Goal: Task Accomplishment & Management: Use online tool/utility

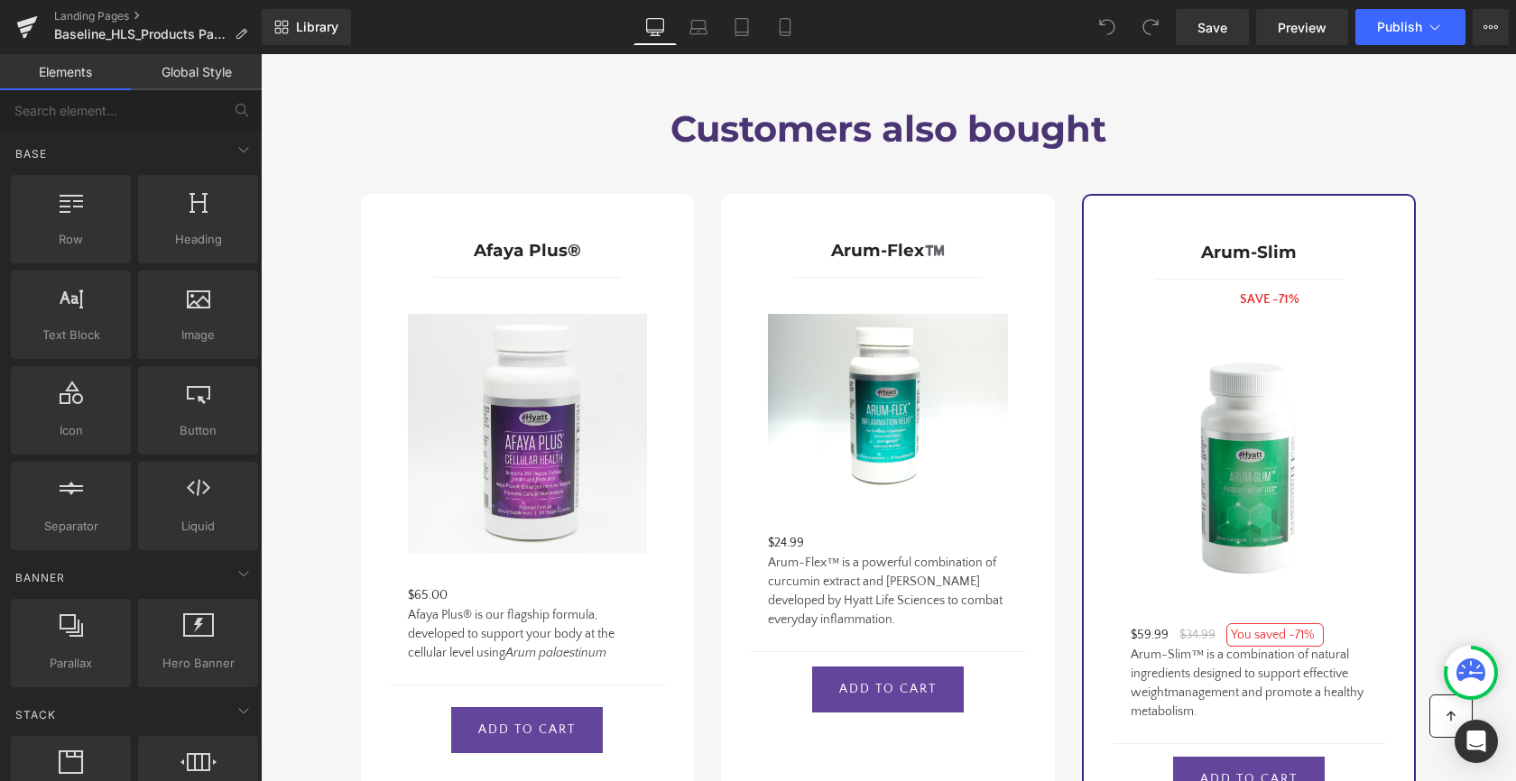
scroll to position [2086, 0]
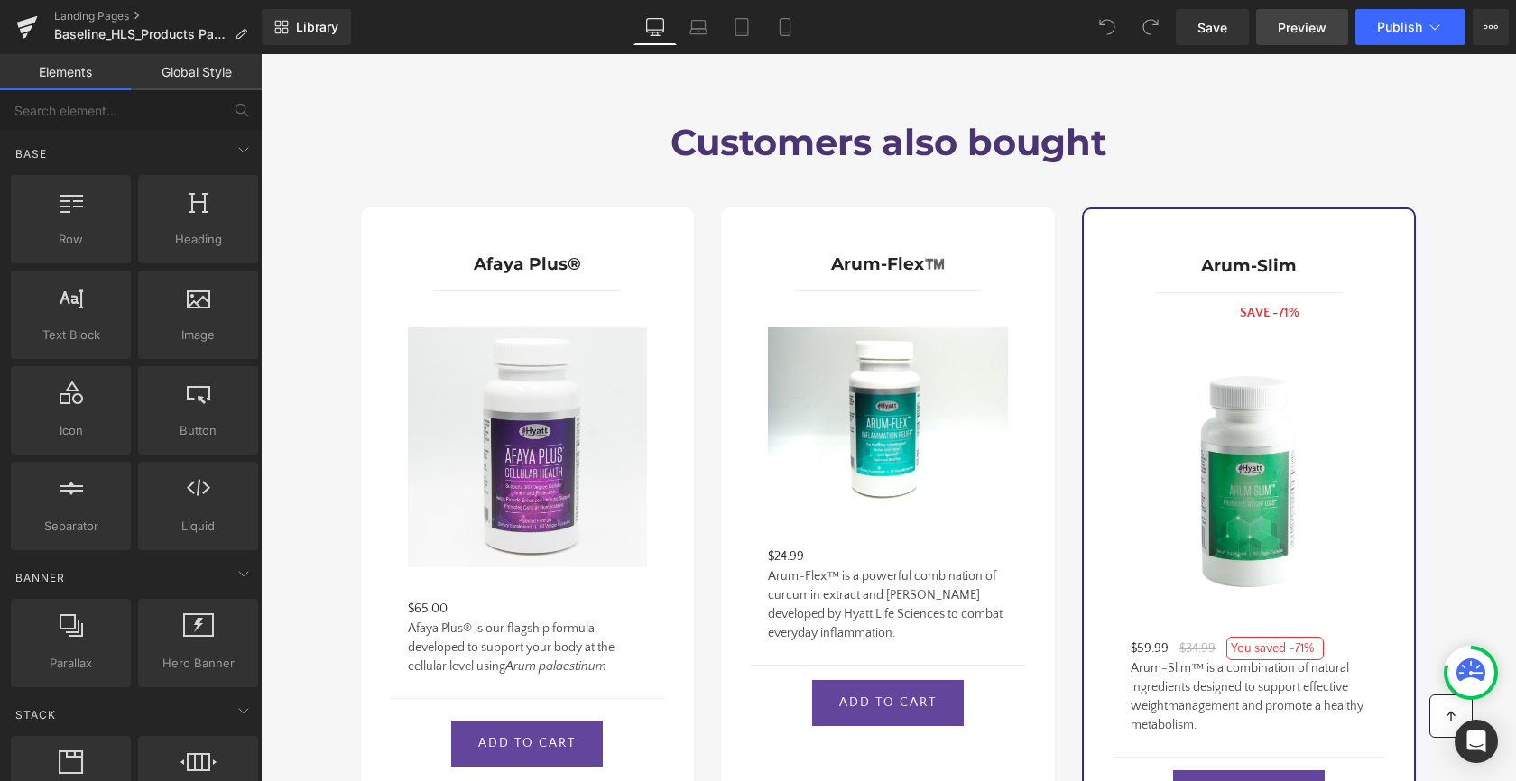
click at [1327, 30] on link "Preview" at bounding box center [1302, 27] width 92 height 36
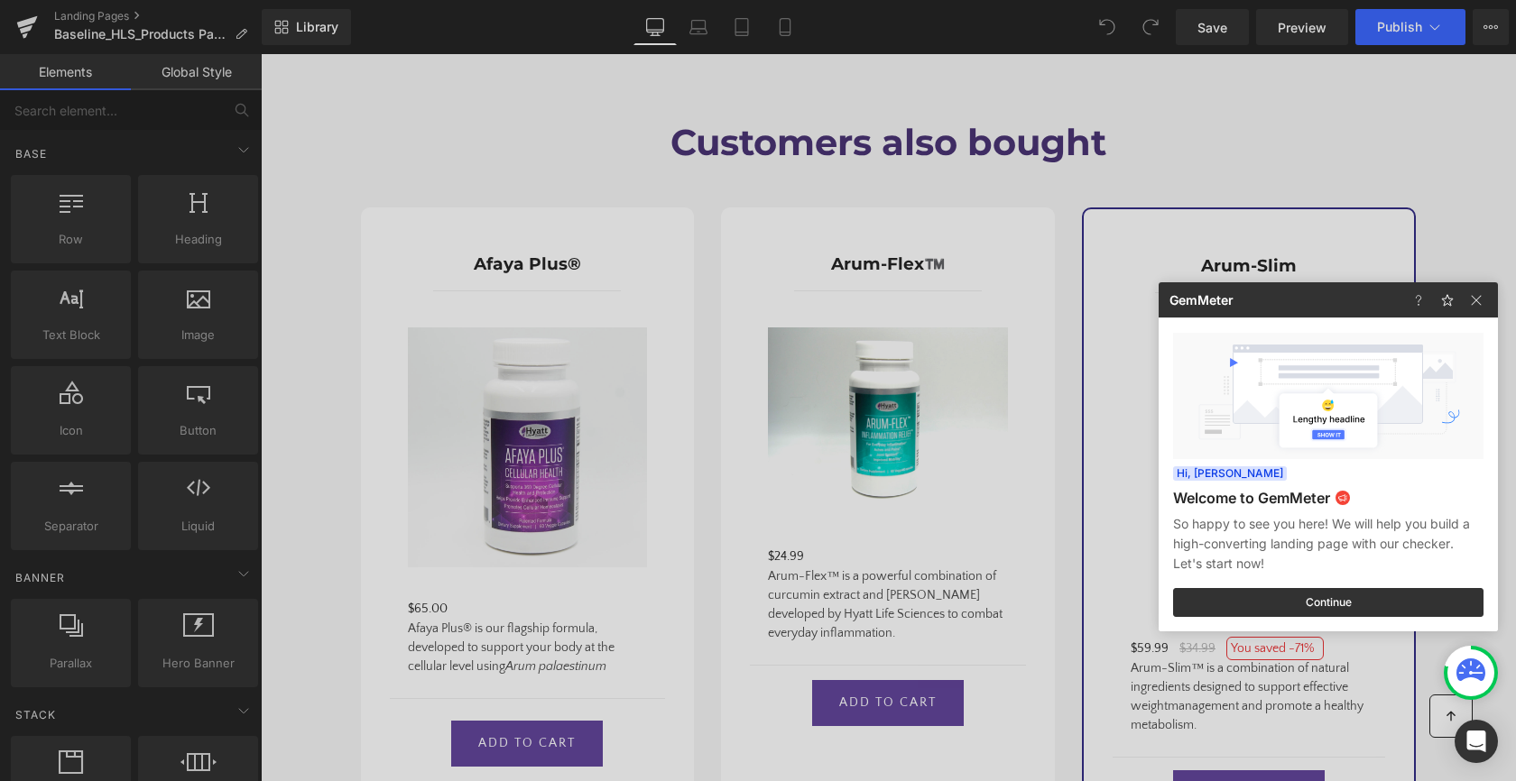
click at [1071, 171] on div at bounding box center [758, 390] width 1516 height 781
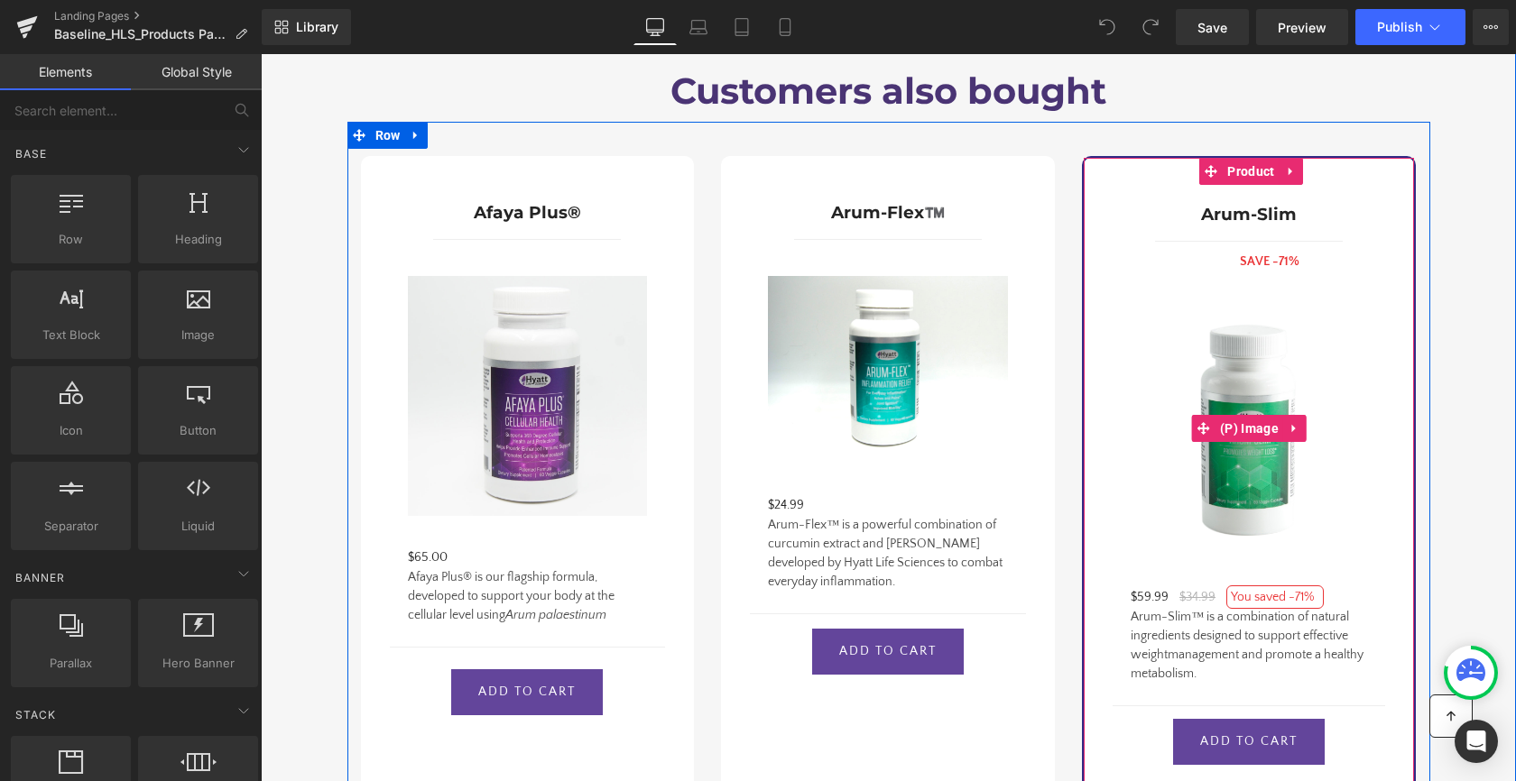
scroll to position [2103, 0]
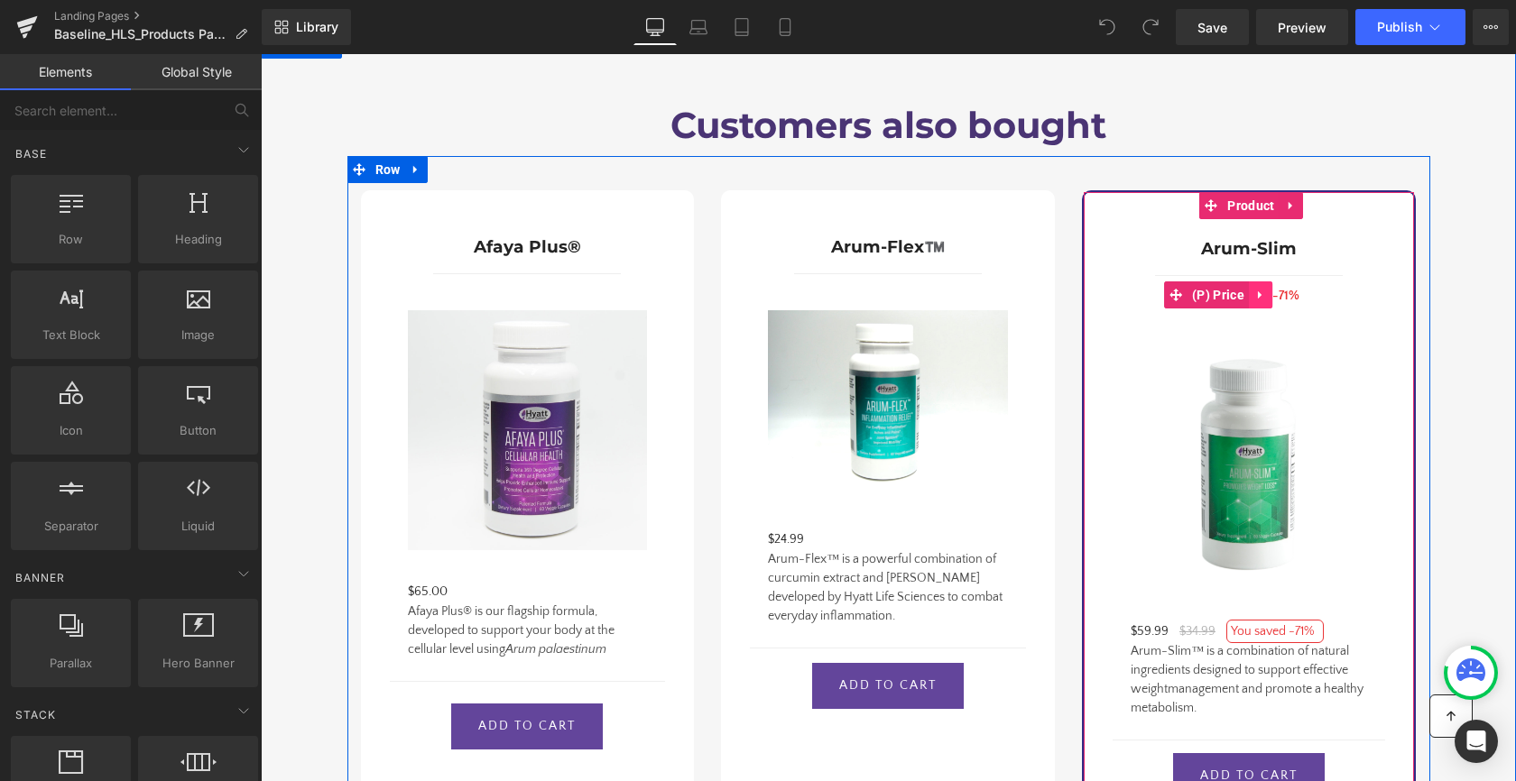
click at [1261, 288] on icon at bounding box center [1260, 295] width 13 height 14
click at [1266, 289] on icon at bounding box center [1272, 295] width 13 height 13
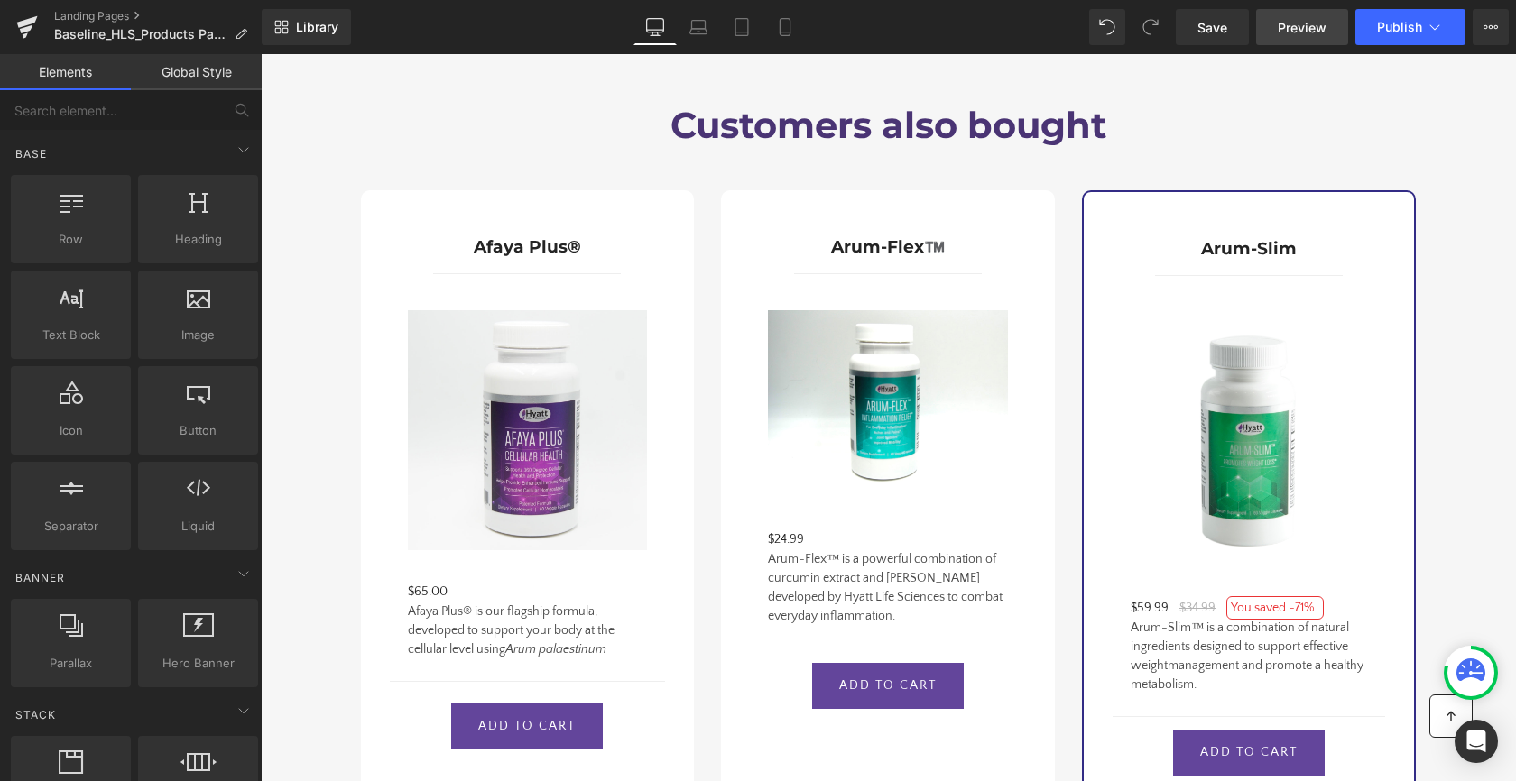
click at [1319, 29] on span "Preview" at bounding box center [1301, 27] width 49 height 19
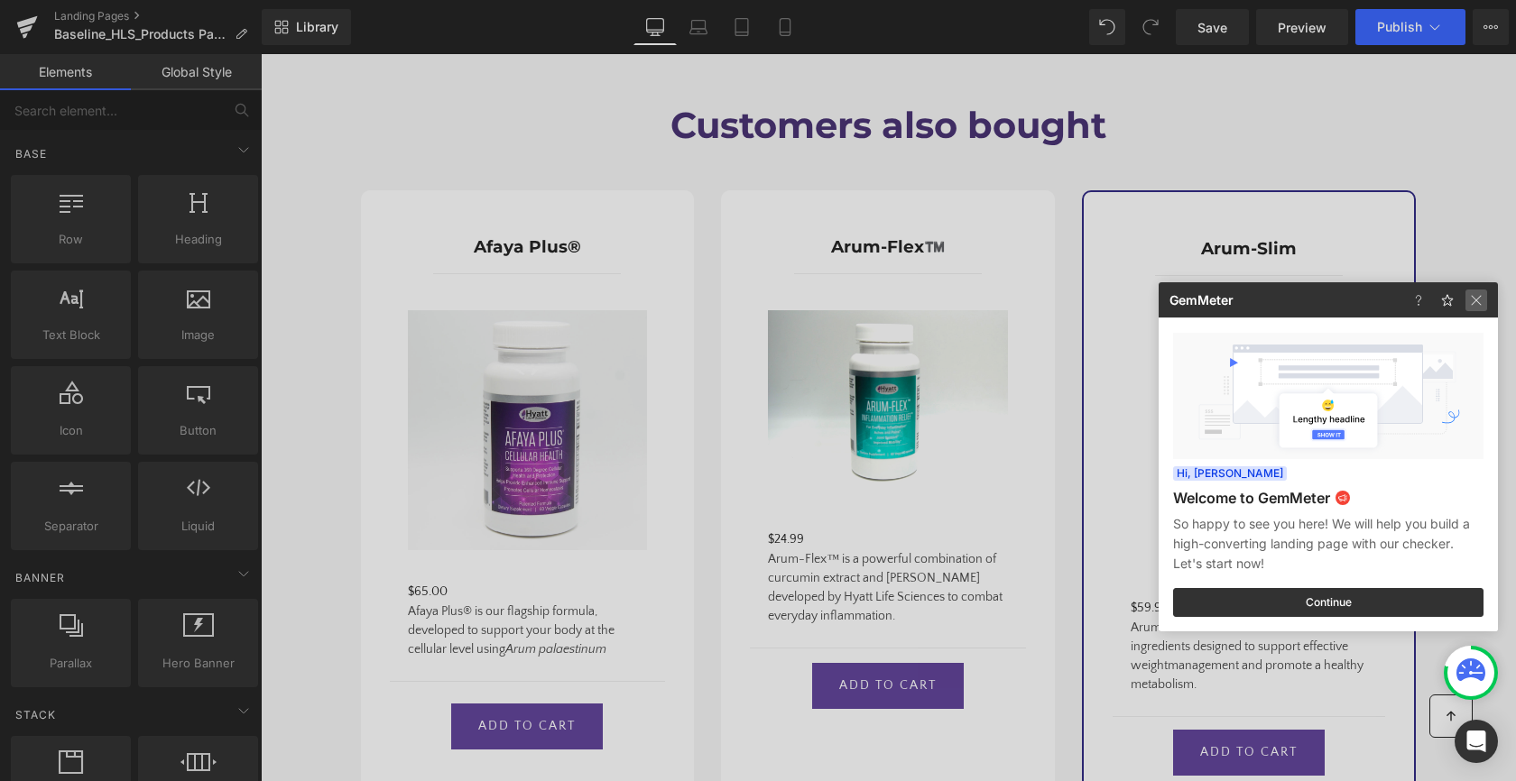
click at [1482, 304] on img at bounding box center [1476, 301] width 22 height 22
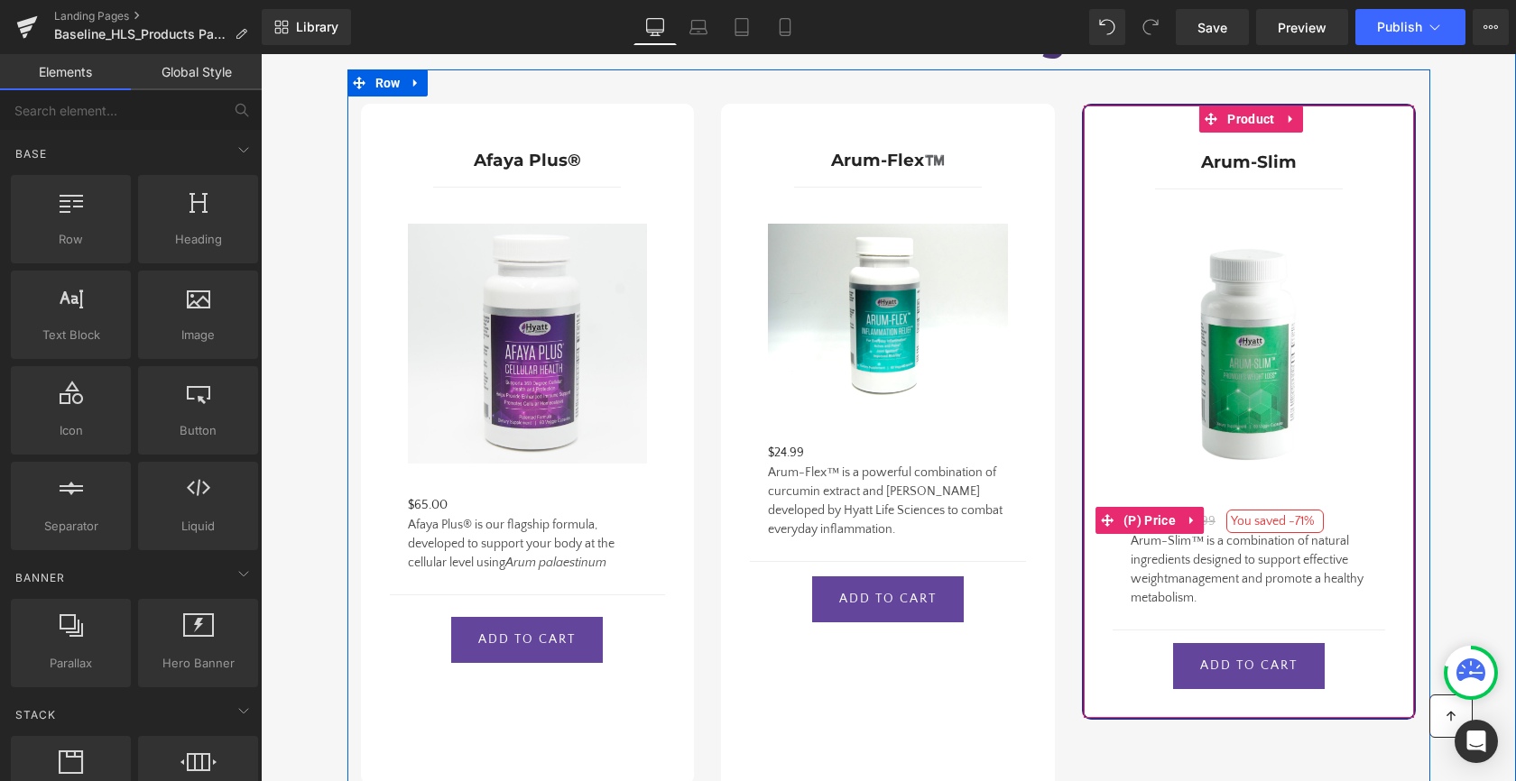
scroll to position [2128, 0]
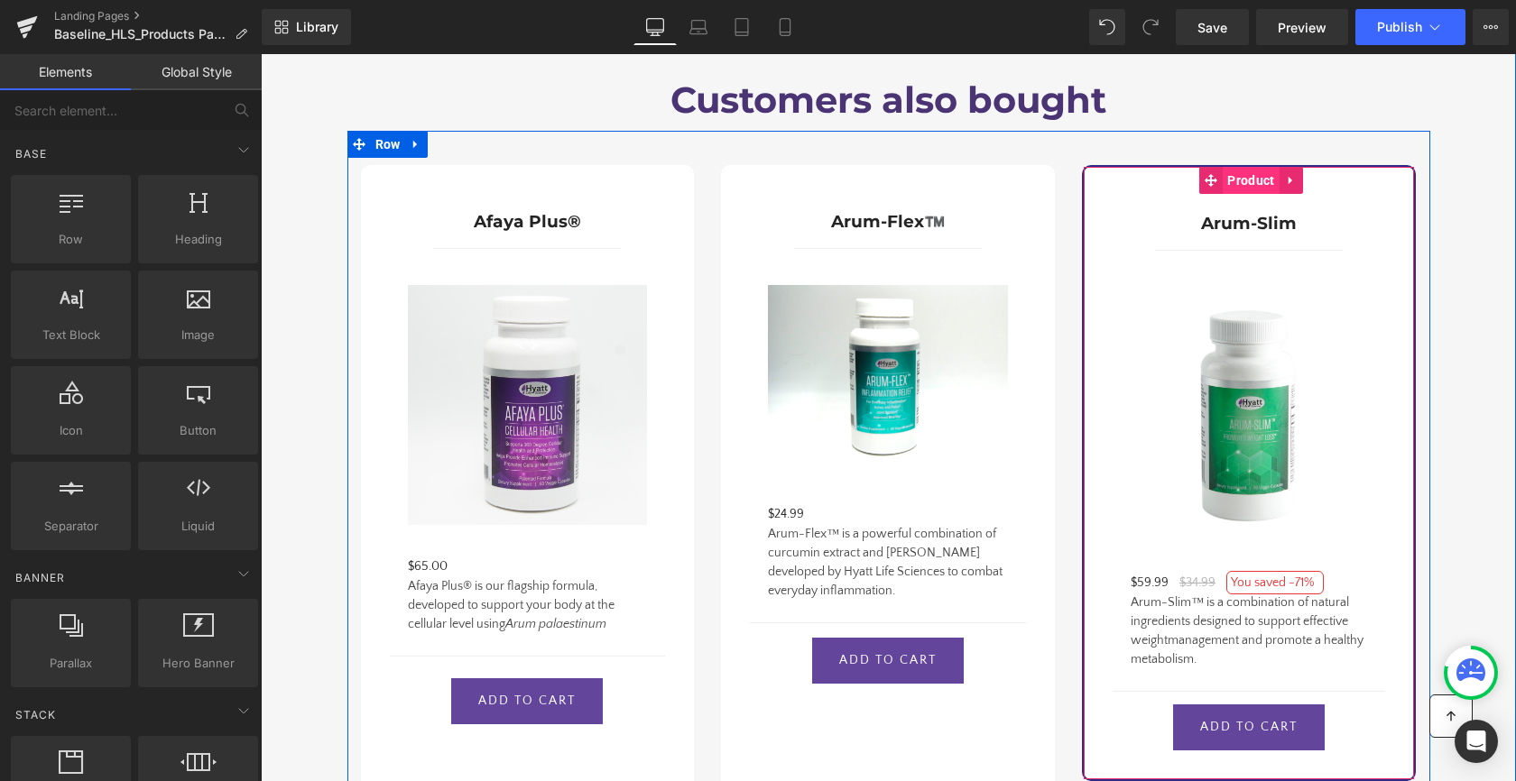
click at [1256, 167] on span "Product" at bounding box center [1250, 180] width 56 height 27
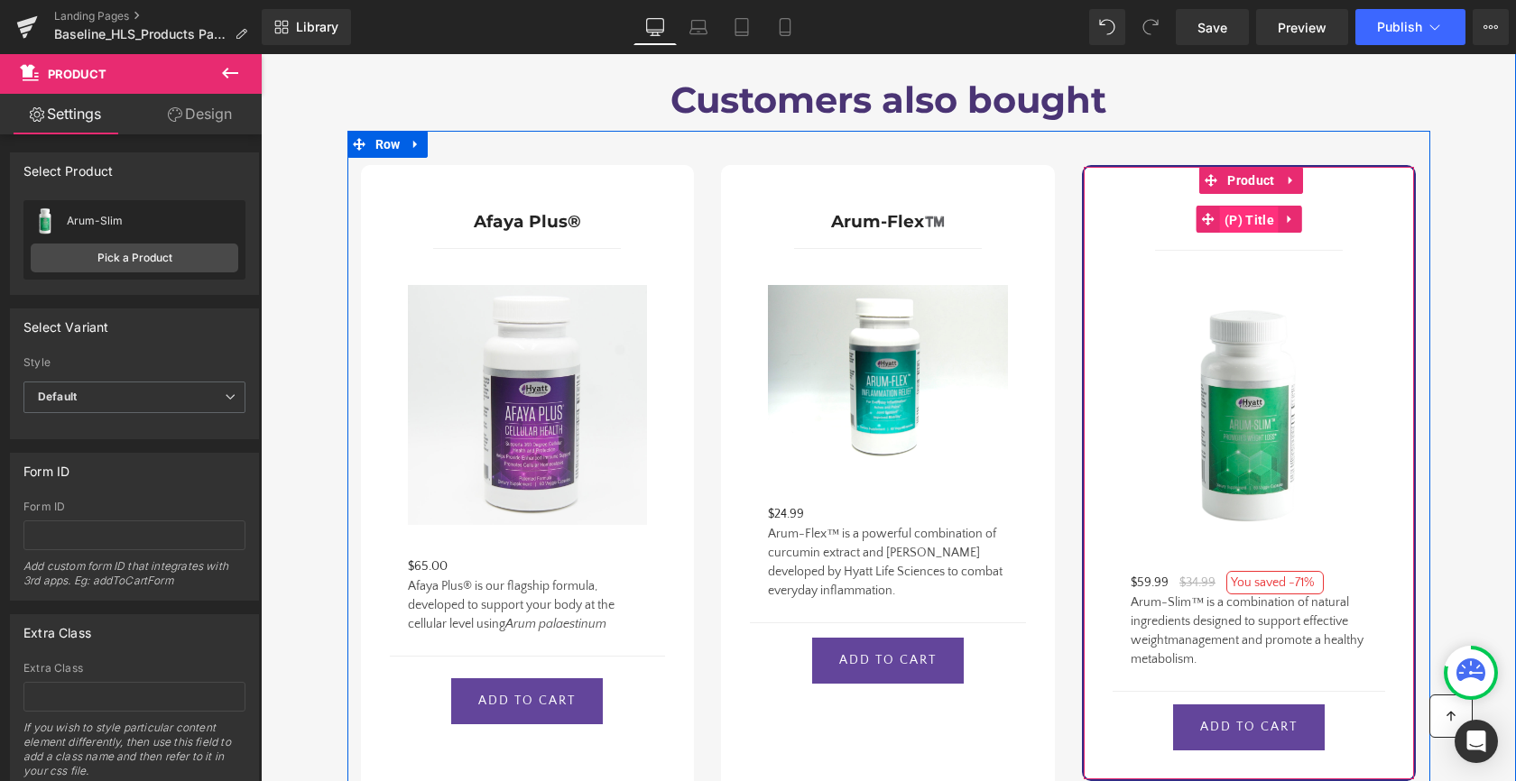
click at [1248, 207] on span "(P) Title" at bounding box center [1249, 220] width 59 height 27
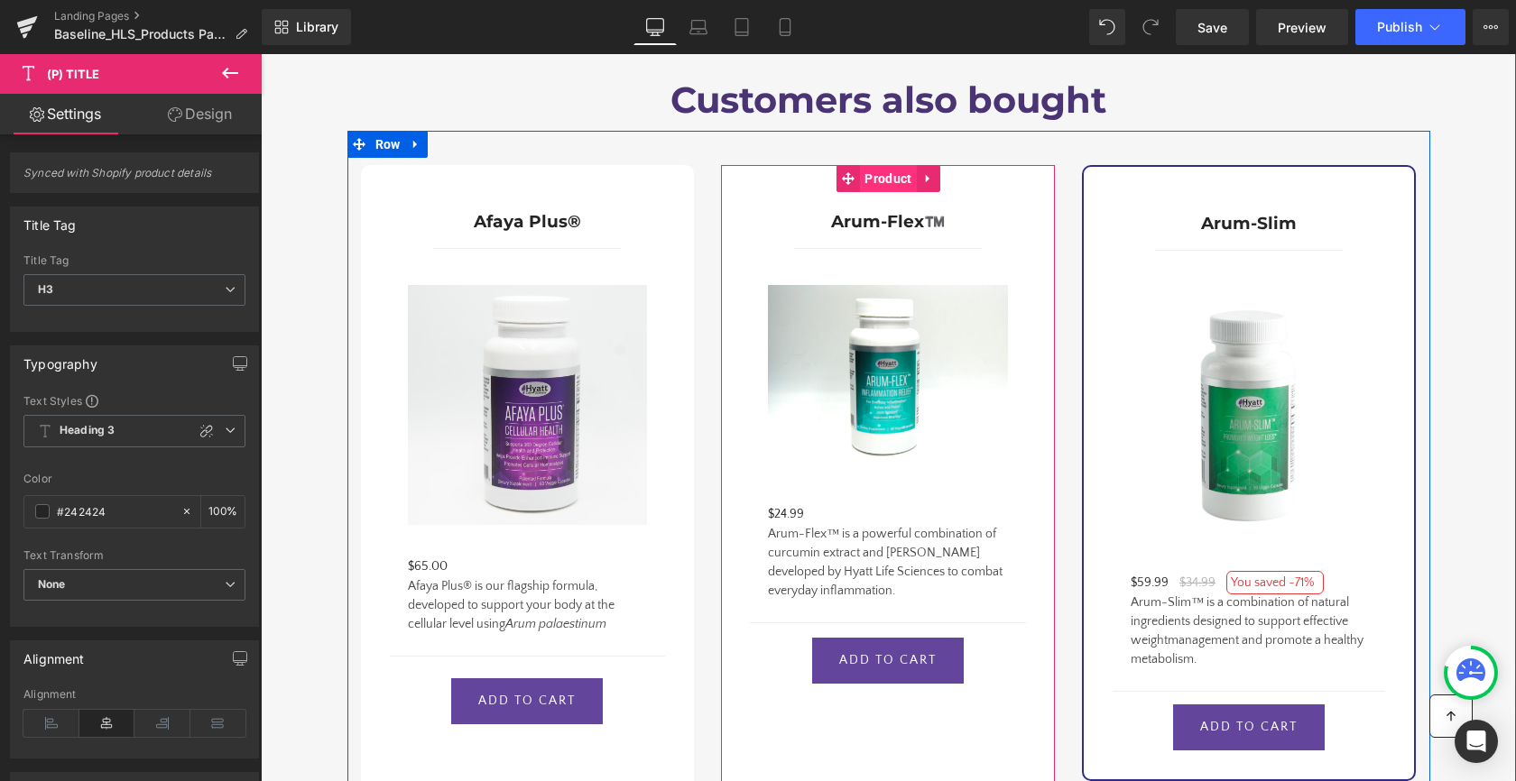
click at [881, 165] on span "Product" at bounding box center [888, 178] width 56 height 27
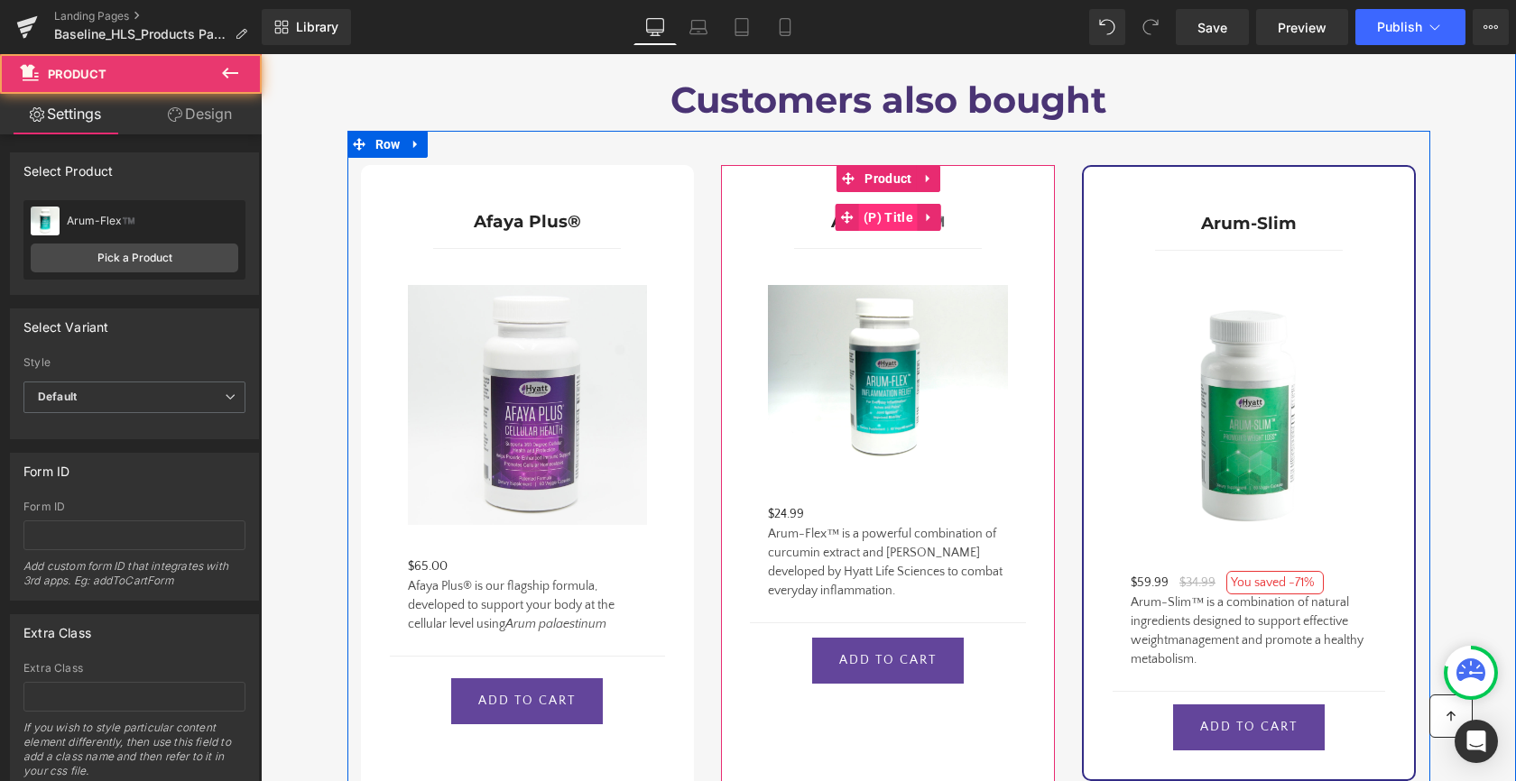
click at [883, 204] on span "(P) Title" at bounding box center [888, 217] width 59 height 27
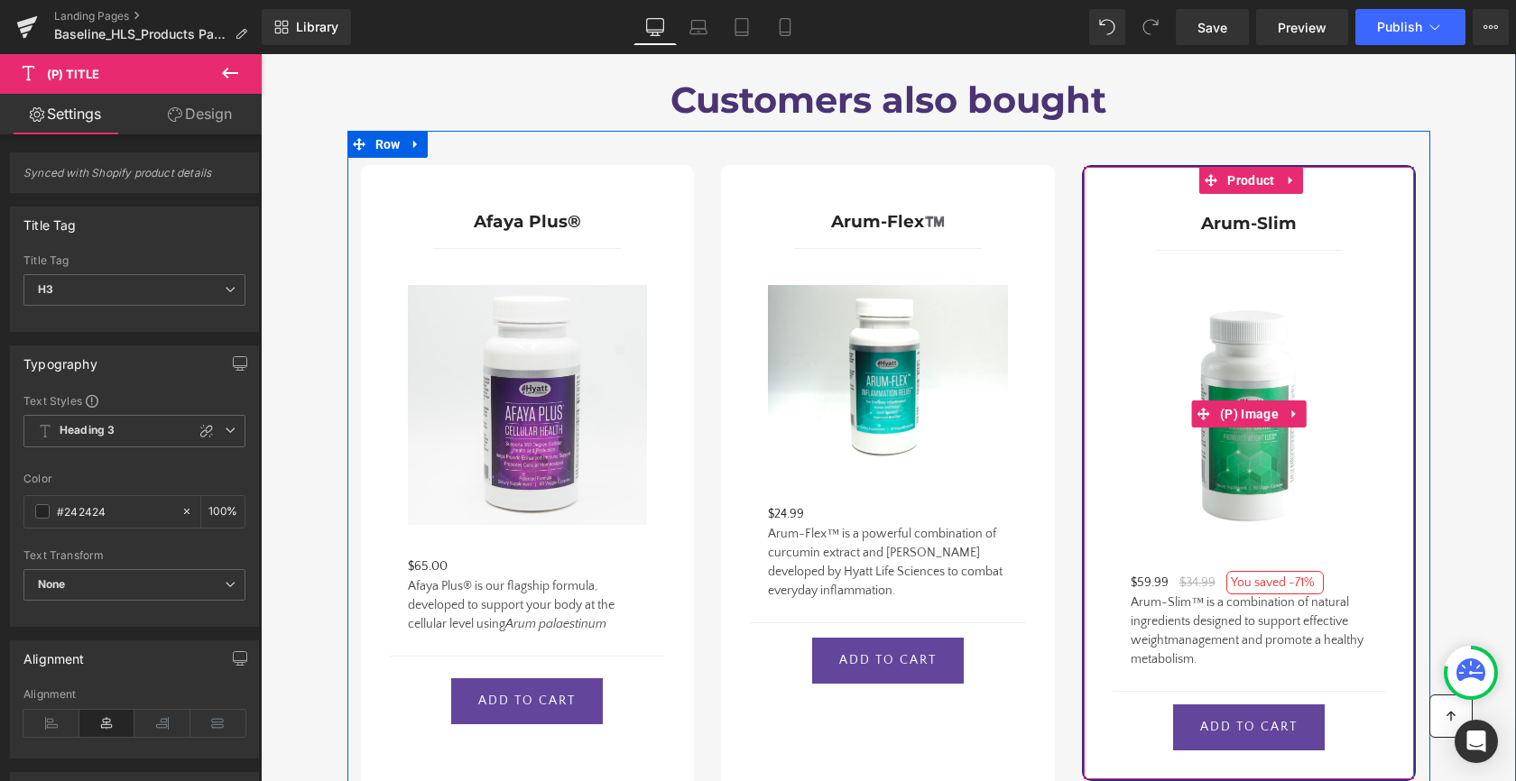
click at [1231, 472] on img at bounding box center [1248, 414] width 236 height 254
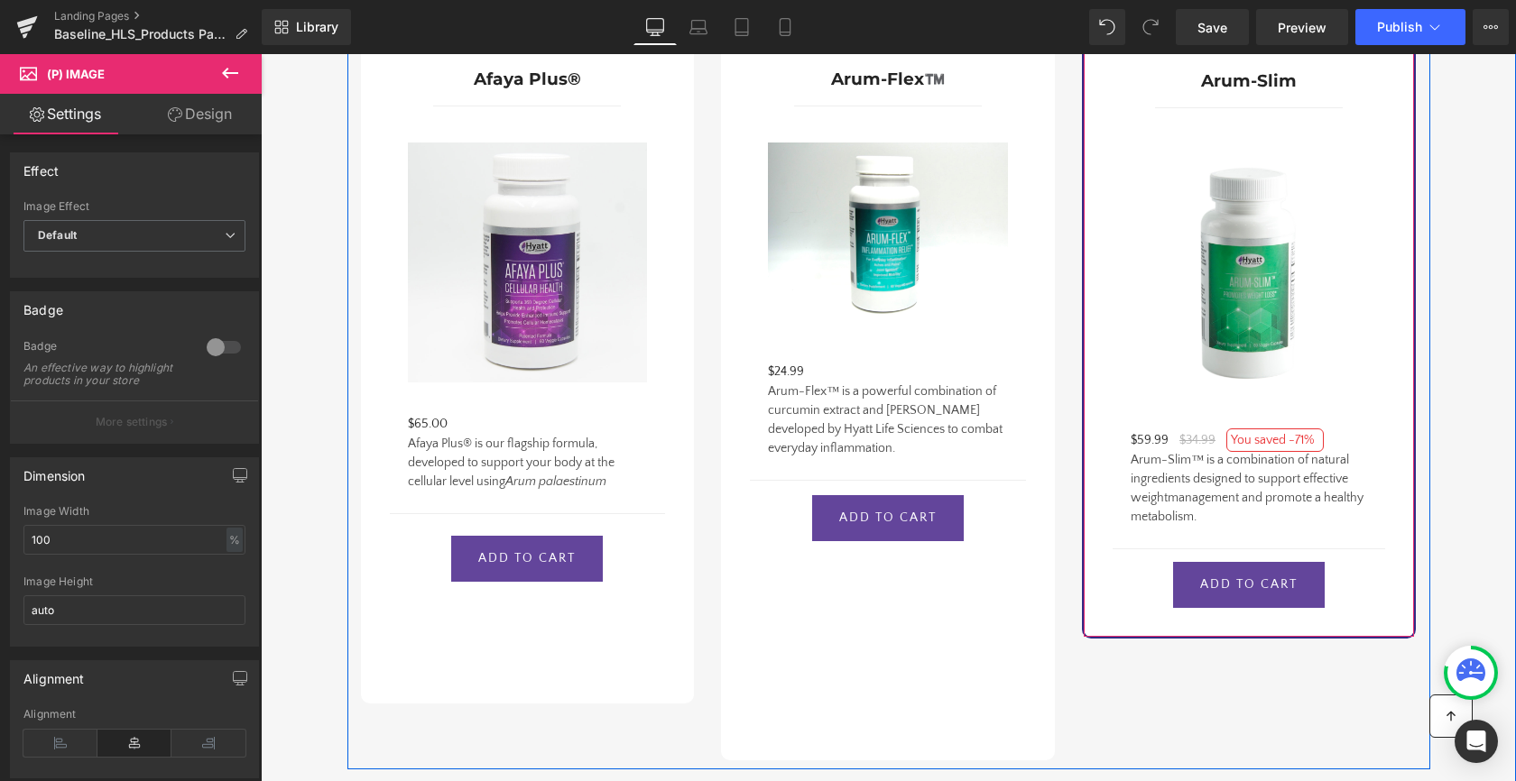
scroll to position [2341, 0]
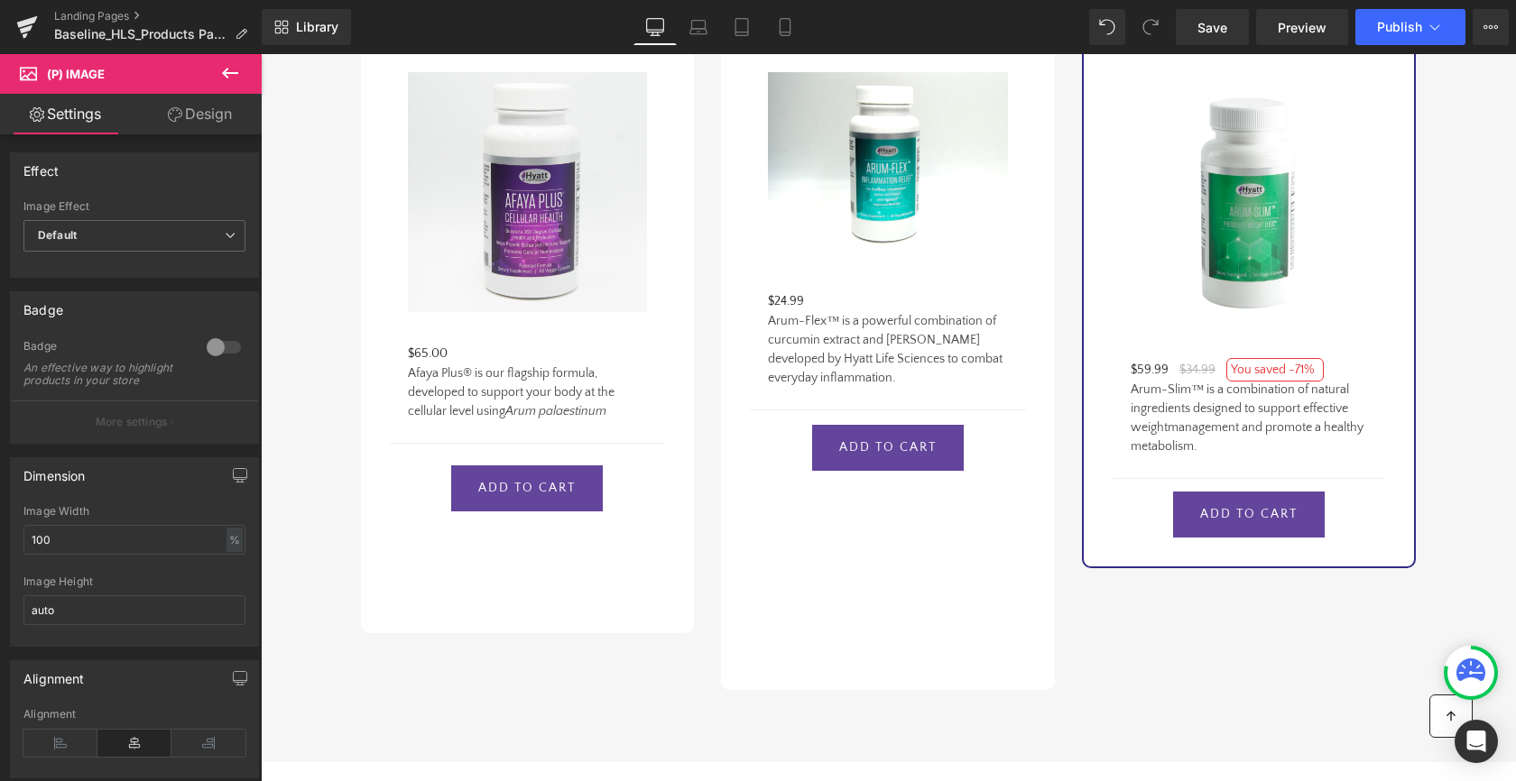
click at [233, 75] on icon at bounding box center [230, 73] width 22 height 22
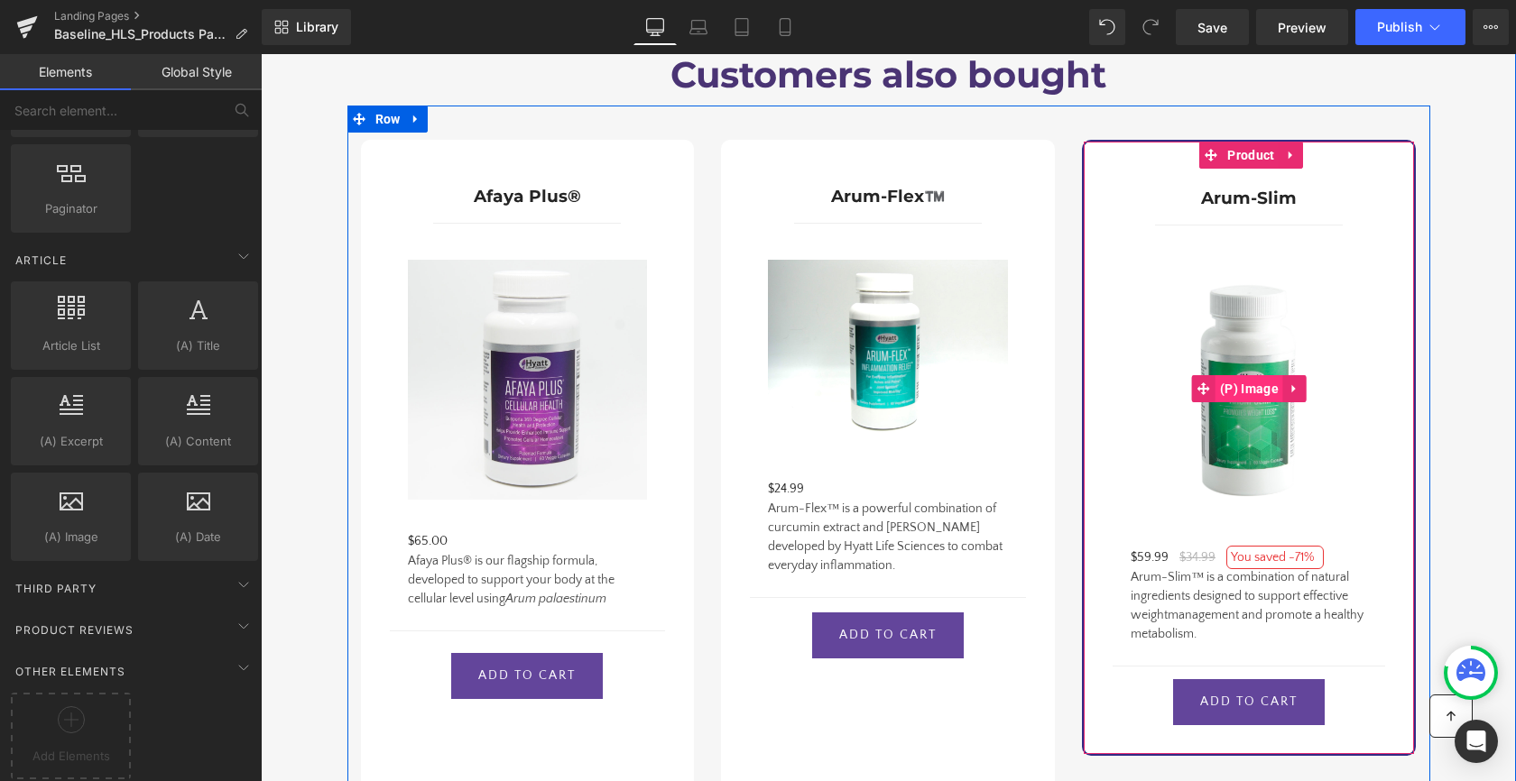
scroll to position [2154, 0]
click at [1239, 189] on h3 "Arum-Slim" at bounding box center [1248, 194] width 236 height 47
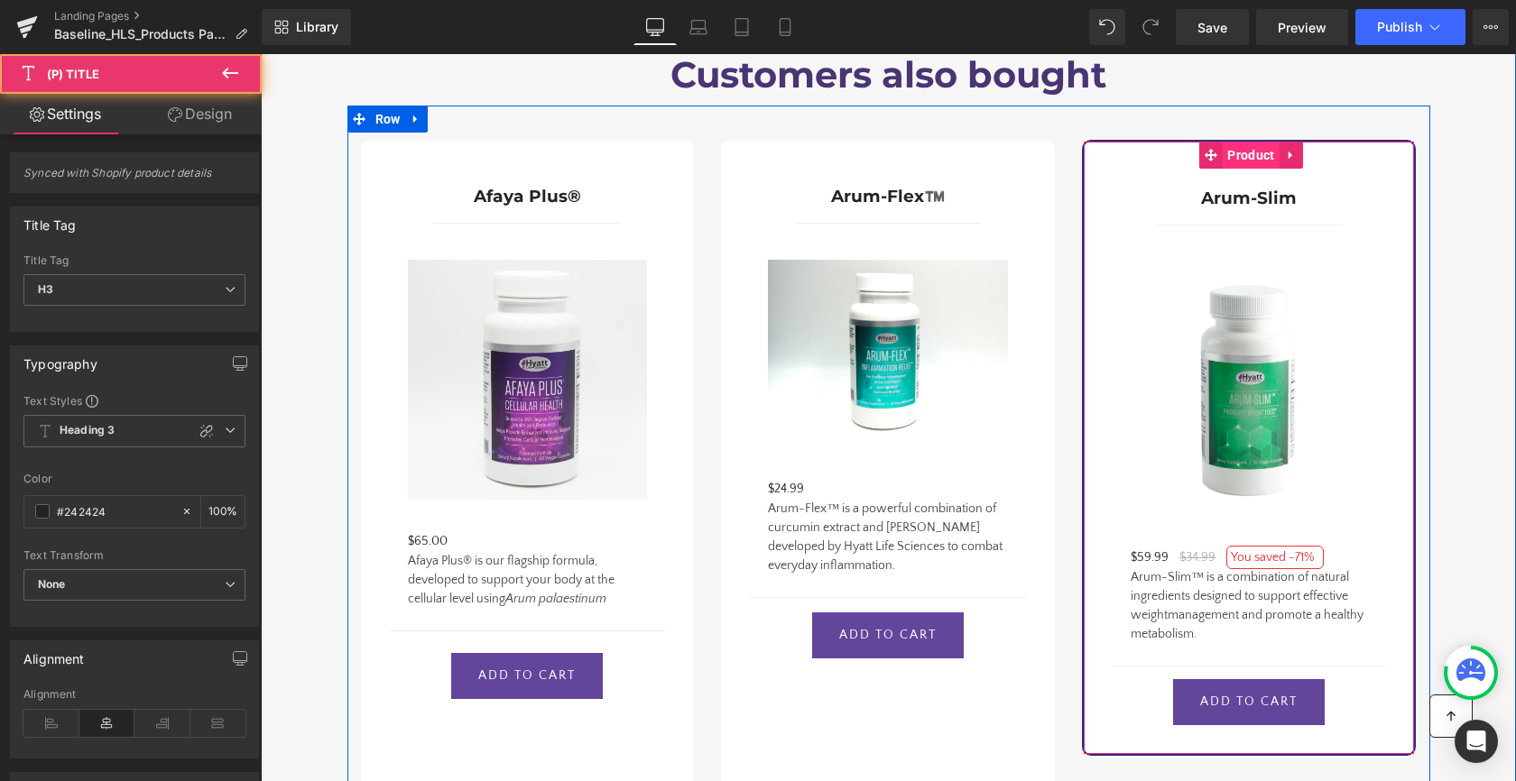
click at [1238, 142] on span "Product" at bounding box center [1250, 155] width 56 height 27
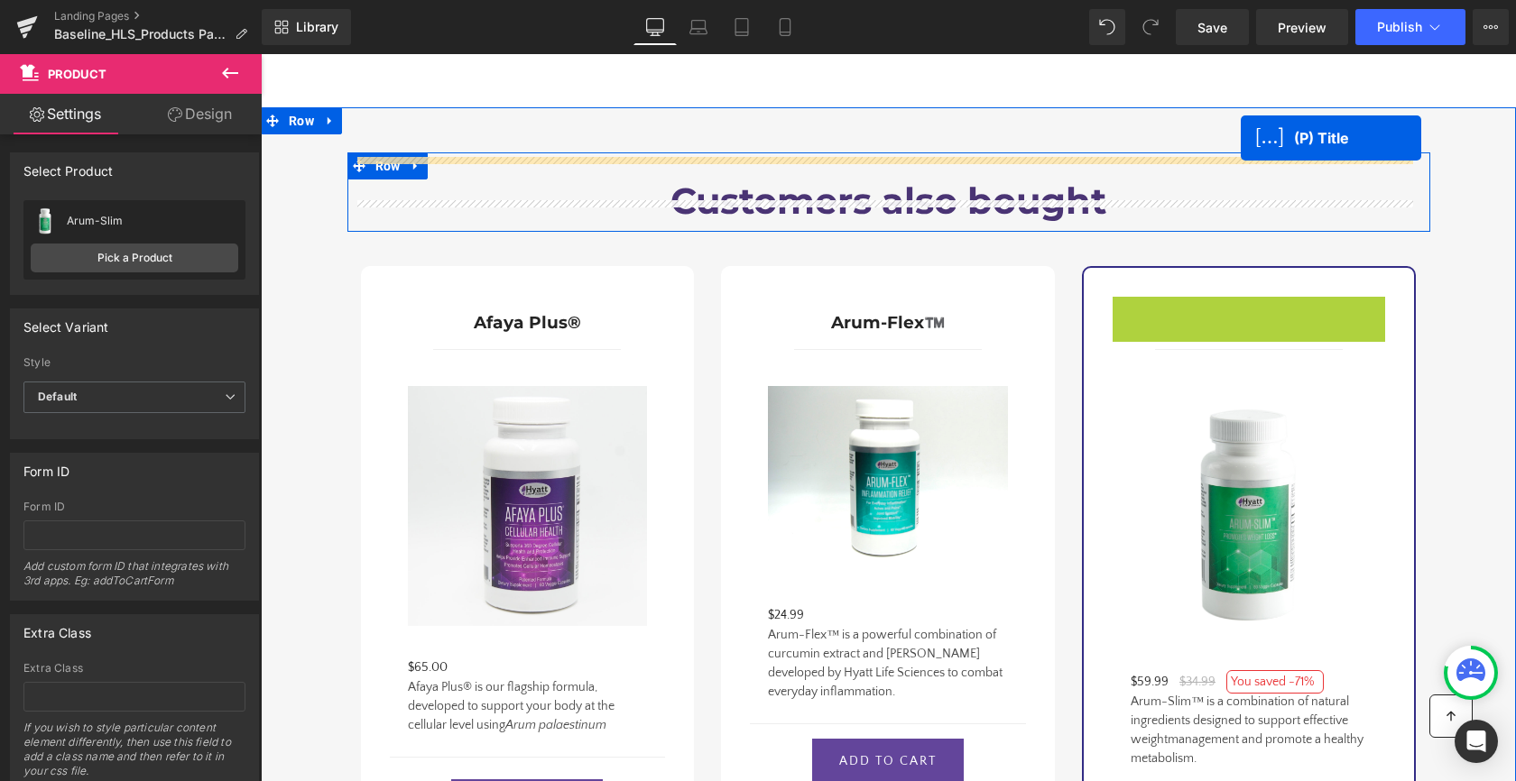
scroll to position [1991, 0]
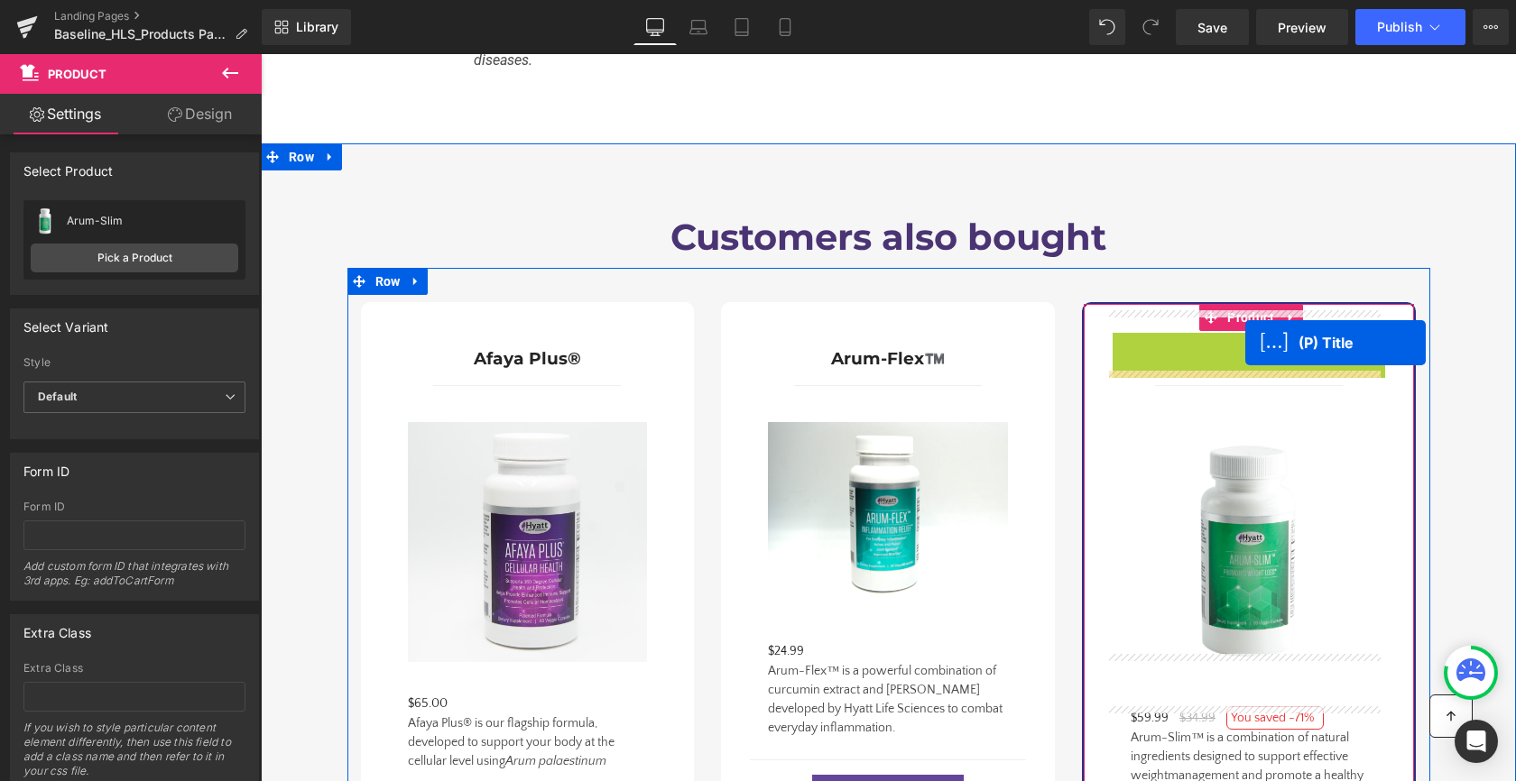
drag, startPoint x: 1243, startPoint y: 170, endPoint x: 1245, endPoint y: 343, distance: 173.2
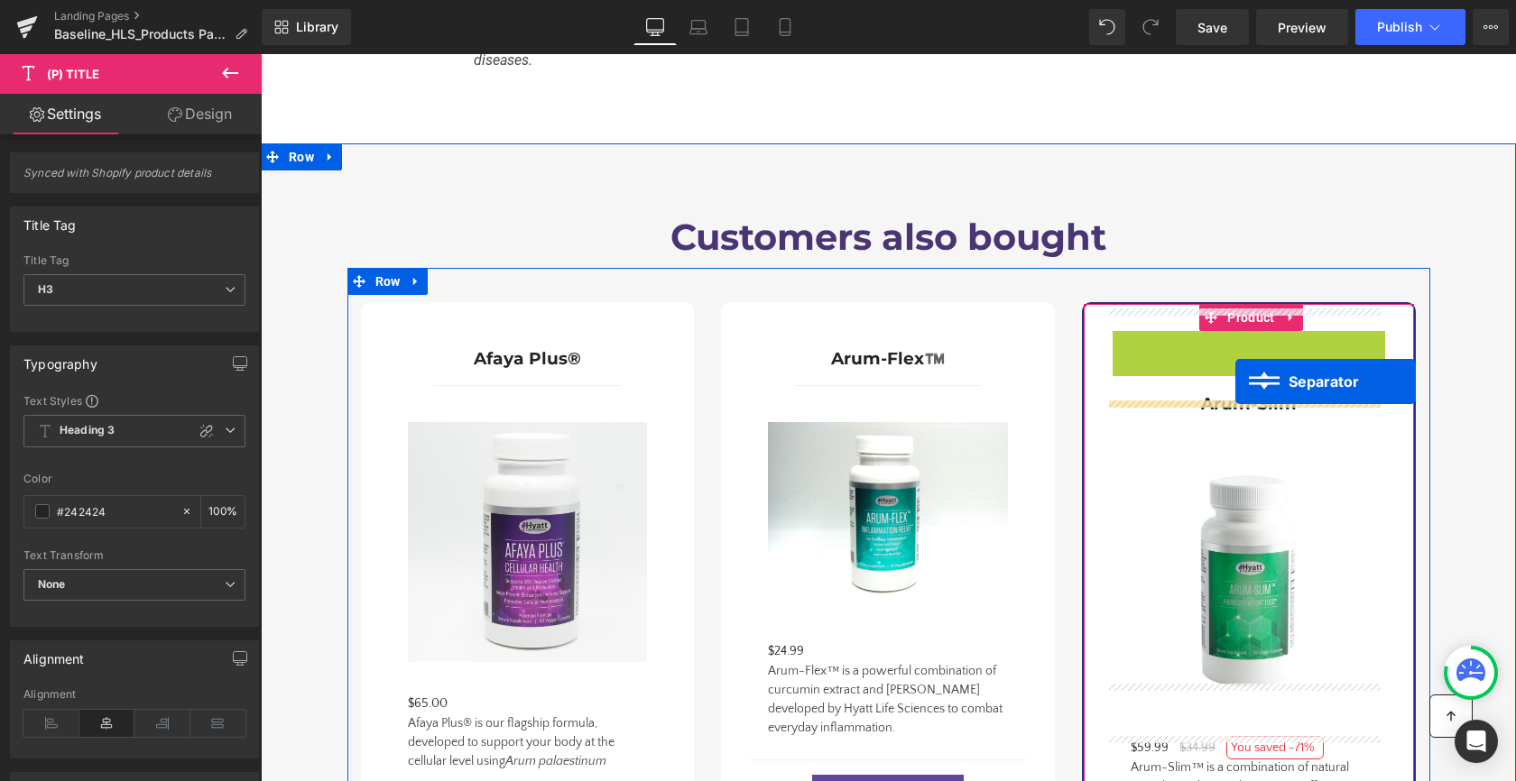
drag, startPoint x: 1241, startPoint y: 318, endPoint x: 1235, endPoint y: 382, distance: 64.3
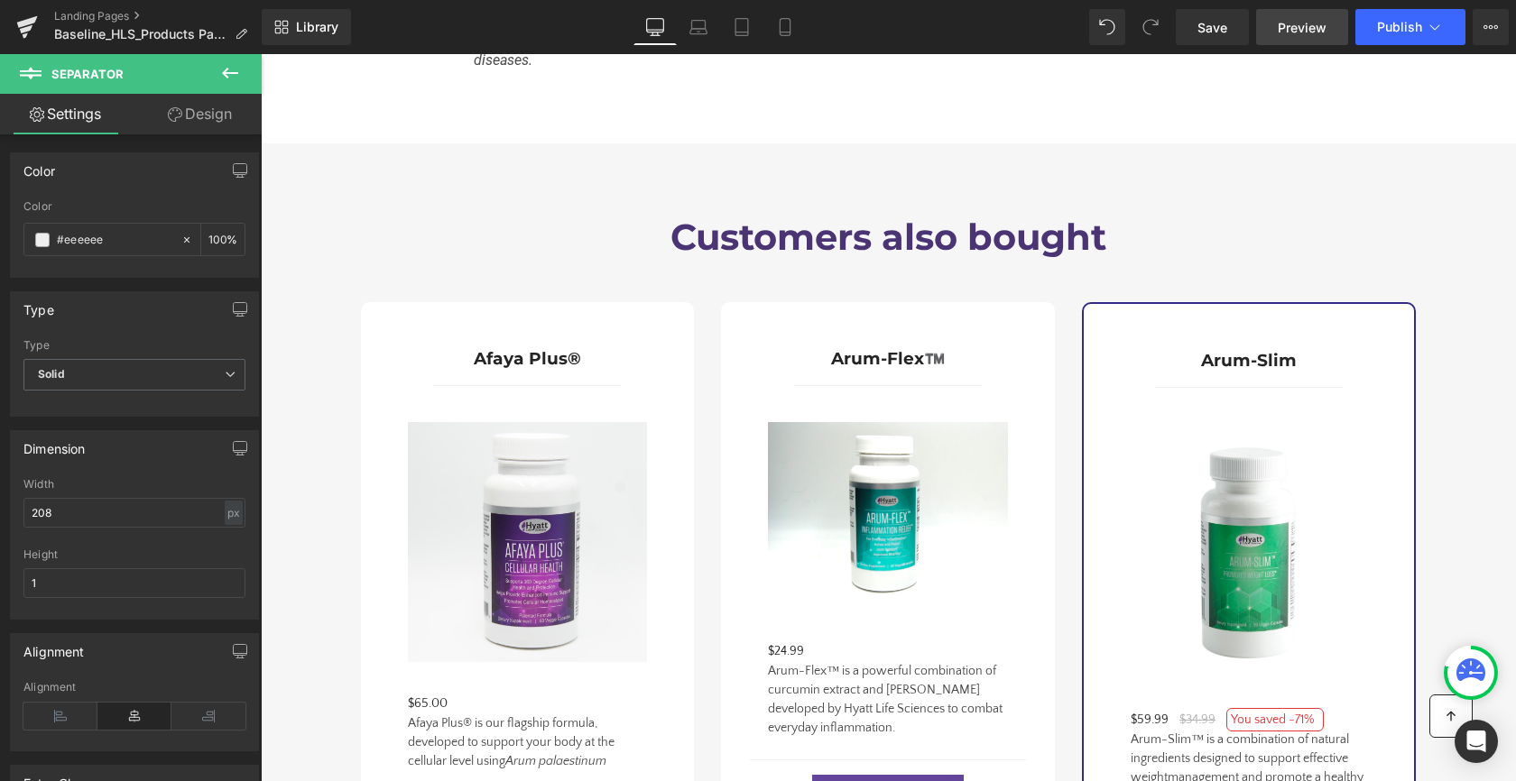
click at [1315, 29] on span "Preview" at bounding box center [1301, 27] width 49 height 19
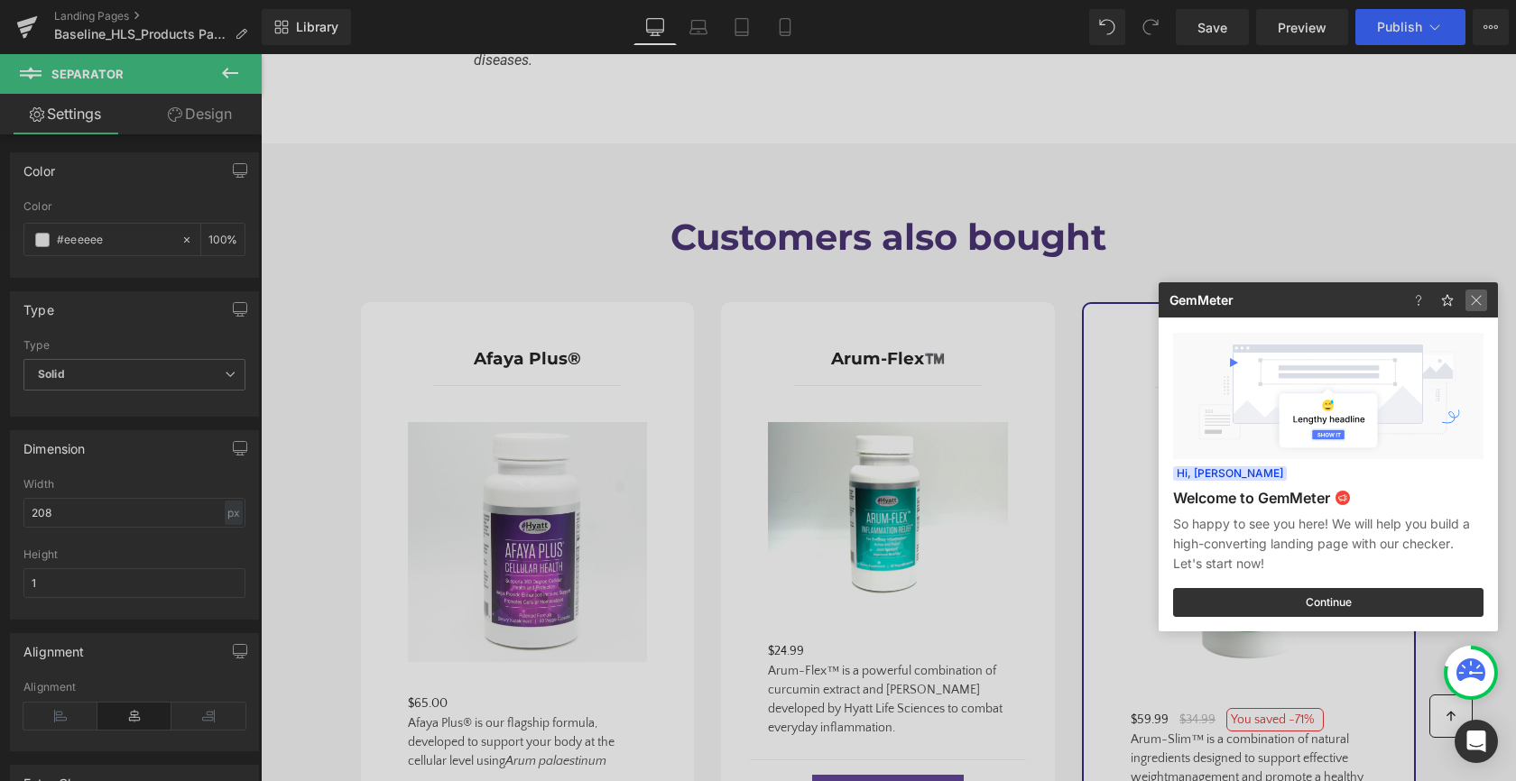
click at [1483, 293] on img at bounding box center [1476, 301] width 22 height 22
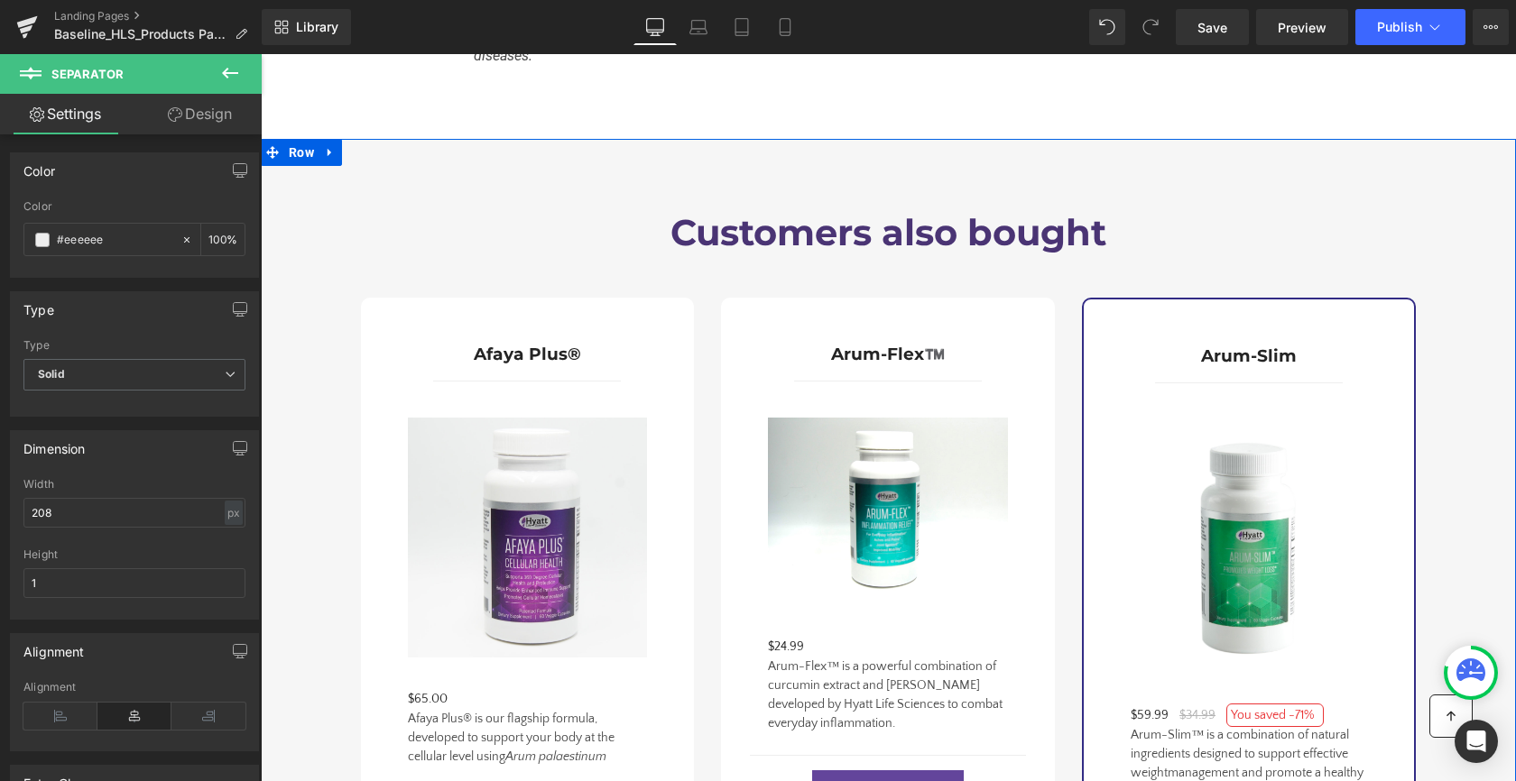
scroll to position [2050, 0]
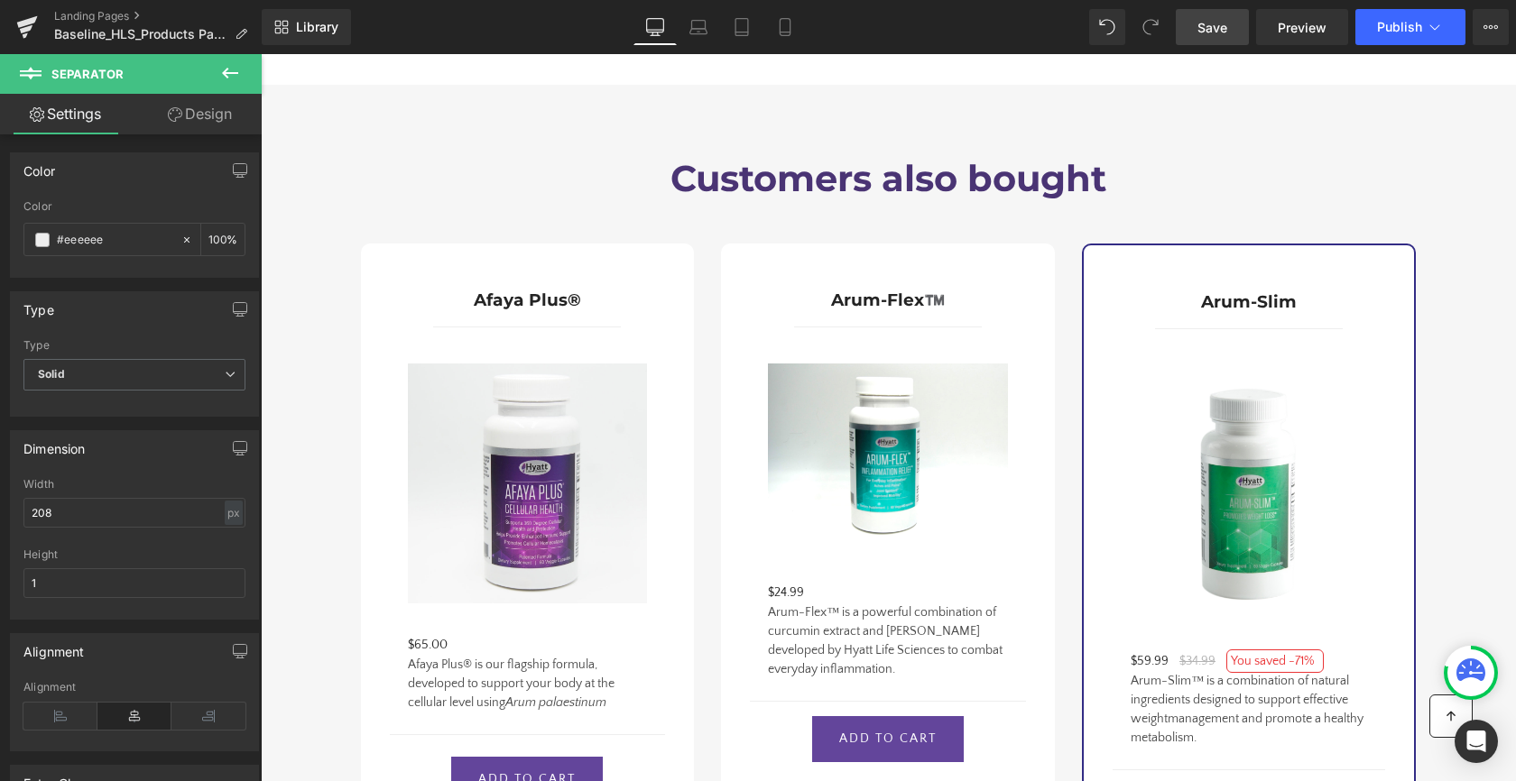
drag, startPoint x: 1202, startPoint y: 32, endPoint x: 1070, endPoint y: 186, distance: 202.2
click at [1202, 32] on span "Save" at bounding box center [1212, 27] width 30 height 19
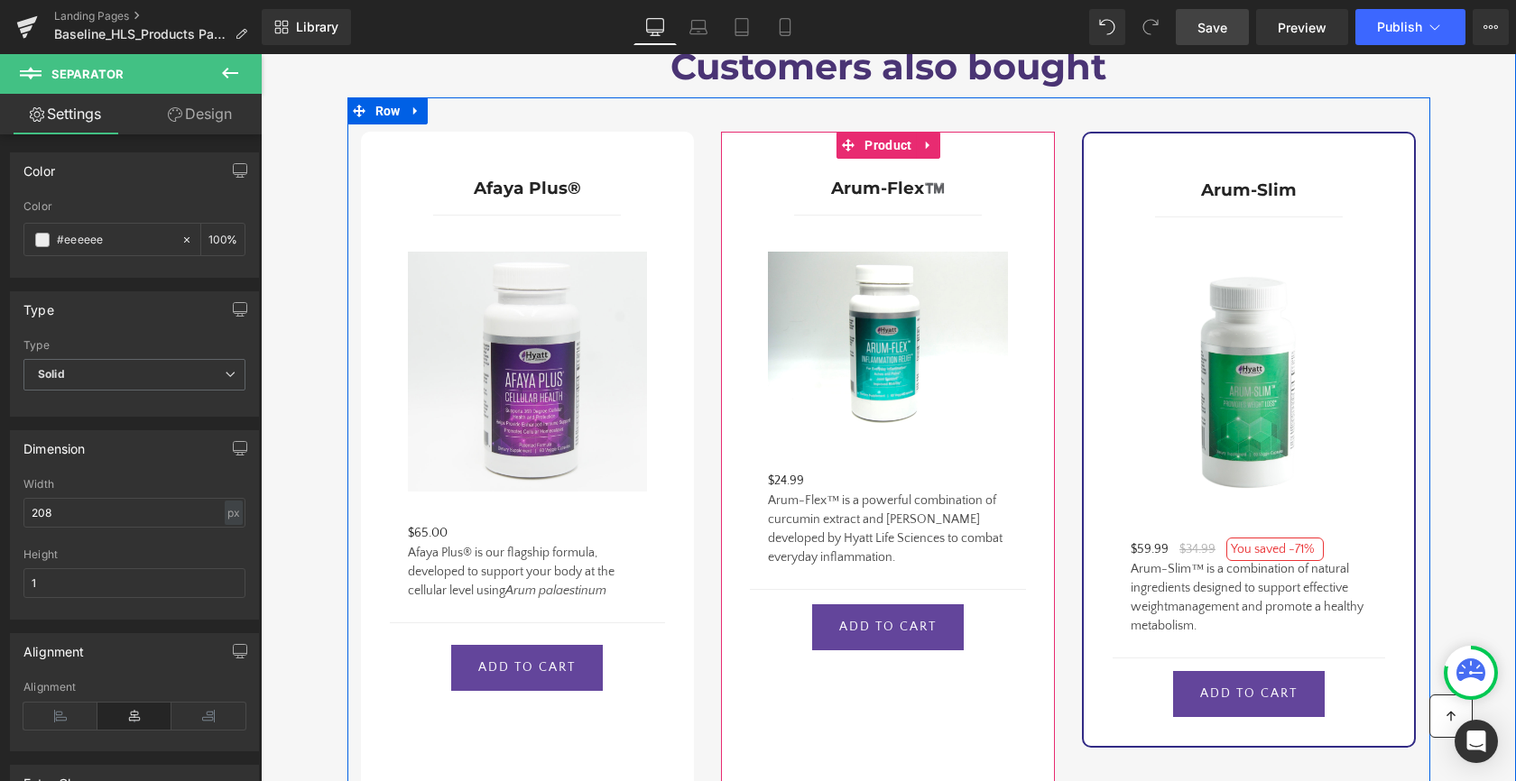
scroll to position [2161, 0]
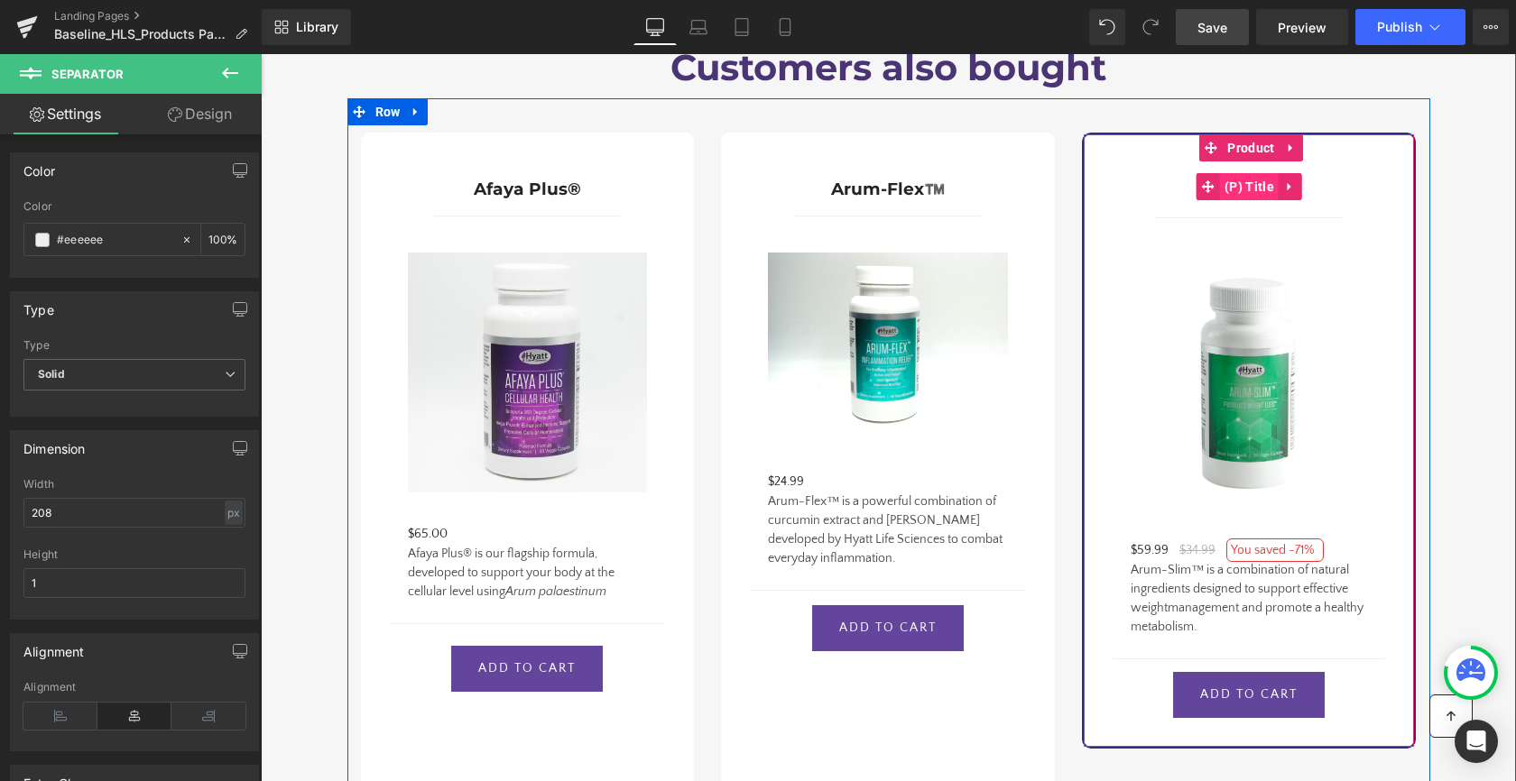
click at [1244, 173] on span "(P) Title" at bounding box center [1249, 186] width 59 height 27
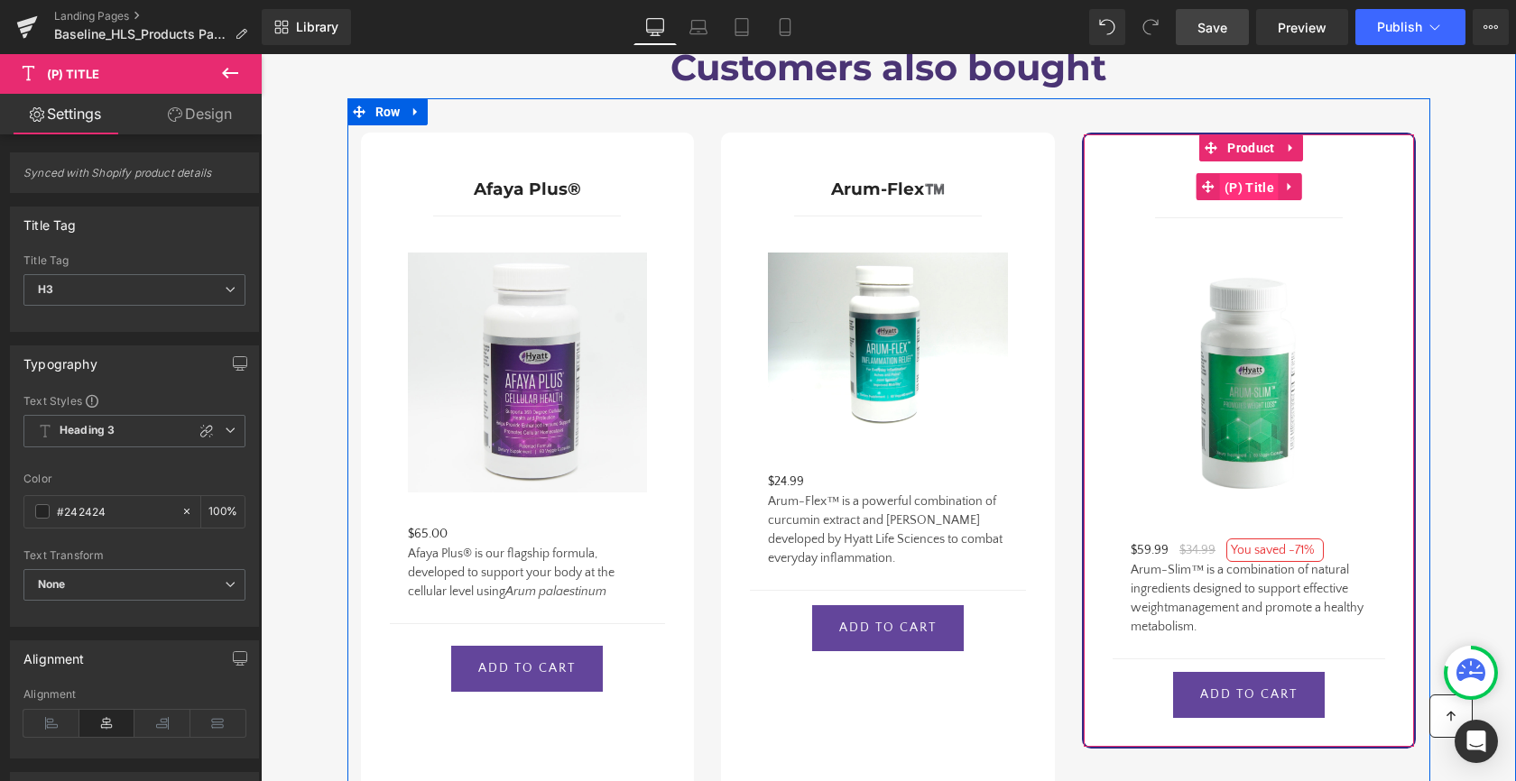
click at [1264, 174] on span "(P) Title" at bounding box center [1249, 187] width 59 height 27
click at [1284, 180] on icon at bounding box center [1290, 187] width 13 height 14
click at [1215, 173] on span "(P) Title" at bounding box center [1214, 186] width 59 height 27
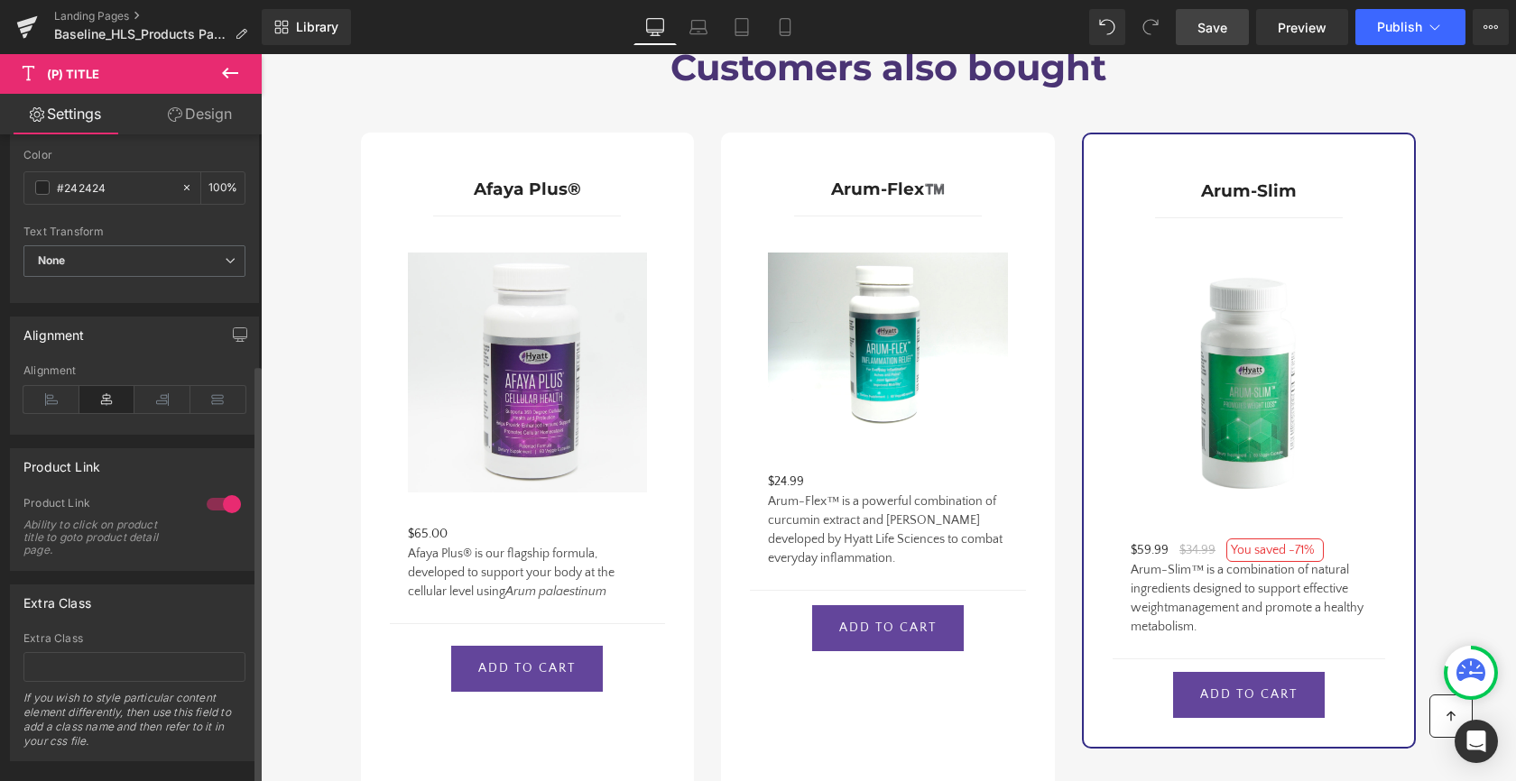
scroll to position [354, 0]
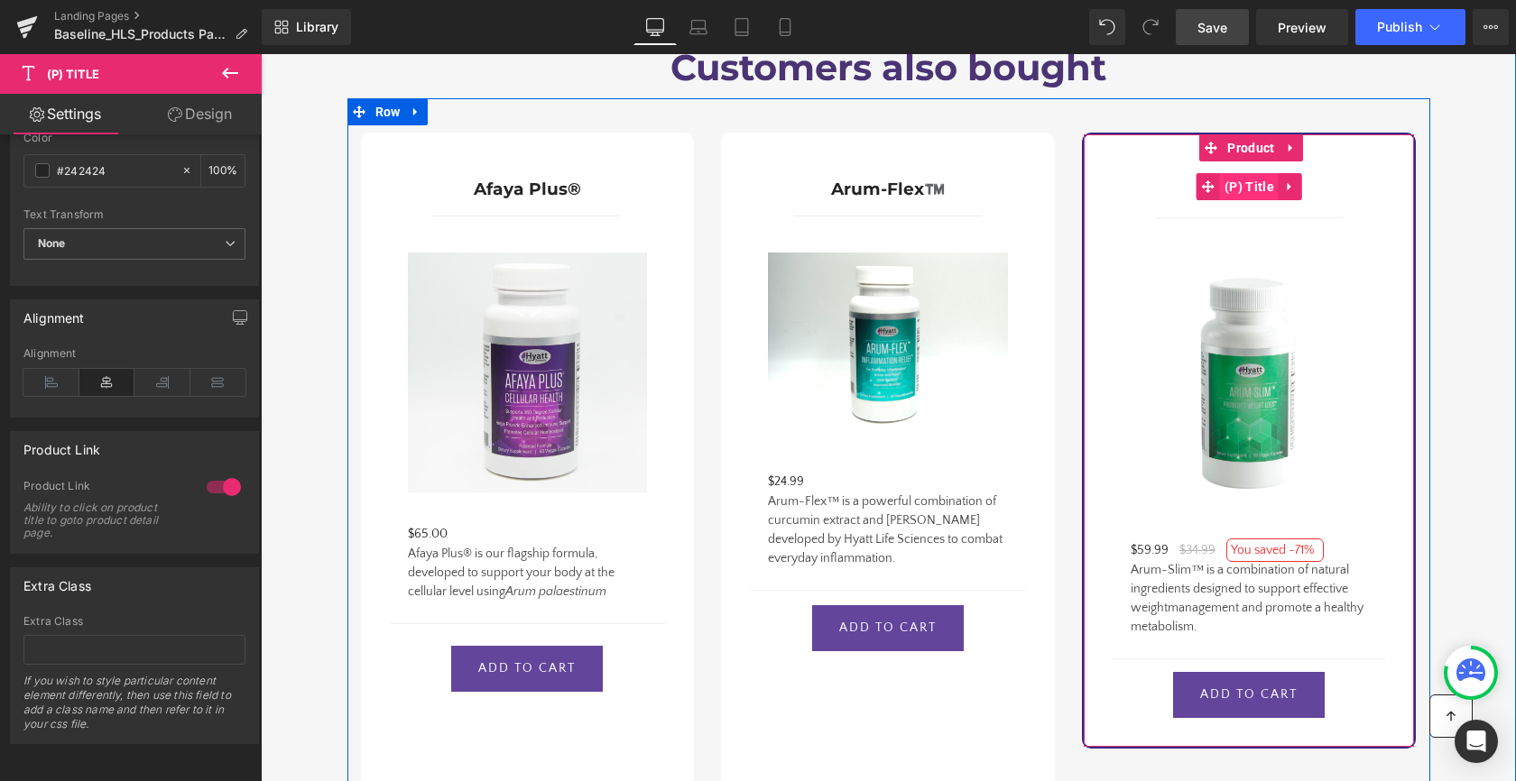
click at [1232, 173] on span "(P) Title" at bounding box center [1249, 186] width 59 height 27
click at [1246, 178] on span "(P) Title" at bounding box center [1249, 186] width 59 height 27
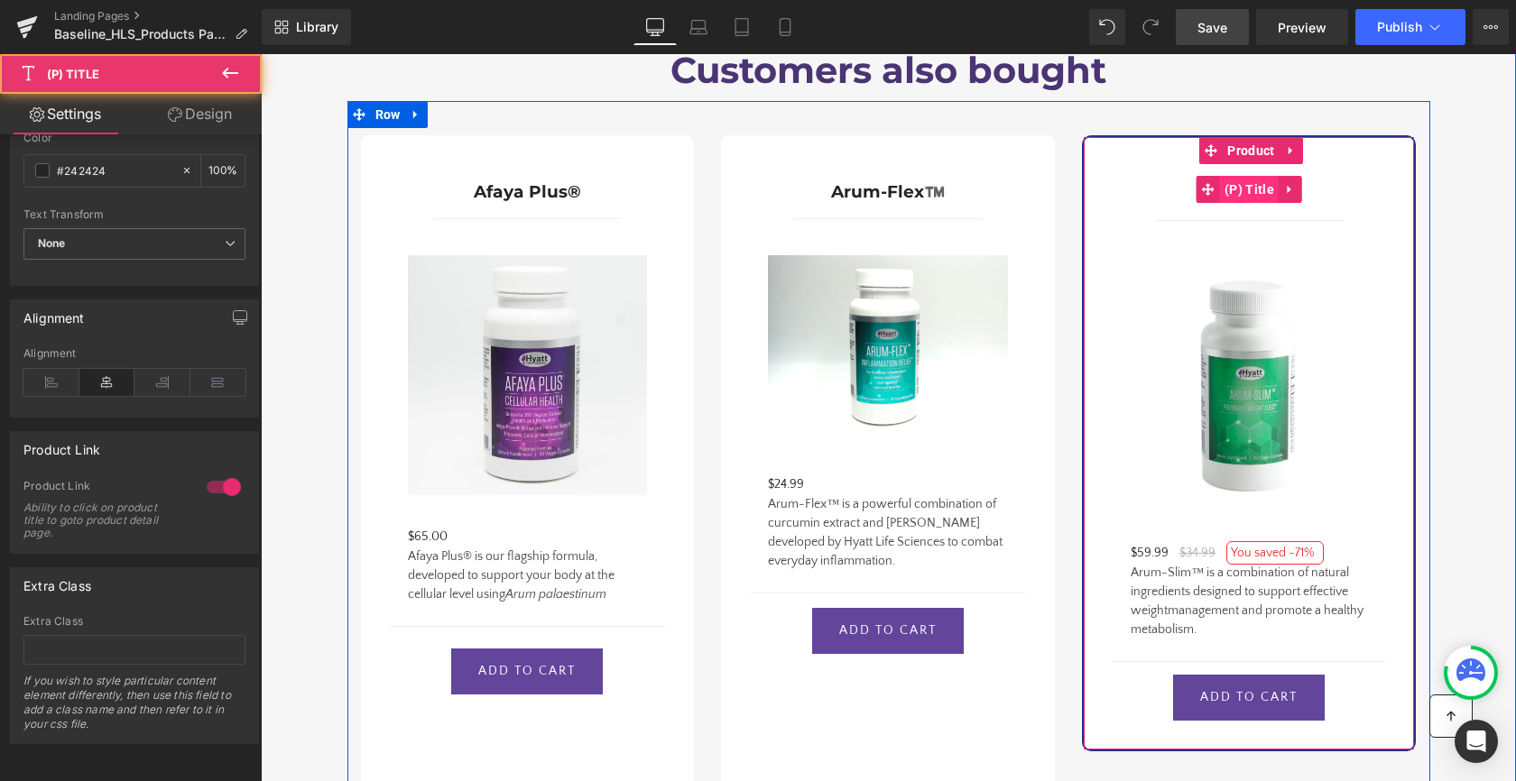
scroll to position [2157, 0]
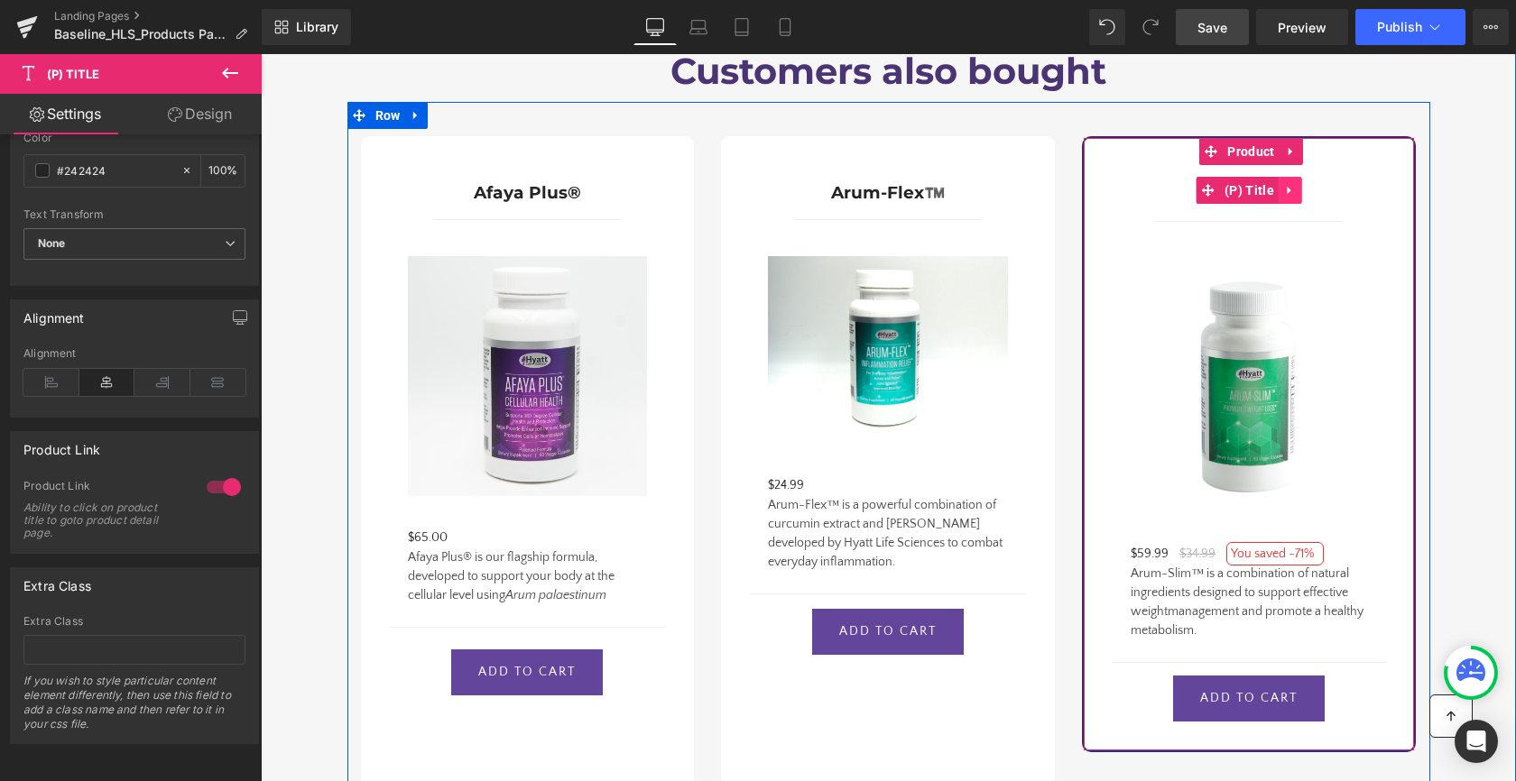
click at [1283, 177] on link at bounding box center [1289, 190] width 23 height 27
click at [1130, 168] on h3 "Arum-Slim" at bounding box center [1248, 190] width 236 height 47
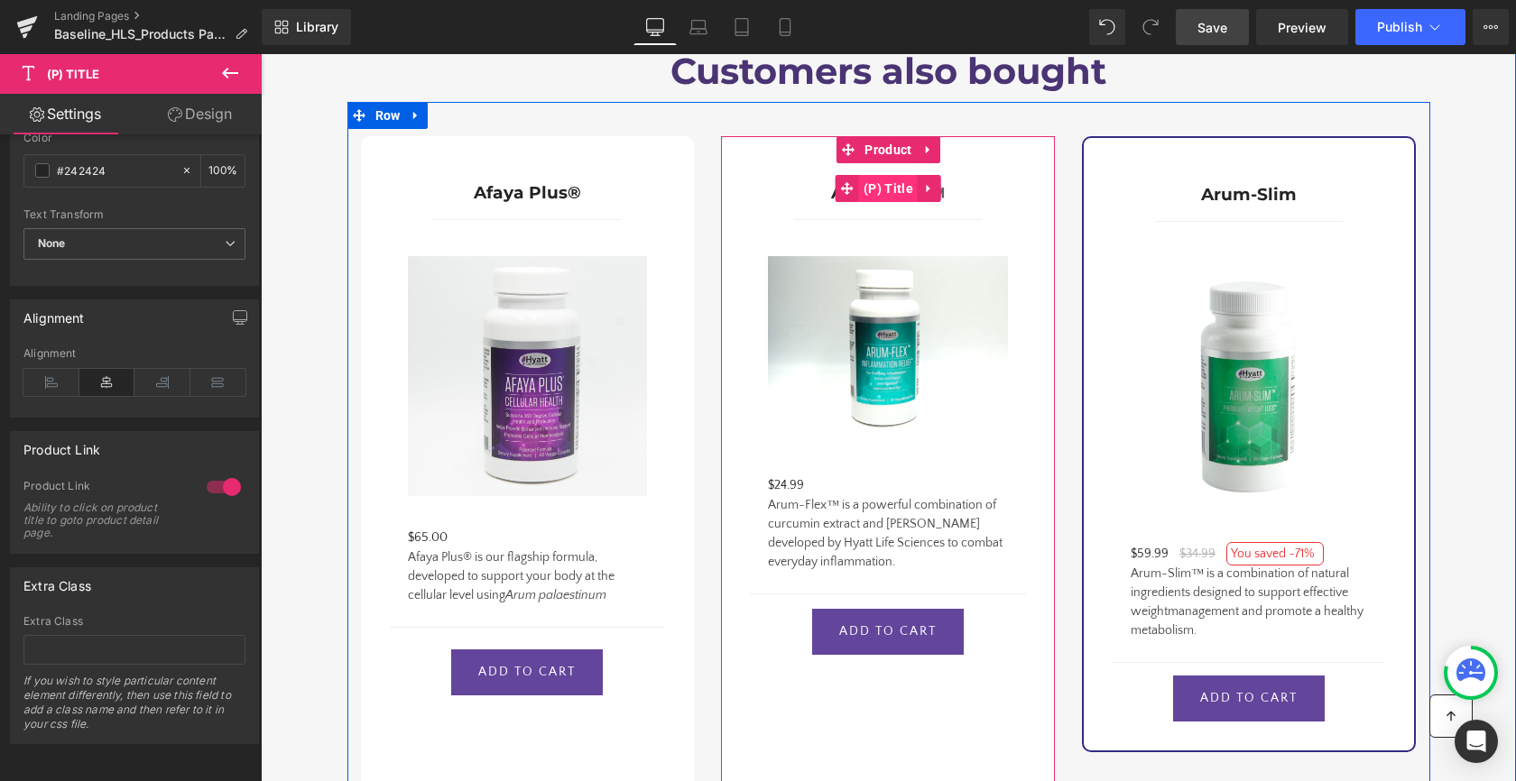
click at [868, 175] on span "(P) Title" at bounding box center [888, 188] width 59 height 27
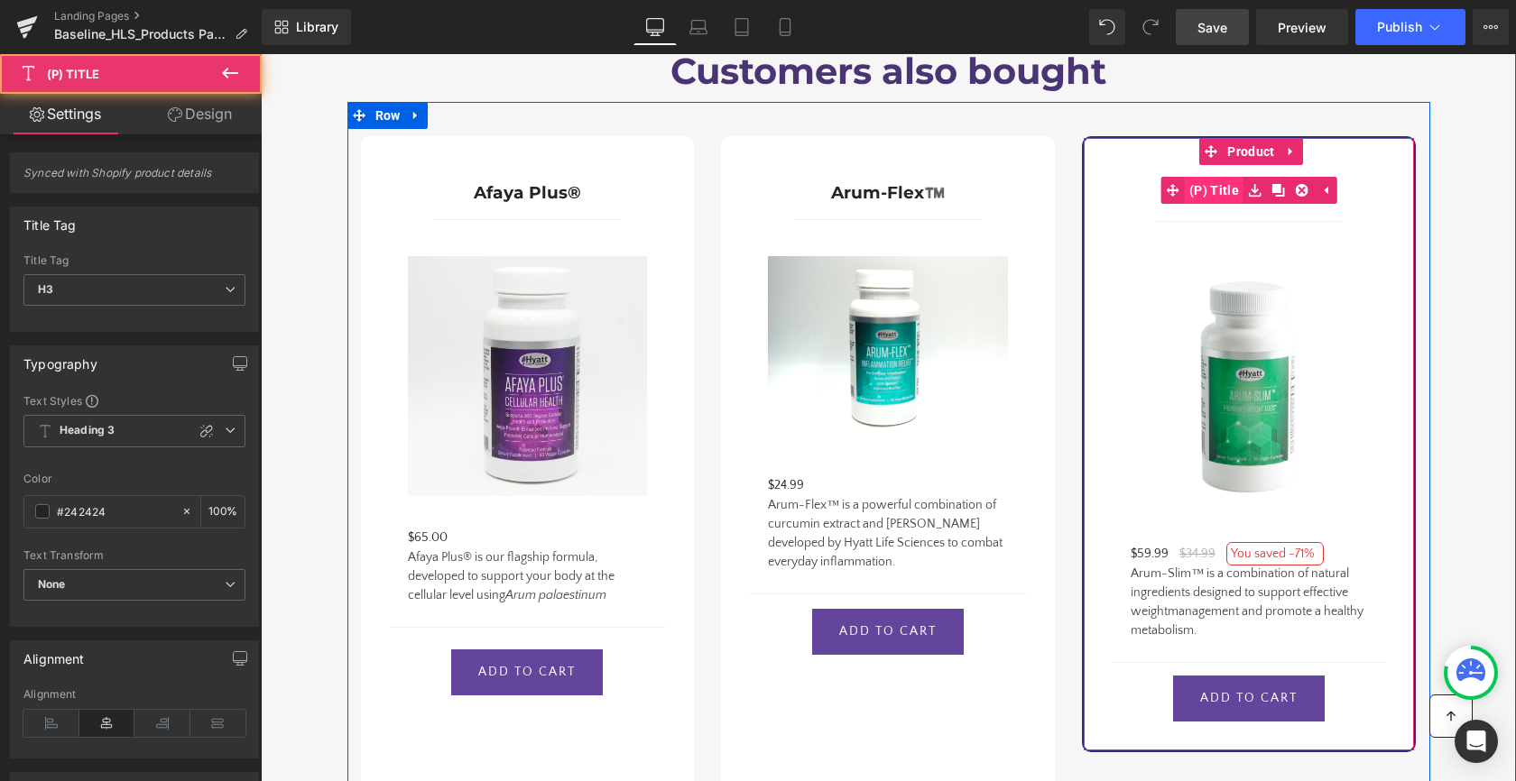
click at [1216, 180] on span "(P) Title" at bounding box center [1214, 190] width 59 height 27
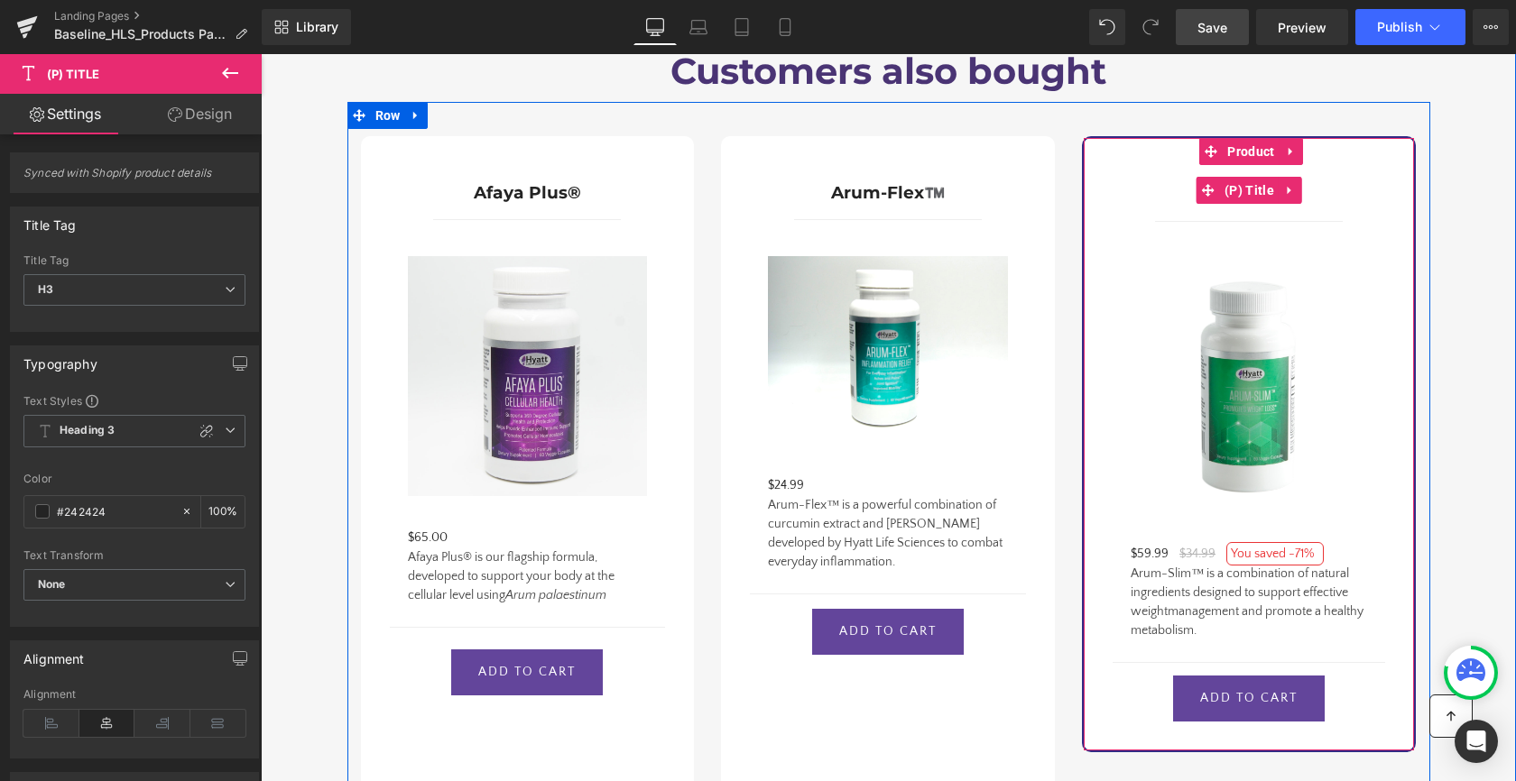
click at [1326, 170] on h3 "Arum-Slim" at bounding box center [1248, 190] width 236 height 47
click at [1336, 138] on div "Arum-Slim (P) Title Separator Sale Off (P) Image $59.99 $34.99 You saved -71% (…" at bounding box center [1249, 444] width 334 height 616
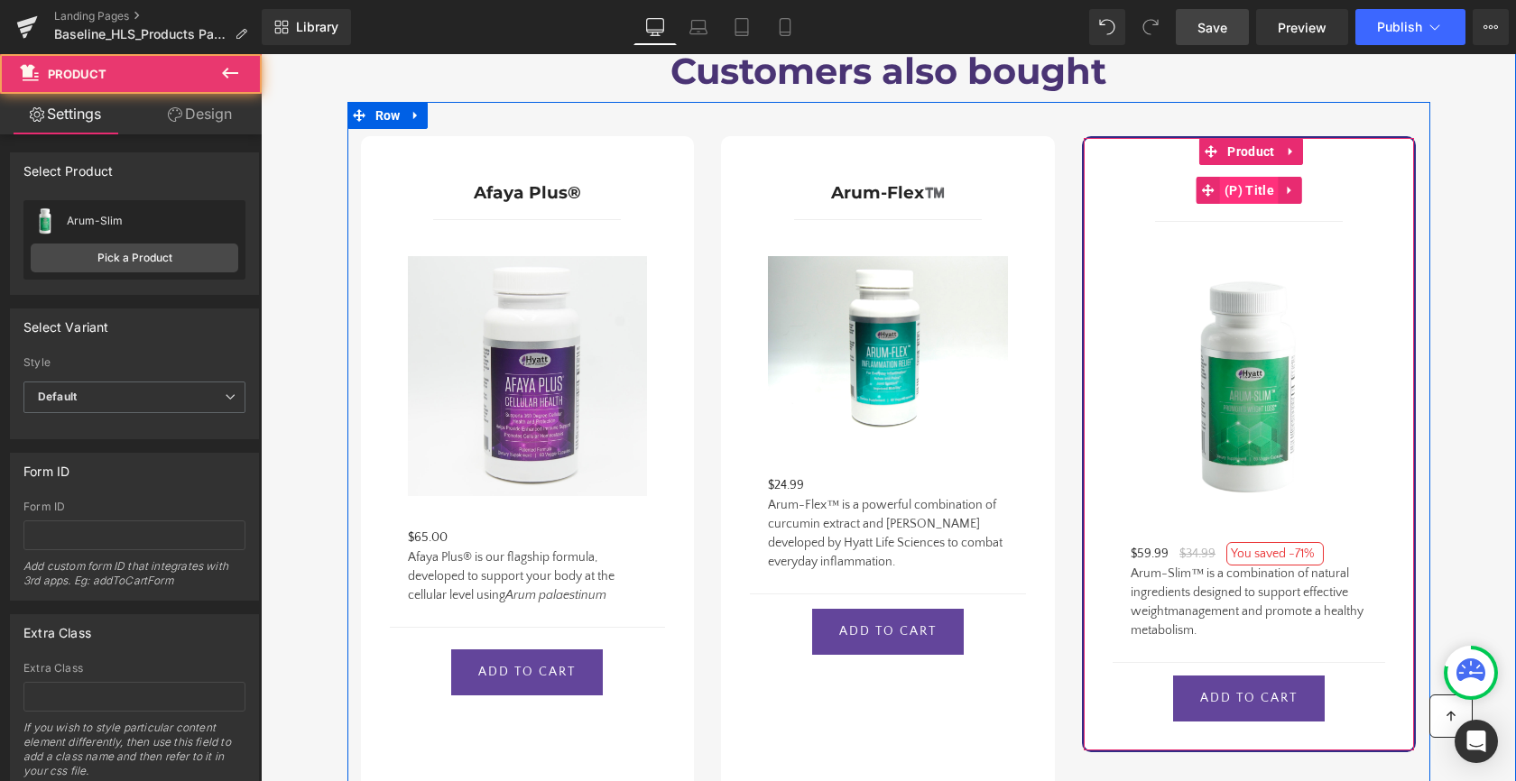
click at [1263, 177] on span "(P) Title" at bounding box center [1249, 190] width 59 height 27
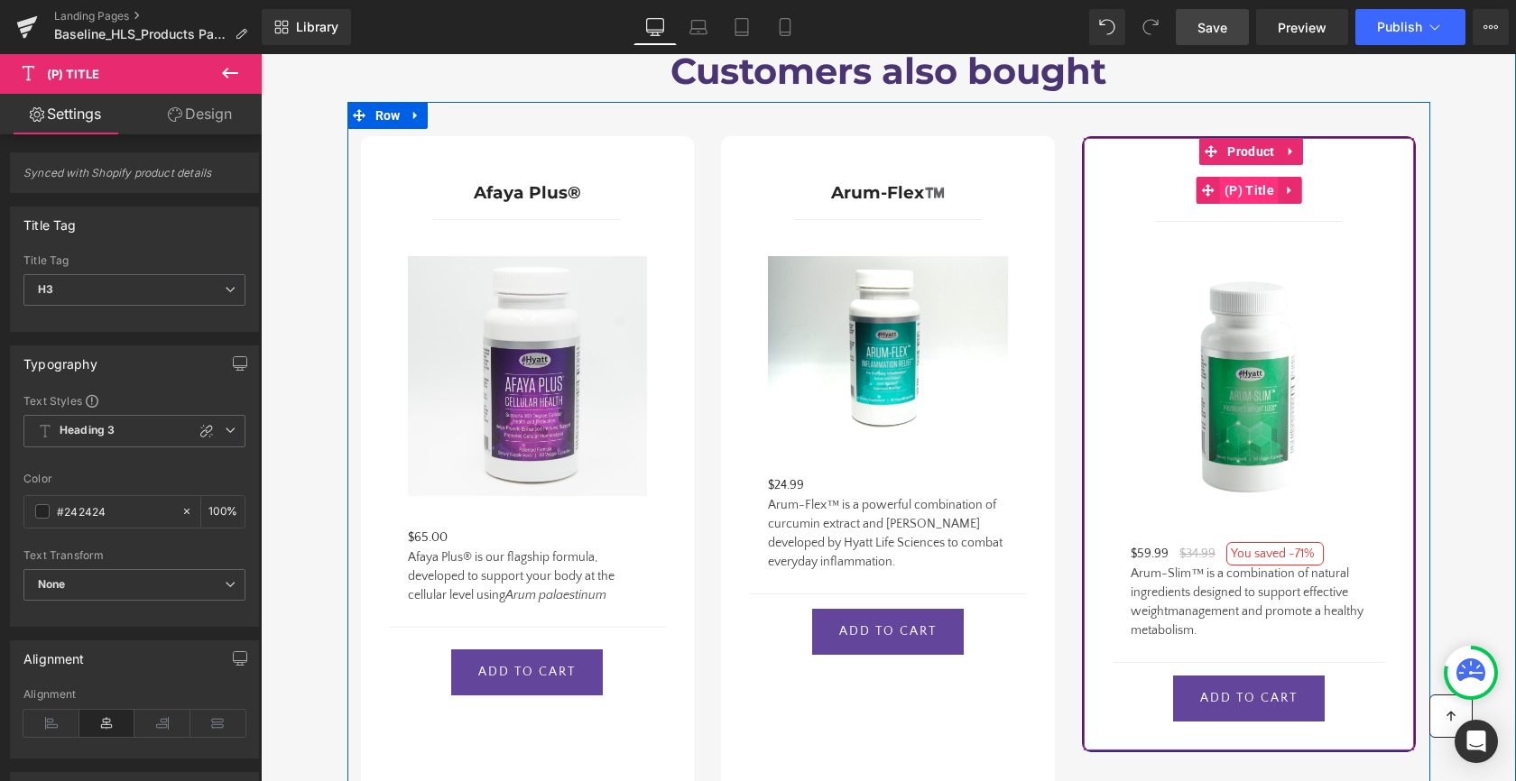
click at [1266, 177] on span "(P) Title" at bounding box center [1249, 190] width 59 height 27
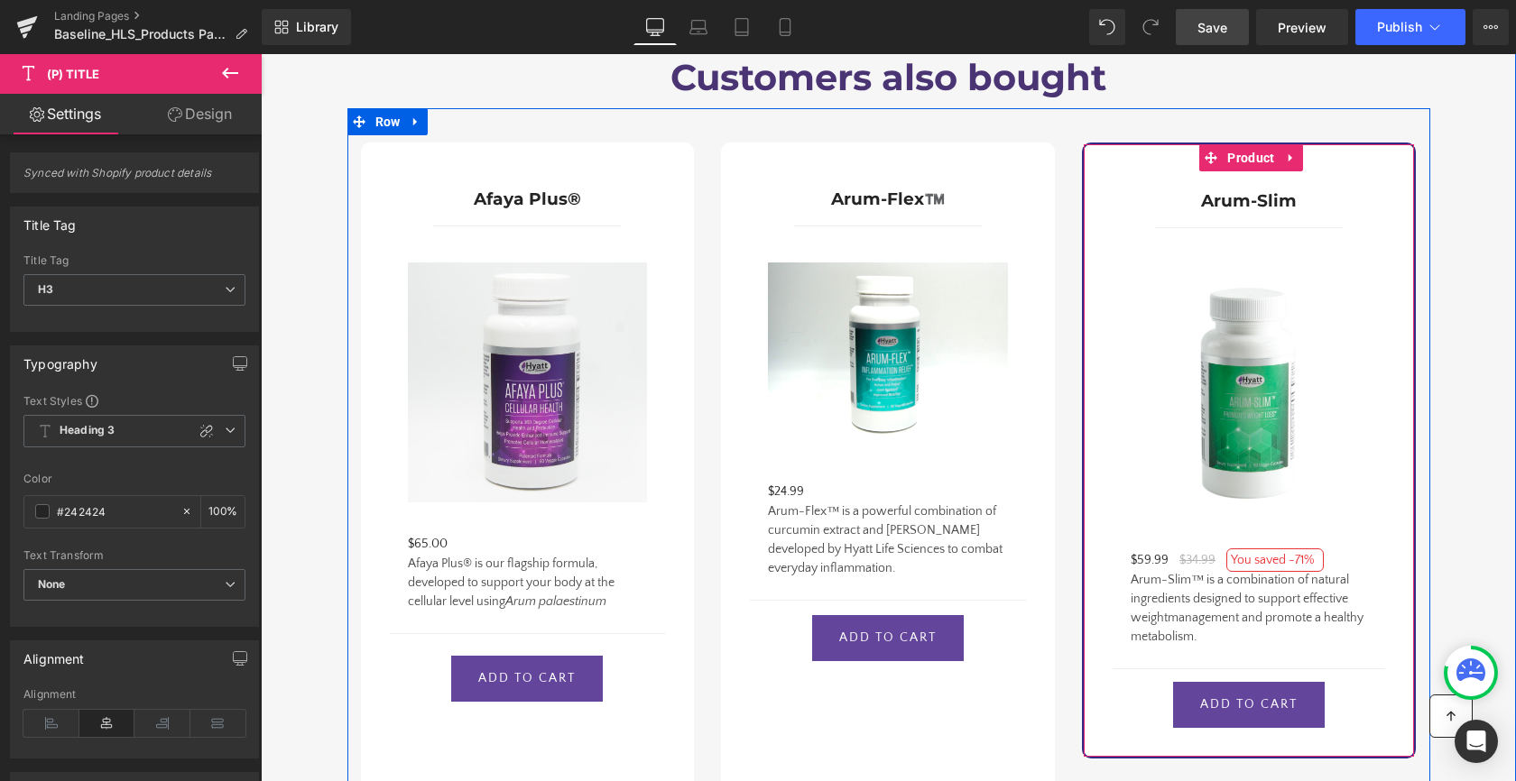
scroll to position [2148, 0]
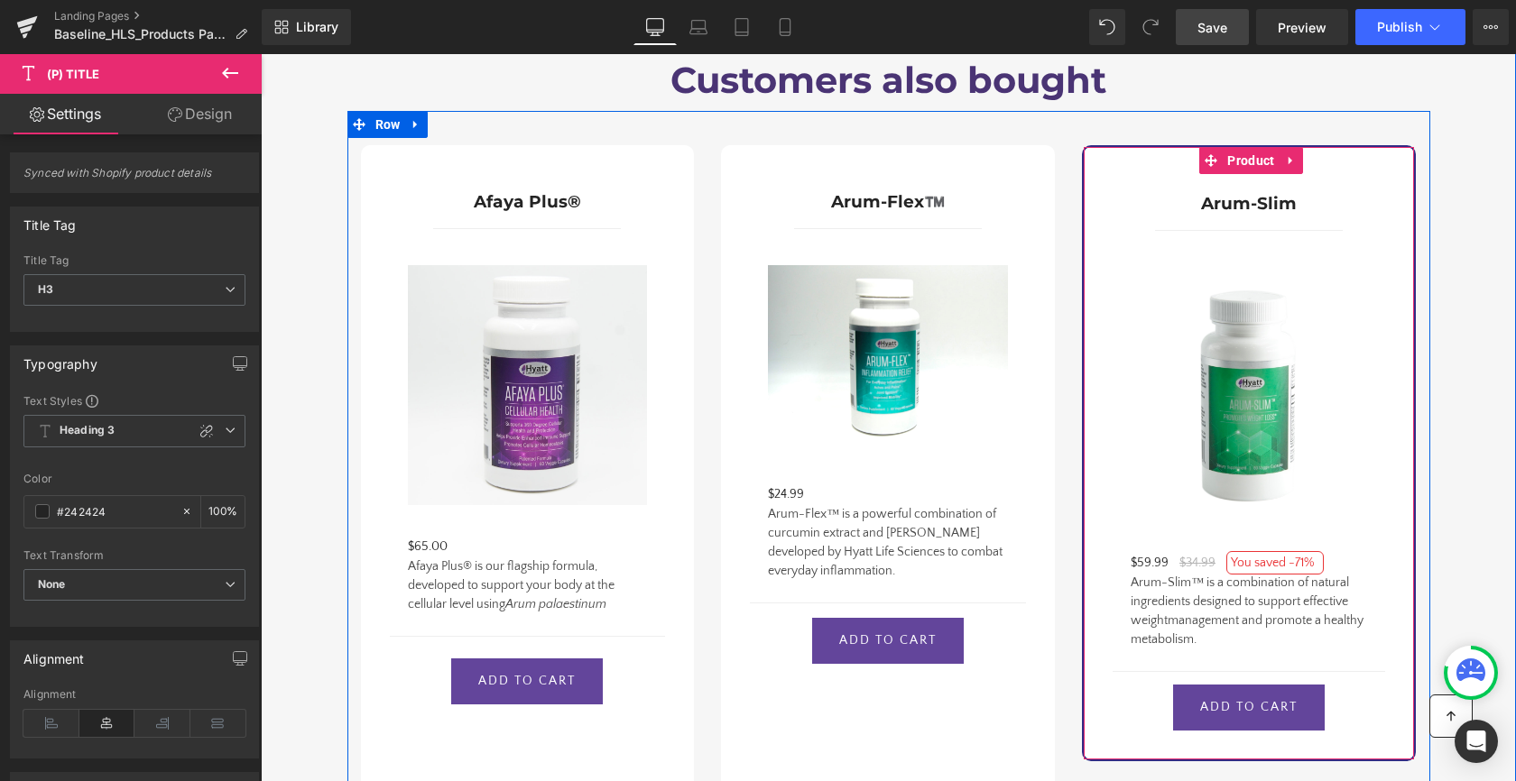
click at [1269, 187] on div "Arum-Slim (P) Title" at bounding box center [1248, 199] width 272 height 47
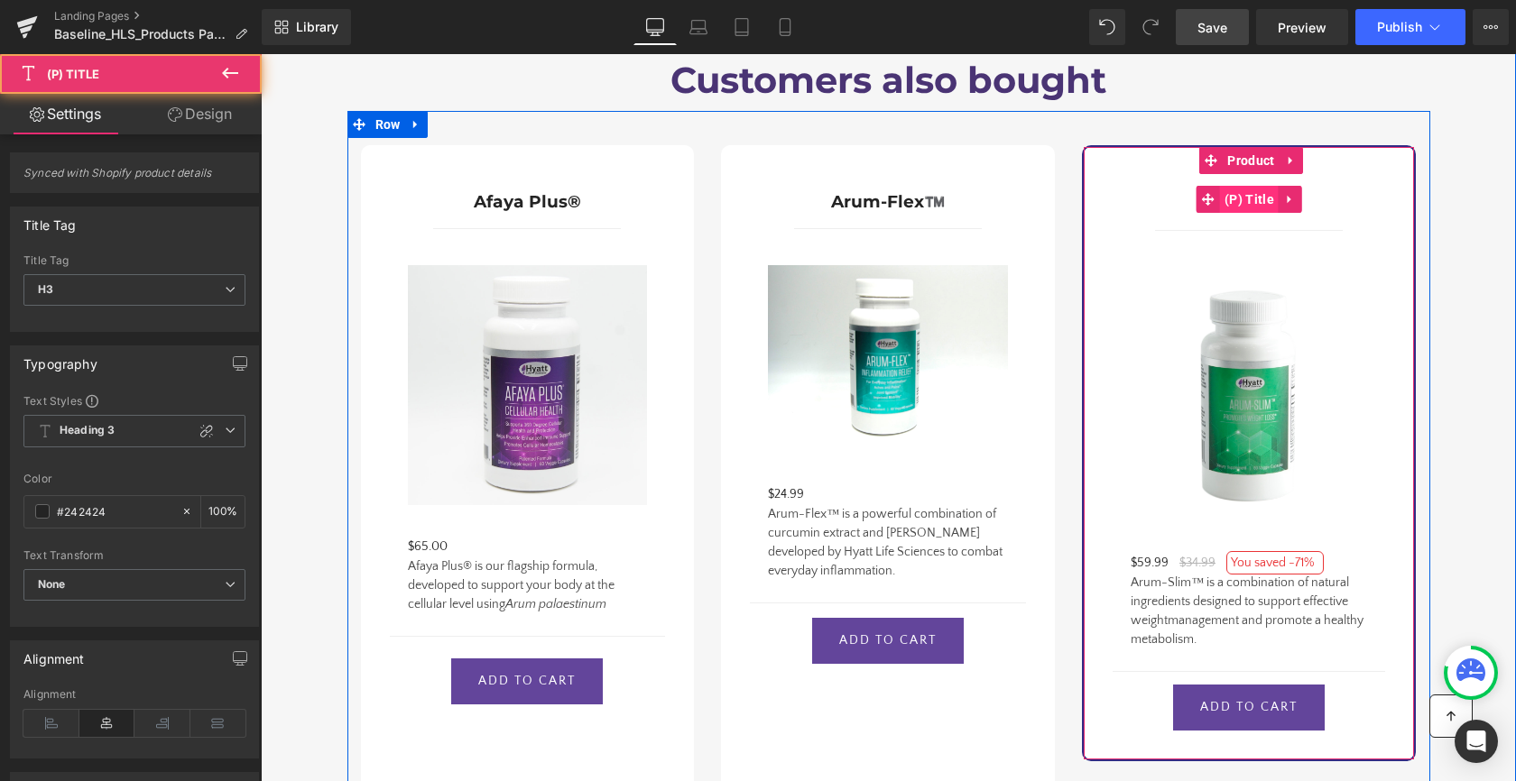
click at [1253, 186] on span "(P) Title" at bounding box center [1249, 199] width 59 height 27
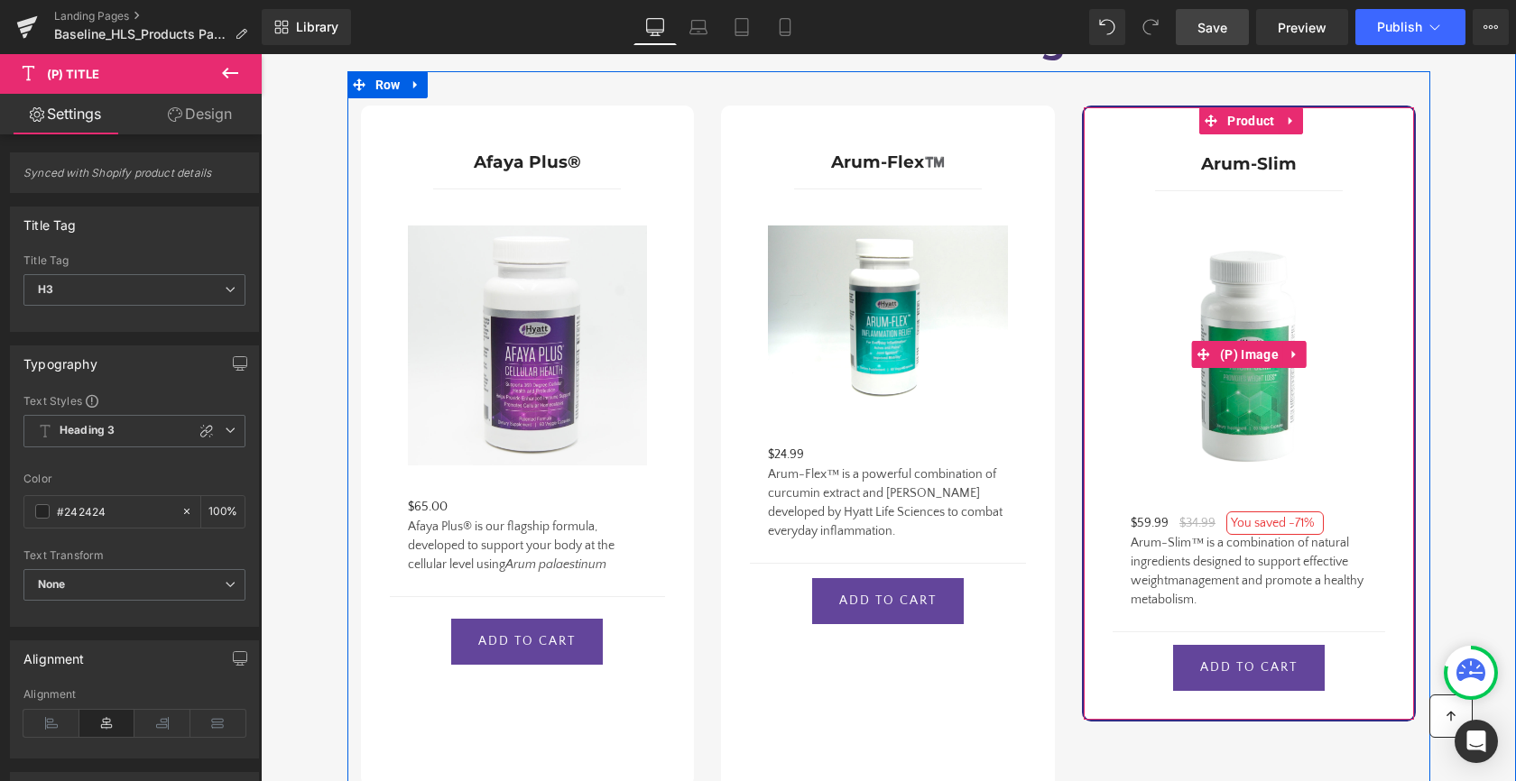
scroll to position [2268, 0]
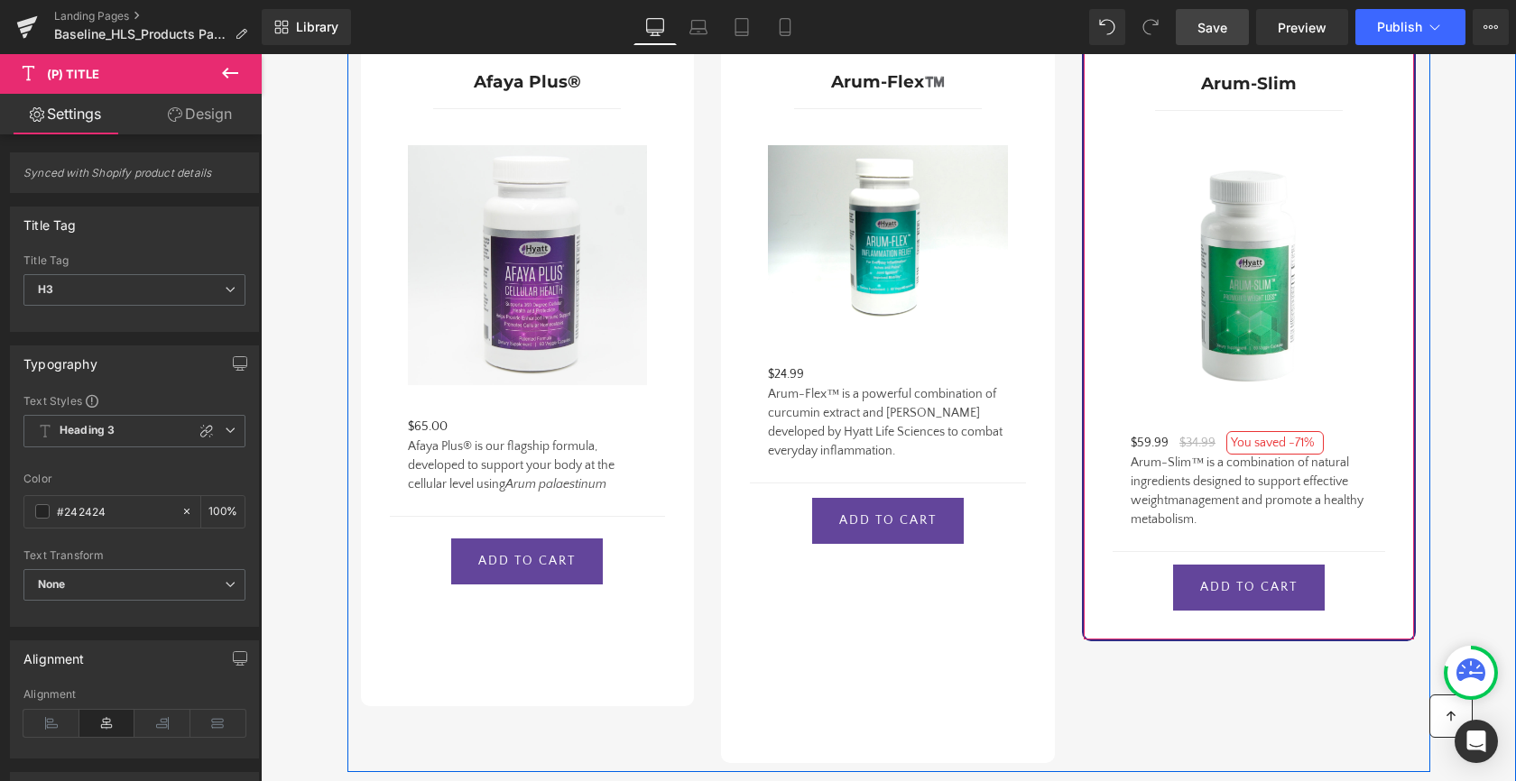
click at [1250, 461] on div "Arum-Slim™ is a combination of natural ingredients designed to support effectiv…" at bounding box center [1248, 492] width 272 height 76
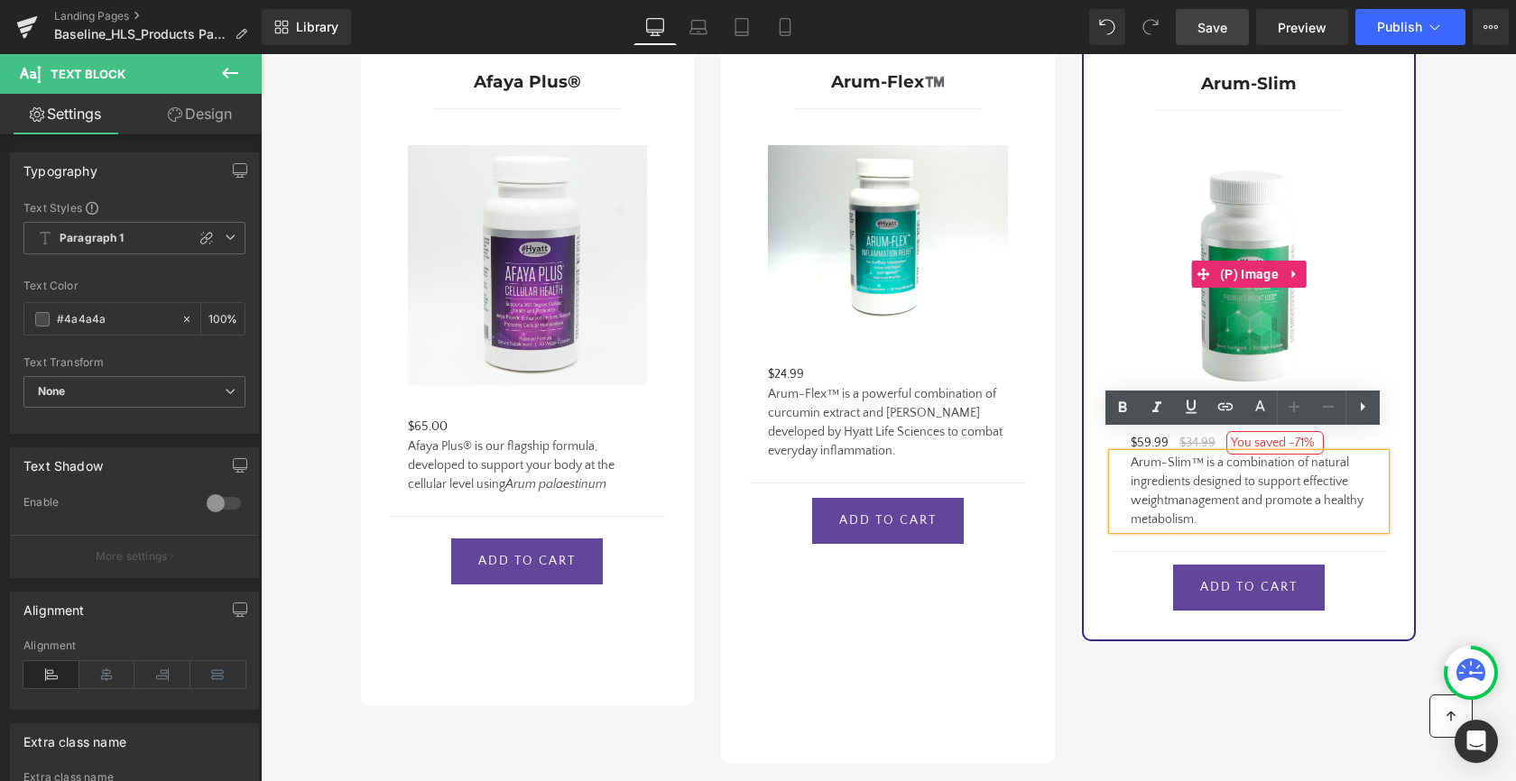
scroll to position [2149, 0]
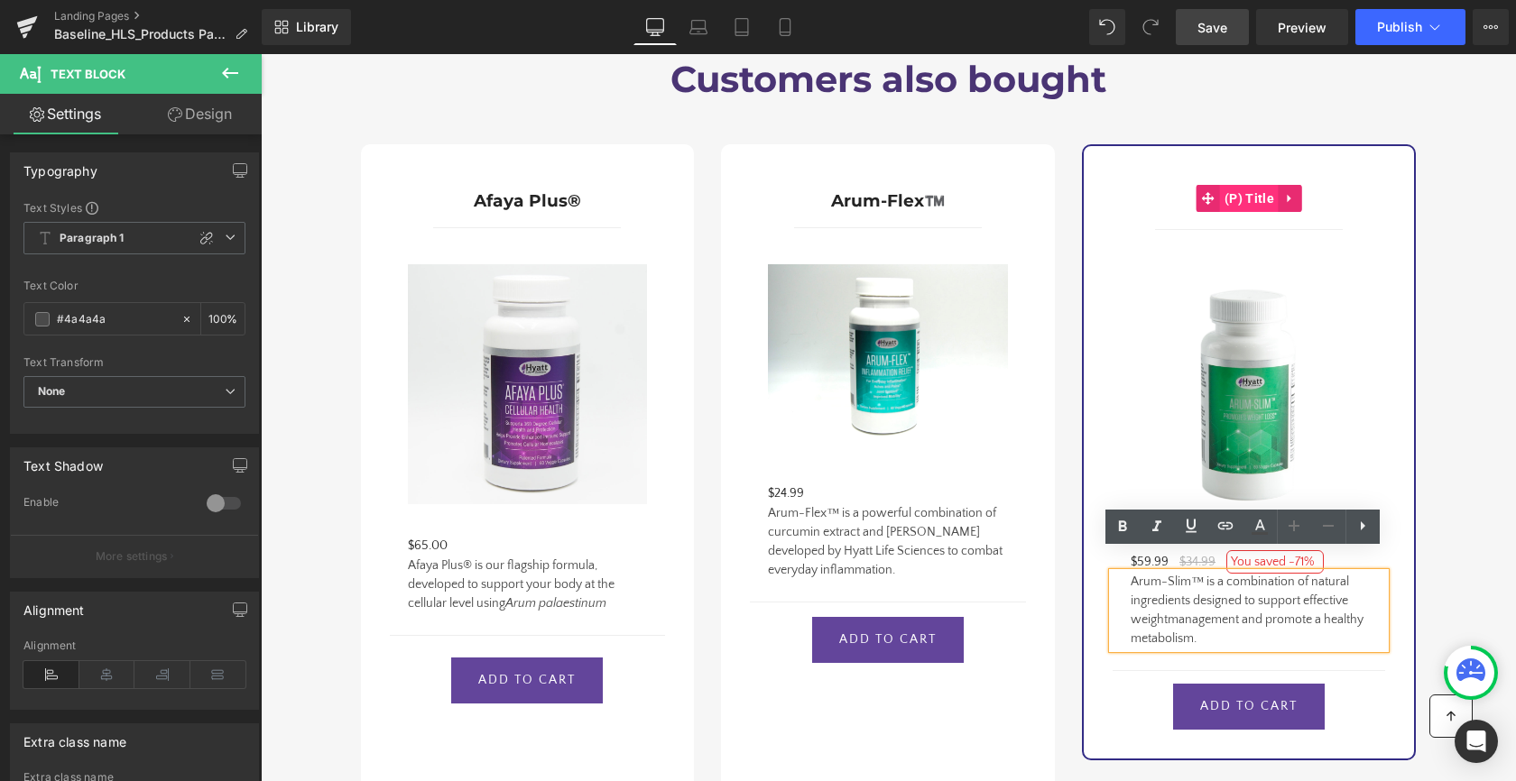
click at [1246, 185] on span "(P) Title" at bounding box center [1249, 198] width 59 height 27
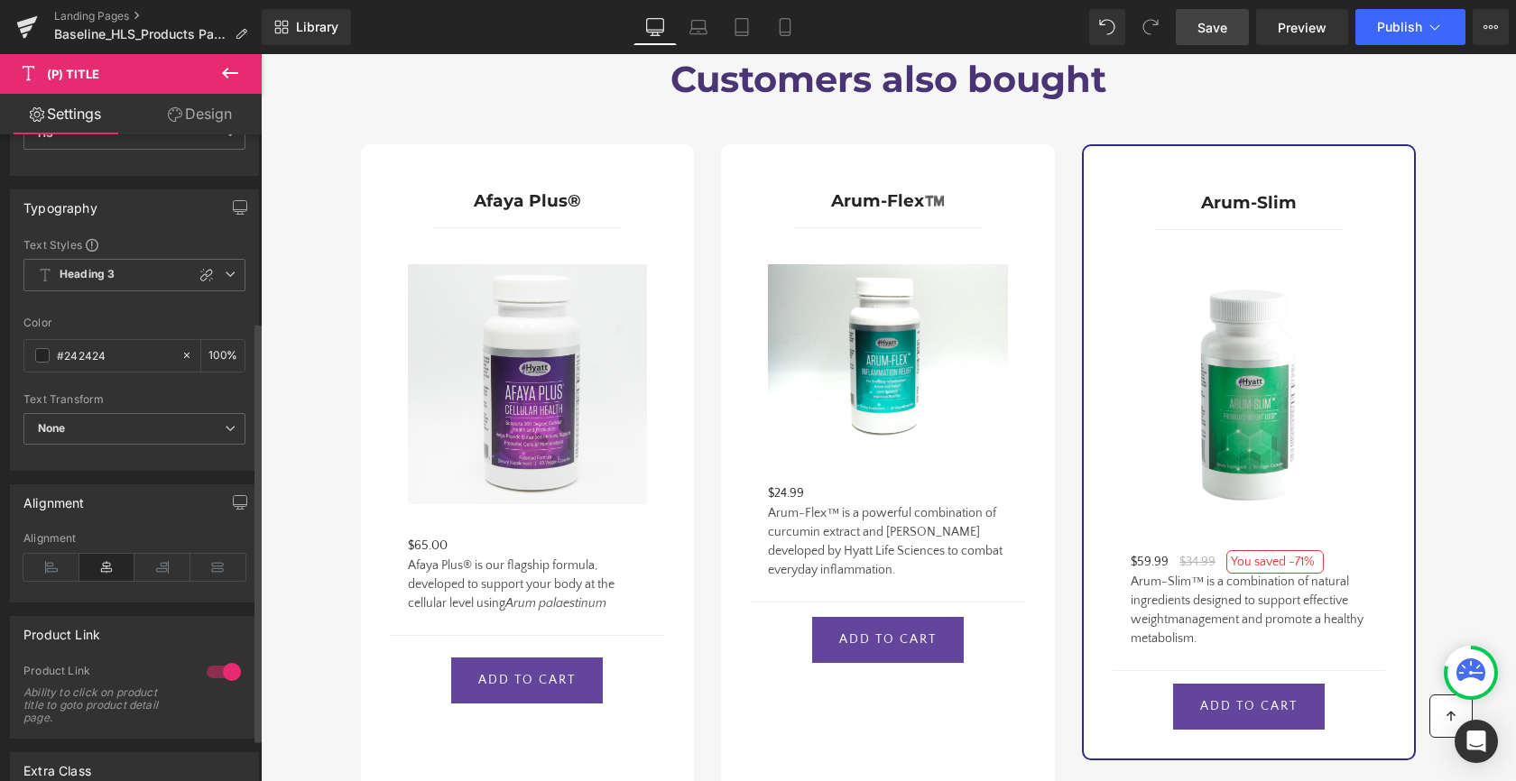
scroll to position [354, 0]
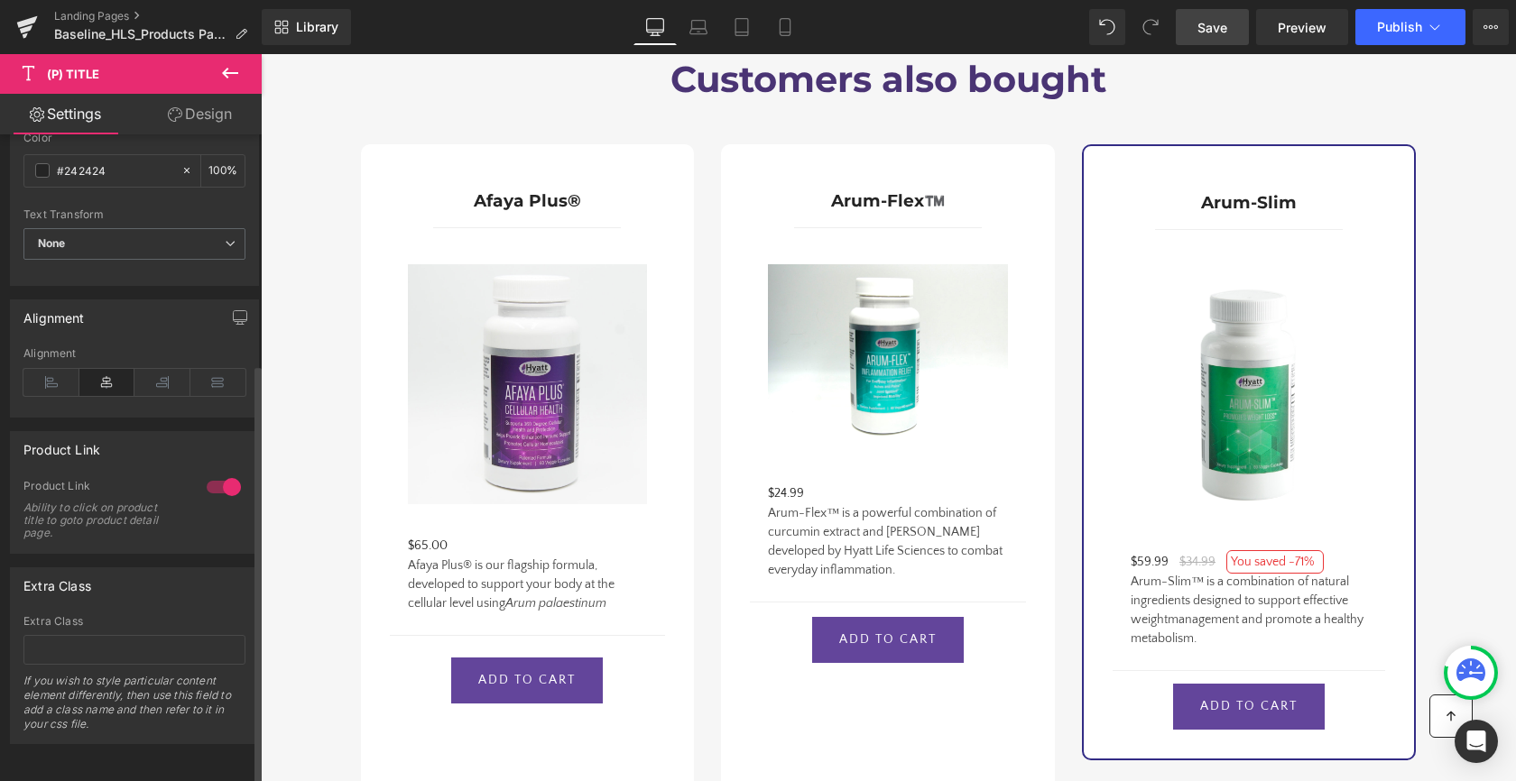
click at [217, 477] on div at bounding box center [223, 487] width 43 height 29
click at [221, 474] on div at bounding box center [223, 487] width 43 height 29
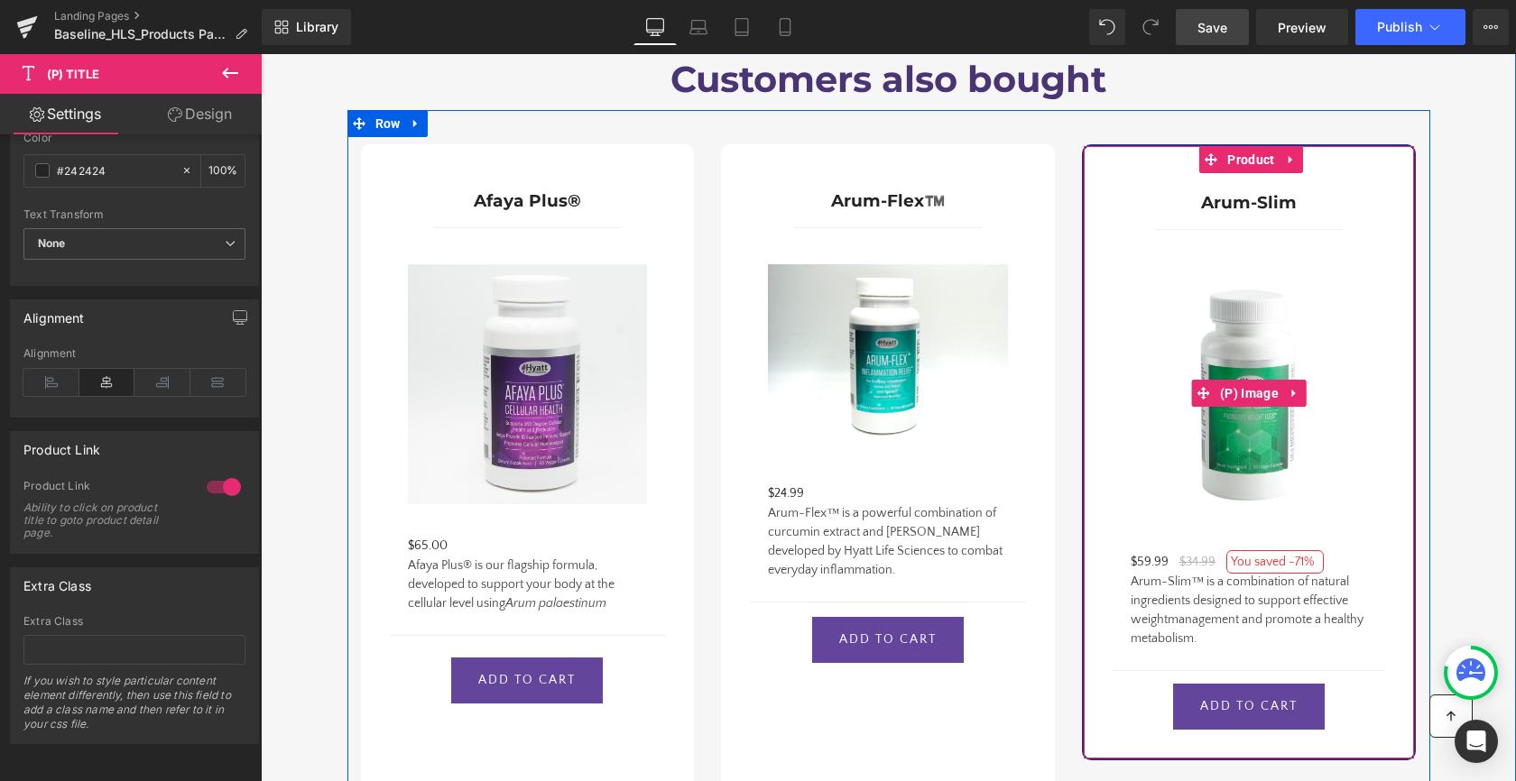
click at [1354, 443] on img at bounding box center [1248, 393] width 236 height 254
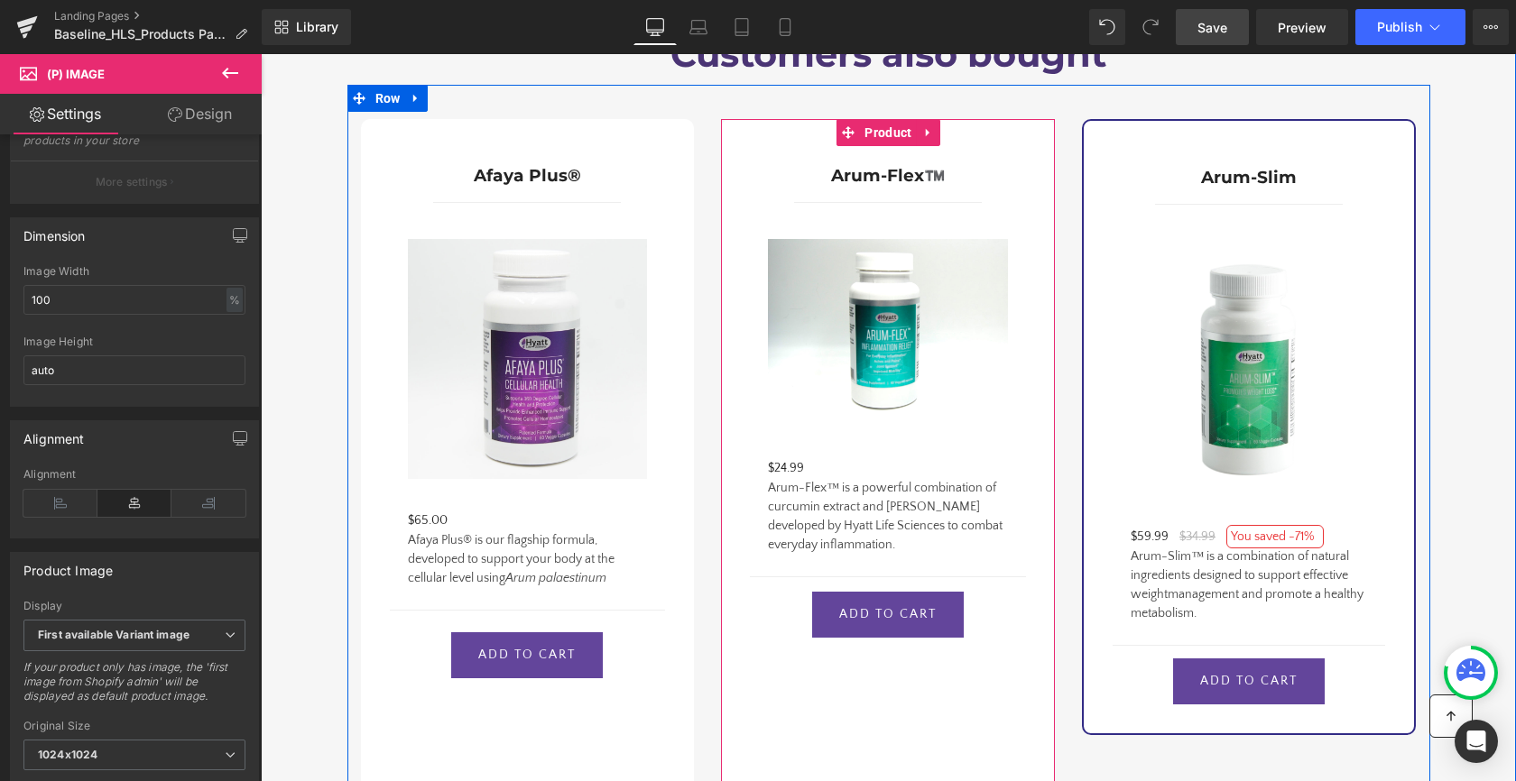
scroll to position [2175, 0]
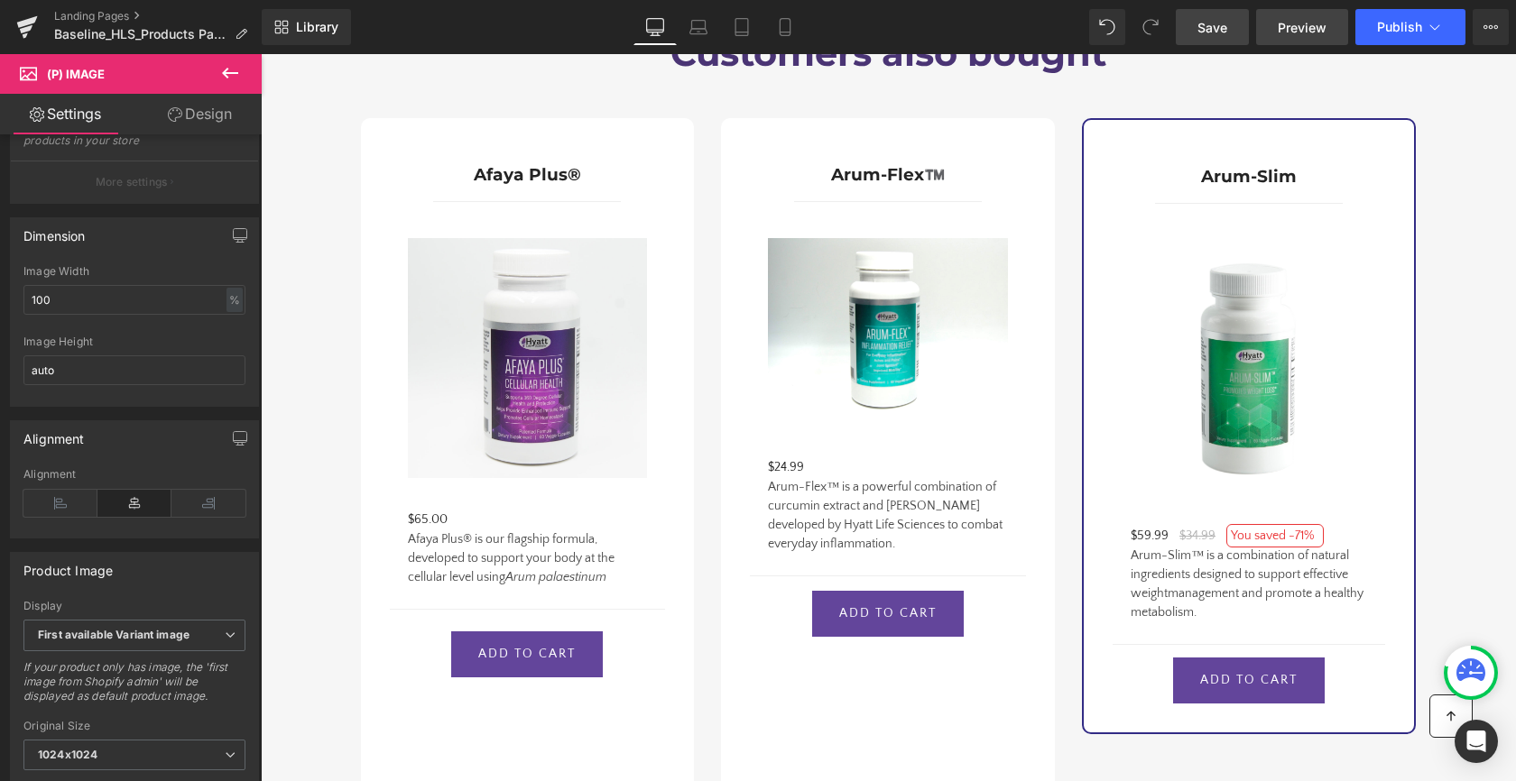
click at [1314, 33] on span "Preview" at bounding box center [1301, 27] width 49 height 19
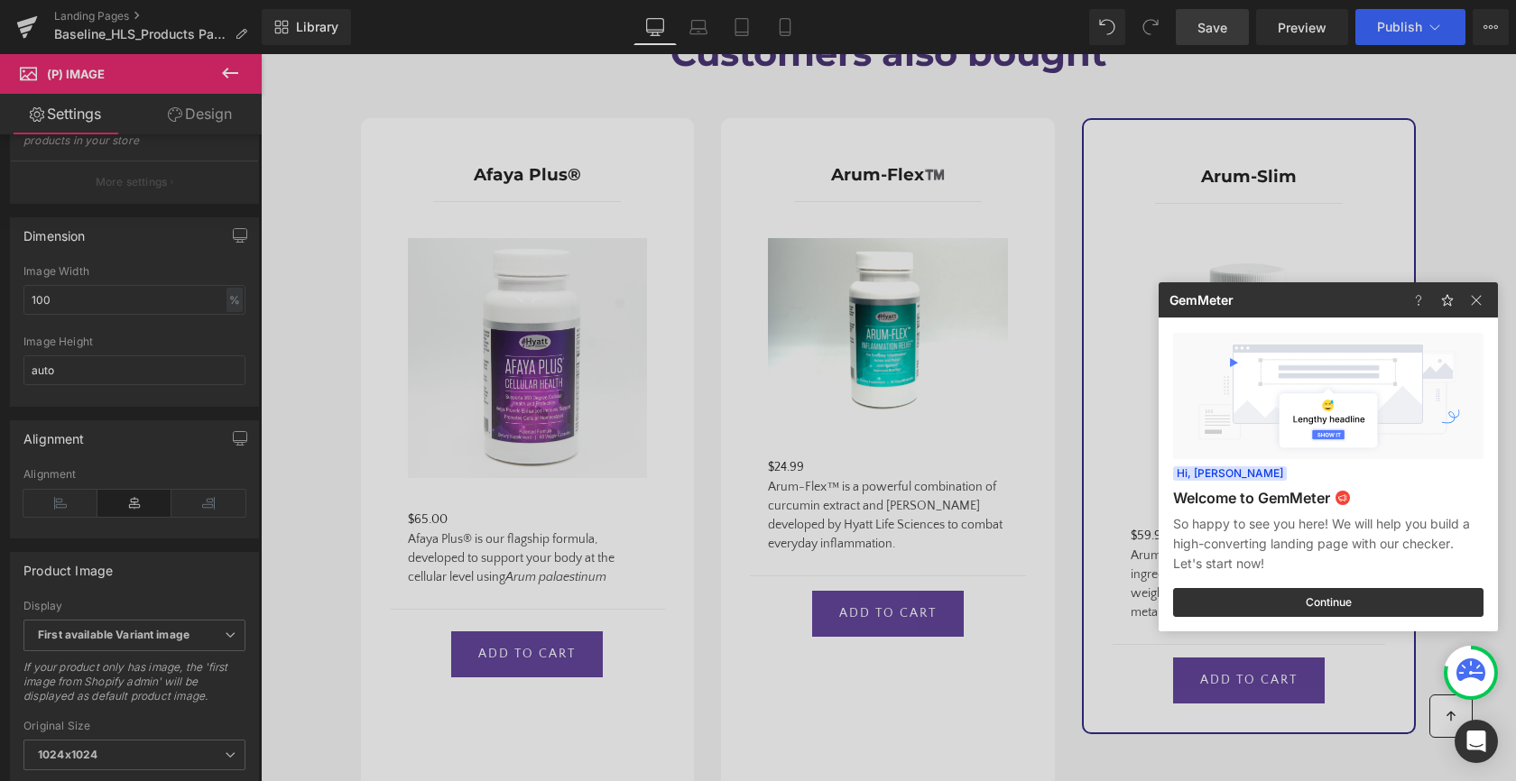
click at [1309, 34] on div at bounding box center [758, 390] width 1516 height 781
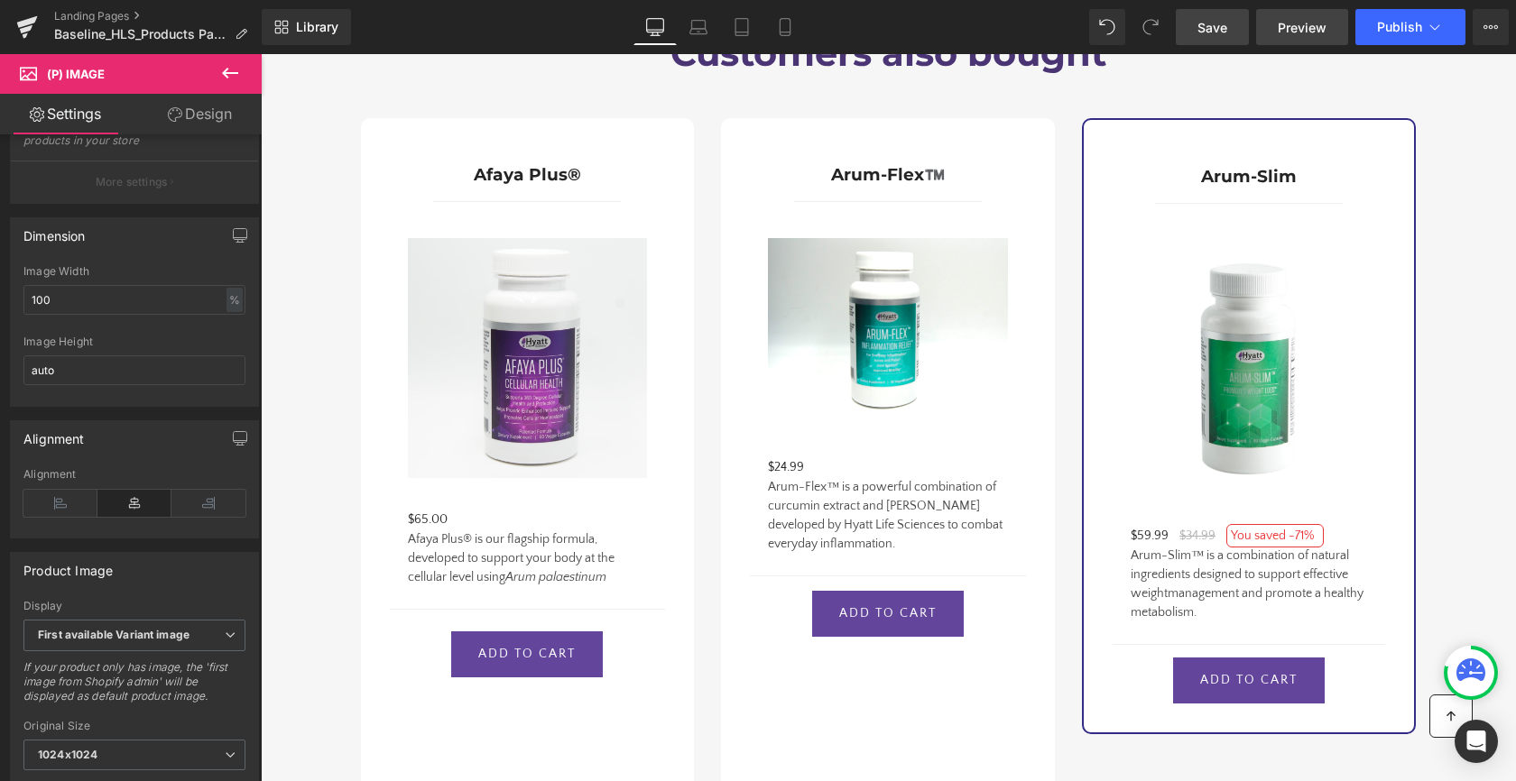
click at [1298, 26] on span "Preview" at bounding box center [1301, 27] width 49 height 19
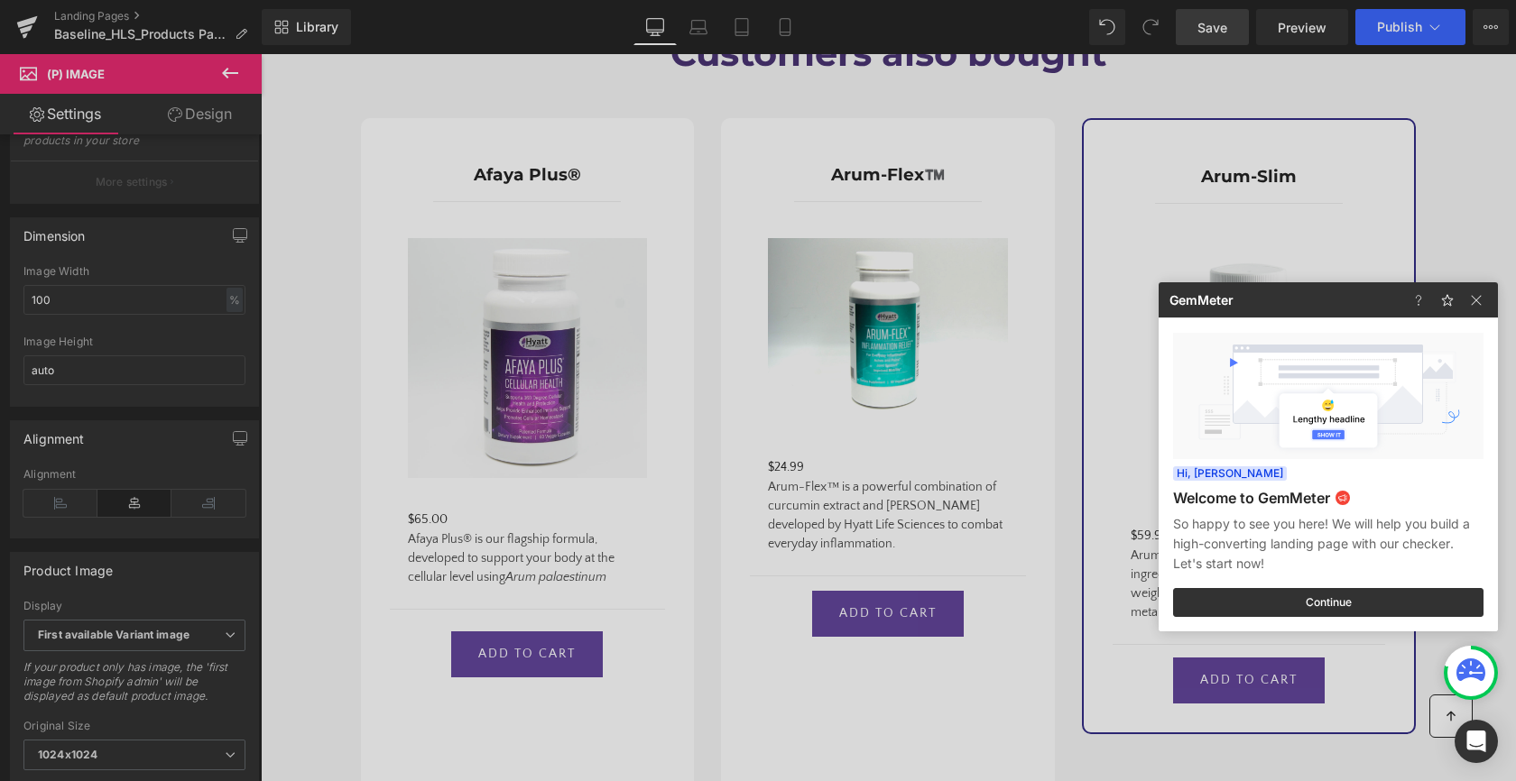
click at [1216, 32] on div at bounding box center [758, 390] width 1516 height 781
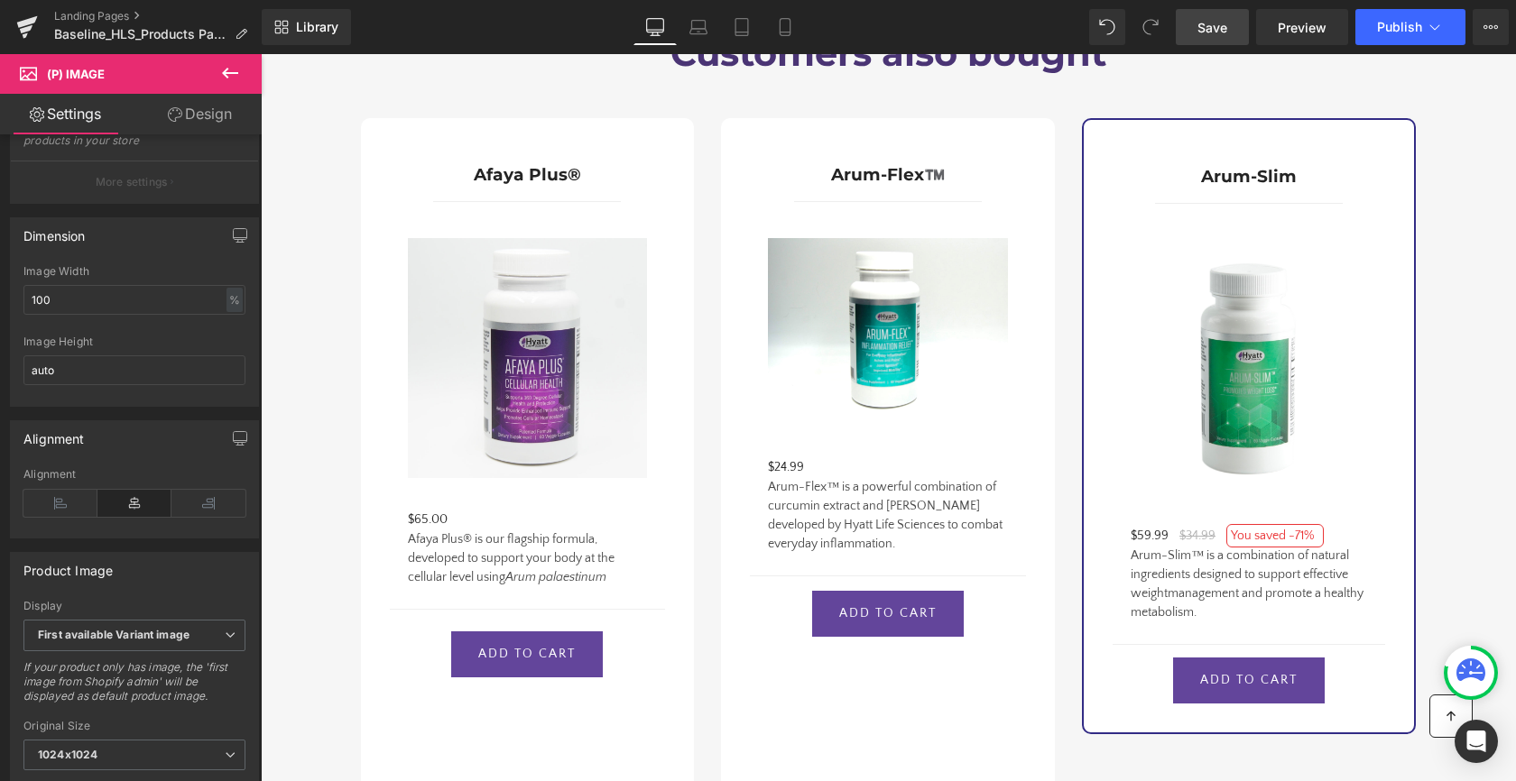
click at [1216, 26] on span "Save" at bounding box center [1212, 27] width 30 height 19
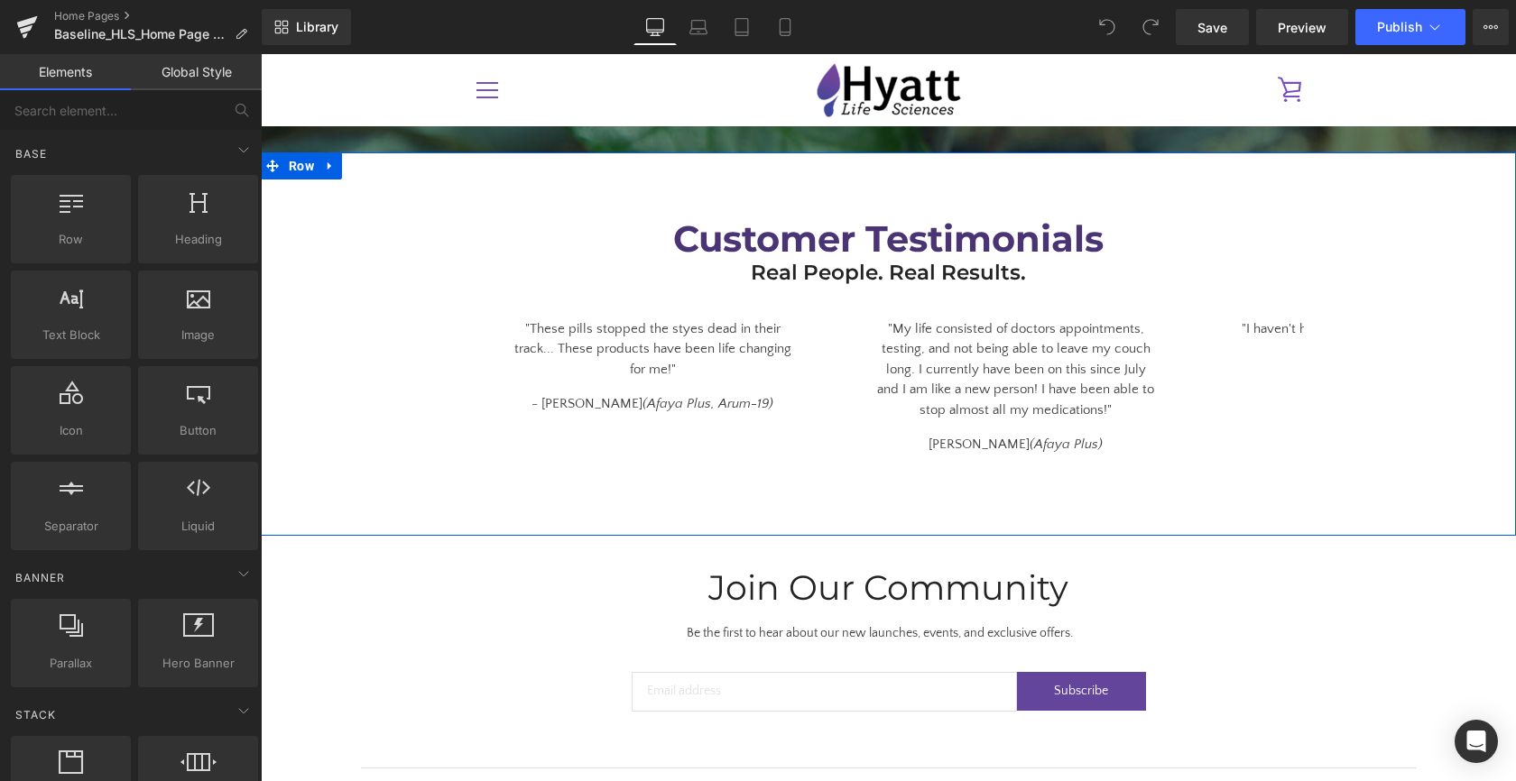
scroll to position [3407, 0]
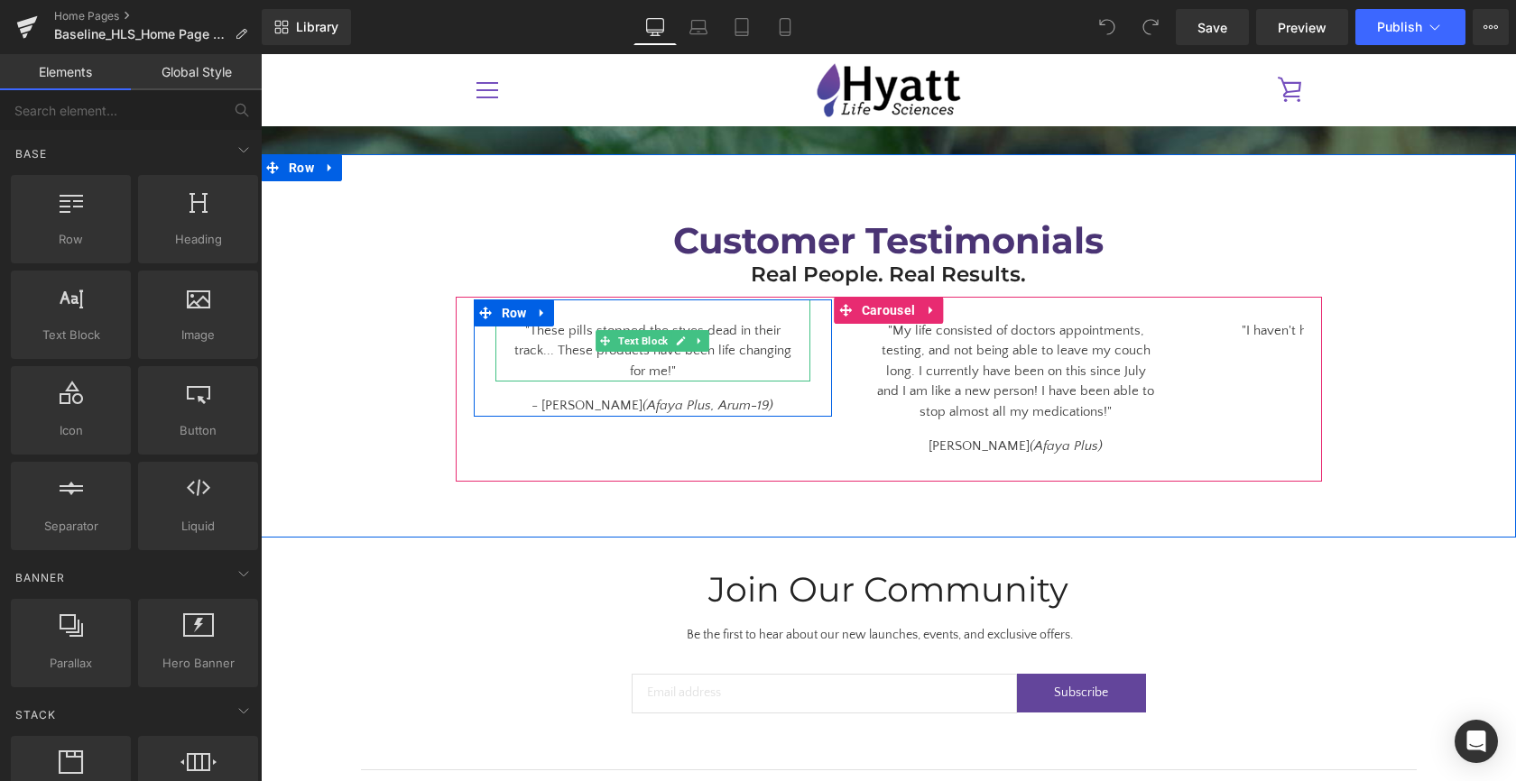
click at [550, 337] on div ""These pills stopped the styes dead in their track... These products have been …" at bounding box center [652, 341] width 315 height 83
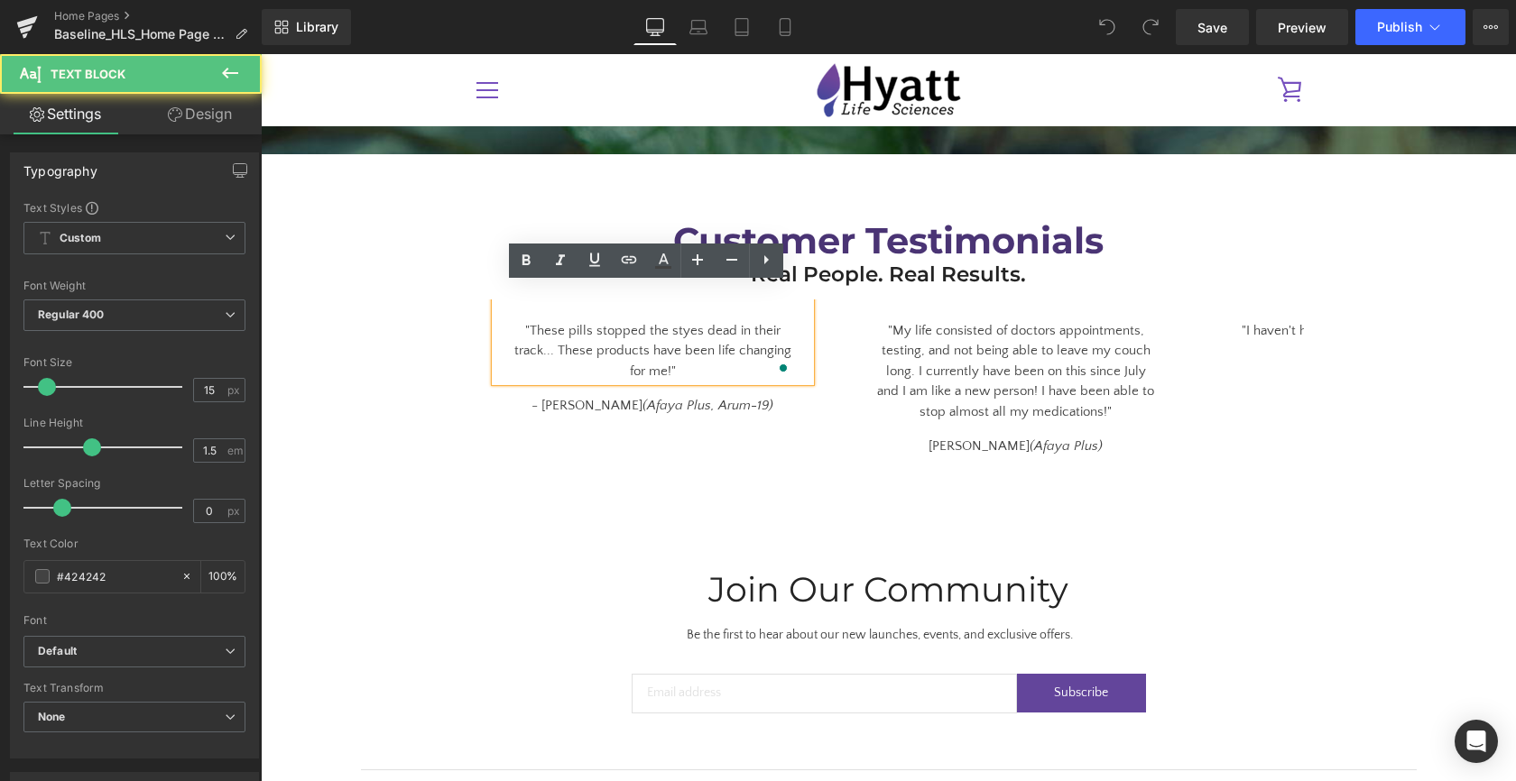
drag, startPoint x: 555, startPoint y: 339, endPoint x: 530, endPoint y: 318, distance: 33.3
click at [530, 318] on div ""These pills stopped the styes dead in their track... These products have been …" at bounding box center [652, 341] width 315 height 83
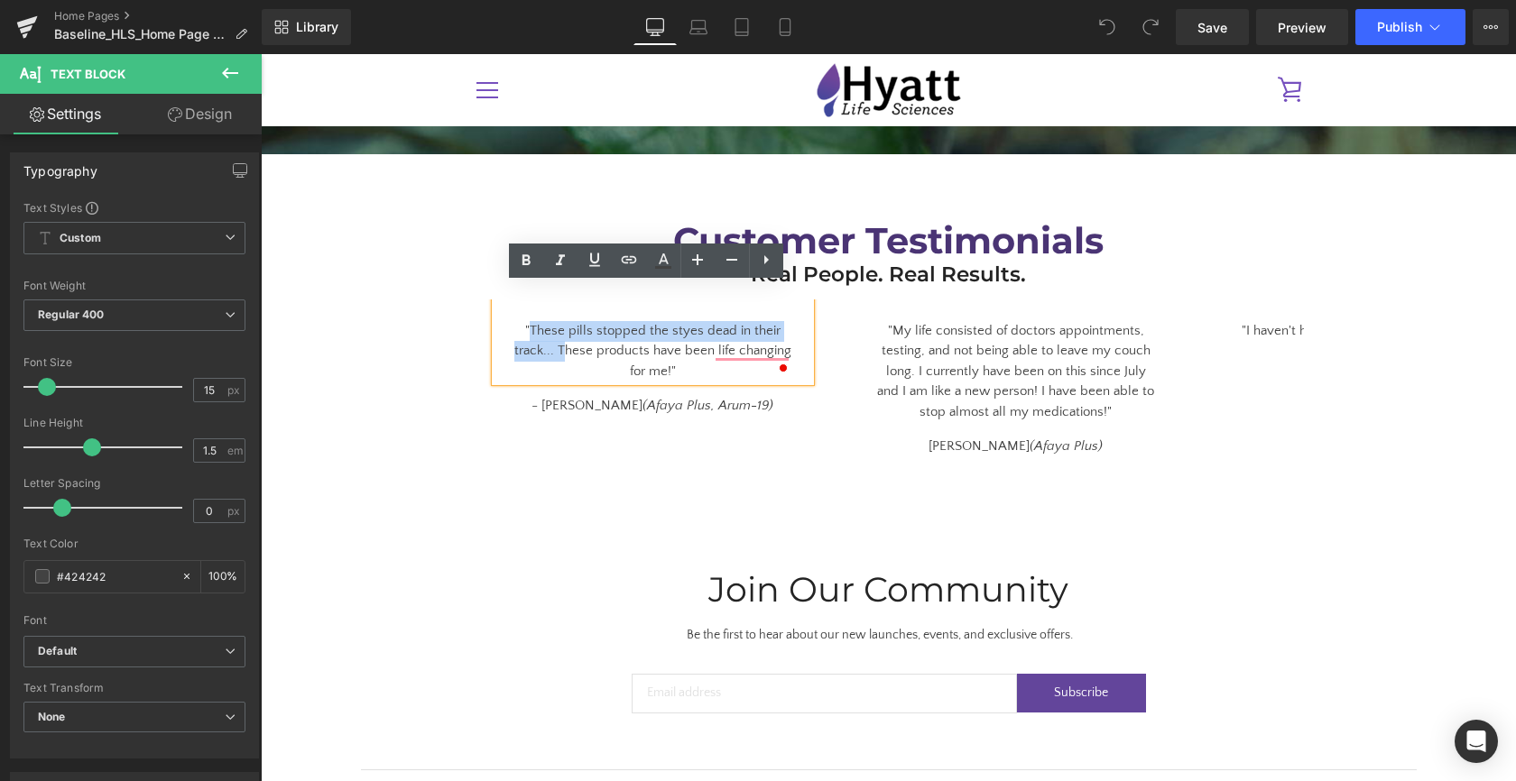
click at [555, 338] on div ""These pills stopped the styes dead in their track... These products have been …" at bounding box center [652, 341] width 315 height 83
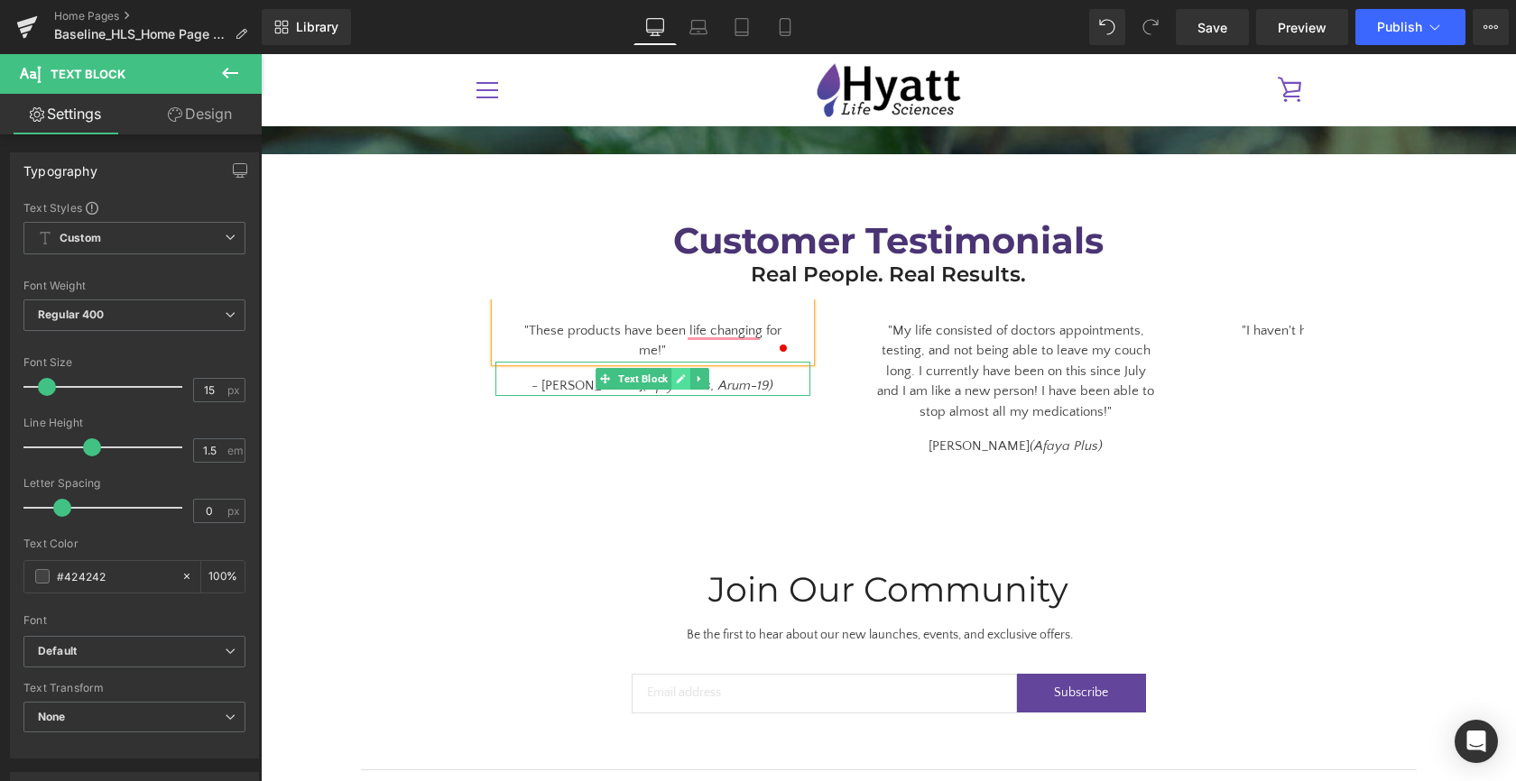
click at [672, 374] on link at bounding box center [680, 379] width 19 height 22
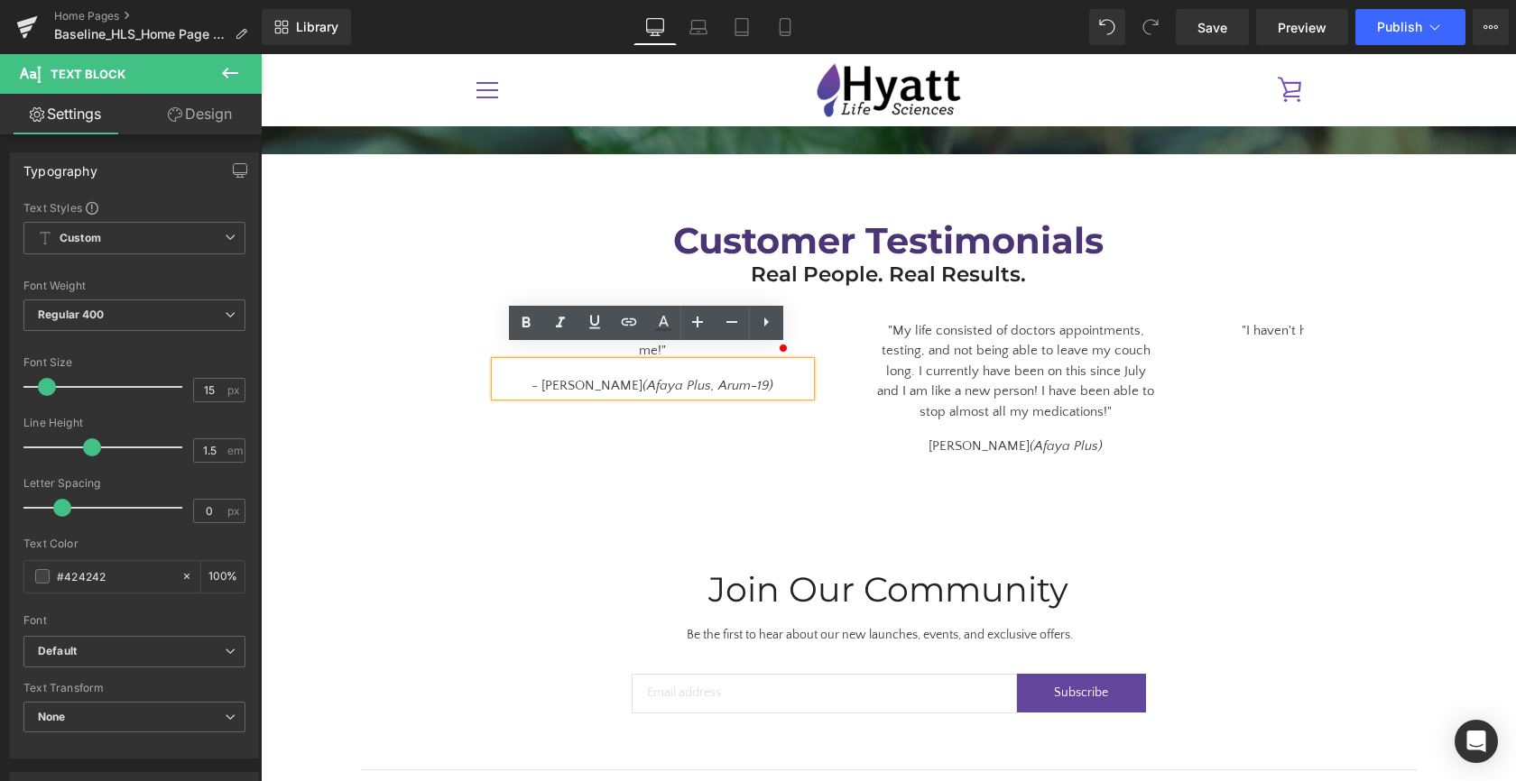
click at [738, 372] on div "- [PERSON_NAME] (Afaya Plus, Arum-19)" at bounding box center [652, 379] width 315 height 35
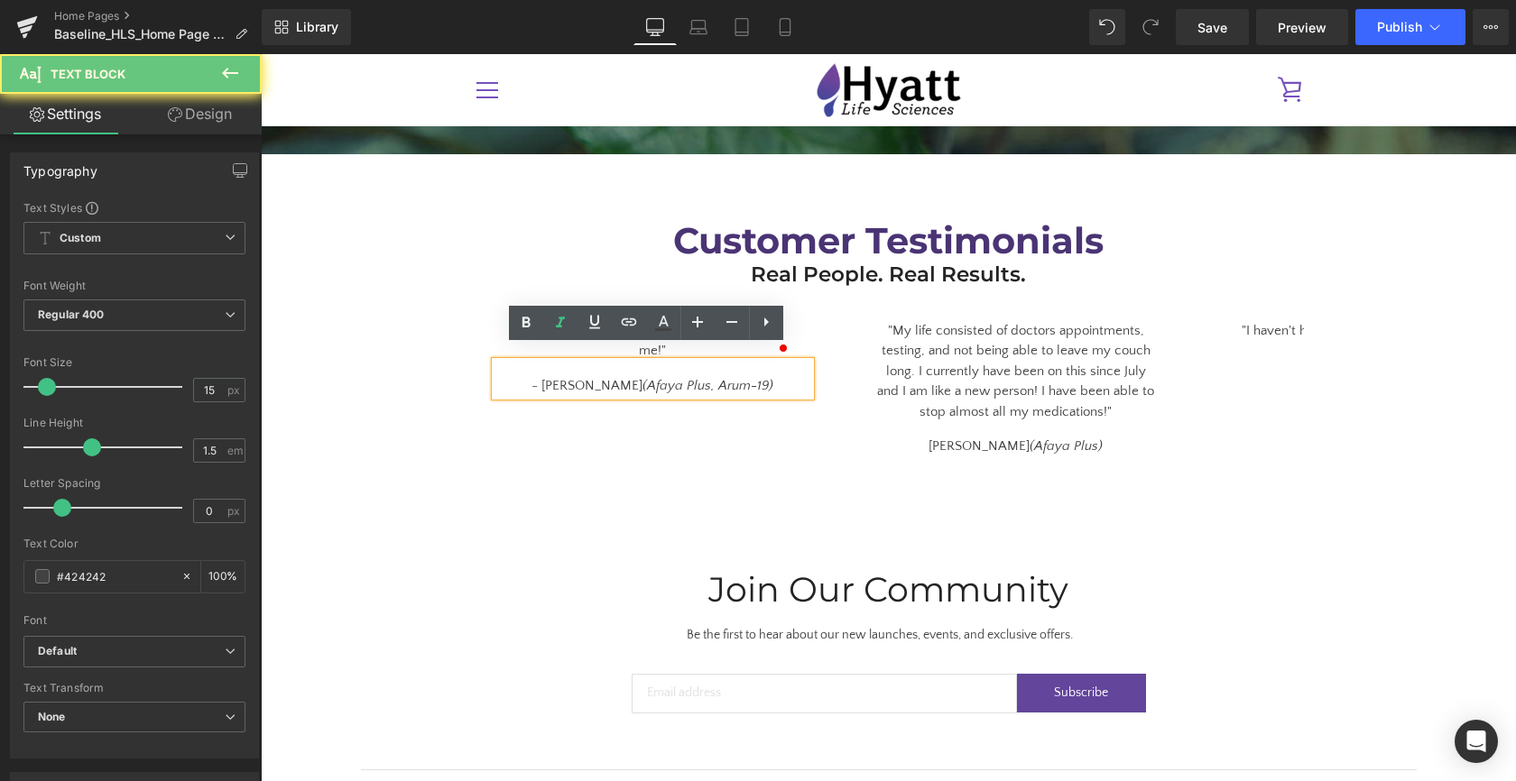
click at [738, 372] on div "- [PERSON_NAME] (Afaya Plus, Arum-19)" at bounding box center [652, 379] width 315 height 35
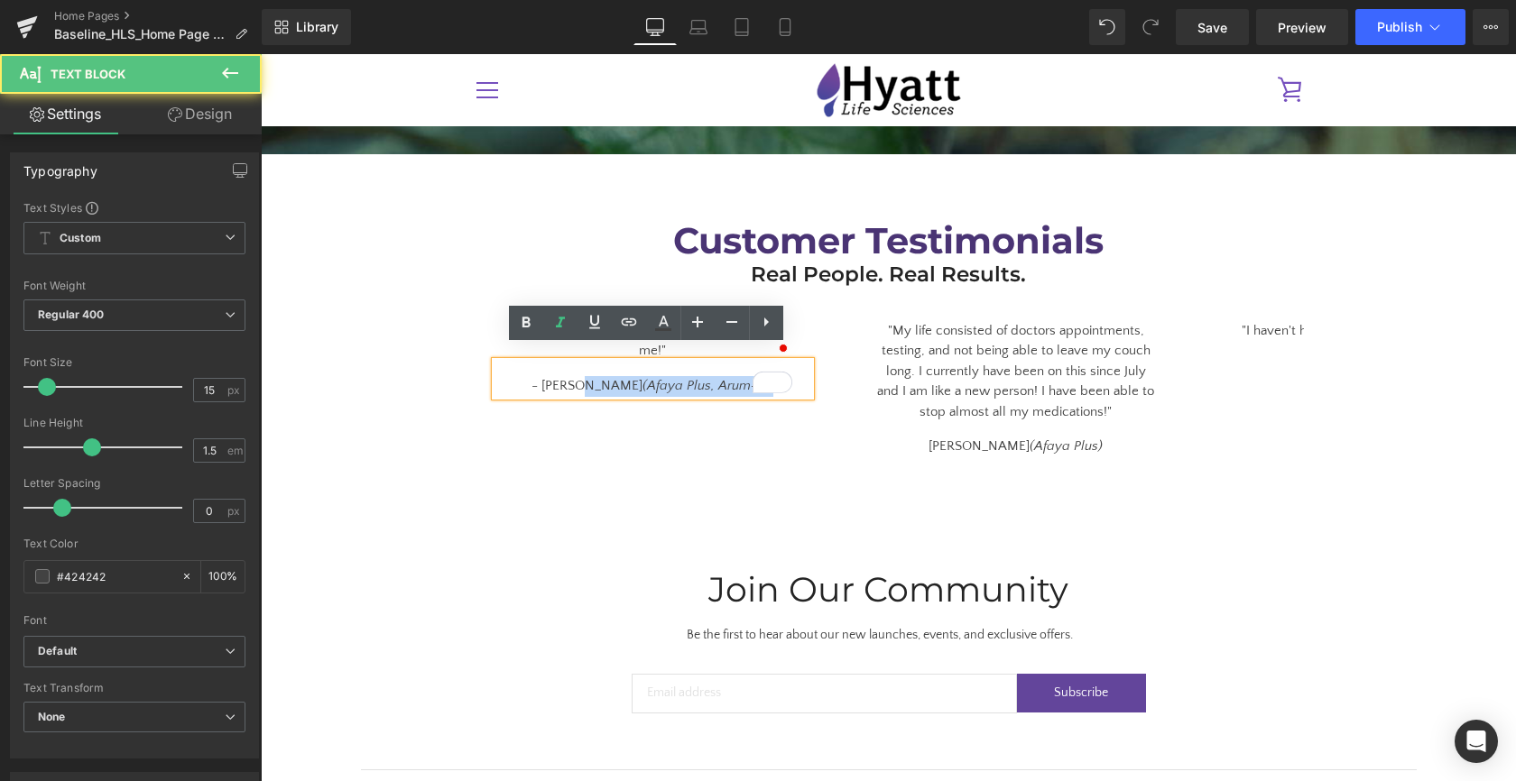
click at [606, 373] on div "- [PERSON_NAME] (Afaya Plus, Arum-19)" at bounding box center [652, 379] width 315 height 35
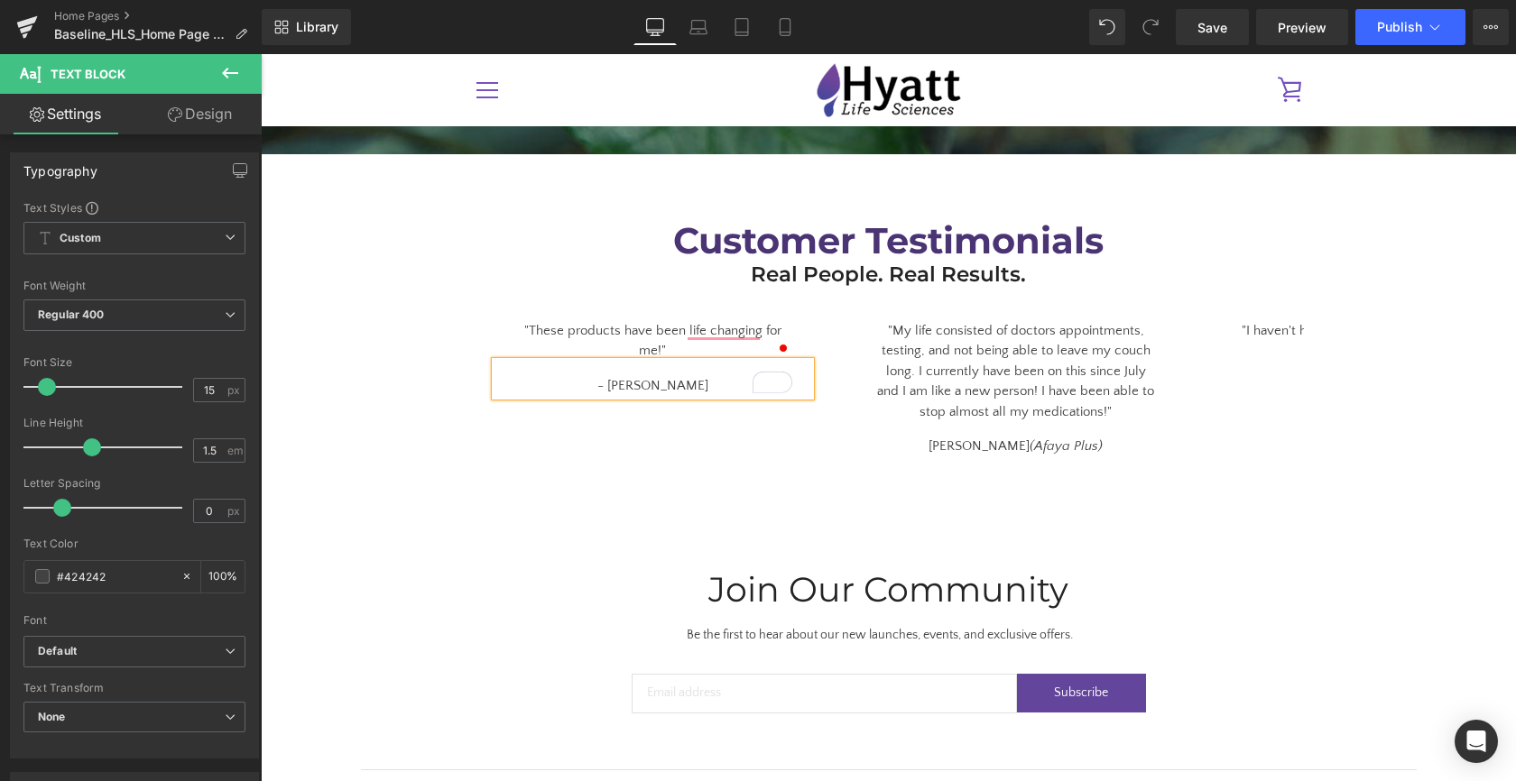
click at [699, 468] on div "Customer Testimonials Heading Real People. Real Results. Heading Row "These pro…" at bounding box center [888, 345] width 1255 height 383
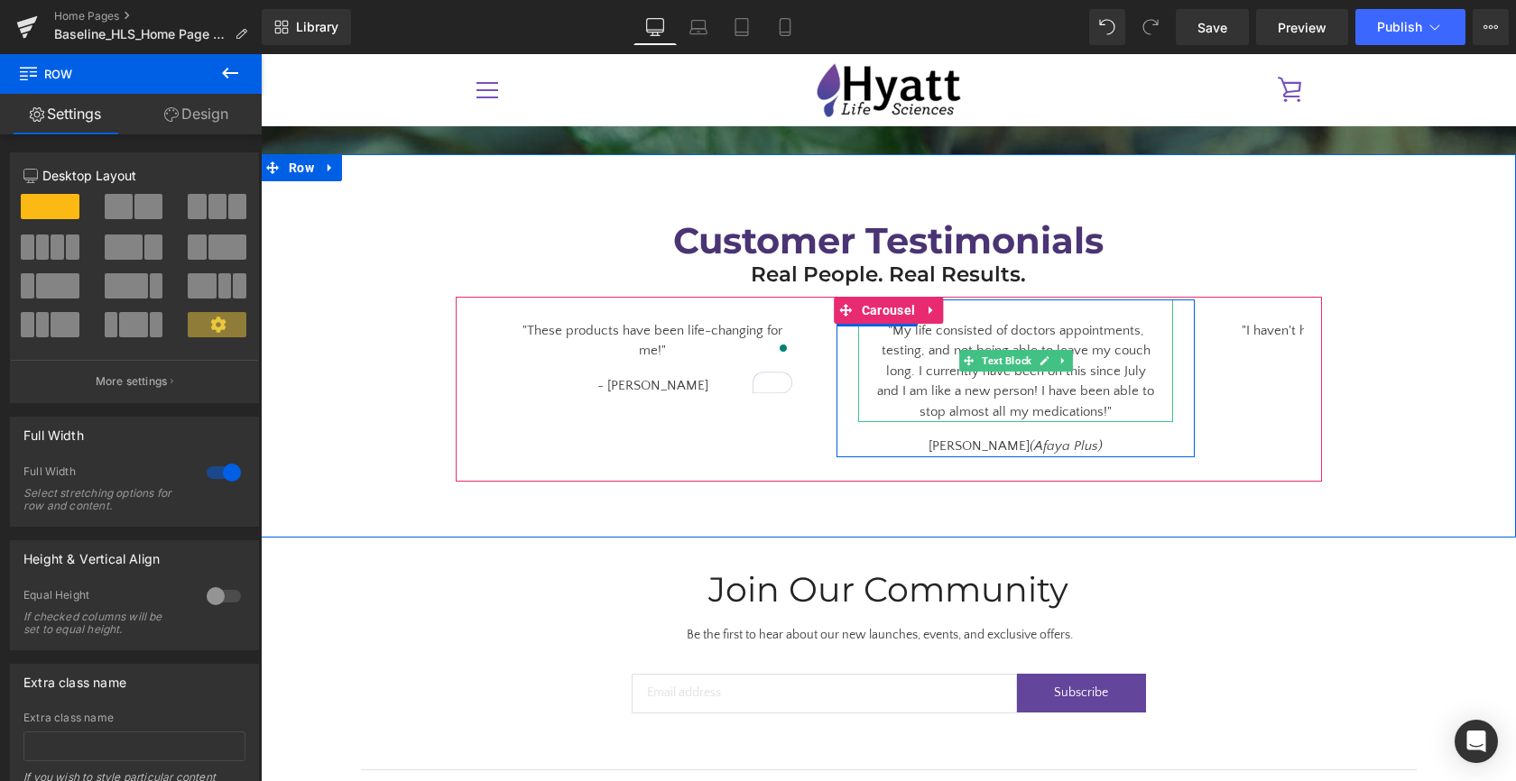
click at [1000, 391] on div ""My life consisted of doctors appointments, testing, and not being able to leav…" at bounding box center [1015, 362] width 315 height 124
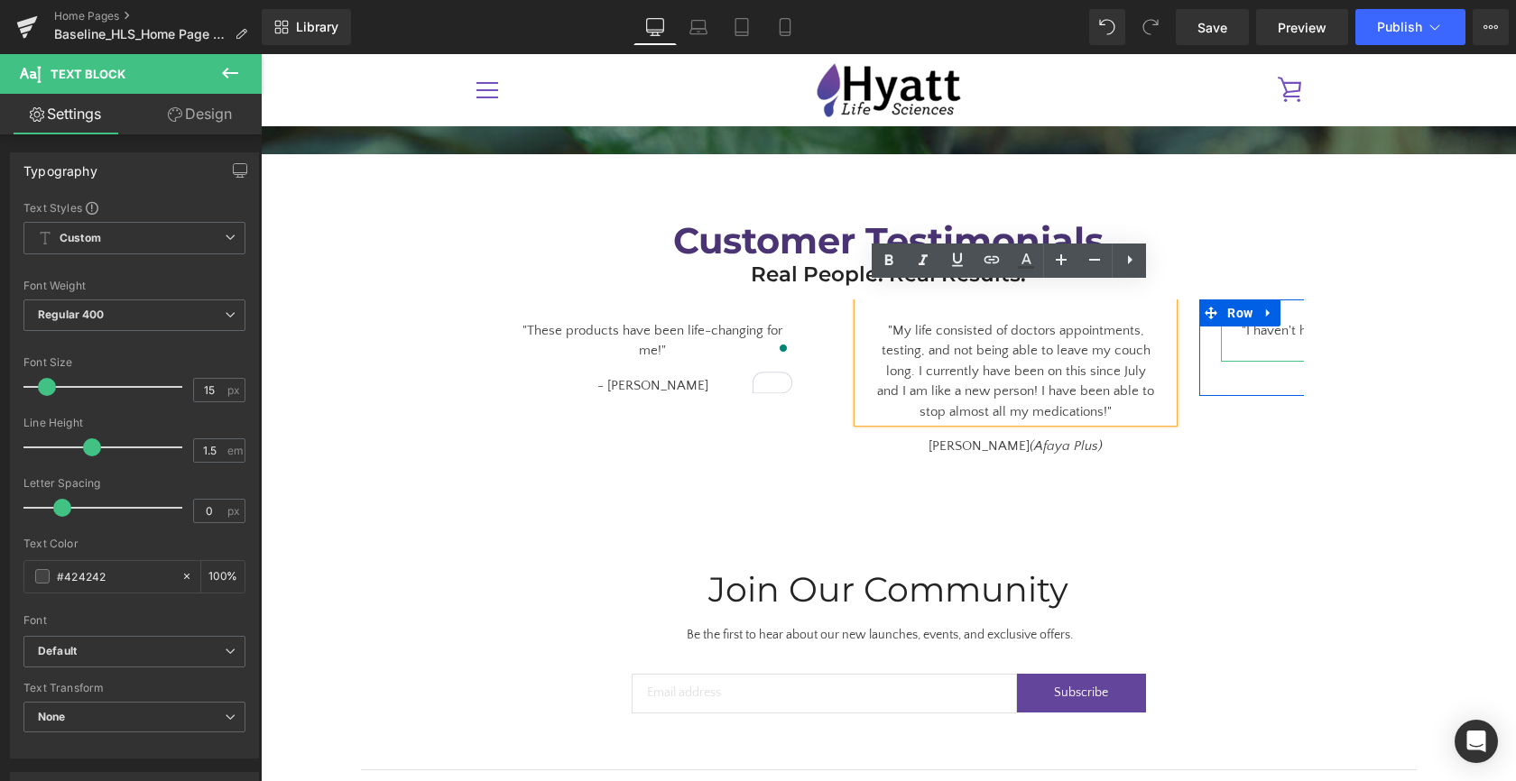
click at [1262, 320] on div ""I haven't had a [MEDICAL_DATA] on my lip for the last 5 years..."" at bounding box center [1378, 331] width 315 height 62
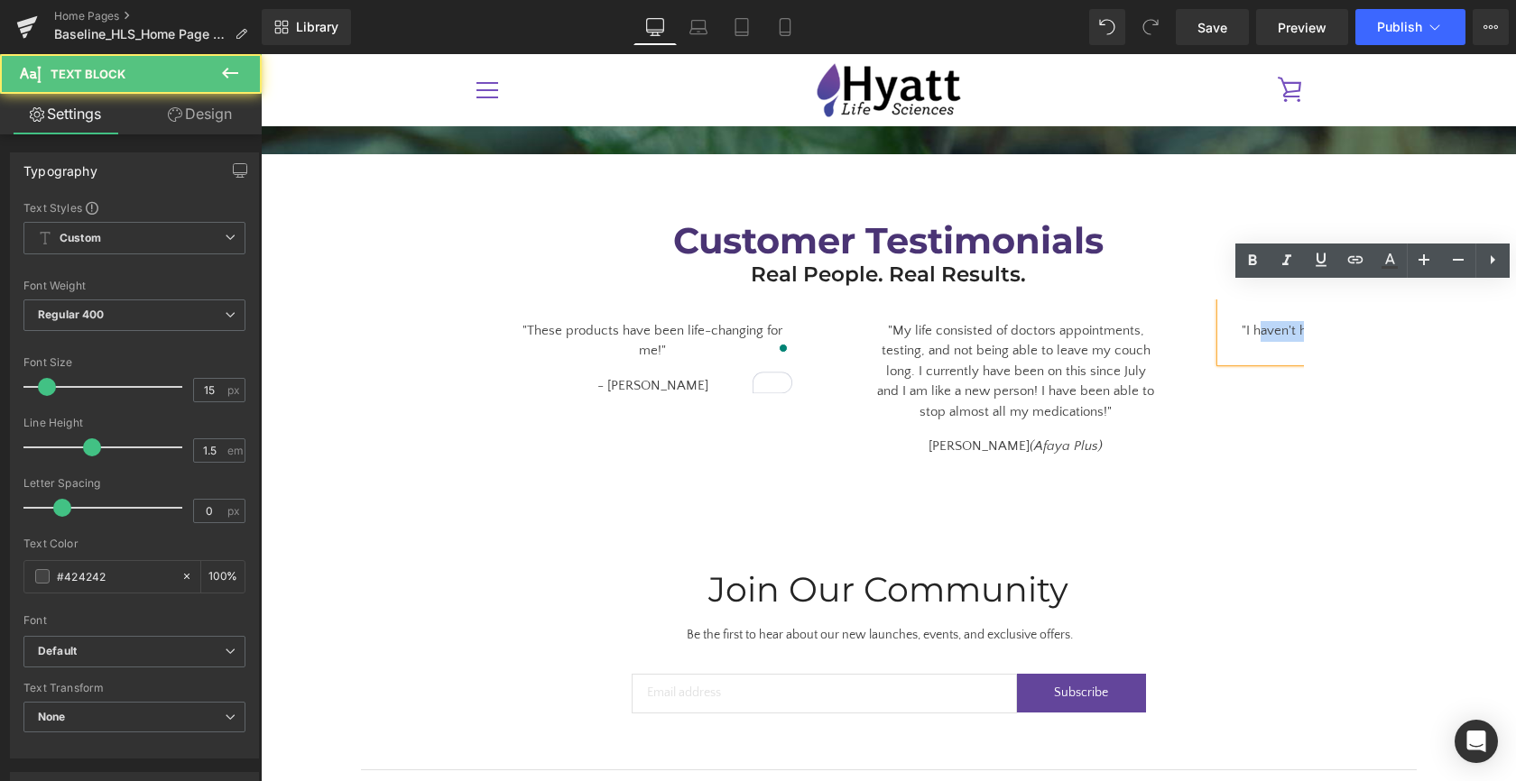
drag, startPoint x: 1262, startPoint y: 320, endPoint x: 1313, endPoint y: 327, distance: 50.9
click at [1313, 327] on div ""These products have been life-changing for me!" Text Block - [PERSON_NAME] Tex…" at bounding box center [889, 389] width 866 height 185
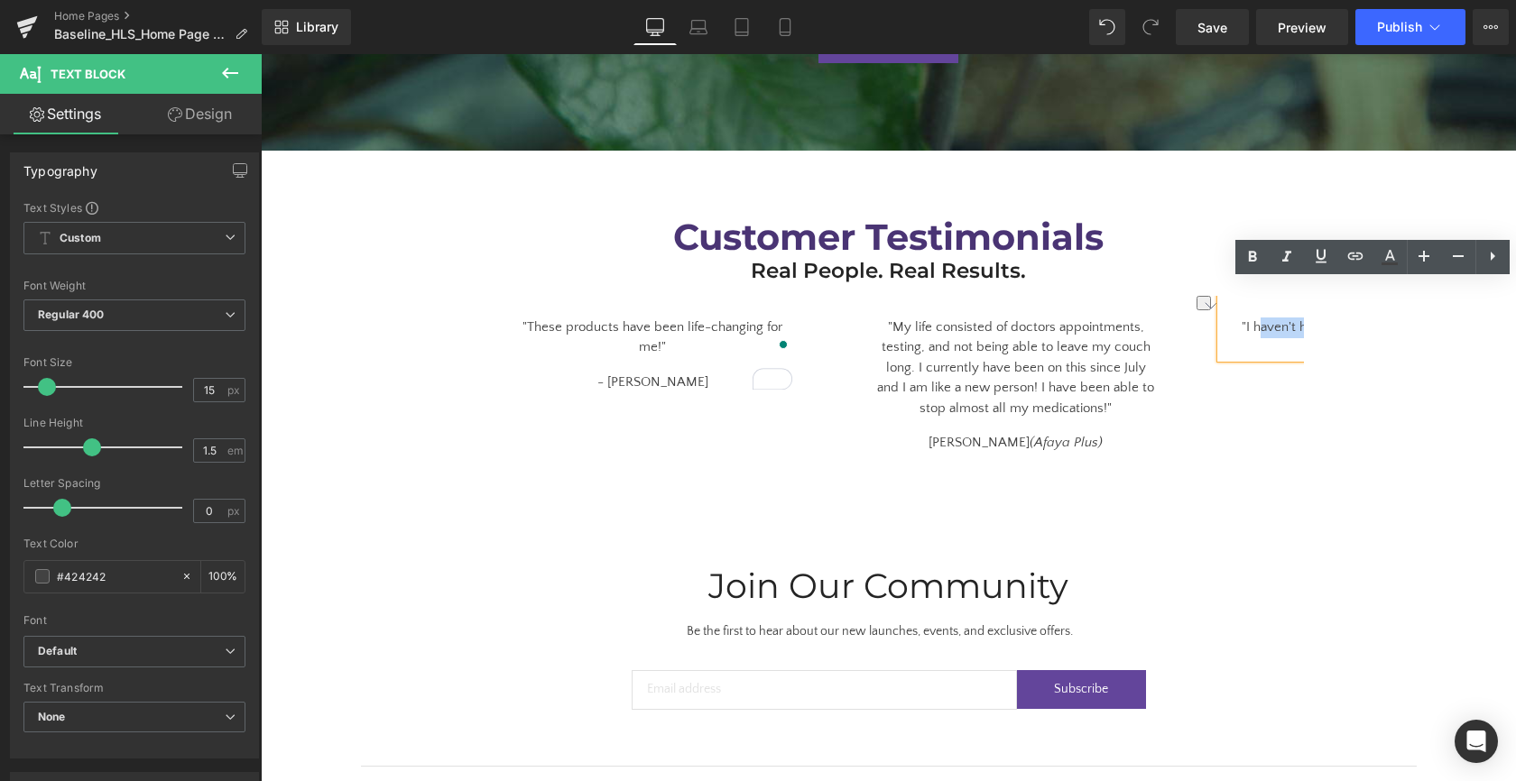
scroll to position [3410, 0]
click at [1331, 388] on div "Customer Testimonials Heading Real People. Real Results. Heading Row "These pro…" at bounding box center [888, 334] width 1255 height 290
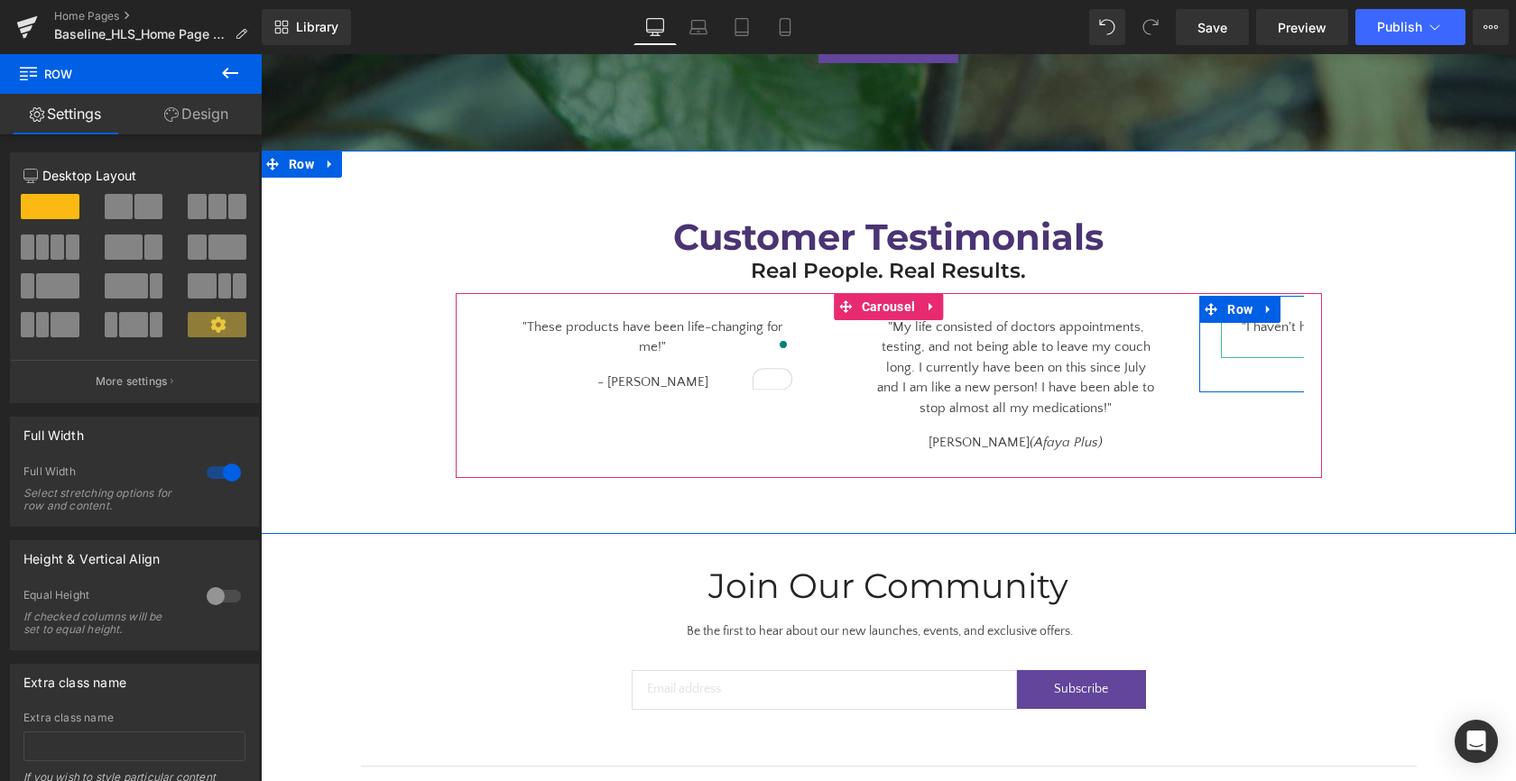
click at [1221, 319] on div ""I haven't had a [MEDICAL_DATA] on my lip for the last 5 years..."" at bounding box center [1378, 327] width 315 height 62
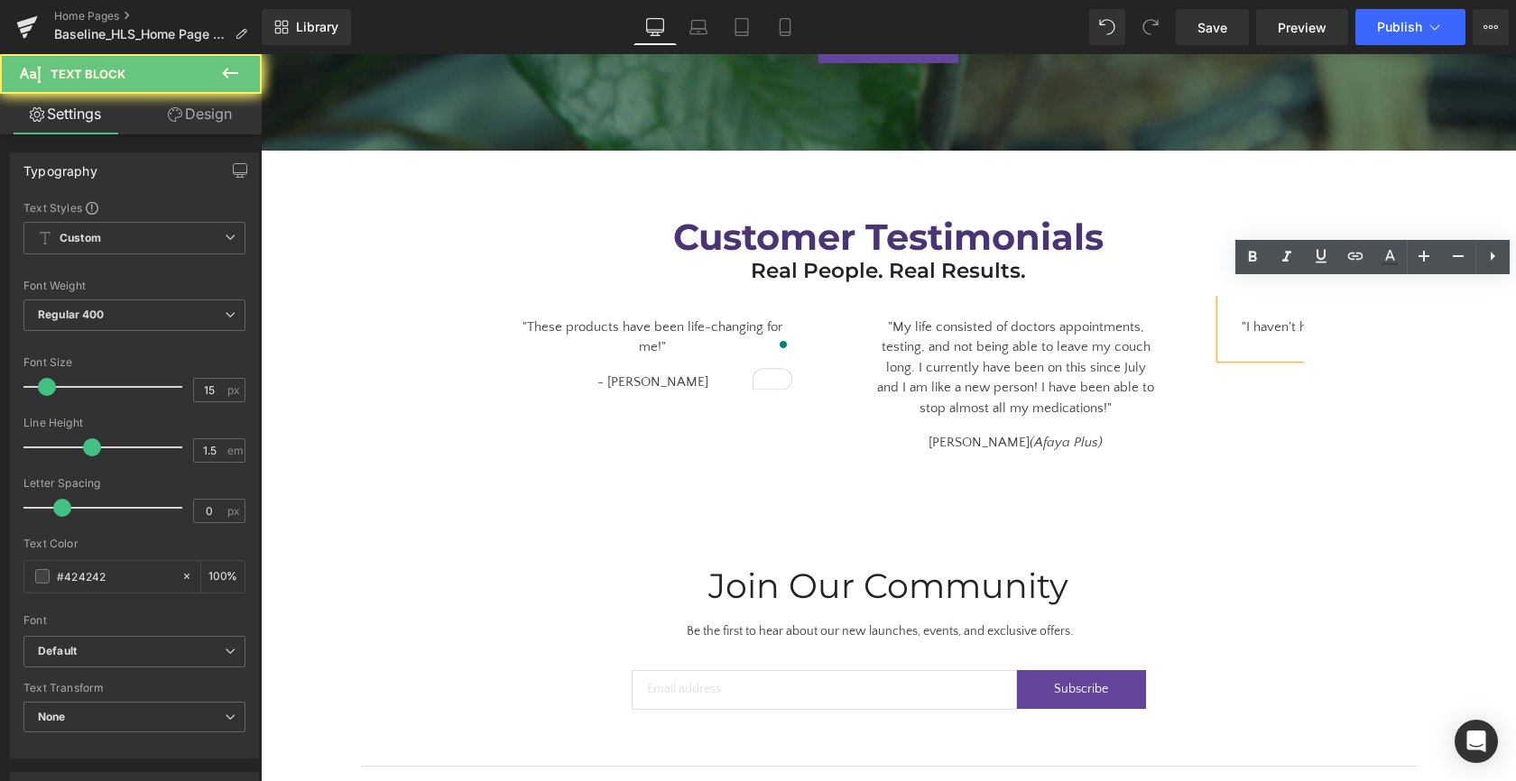
click at [1221, 319] on div ""I haven't had a [MEDICAL_DATA] on my lip for the last 5 years..."" at bounding box center [1378, 327] width 315 height 62
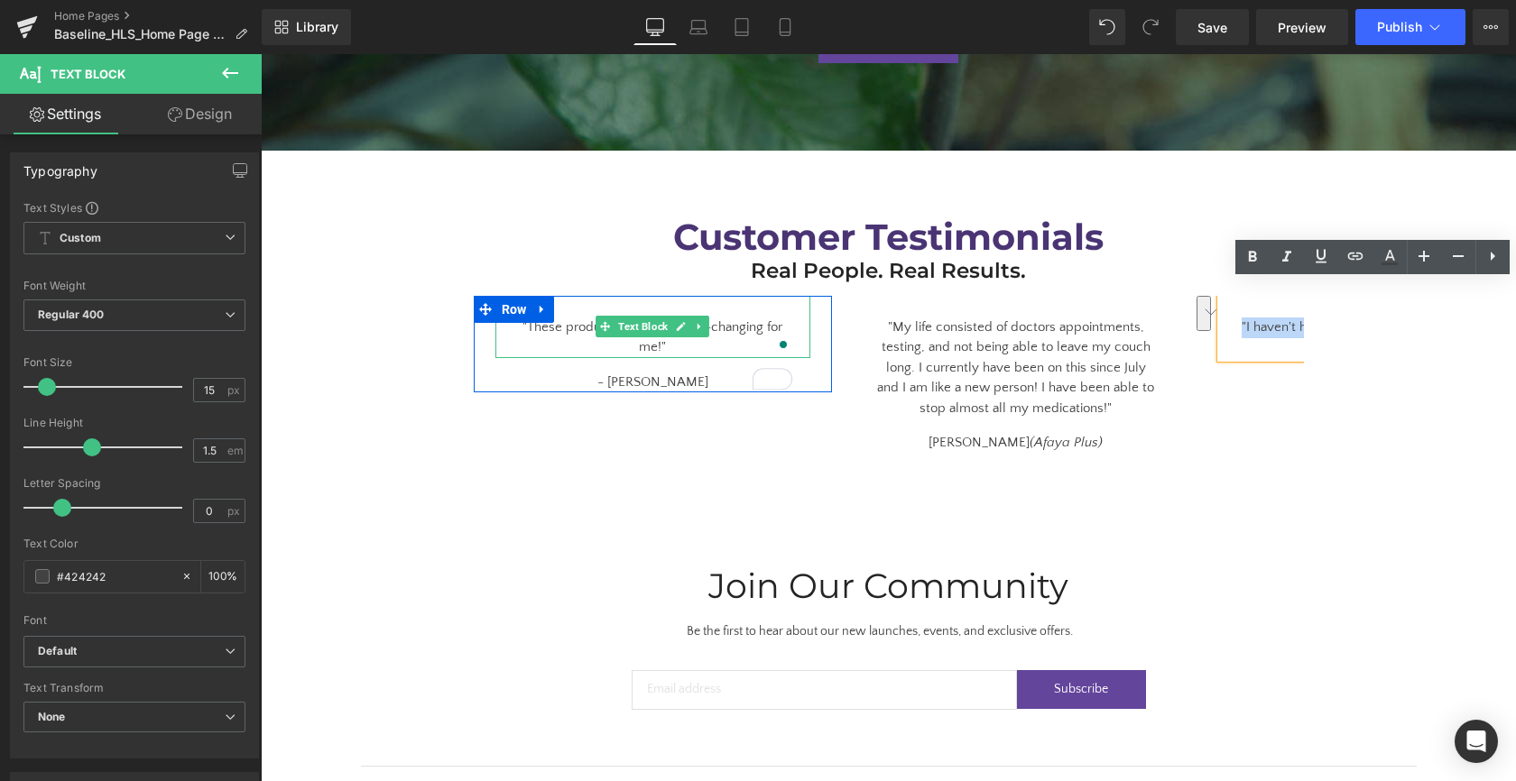
copy div ""I haven't had a [MEDICAL_DATA] on my lip for the last 5 years...""
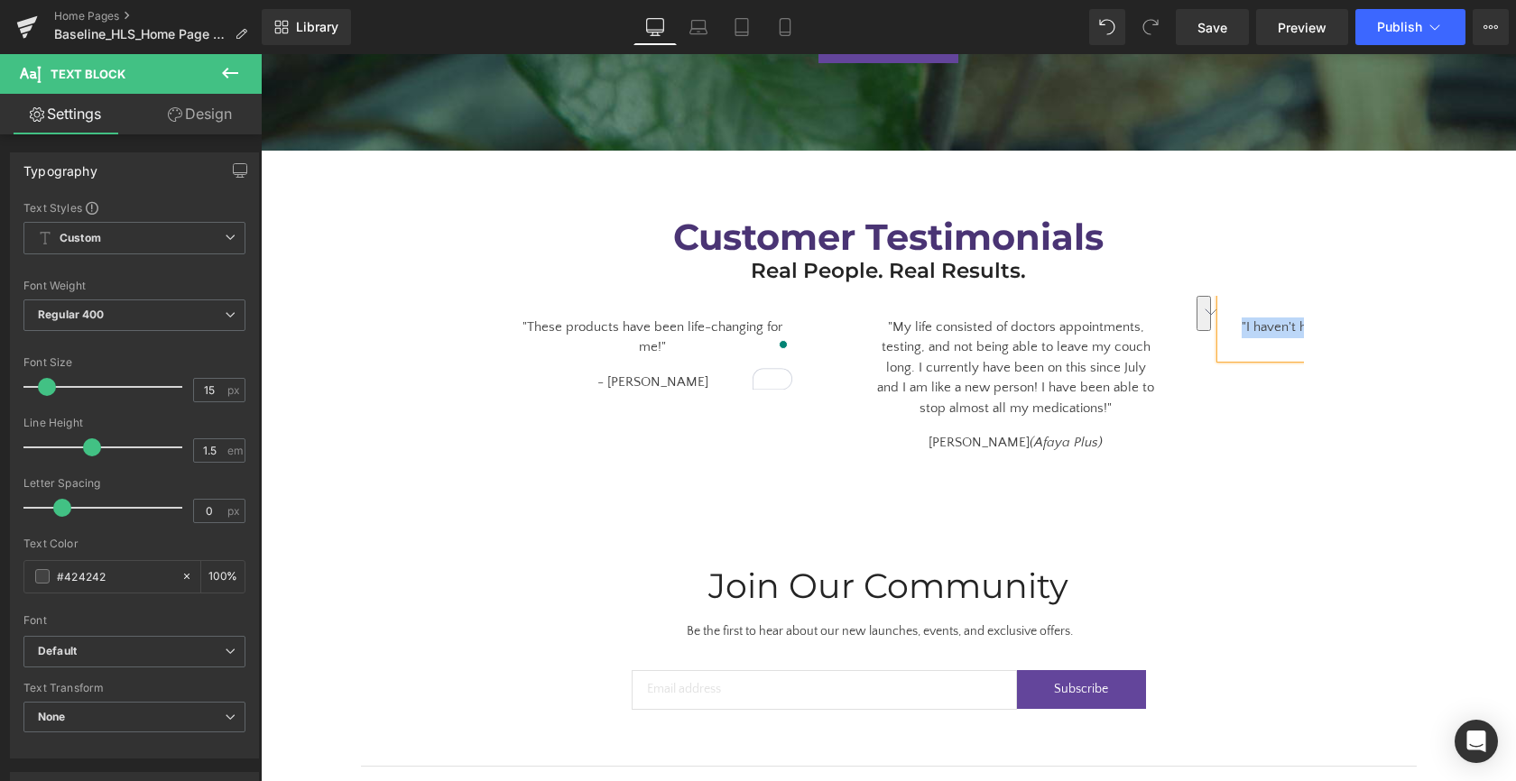
click at [1267, 321] on div ""I haven't had a [MEDICAL_DATA] on my lip for the last 5 years..."" at bounding box center [1378, 327] width 315 height 62
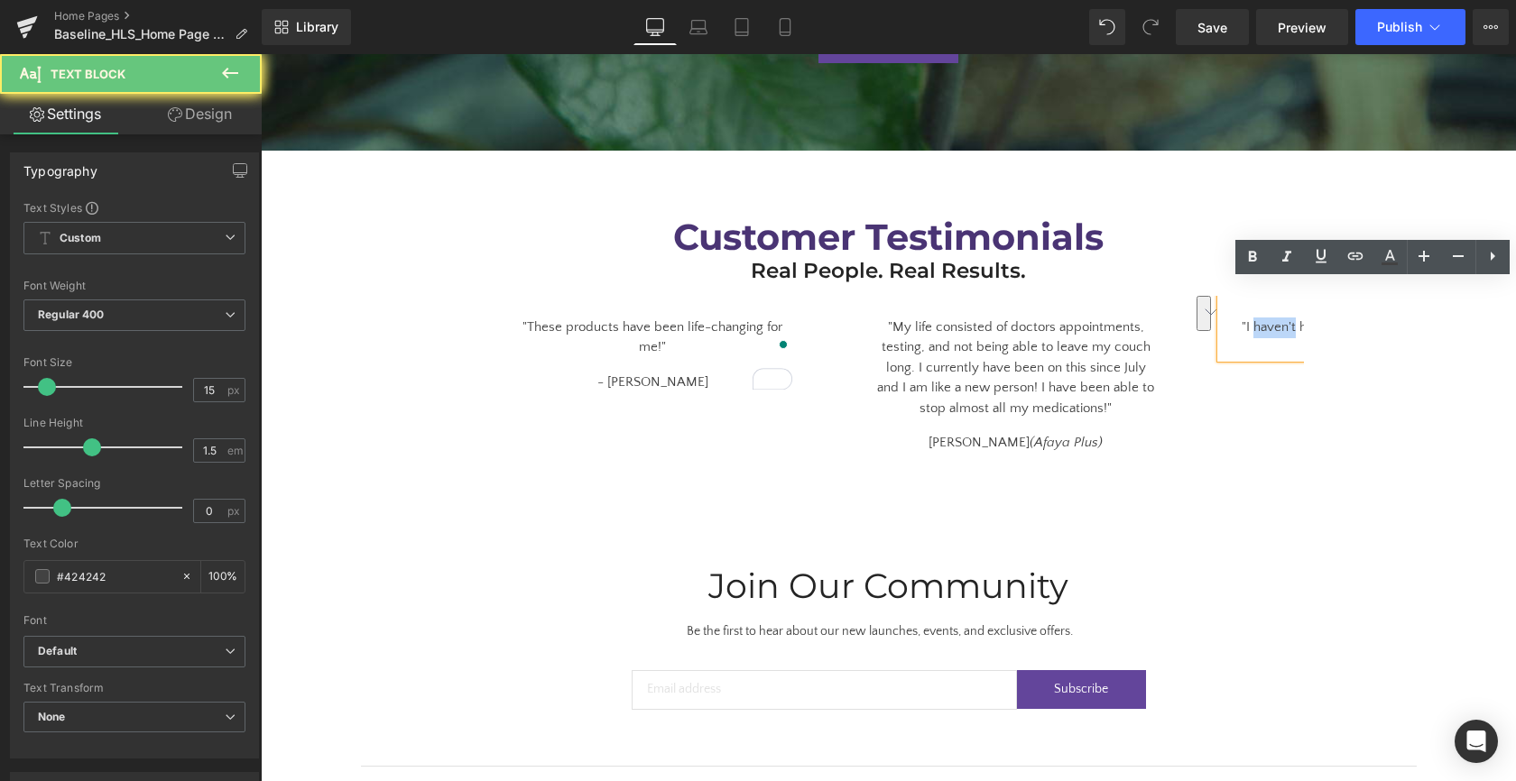
click at [1267, 321] on div ""I haven't had a fever blister on my lip for the last 5 years..."" at bounding box center [1378, 327] width 315 height 62
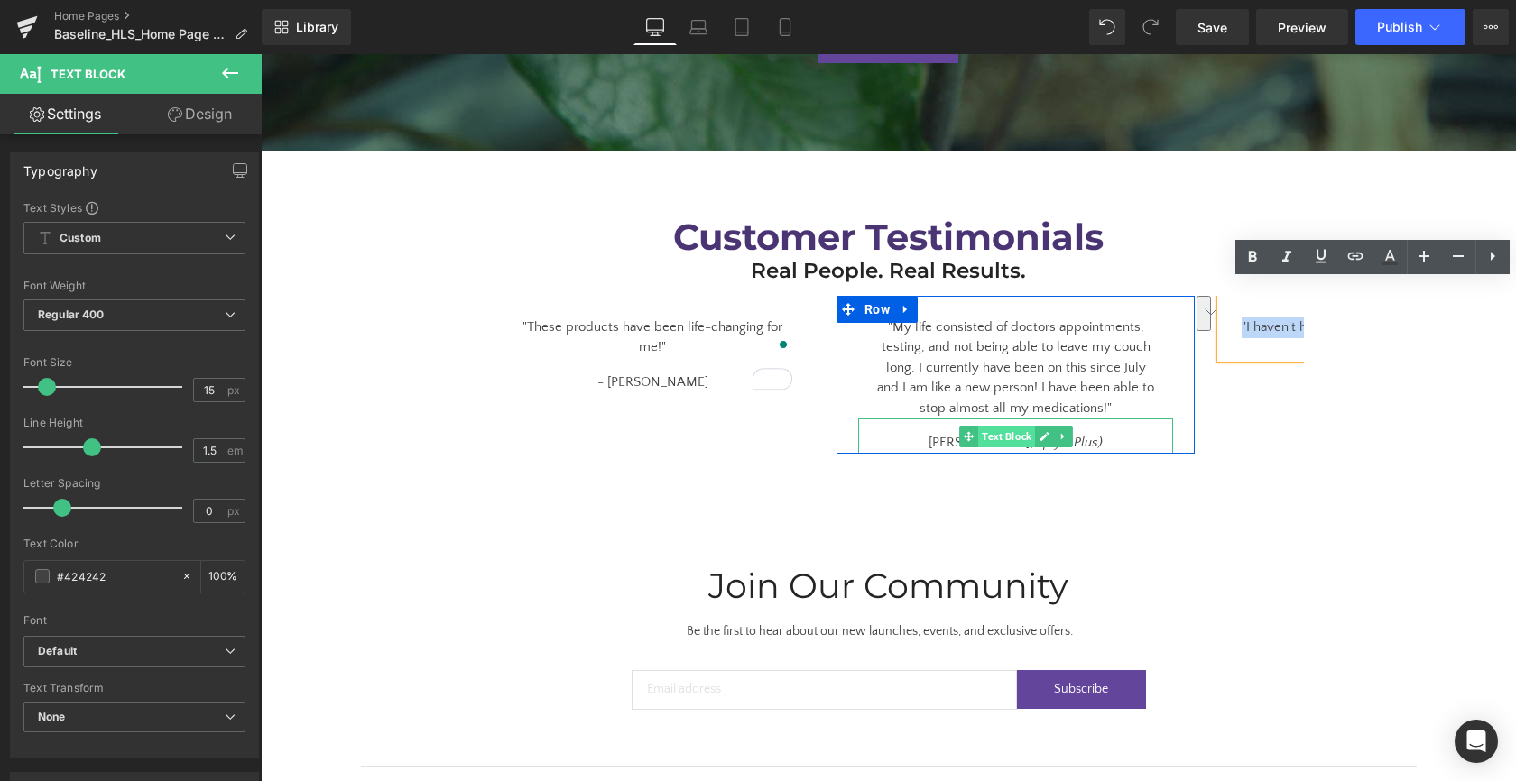
click at [1019, 427] on span "Text Block" at bounding box center [1006, 437] width 57 height 22
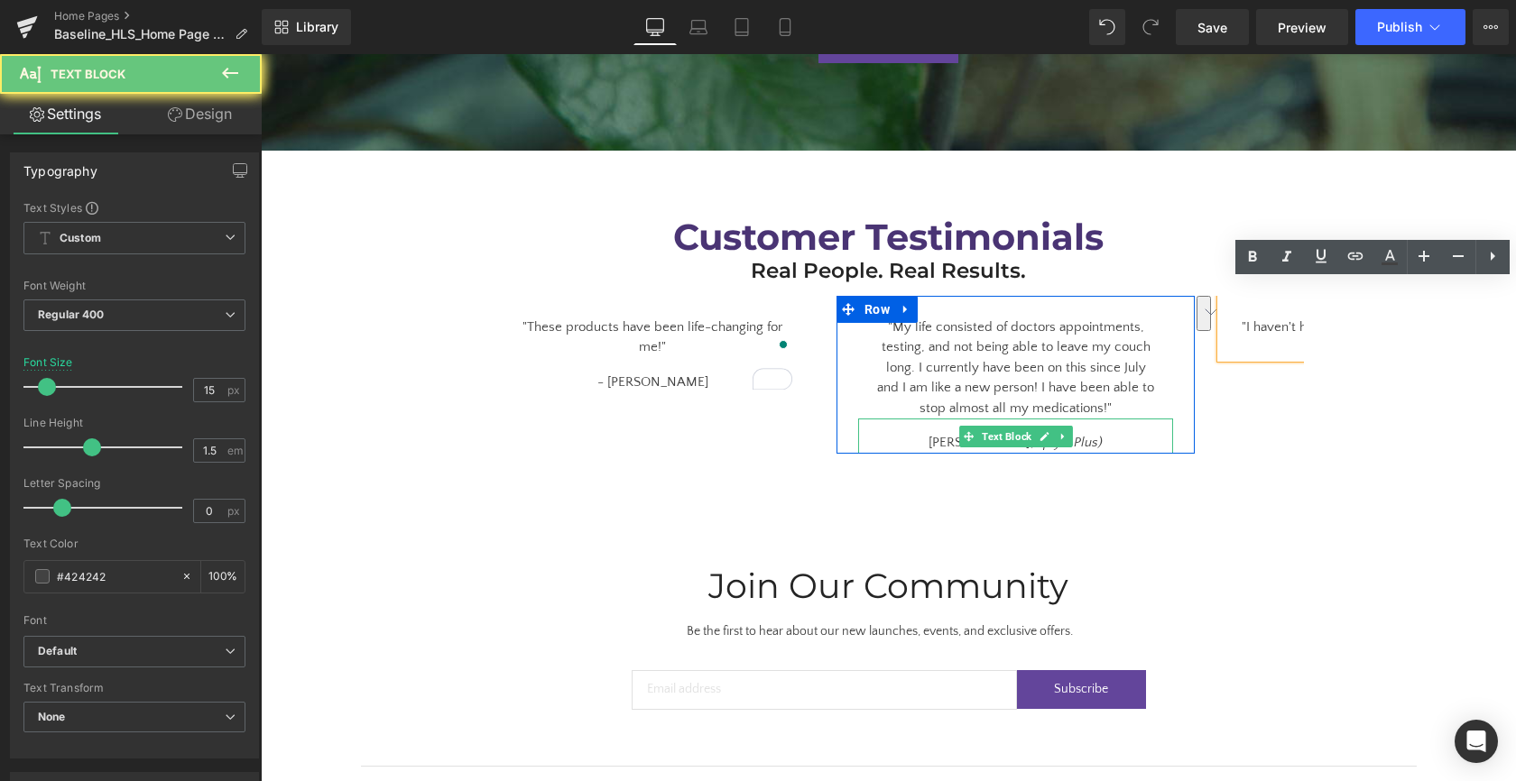
click at [1111, 429] on div "Nikki S. (Afaya Plus)" at bounding box center [1015, 436] width 315 height 35
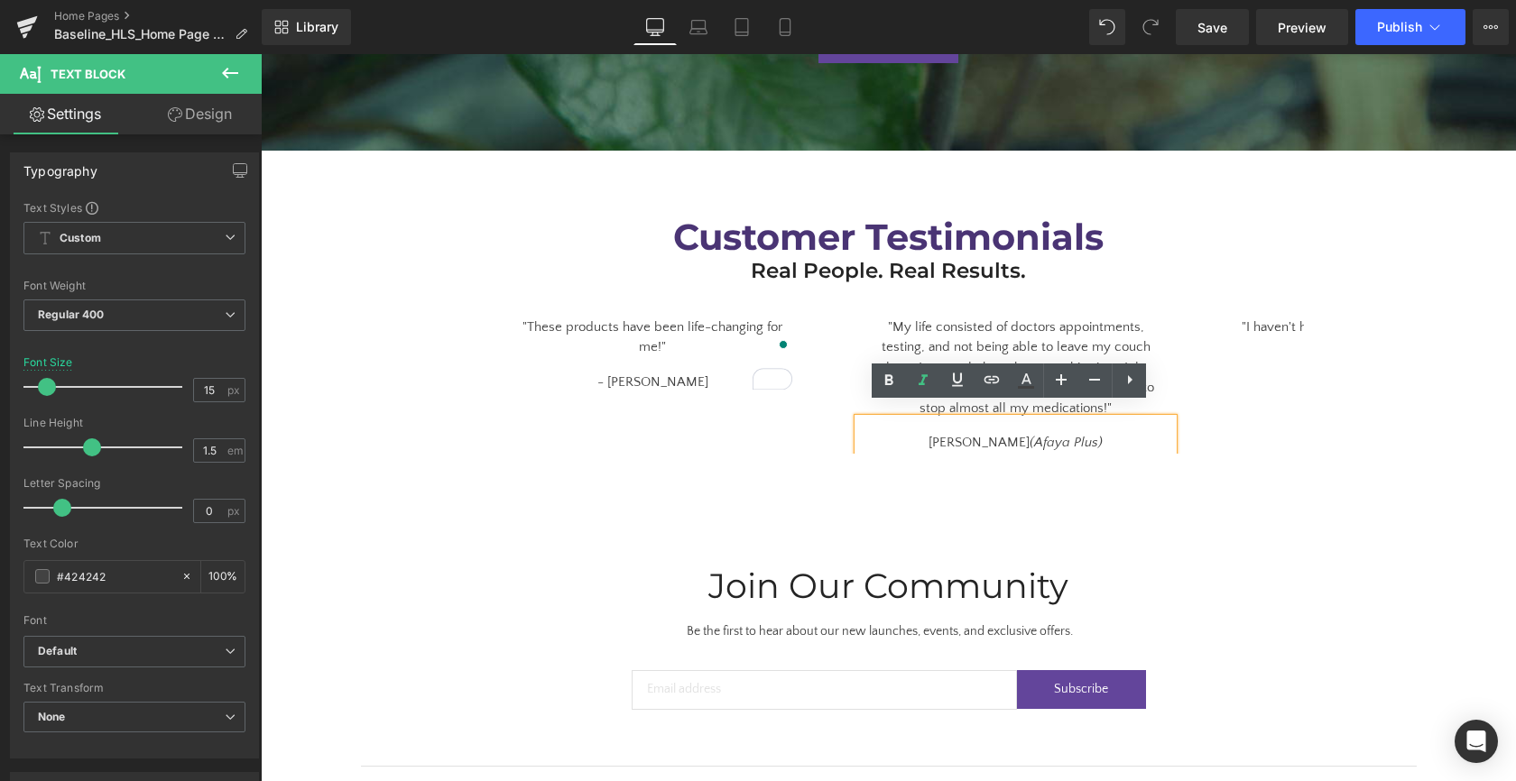
click at [1093, 426] on div "Nikki S. (Afaya Plus)" at bounding box center [1015, 436] width 315 height 35
drag, startPoint x: 1094, startPoint y: 426, endPoint x: 994, endPoint y: 428, distance: 100.2
click at [994, 428] on div "Nikki S. (Afaya Plus)" at bounding box center [1015, 436] width 315 height 35
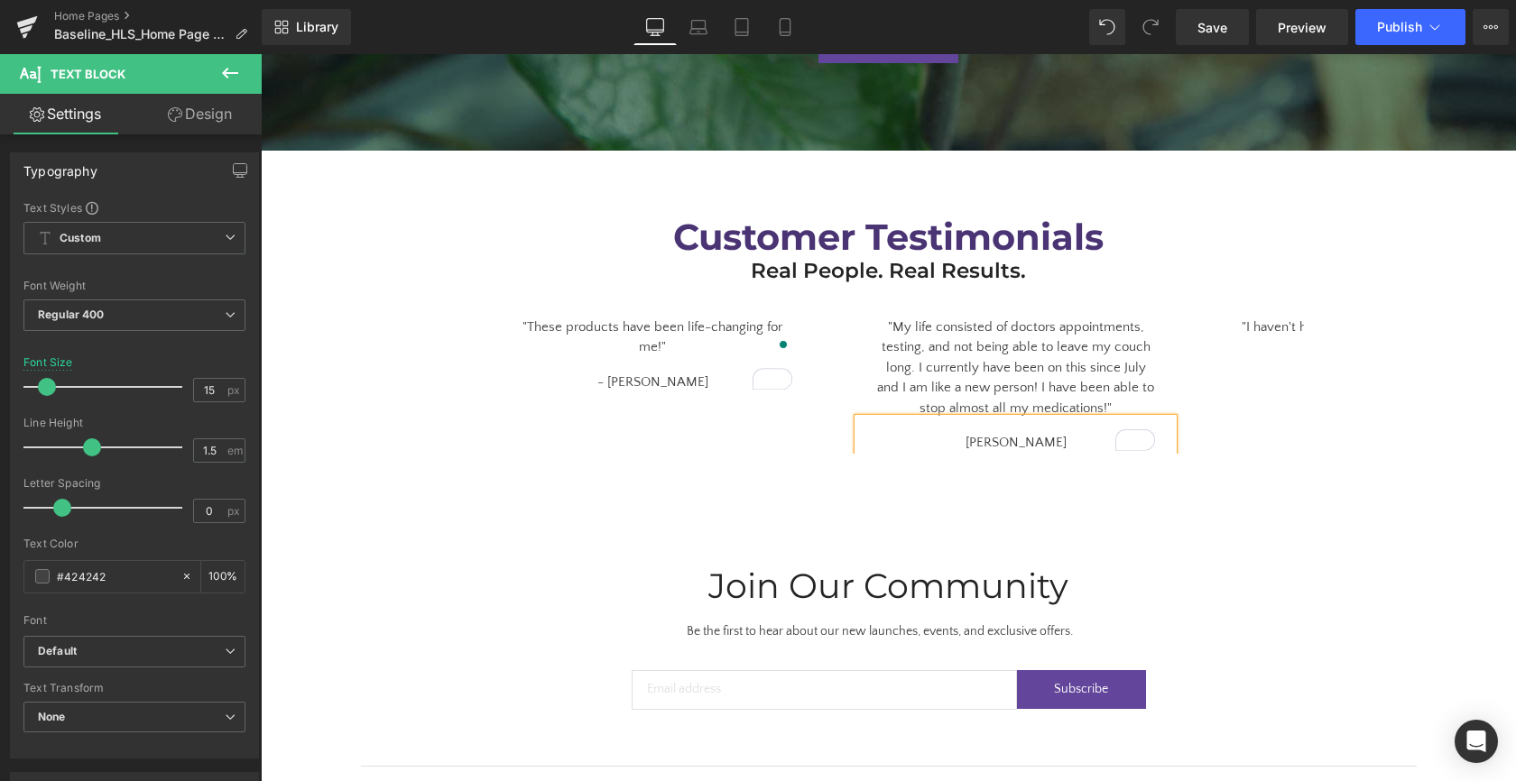
click at [1296, 452] on div ""These products have been life-changing for me!" Text Block - Kim H. Text Block…" at bounding box center [889, 385] width 866 height 185
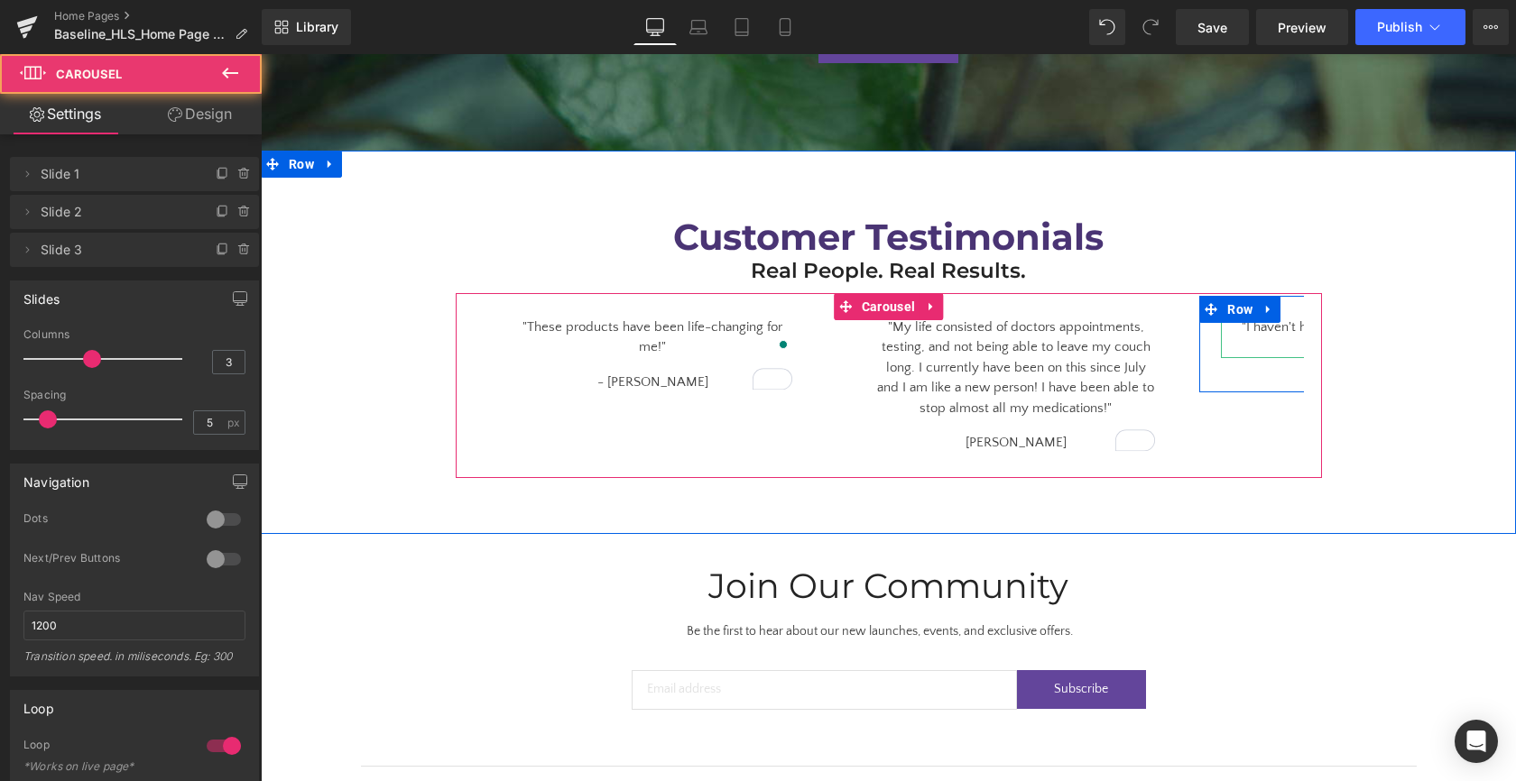
click at [1274, 310] on div ""I haven't had a fever blister on my lip for the last 5 years..."" at bounding box center [1378, 327] width 315 height 62
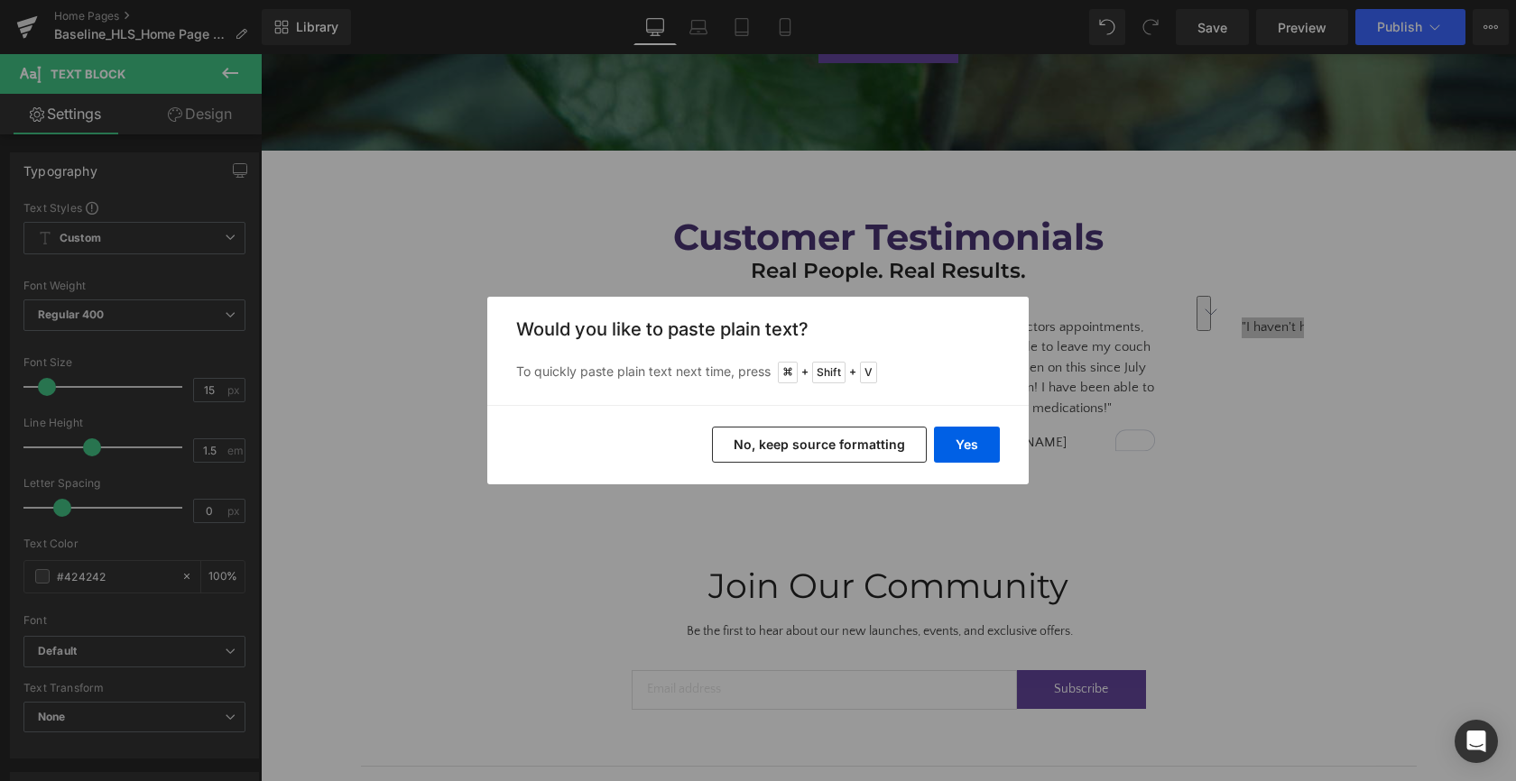
click at [903, 442] on button "No, keep source formatting" at bounding box center [819, 445] width 215 height 36
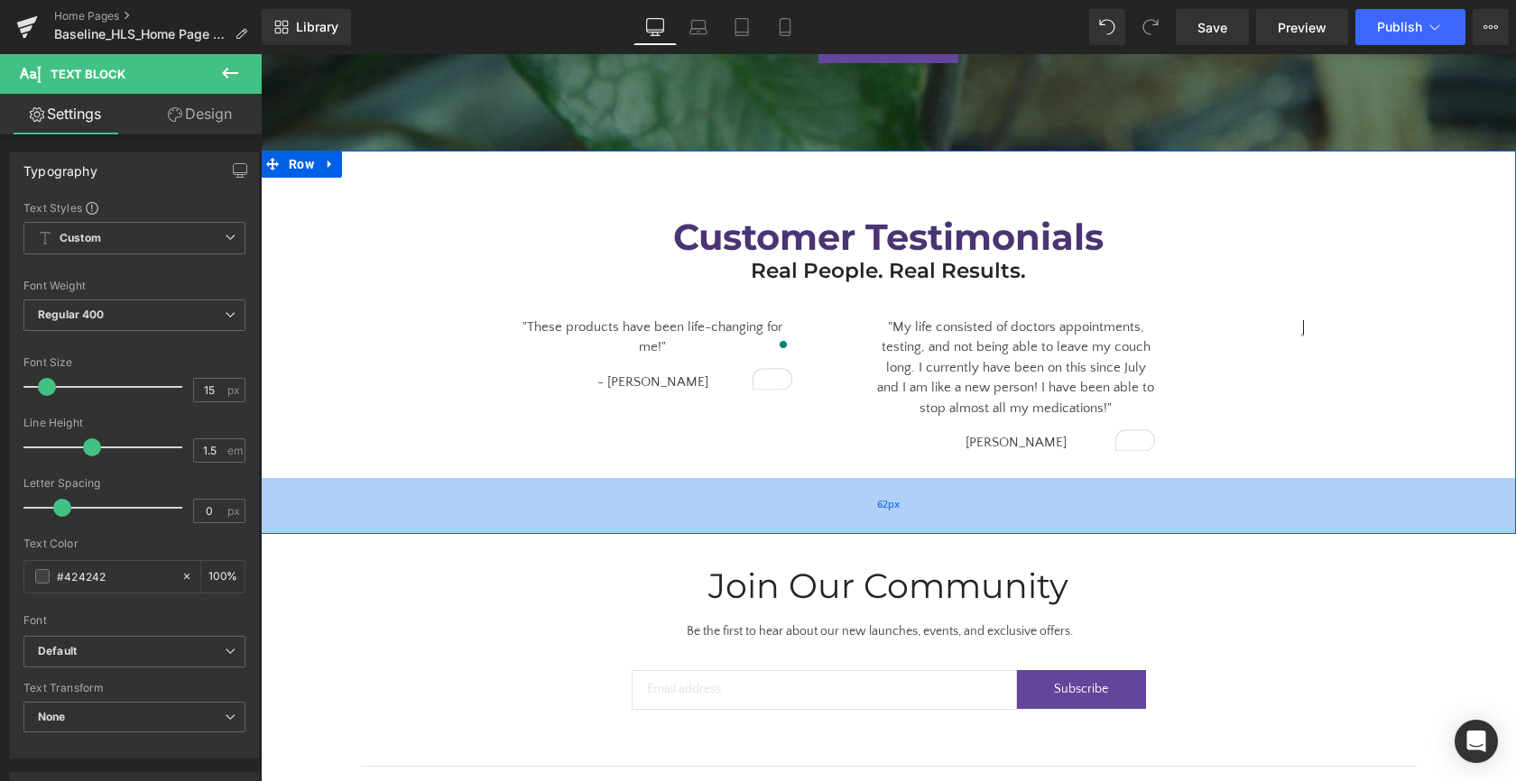
click at [1392, 491] on div "62px" at bounding box center [888, 506] width 1255 height 56
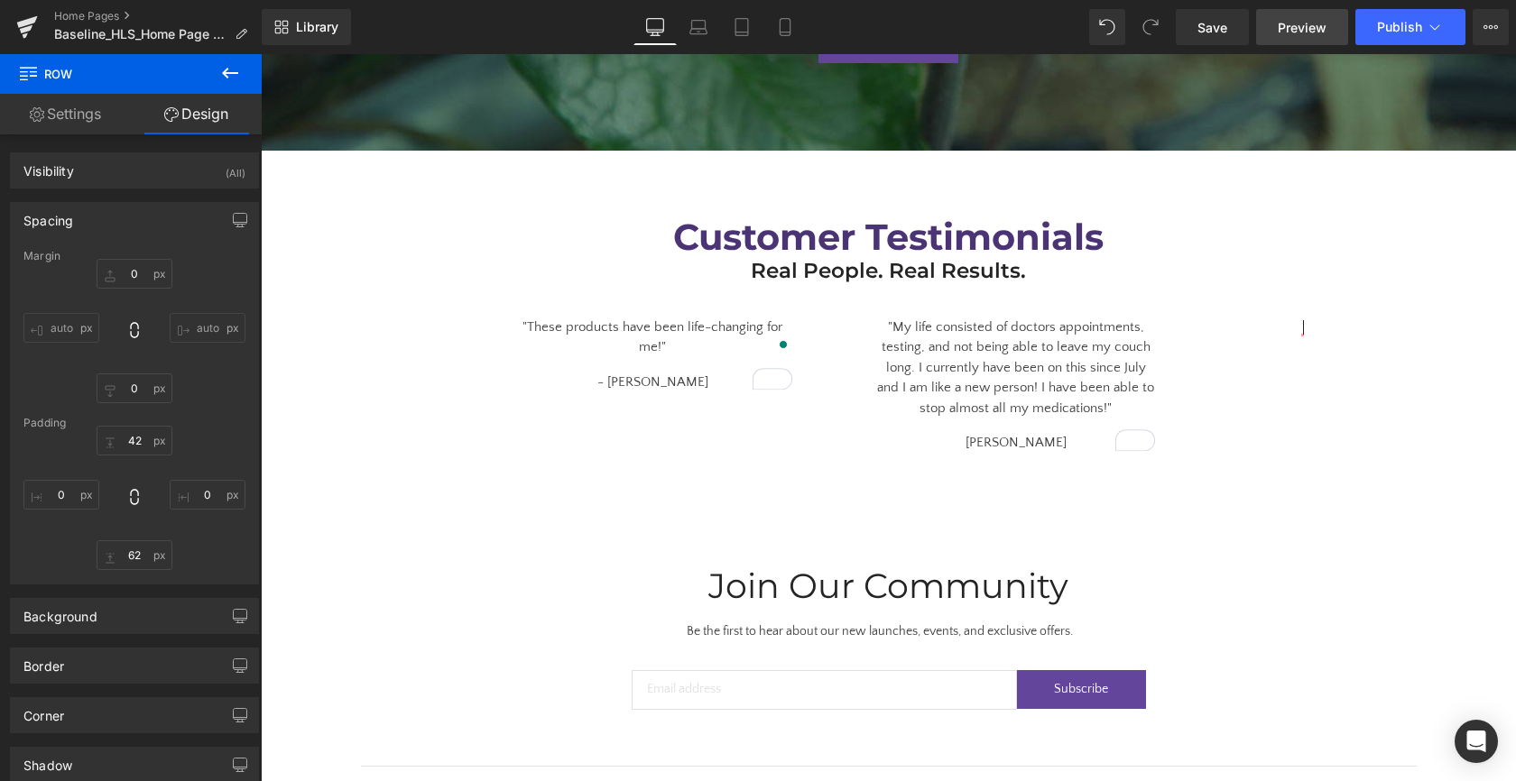
click at [1303, 28] on span "Preview" at bounding box center [1301, 27] width 49 height 19
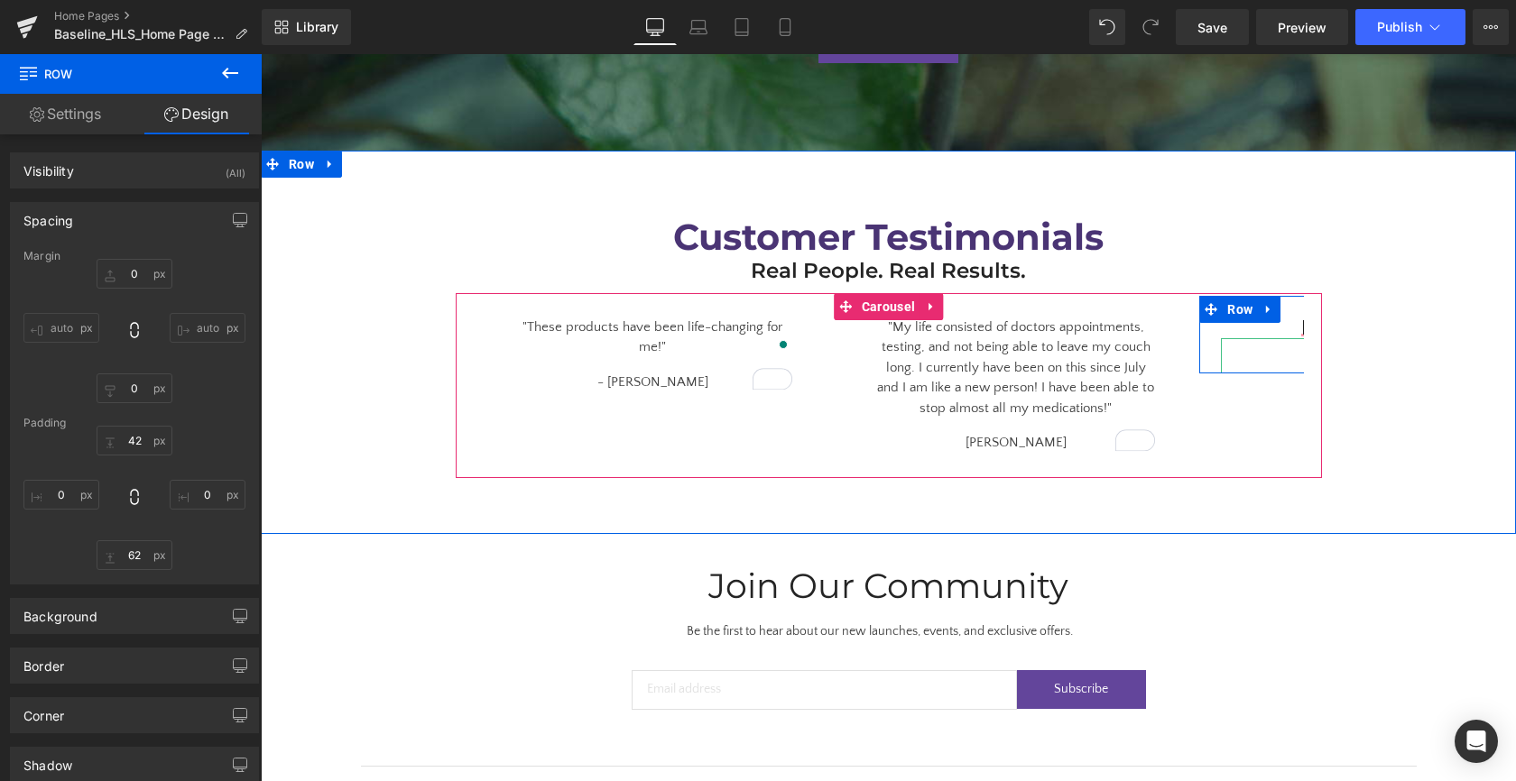
click at [1237, 338] on div "- John M." at bounding box center [1378, 355] width 315 height 35
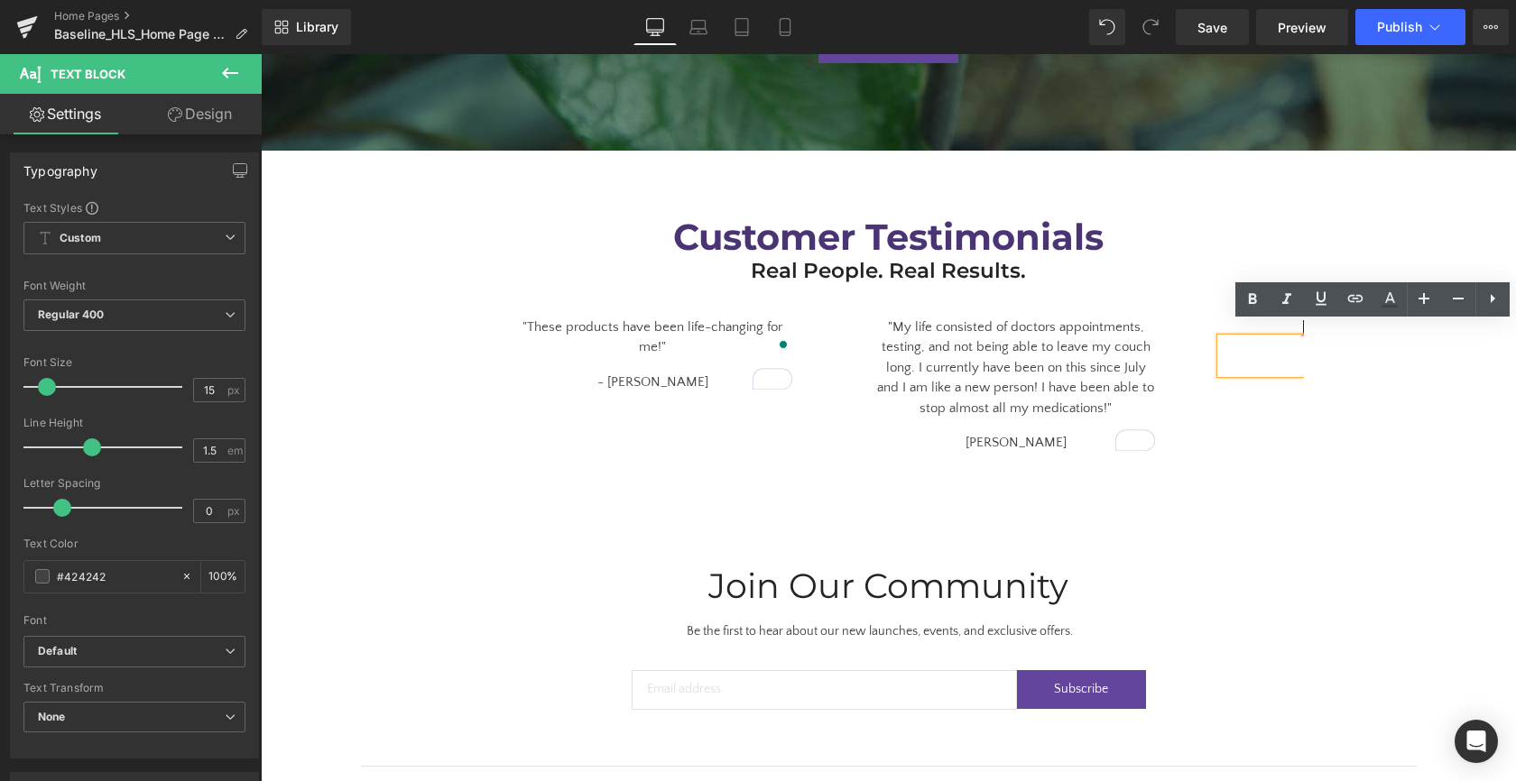
click at [1244, 338] on div "- John M." at bounding box center [1378, 355] width 315 height 35
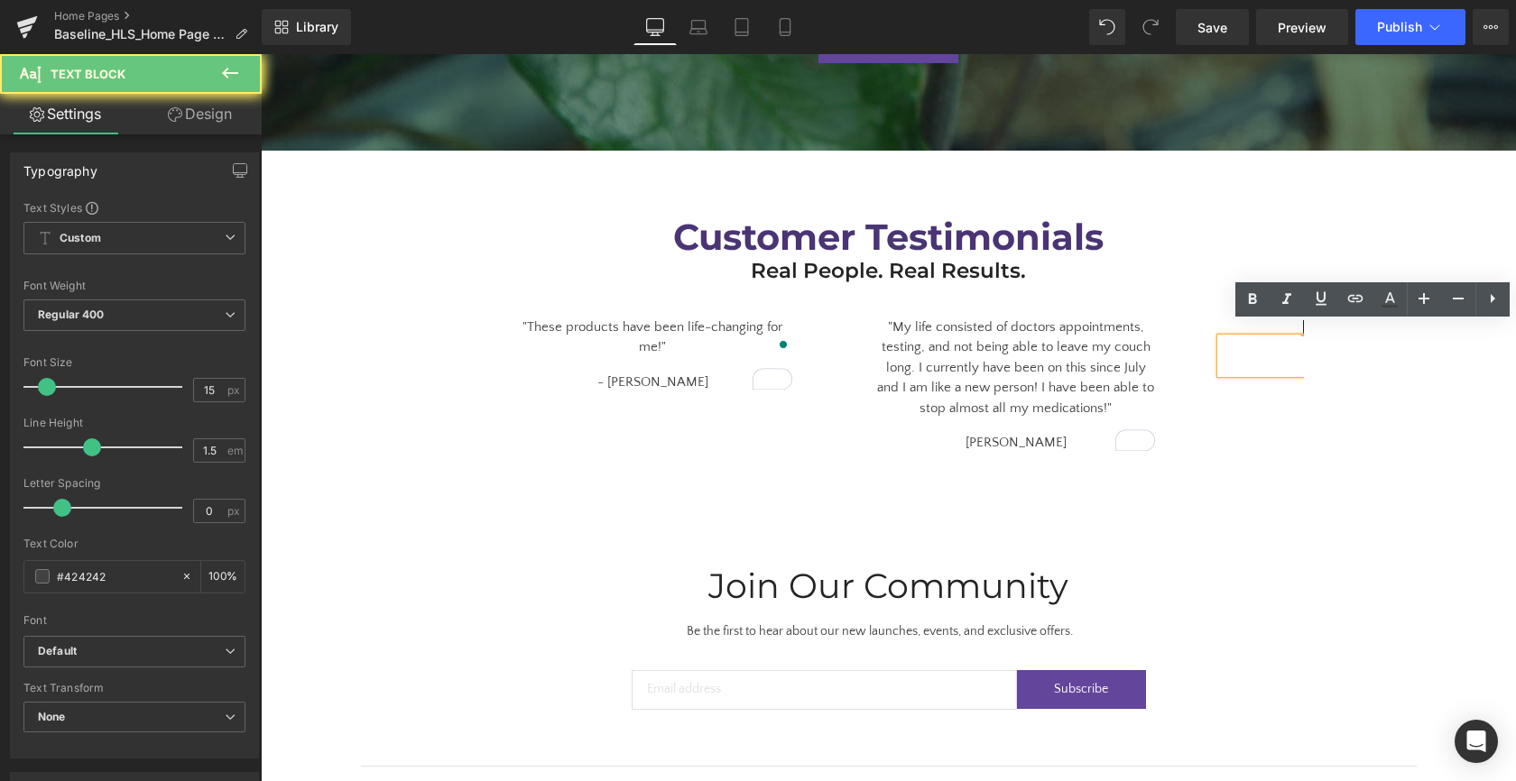
click at [1244, 338] on div "- John M." at bounding box center [1378, 355] width 315 height 35
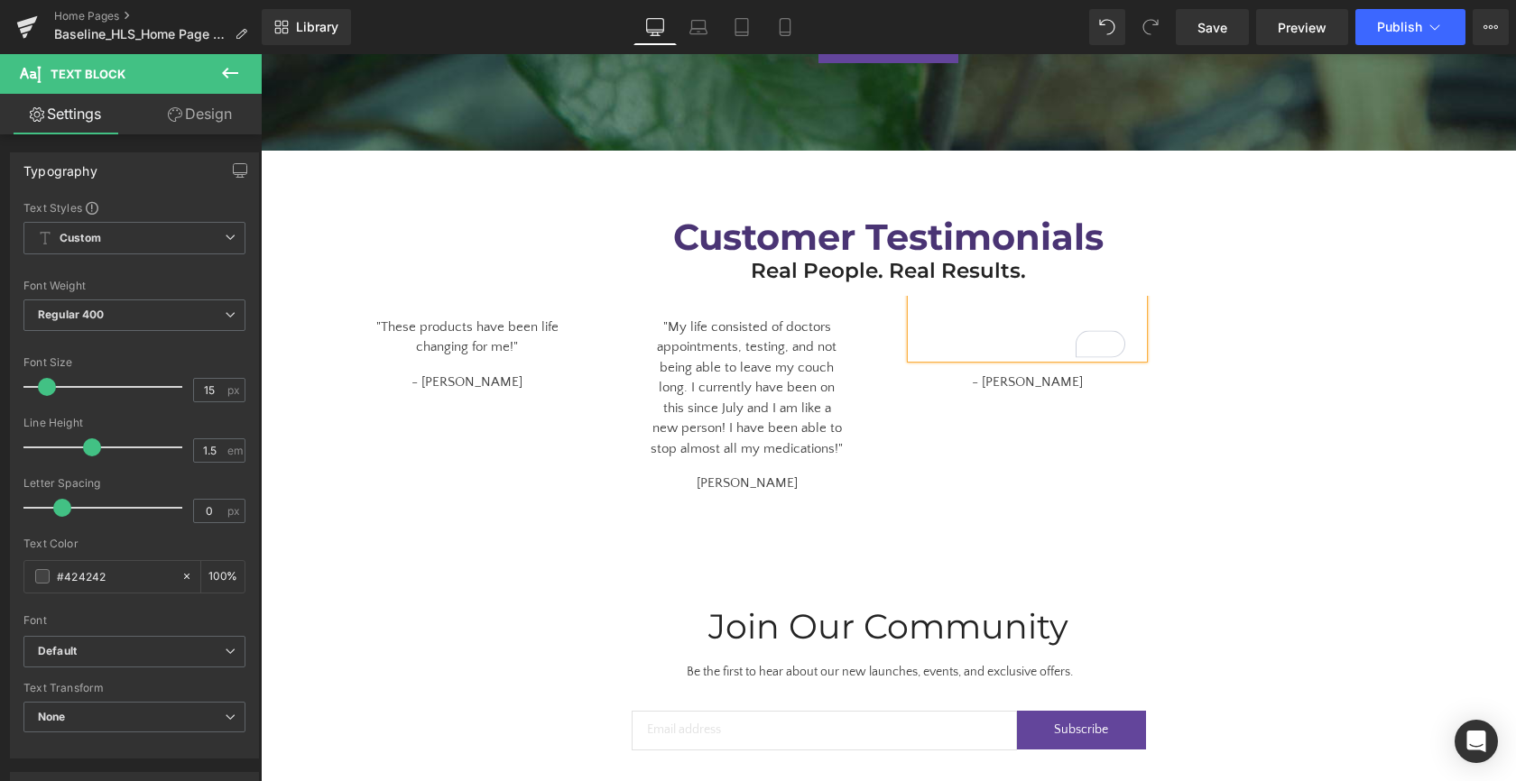
click at [1102, 464] on div ""These products have been life changing for me!" Text Block - Kim H. Text Block…" at bounding box center [749, 395] width 840 height 198
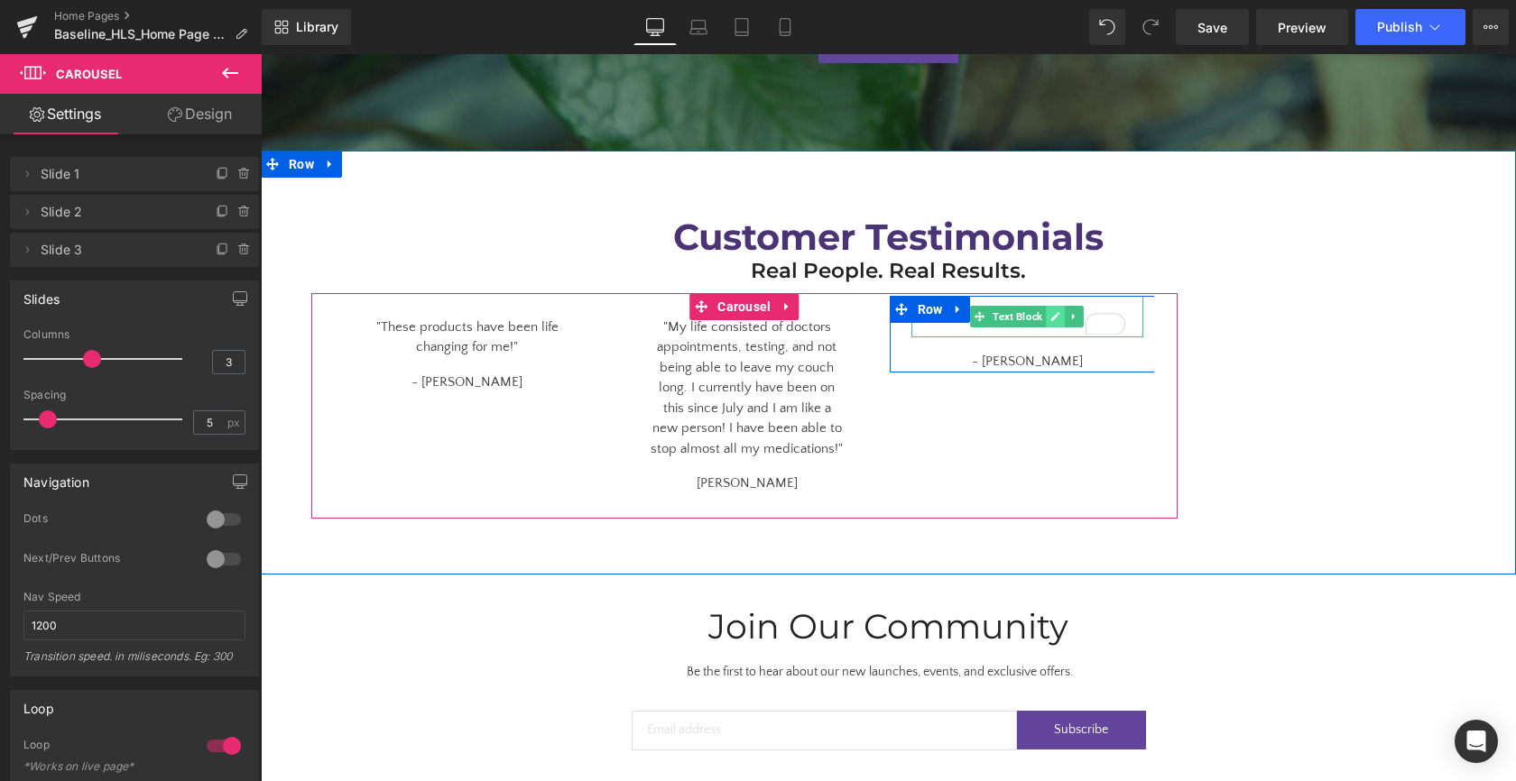
click at [1051, 312] on icon at bounding box center [1055, 316] width 9 height 9
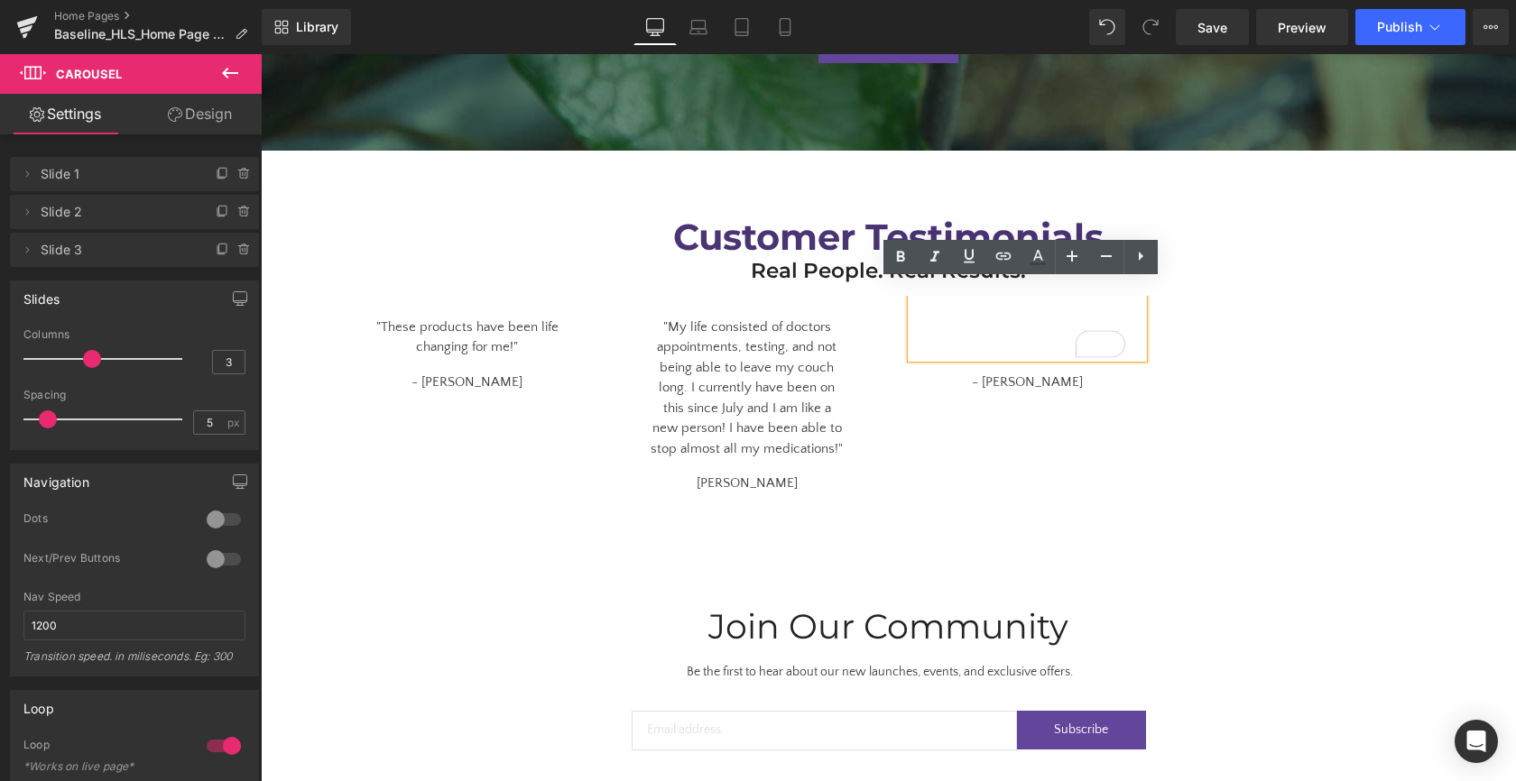
click at [1038, 309] on div "To enrich screen reader interactions, please activate Accessibility in Grammarl…" at bounding box center [1027, 327] width 232 height 62
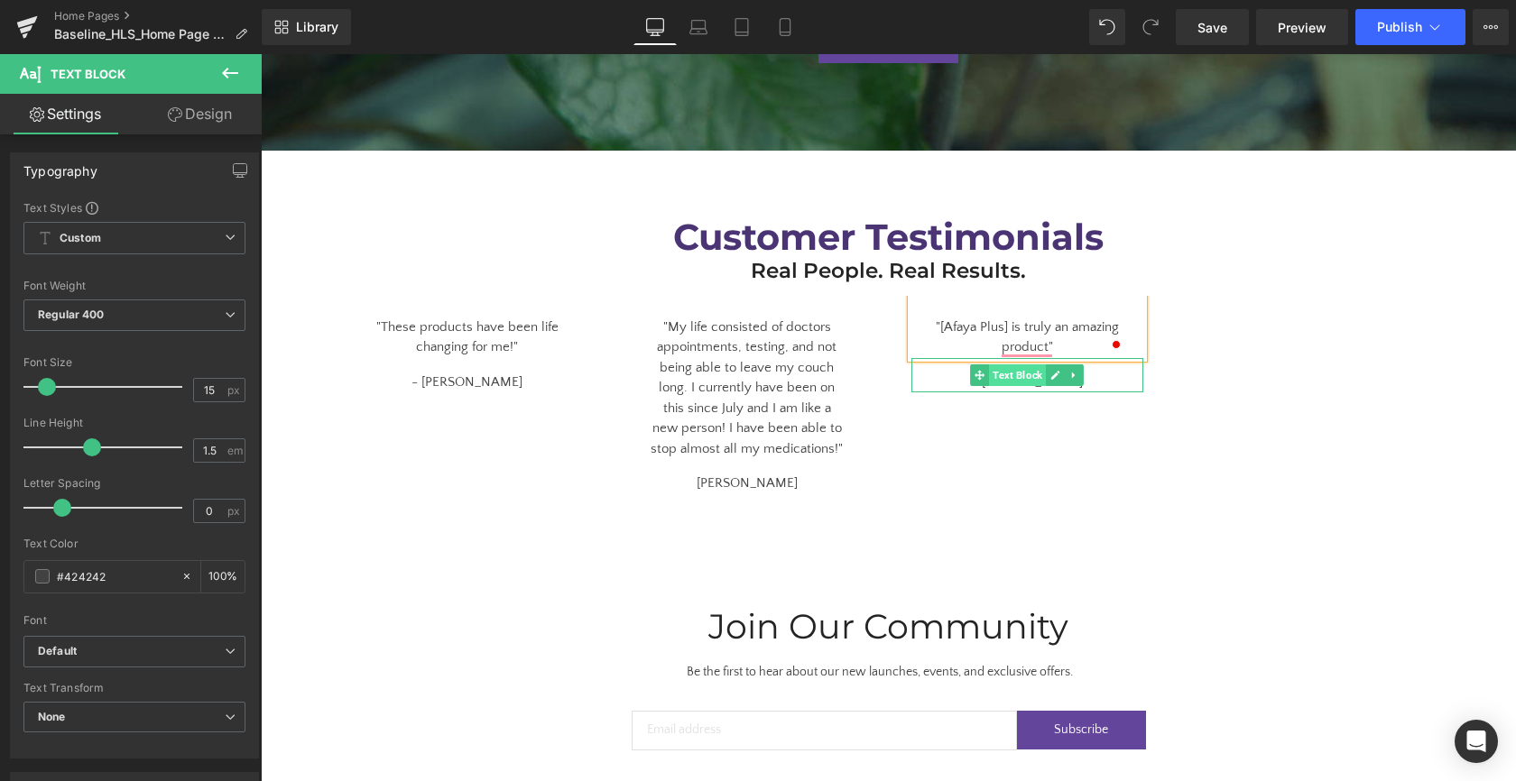
click at [1033, 367] on span "Text Block" at bounding box center [1017, 375] width 57 height 22
click at [1160, 387] on div ""These products have been life changing for me!" Text Block - Kim H. Text Block…" at bounding box center [744, 406] width 866 height 226
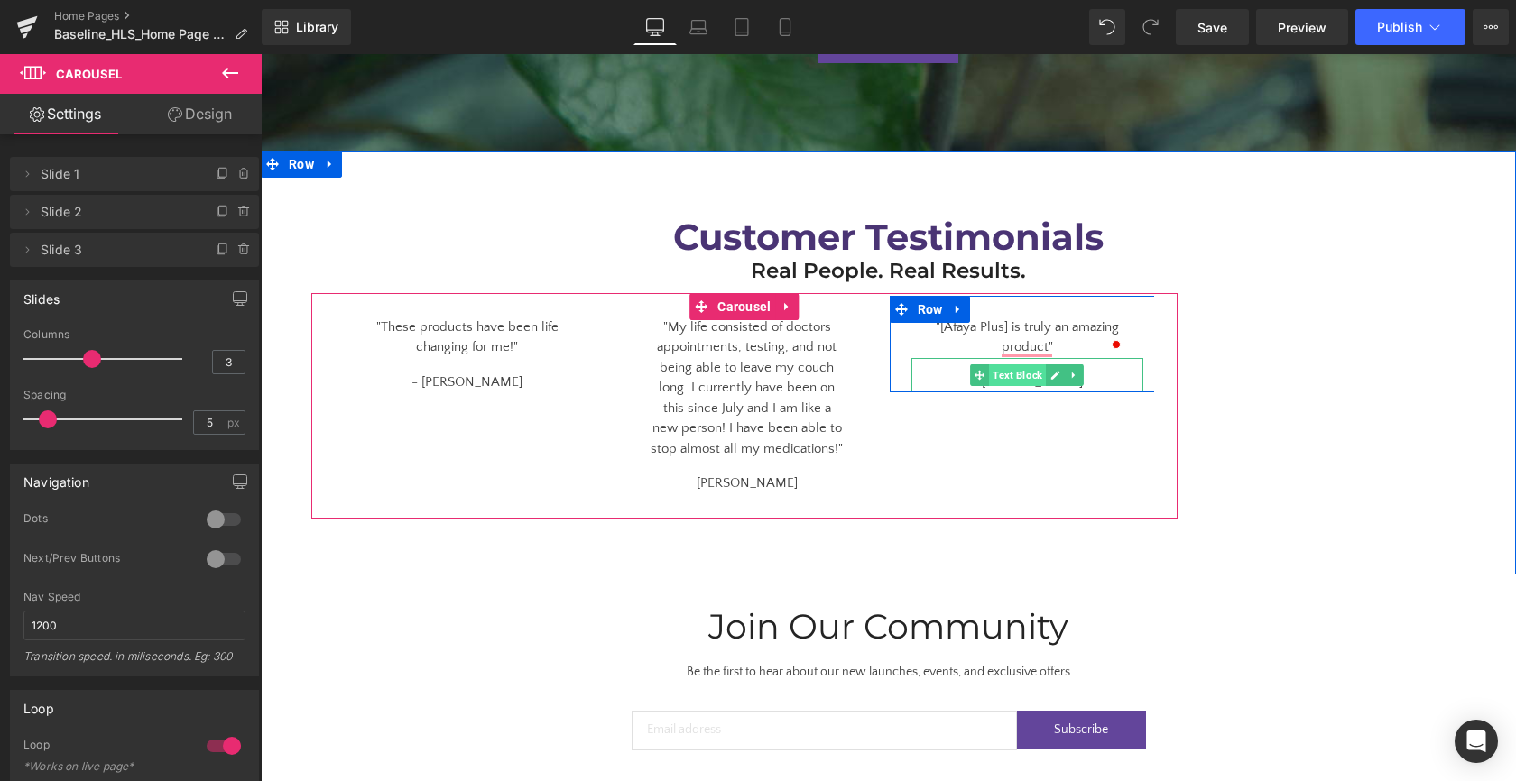
click at [1033, 364] on span "Text Block" at bounding box center [1017, 375] width 57 height 22
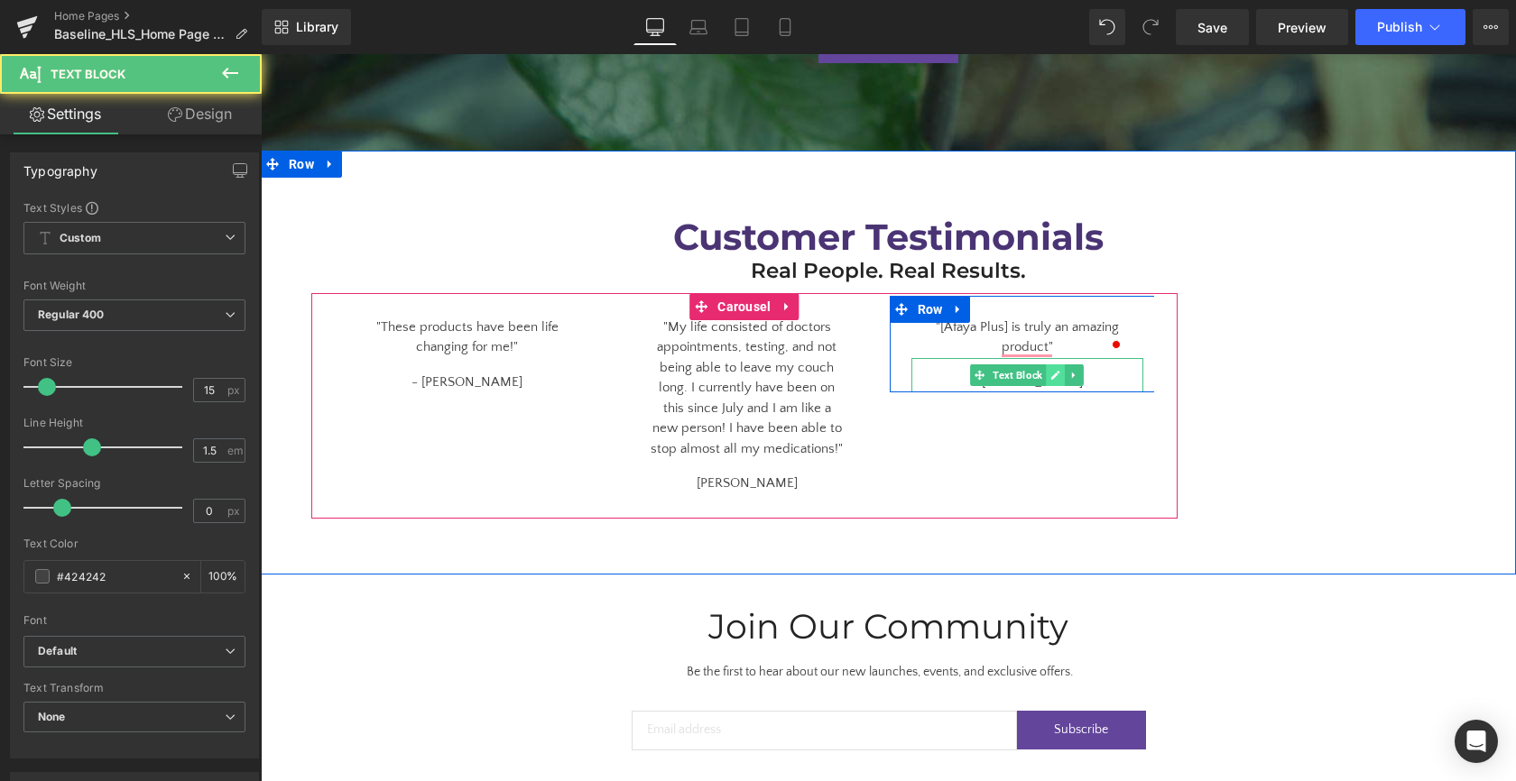
click at [1050, 370] on icon at bounding box center [1055, 375] width 10 height 11
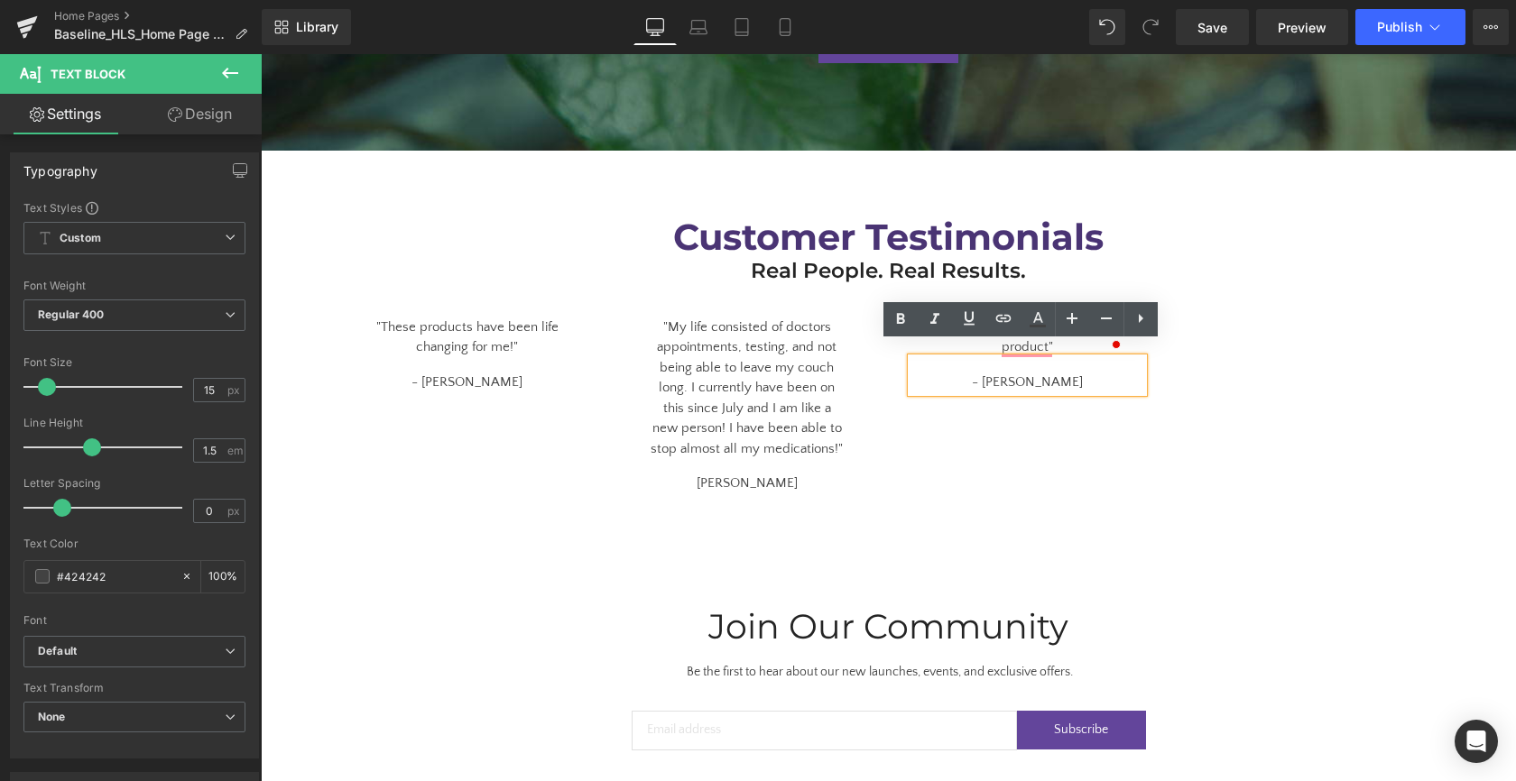
click at [1033, 369] on div "- John M." at bounding box center [1027, 375] width 232 height 35
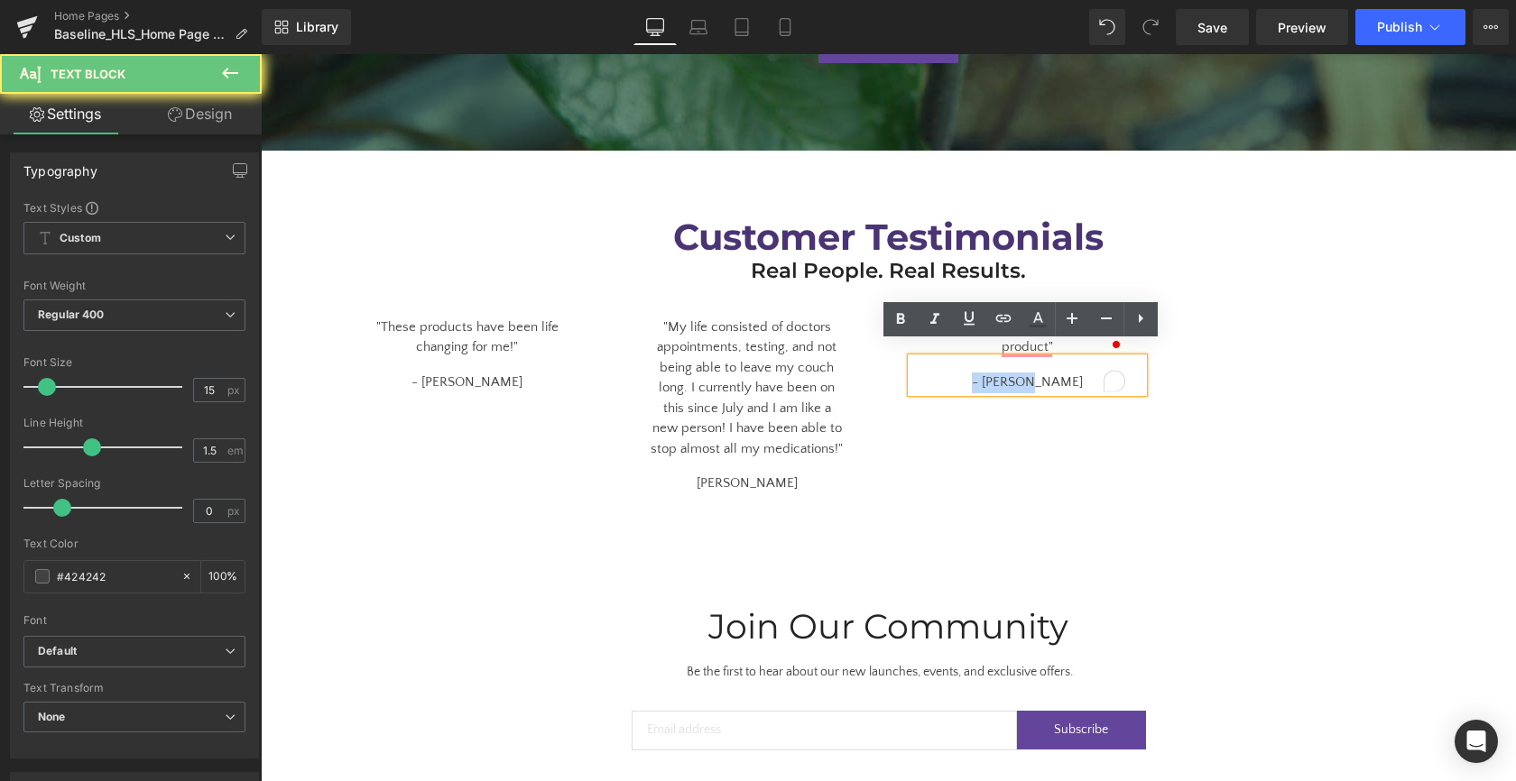
click at [1033, 369] on div "- John M." at bounding box center [1027, 375] width 232 height 35
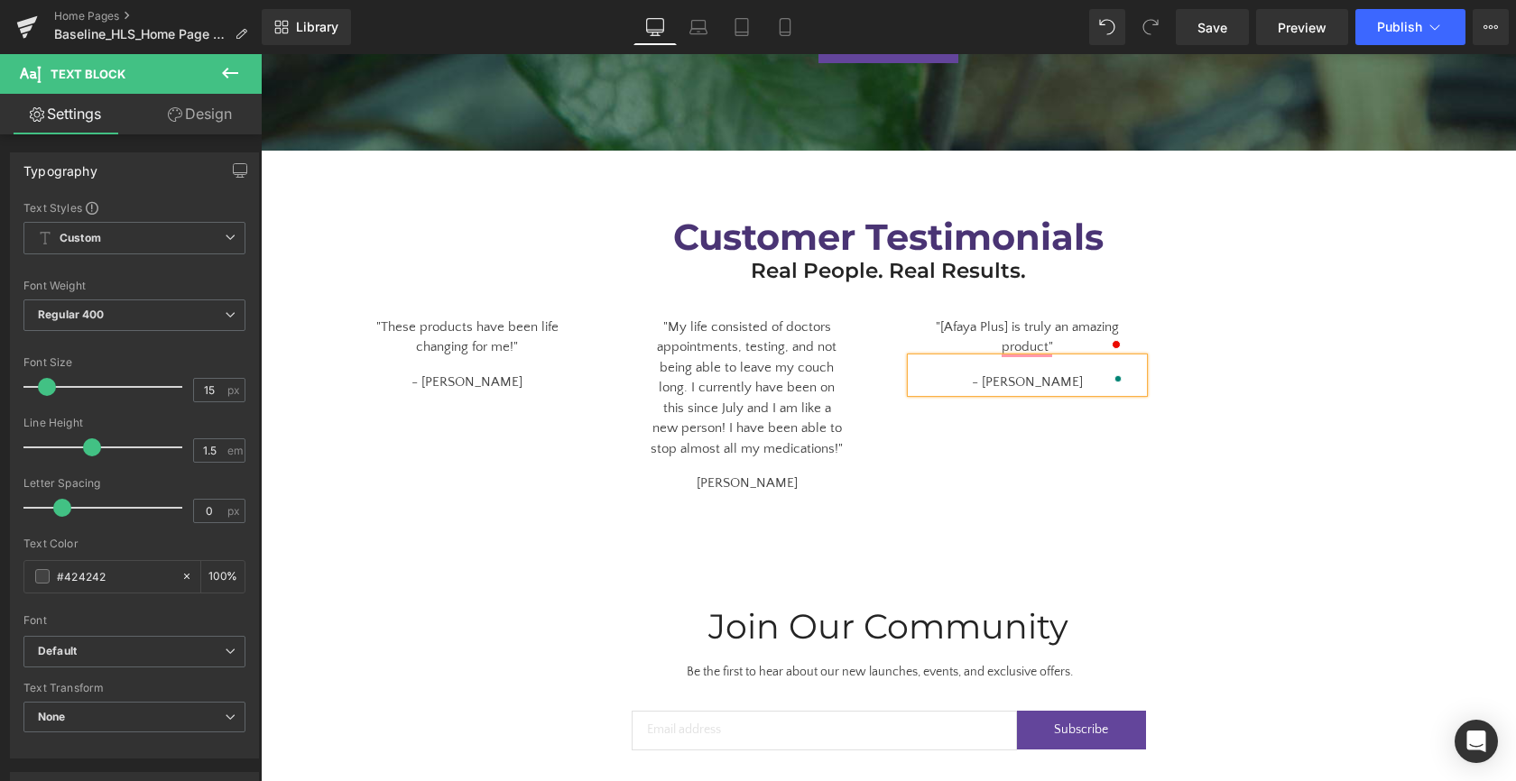
click at [1233, 474] on div "Customer Testimonials Heading Real People. Real Results. Heading Row "These pro…" at bounding box center [888, 354] width 1255 height 330
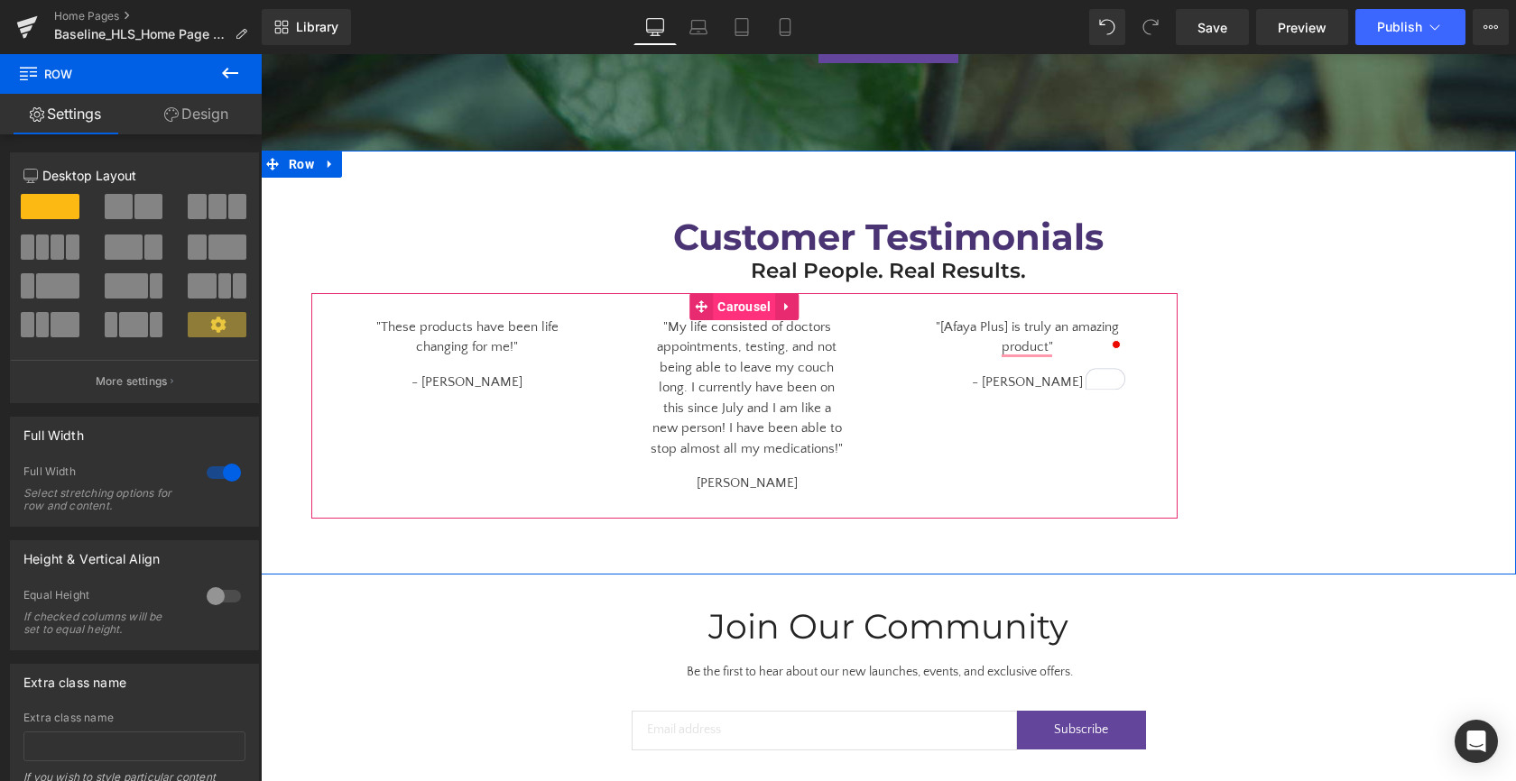
click at [750, 293] on span "Carousel" at bounding box center [744, 306] width 62 height 27
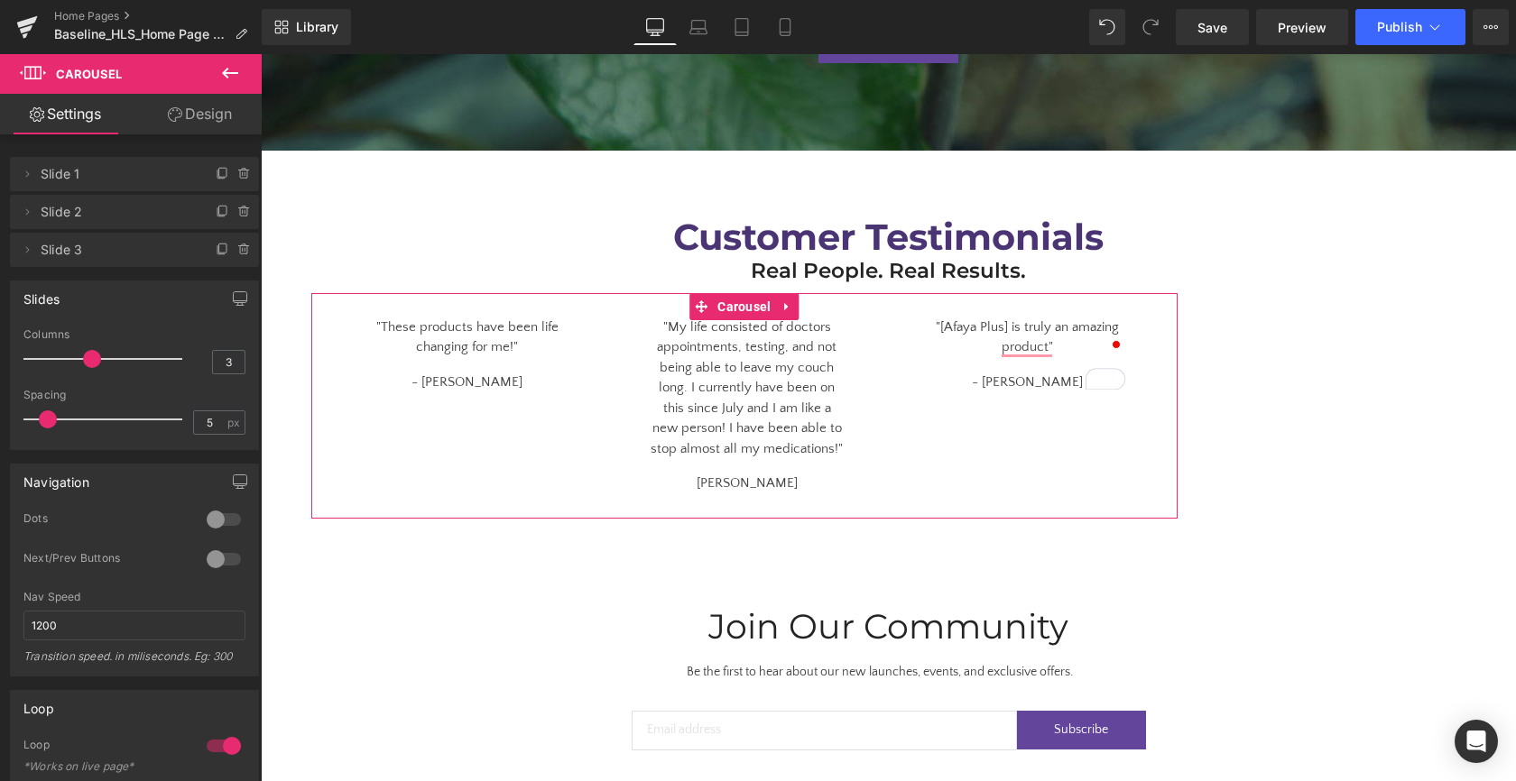
click at [211, 124] on link "Design" at bounding box center [199, 114] width 131 height 41
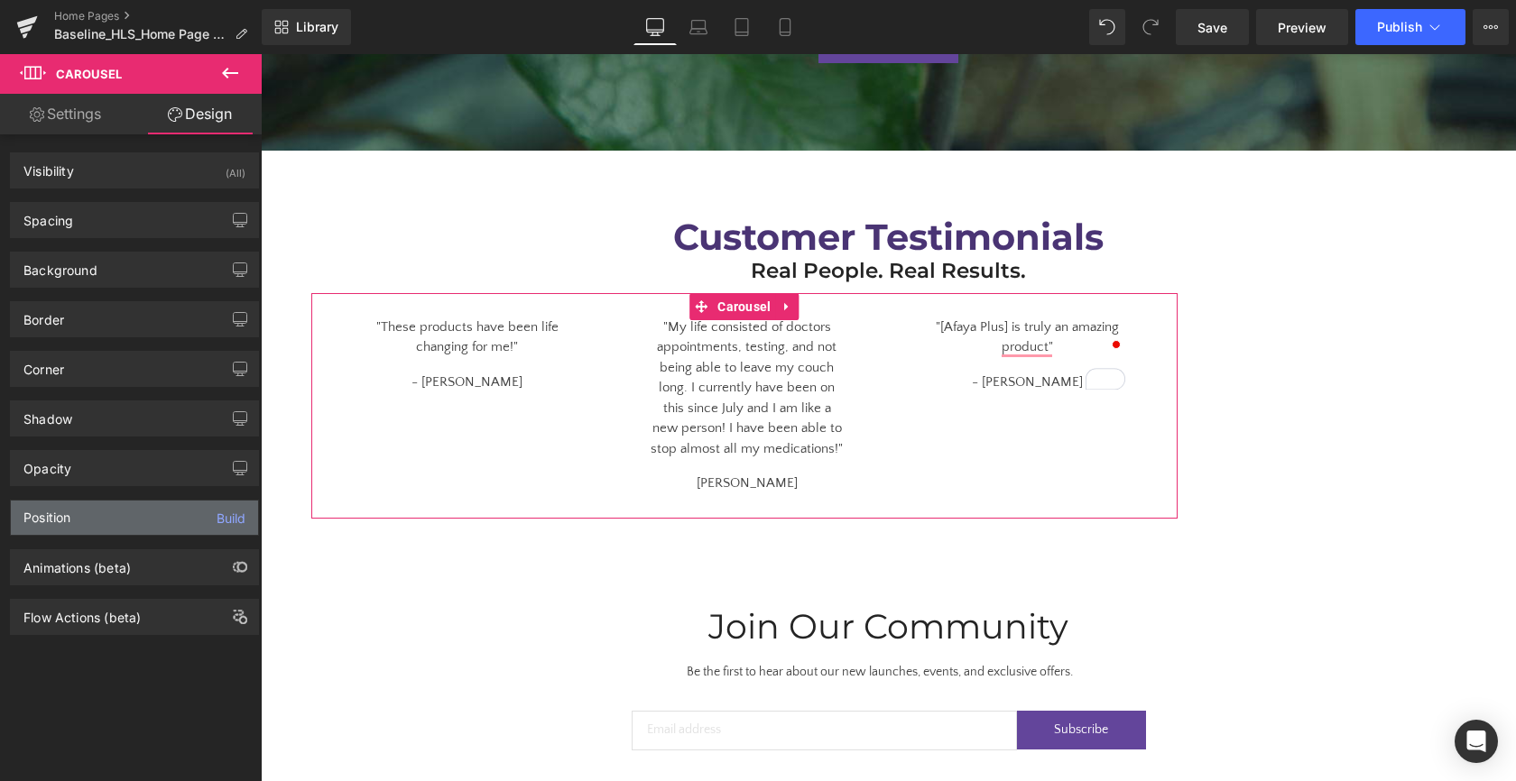
click at [126, 531] on div "Position Build" at bounding box center [134, 518] width 247 height 34
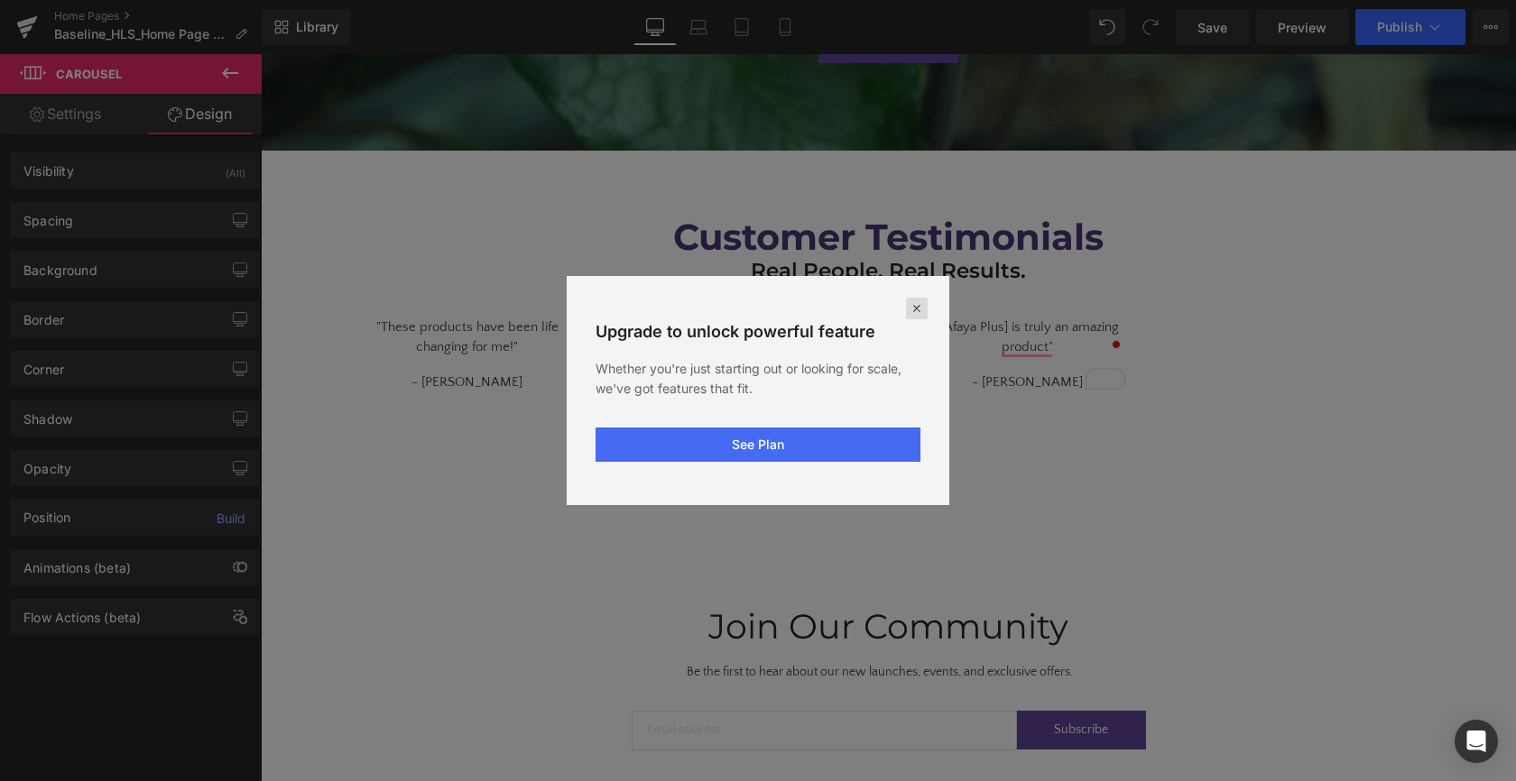
click at [910, 309] on icon at bounding box center [916, 308] width 14 height 14
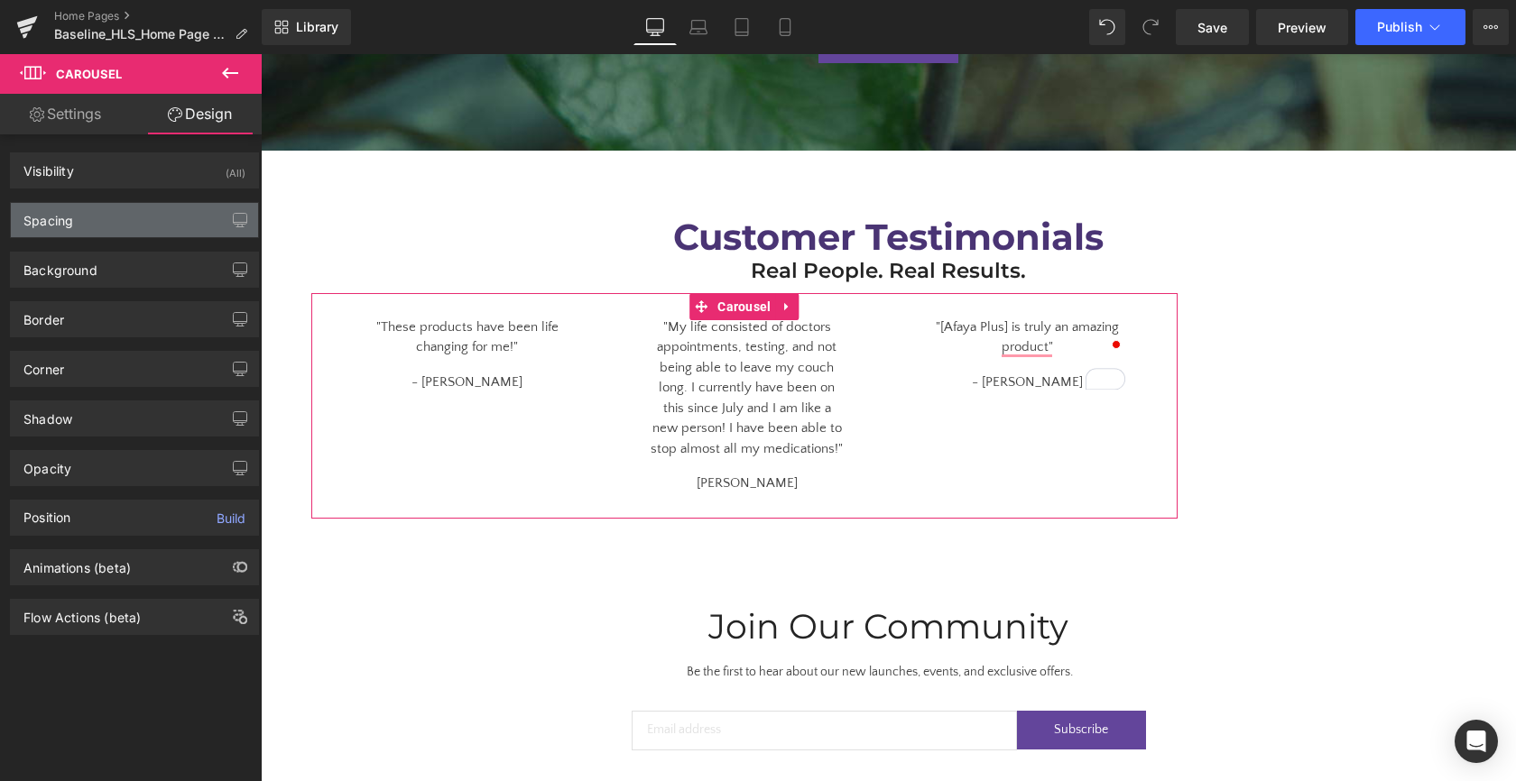
click at [110, 226] on div "Spacing" at bounding box center [134, 220] width 247 height 34
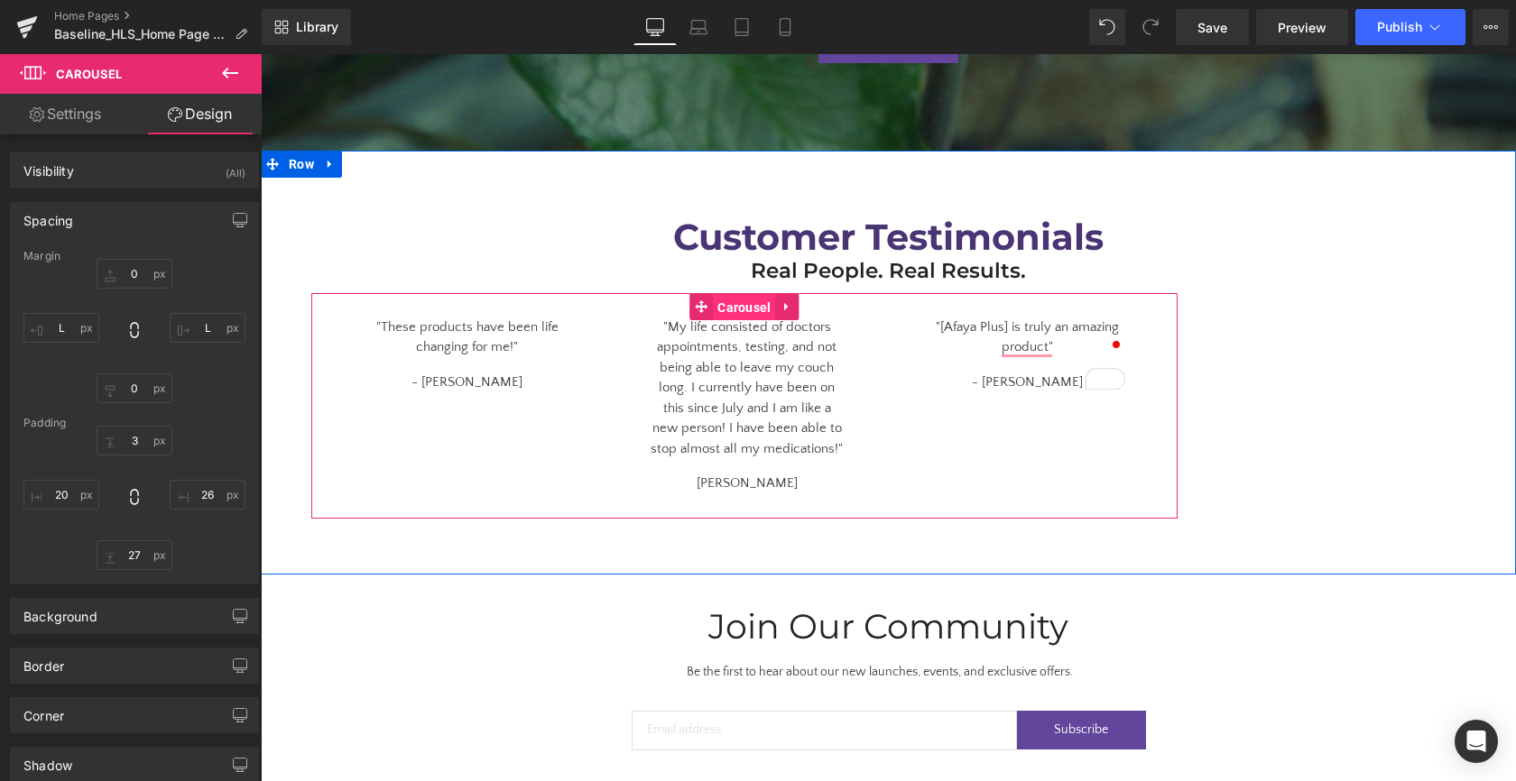
click at [720, 299] on span "Carousel" at bounding box center [744, 307] width 62 height 27
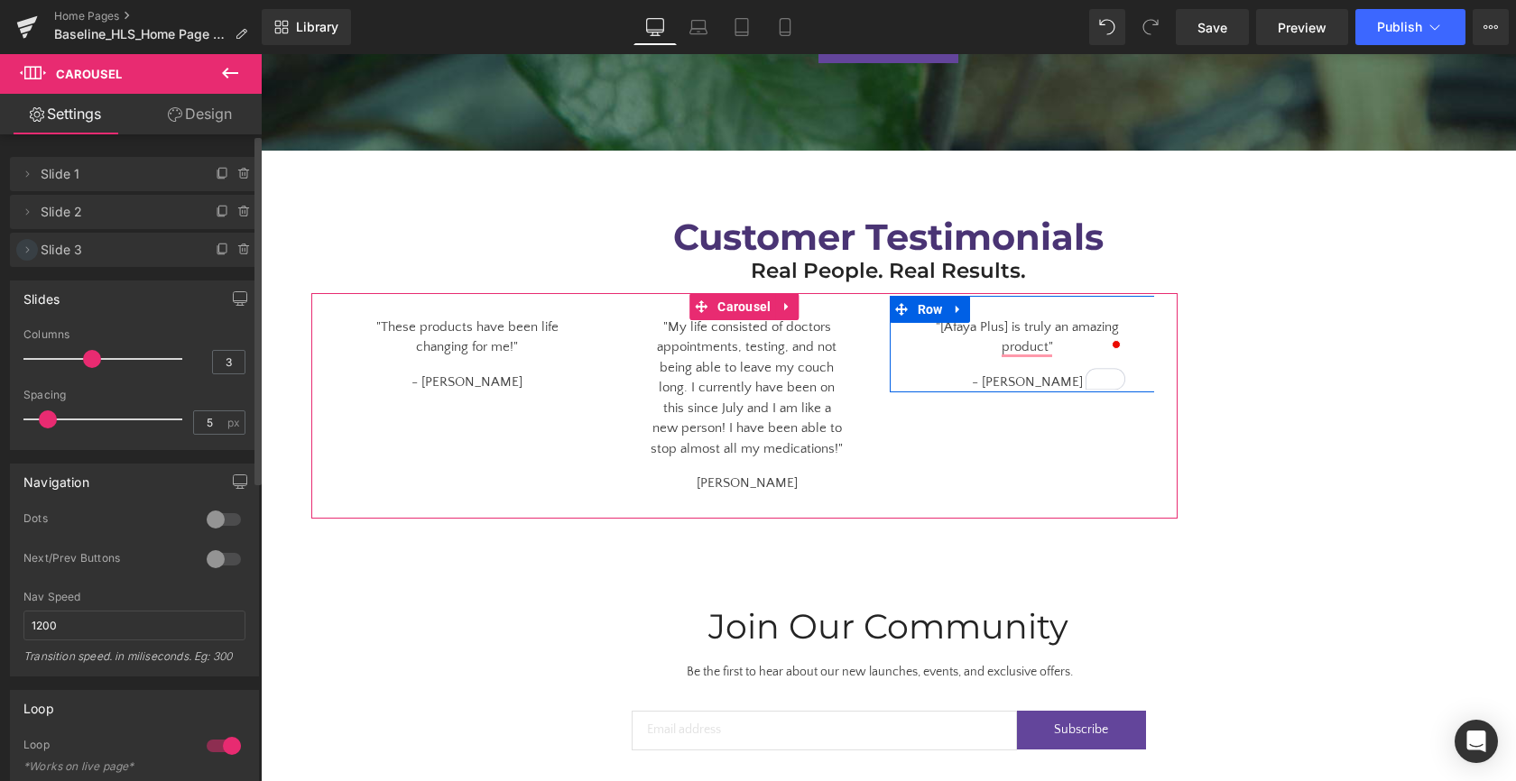
click at [23, 247] on icon at bounding box center [27, 250] width 14 height 14
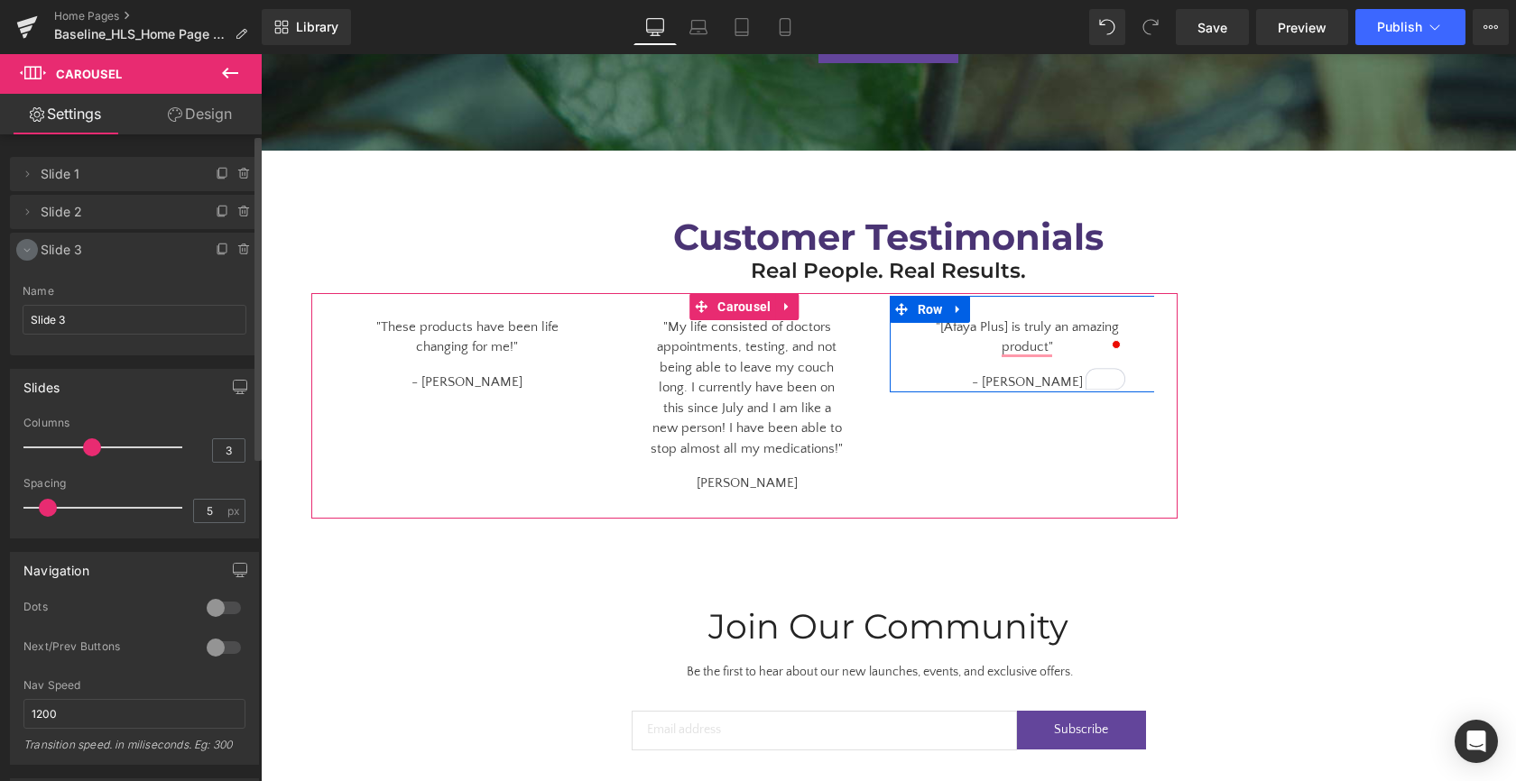
click at [24, 247] on icon at bounding box center [27, 250] width 14 height 14
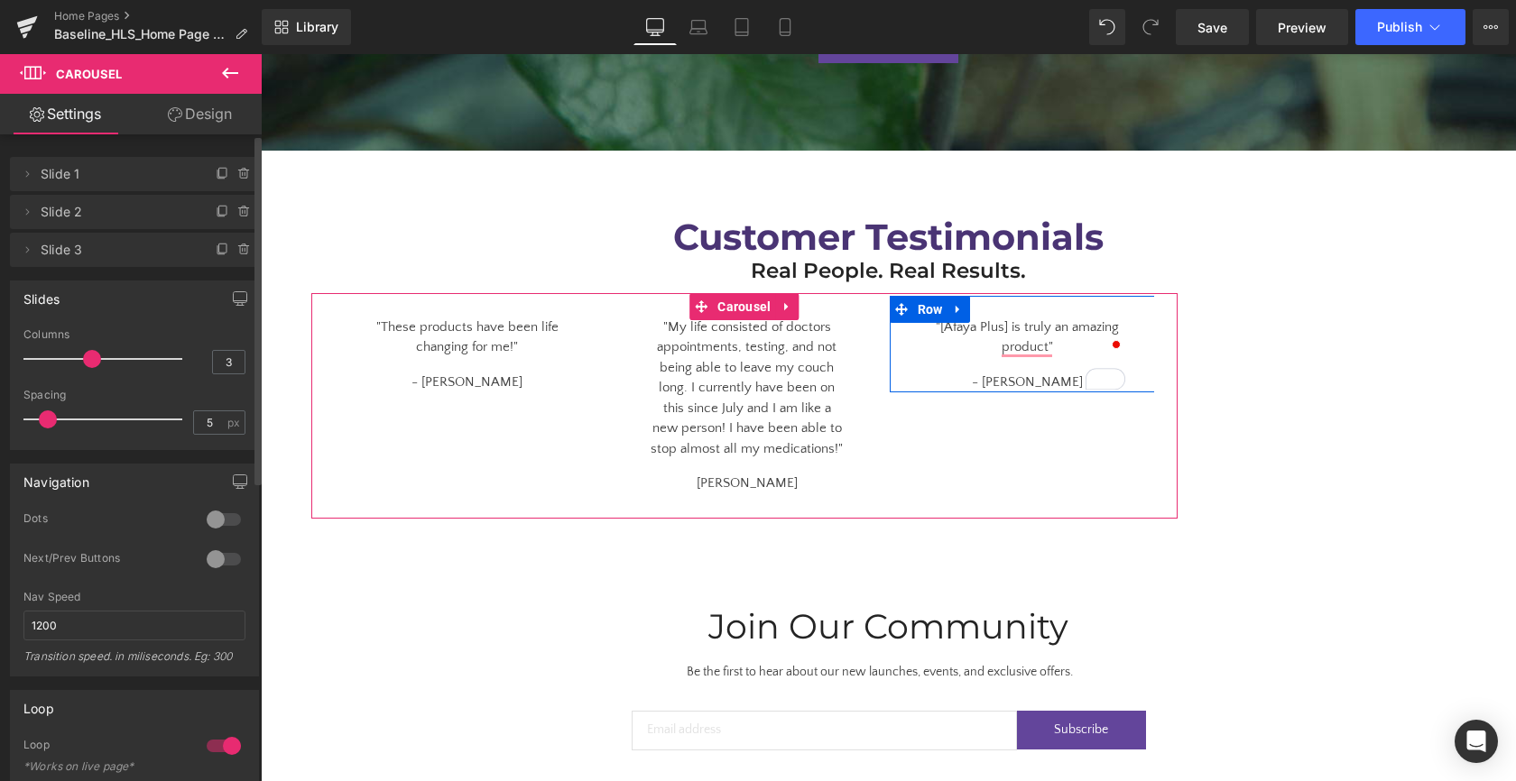
click at [79, 248] on span "Slide 3" at bounding box center [117, 250] width 152 height 34
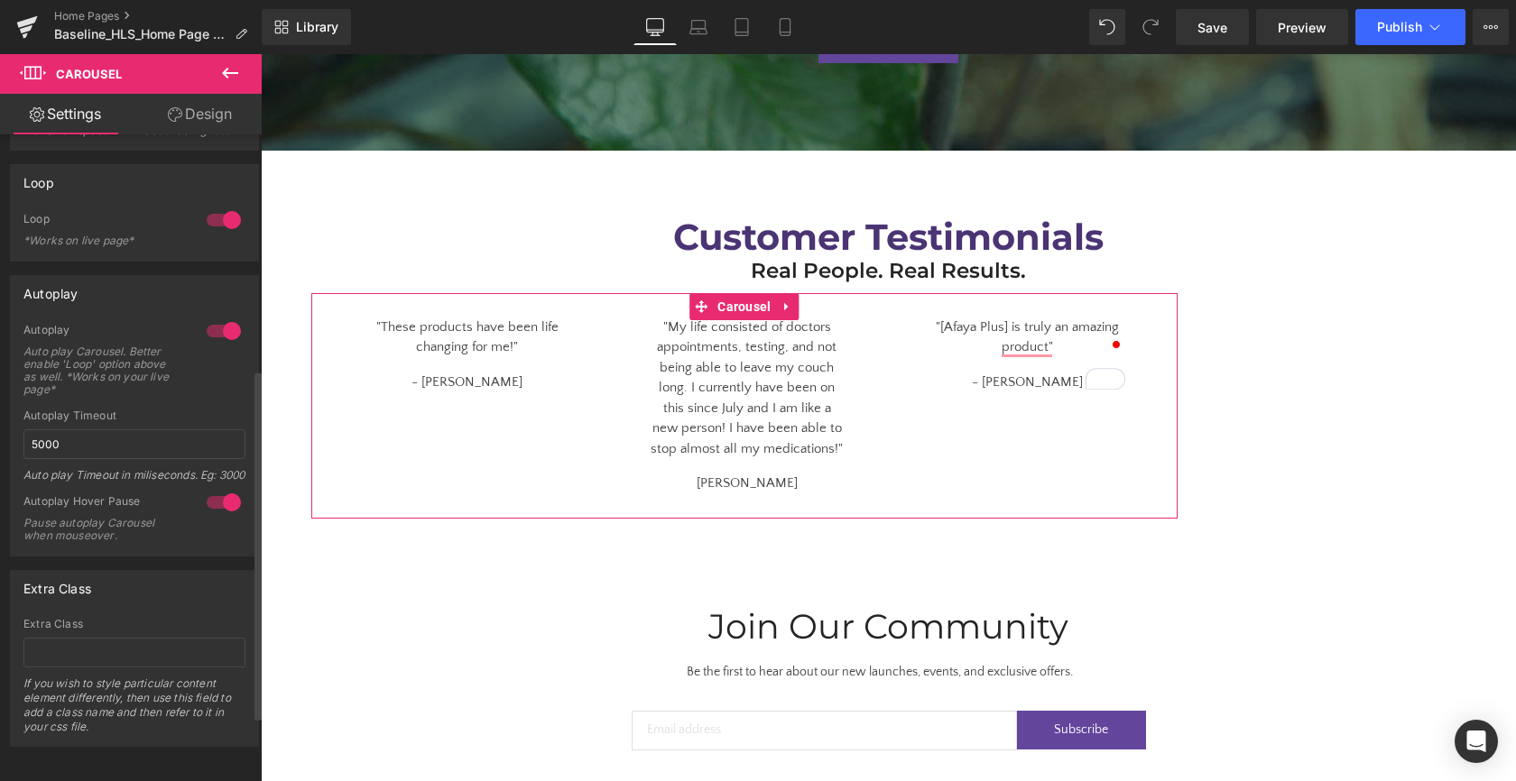
scroll to position [555, 0]
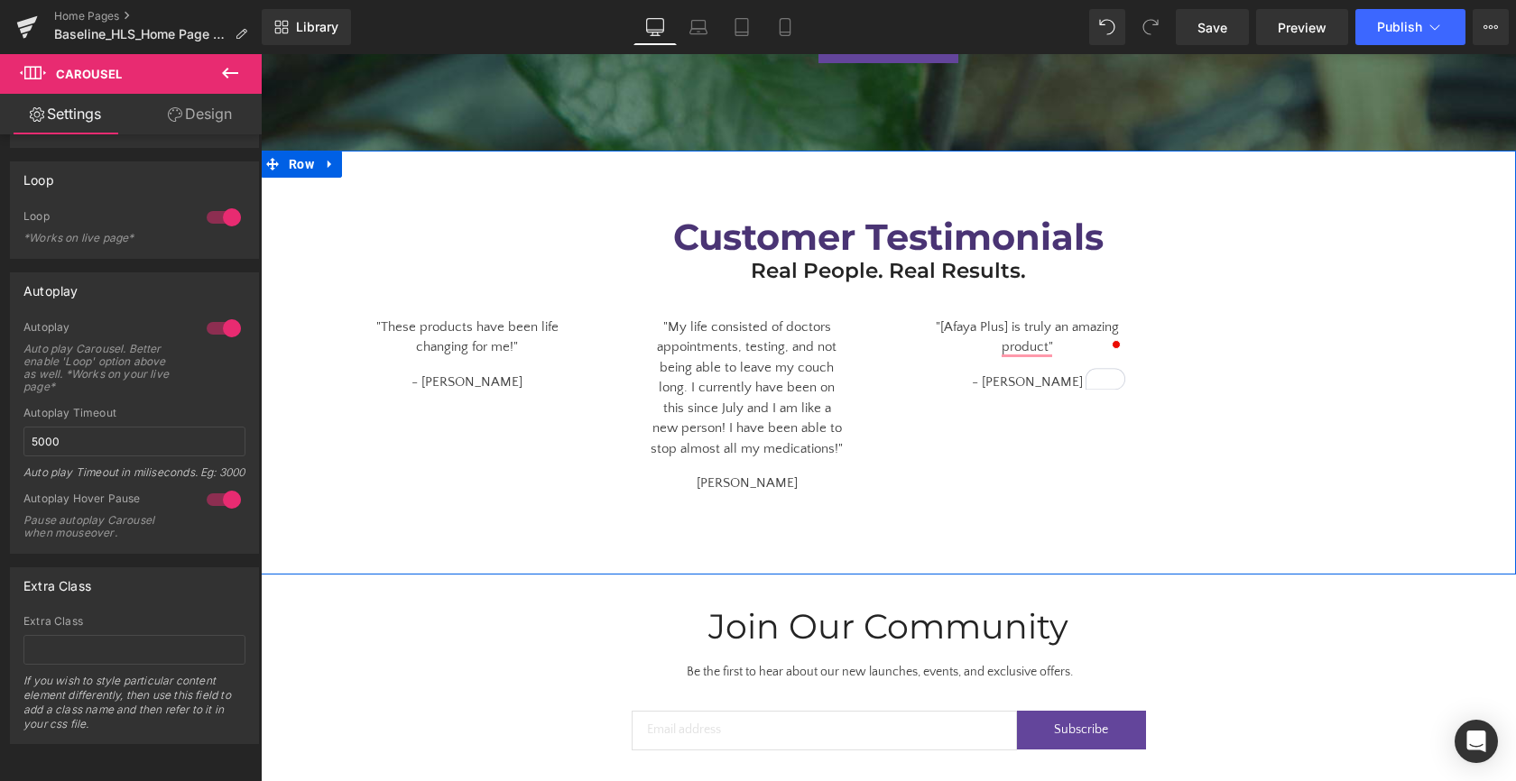
click at [1222, 387] on div "Customer Testimonials Heading Real People. Real Results. Heading Row "These pro…" at bounding box center [888, 354] width 1255 height 330
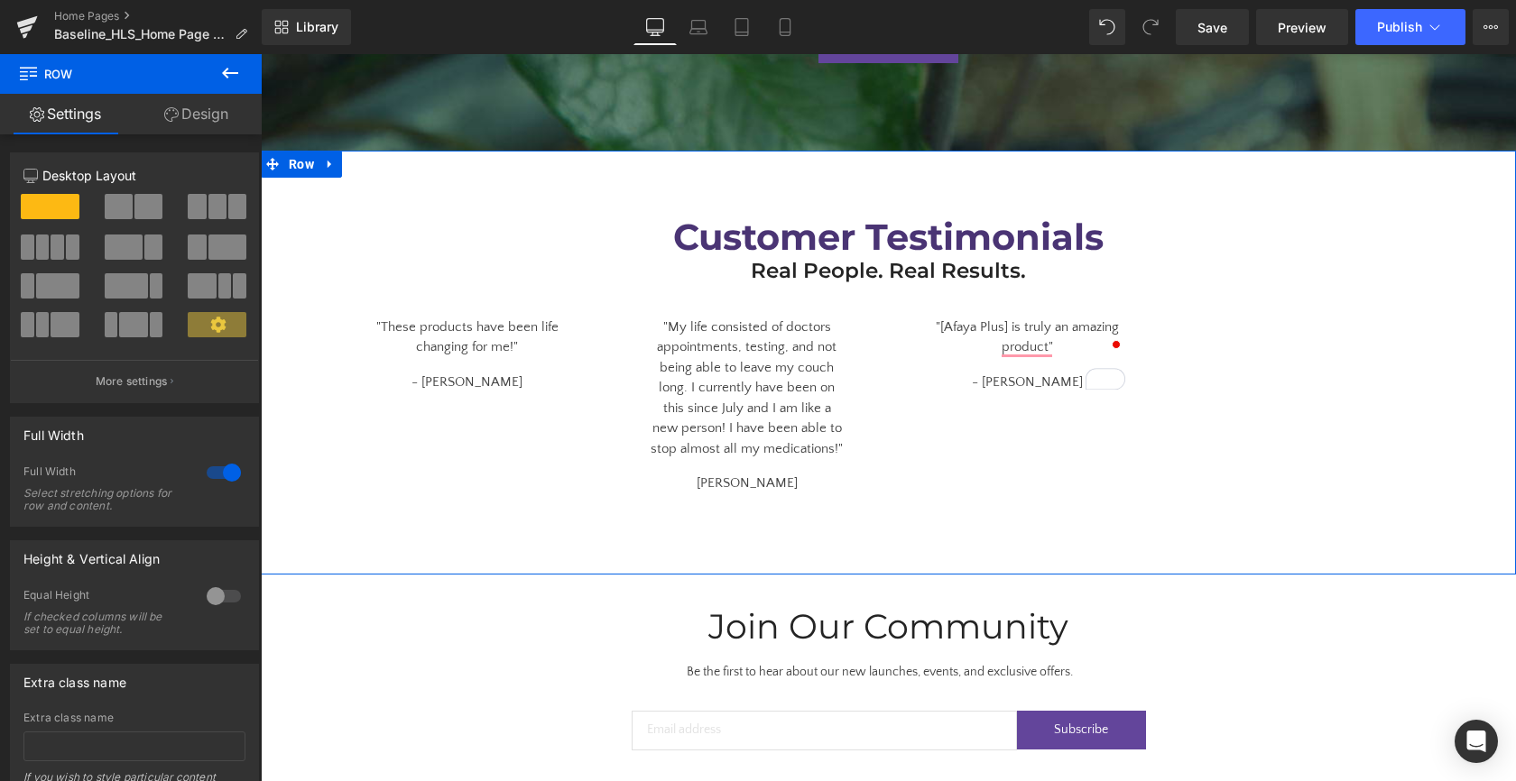
click at [208, 123] on link "Design" at bounding box center [196, 114] width 131 height 41
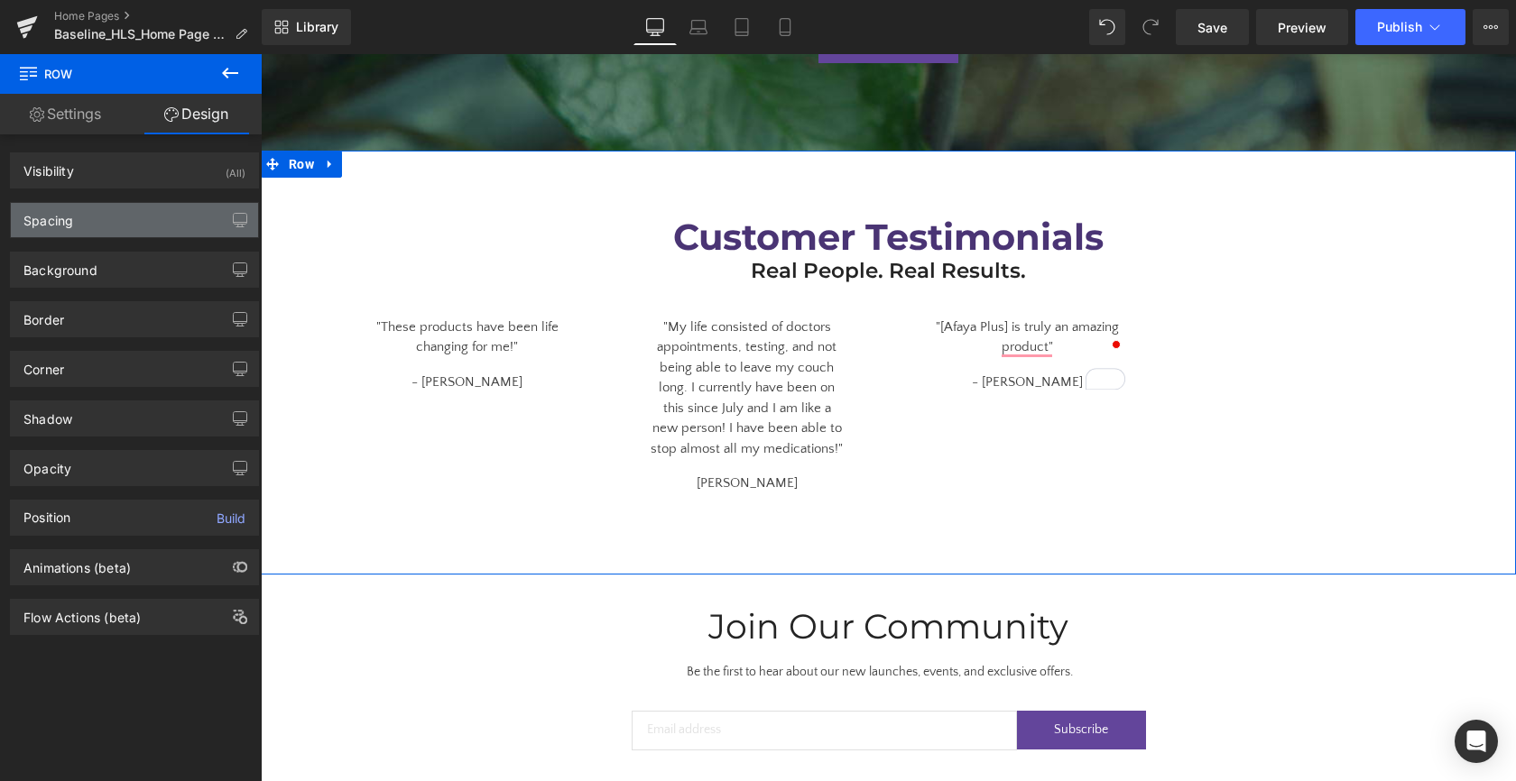
click at [120, 223] on div "Spacing" at bounding box center [134, 220] width 247 height 34
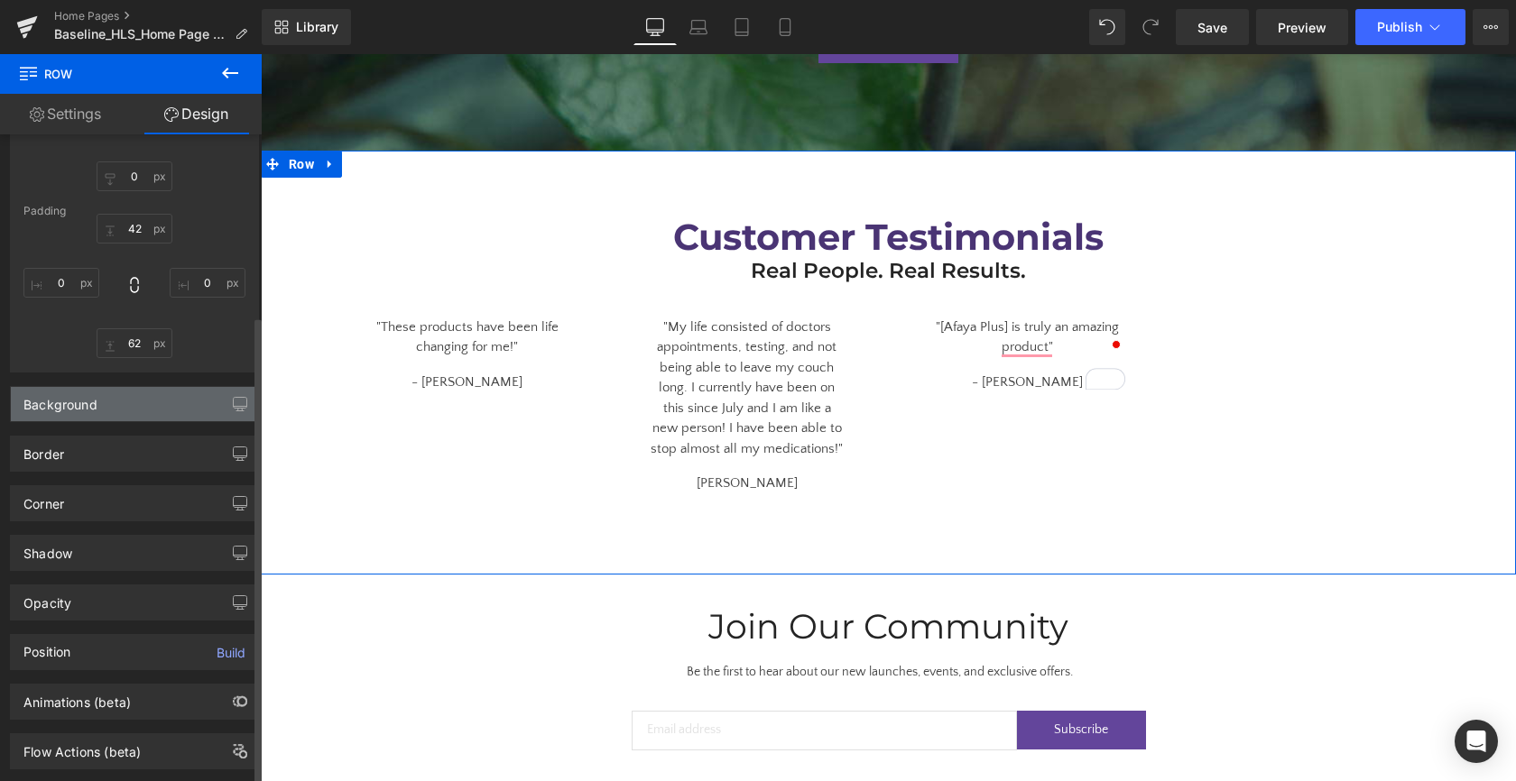
scroll to position [125, 0]
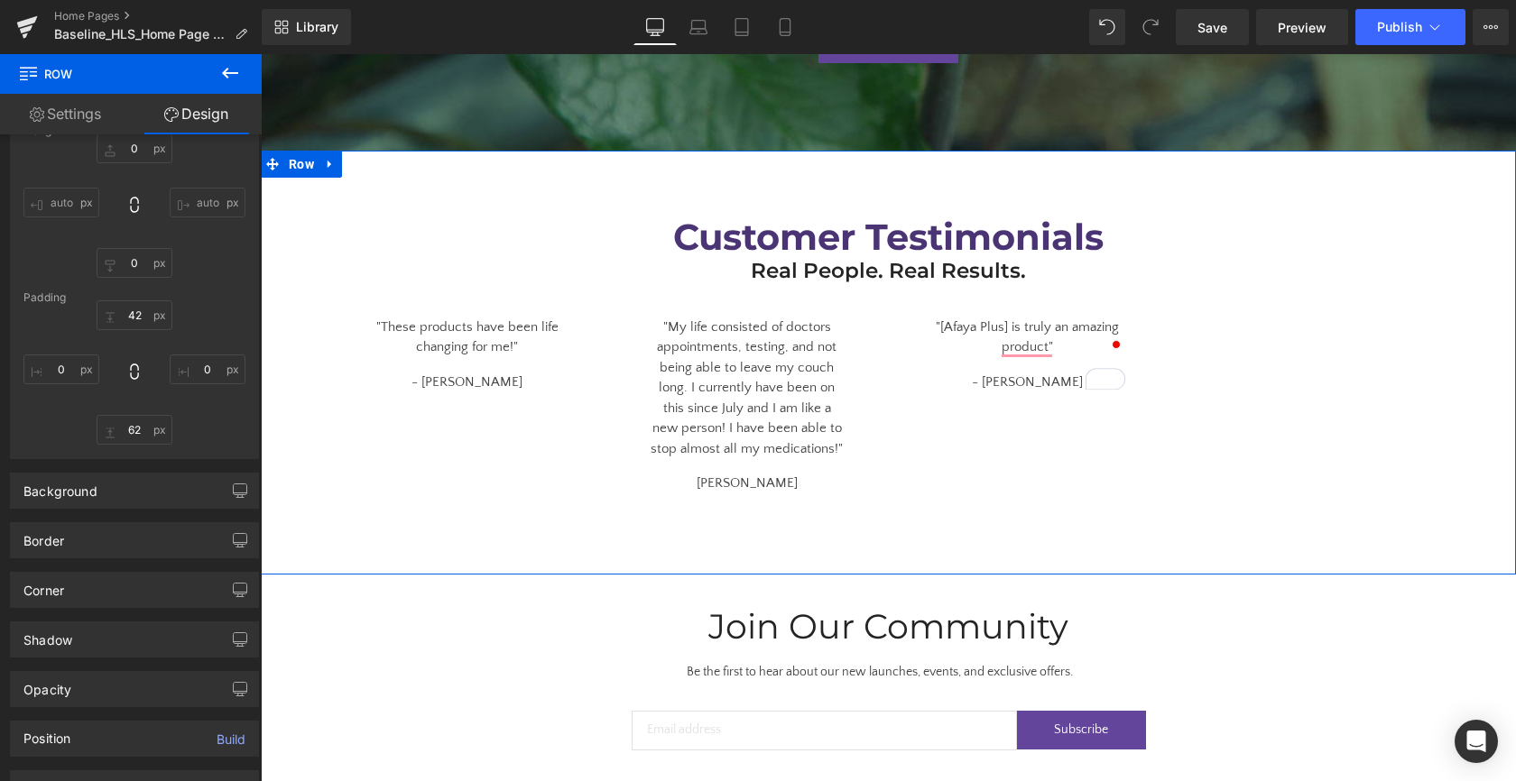
click at [59, 108] on link "Settings" at bounding box center [65, 114] width 131 height 41
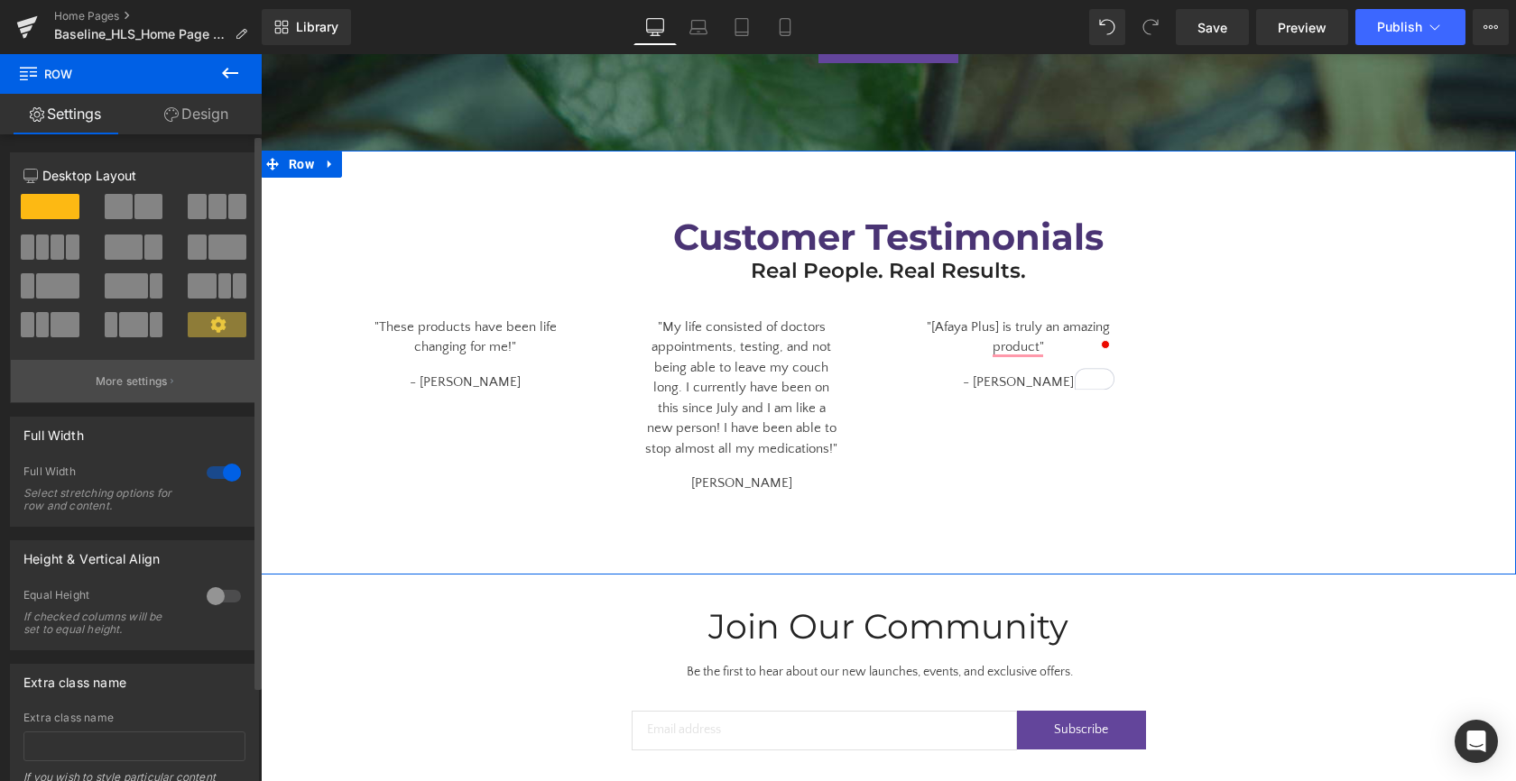
click at [148, 377] on p "More settings" at bounding box center [132, 382] width 72 height 16
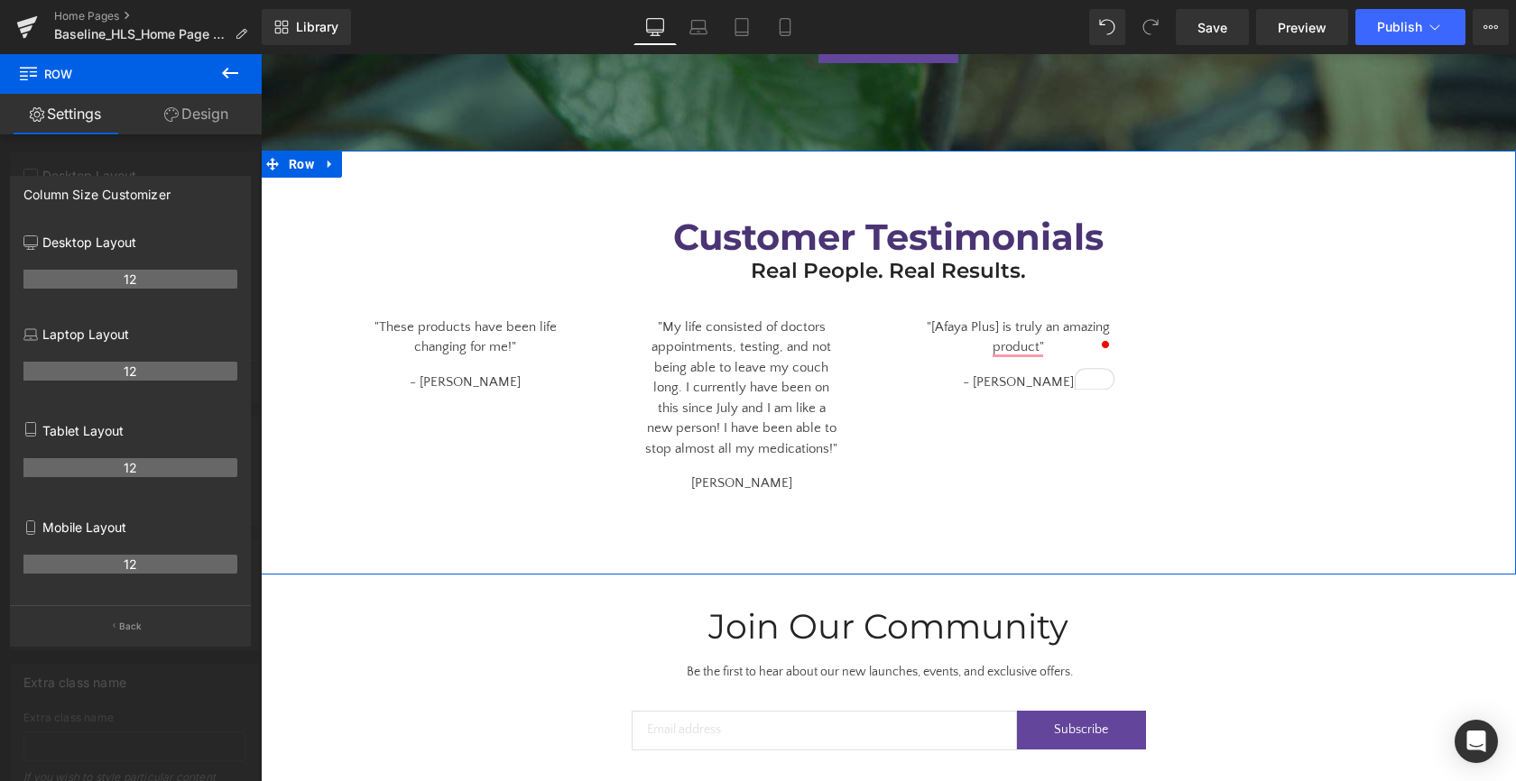
click at [155, 163] on div at bounding box center [131, 422] width 262 height 736
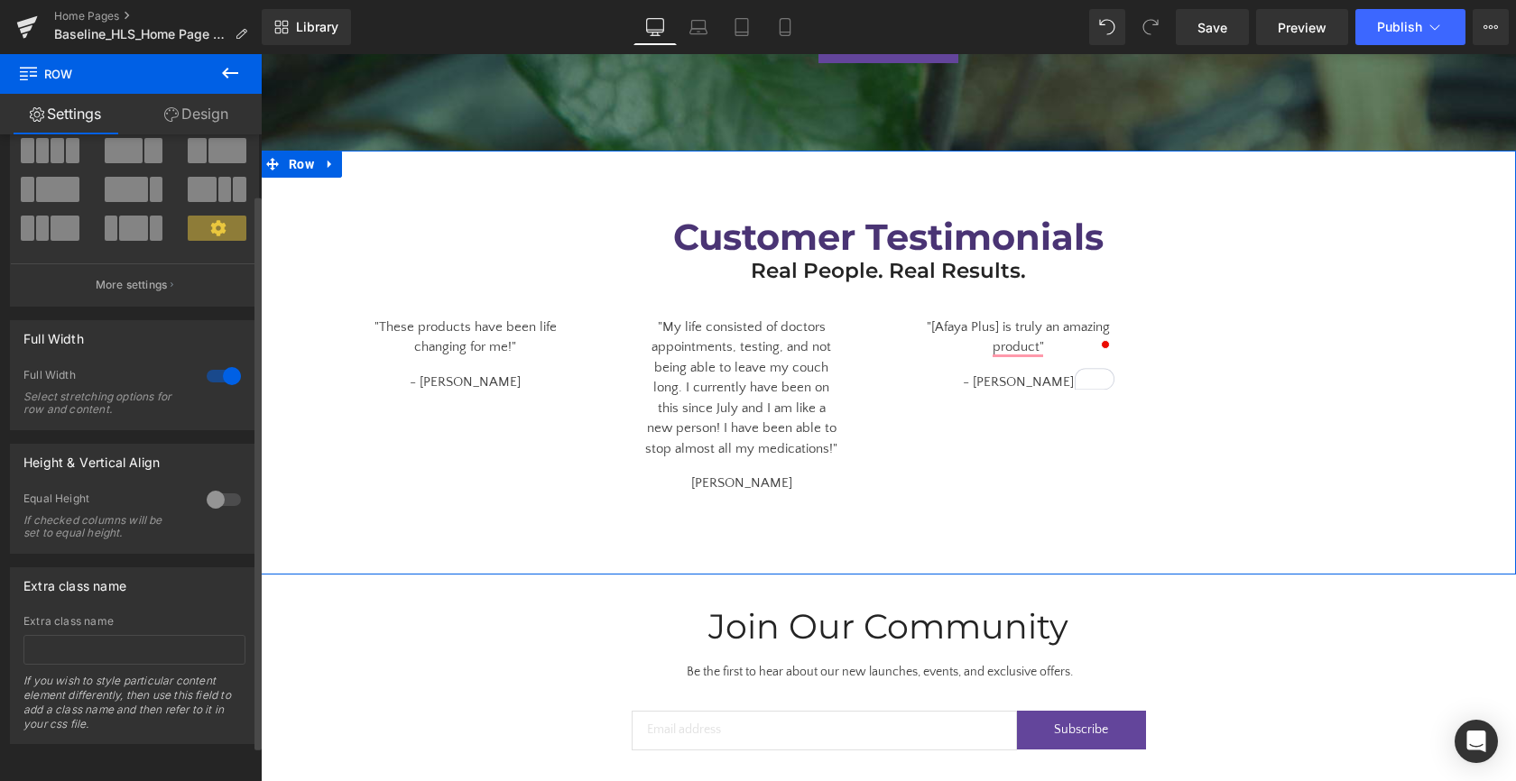
scroll to position [110, 0]
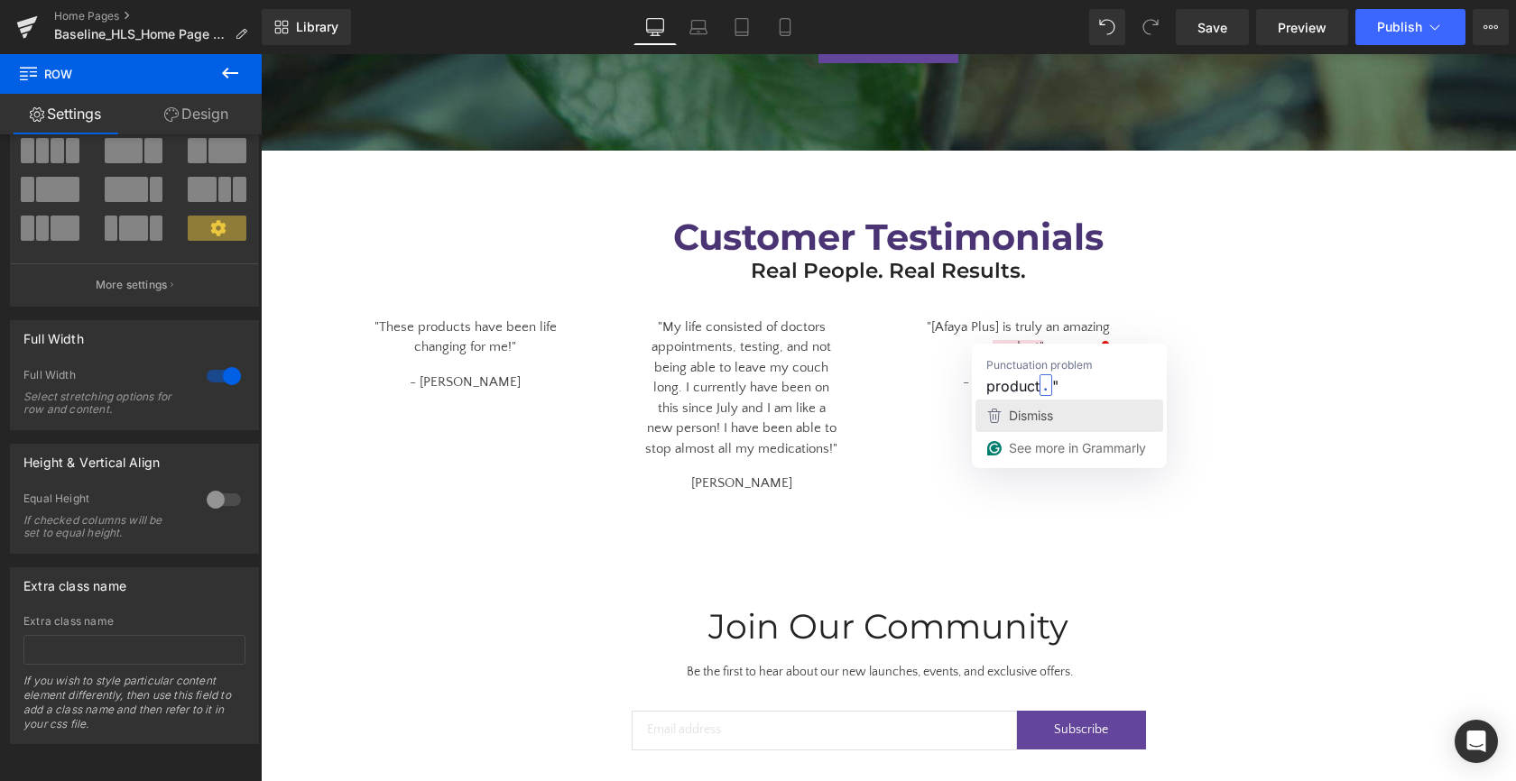
click at [1035, 422] on span "Dismiss" at bounding box center [1031, 415] width 44 height 15
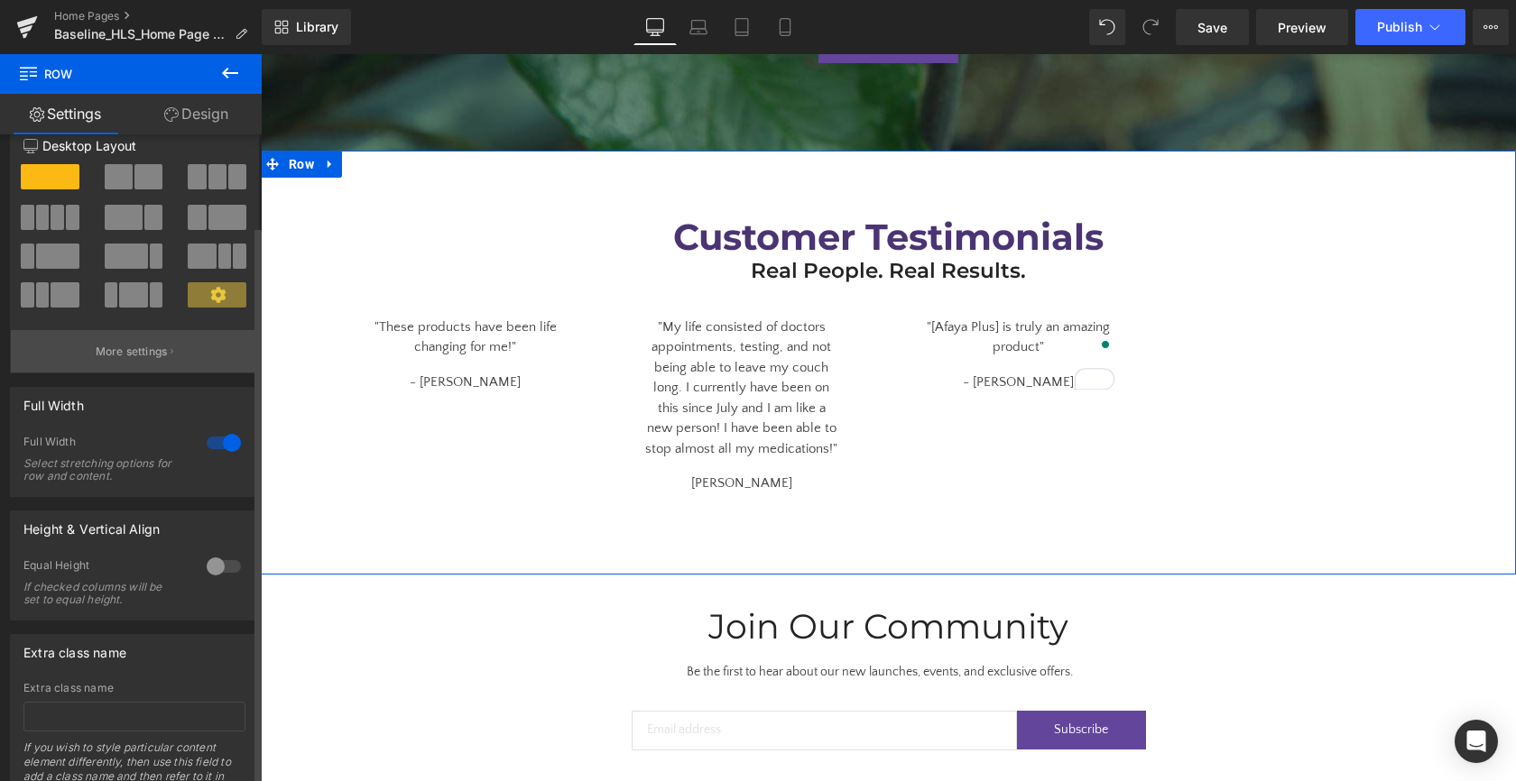
scroll to position [0, 0]
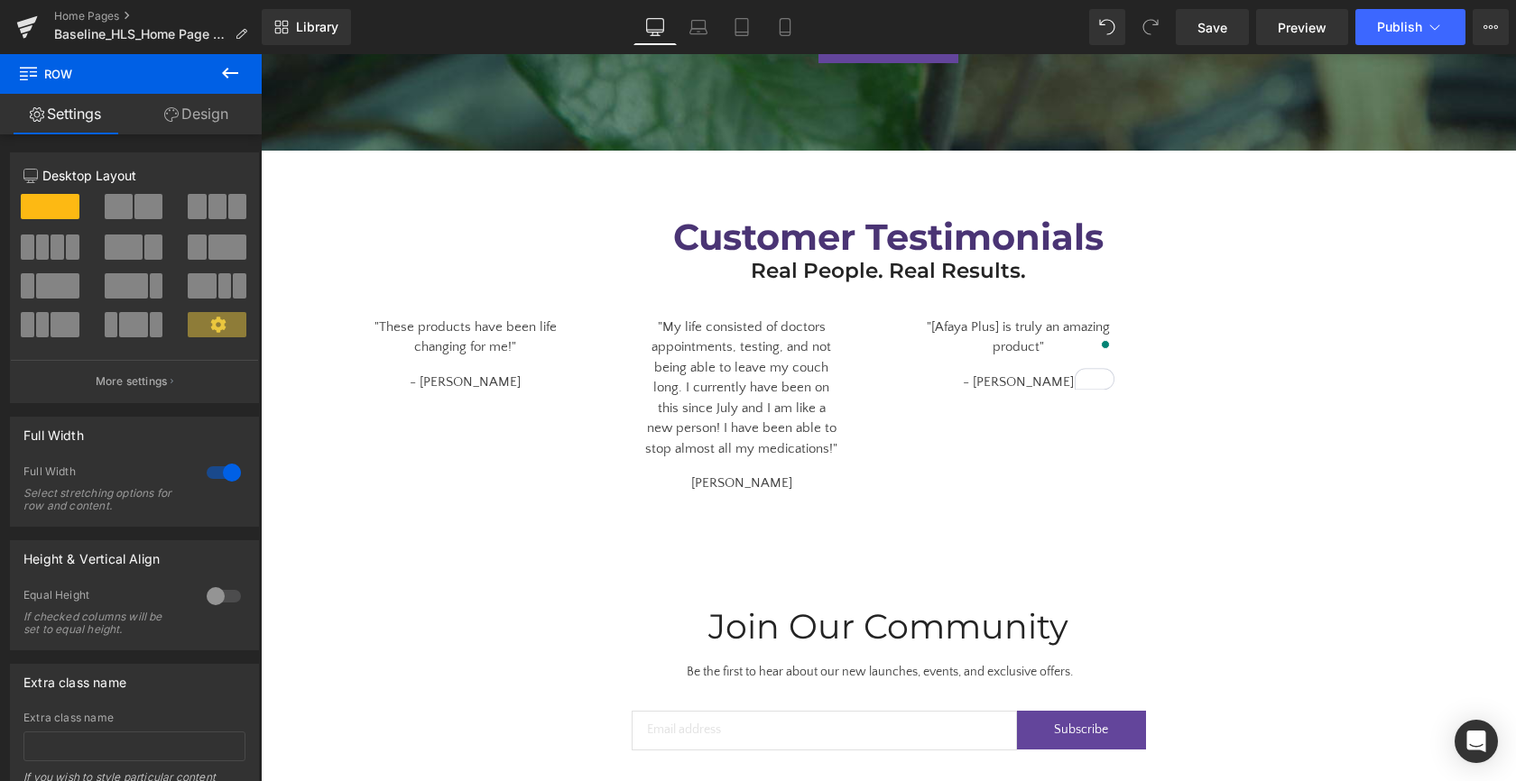
click at [224, 78] on icon at bounding box center [230, 73] width 22 height 22
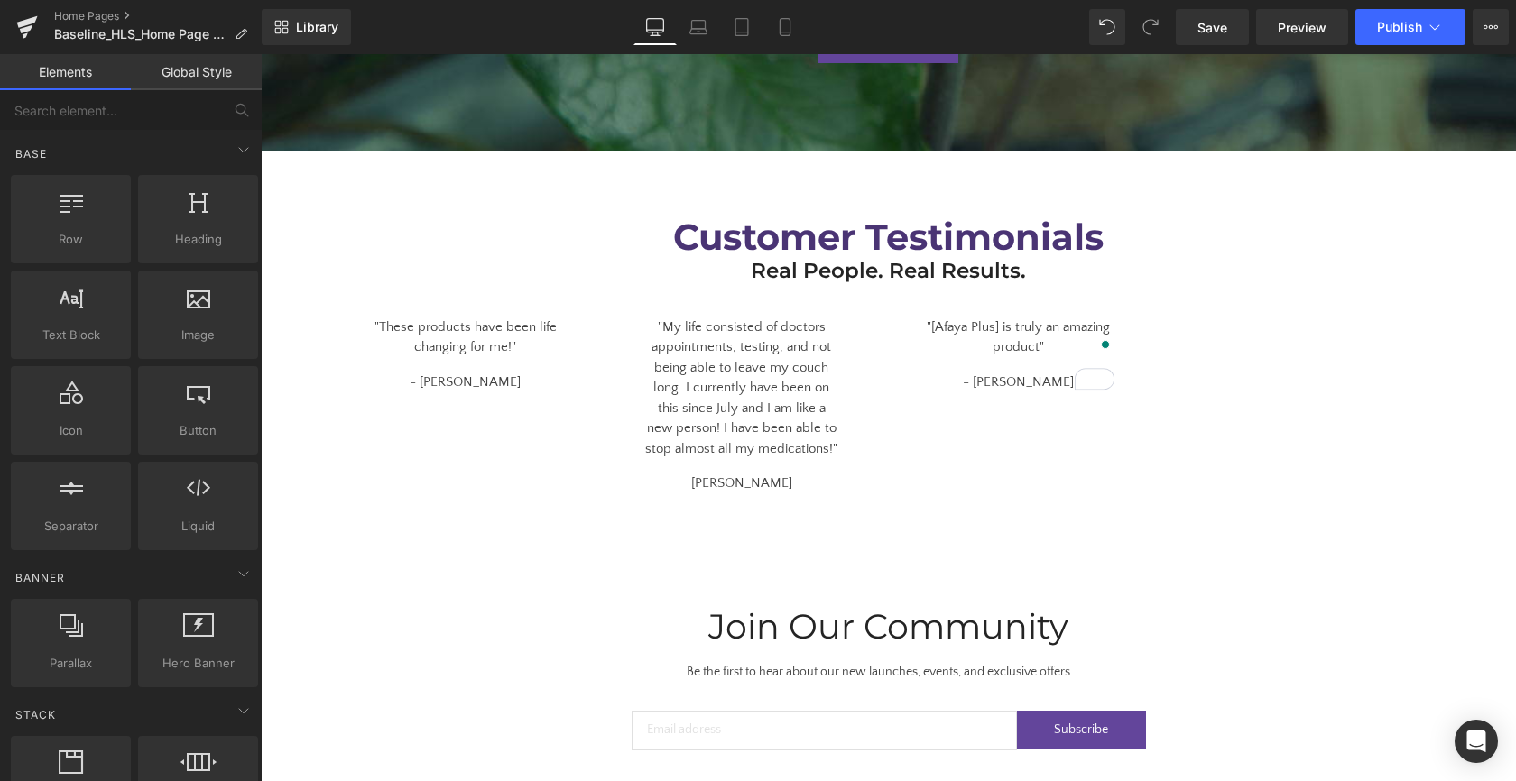
click at [198, 80] on link "Global Style" at bounding box center [196, 72] width 131 height 36
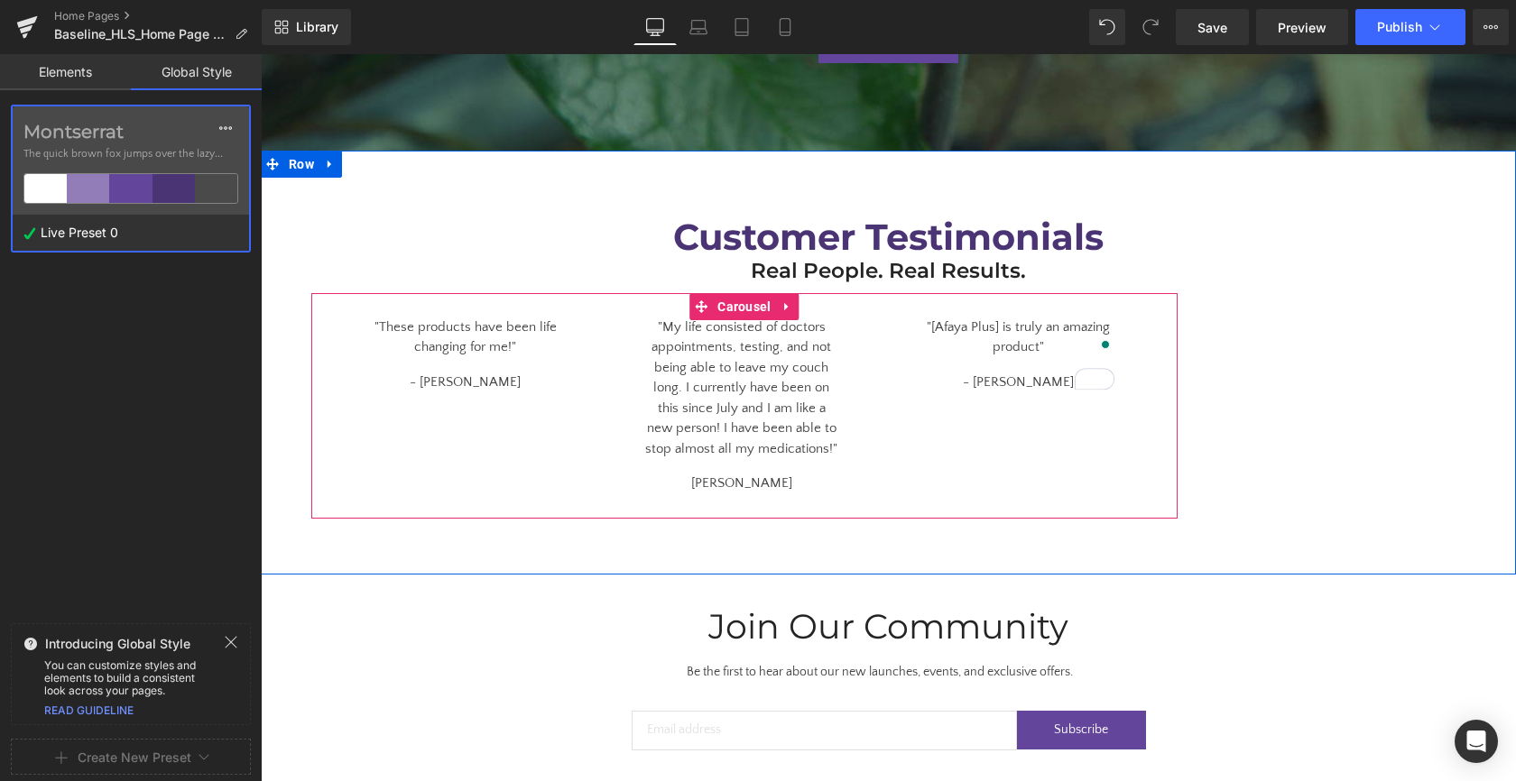
click at [506, 404] on div ""These products have been life changing for me!" Text Block - Kim H. Text Block…" at bounding box center [743, 395] width 829 height 198
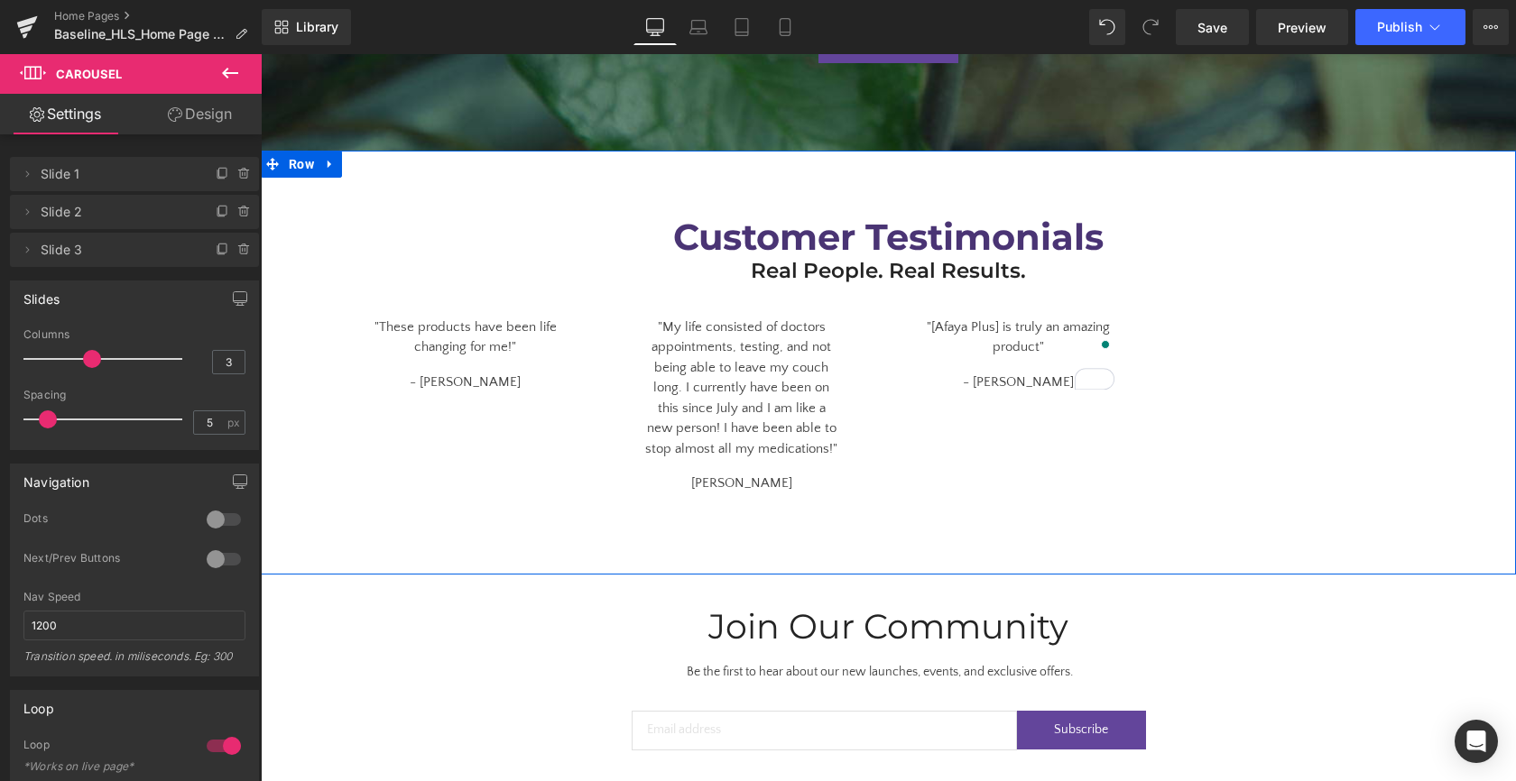
click at [1277, 452] on div "Customer Testimonials Heading Real People. Real Results. Heading Row "These pro…" at bounding box center [888, 354] width 1255 height 330
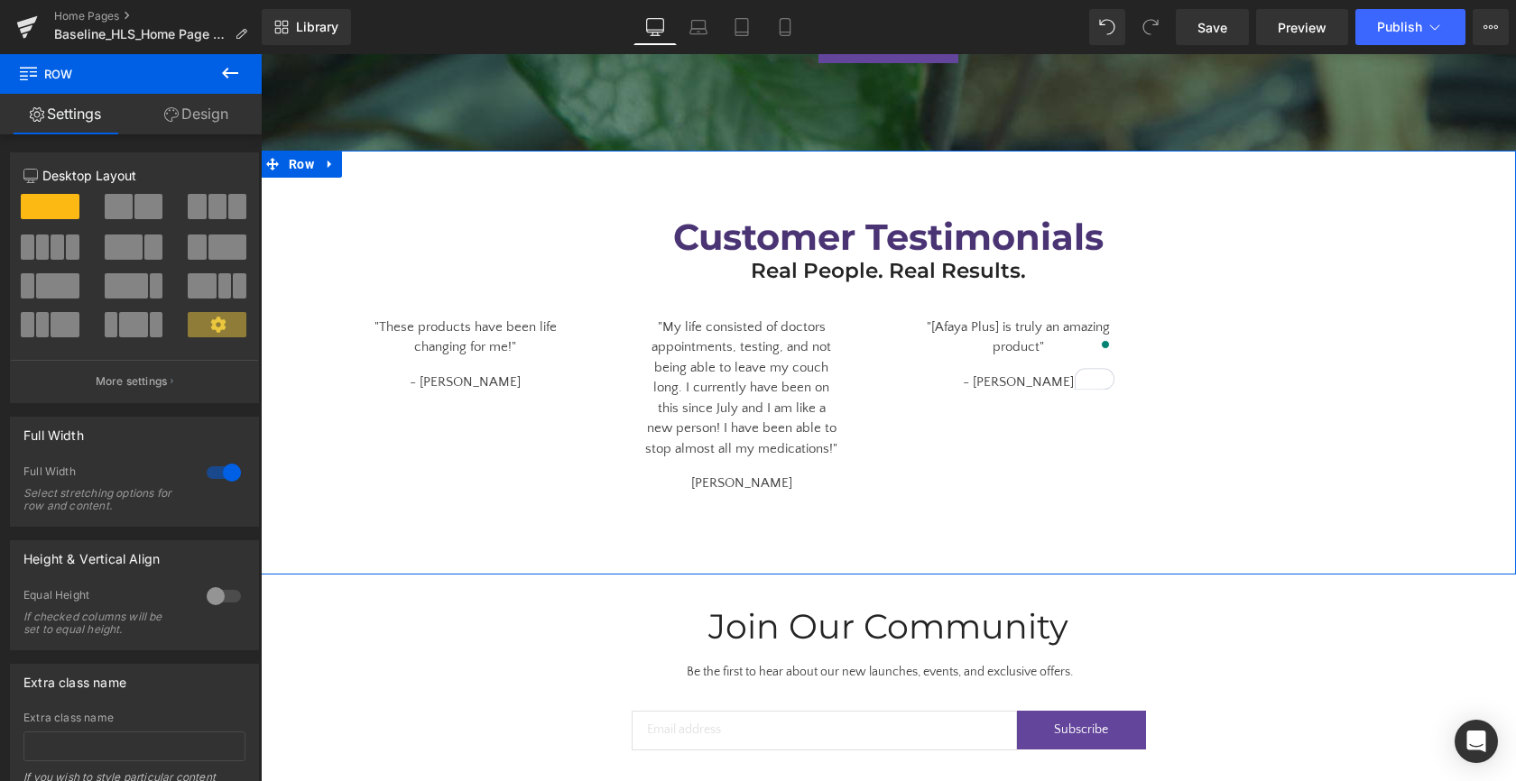
click at [1339, 409] on div "Customer Testimonials Heading Real People. Real Results. Heading Row "These pro…" at bounding box center [888, 354] width 1255 height 330
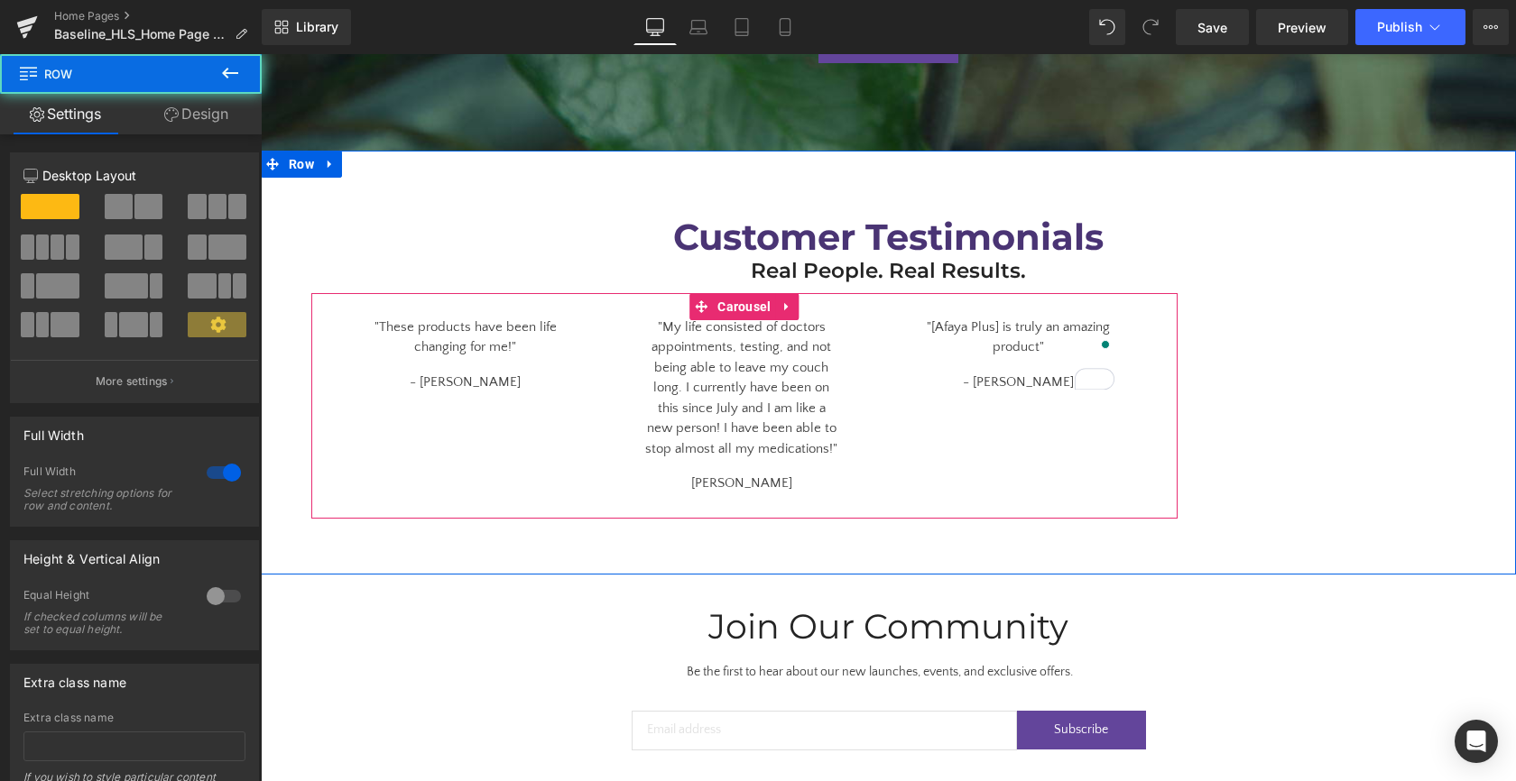
click at [1013, 447] on div ""These products have been life changing for me!" Text Block - Kim H. Text Block…" at bounding box center [743, 395] width 829 height 198
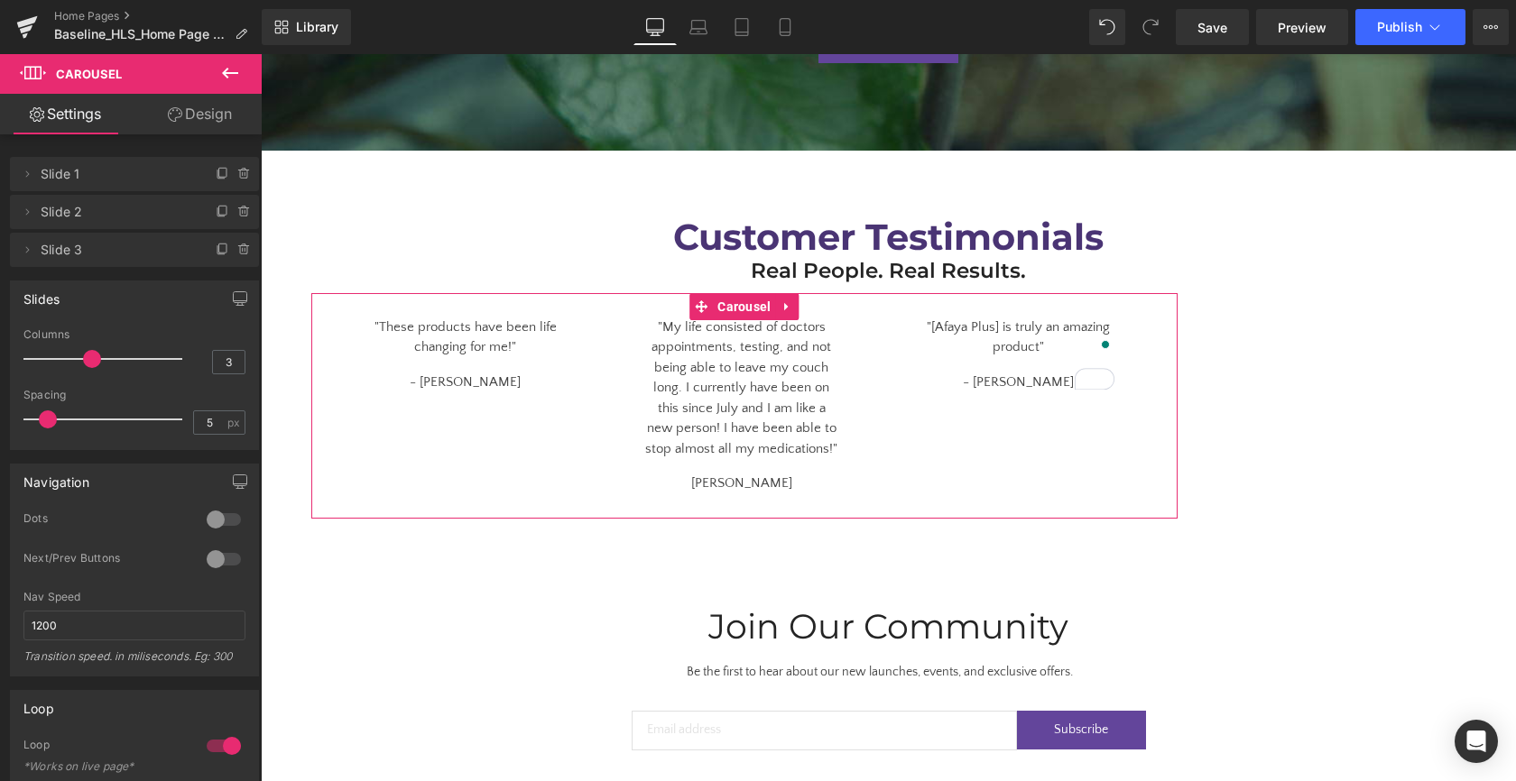
click at [194, 124] on link "Design" at bounding box center [199, 114] width 131 height 41
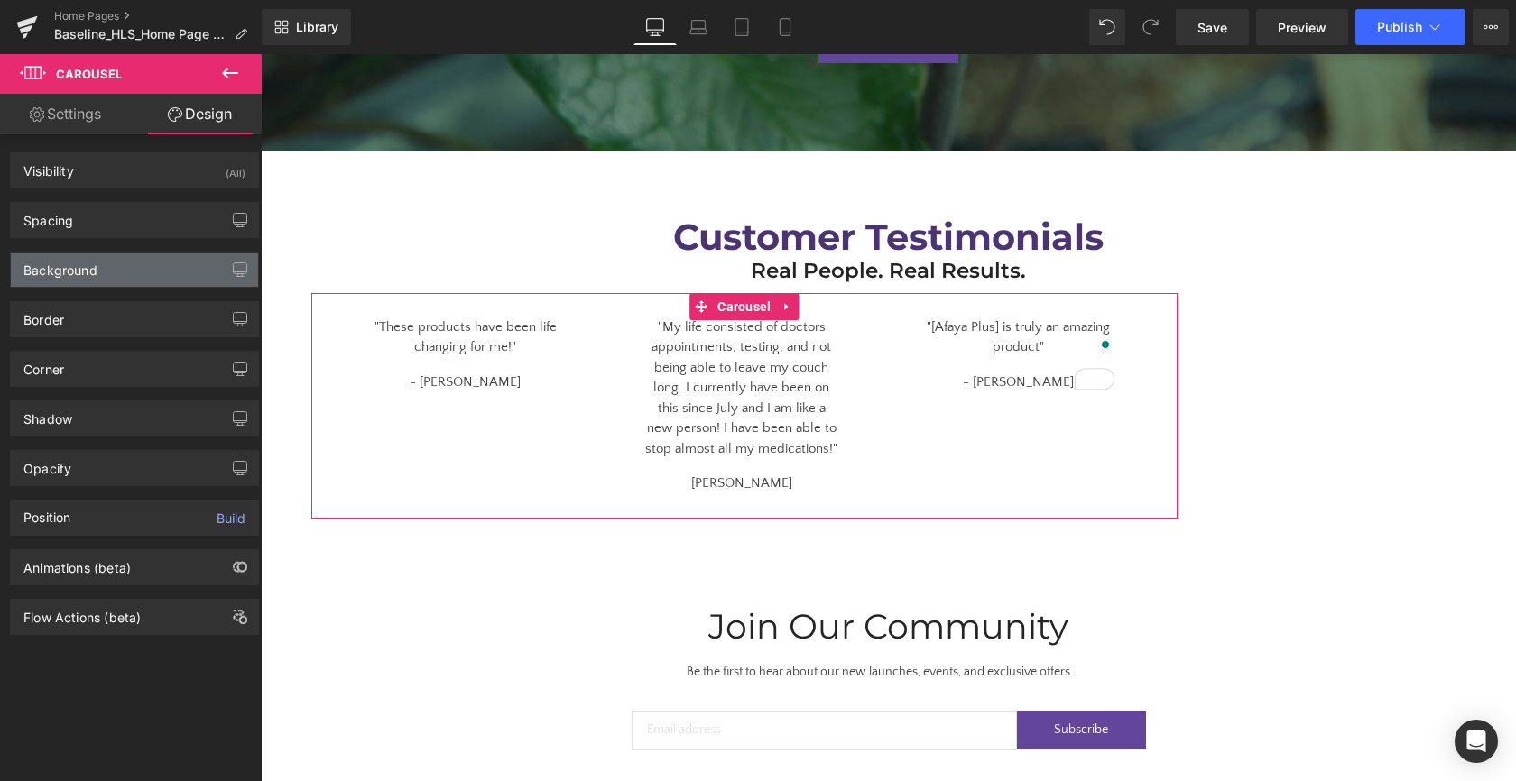
click at [139, 263] on div "Background" at bounding box center [134, 270] width 247 height 34
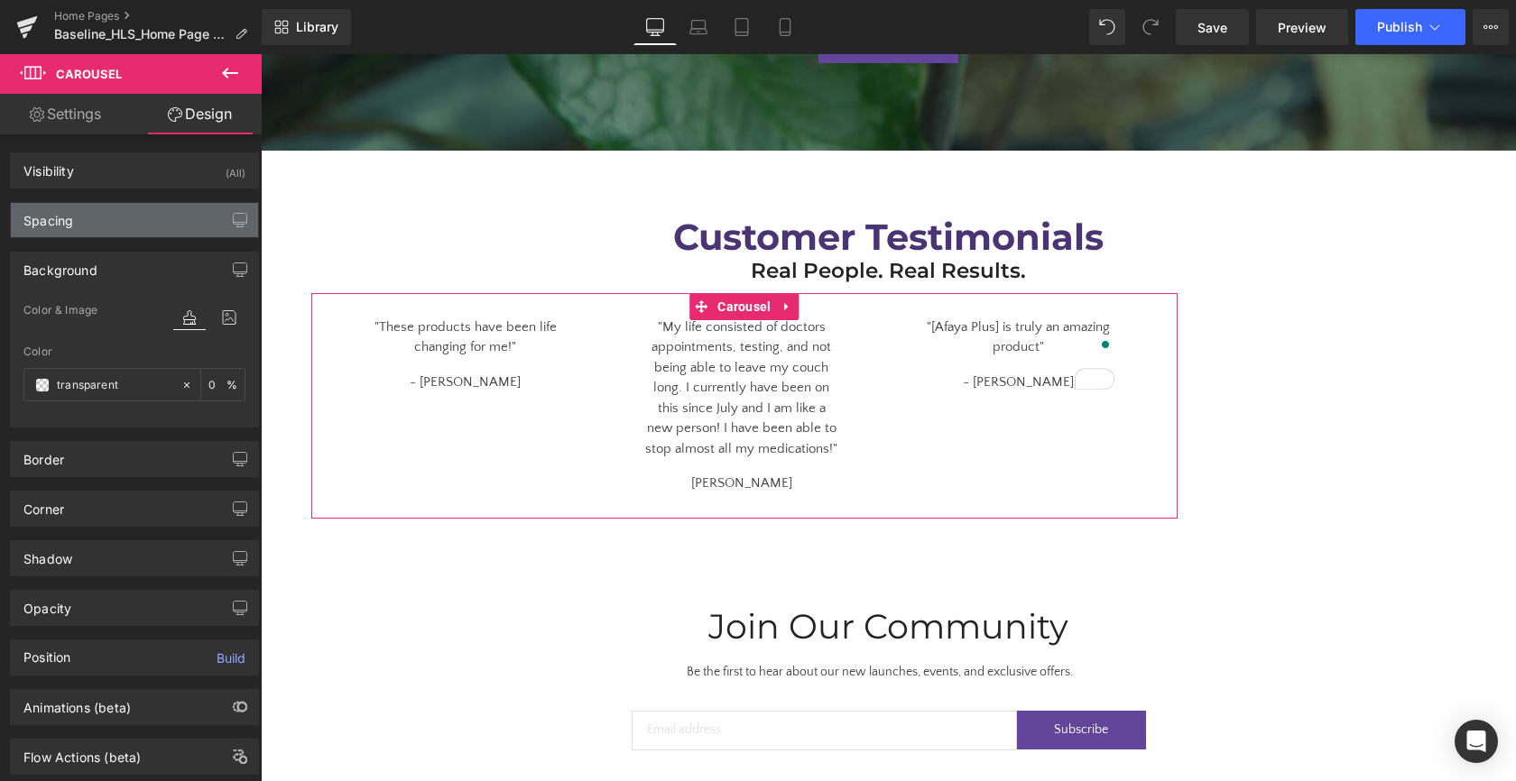
click at [140, 231] on div "Spacing" at bounding box center [134, 220] width 247 height 34
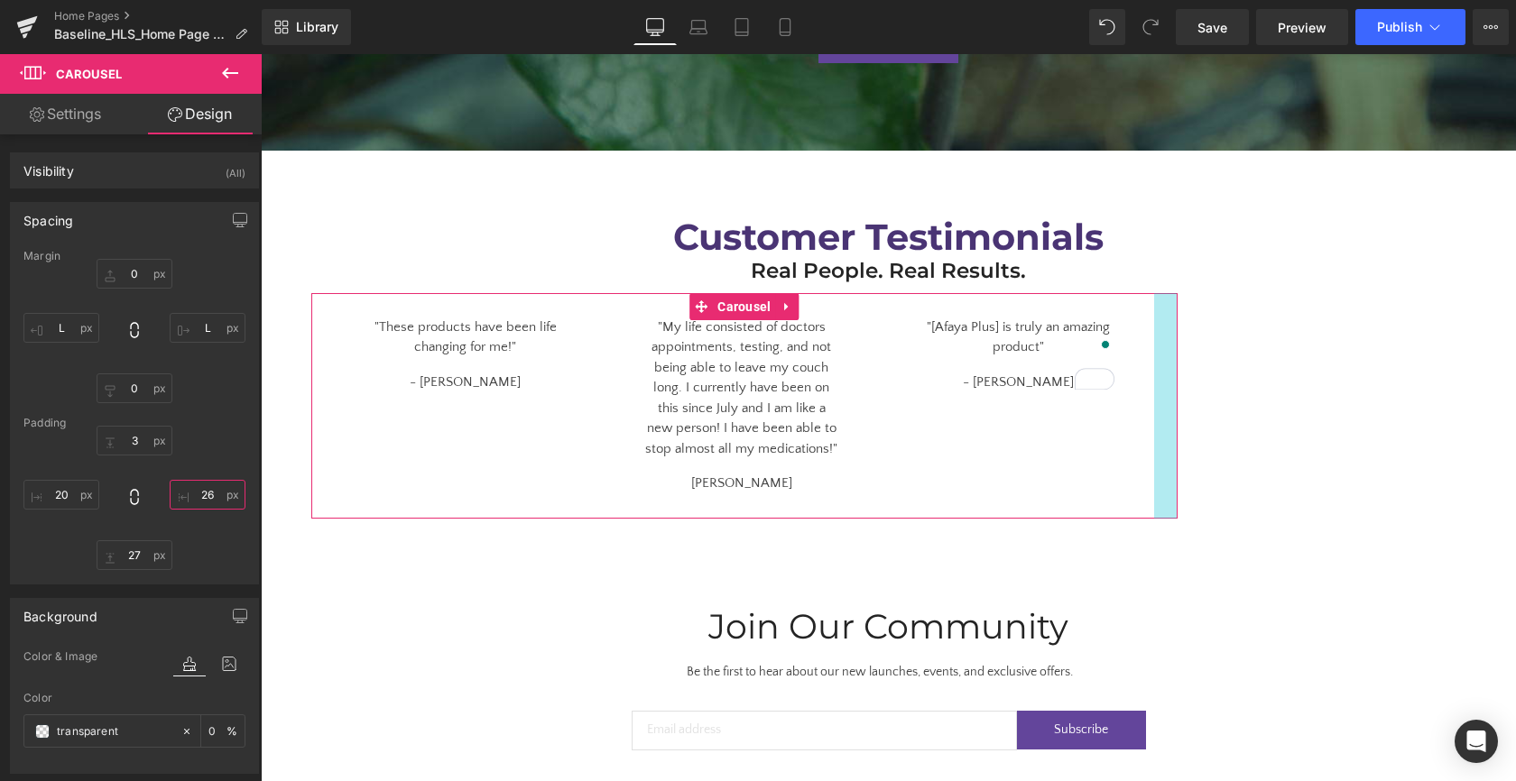
click at [204, 494] on input "26" at bounding box center [208, 495] width 76 height 30
click at [200, 497] on input "L" at bounding box center [208, 495] width 76 height 30
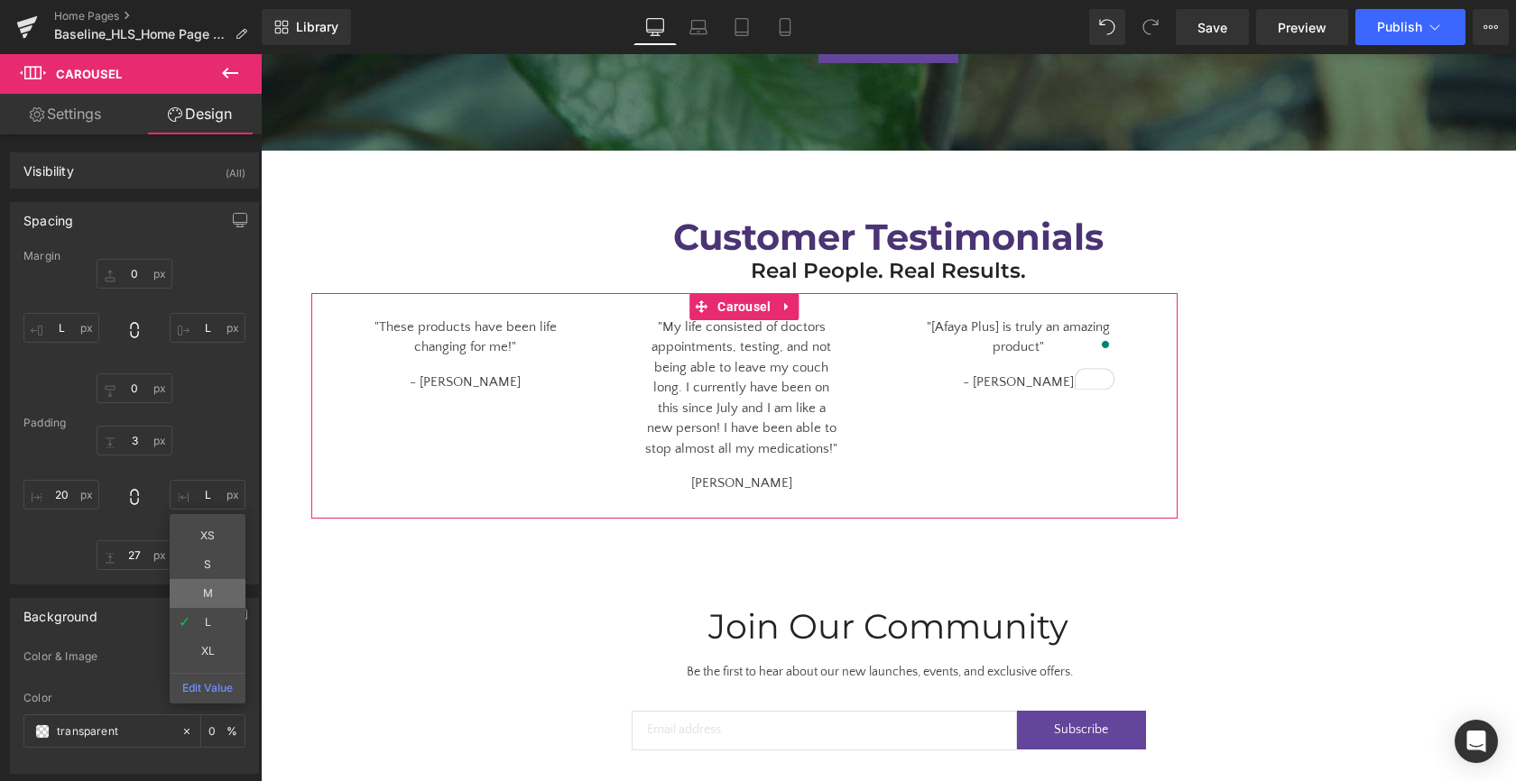
type input "M"
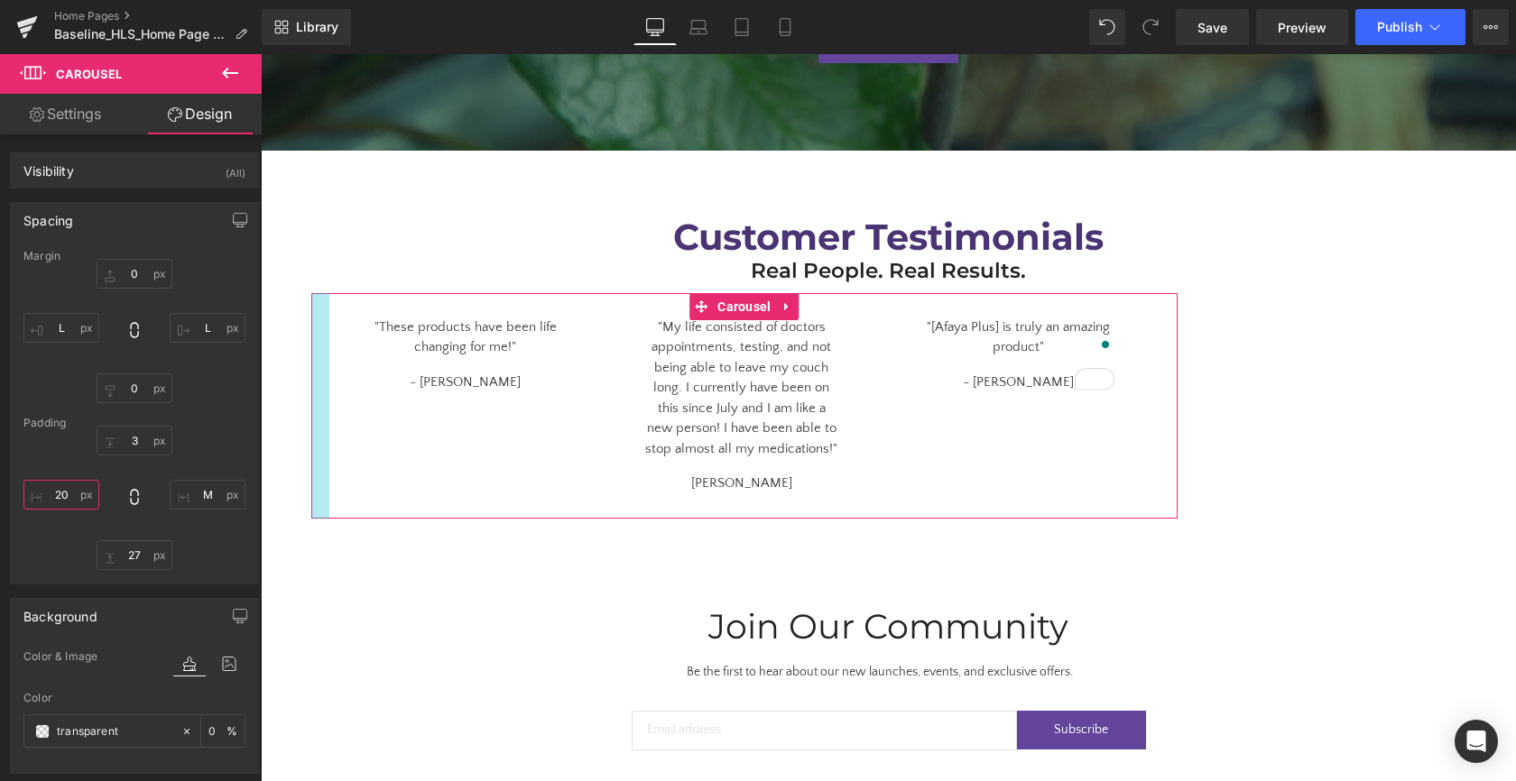
click at [51, 489] on input "20" at bounding box center [61, 495] width 76 height 30
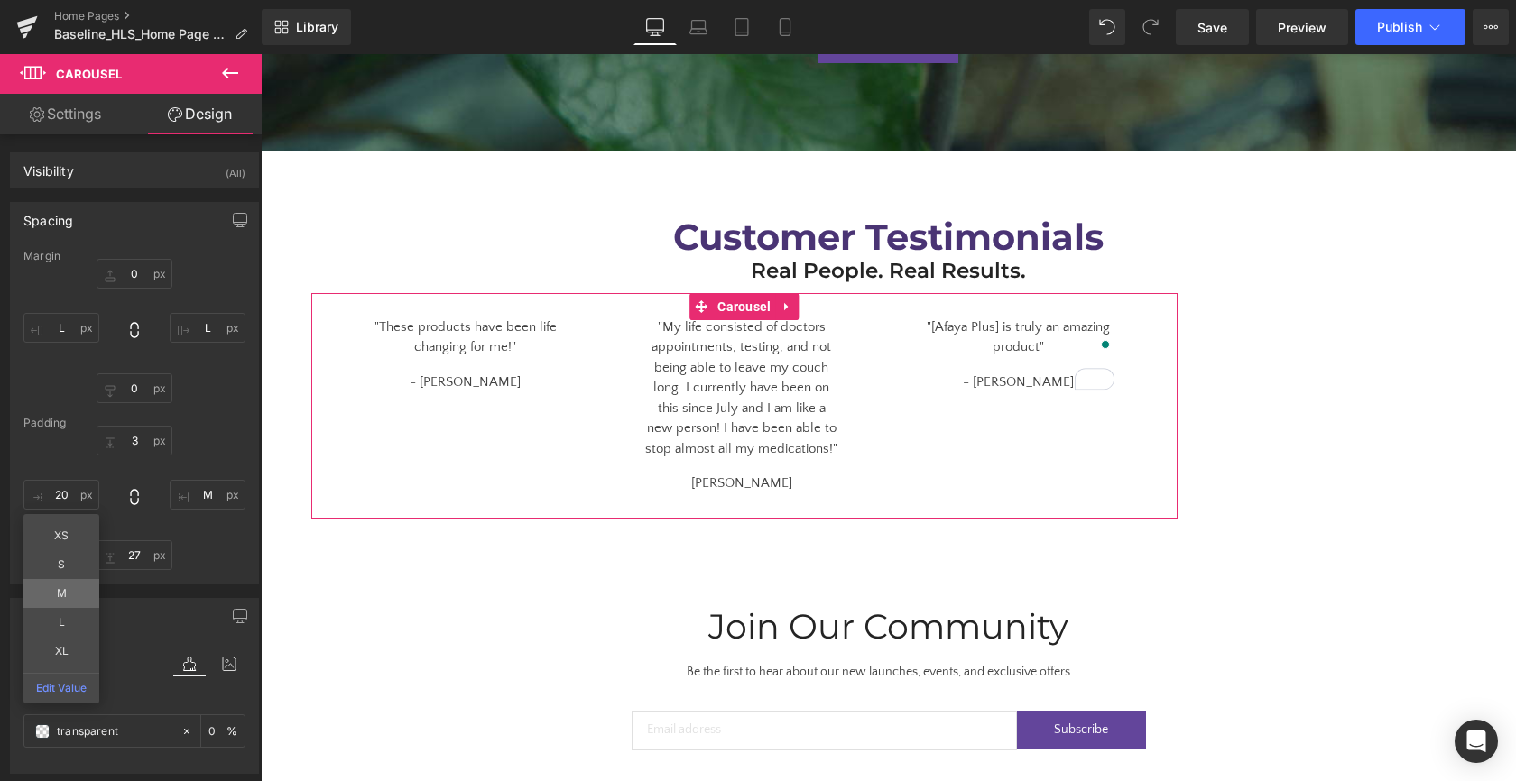
type input "M"
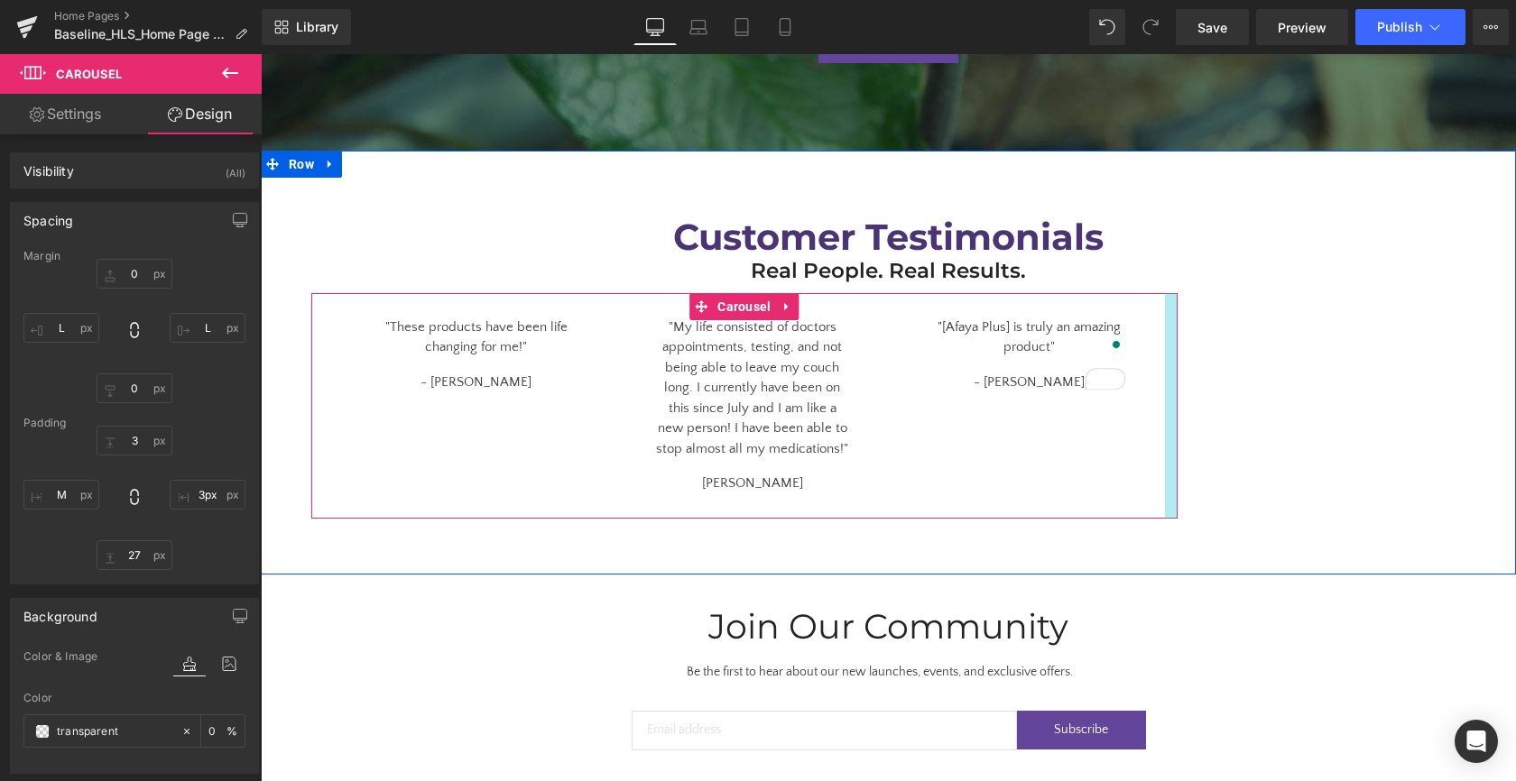
type input "0px"
drag, startPoint x: 1170, startPoint y: 335, endPoint x: 1225, endPoint y: 336, distance: 55.0
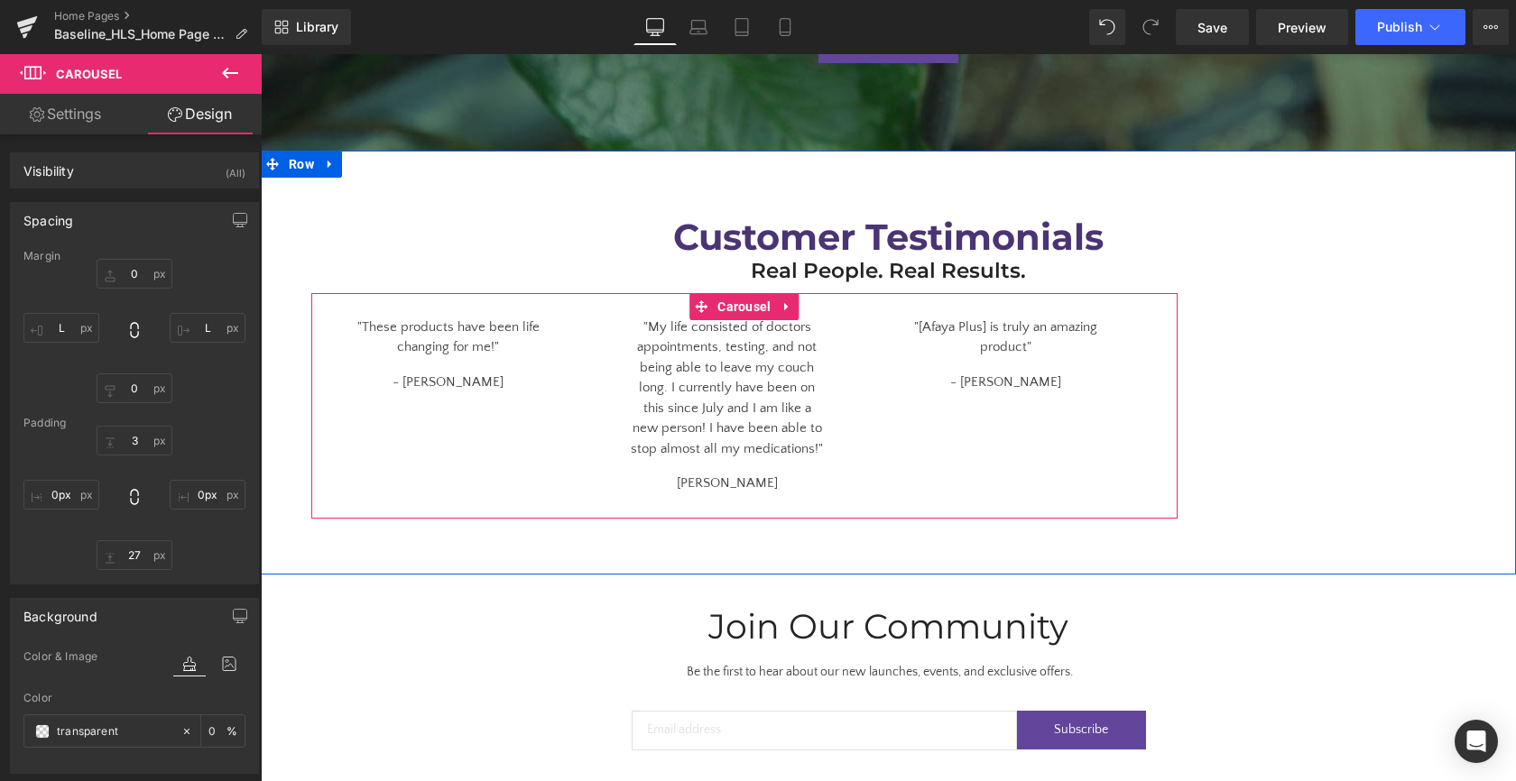
drag, startPoint x: 306, startPoint y: 364, endPoint x: 266, endPoint y: 364, distance: 39.7
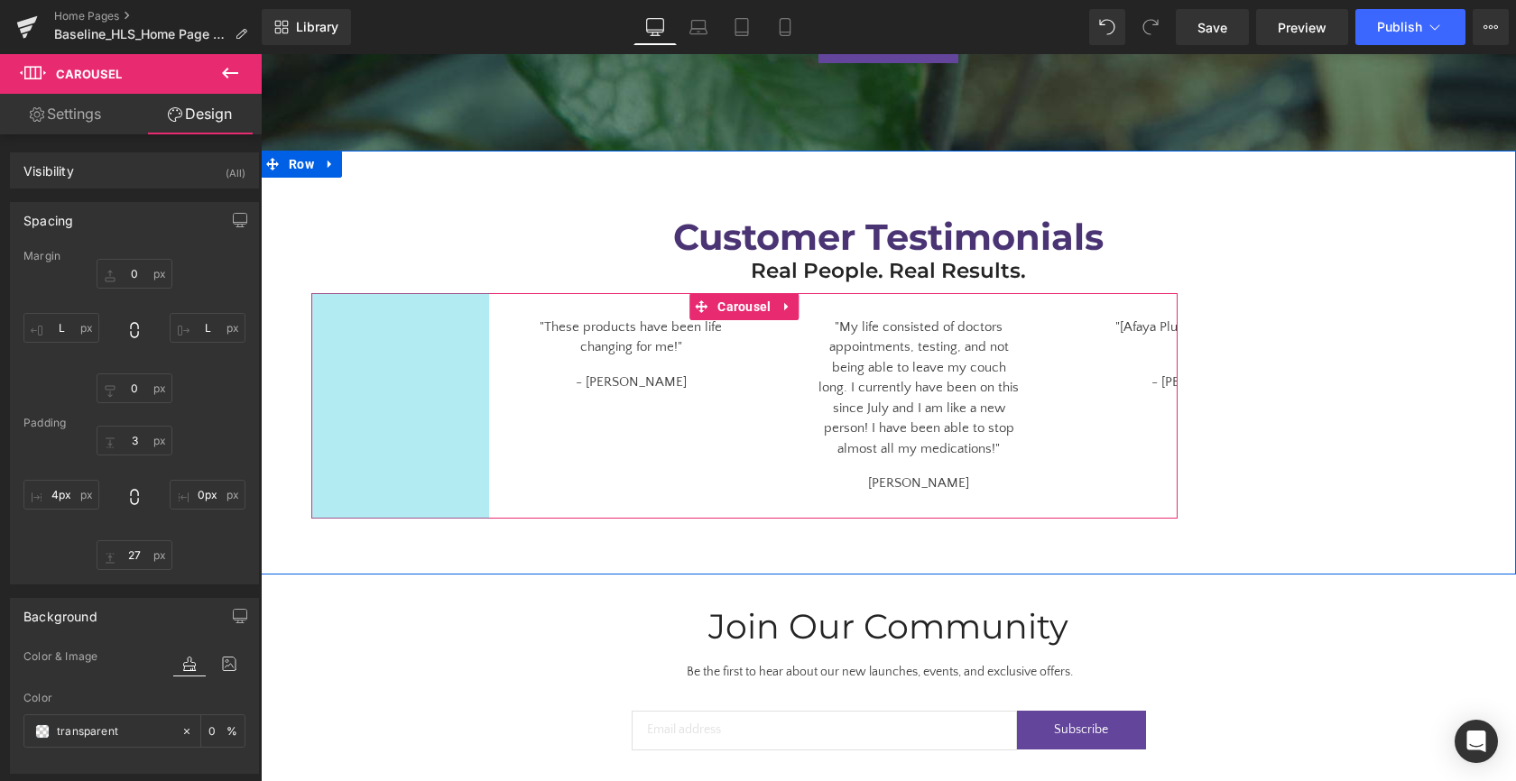
type input "0px"
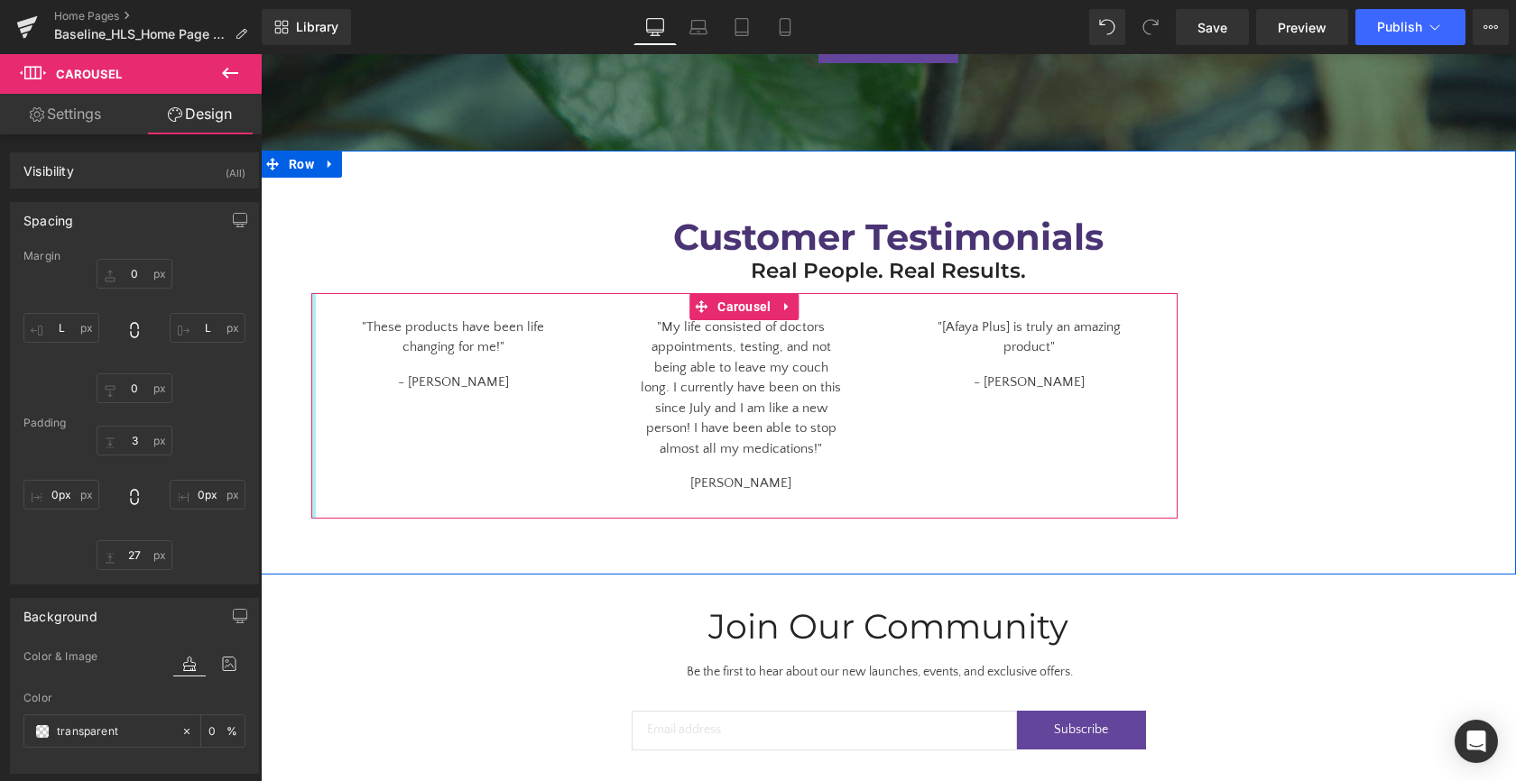
drag, startPoint x: 306, startPoint y: 442, endPoint x: 272, endPoint y: 438, distance: 34.6
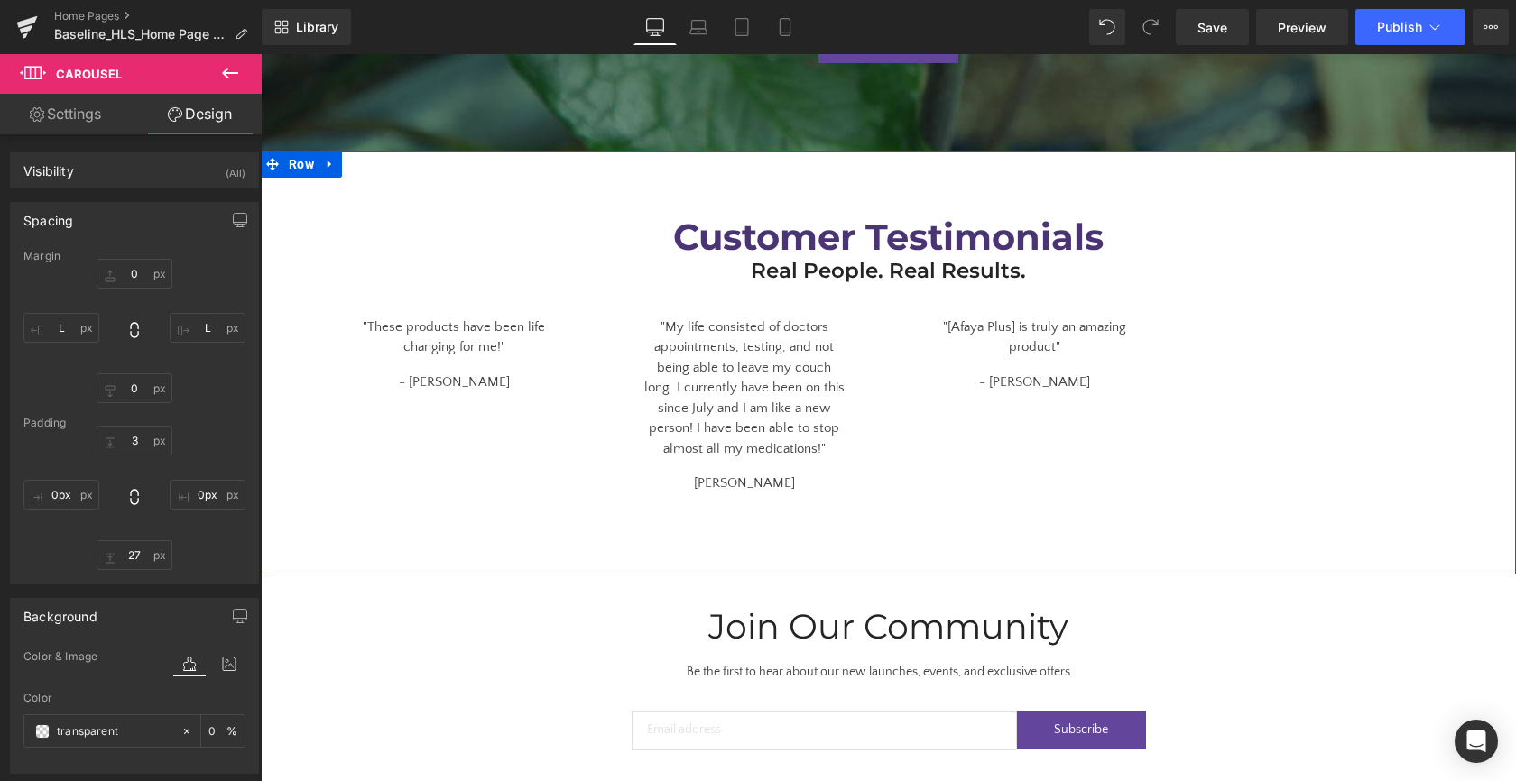
click at [1244, 469] on div "Customer Testimonials Heading Real People. Real Results. Heading Row "These pro…" at bounding box center [888, 354] width 1255 height 330
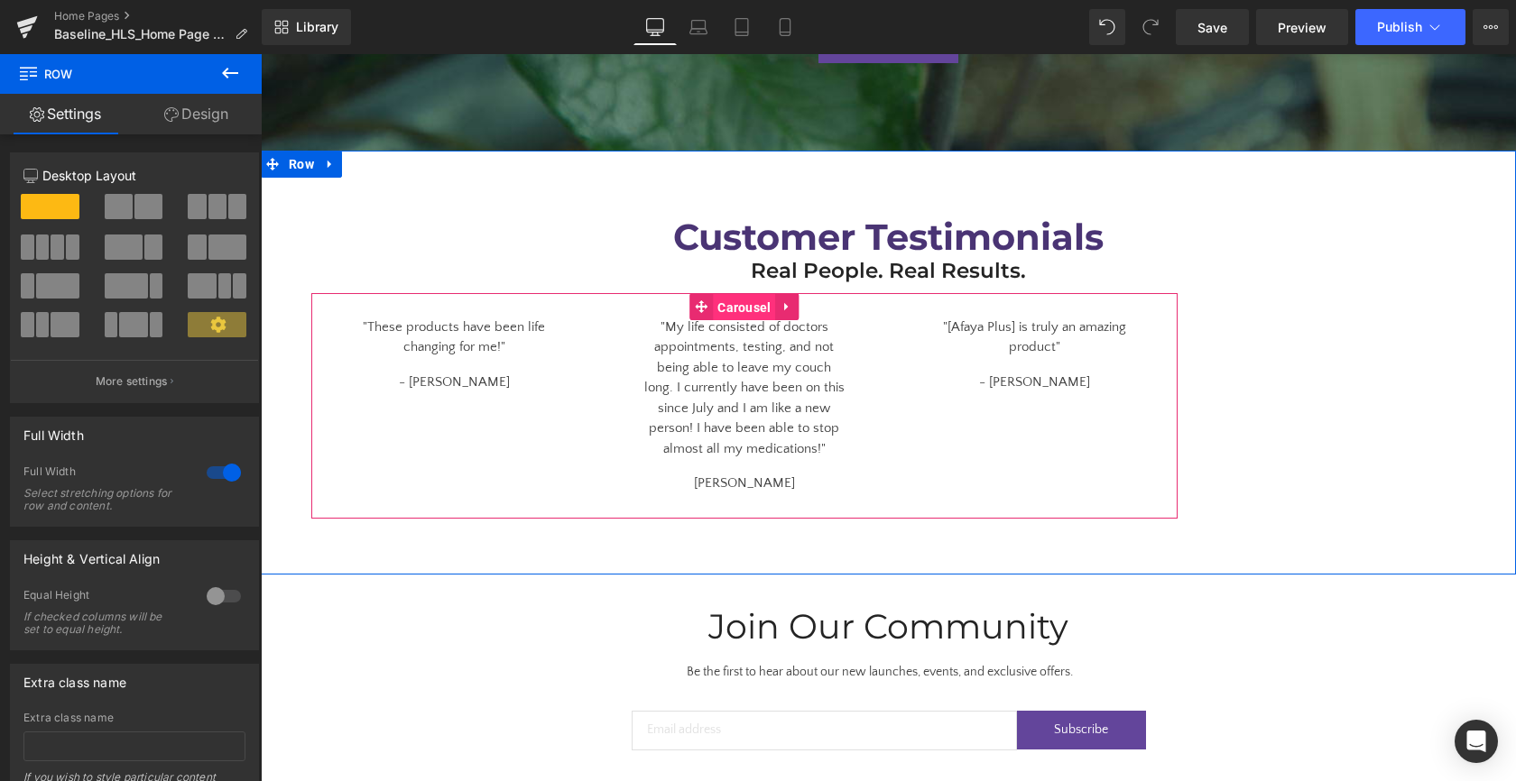
click at [716, 294] on span "Carousel" at bounding box center [744, 307] width 62 height 27
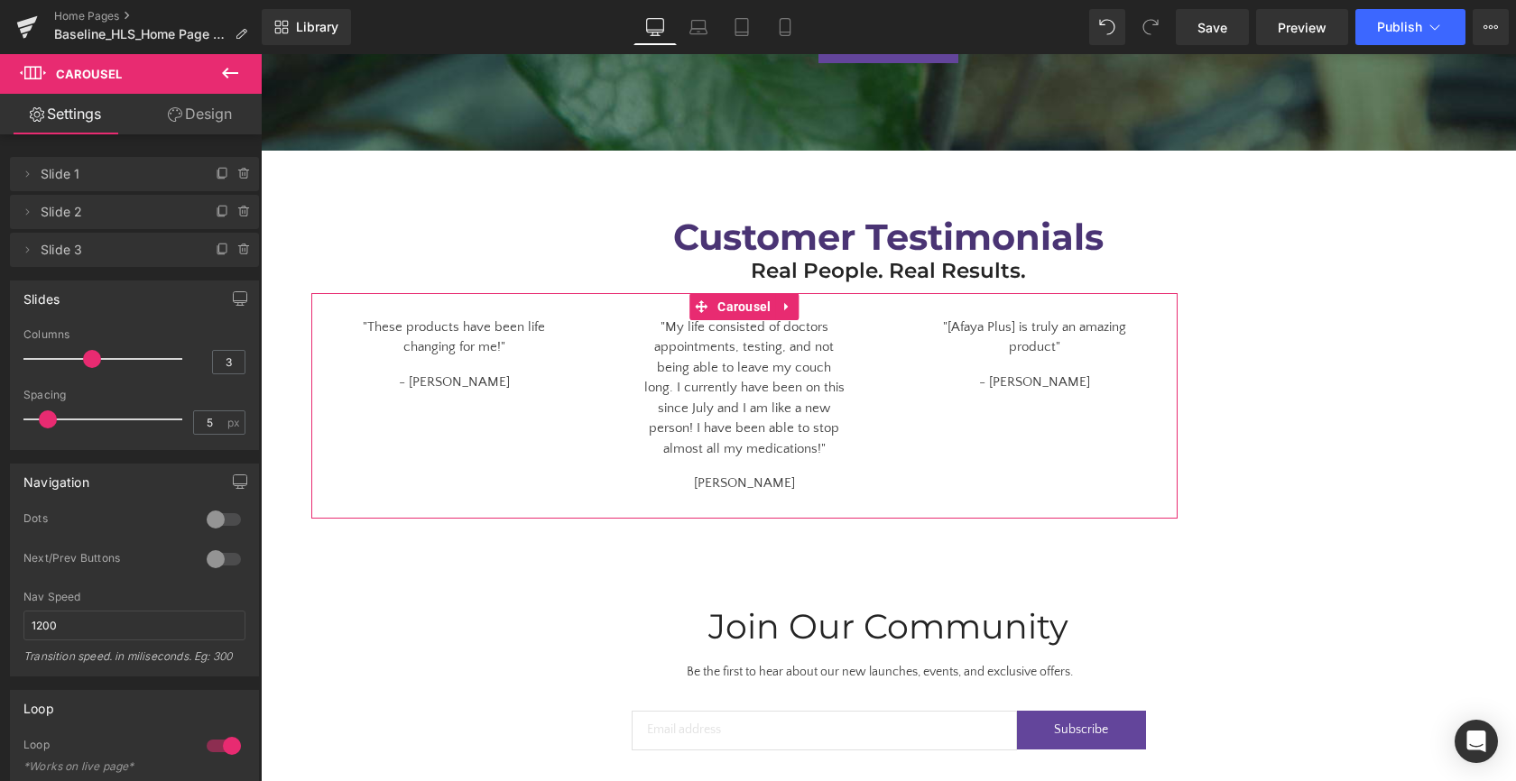
click at [186, 123] on link "Design" at bounding box center [199, 114] width 131 height 41
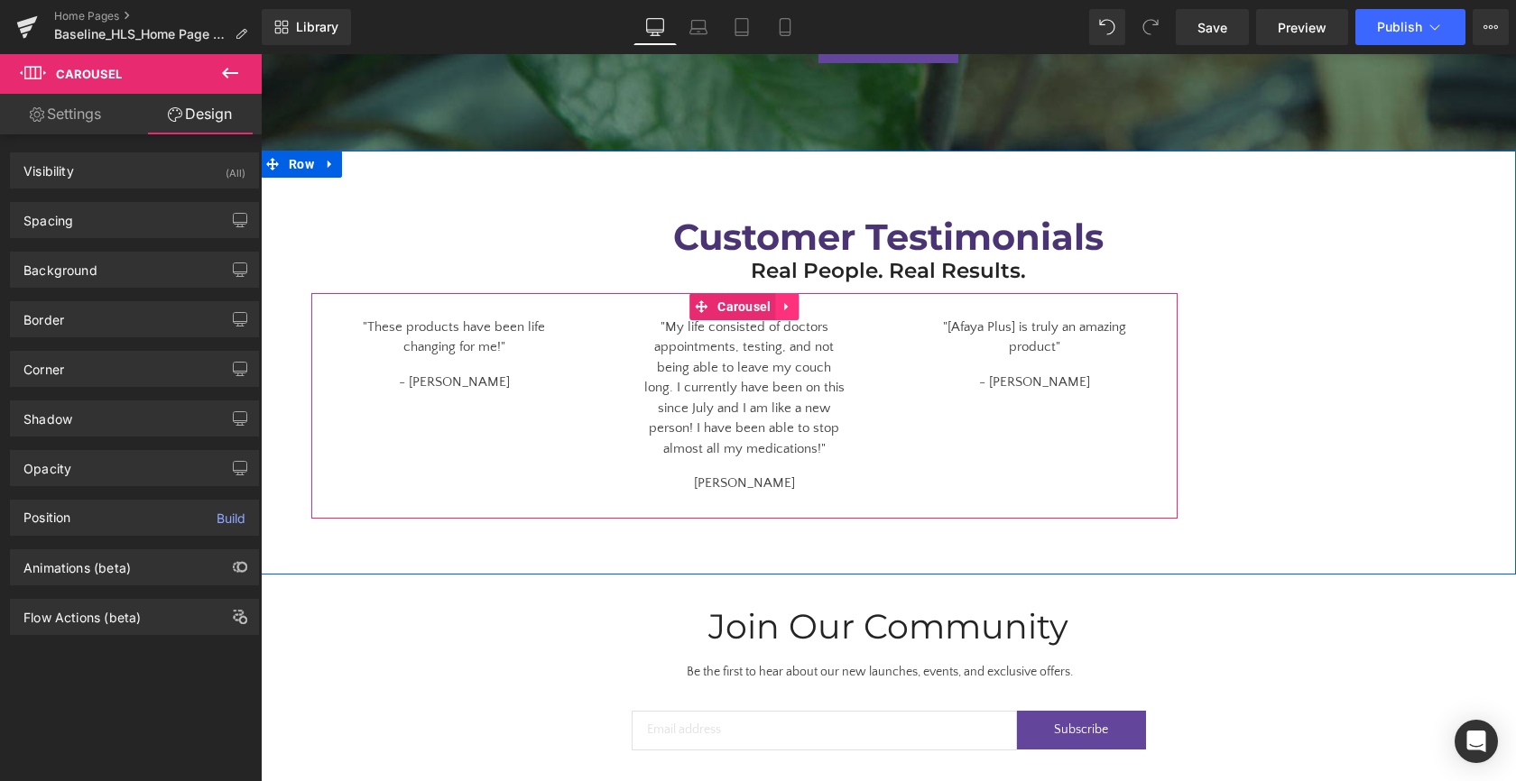
click at [784, 303] on icon at bounding box center [786, 307] width 4 height 8
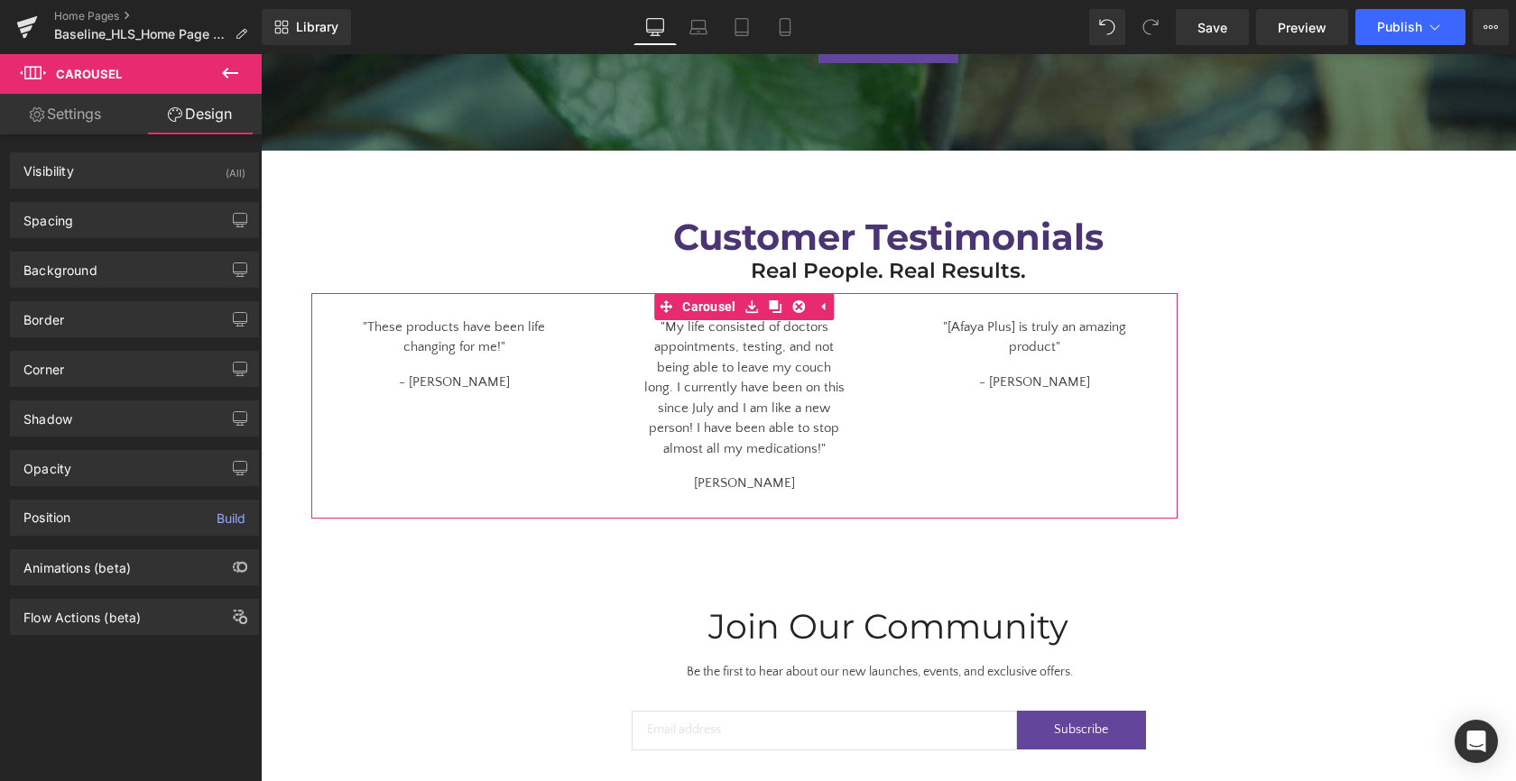
click at [69, 127] on link "Settings" at bounding box center [65, 114] width 131 height 41
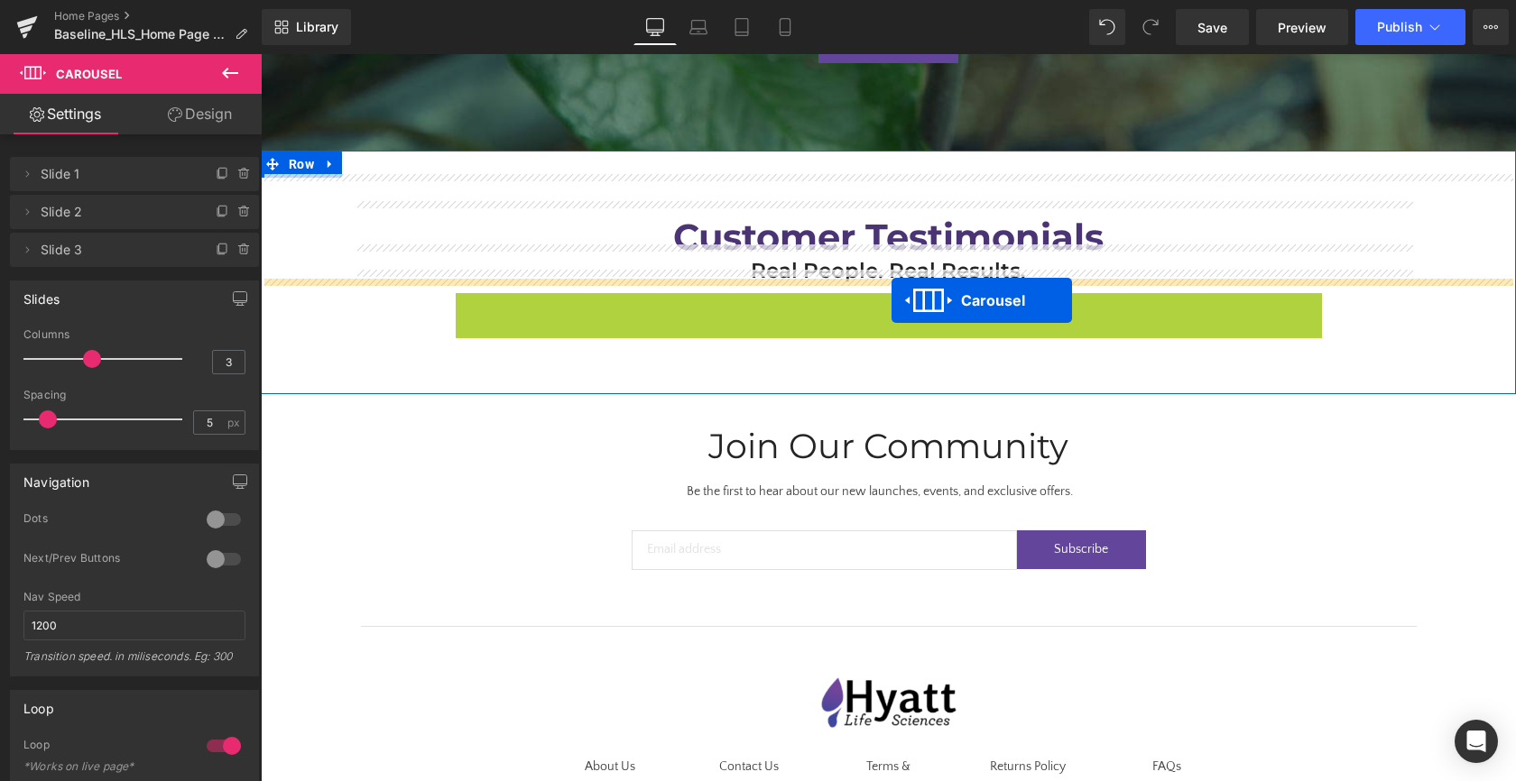
drag, startPoint x: 662, startPoint y: 291, endPoint x: 891, endPoint y: 300, distance: 229.4
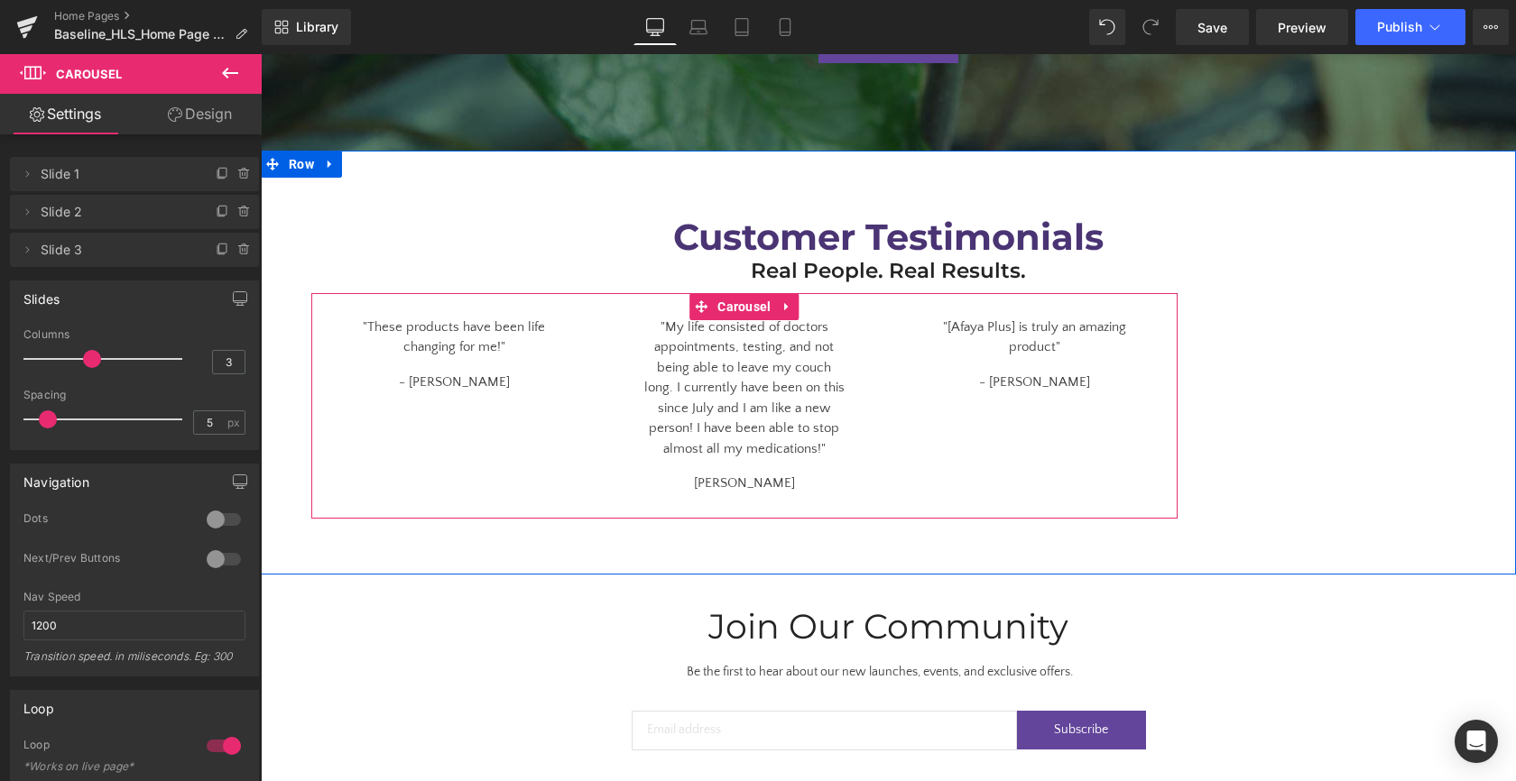
click at [931, 446] on div ""These products have been life changing for me!" Text Block - Kim H. Text Block…" at bounding box center [747, 395] width 872 height 198
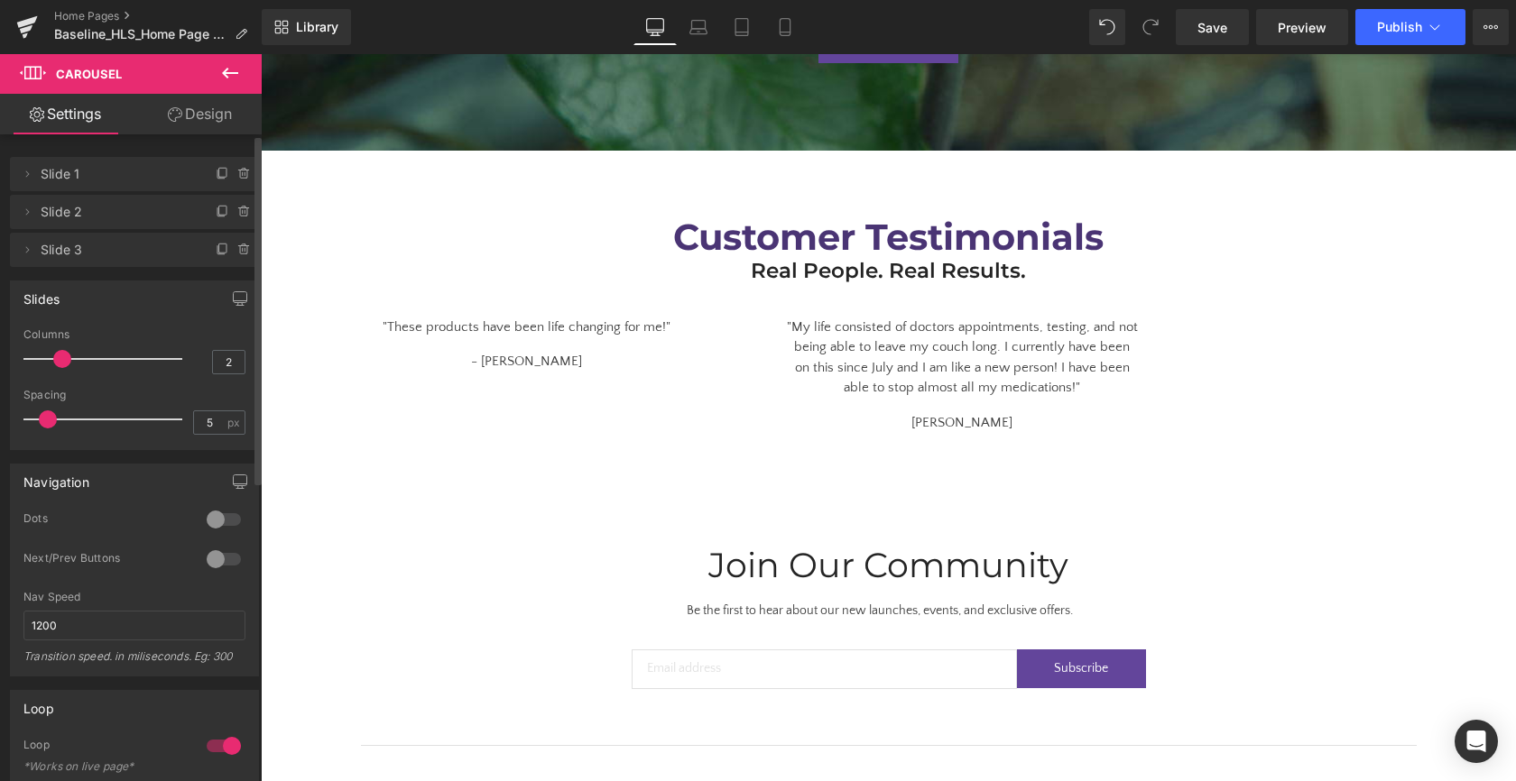
type input "3"
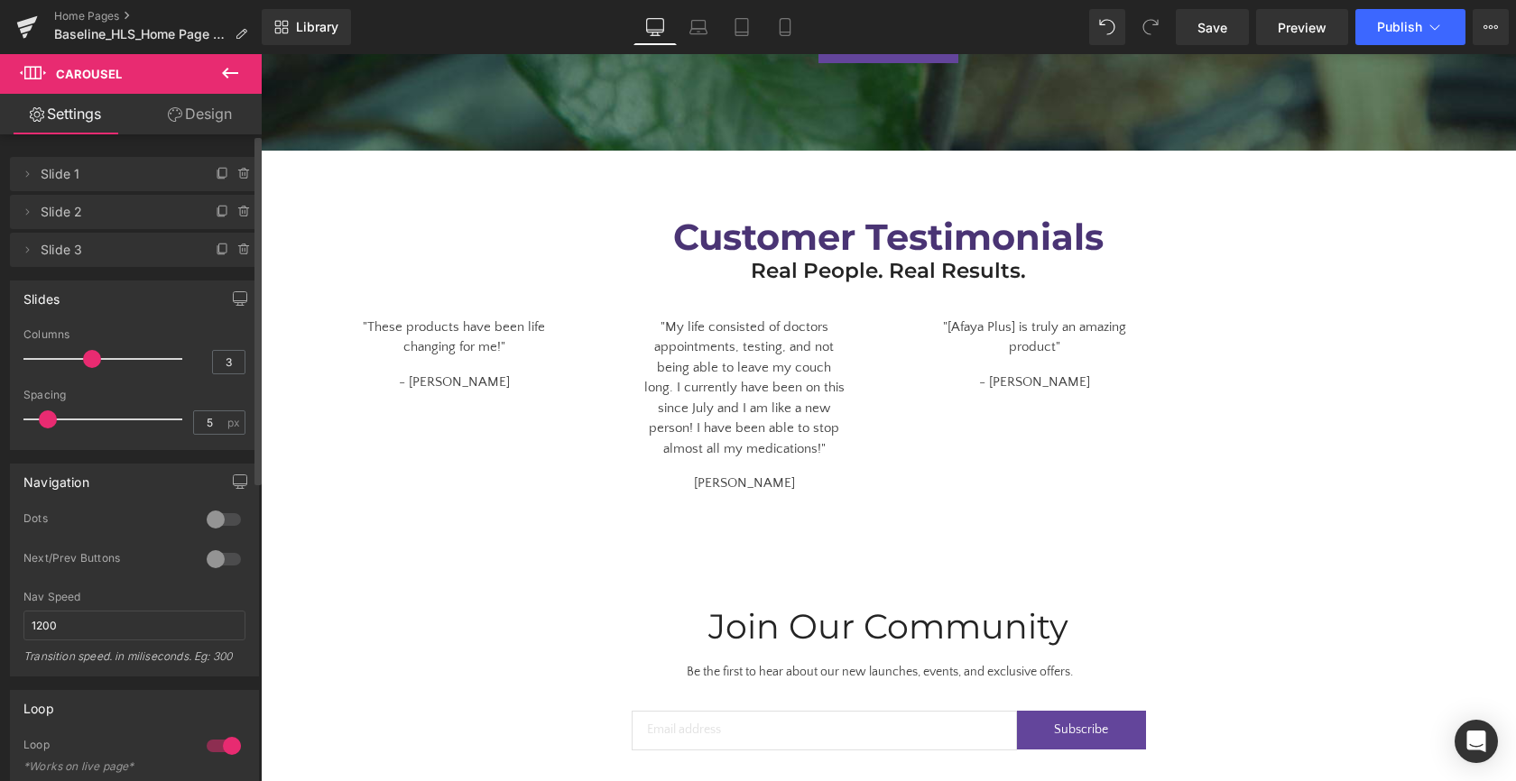
click at [88, 358] on span at bounding box center [92, 359] width 18 height 18
click at [1231, 35] on link "Save" at bounding box center [1212, 27] width 73 height 36
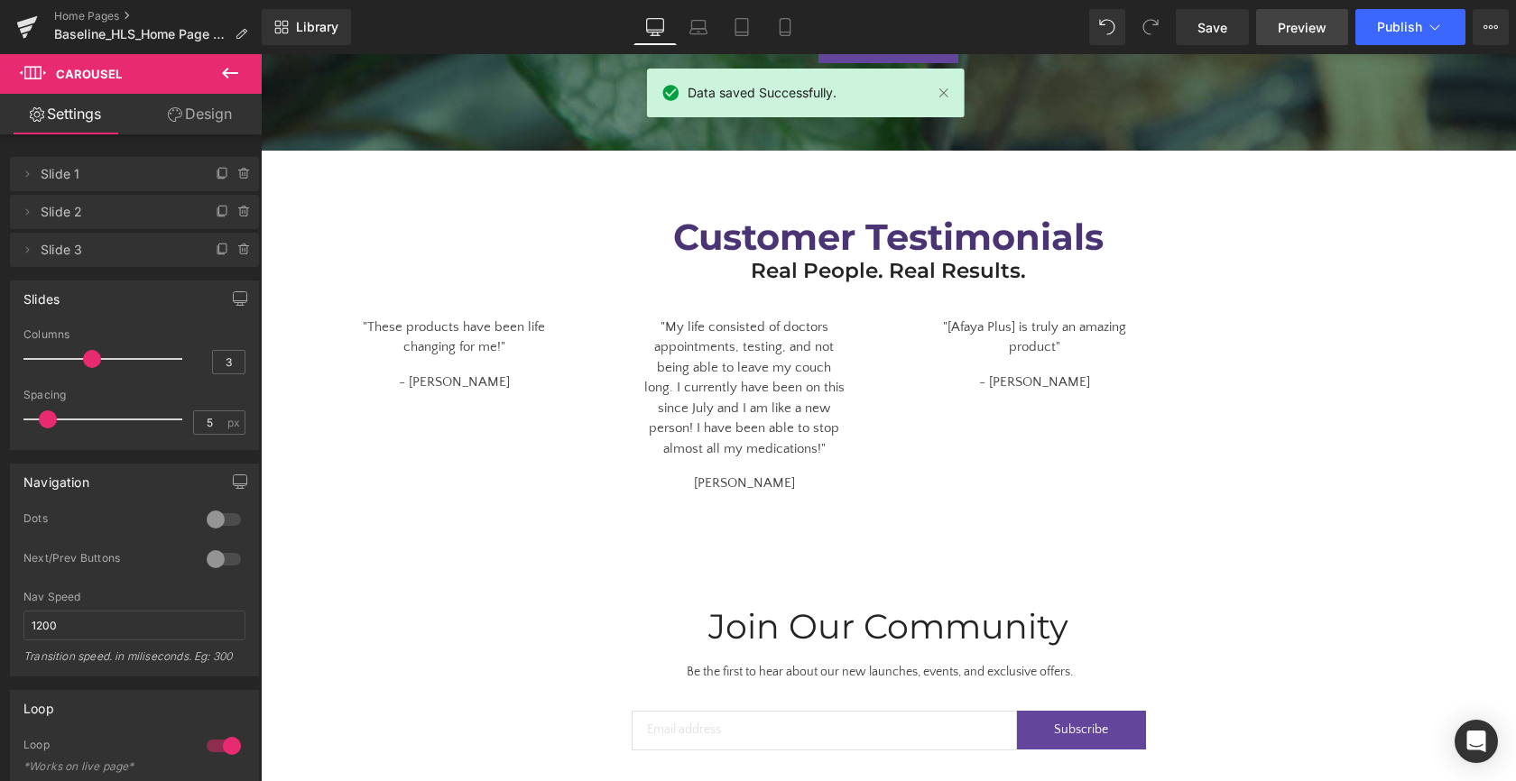
click at [1303, 34] on span "Preview" at bounding box center [1301, 27] width 49 height 19
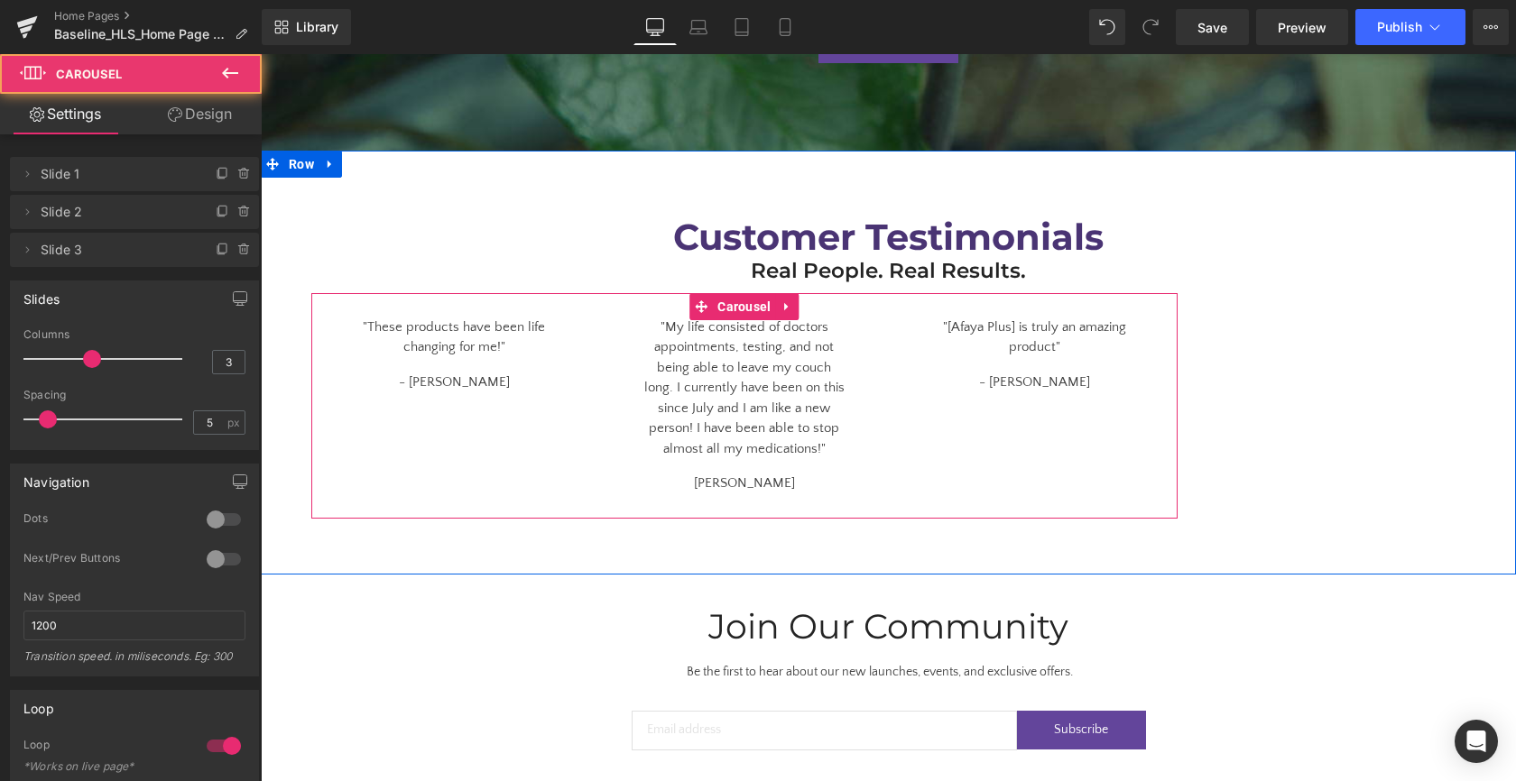
click at [973, 440] on div ""These products have been life changing for me!" Text Block - Kim H. Text Block…" at bounding box center [747, 395] width 872 height 198
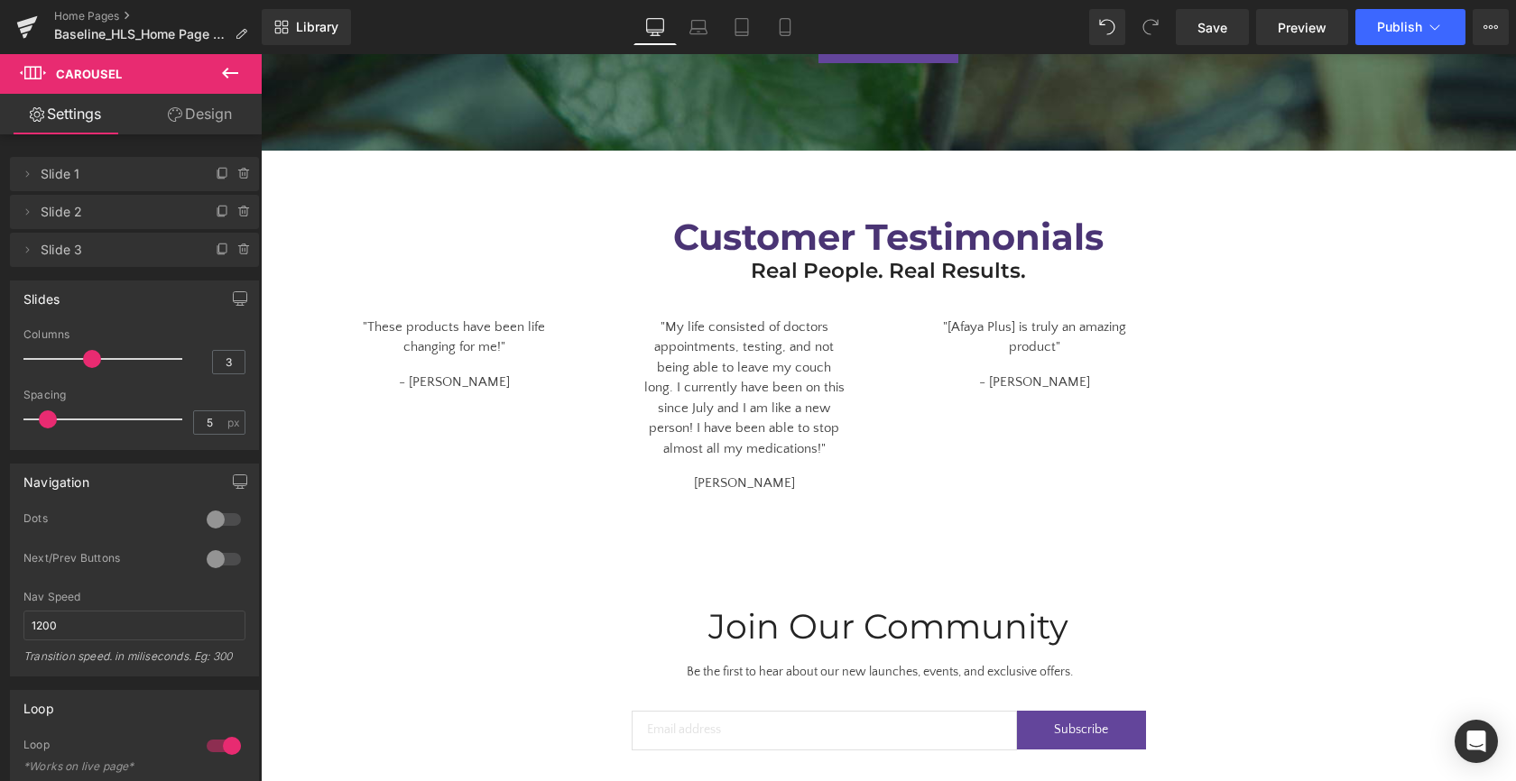
click at [228, 70] on icon at bounding box center [230, 73] width 22 height 22
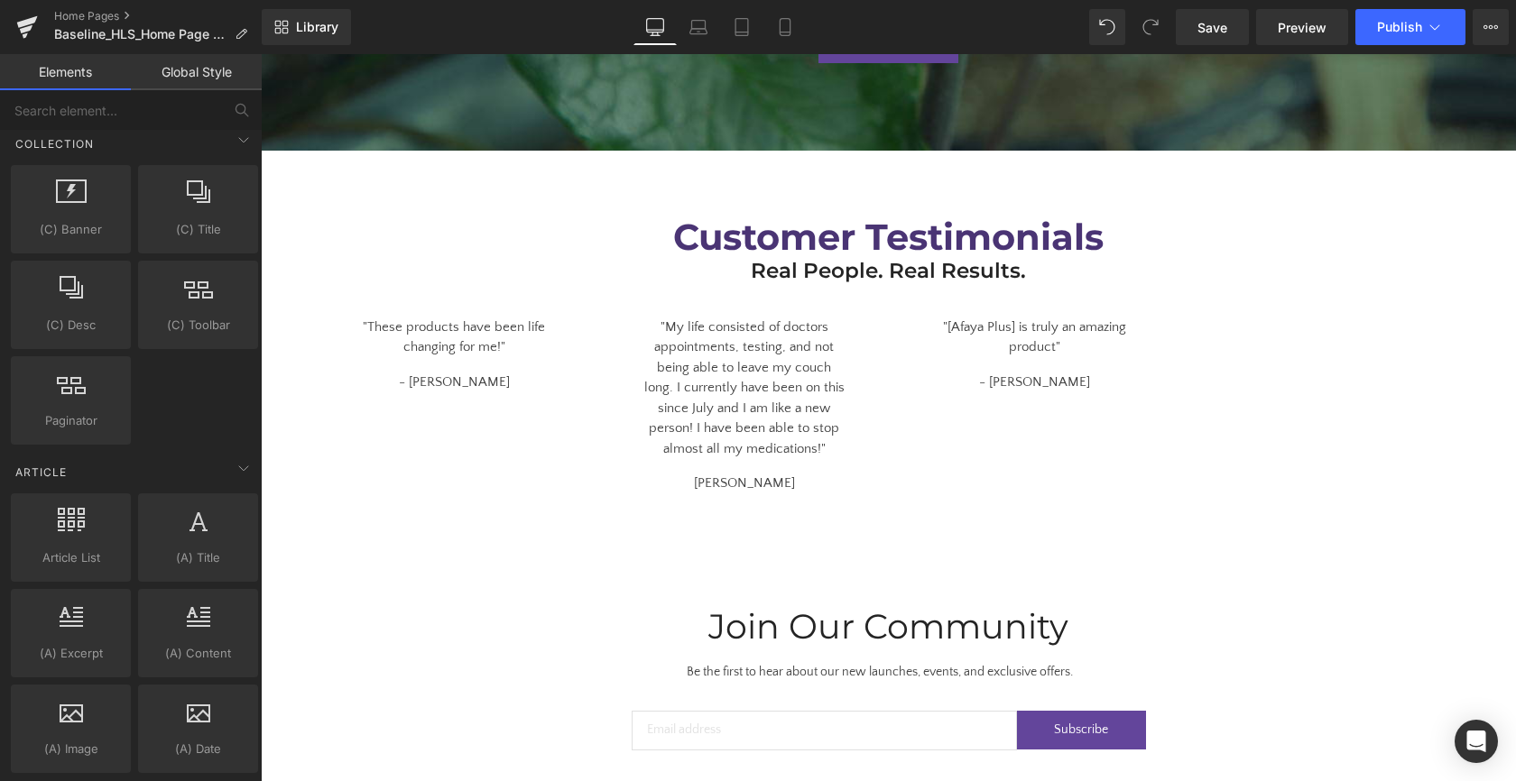
scroll to position [3137, 0]
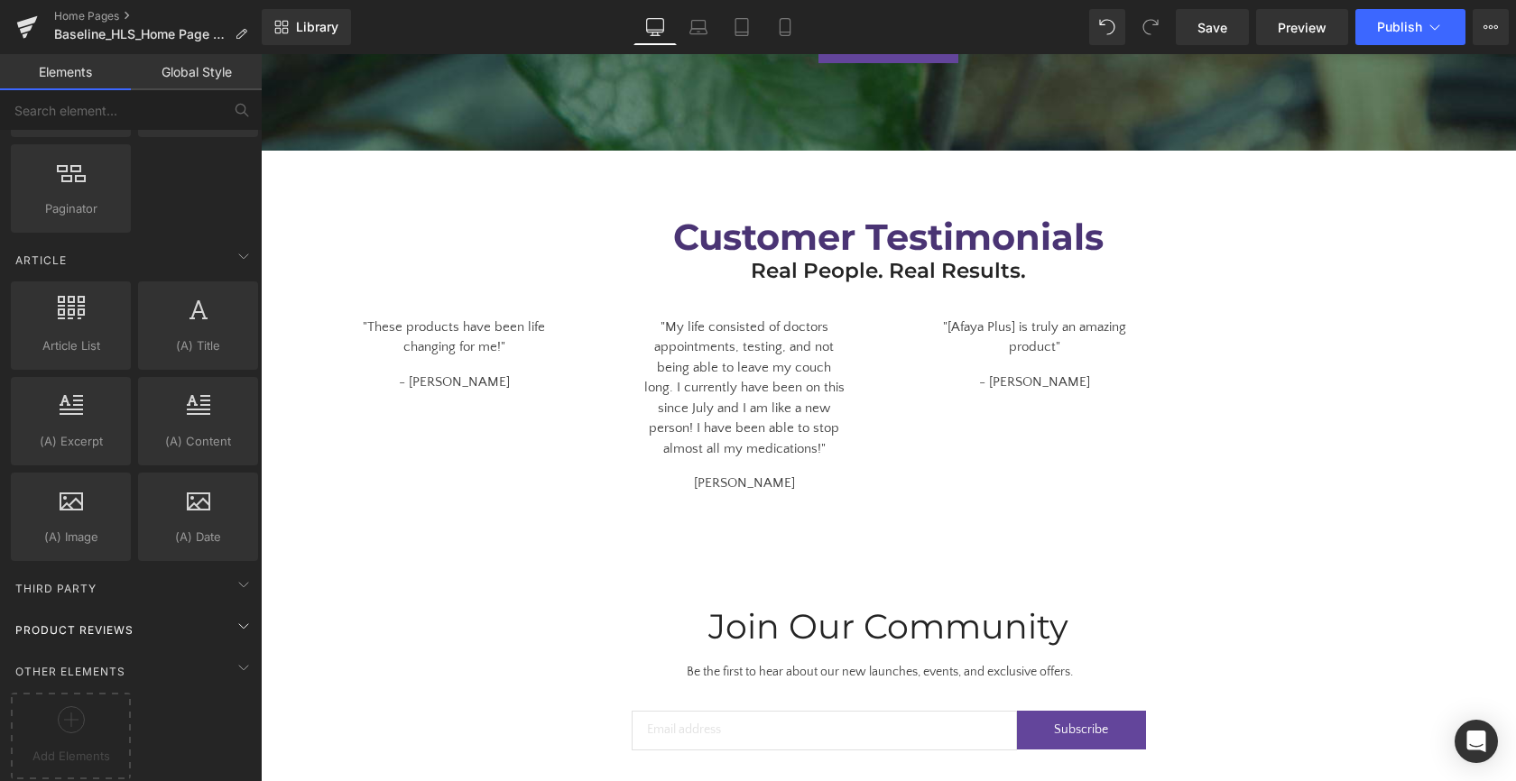
click at [185, 612] on div "Product Reviews" at bounding box center [134, 630] width 254 height 36
click at [193, 612] on div "Product Reviews" at bounding box center [134, 630] width 254 height 36
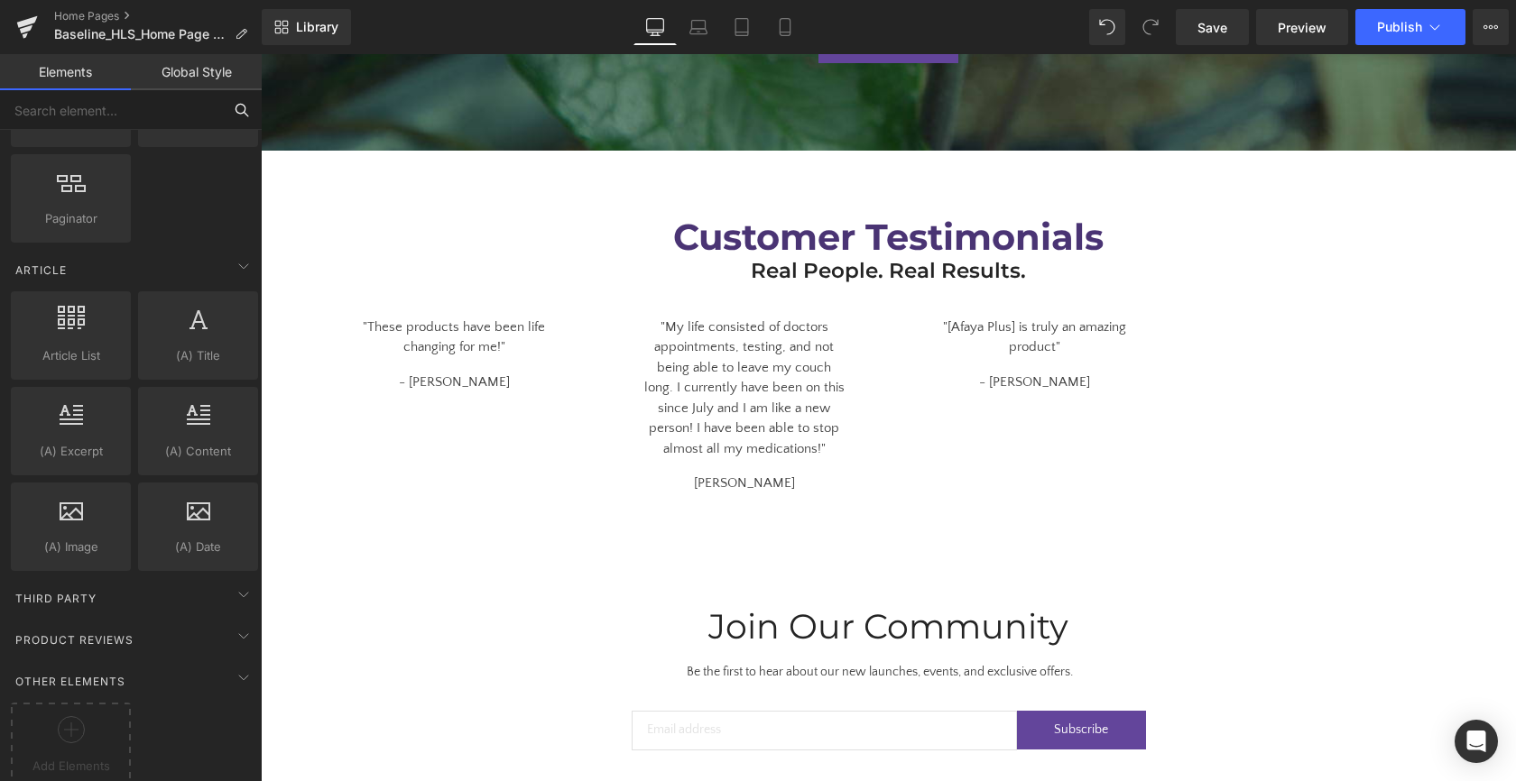
click at [89, 113] on input "text" at bounding box center [111, 110] width 222 height 40
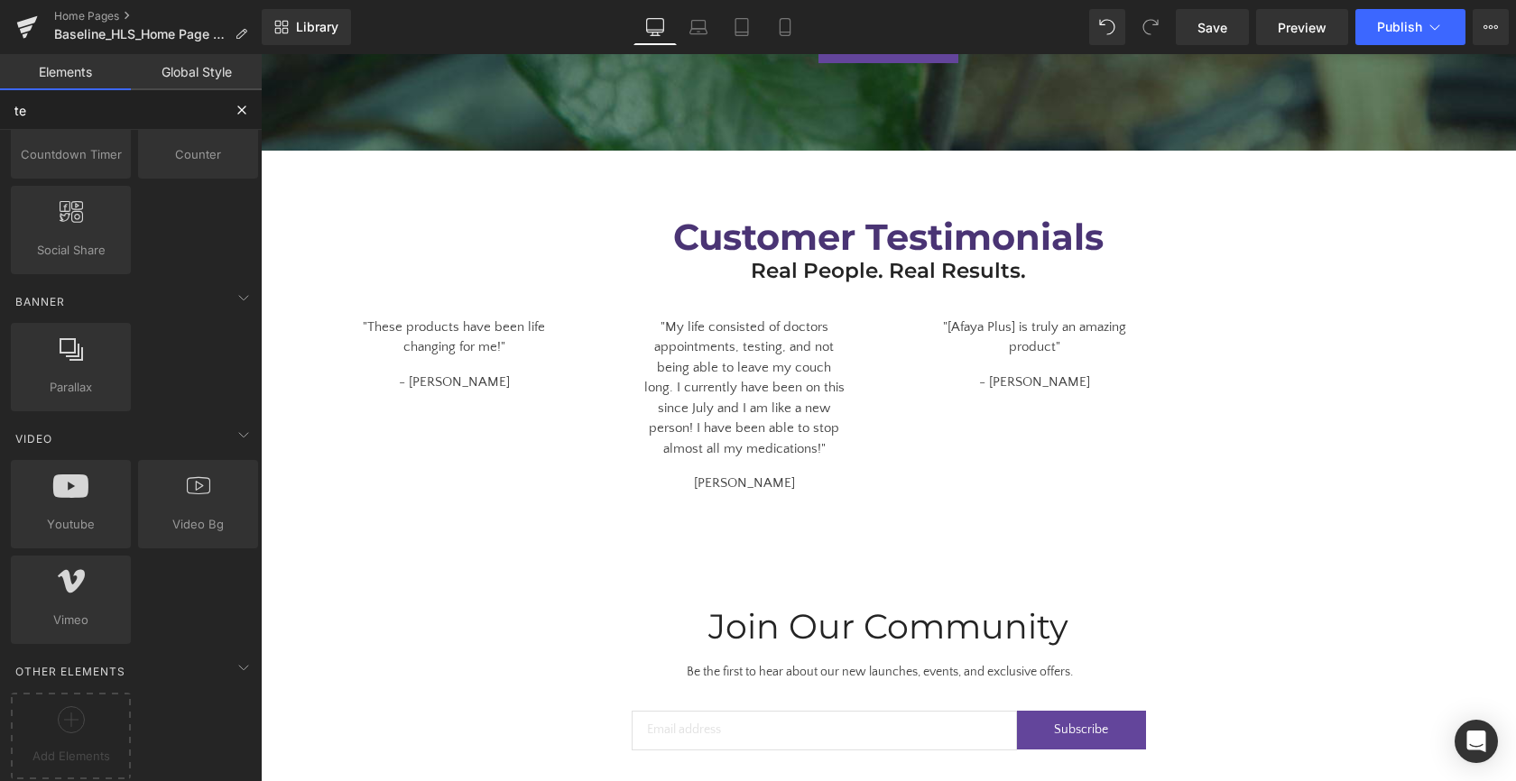
scroll to position [0, 0]
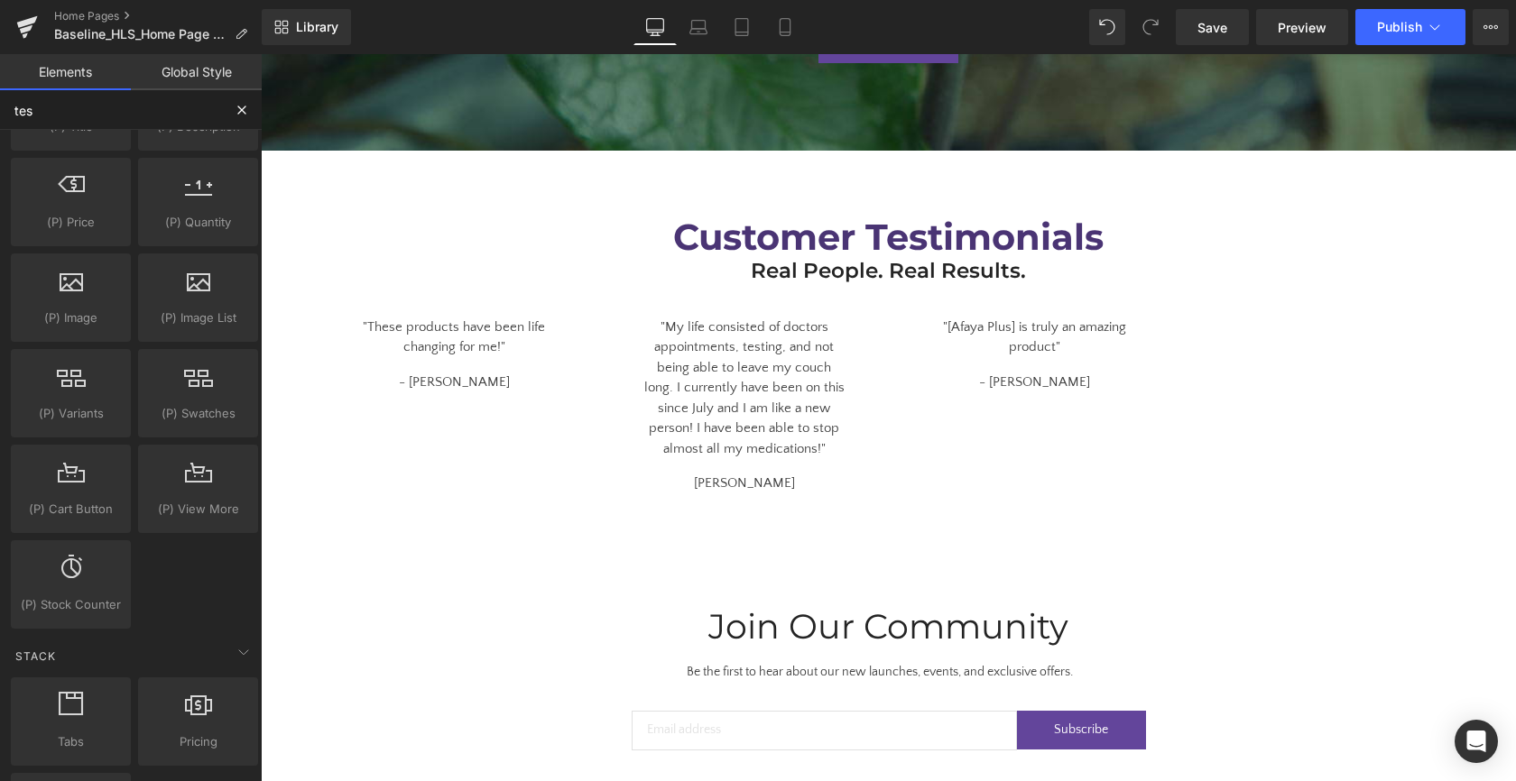
type input "test"
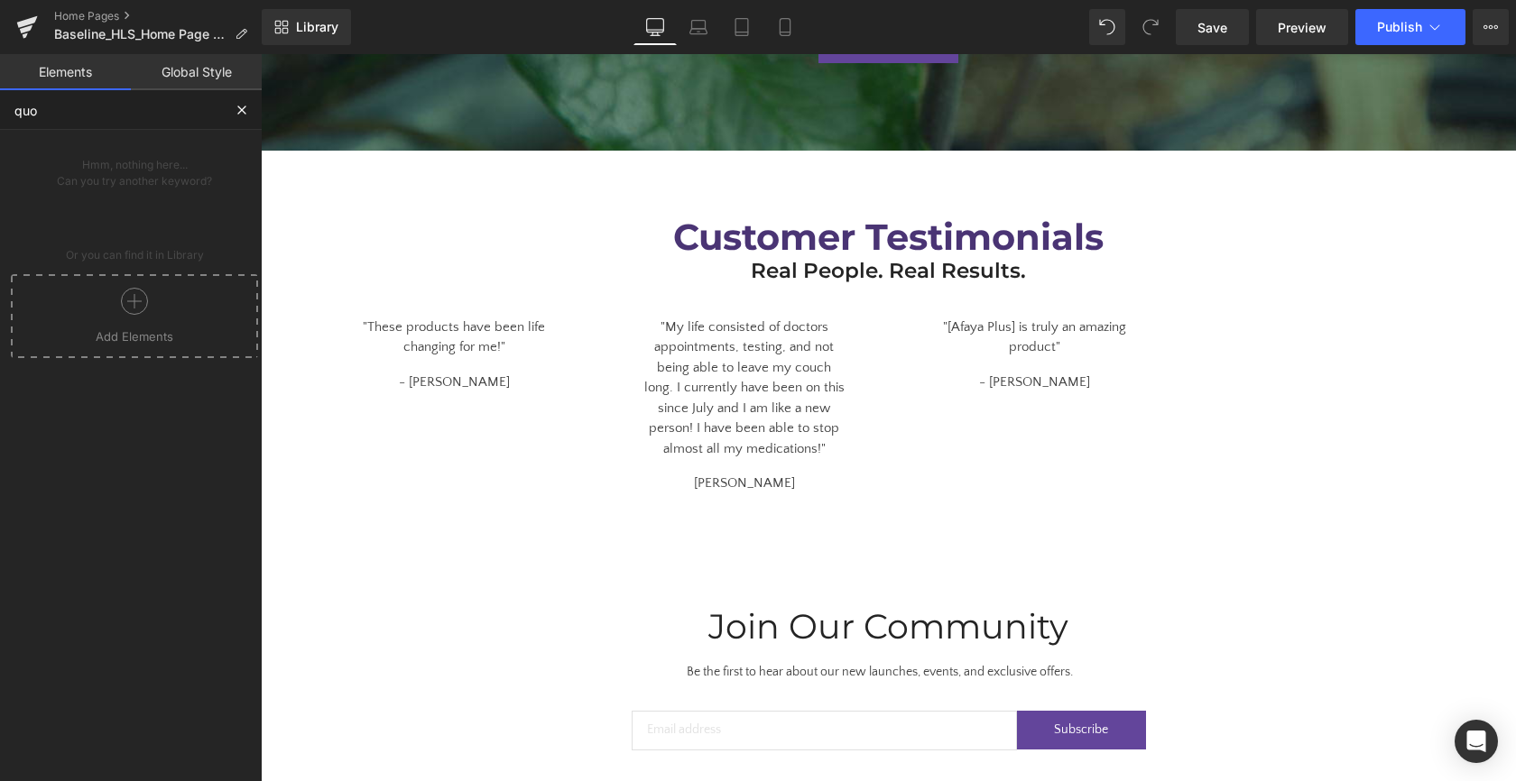
type input "qu"
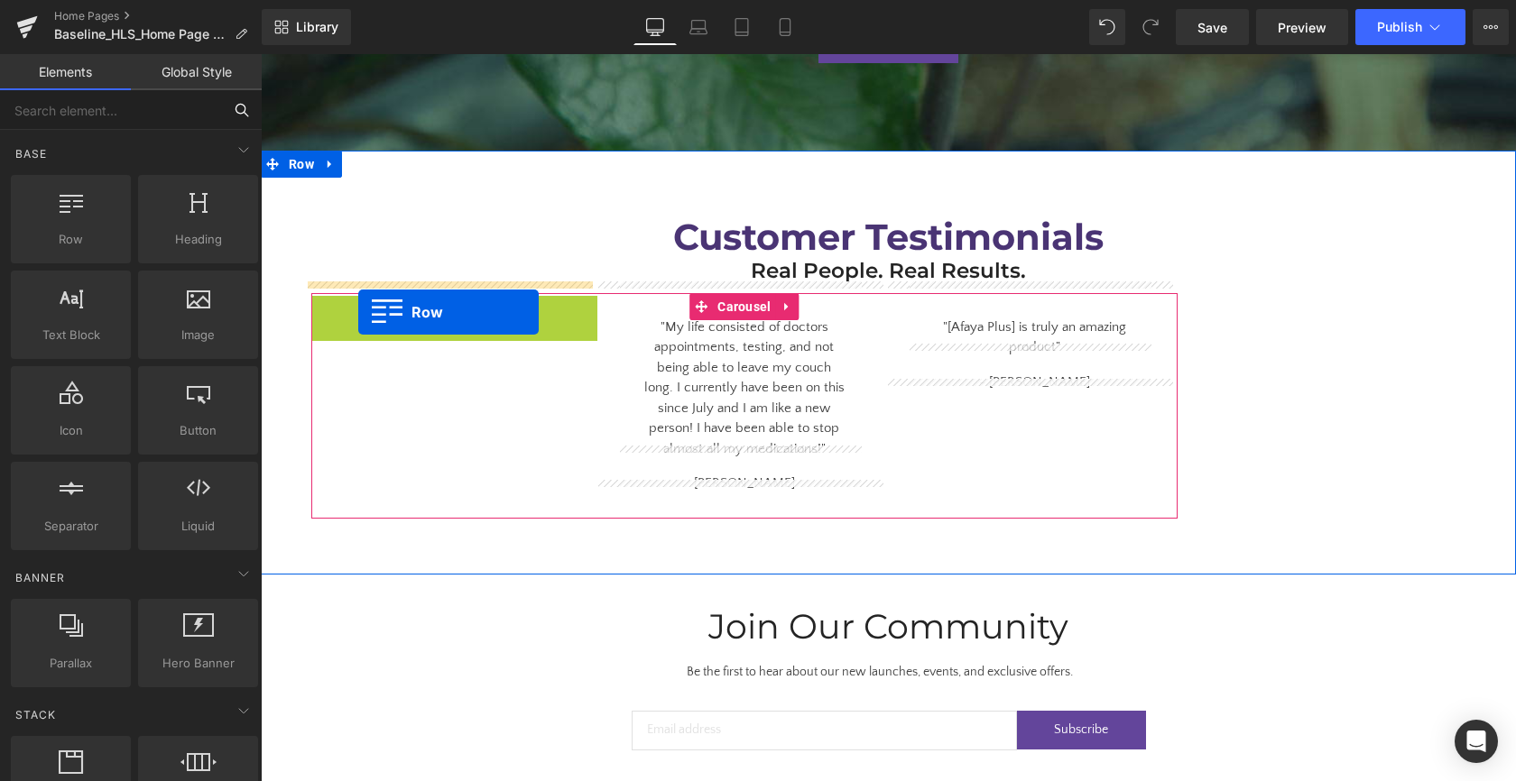
drag, startPoint x: 337, startPoint y: 298, endPoint x: 358, endPoint y: 311, distance: 25.5
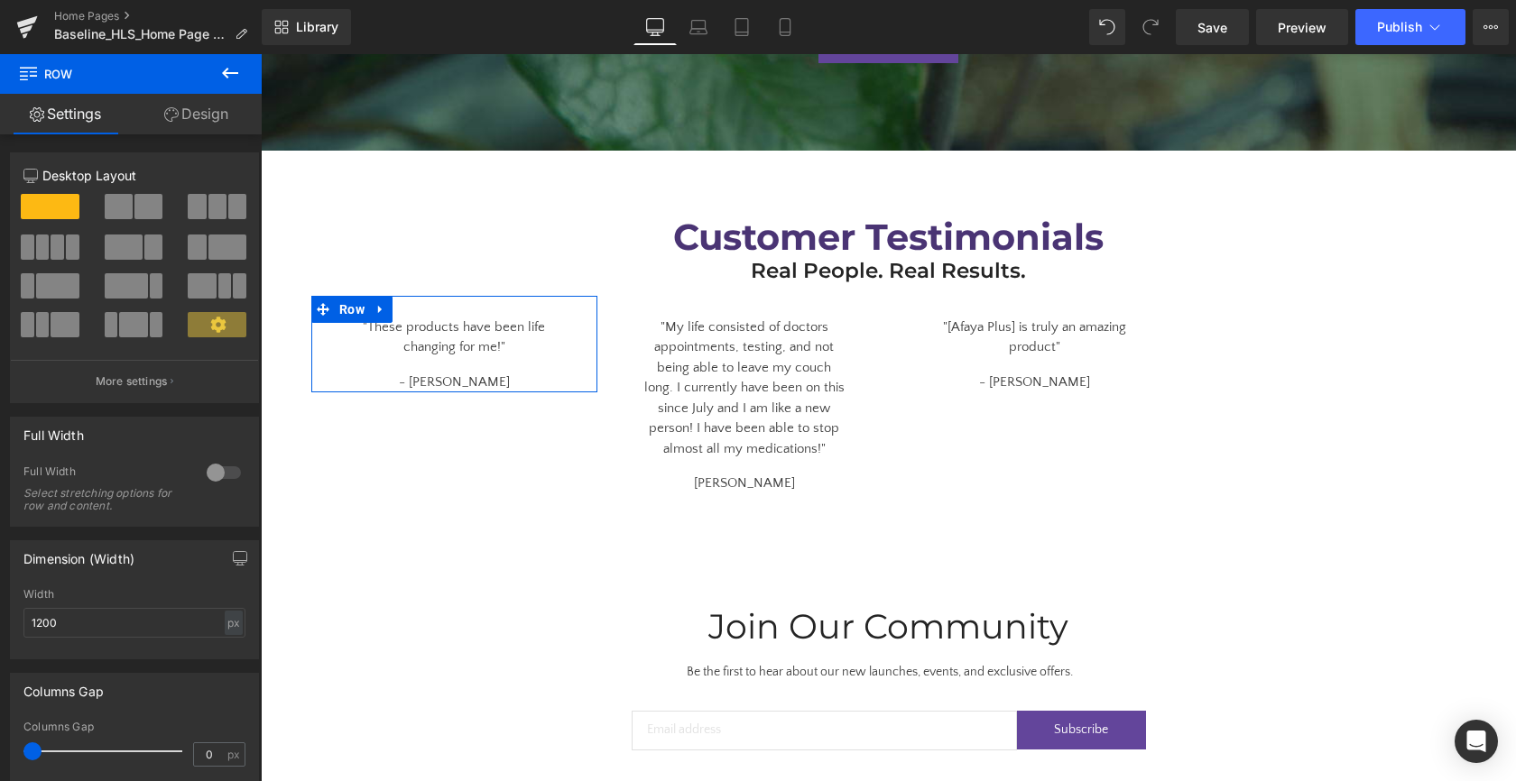
click at [208, 213] on span at bounding box center [217, 206] width 18 height 25
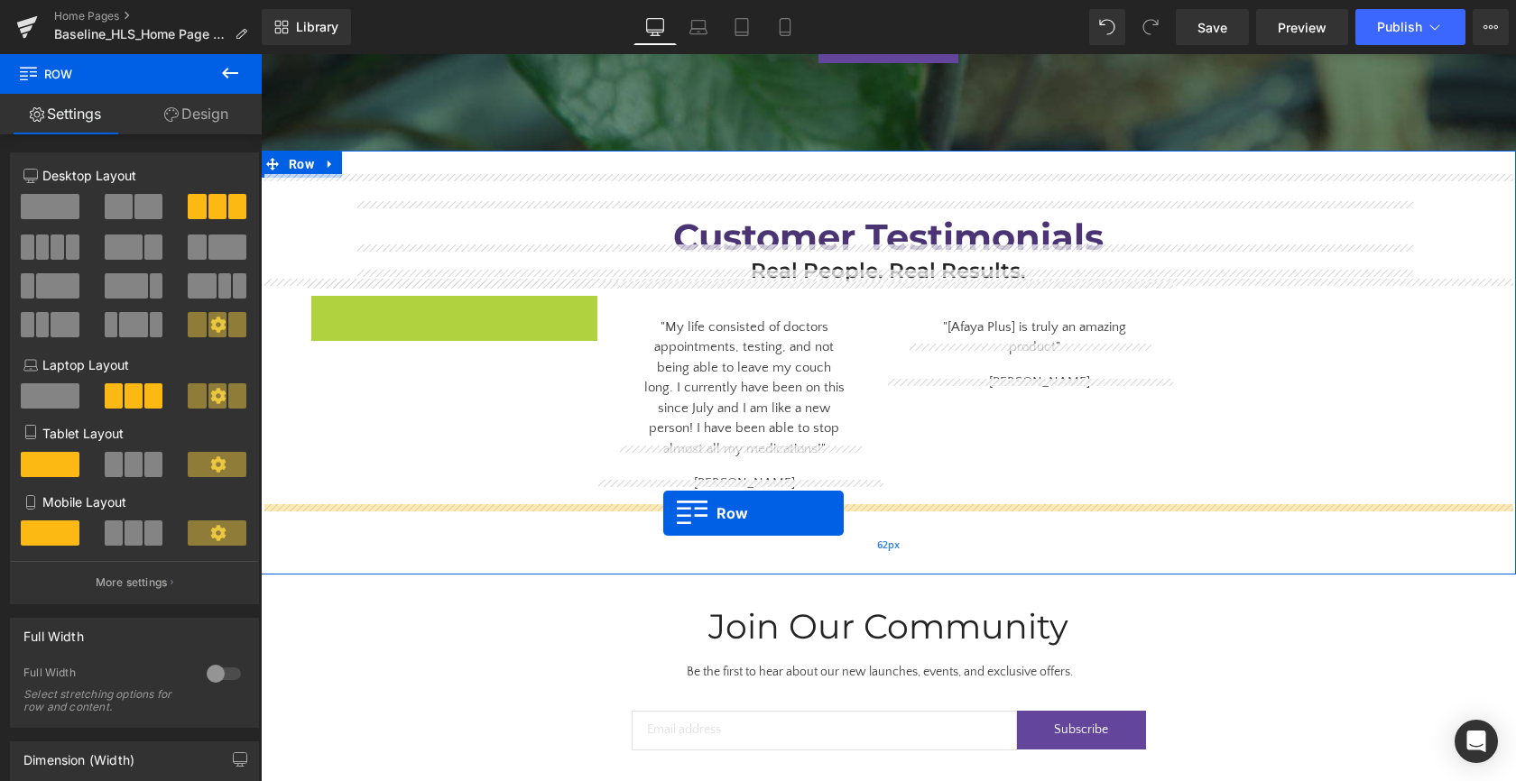
drag, startPoint x: 343, startPoint y: 295, endPoint x: 663, endPoint y: 512, distance: 387.1
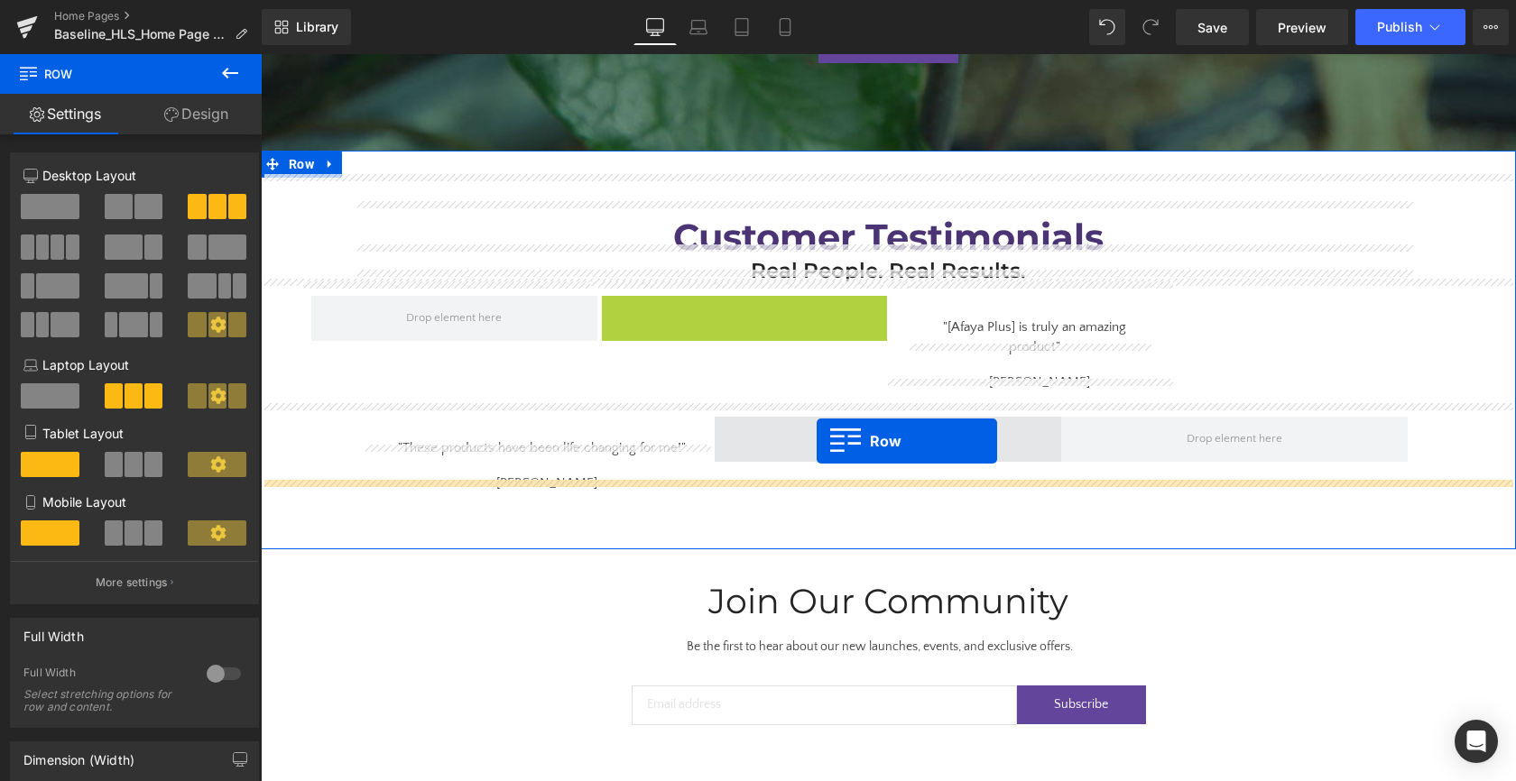
drag, startPoint x: 642, startPoint y: 295, endPoint x: 816, endPoint y: 434, distance: 222.8
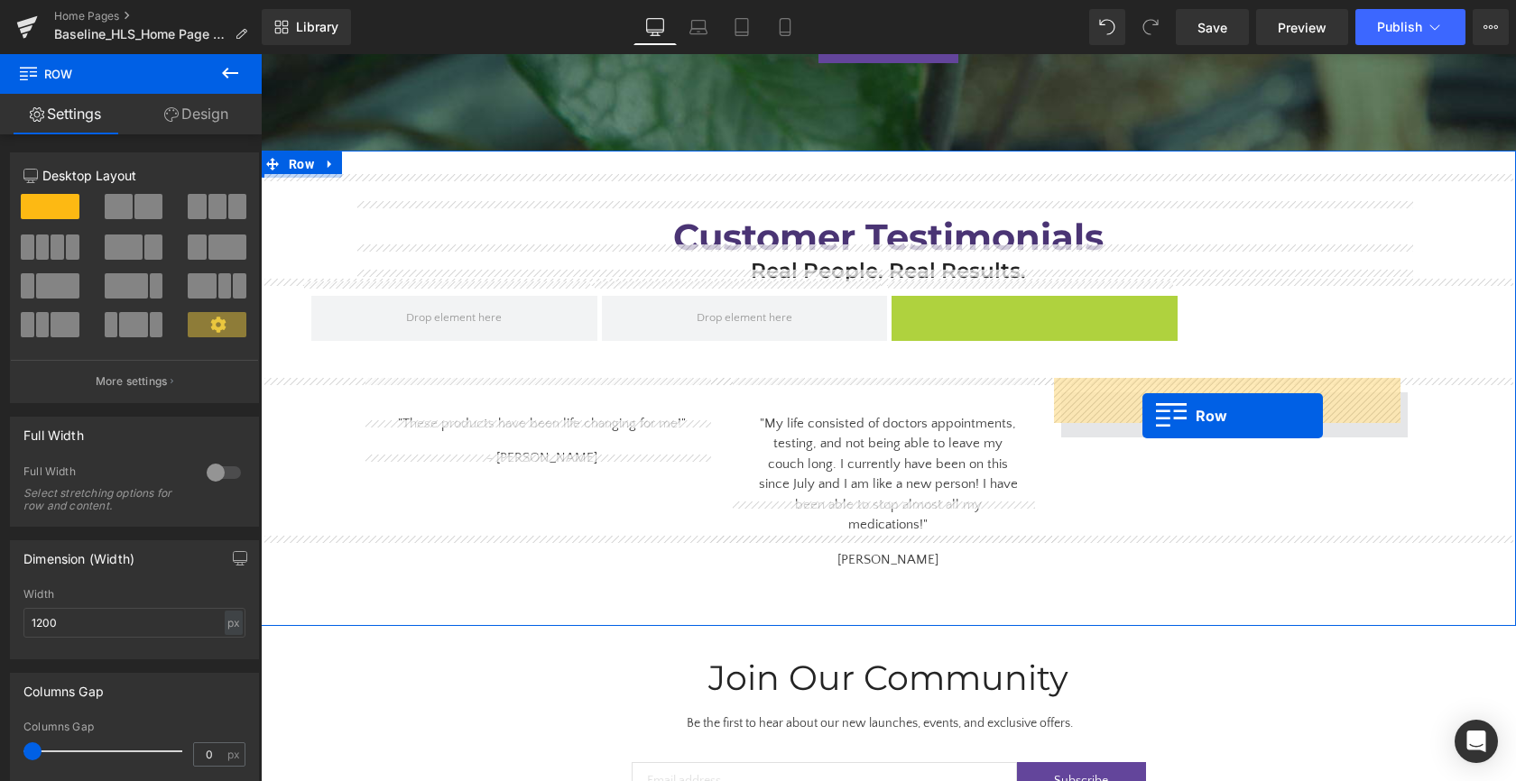
drag, startPoint x: 923, startPoint y: 295, endPoint x: 1148, endPoint y: 410, distance: 252.6
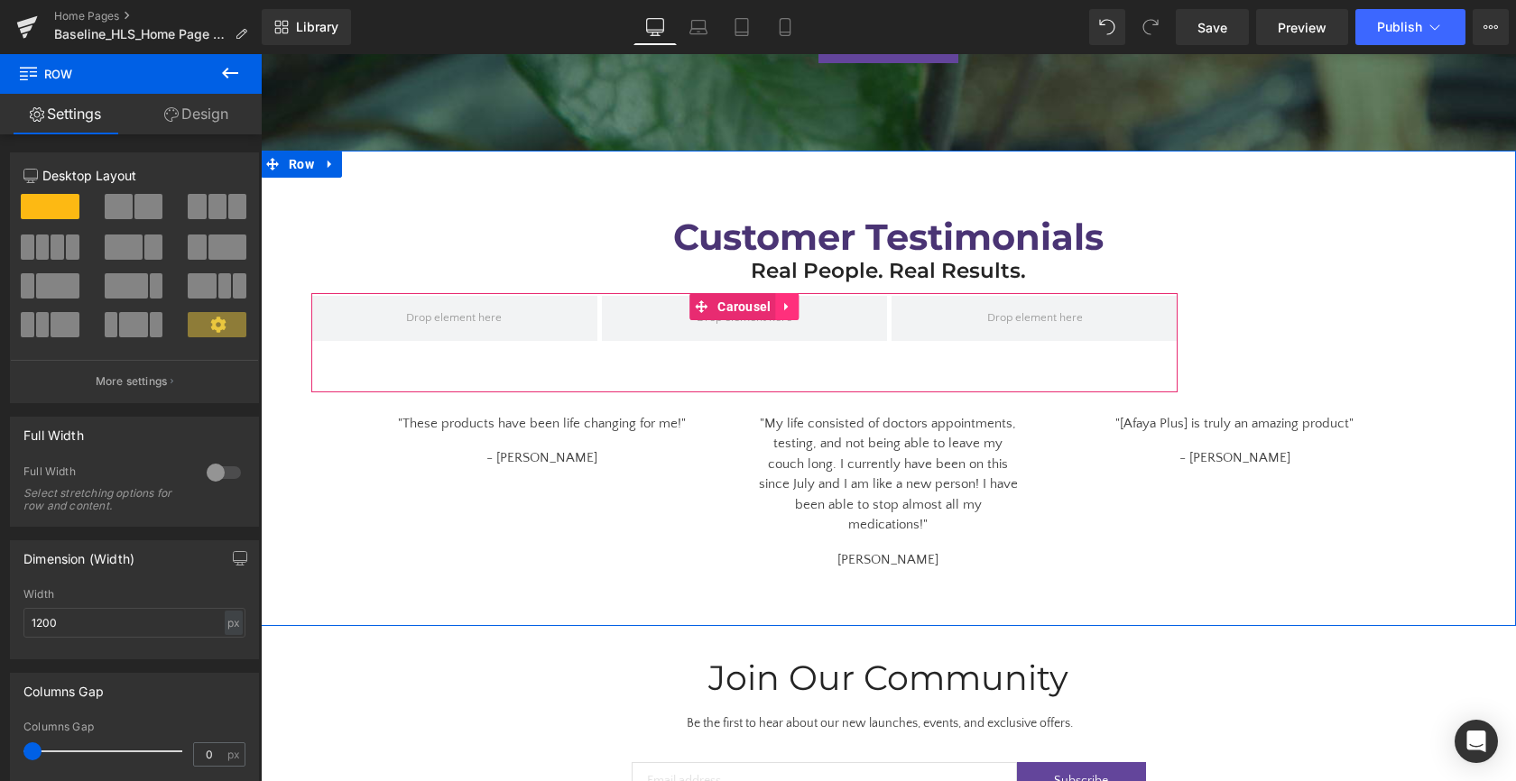
click at [781, 300] on link at bounding box center [787, 306] width 23 height 27
click at [793, 300] on icon at bounding box center [799, 307] width 13 height 14
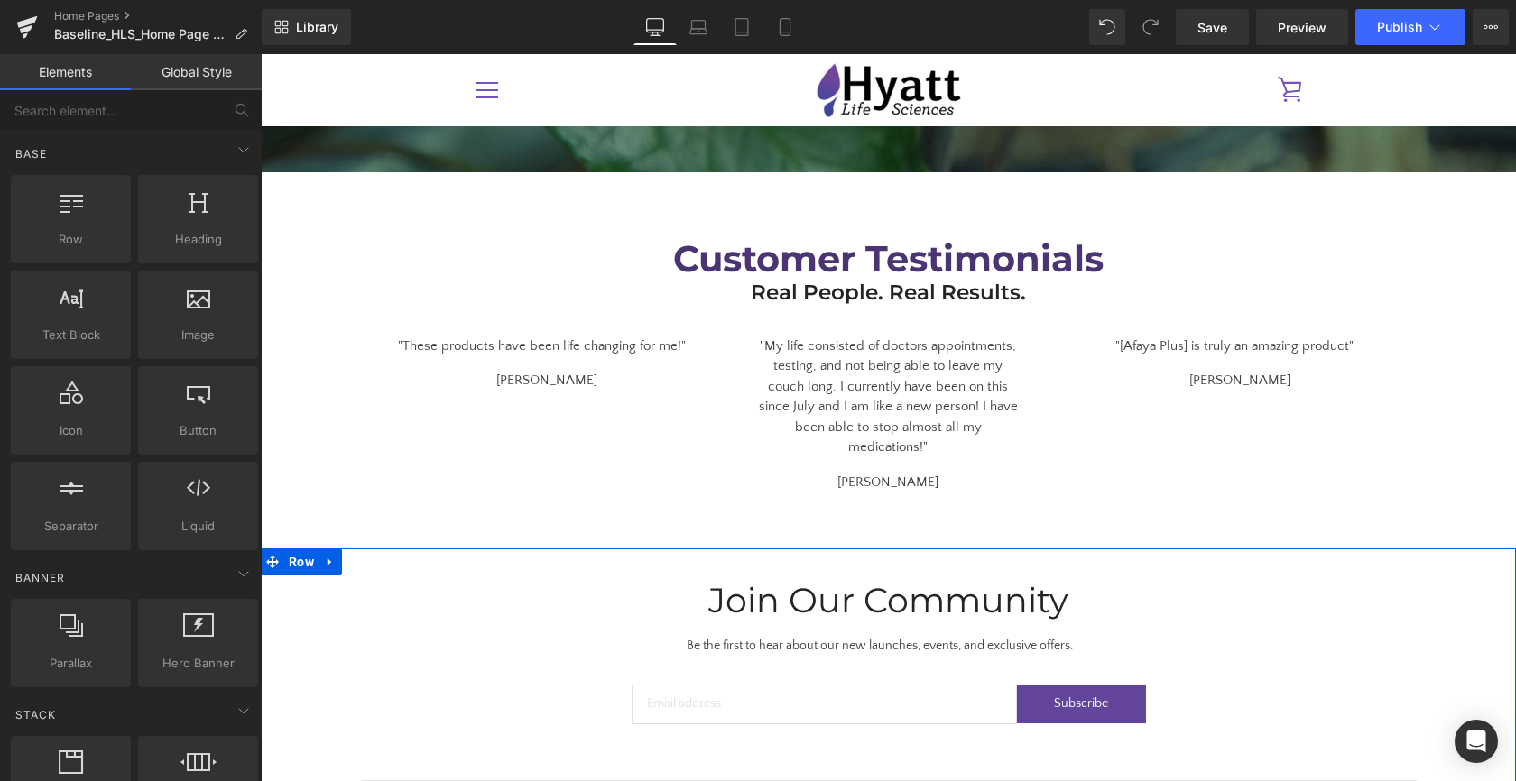
scroll to position [3387, 0]
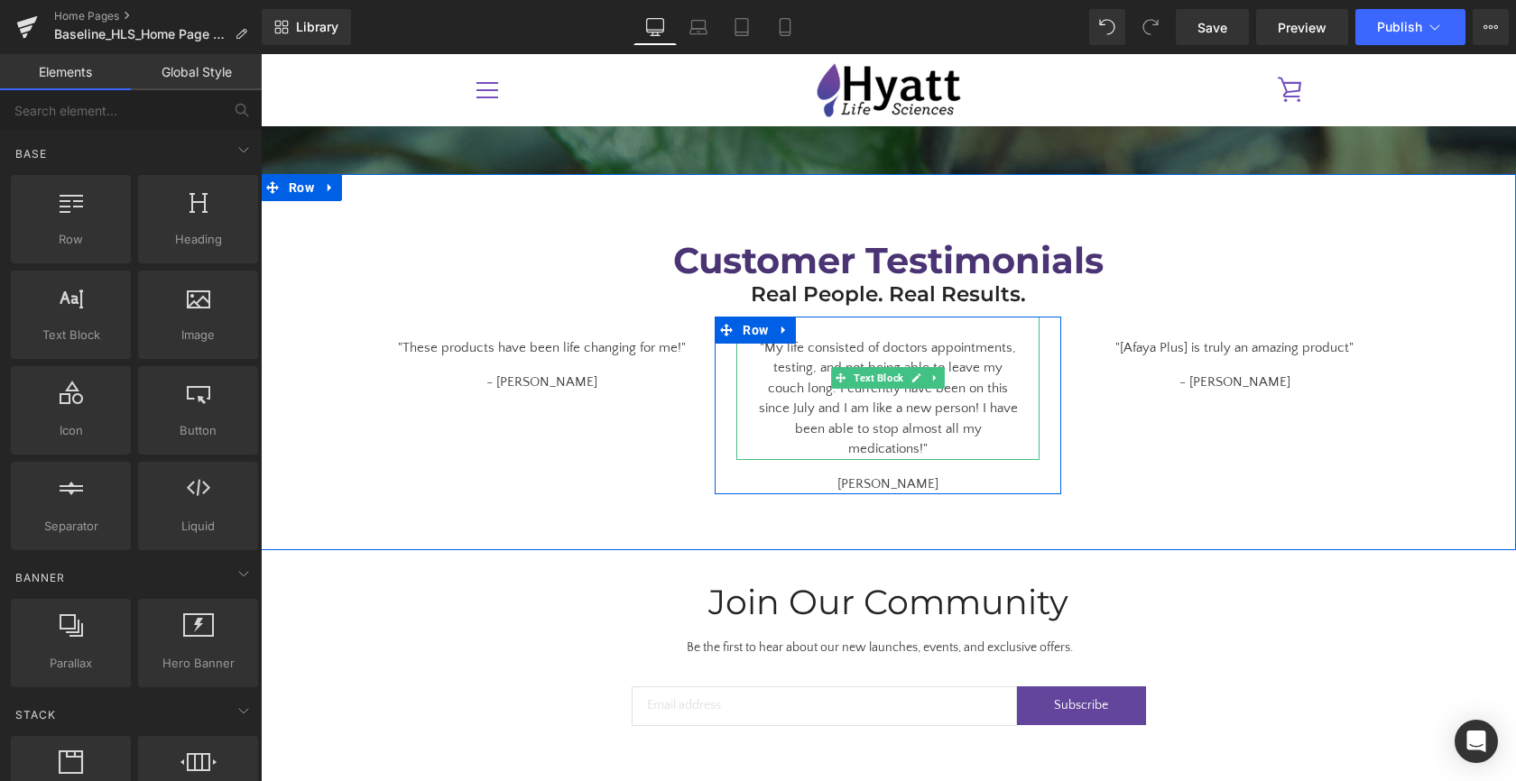
click at [760, 337] on div ""My life consisted of doctors appointments, testing, and not being able to leav…" at bounding box center [887, 388] width 303 height 143
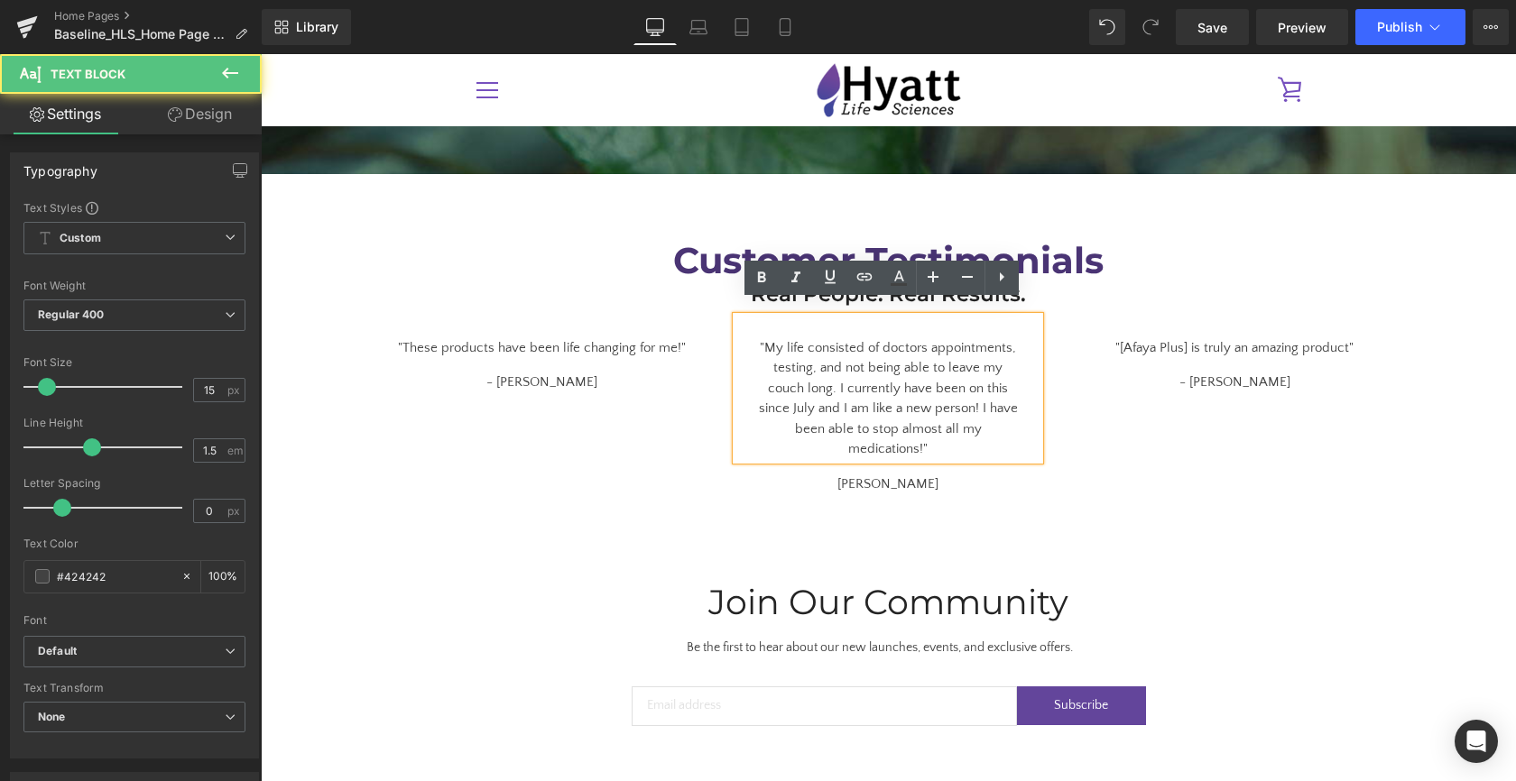
click at [752, 335] on div ""My life consisted of doctors appointments, testing, and not being able to leav…" at bounding box center [887, 388] width 303 height 143
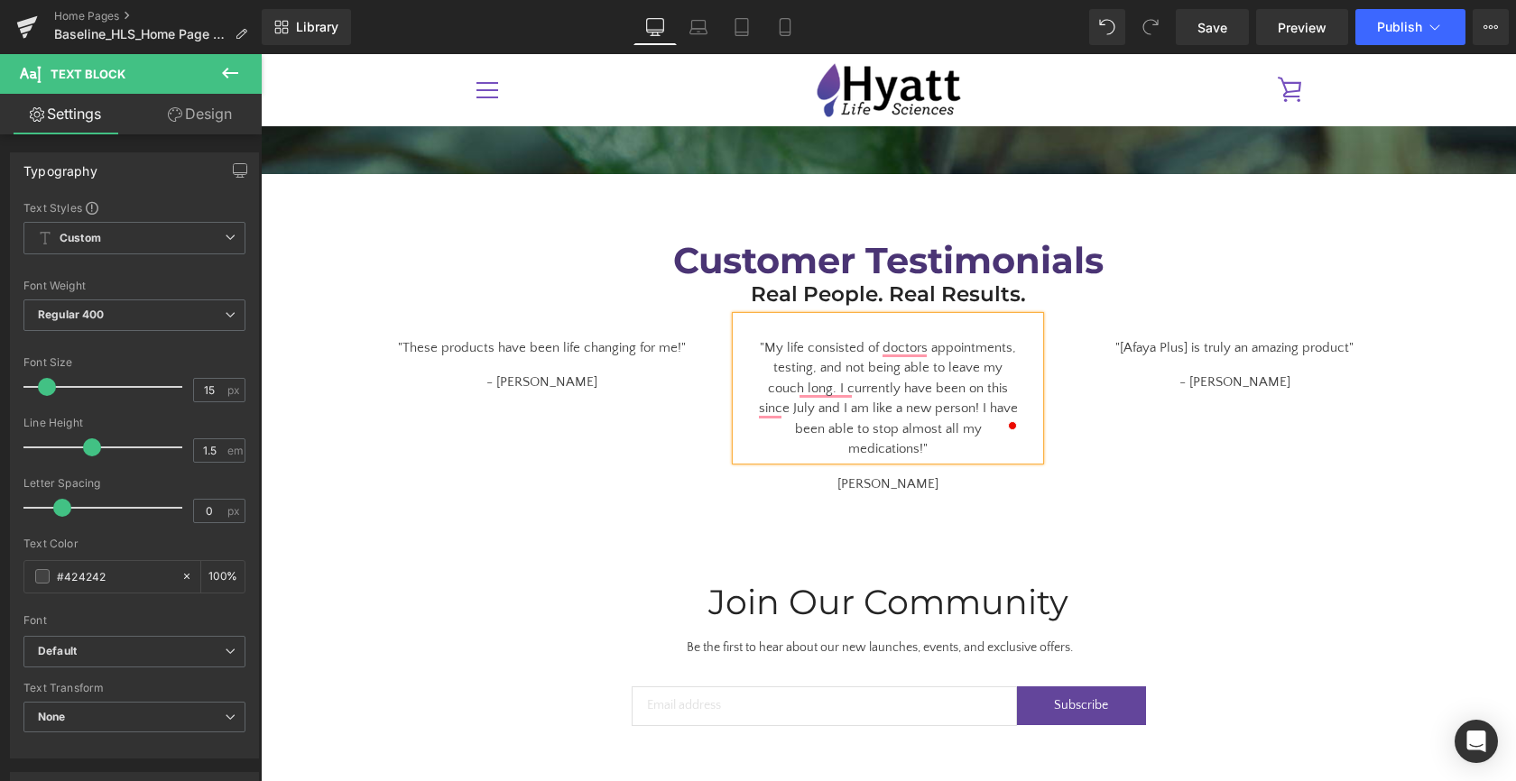
click at [696, 337] on div ""These products have been life changing for me!"" at bounding box center [542, 338] width 346 height 42
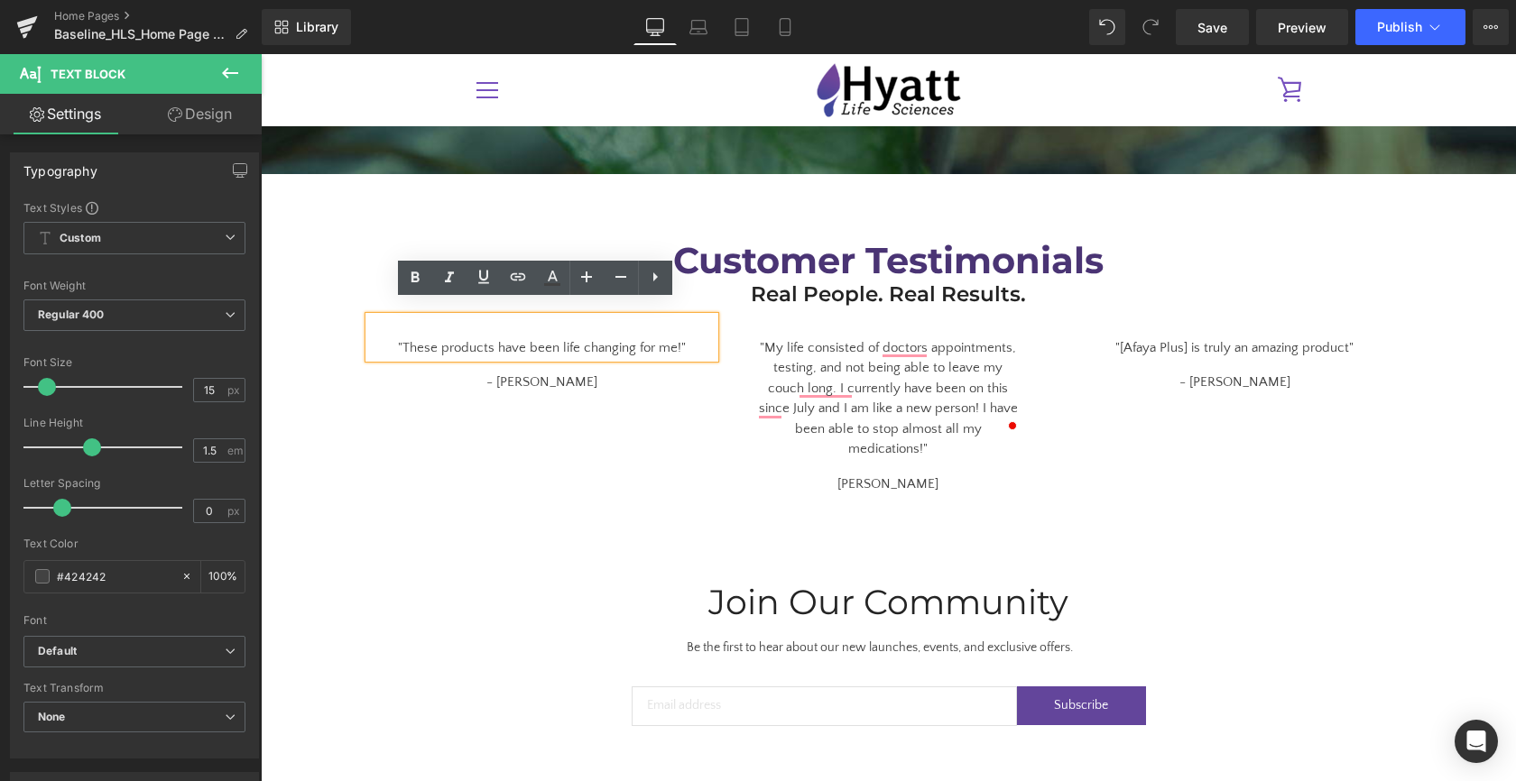
click at [692, 400] on div ""These products have been life changing for me!" Text Block - Kim H. Text Block…" at bounding box center [888, 406] width 1083 height 179
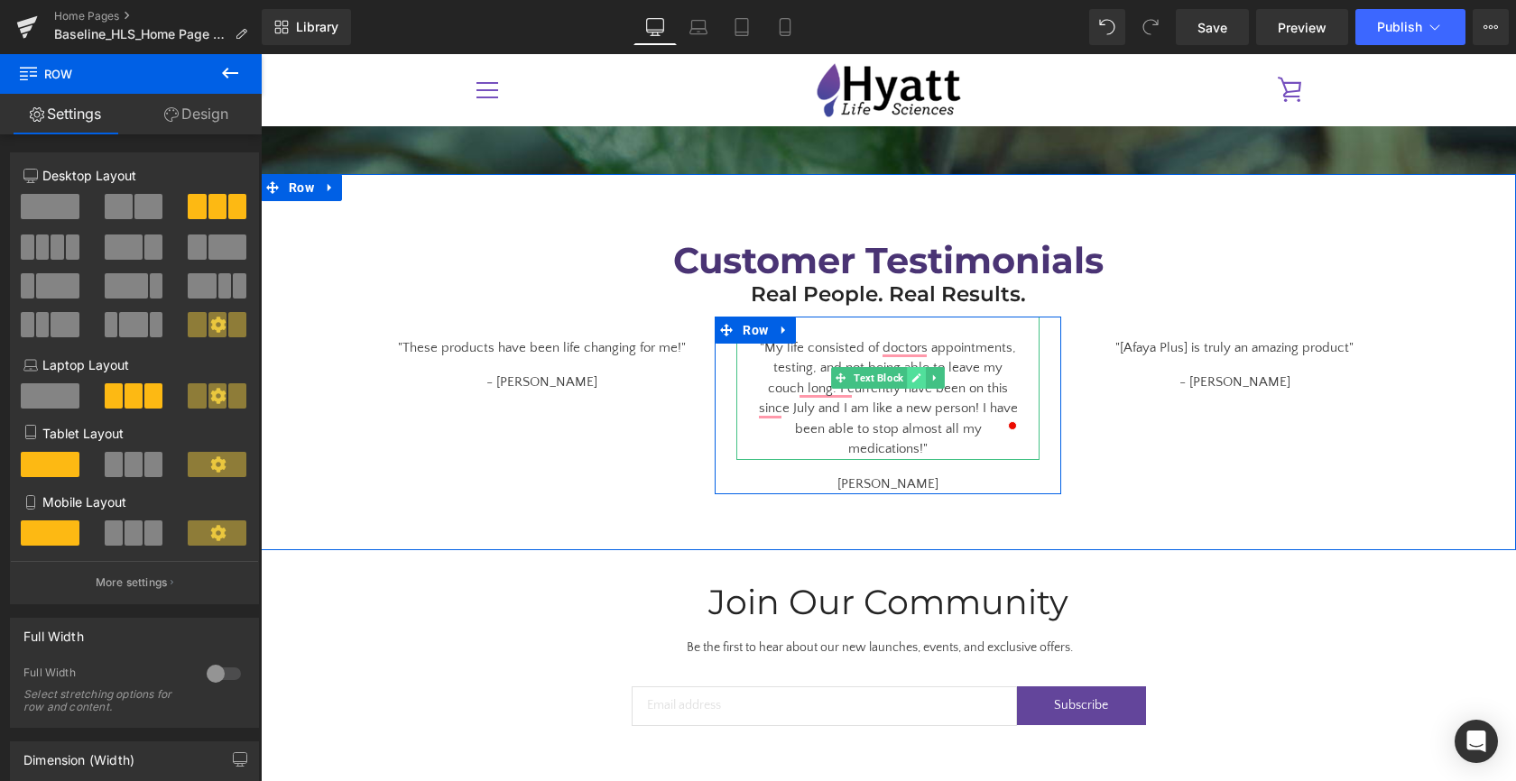
click at [908, 367] on link at bounding box center [917, 378] width 19 height 22
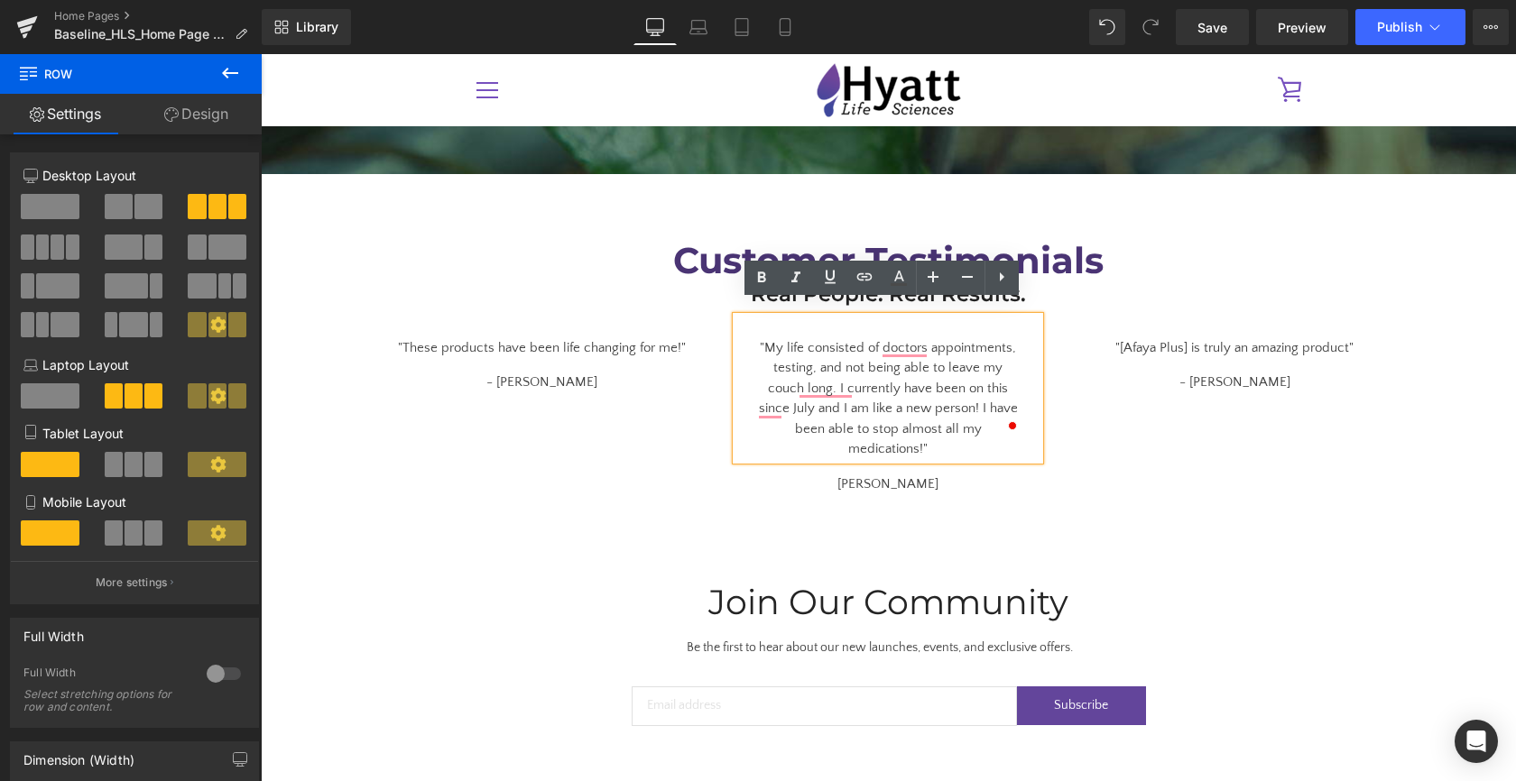
click at [749, 336] on div ""My life consisted of doctors appointments, testing, and not being able to leav…" at bounding box center [887, 388] width 303 height 143
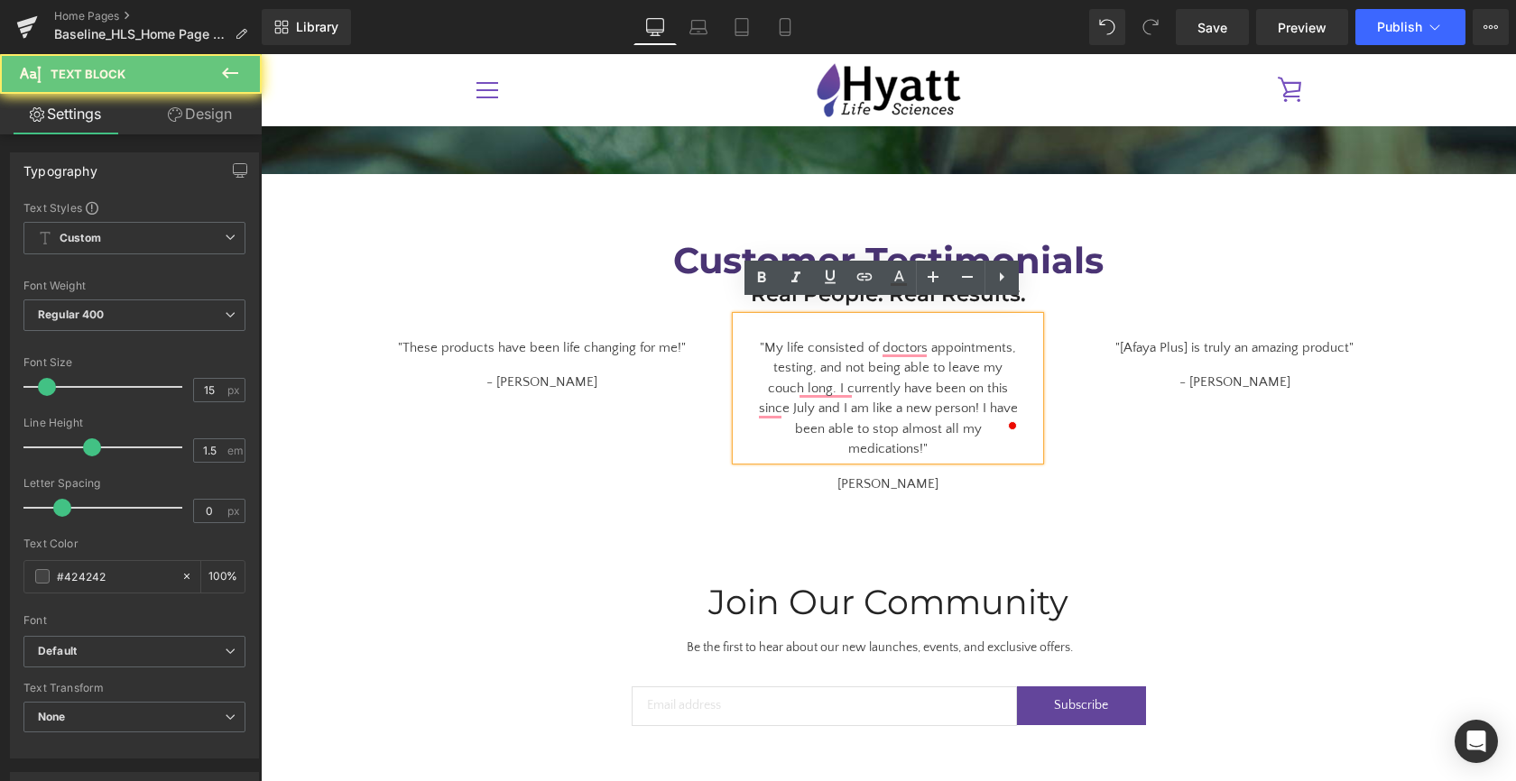
click at [754, 320] on div ""My life consisted of doctors appointments, testing, and not being able to leav…" at bounding box center [887, 388] width 303 height 143
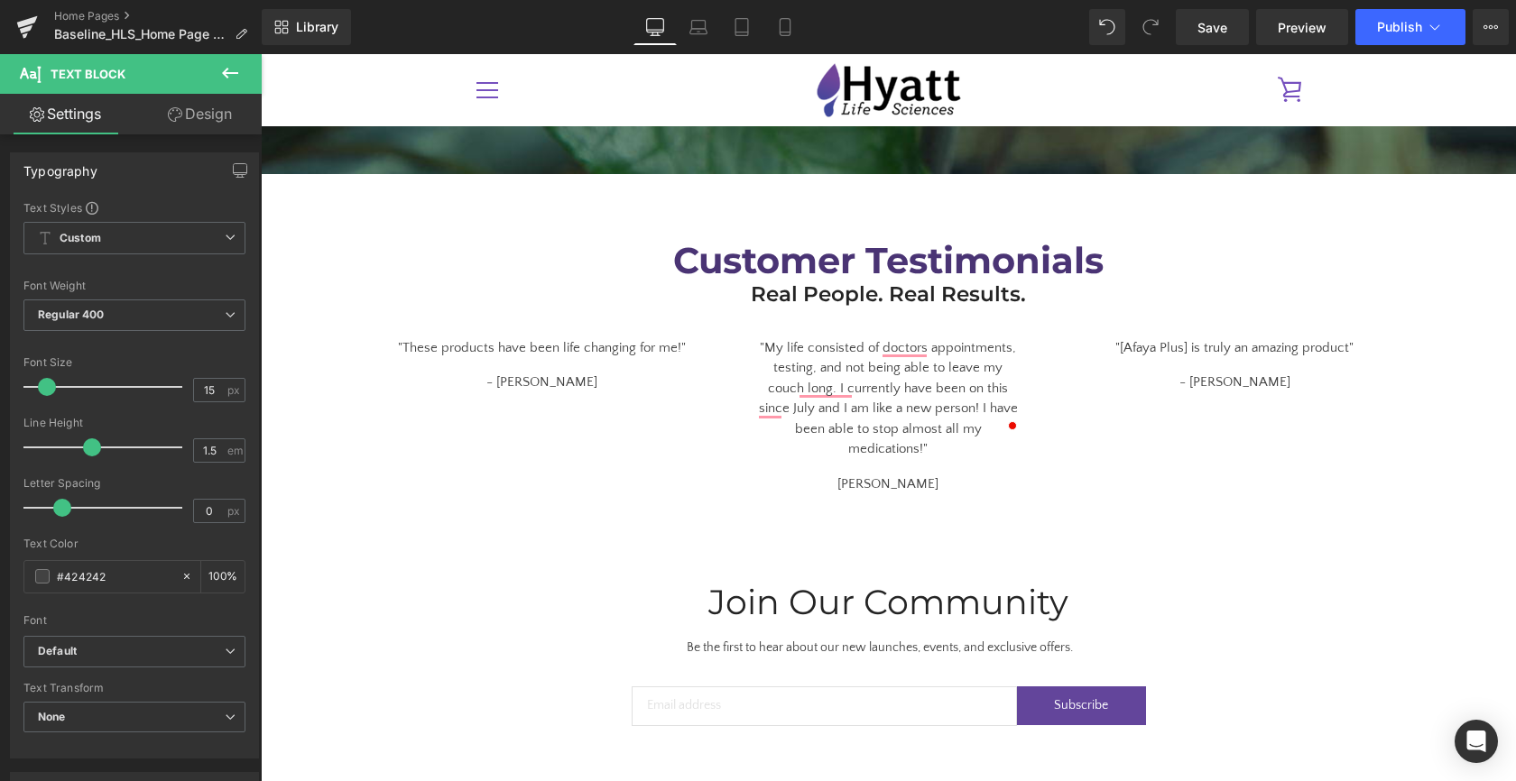
click at [194, 125] on link "Design" at bounding box center [199, 114] width 131 height 41
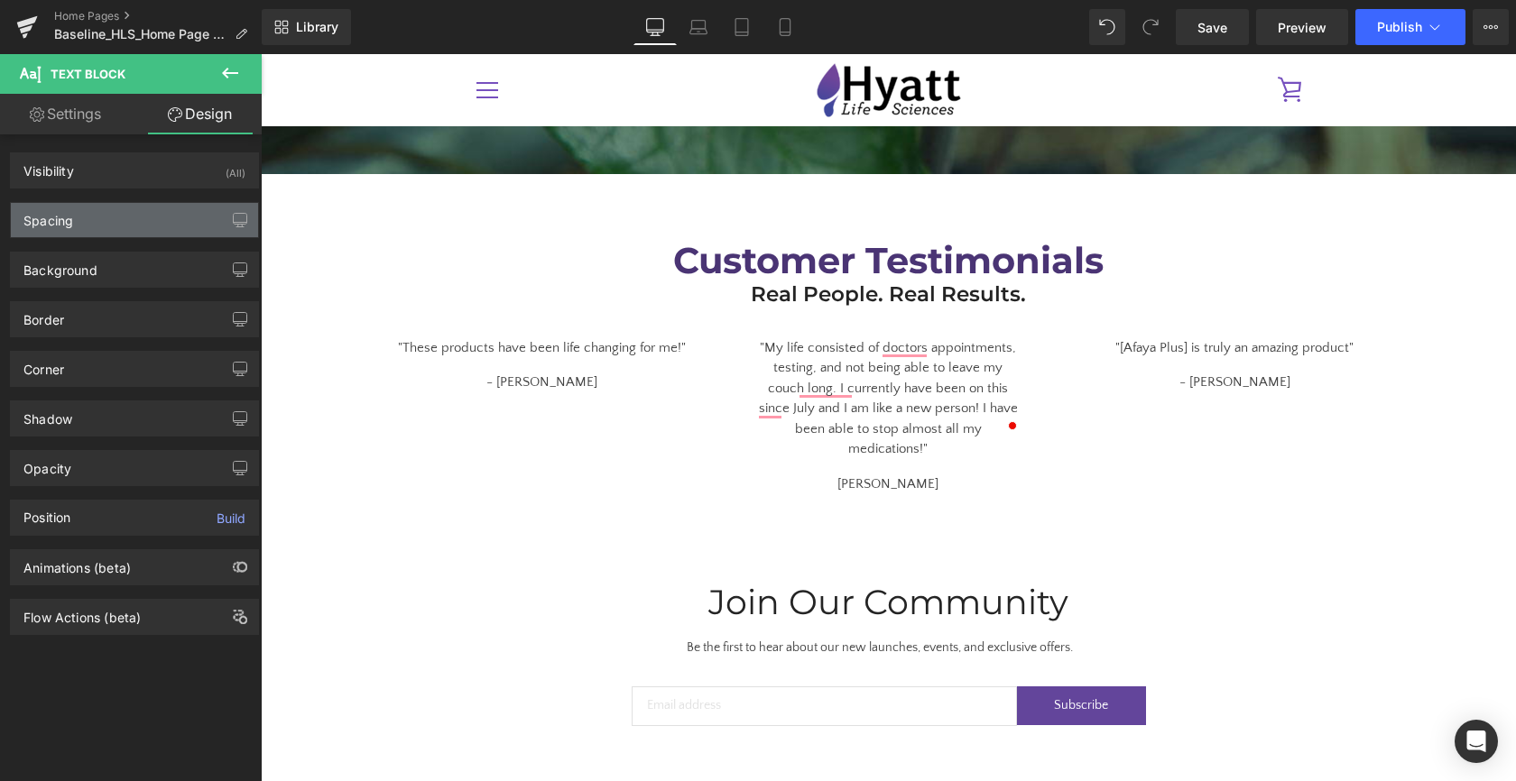
click at [153, 232] on div "Spacing" at bounding box center [134, 220] width 247 height 34
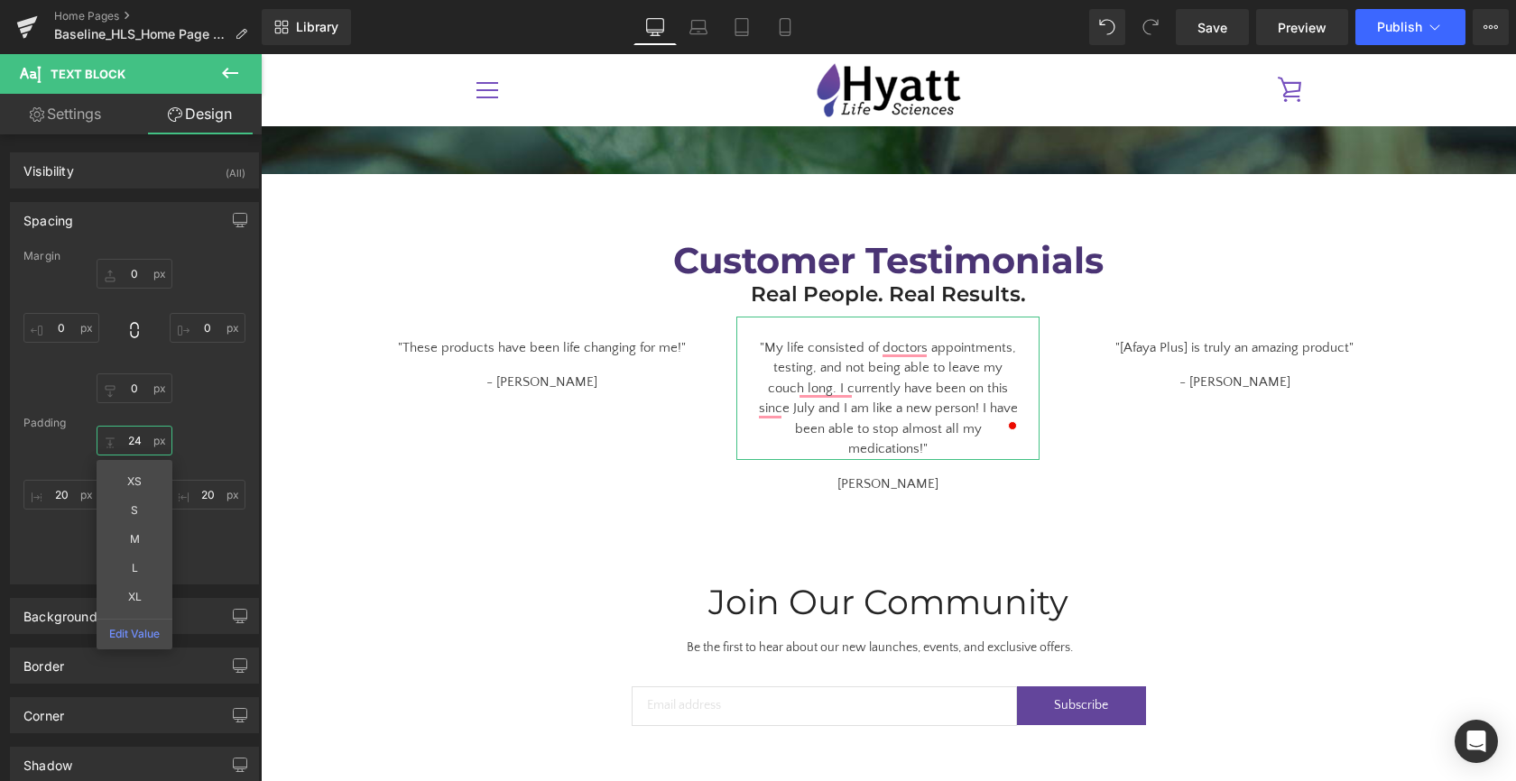
click at [138, 440] on input "24" at bounding box center [135, 441] width 76 height 30
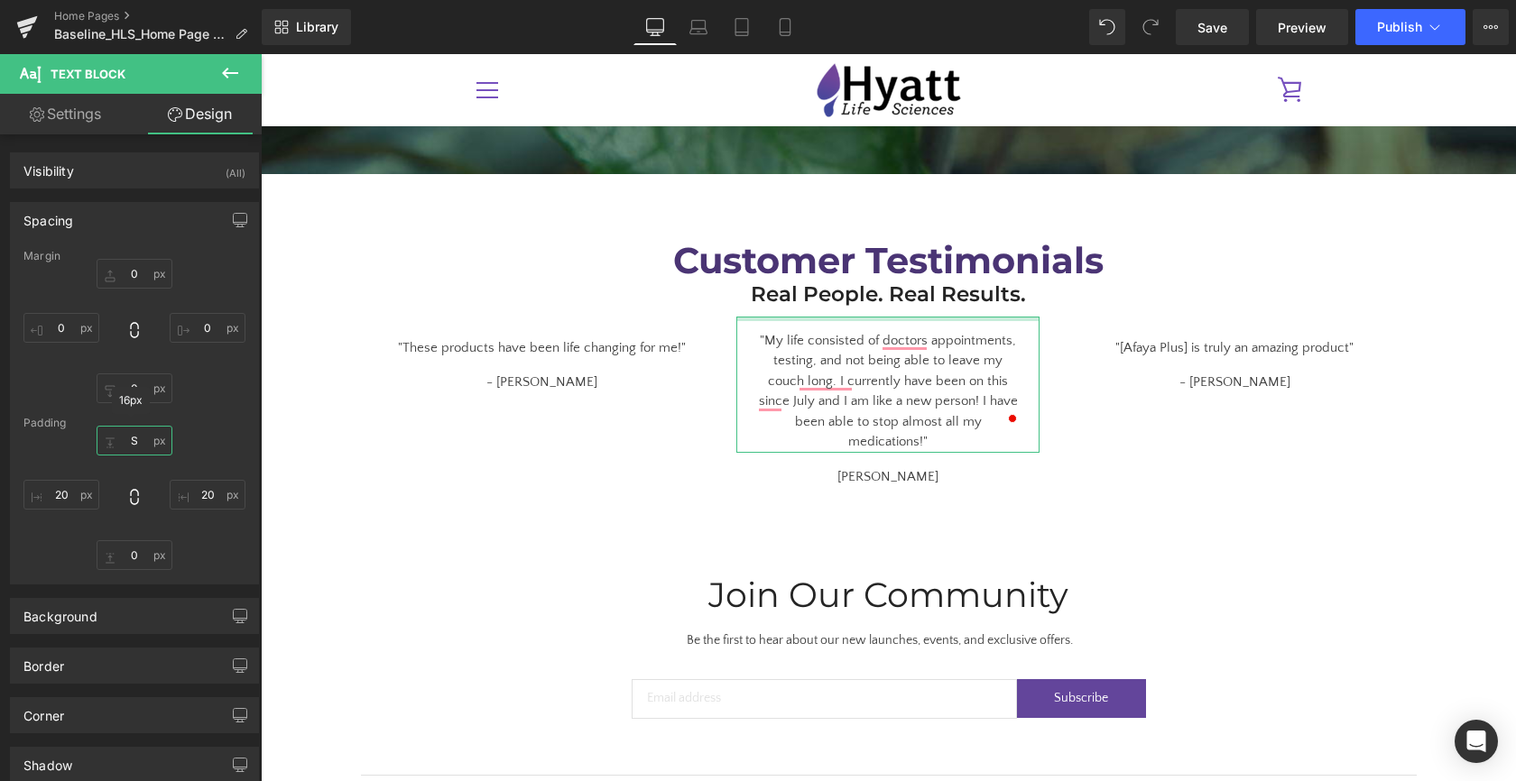
click at [135, 444] on input "S" at bounding box center [135, 441] width 76 height 30
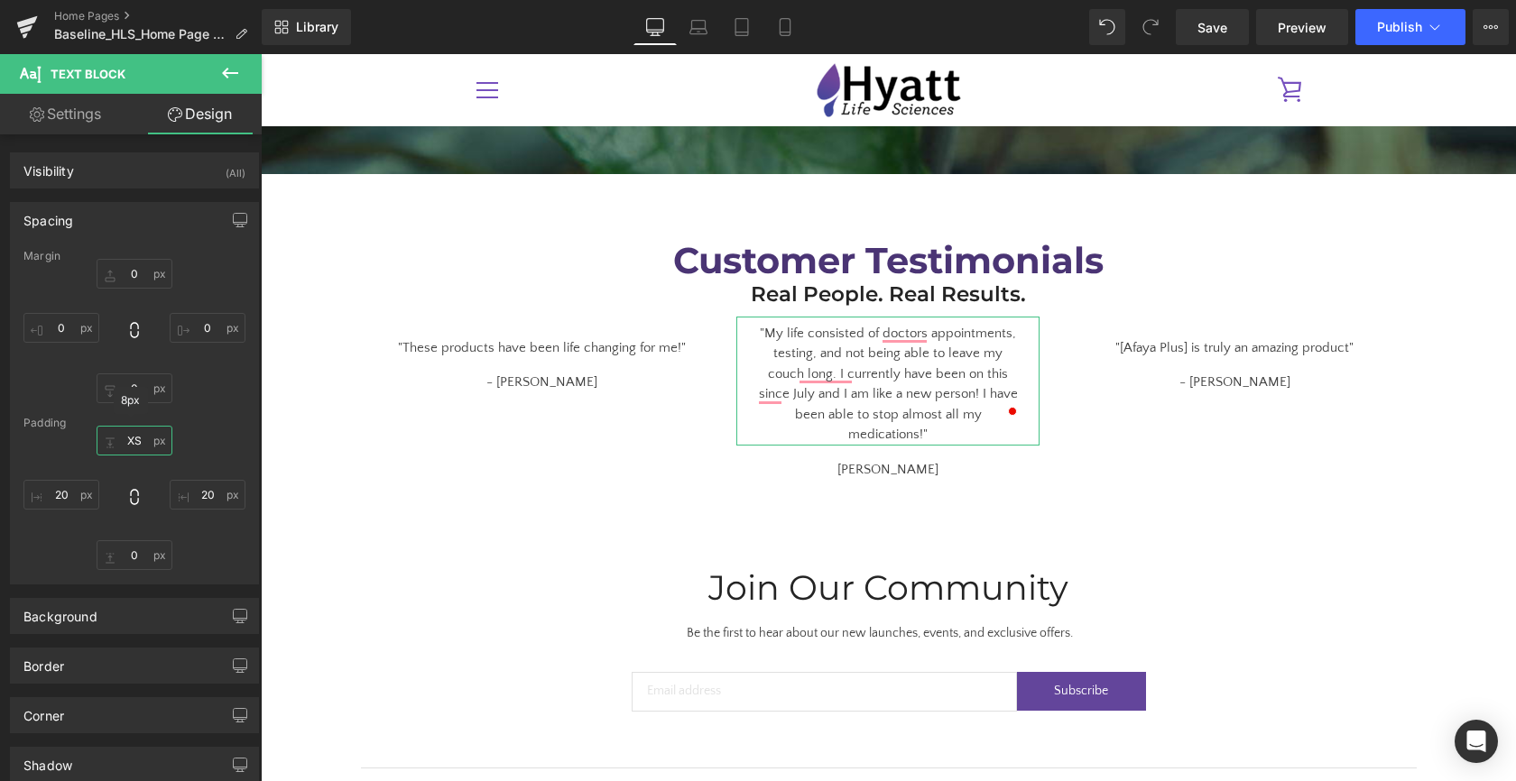
click at [141, 438] on input "XS" at bounding box center [135, 441] width 76 height 30
type input "S"
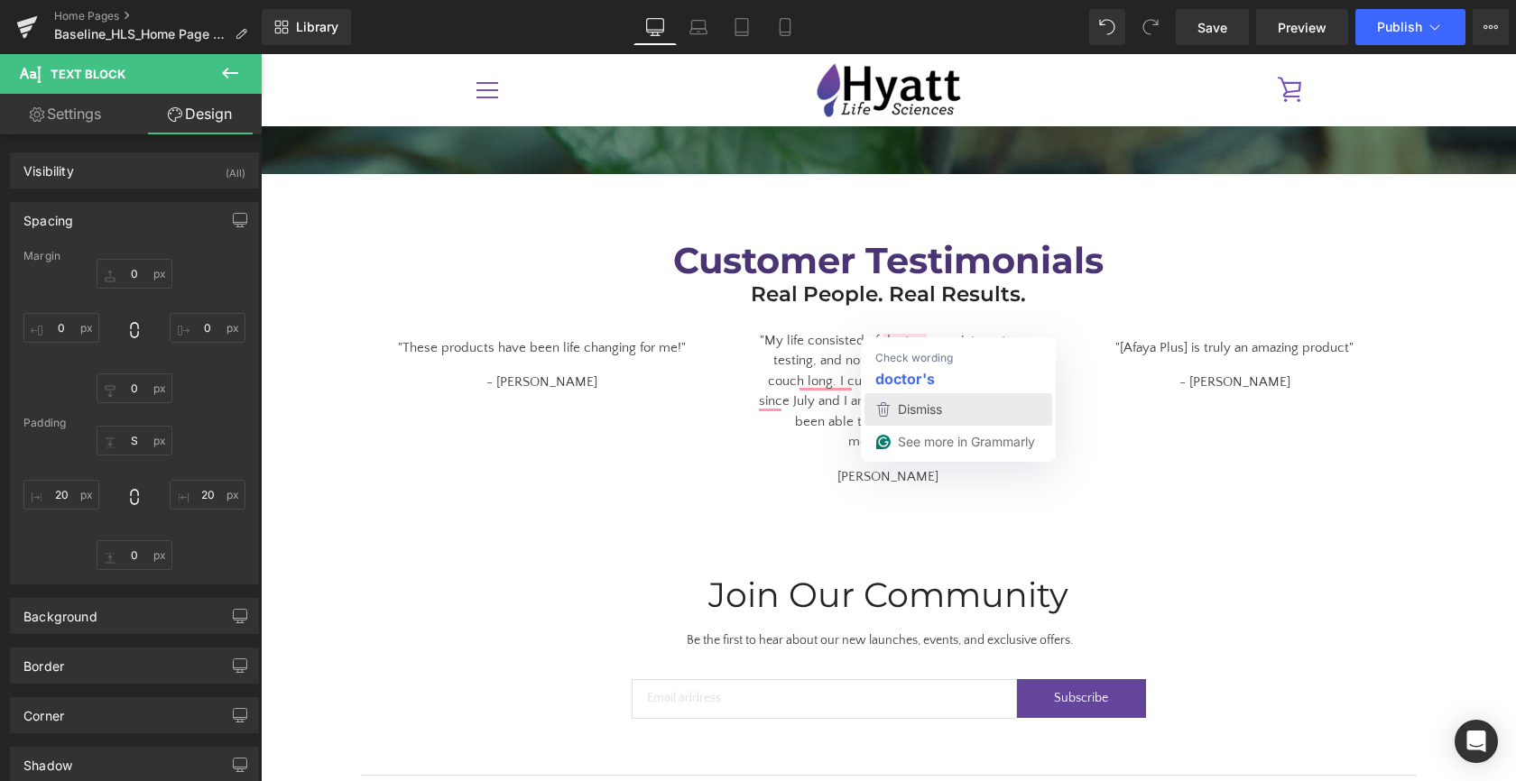
click at [928, 402] on span "Dismiss" at bounding box center [920, 408] width 44 height 15
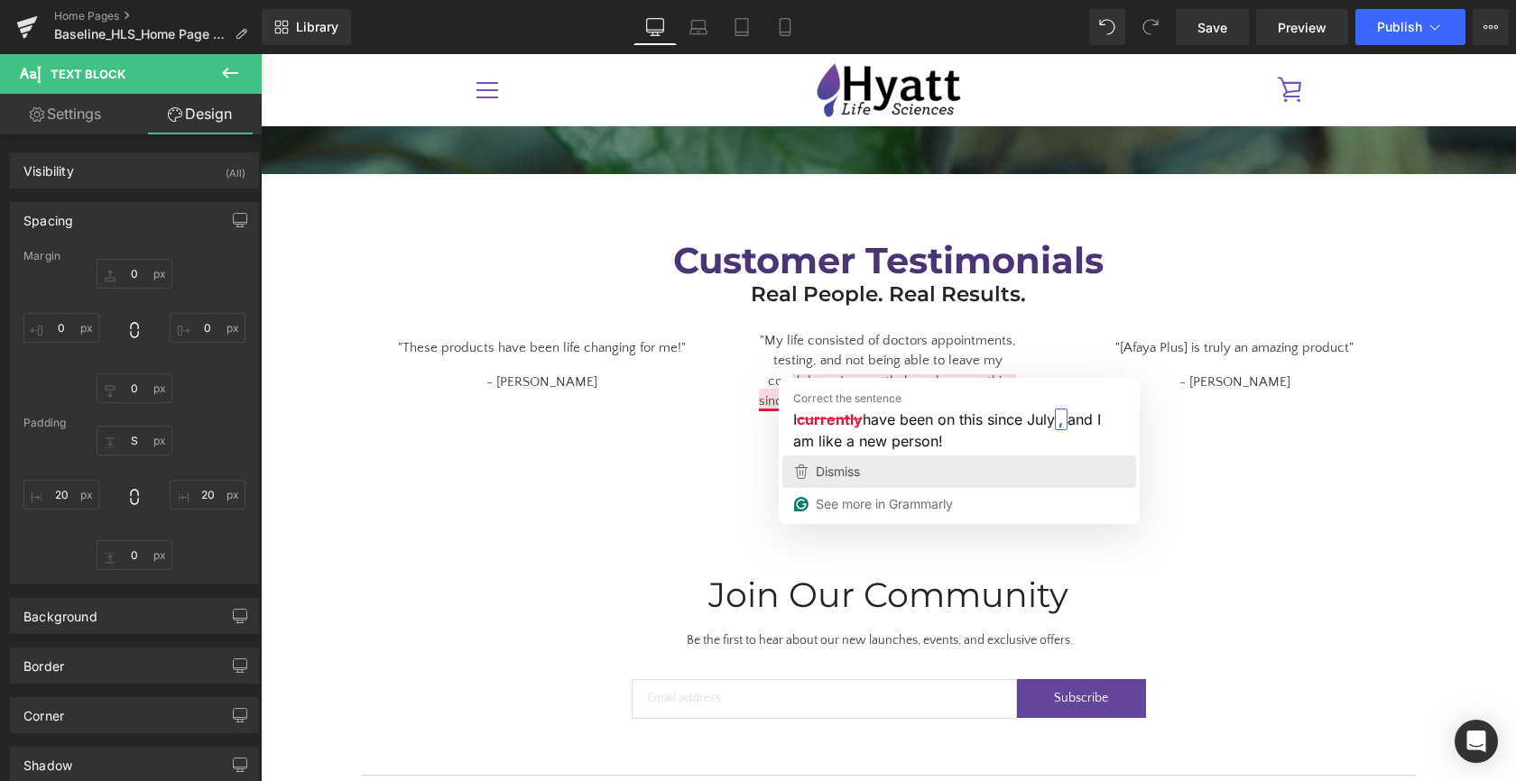
click at [843, 475] on span "Dismiss" at bounding box center [838, 471] width 44 height 15
click at [857, 466] on span "Dismiss" at bounding box center [838, 471] width 44 height 15
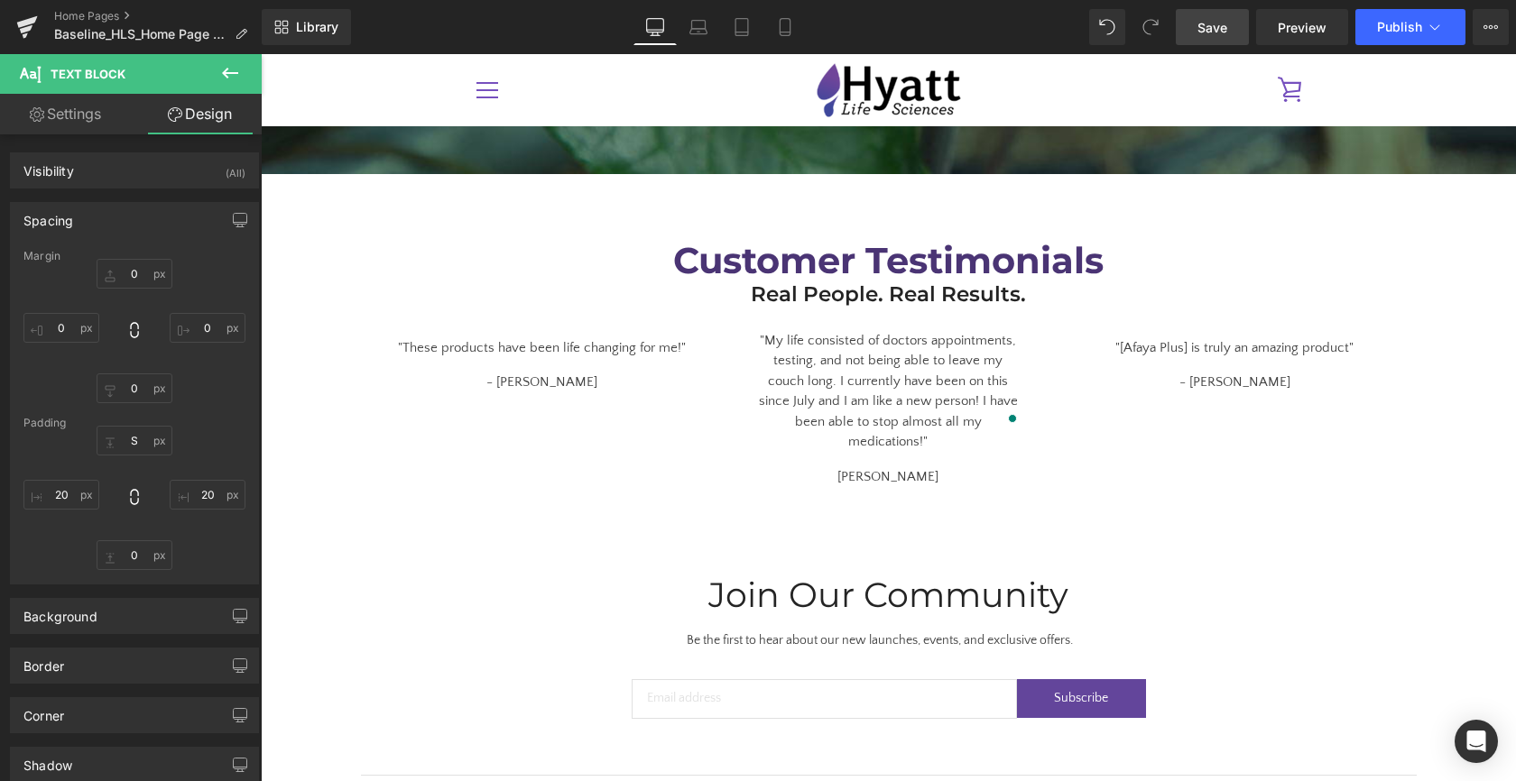
click at [1223, 36] on link "Save" at bounding box center [1212, 27] width 73 height 36
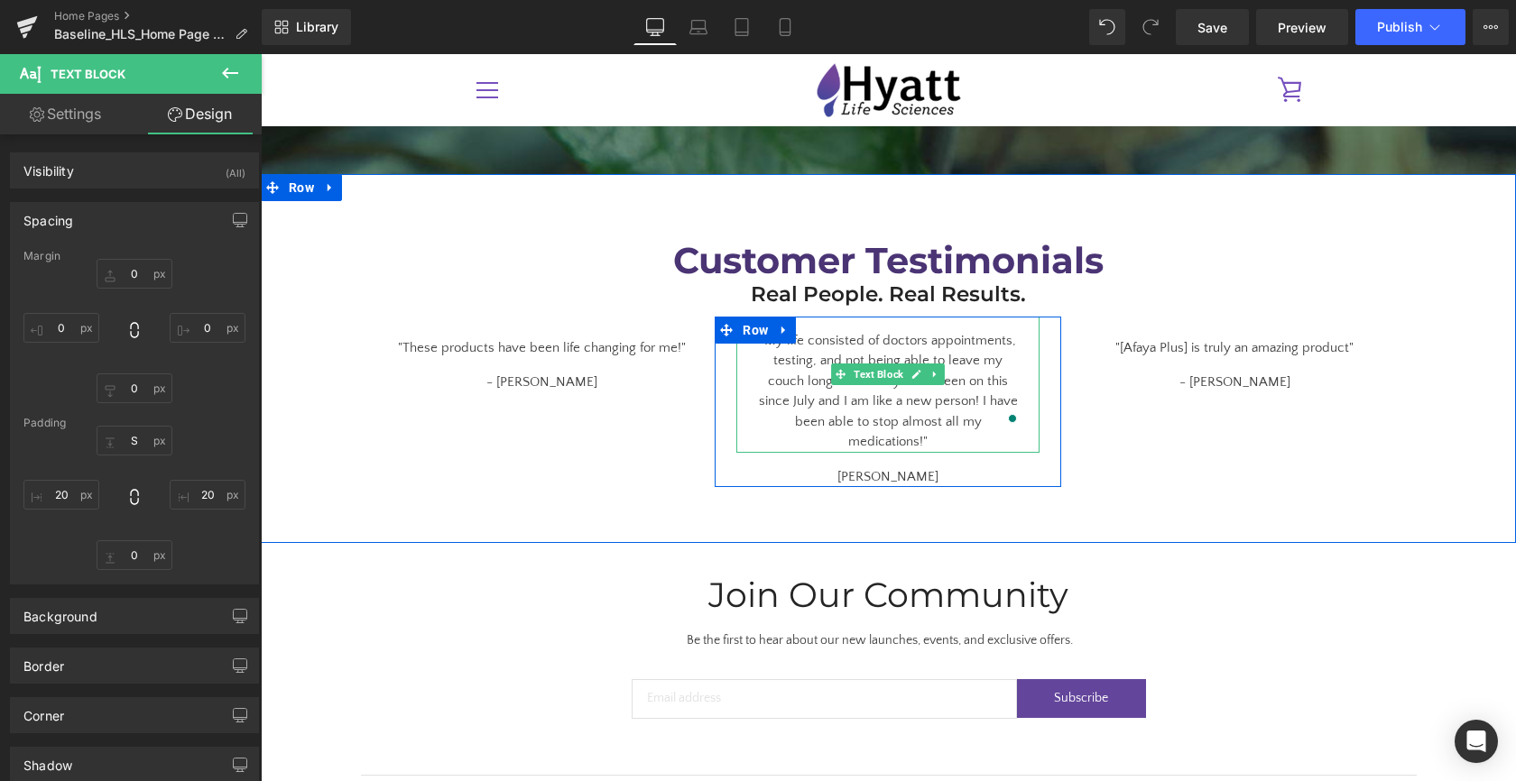
click at [760, 347] on div ""My life consisted of doctors appointments, testing, and not being able to leav…" at bounding box center [887, 385] width 303 height 136
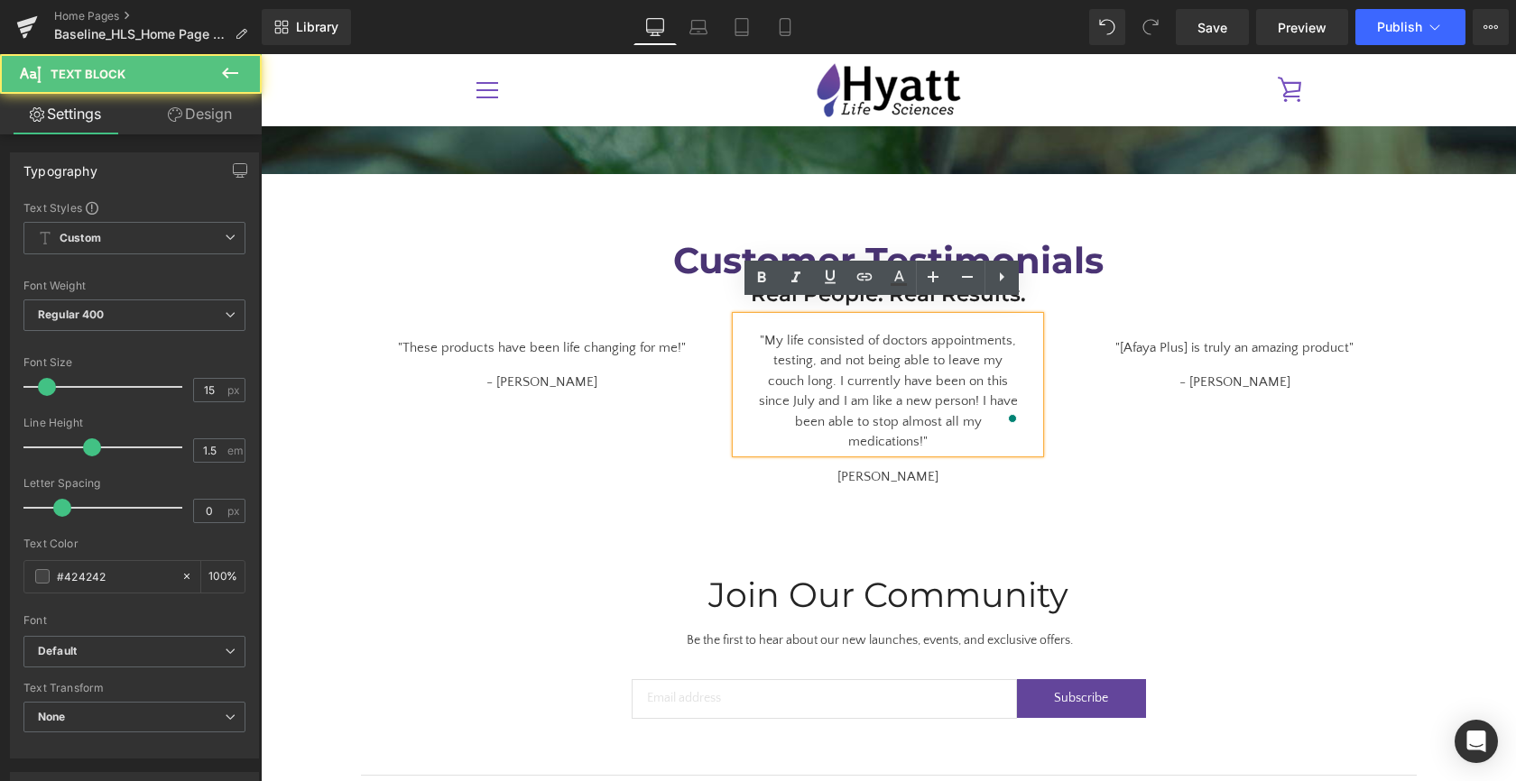
click at [764, 347] on div ""My life consisted of doctors appointments, testing, and not being able to leav…" at bounding box center [887, 385] width 303 height 136
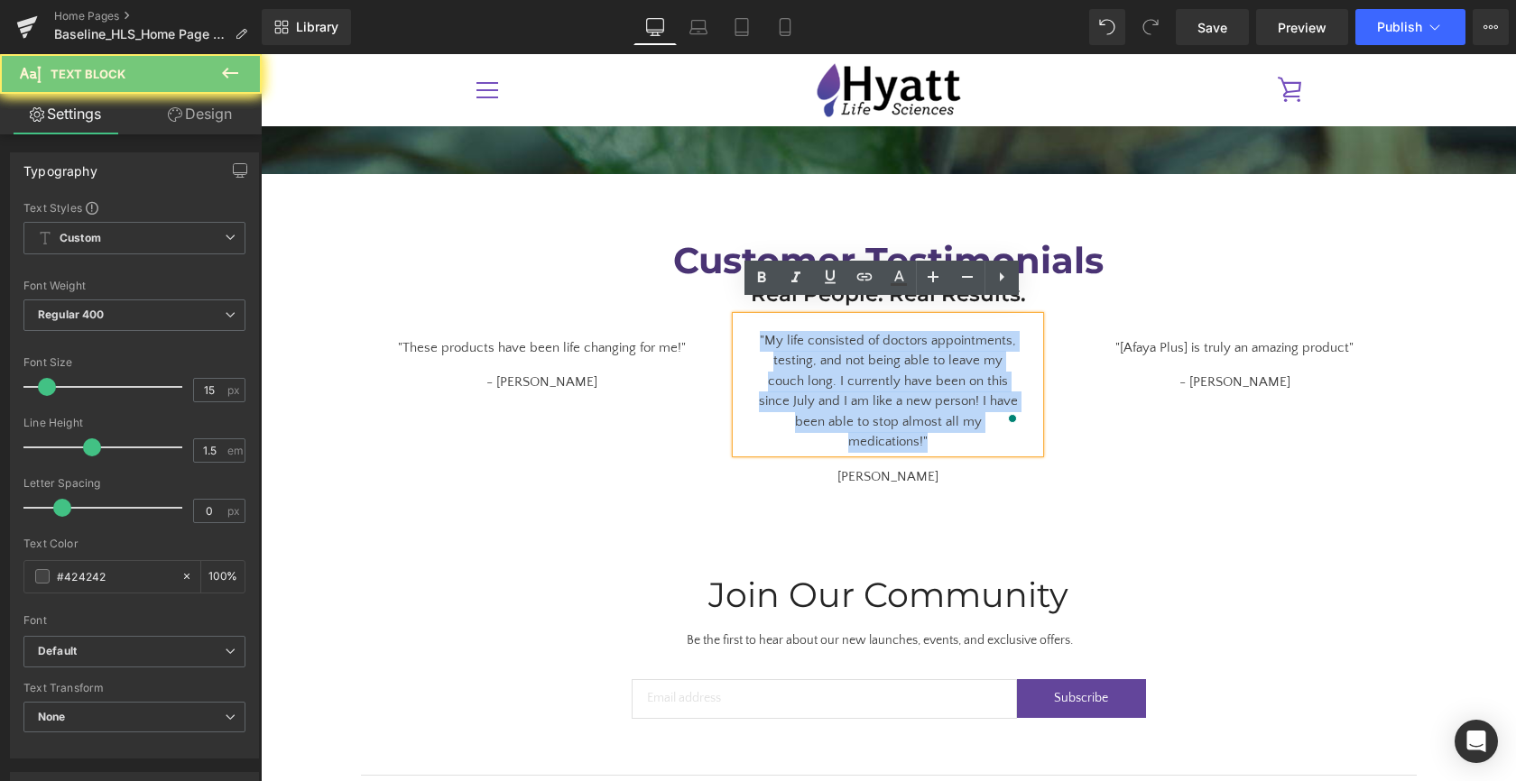
click at [764, 347] on div ""My life consisted of doctors appointments, testing, and not being able to leav…" at bounding box center [887, 385] width 303 height 136
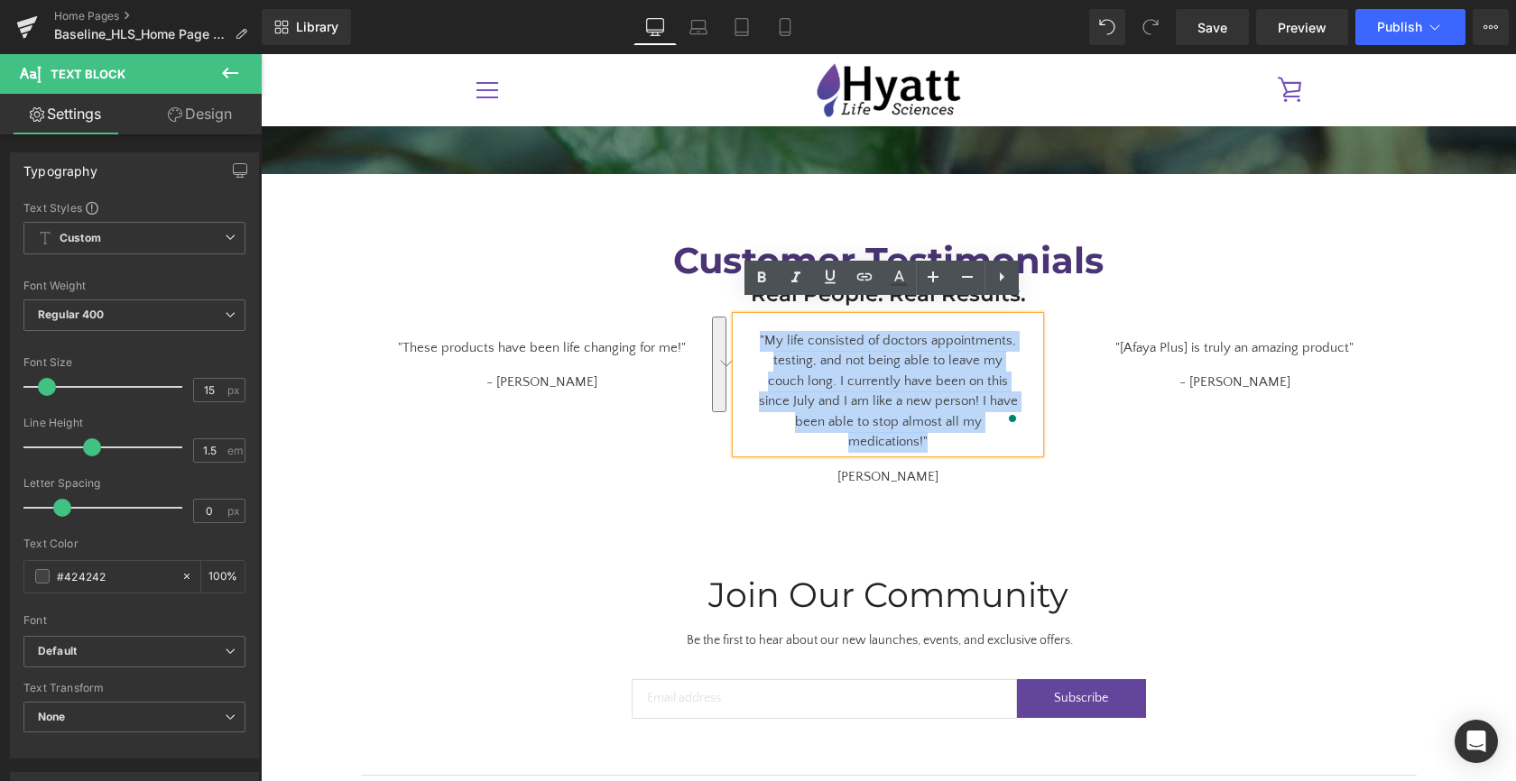
copy div ""My life consisted of doctors appointments, testing, and not being able to leav…"
click at [1191, 444] on div ""These products have been life changing for me!" Text Block - Kim H. Text Block…" at bounding box center [888, 402] width 1083 height 171
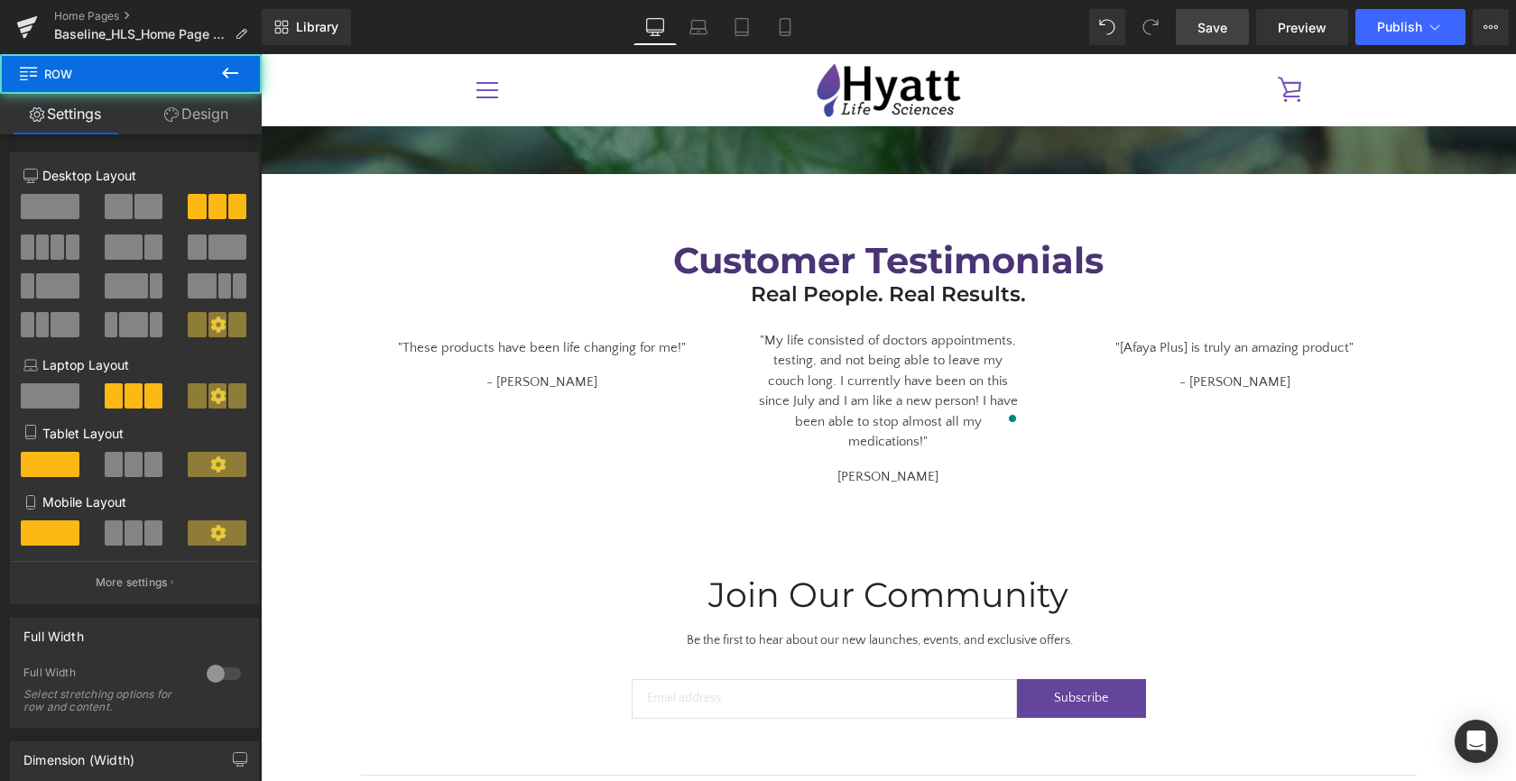
click at [1211, 24] on span "Save" at bounding box center [1212, 27] width 30 height 19
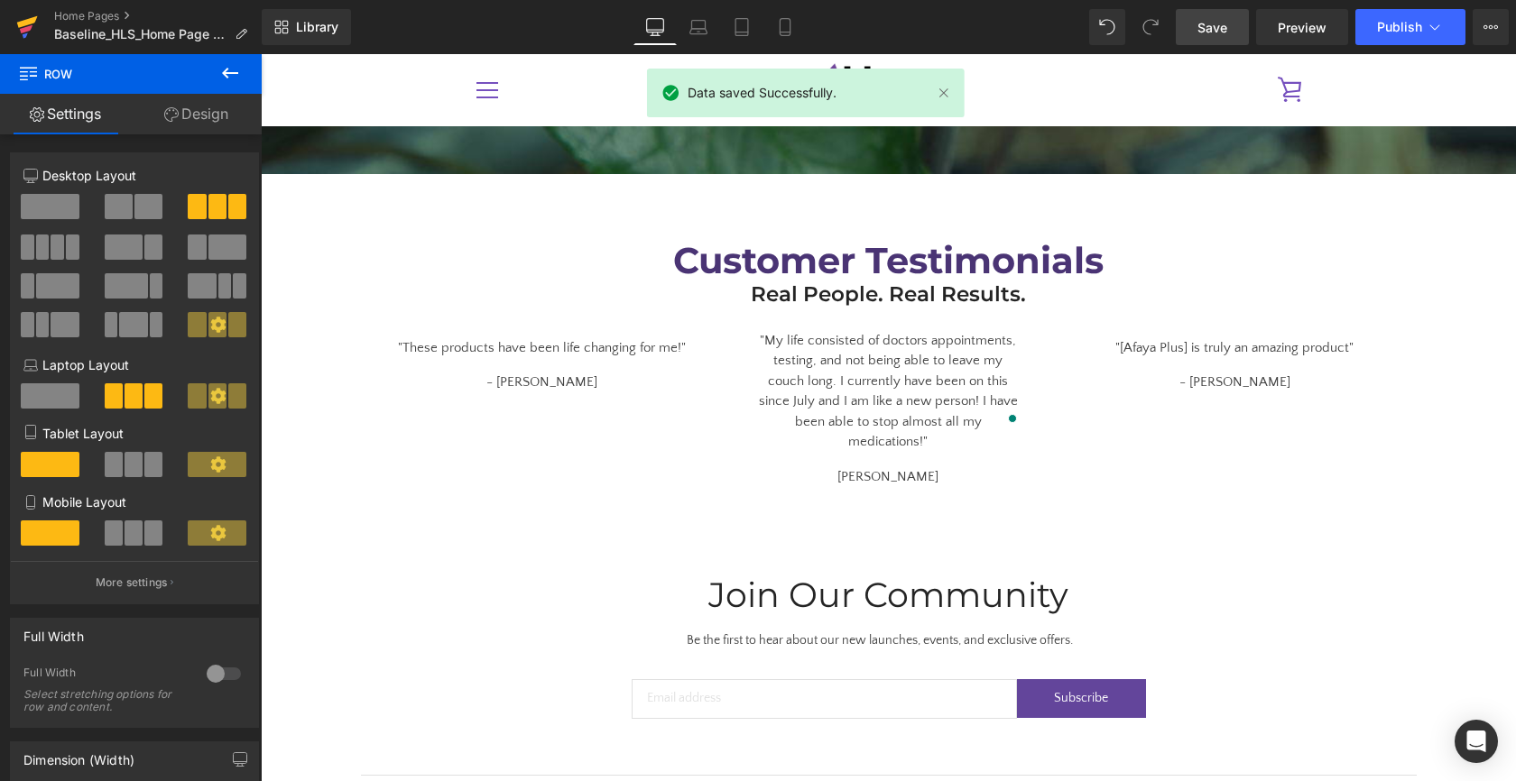
click at [26, 26] on icon at bounding box center [26, 29] width 13 height 8
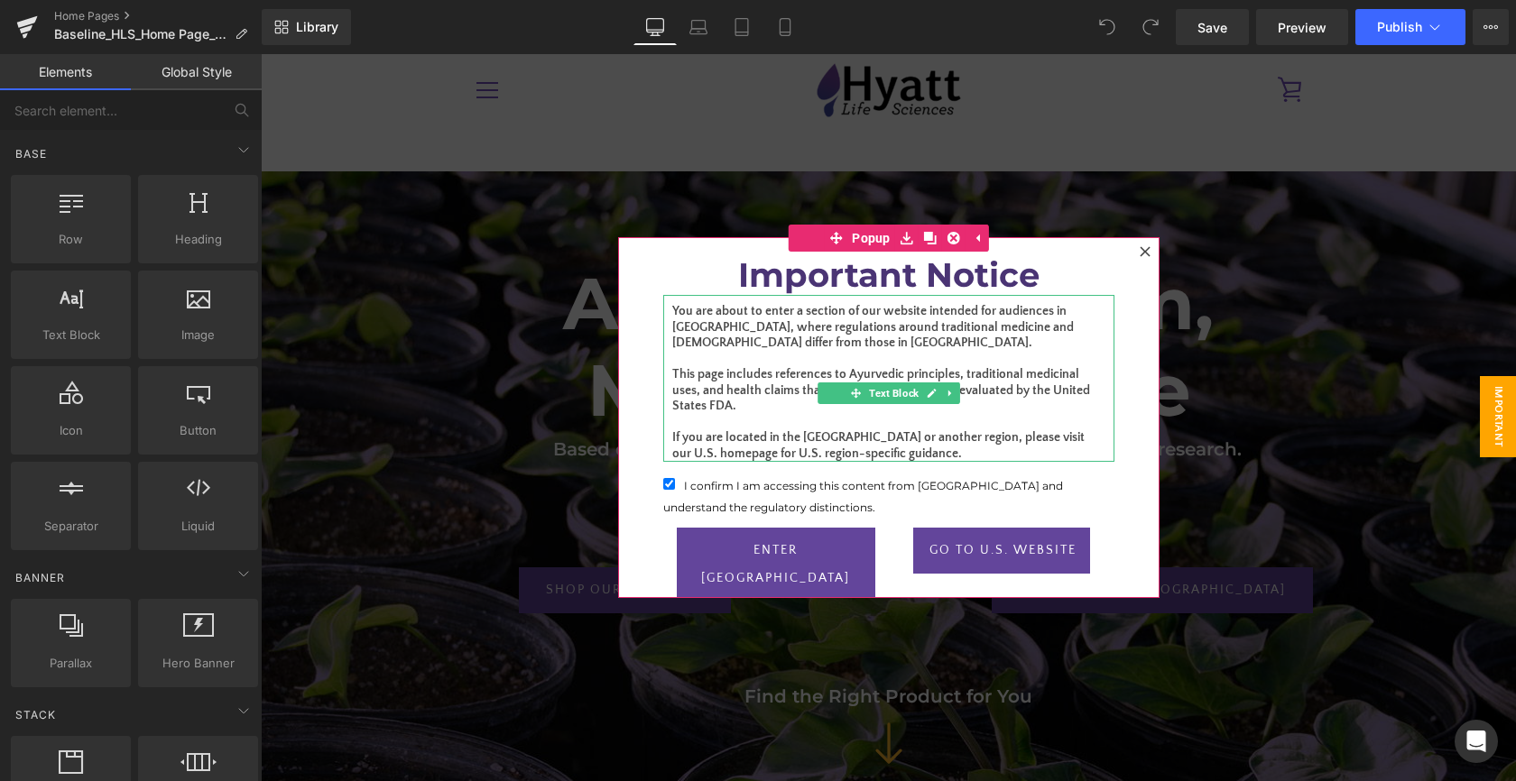
click at [742, 386] on p "This page includes references to Ayurvedic principles, traditional medicinal us…" at bounding box center [888, 391] width 433 height 48
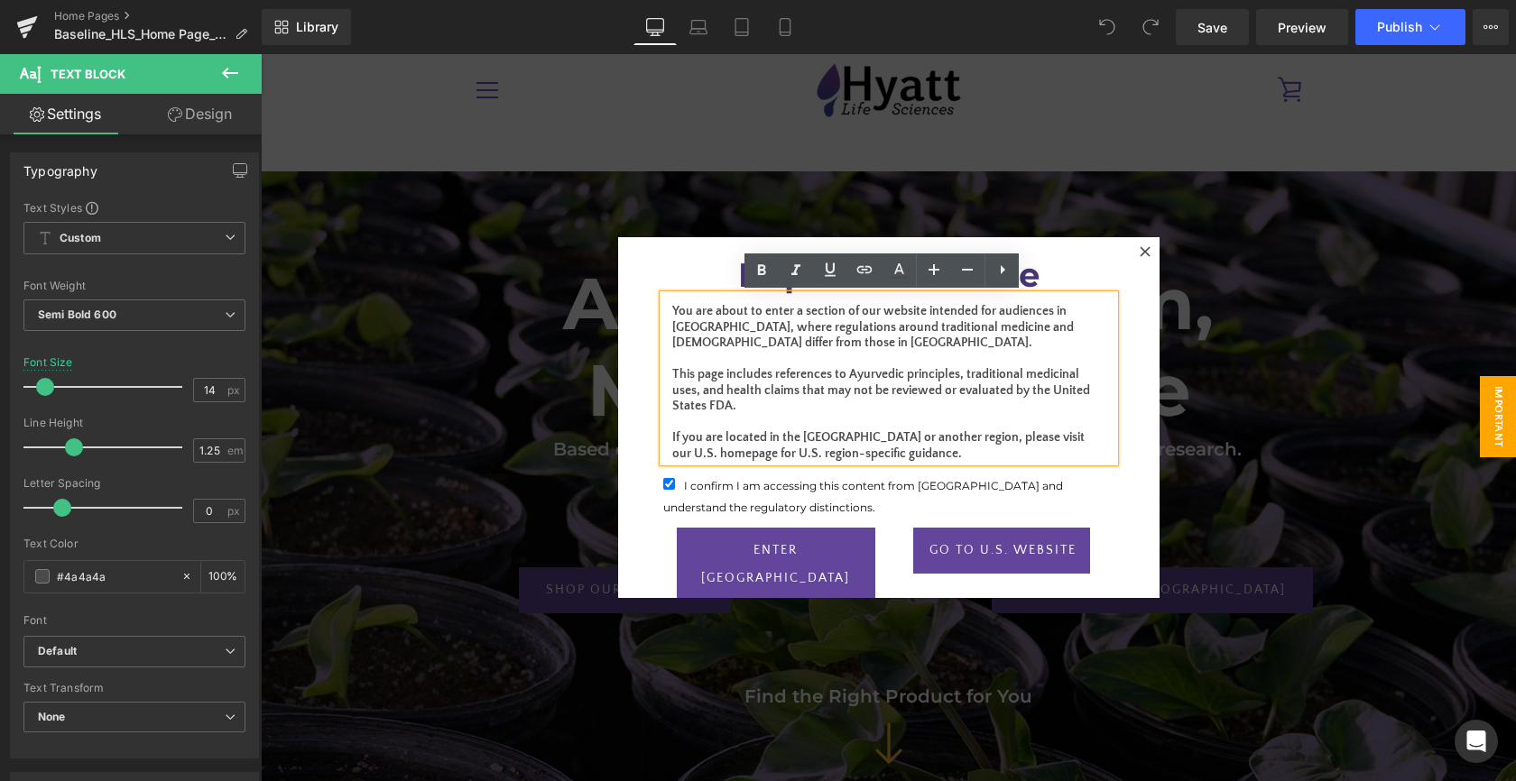
click at [742, 384] on p "This page includes references to Ayurvedic principles, traditional medicinal us…" at bounding box center [888, 391] width 433 height 48
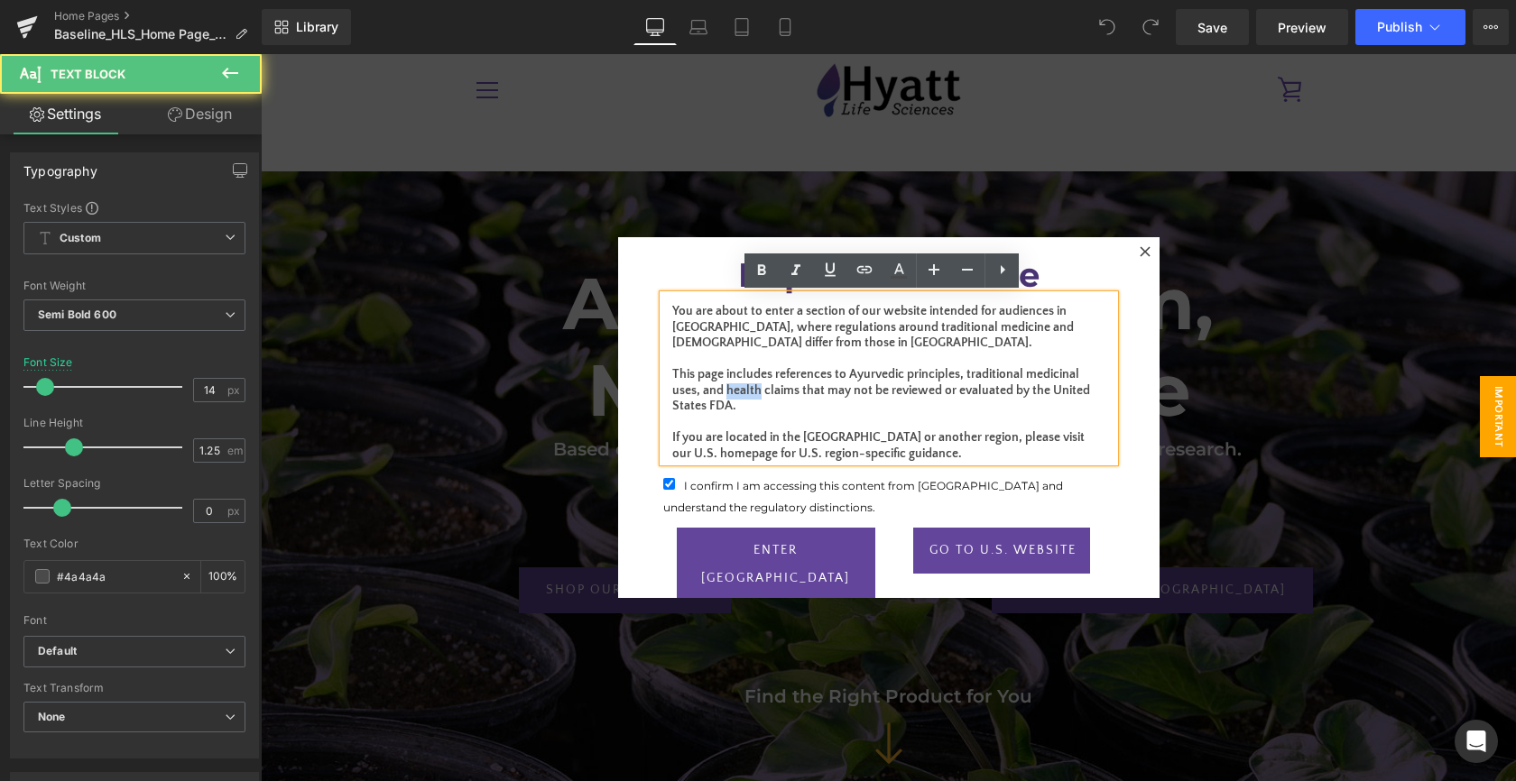
click at [742, 384] on p "This page includes references to Ayurvedic principles, traditional medicinal us…" at bounding box center [888, 391] width 433 height 48
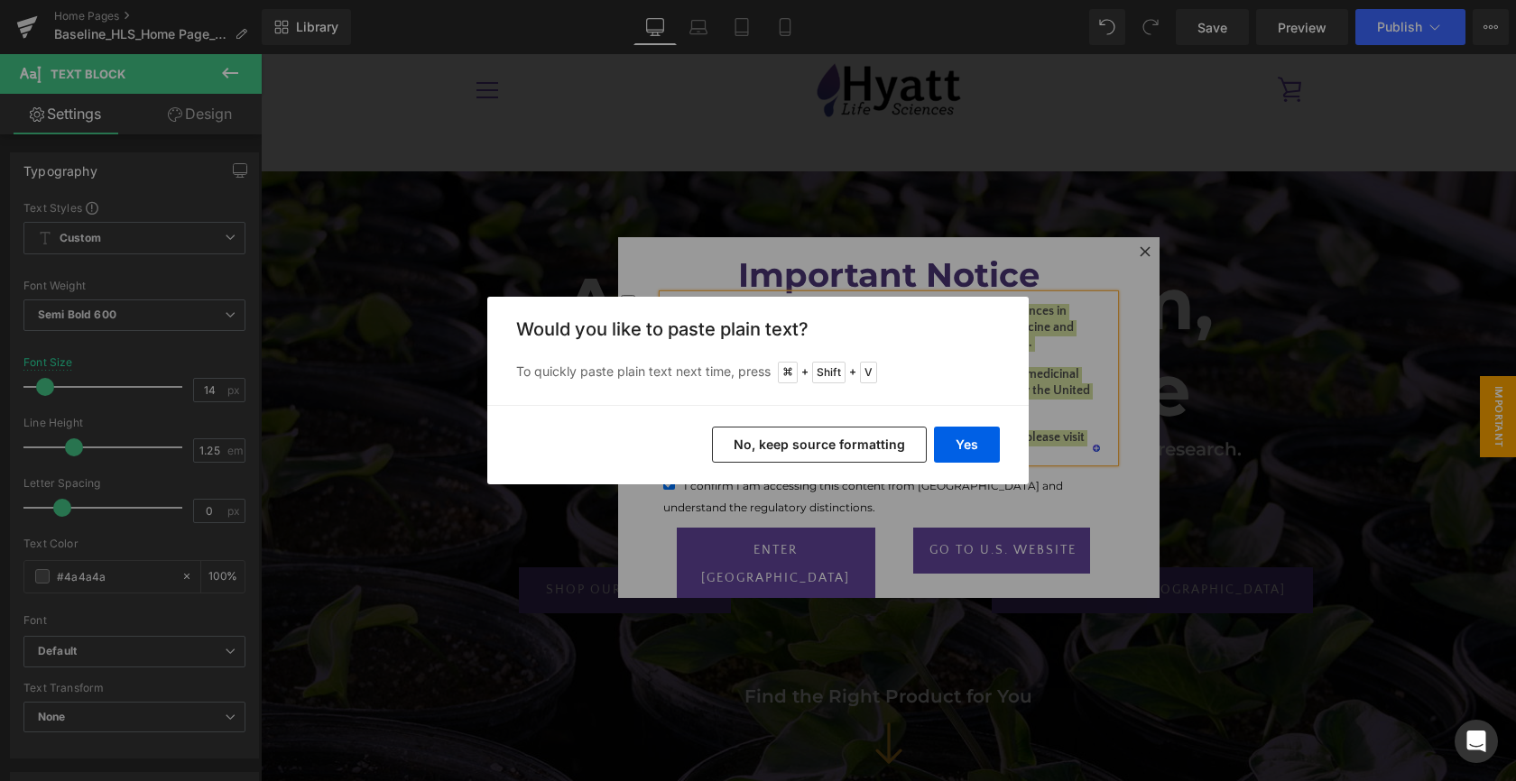
click at [852, 445] on button "No, keep source formatting" at bounding box center [819, 445] width 215 height 36
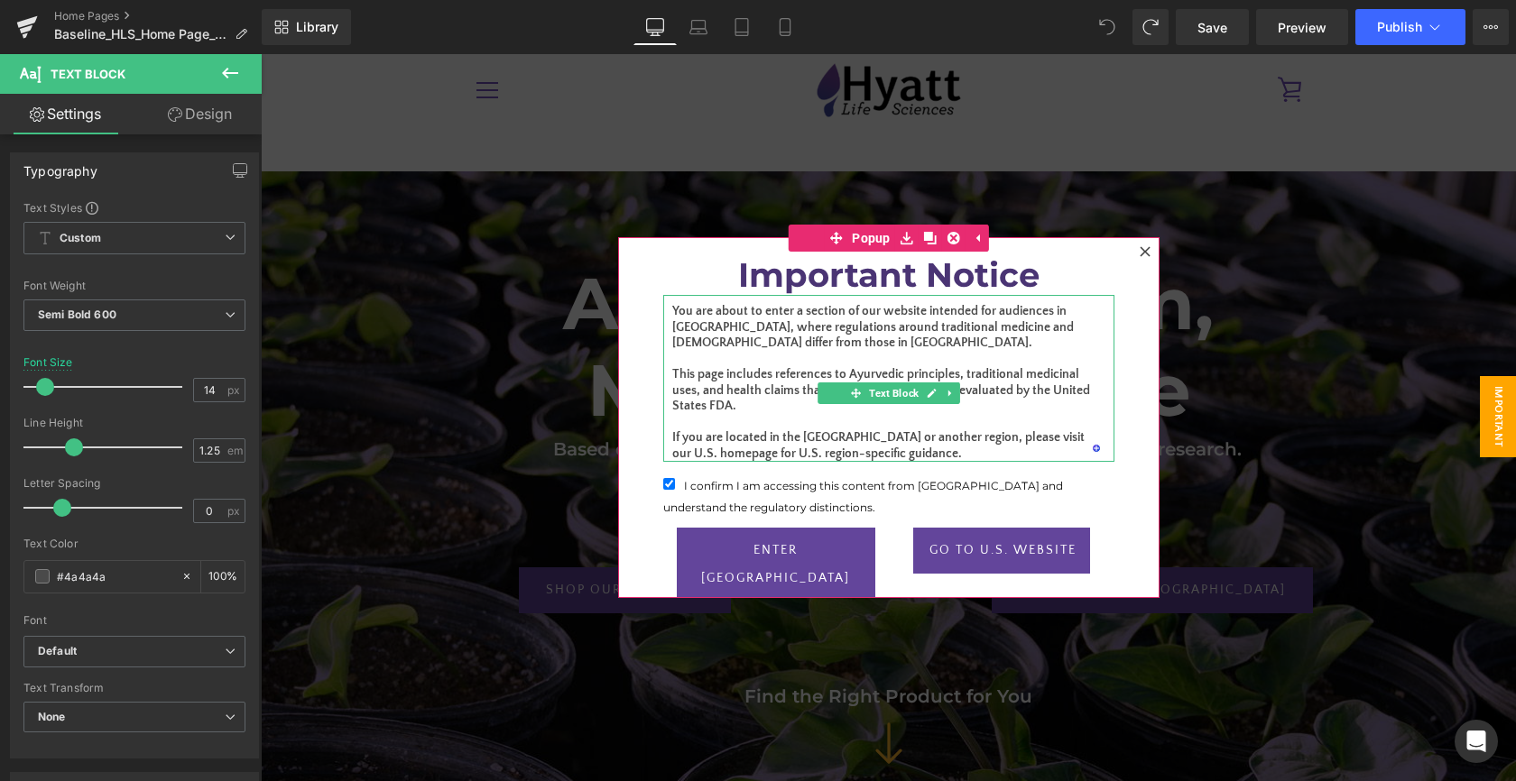
click at [775, 418] on p "To enrich screen reader interactions, please activate Accessibility in Grammarl…" at bounding box center [888, 423] width 433 height 16
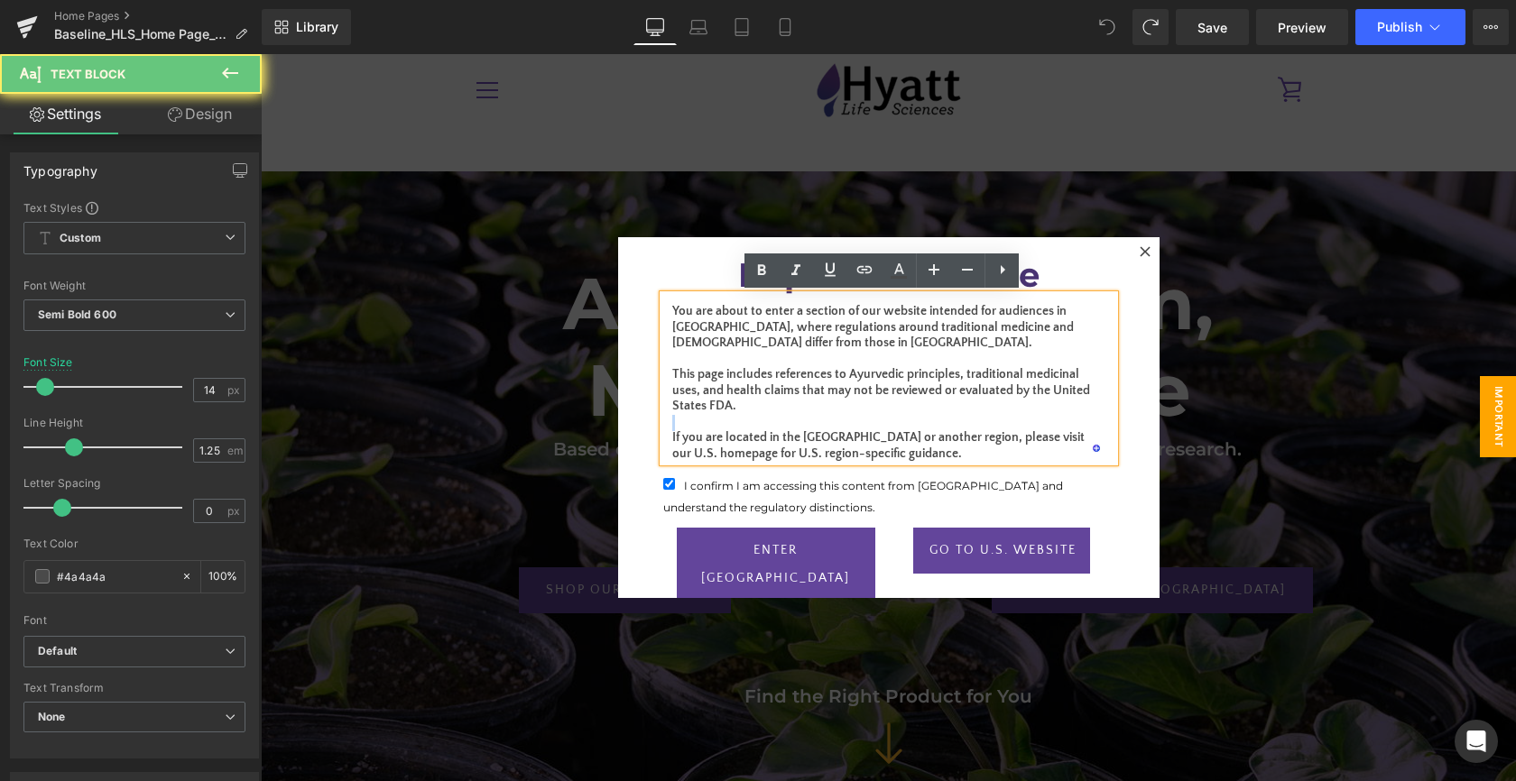
click at [775, 418] on p "To enrich screen reader interactions, please activate Accessibility in Grammarl…" at bounding box center [888, 423] width 433 height 16
click at [952, 447] on p "If you are located in the United States or another region, please visit our U.S…" at bounding box center [888, 446] width 433 height 32
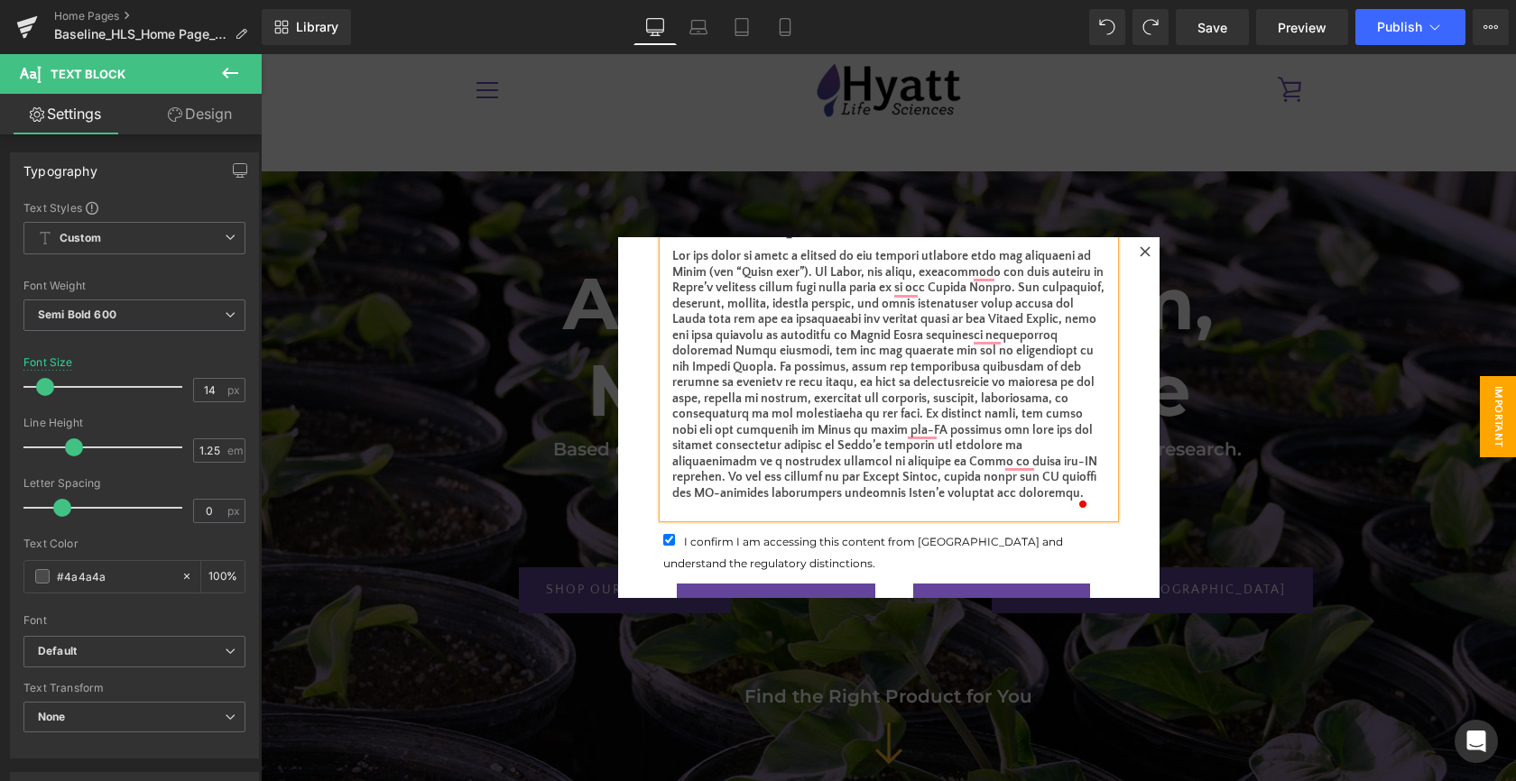
scroll to position [56, 0]
click at [630, 382] on div "Important Notice Heading Text Block I confirm I am accessing this content from …" at bounding box center [888, 417] width 541 height 361
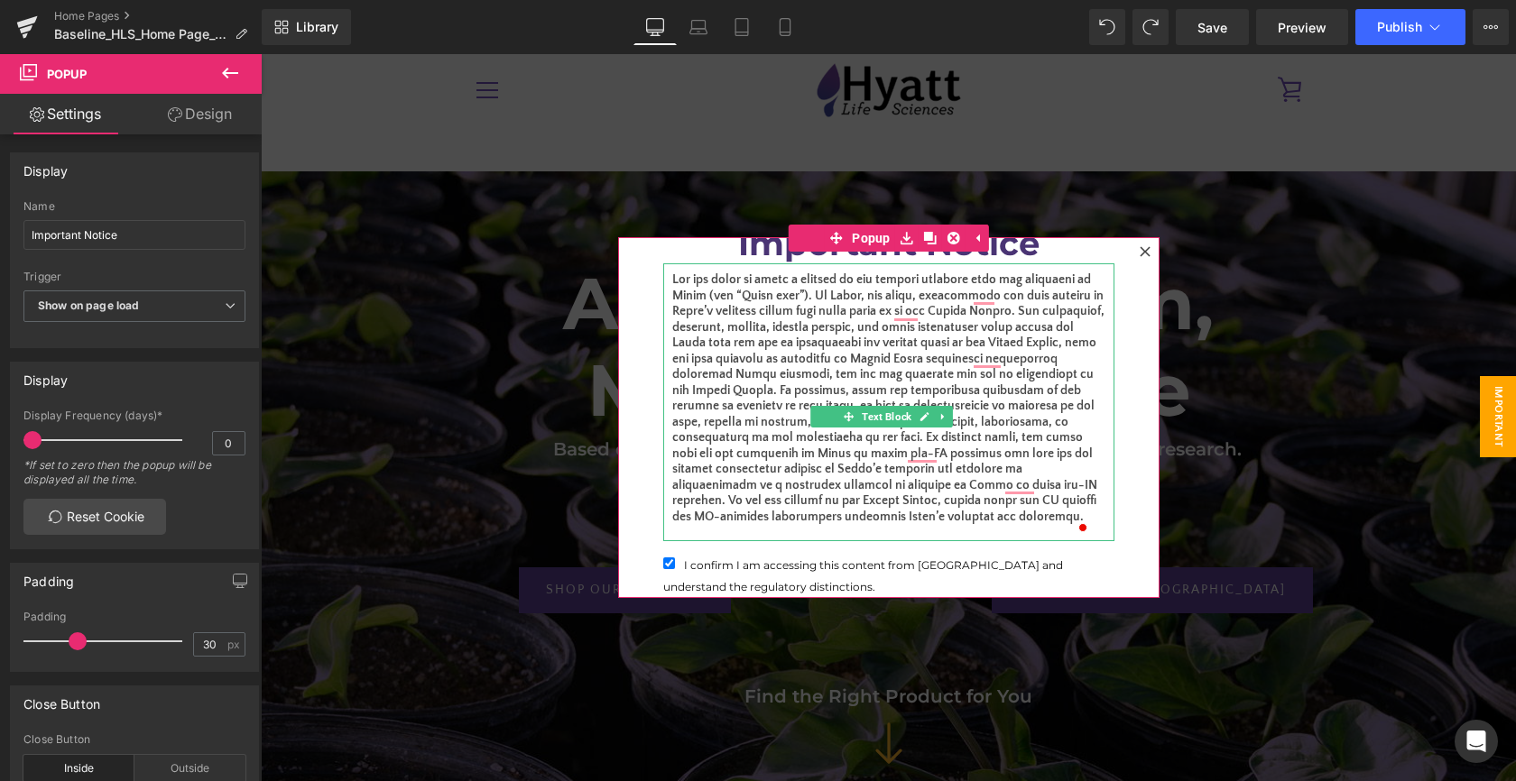
scroll to position [23, 0]
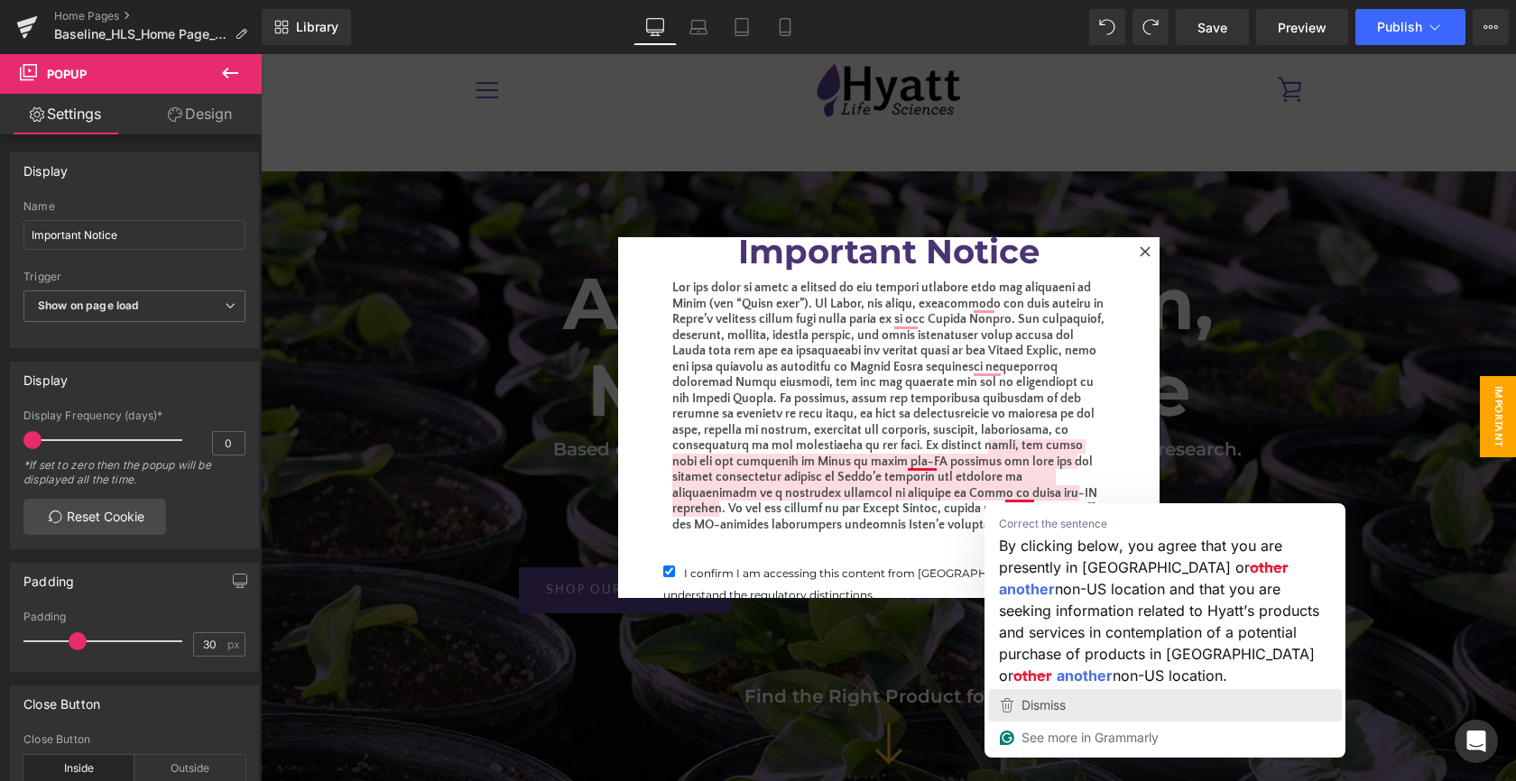
click at [1065, 704] on span "Dismiss" at bounding box center [1043, 704] width 44 height 15
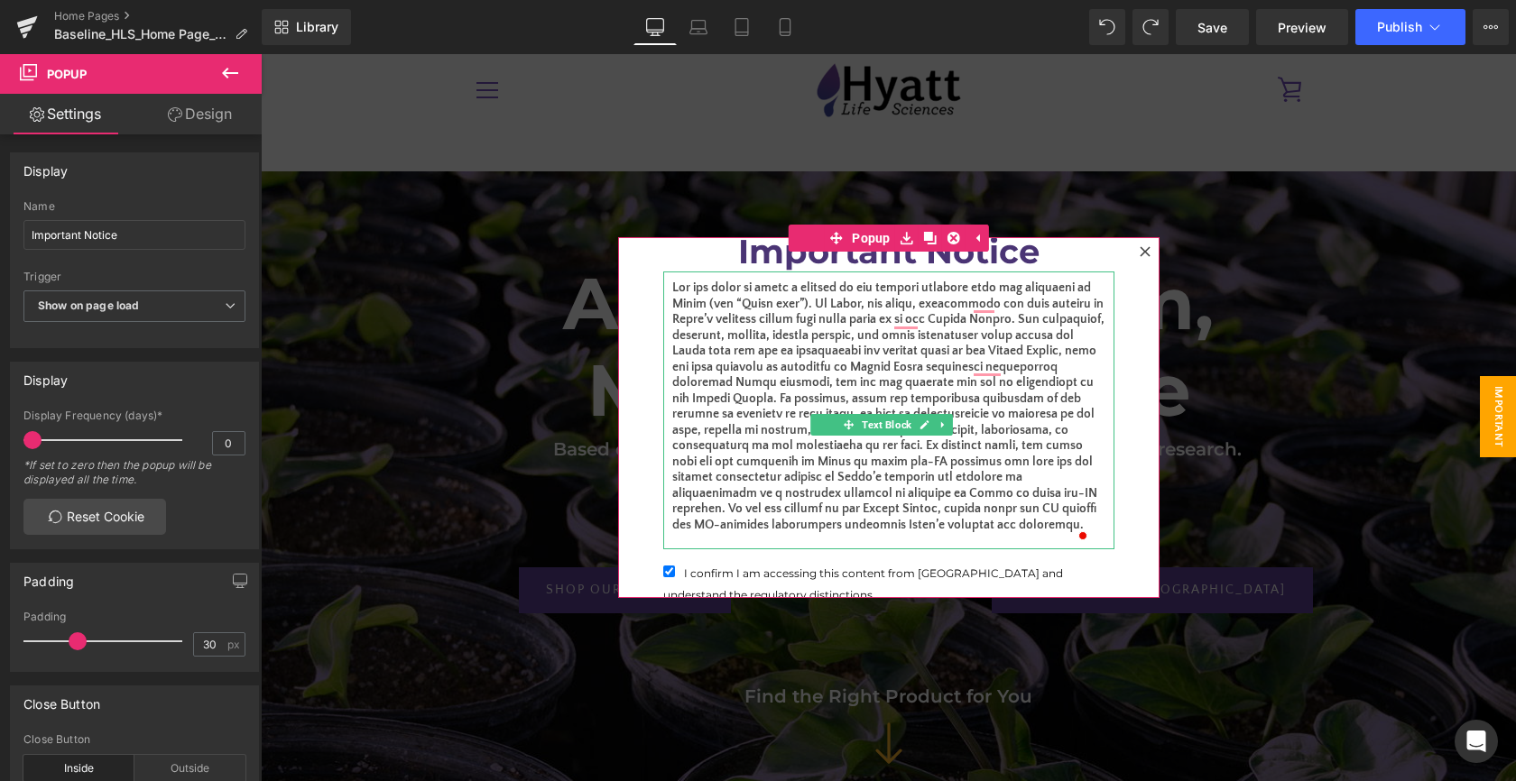
scroll to position [0, 0]
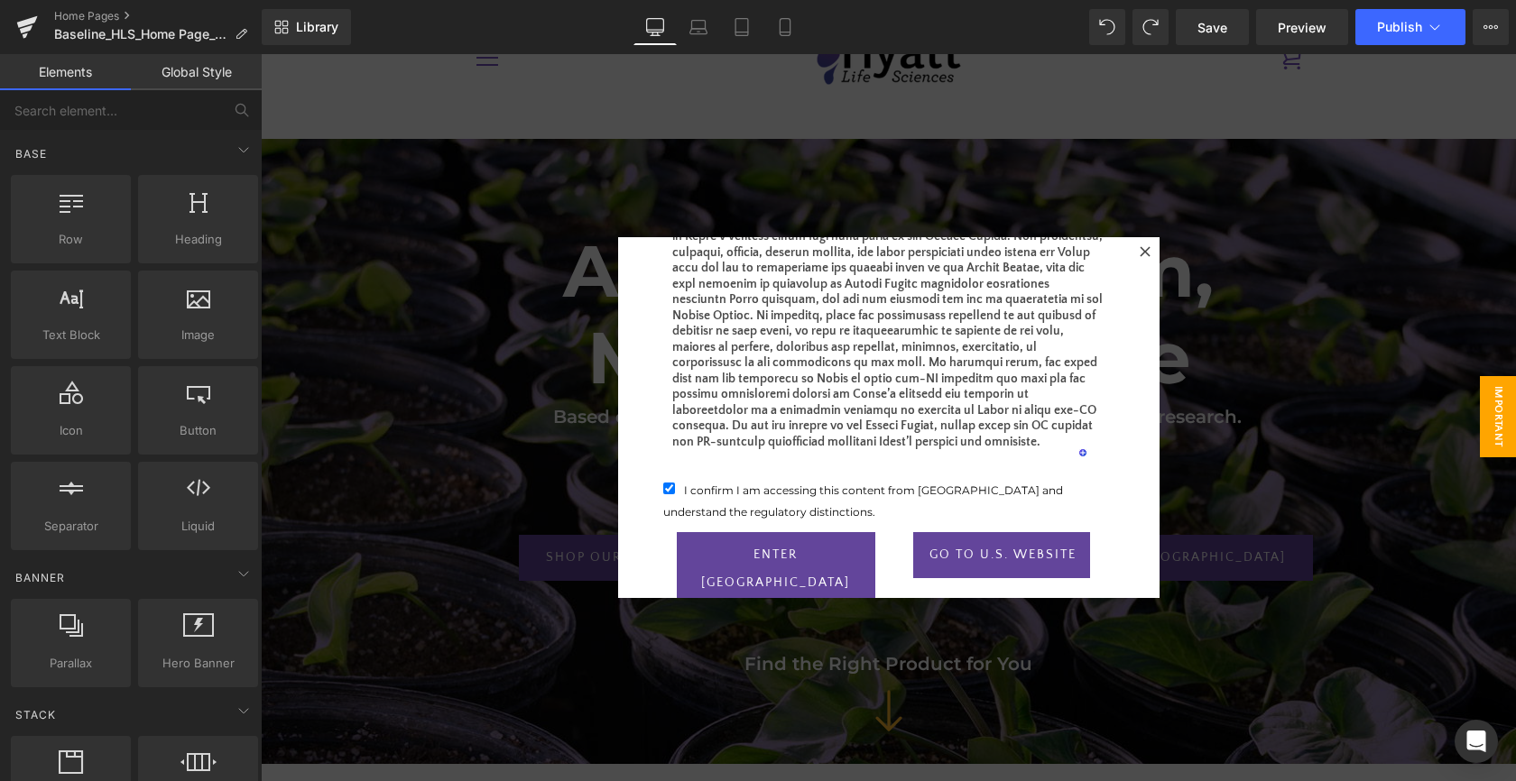
click at [1232, 290] on div at bounding box center [888, 417] width 1255 height 727
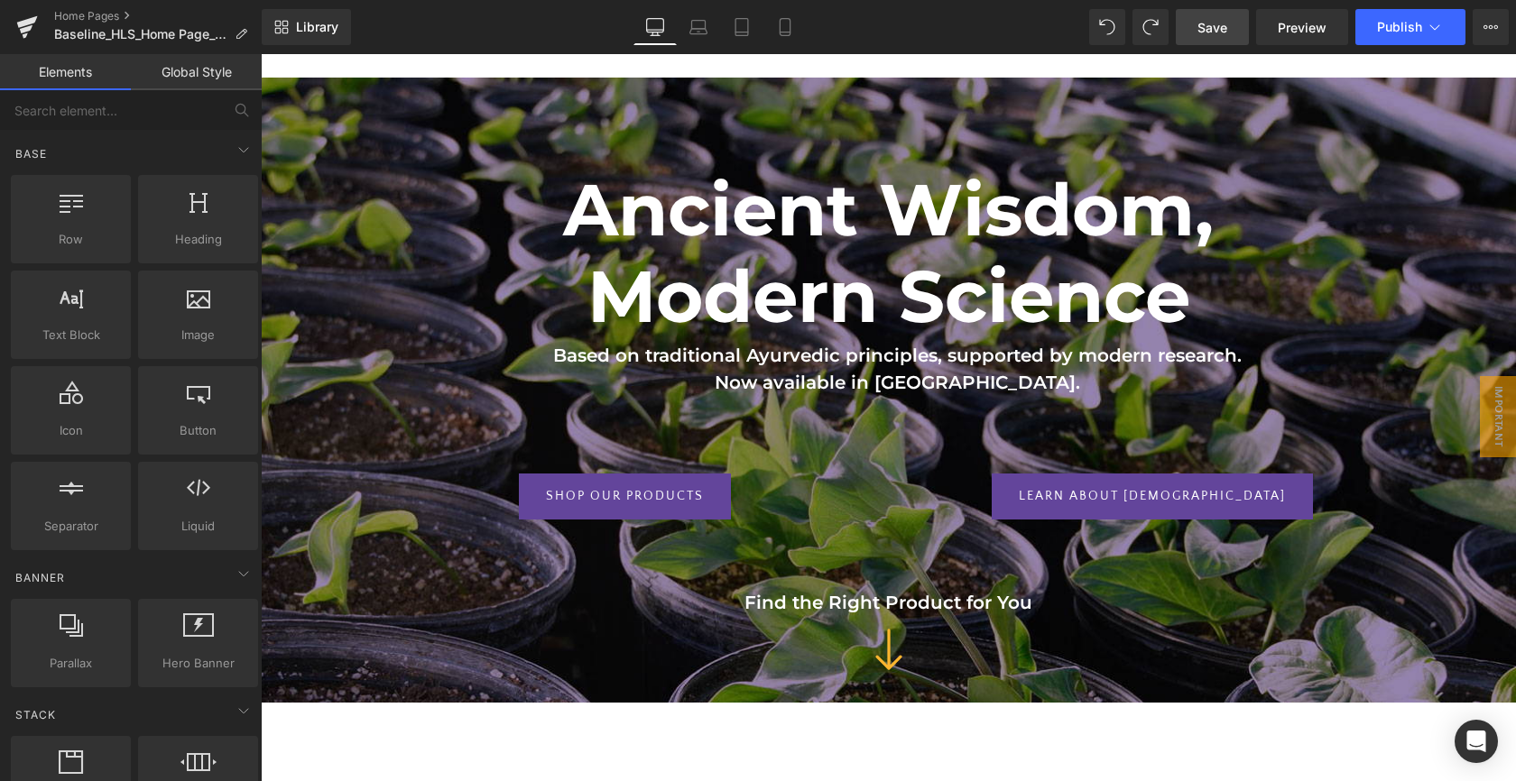
click at [1225, 15] on link "Save" at bounding box center [1212, 27] width 73 height 36
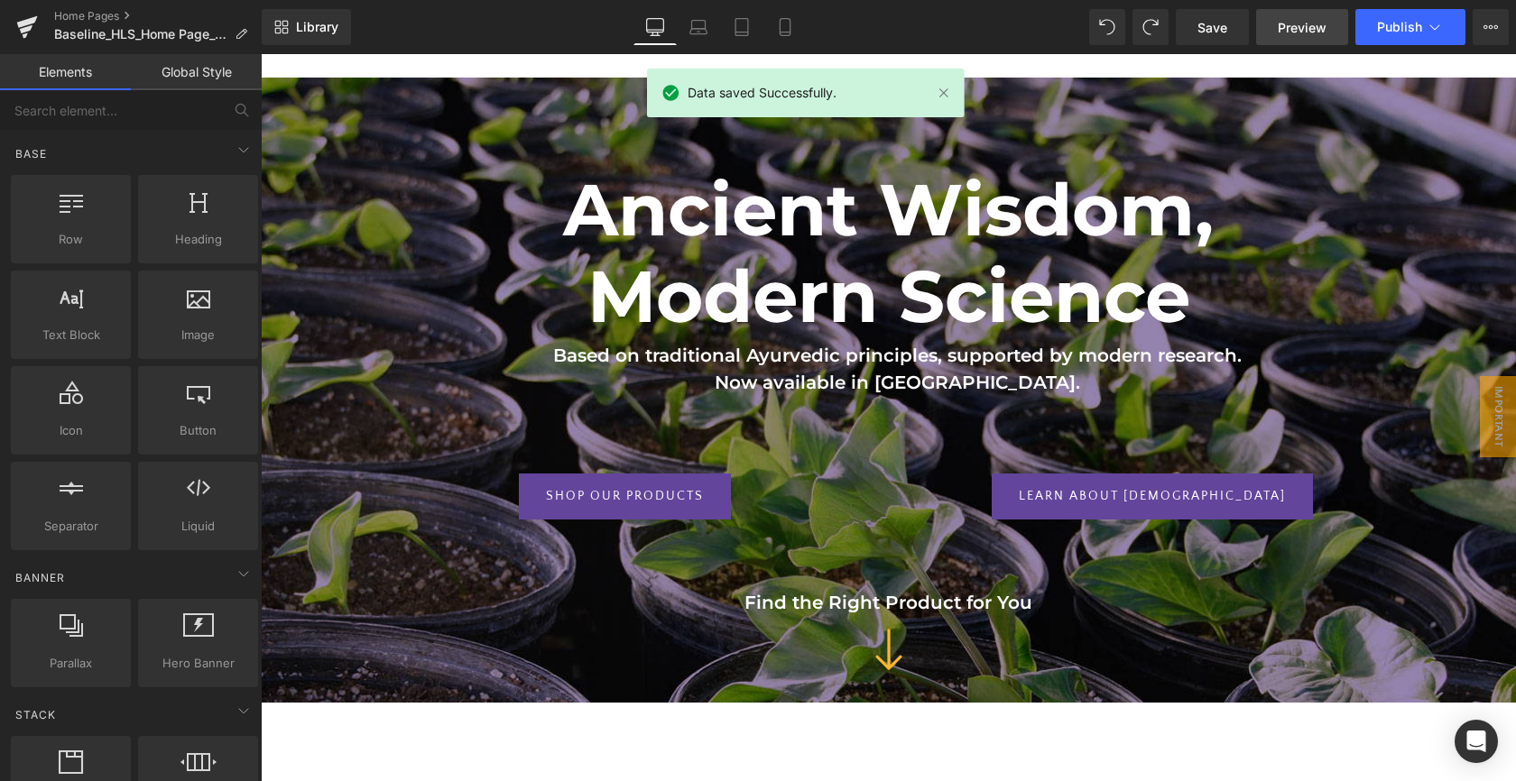
click at [1300, 34] on span "Preview" at bounding box center [1301, 27] width 49 height 19
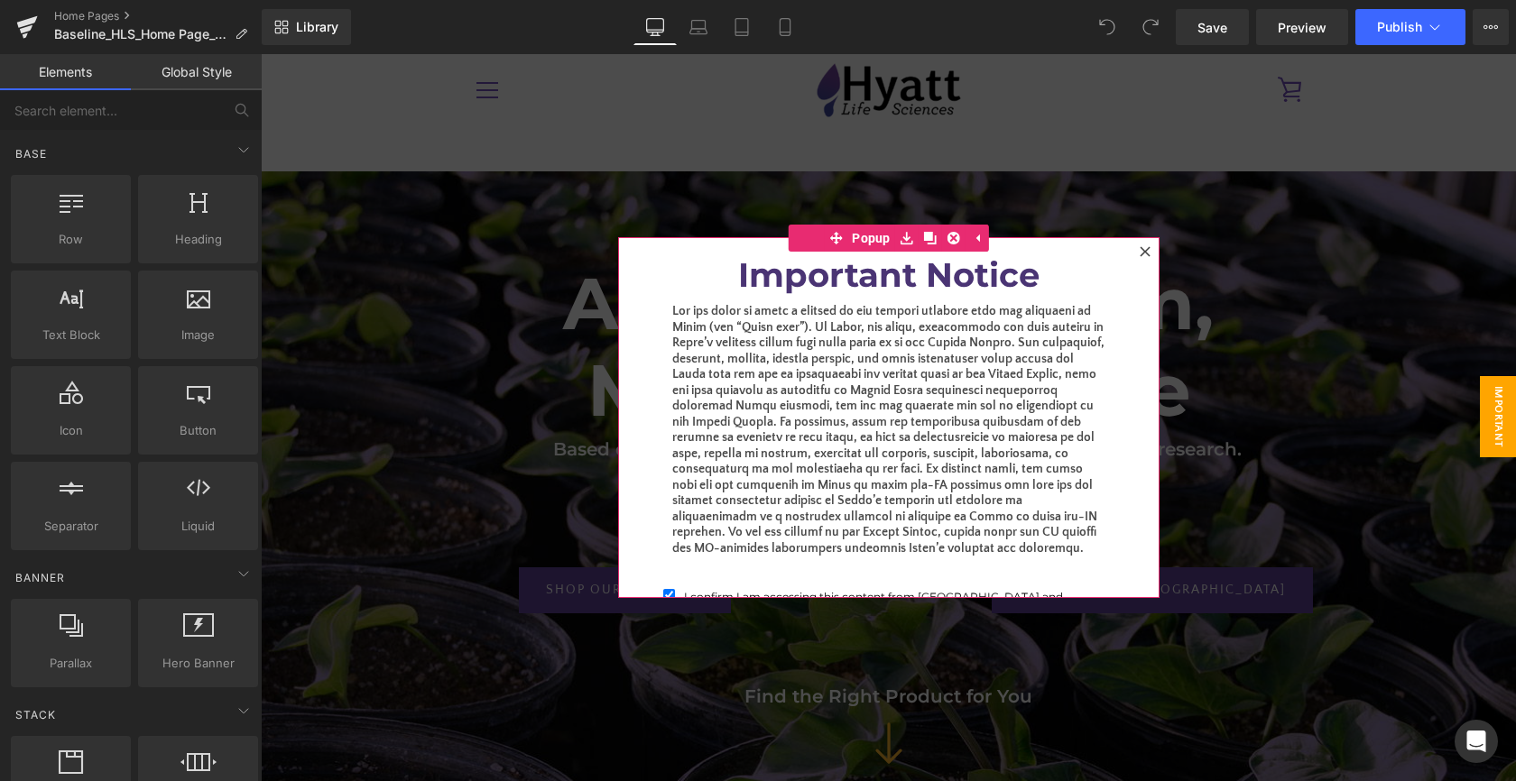
click at [646, 261] on div "Important Notice Heading Text Block I confirm I am accessing this content from …" at bounding box center [888, 417] width 487 height 361
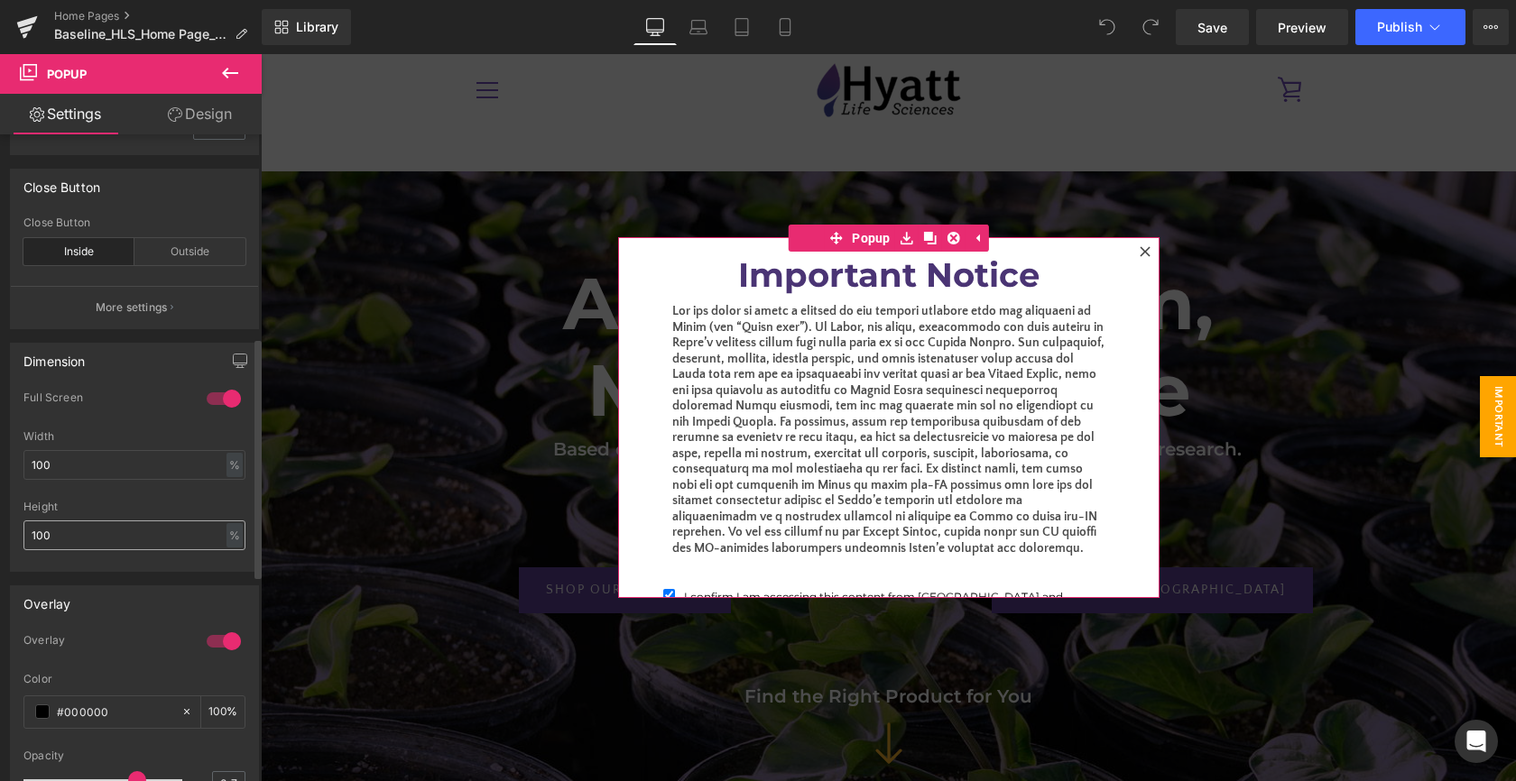
scroll to position [549, 0]
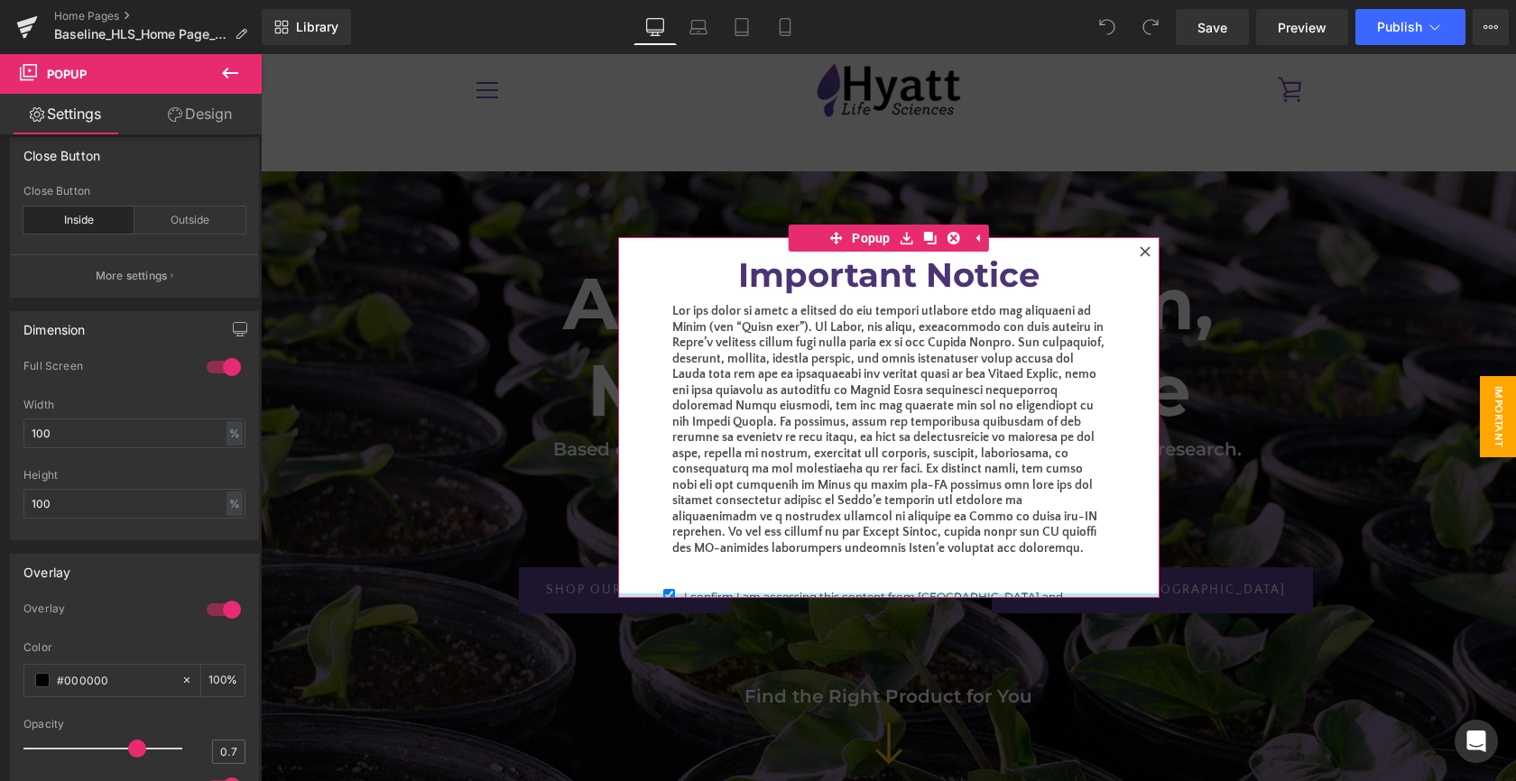
drag, startPoint x: 640, startPoint y: 595, endPoint x: 645, endPoint y: 571, distance: 25.0
click at [645, 571] on div "Important Notice Heading Text Block I confirm I am accessing this content from …" at bounding box center [888, 417] width 541 height 361
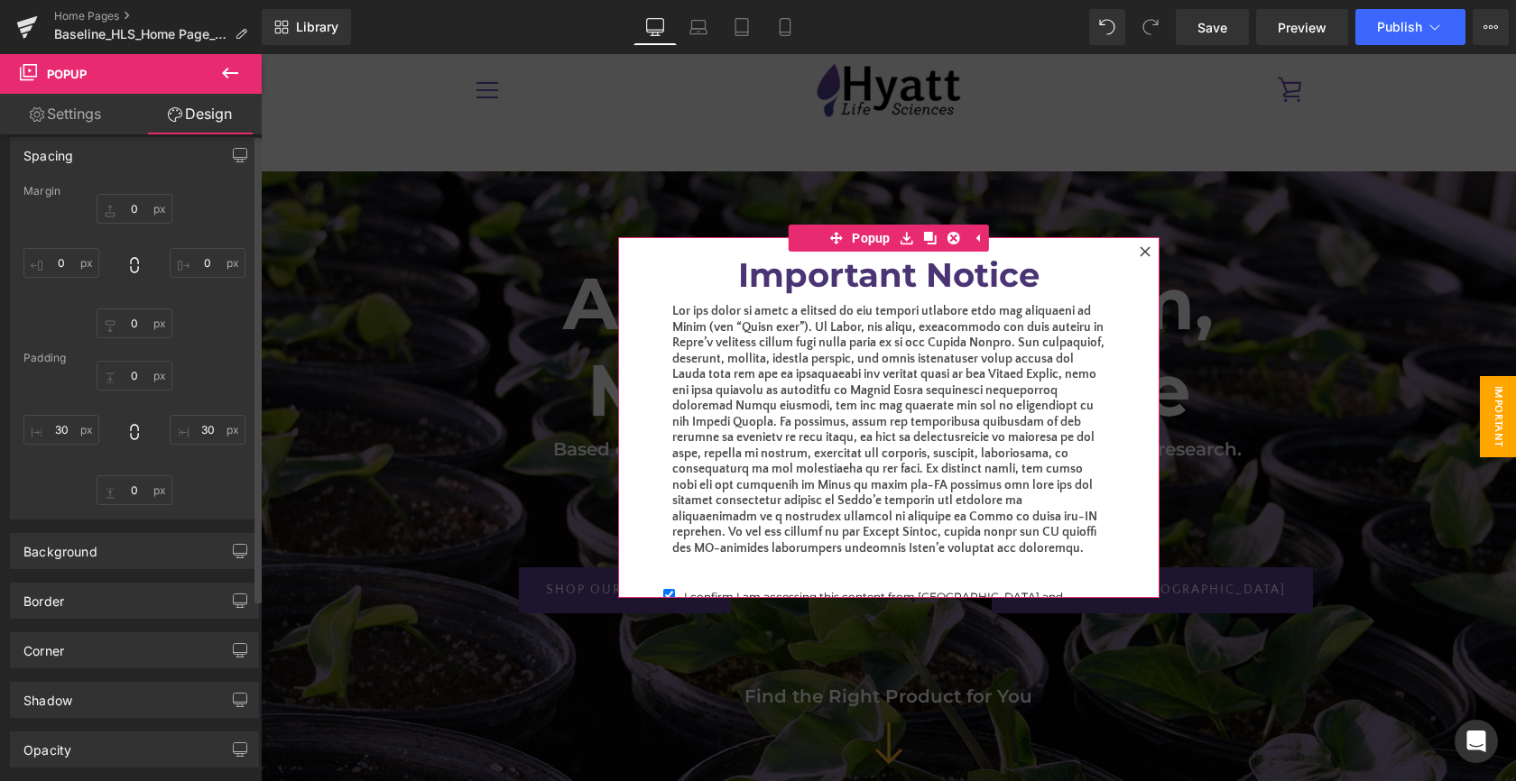
scroll to position [0, 0]
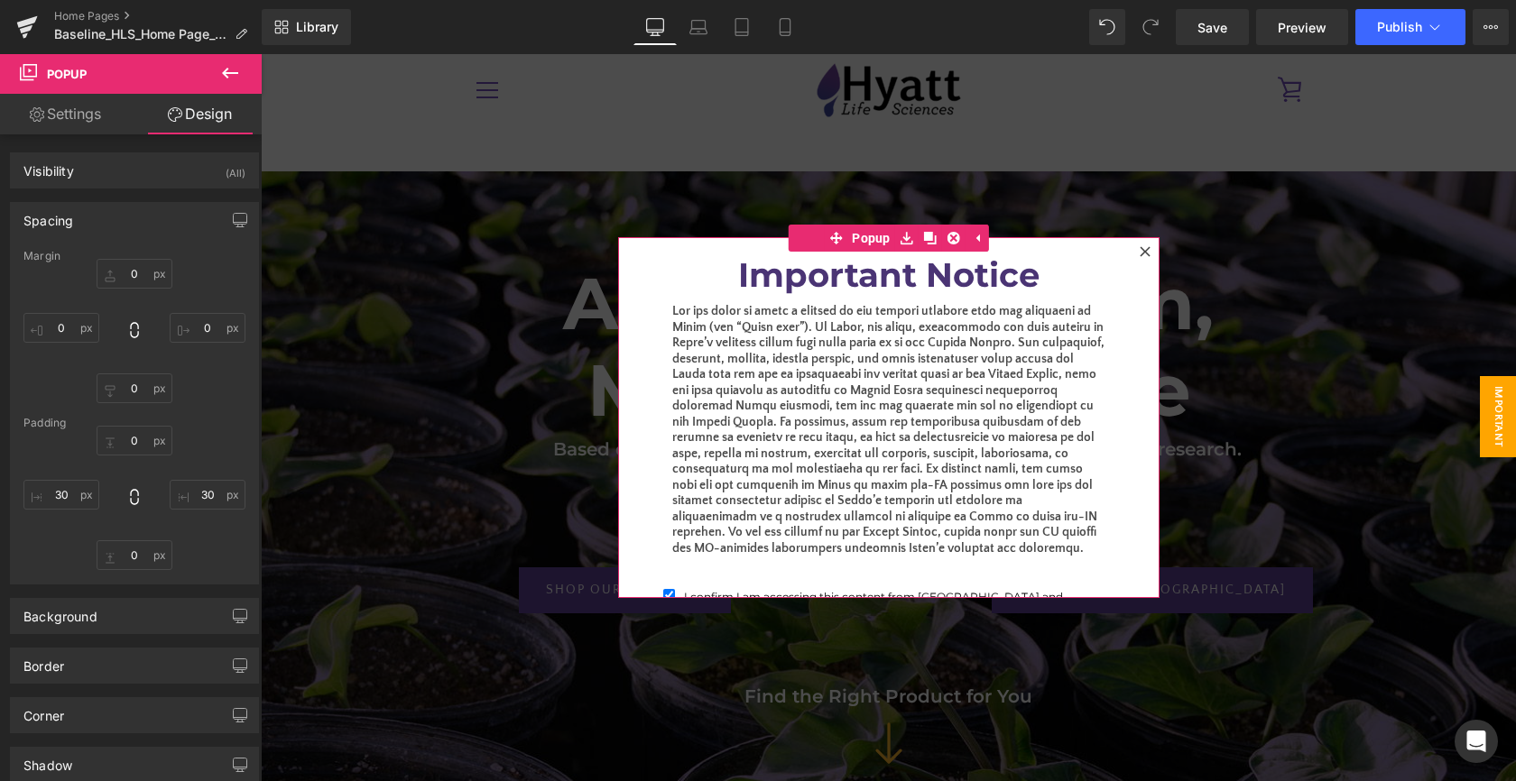
click at [645, 285] on div "Important Notice Heading Text Block I confirm I am accessing this content from …" at bounding box center [888, 417] width 487 height 361
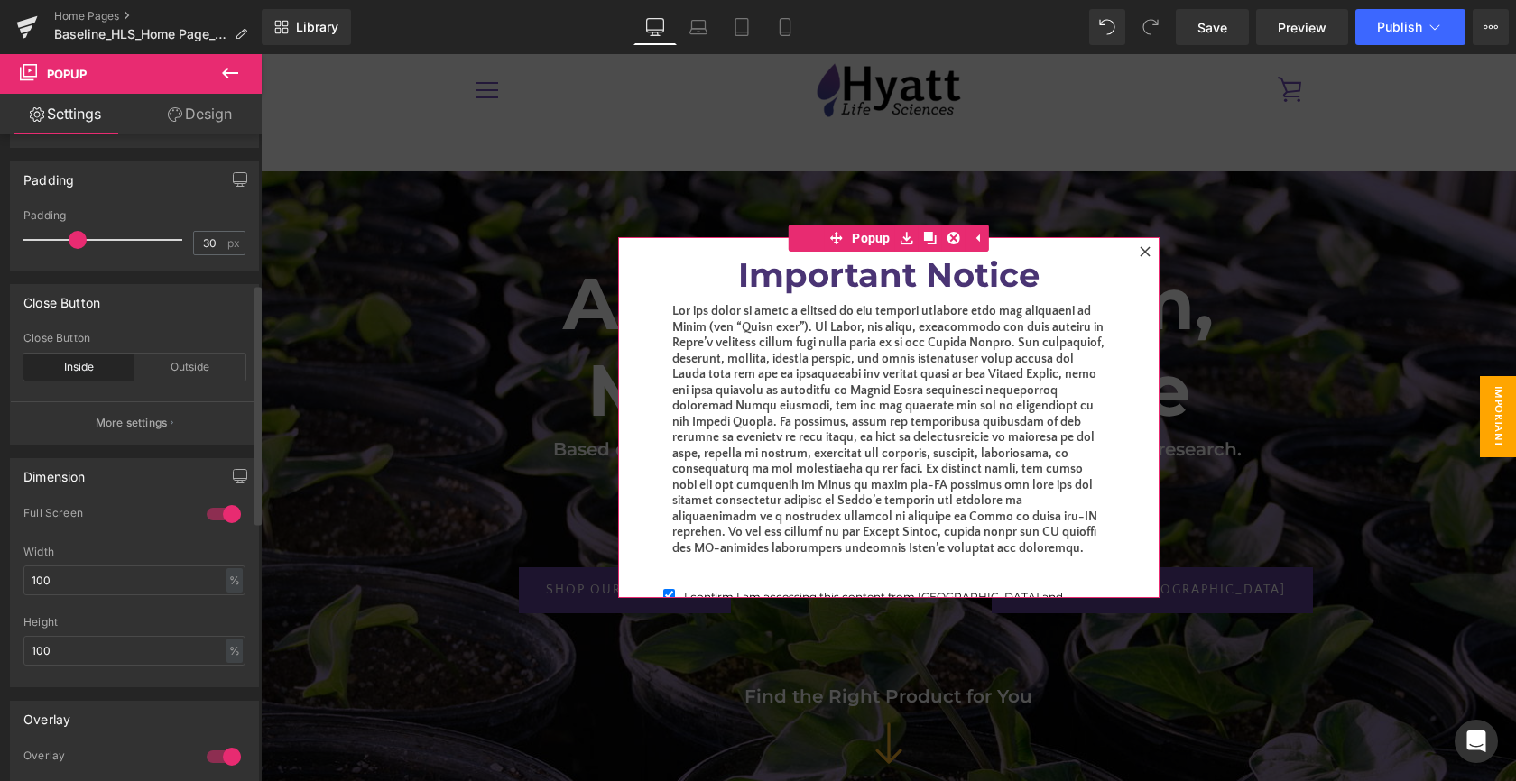
scroll to position [401, 0]
click at [213, 514] on div at bounding box center [223, 514] width 43 height 29
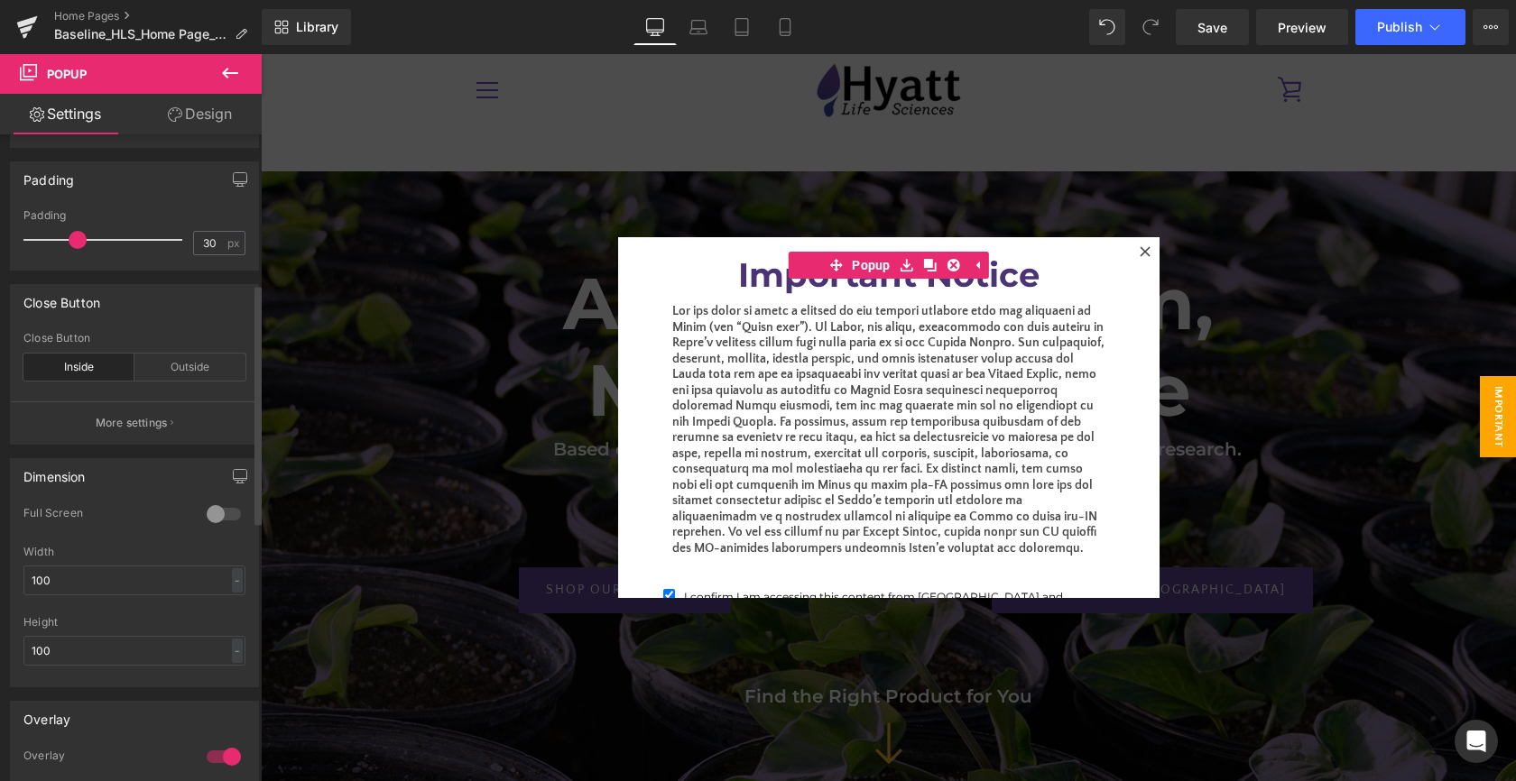
click at [213, 514] on div at bounding box center [223, 514] width 43 height 29
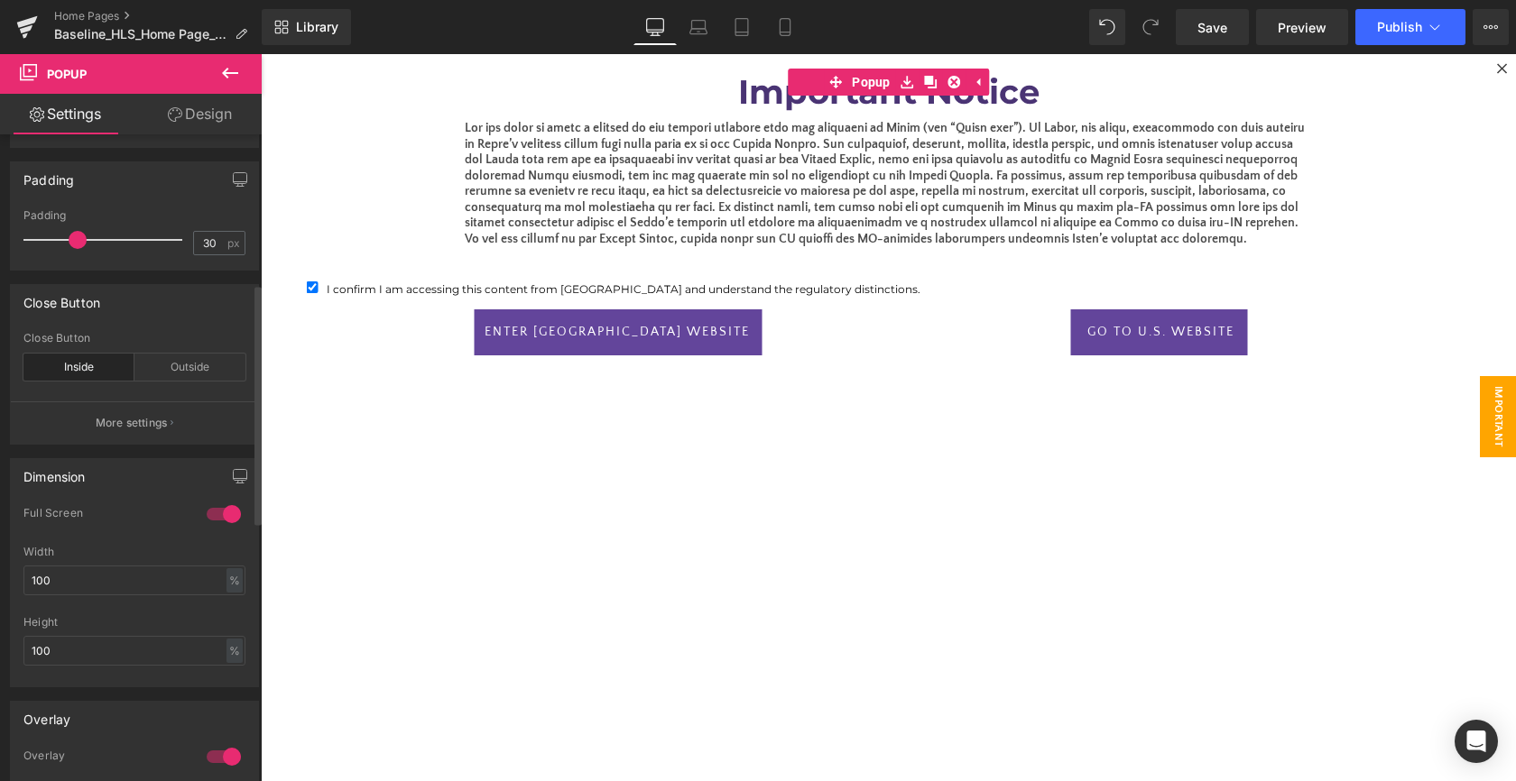
click at [213, 514] on div at bounding box center [223, 514] width 43 height 29
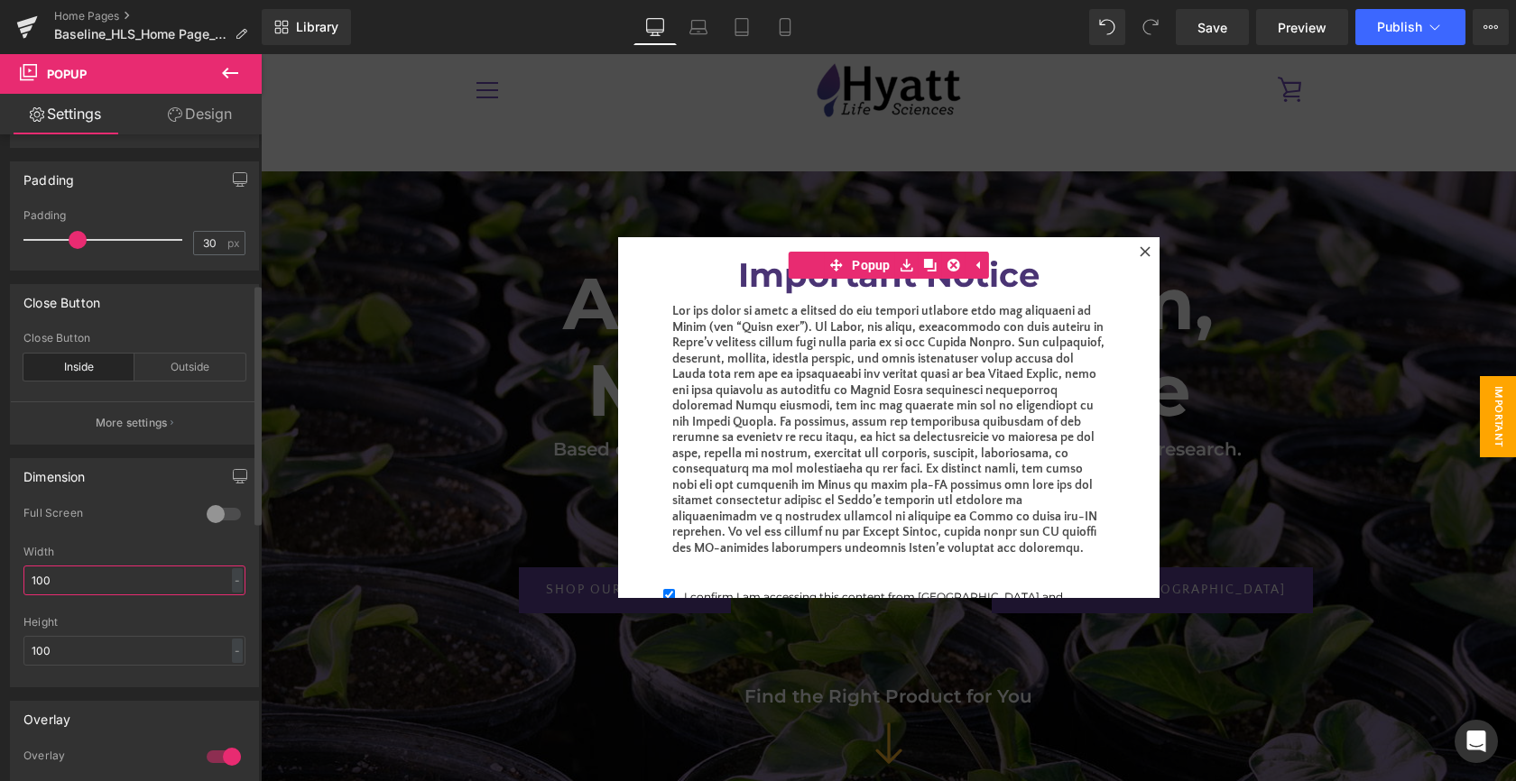
click at [212, 579] on input "100" at bounding box center [134, 581] width 222 height 30
click at [232, 579] on div "-" at bounding box center [237, 580] width 11 height 24
click at [228, 607] on li "%" at bounding box center [233, 608] width 23 height 26
click at [90, 574] on input "100" at bounding box center [134, 581] width 222 height 30
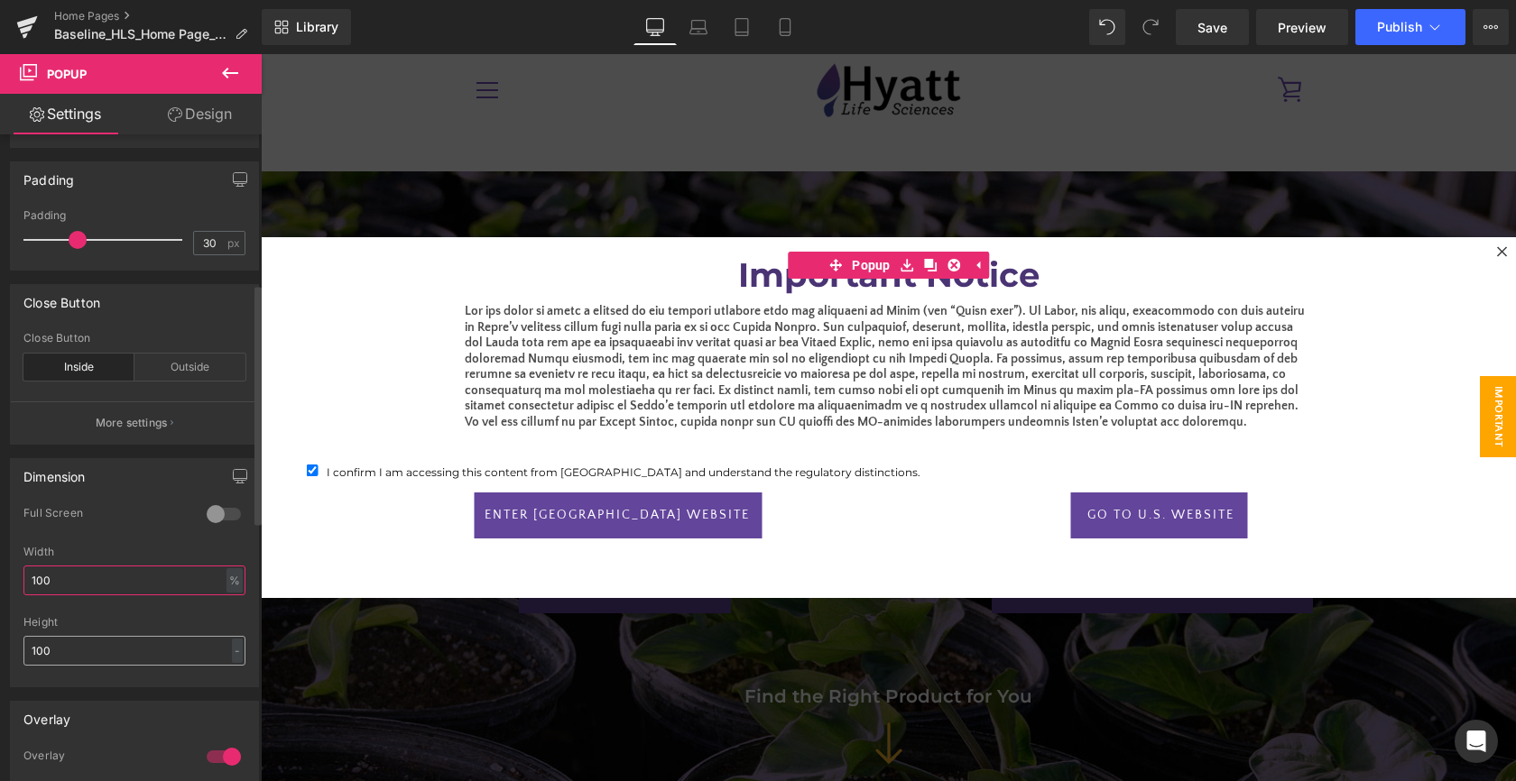
type input "100"
click at [116, 647] on input "100" at bounding box center [134, 651] width 222 height 30
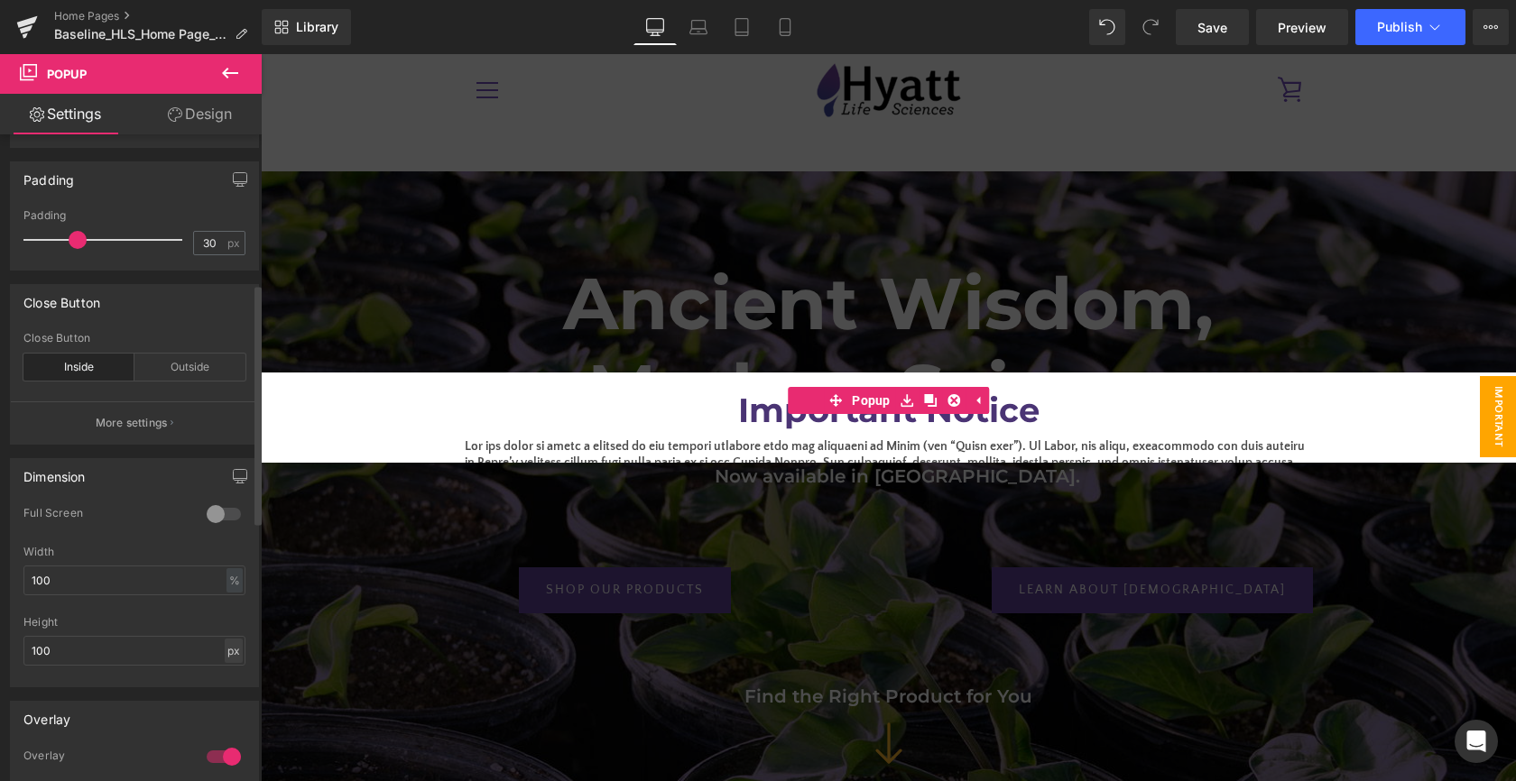
click at [228, 650] on div "px" at bounding box center [234, 651] width 18 height 24
click at [229, 698] on li "%" at bounding box center [233, 705] width 23 height 26
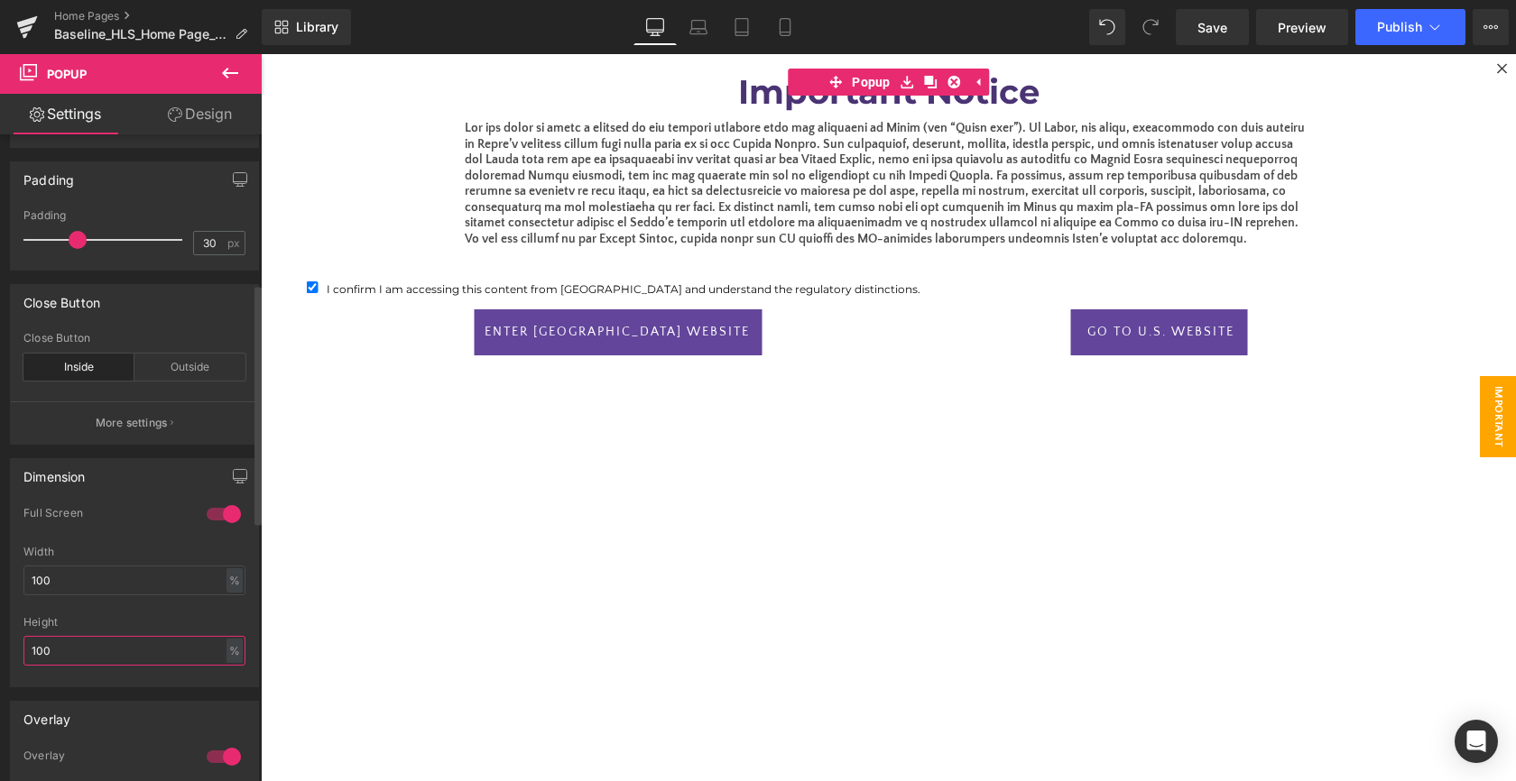
drag, startPoint x: 53, startPoint y: 643, endPoint x: 27, endPoint y: 643, distance: 26.2
click at [27, 643] on input "100" at bounding box center [134, 651] width 222 height 30
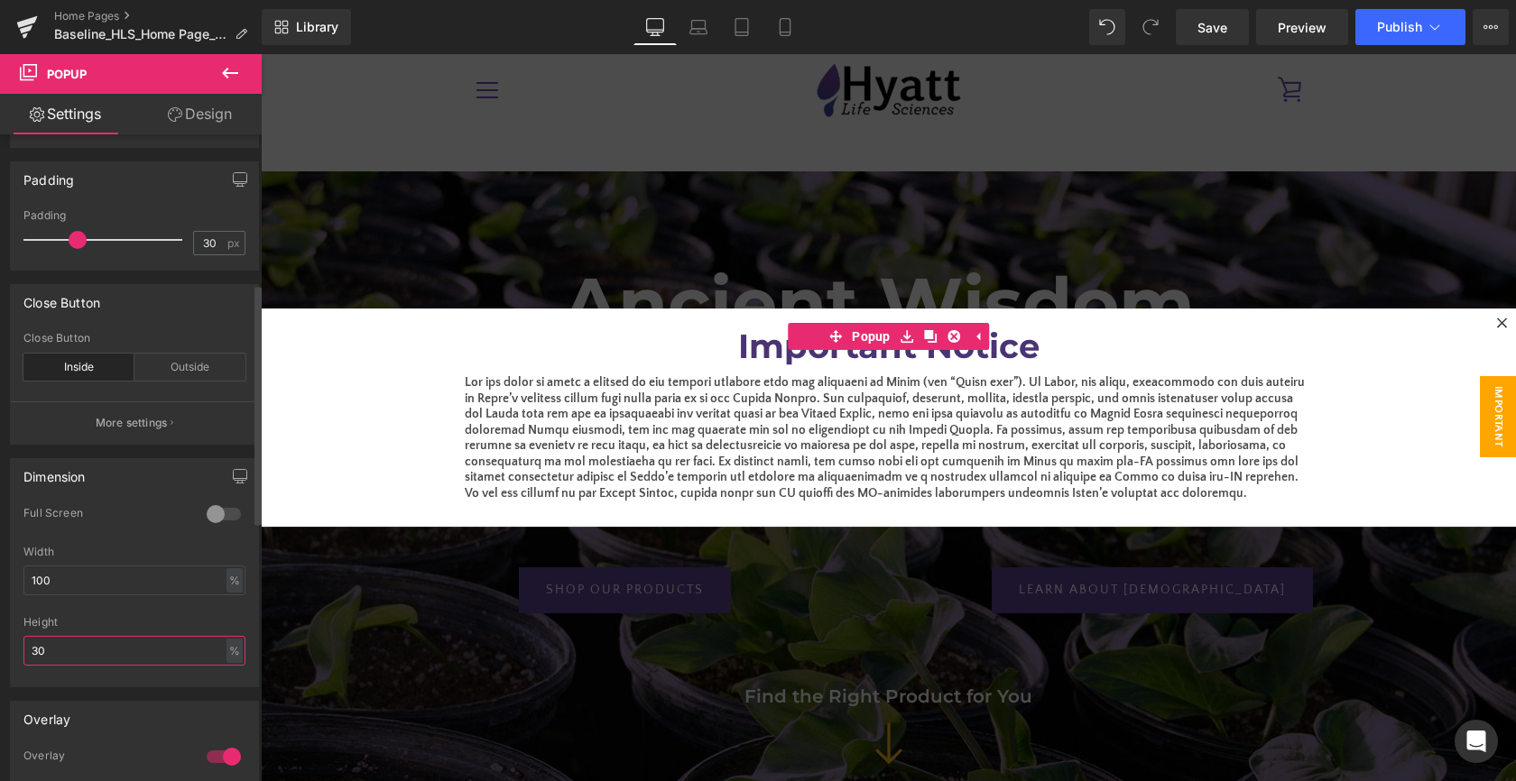
click at [56, 644] on input "30" at bounding box center [134, 651] width 222 height 30
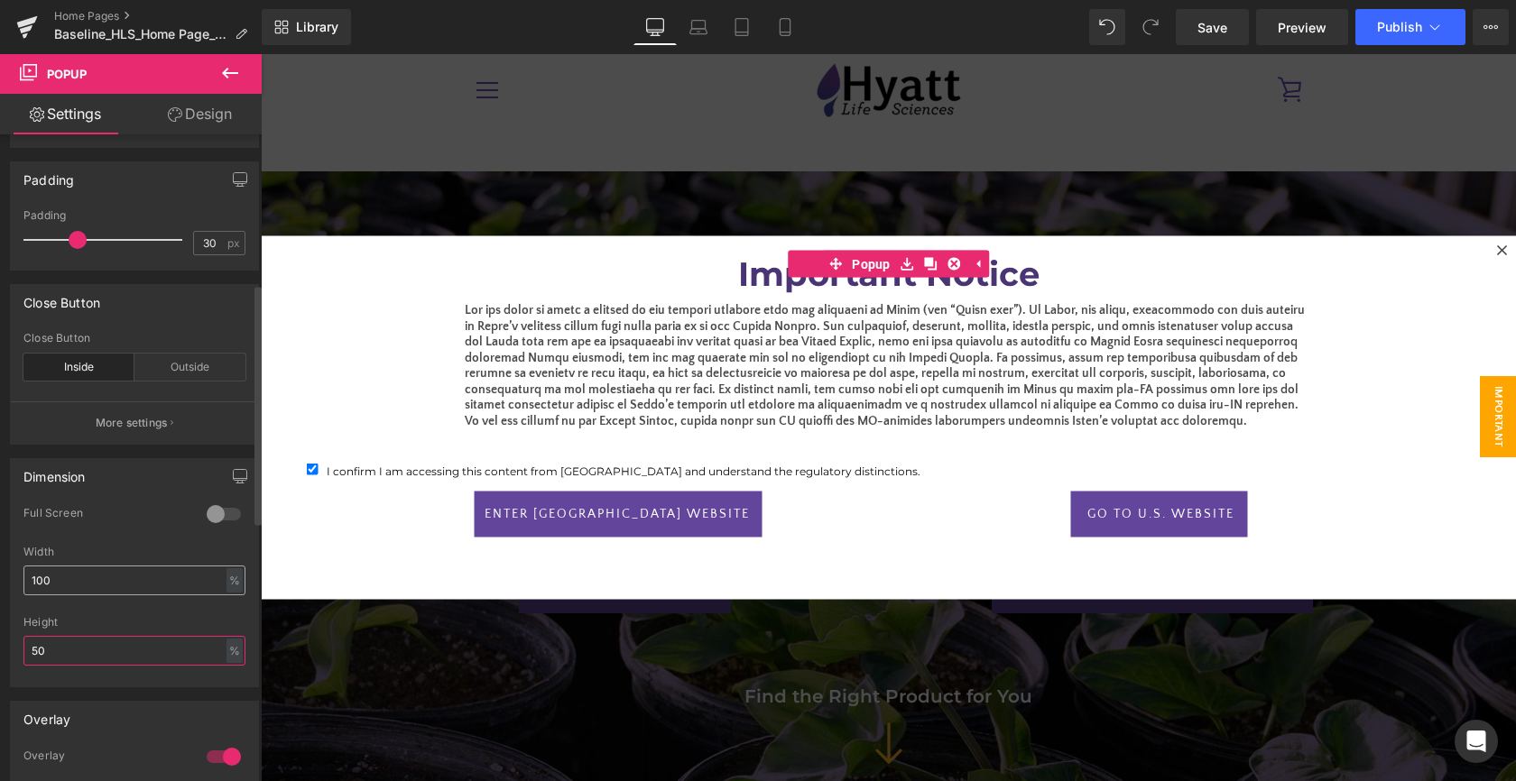
type input "50"
drag, startPoint x: 88, startPoint y: 574, endPoint x: 20, endPoint y: 574, distance: 68.6
click at [20, 574] on div "0 Full Screen 0 Full Screen 0 Full Screen 1 Full Screen 100% Width 100 % % px 1…" at bounding box center [134, 596] width 247 height 180
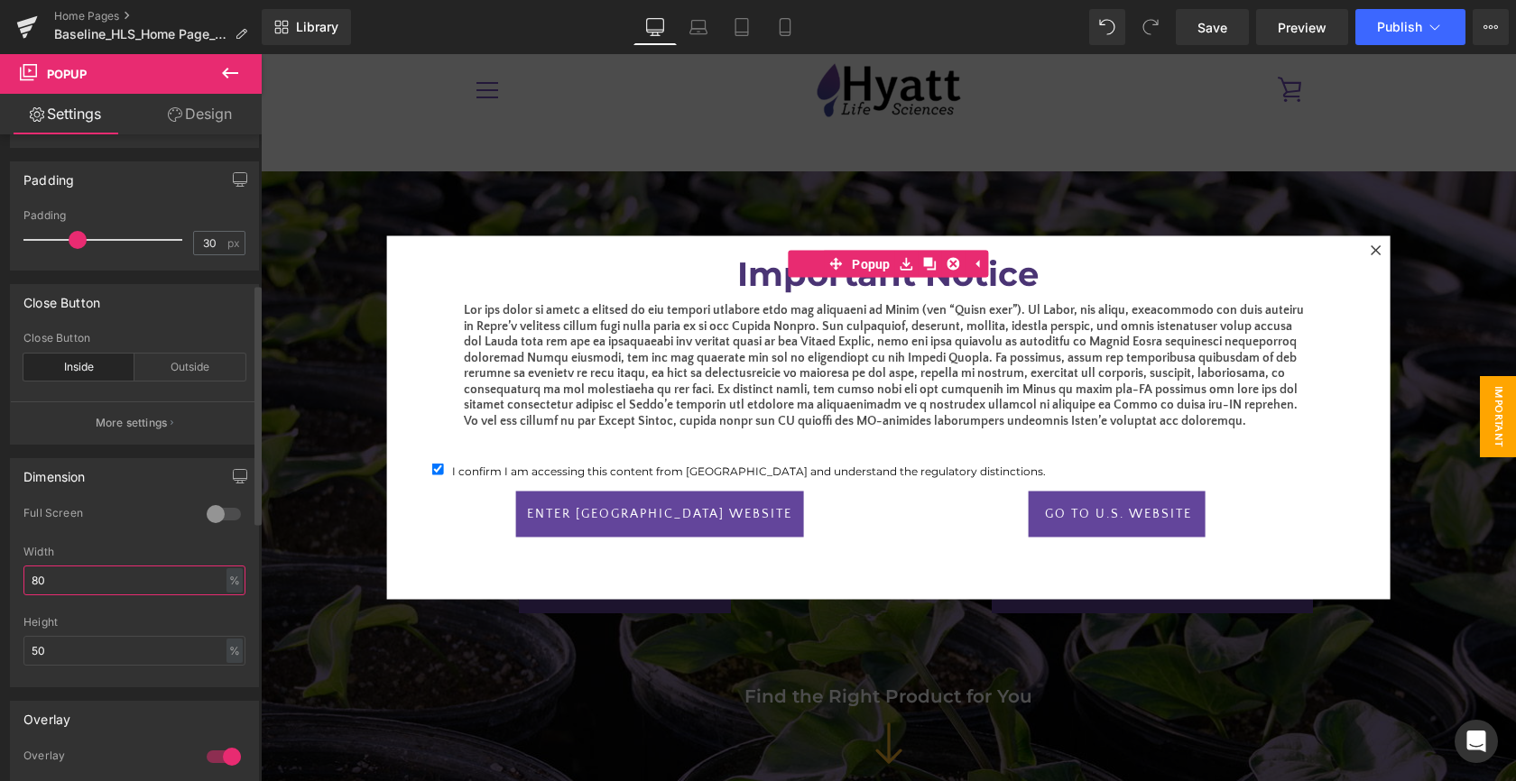
type input "80"
click at [121, 537] on div "Full Screen" at bounding box center [134, 526] width 222 height 40
click at [235, 479] on icon "button" at bounding box center [241, 474] width 14 height 11
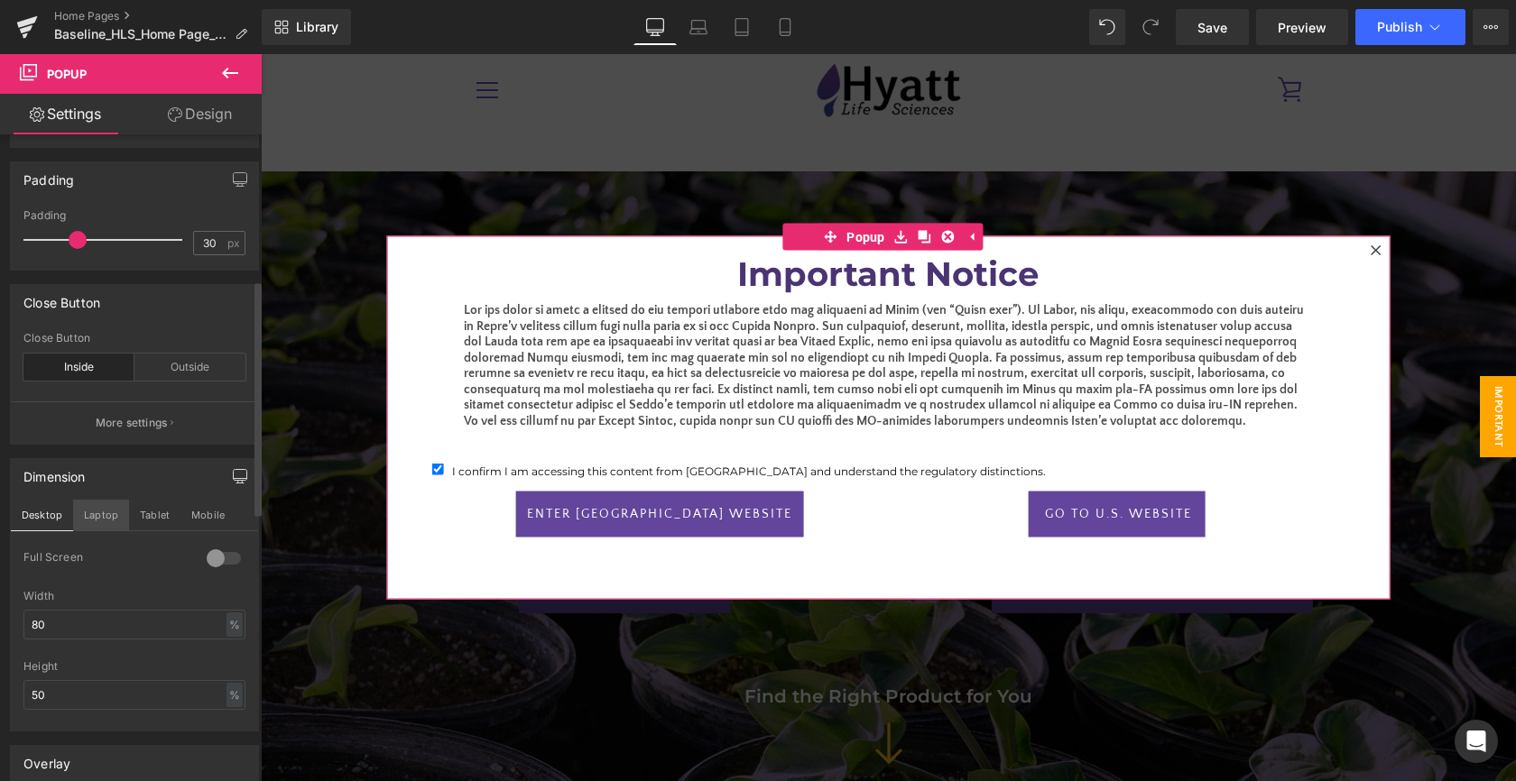
click at [83, 517] on button "Laptop" at bounding box center [101, 515] width 56 height 31
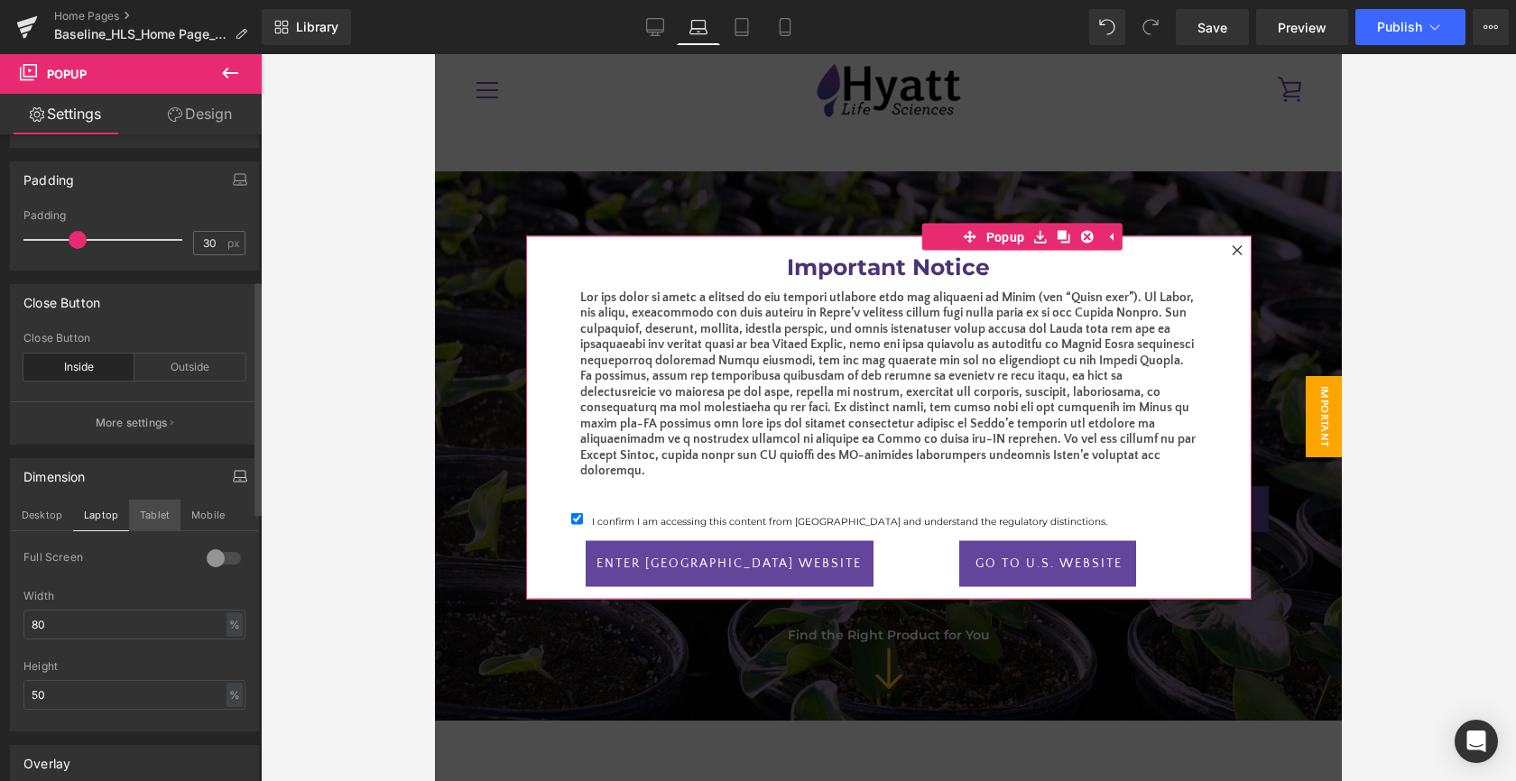
click at [156, 517] on button "Tablet" at bounding box center [154, 515] width 51 height 31
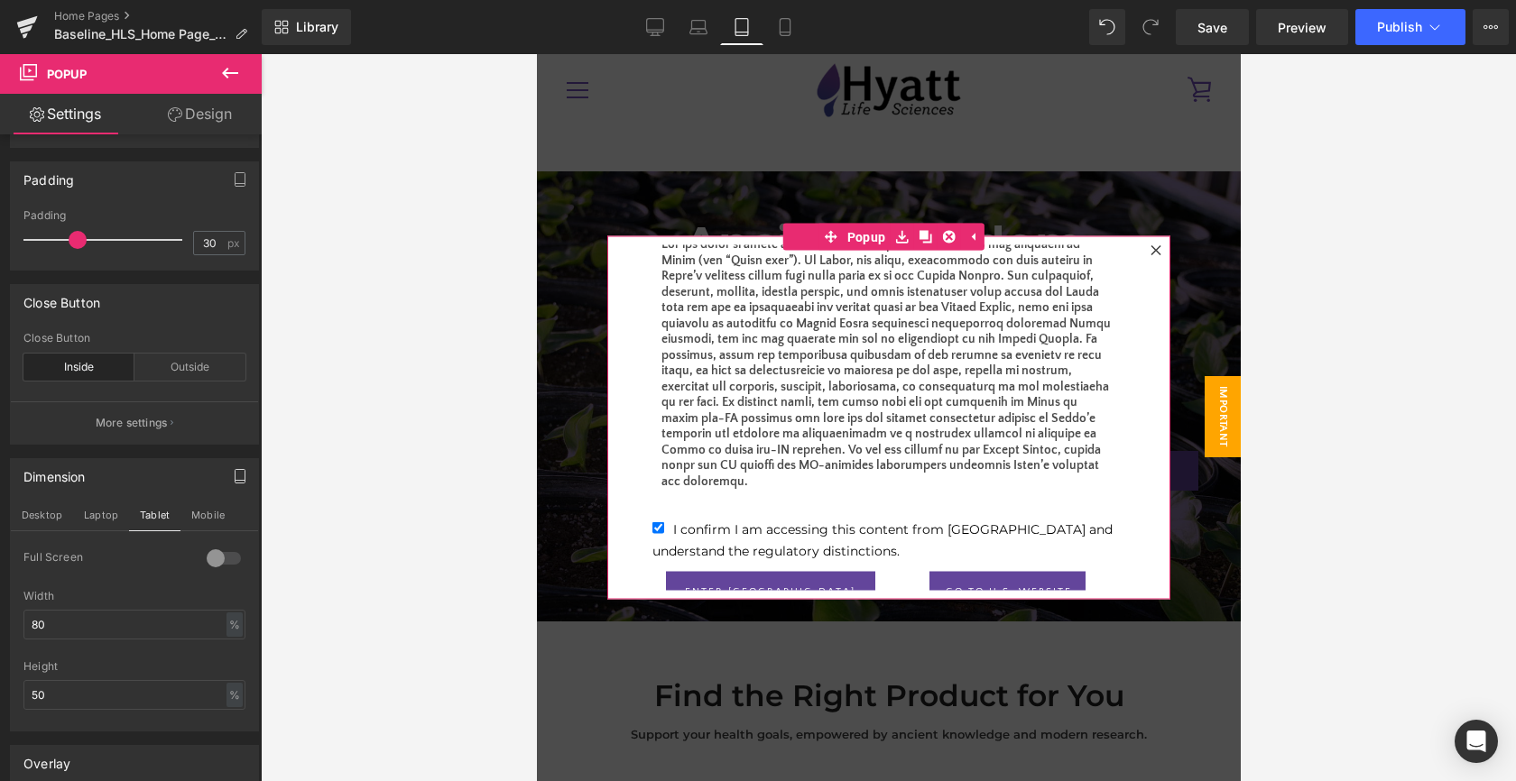
scroll to position [0, 0]
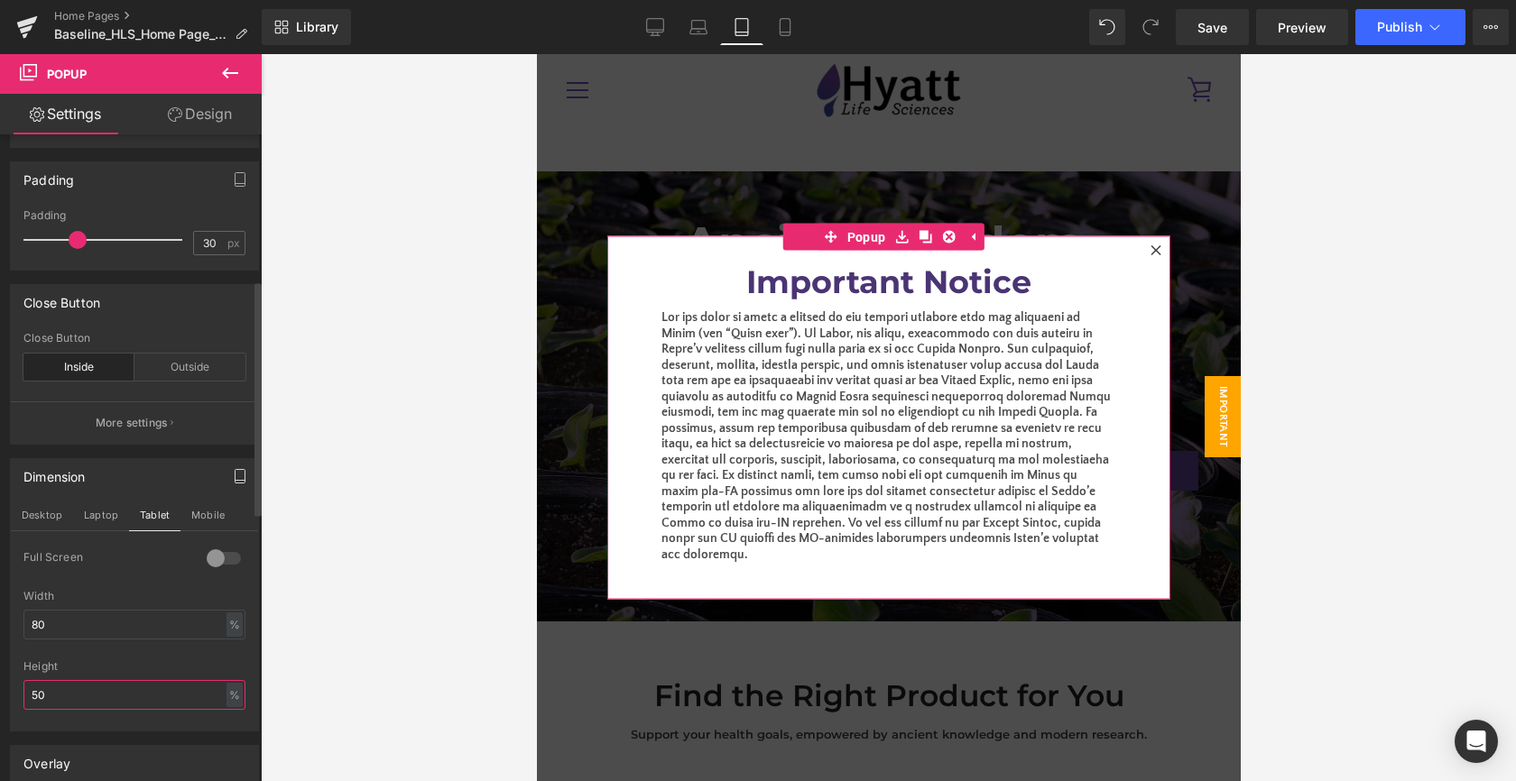
click at [128, 687] on input "50" at bounding box center [134, 695] width 222 height 30
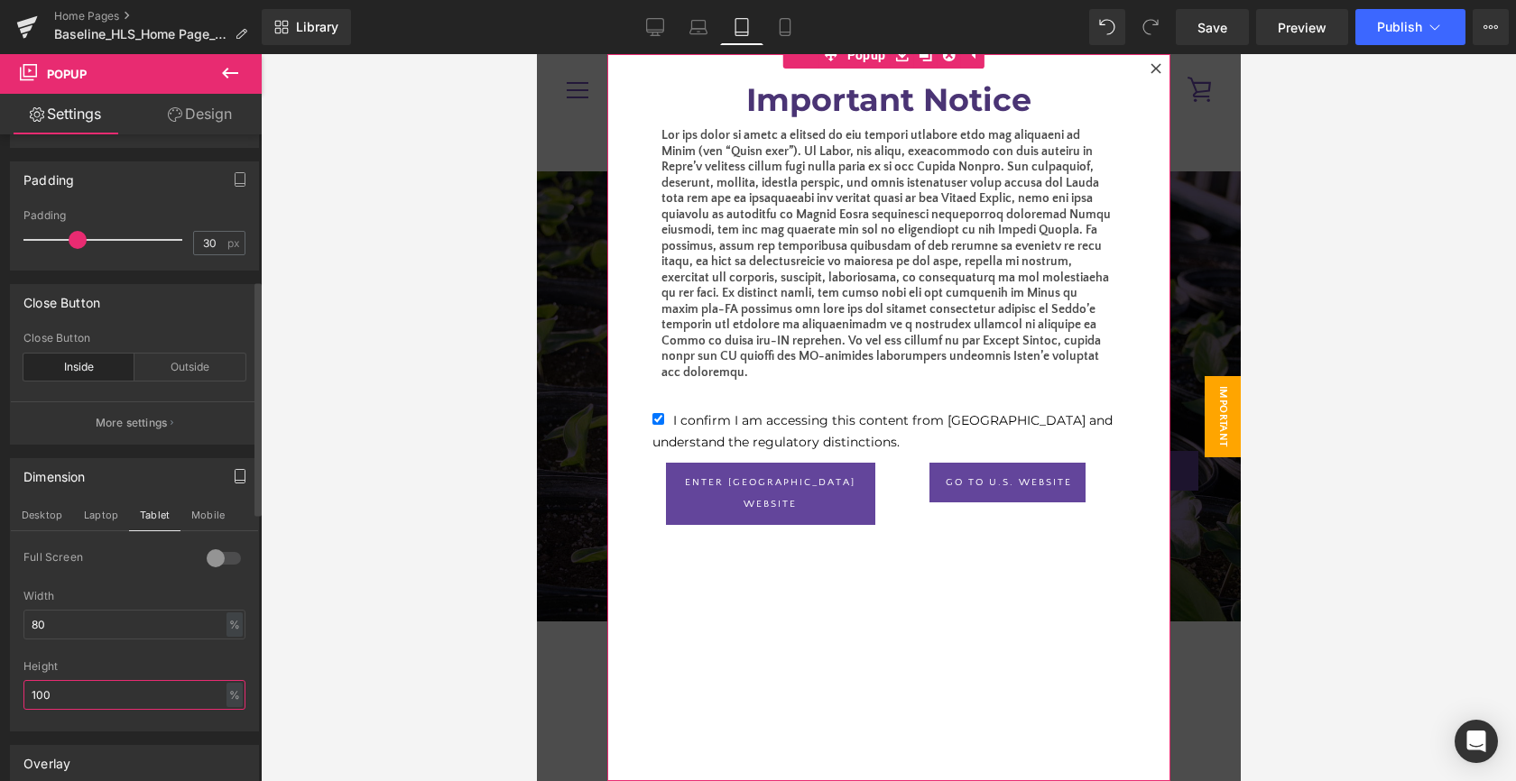
click at [101, 691] on input "100" at bounding box center [134, 695] width 222 height 30
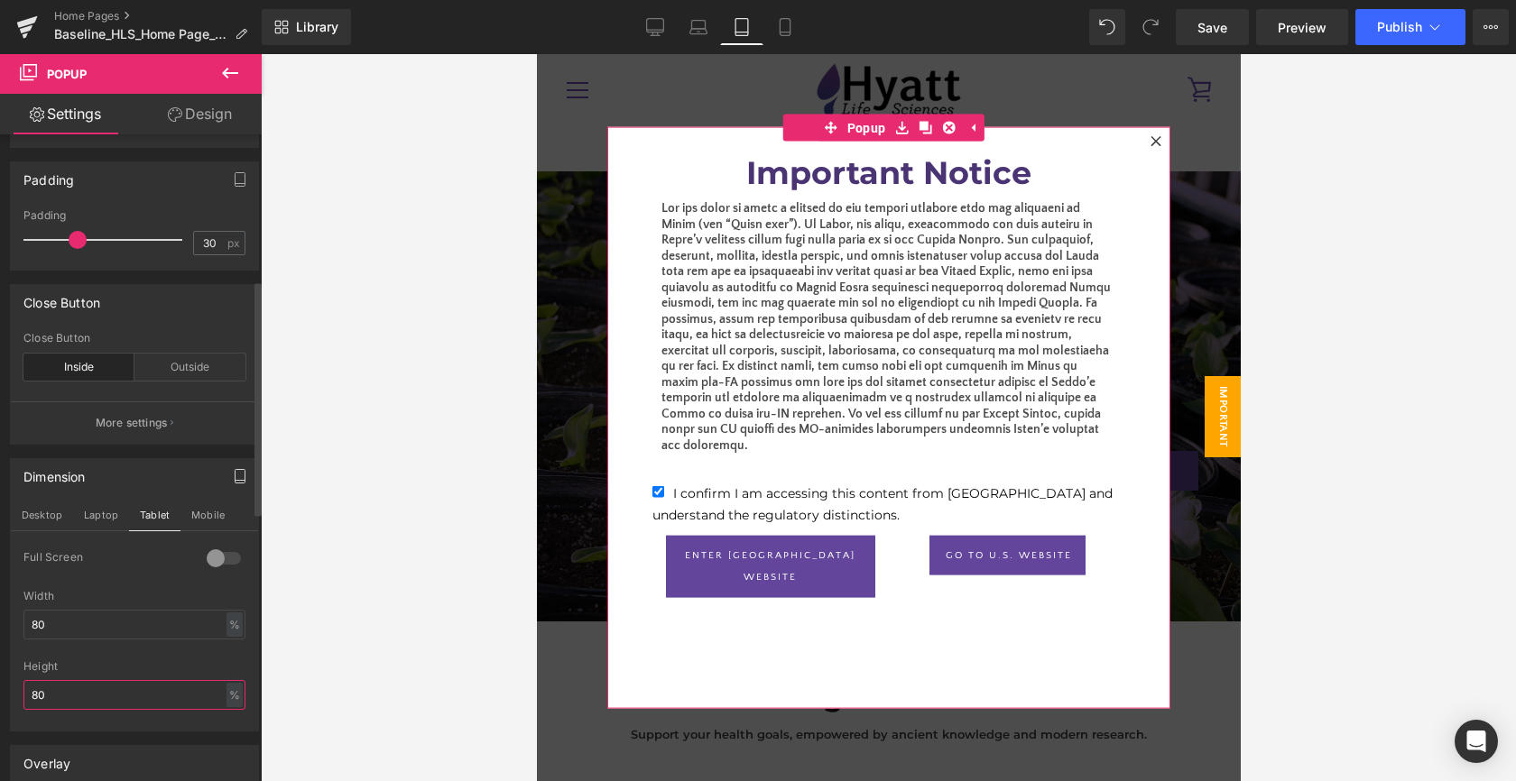
drag, startPoint x: 48, startPoint y: 695, endPoint x: 31, endPoint y: 694, distance: 17.2
click at [31, 694] on input "80" at bounding box center [134, 695] width 222 height 30
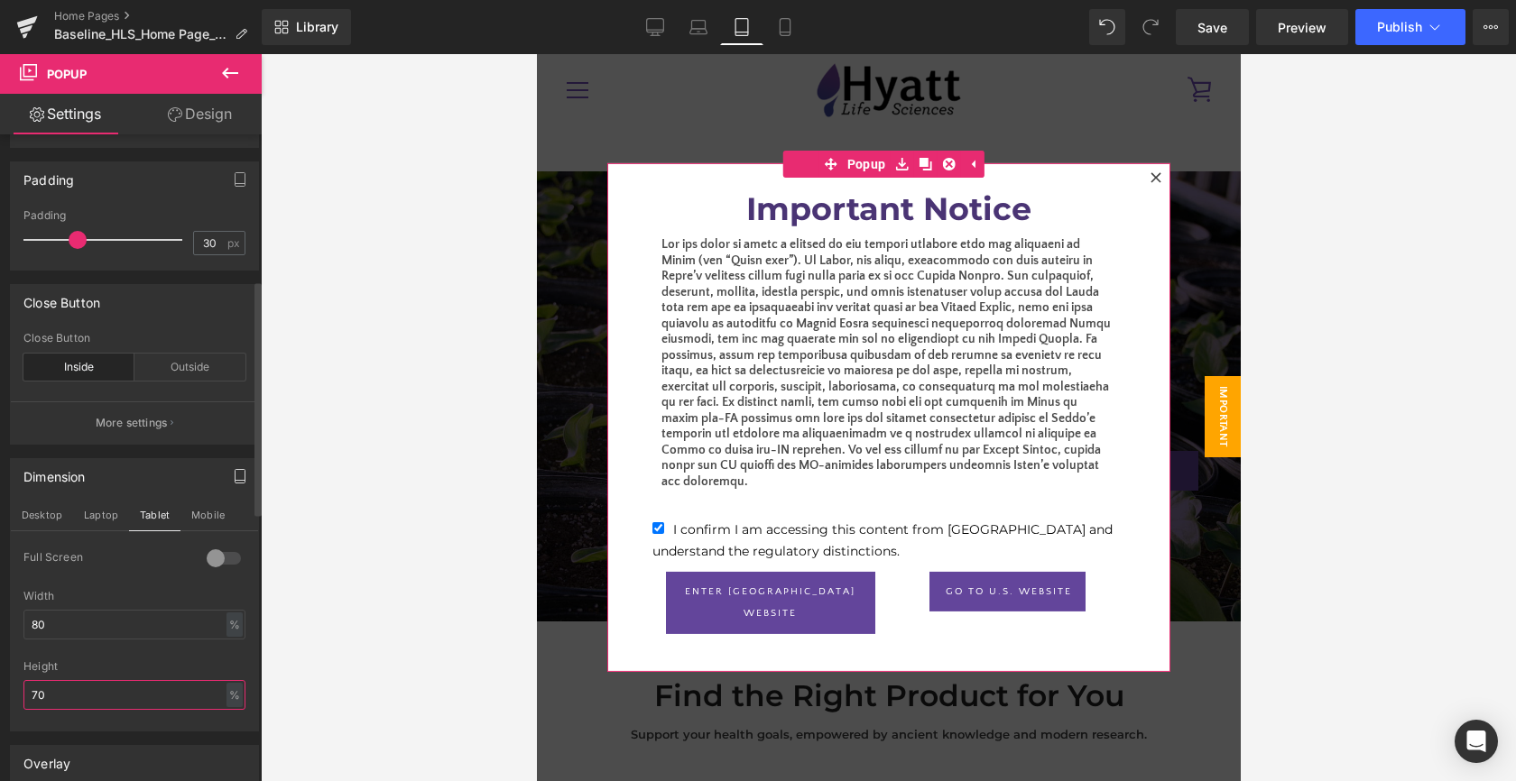
click at [44, 694] on input "70" at bounding box center [134, 695] width 222 height 30
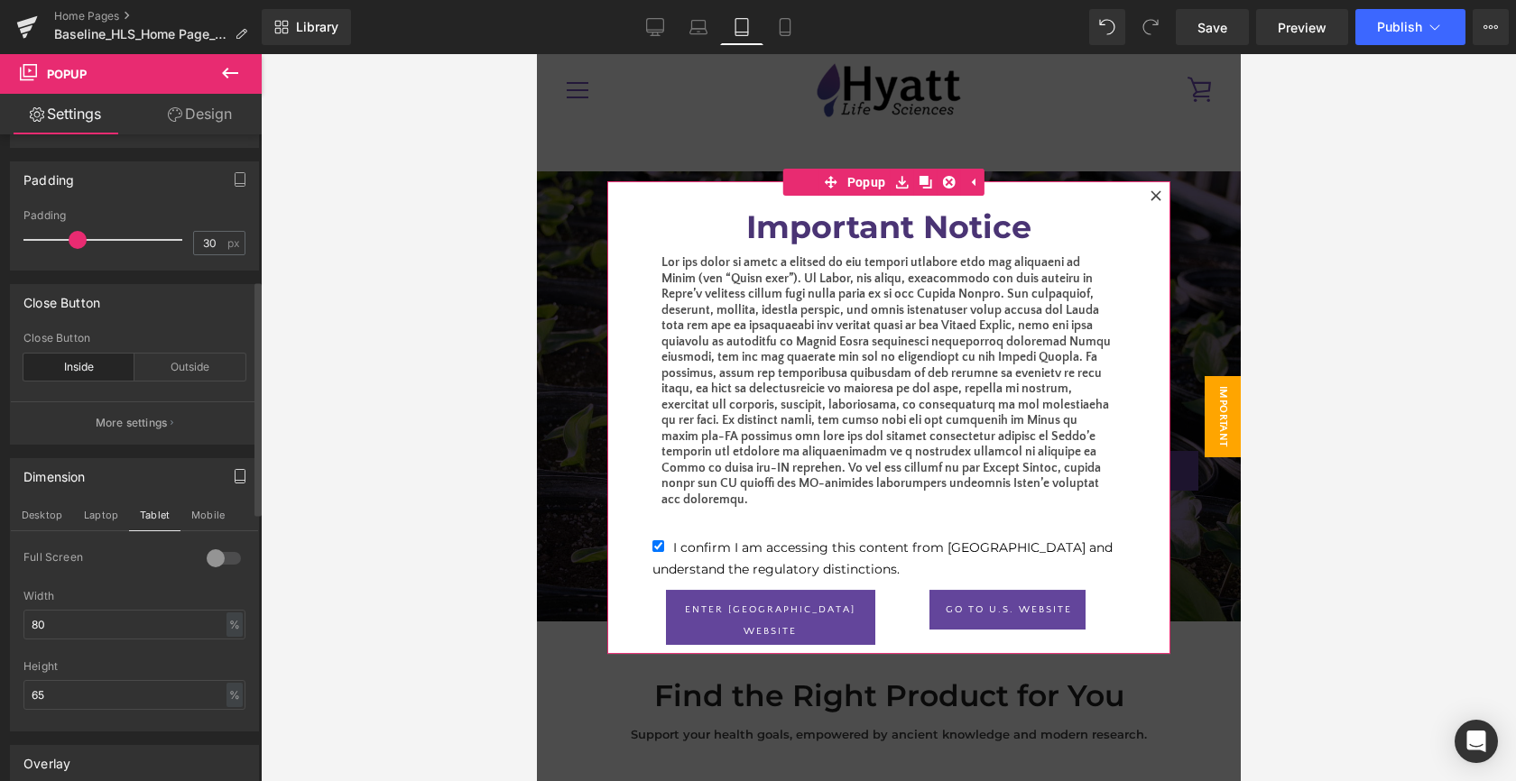
click at [215, 654] on div at bounding box center [134, 655] width 222 height 12
click at [108, 516] on button "Laptop" at bounding box center [101, 515] width 56 height 31
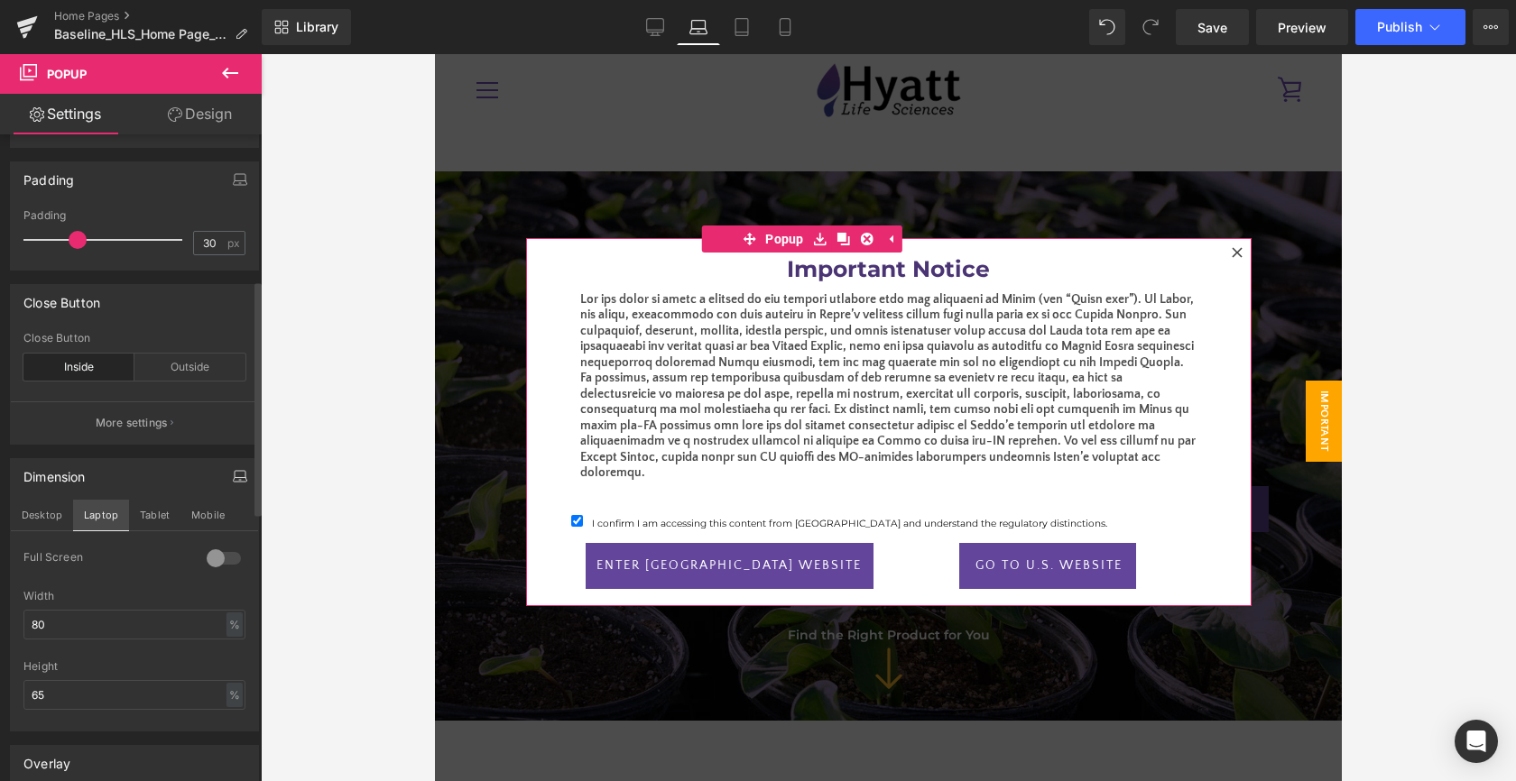
scroll to position [54, 0]
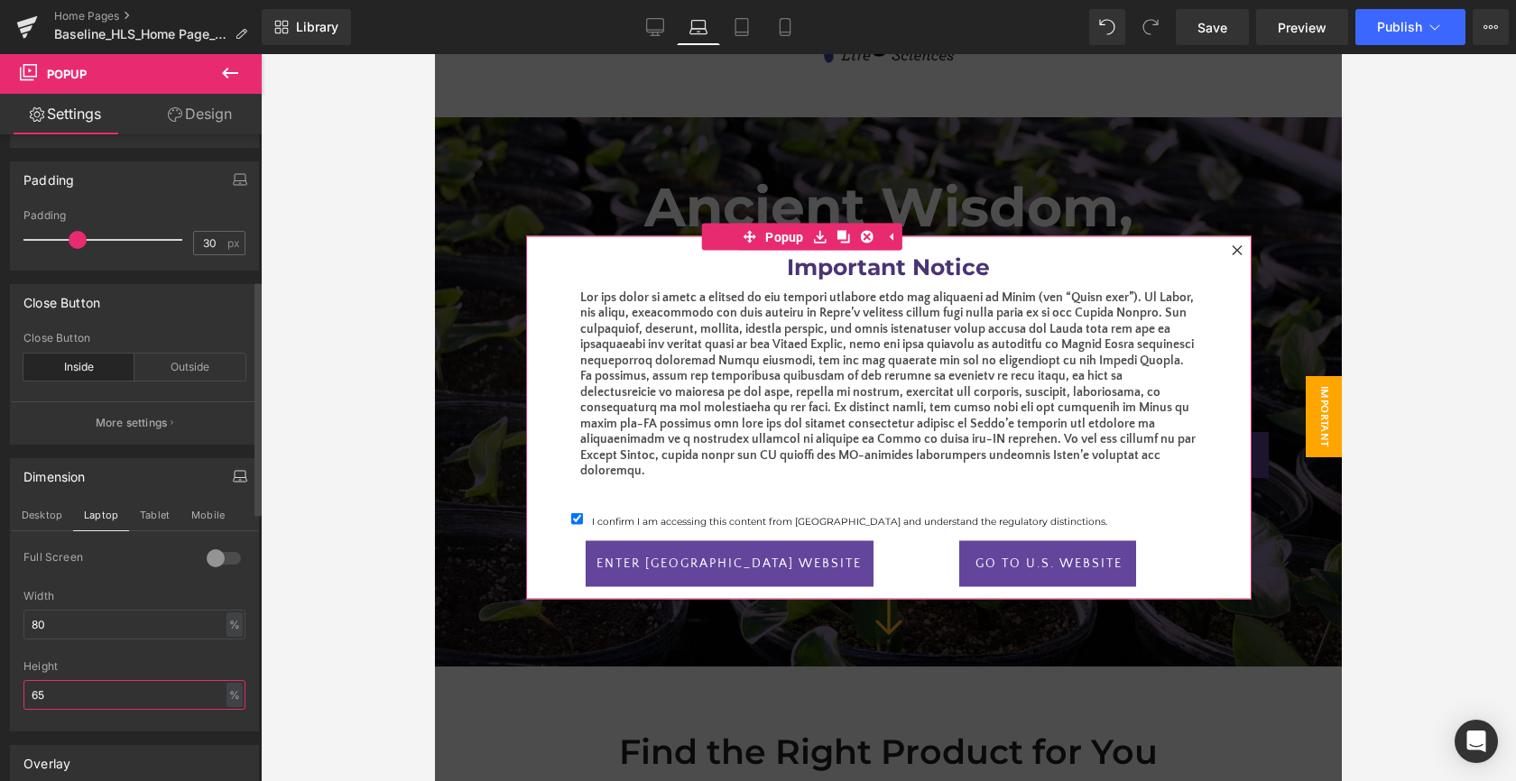
click at [152, 692] on input "65" at bounding box center [134, 695] width 222 height 30
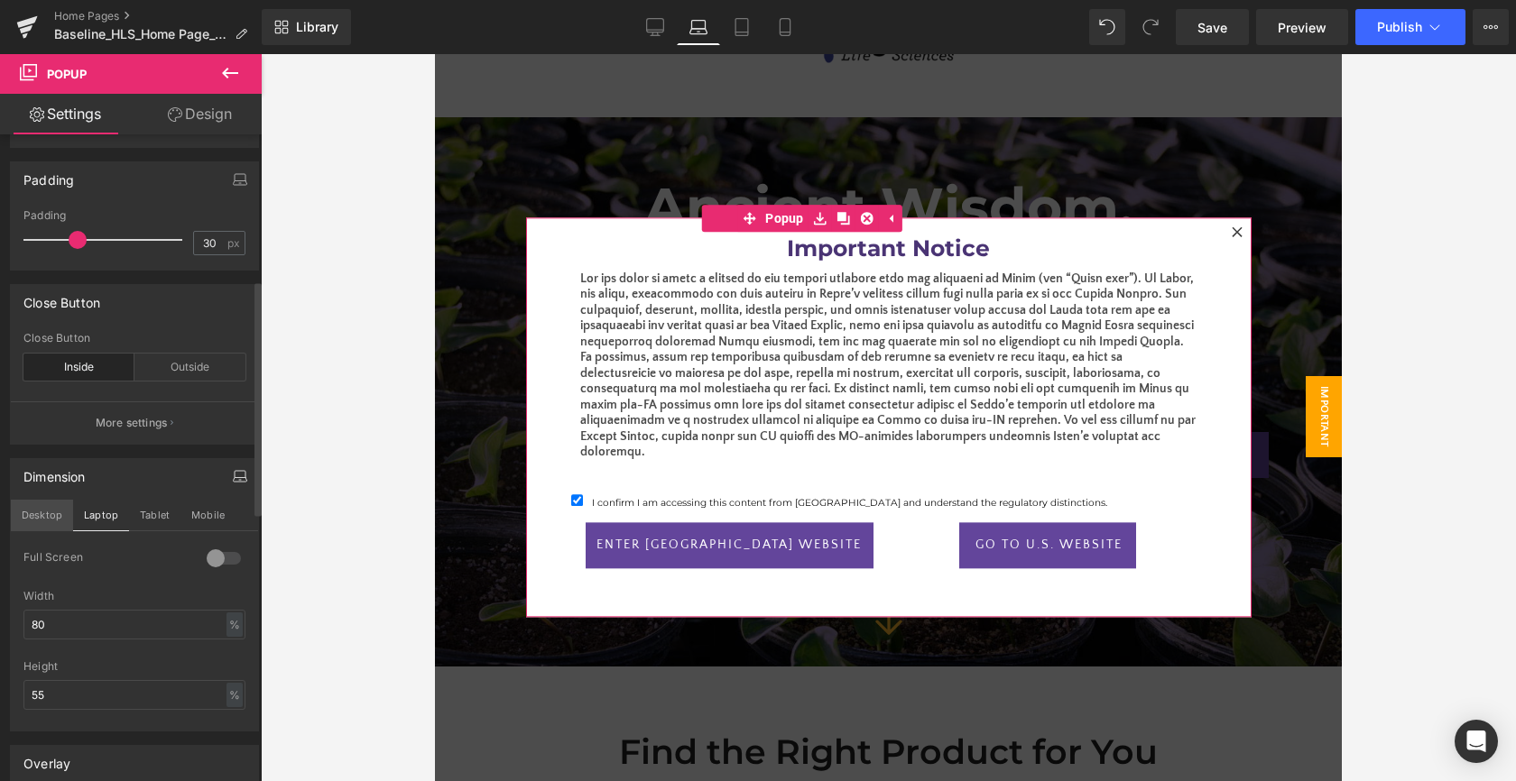
click at [54, 513] on button "Desktop" at bounding box center [42, 515] width 62 height 31
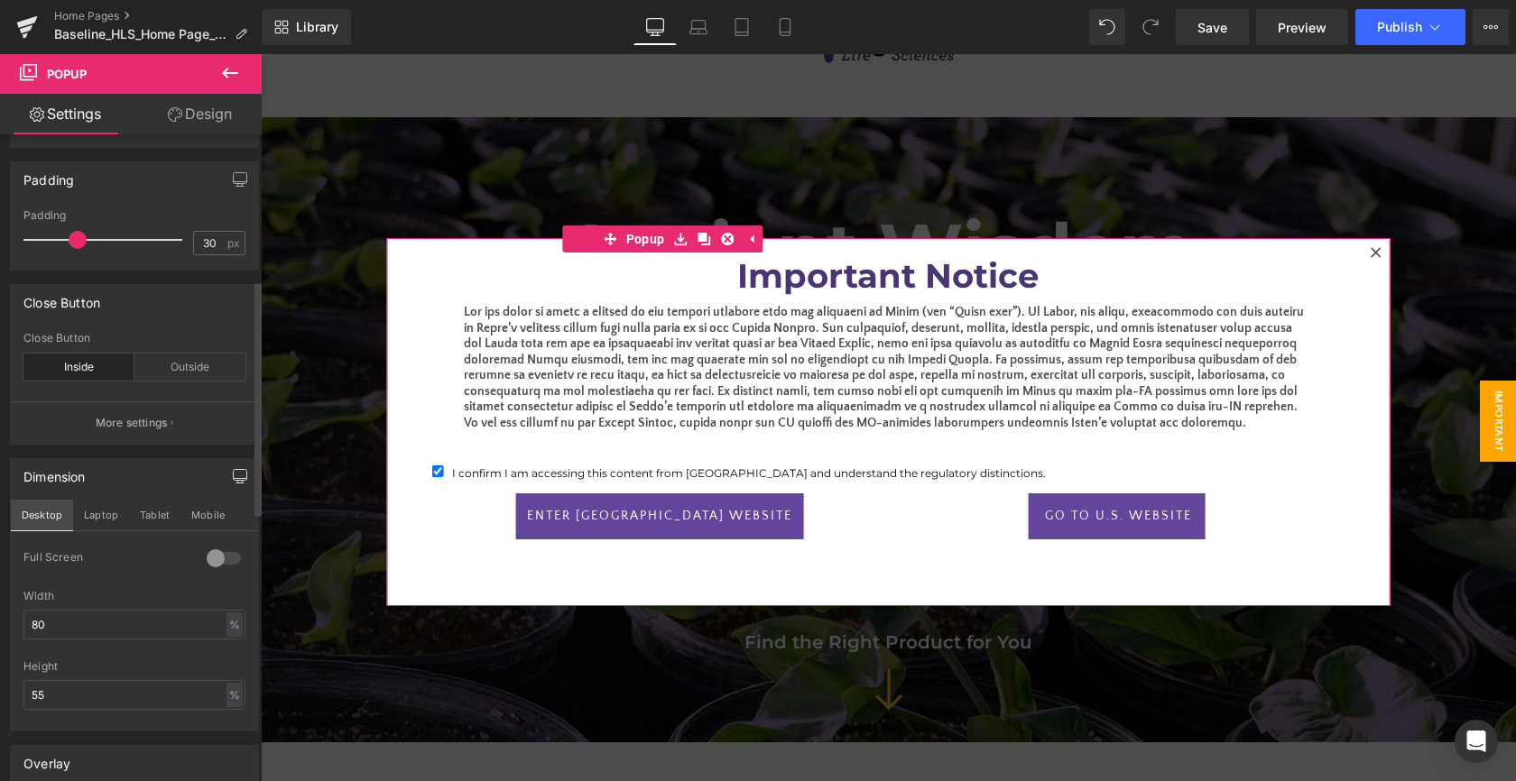
scroll to position [72, 0]
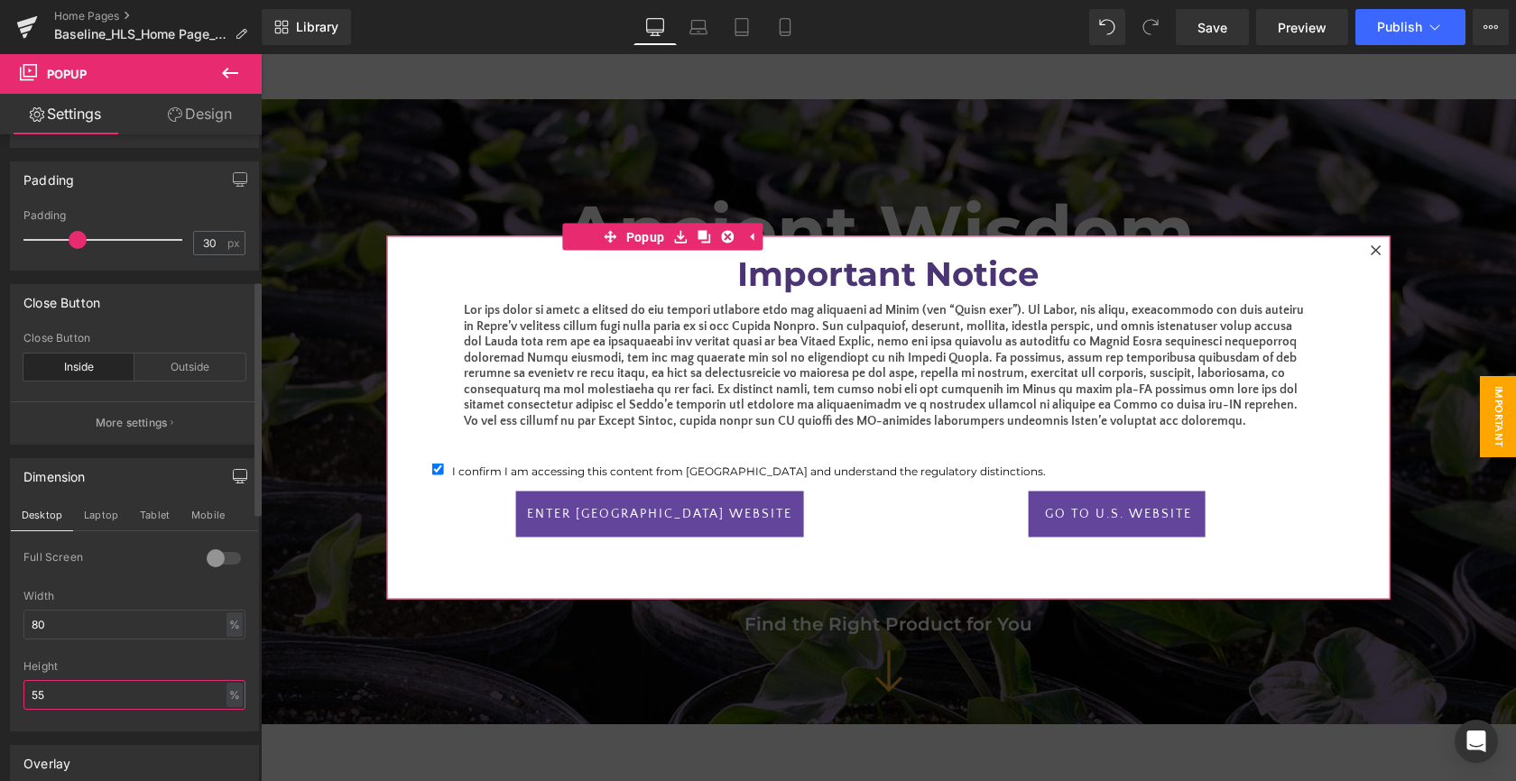
click at [107, 693] on input "55" at bounding box center [134, 695] width 222 height 30
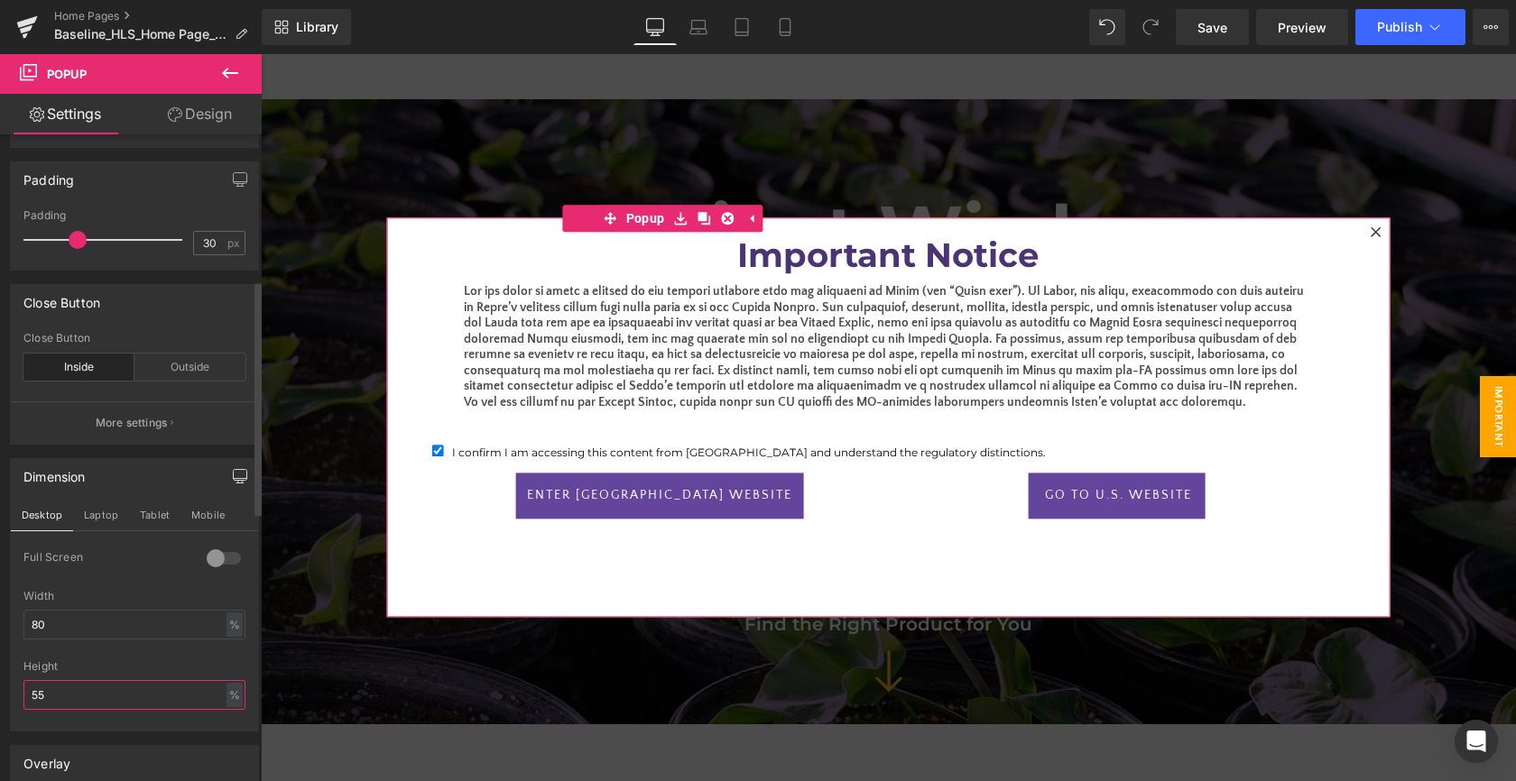
click at [74, 690] on input "55" at bounding box center [134, 695] width 222 height 30
type input "50"
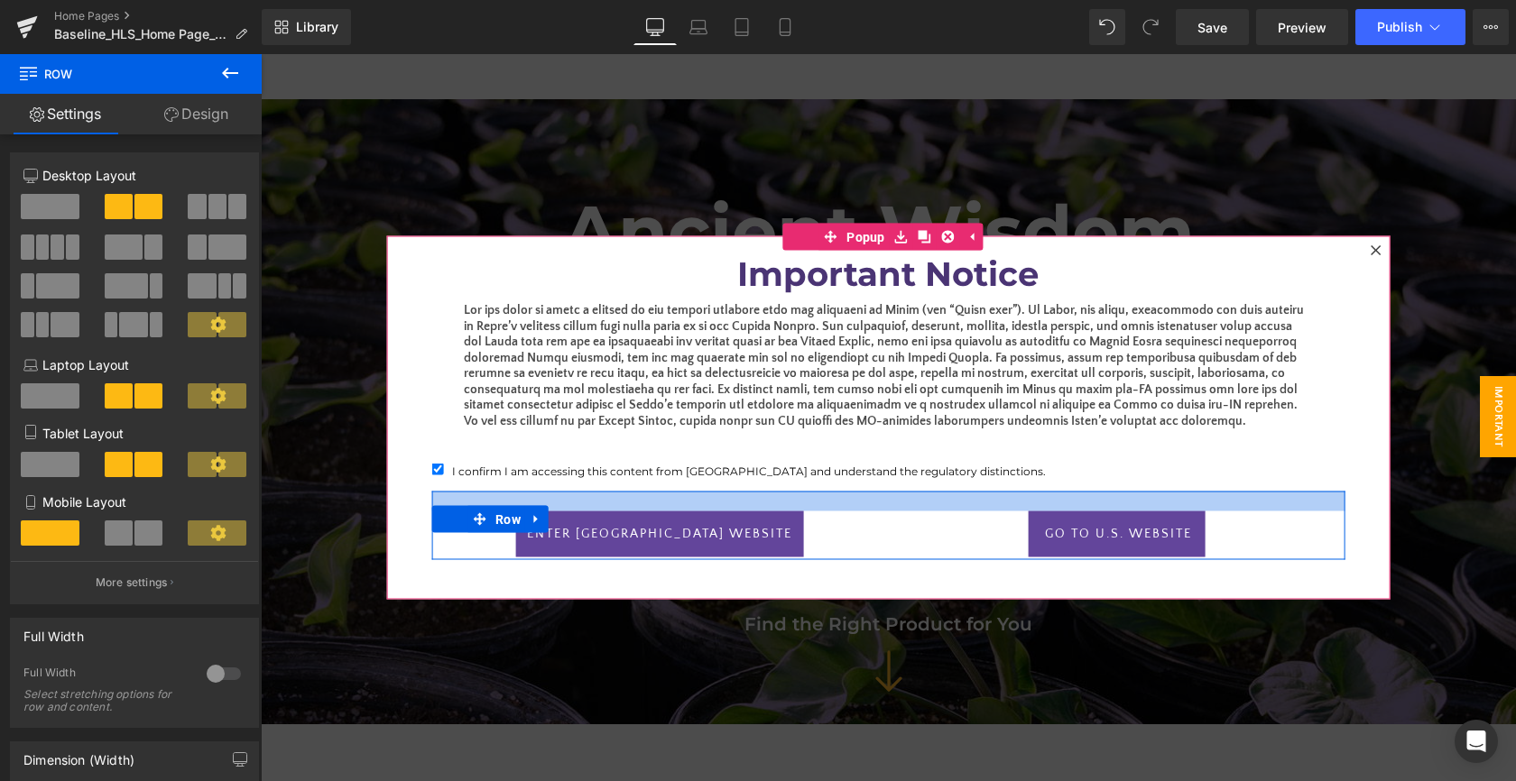
drag, startPoint x: 933, startPoint y: 491, endPoint x: 933, endPoint y: 511, distance: 19.8
click at [933, 511] on div "ENter [GEOGRAPHIC_DATA] website Button Go to U.s. website [GEOGRAPHIC_DATA]" at bounding box center [888, 525] width 914 height 69
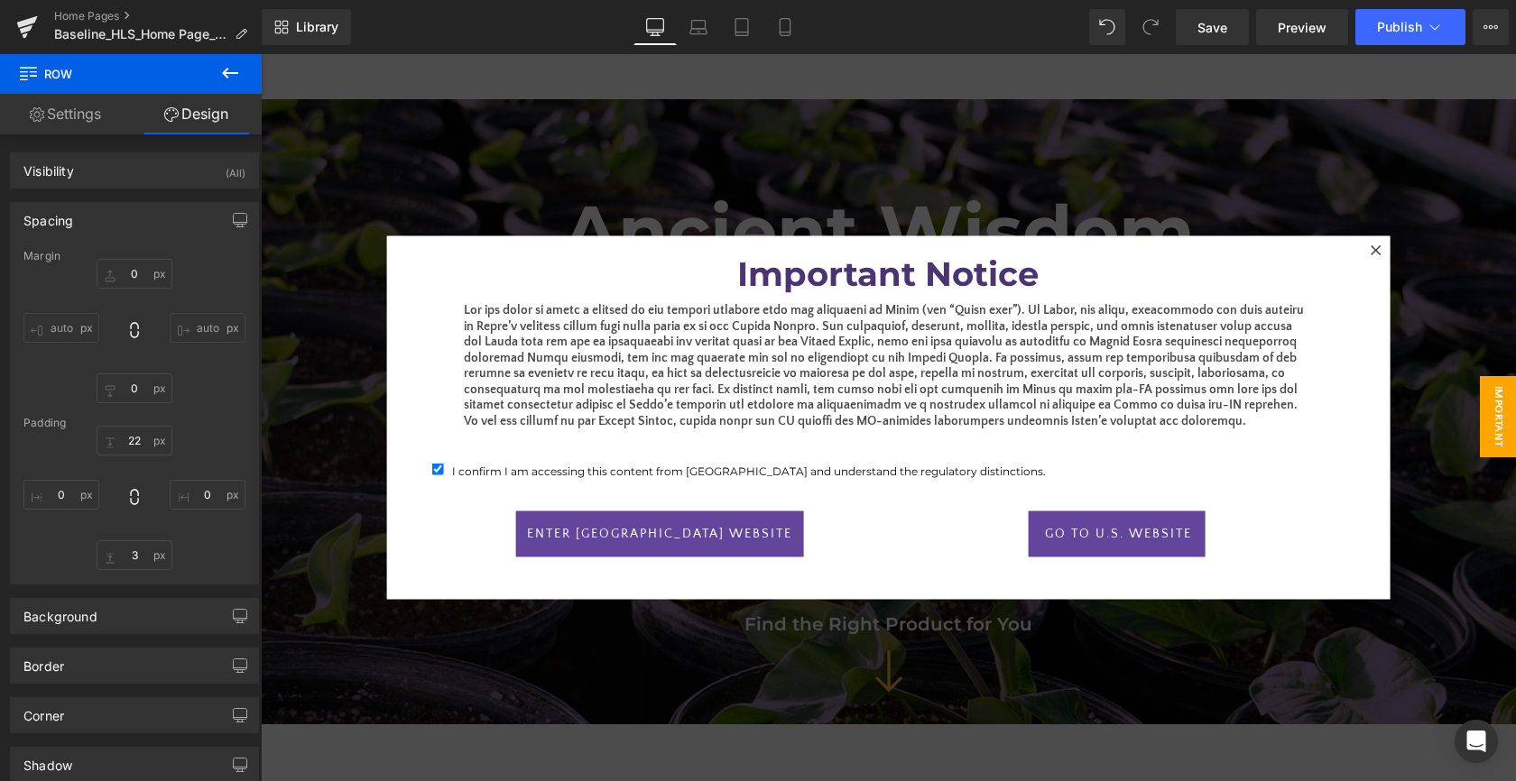
click at [696, 47] on div "Library Desktop Desktop Laptop Tablet Mobile Save Preview Publish Scheduled Vie…" at bounding box center [889, 27] width 1254 height 54
click at [698, 34] on icon at bounding box center [698, 27] width 18 height 18
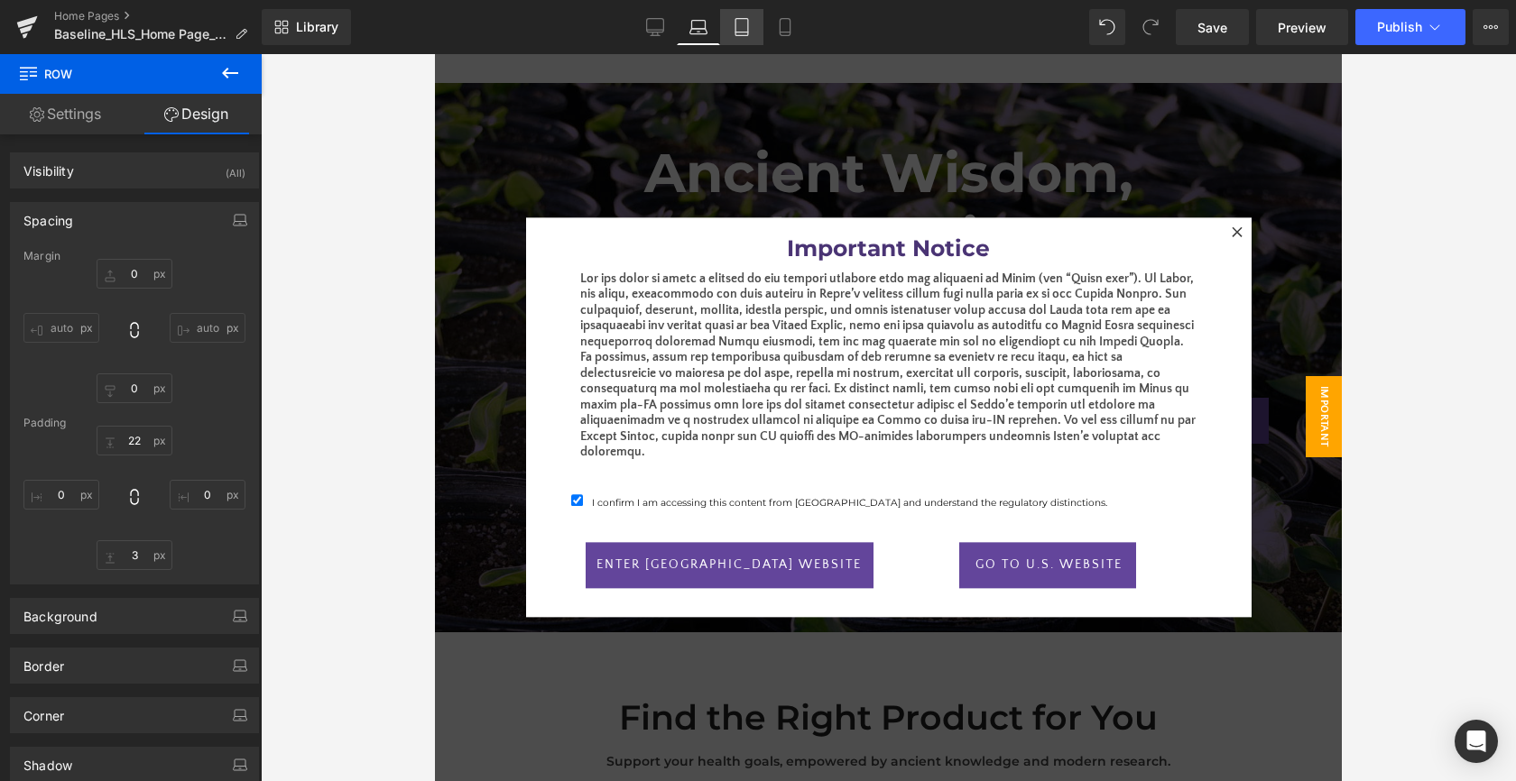
click at [741, 26] on icon at bounding box center [742, 27] width 18 height 18
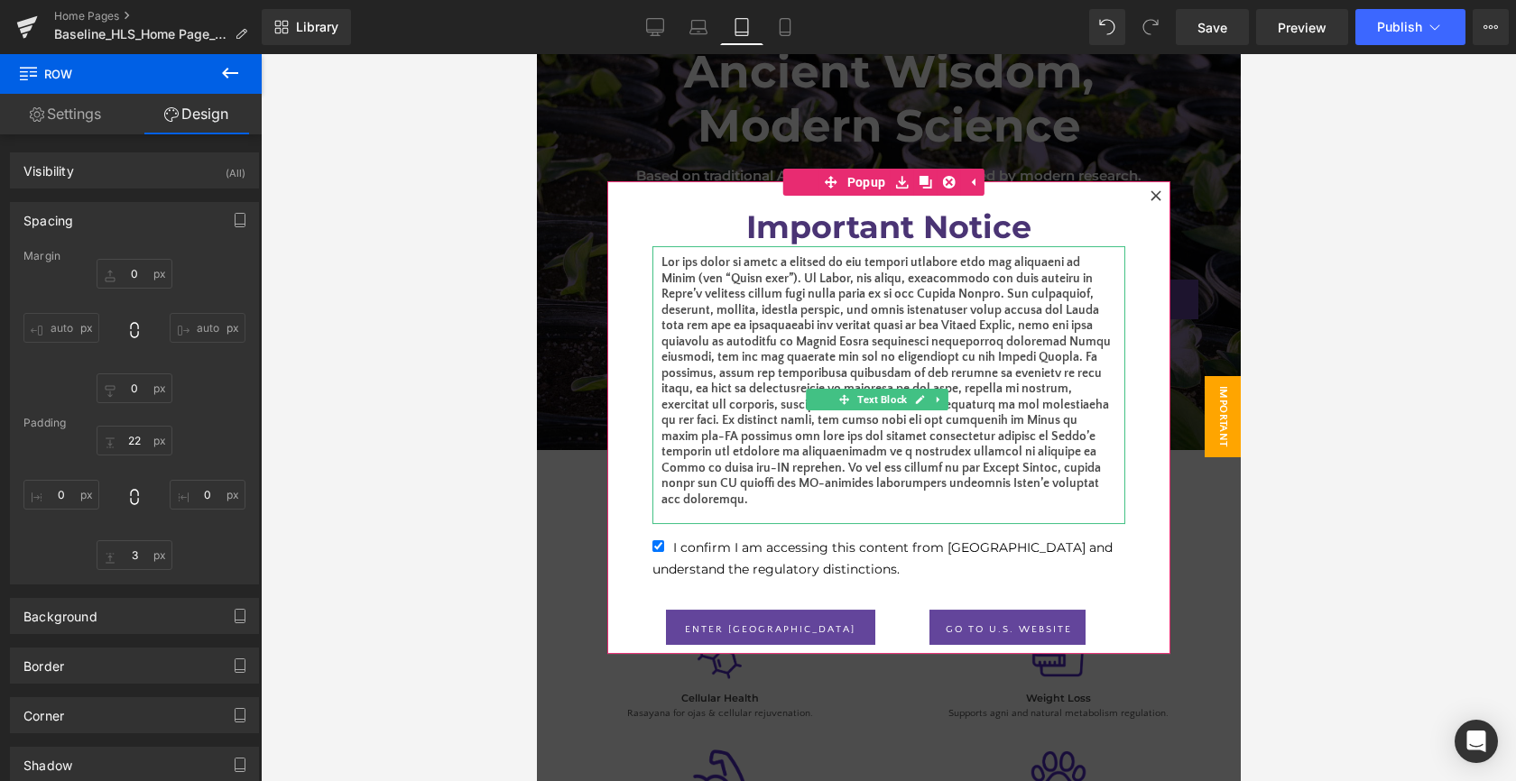
scroll to position [4, 0]
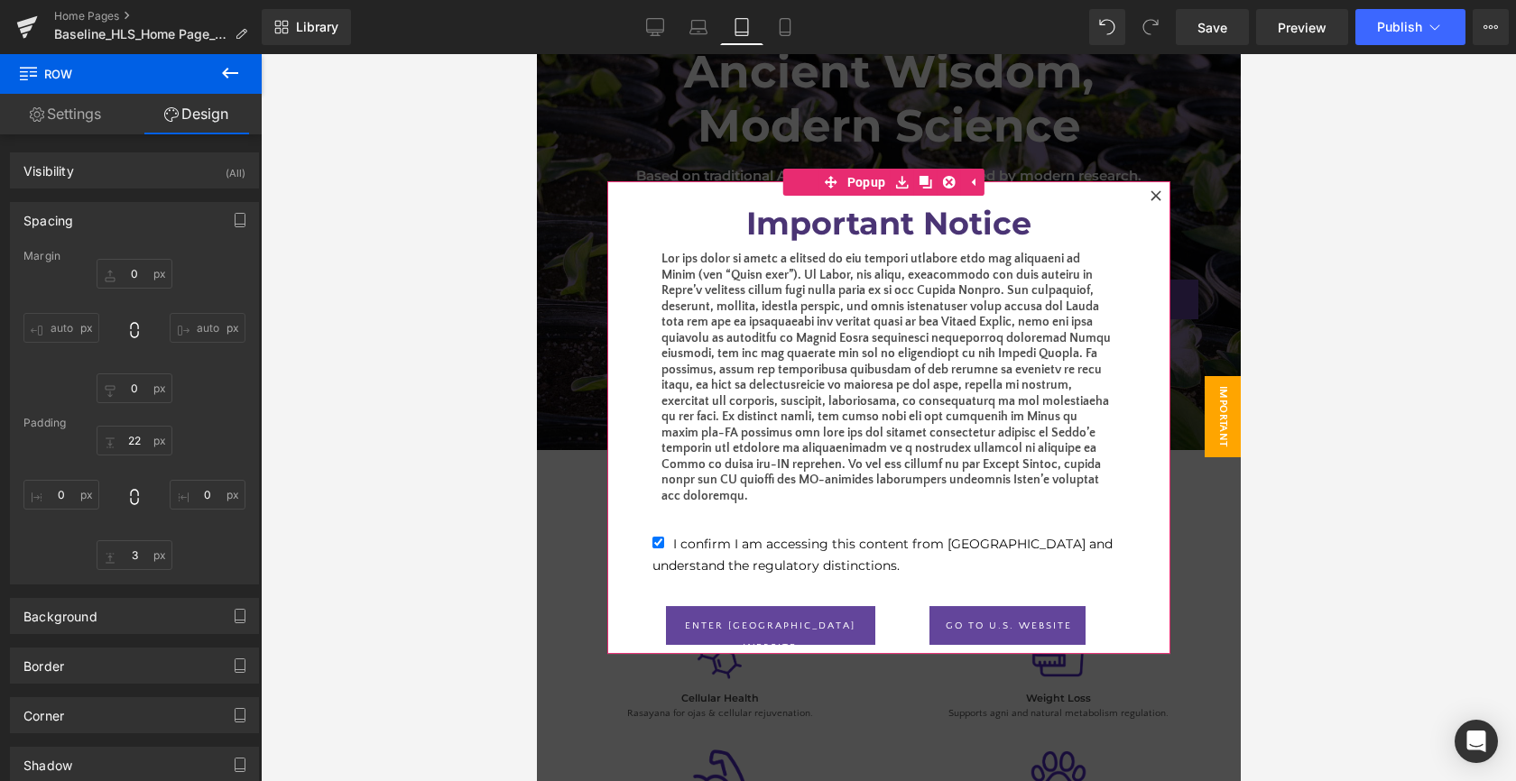
click at [631, 346] on div "Important Notice Heading Text Block I confirm I am accessing this content from …" at bounding box center [887, 417] width 563 height 473
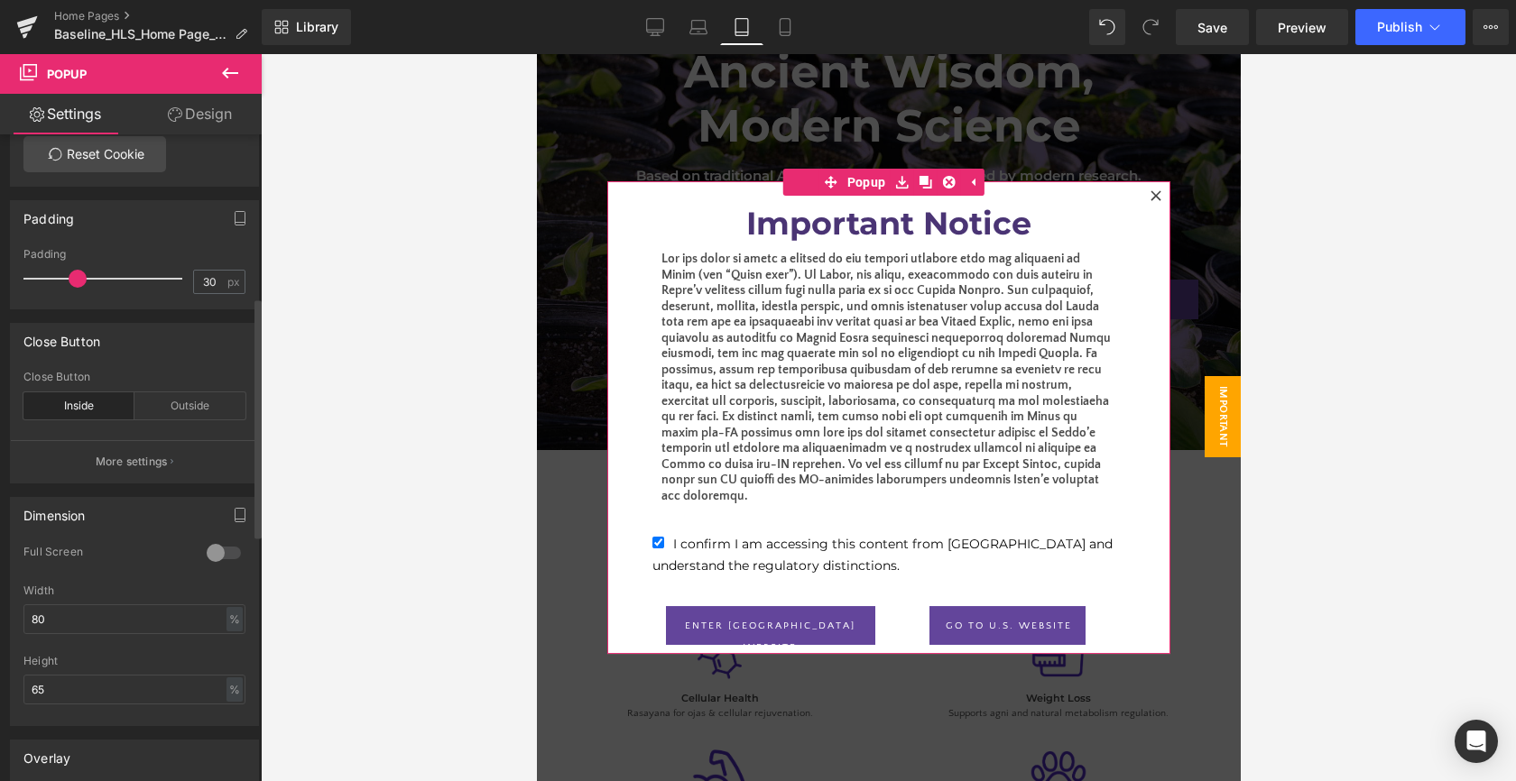
scroll to position [444, 0]
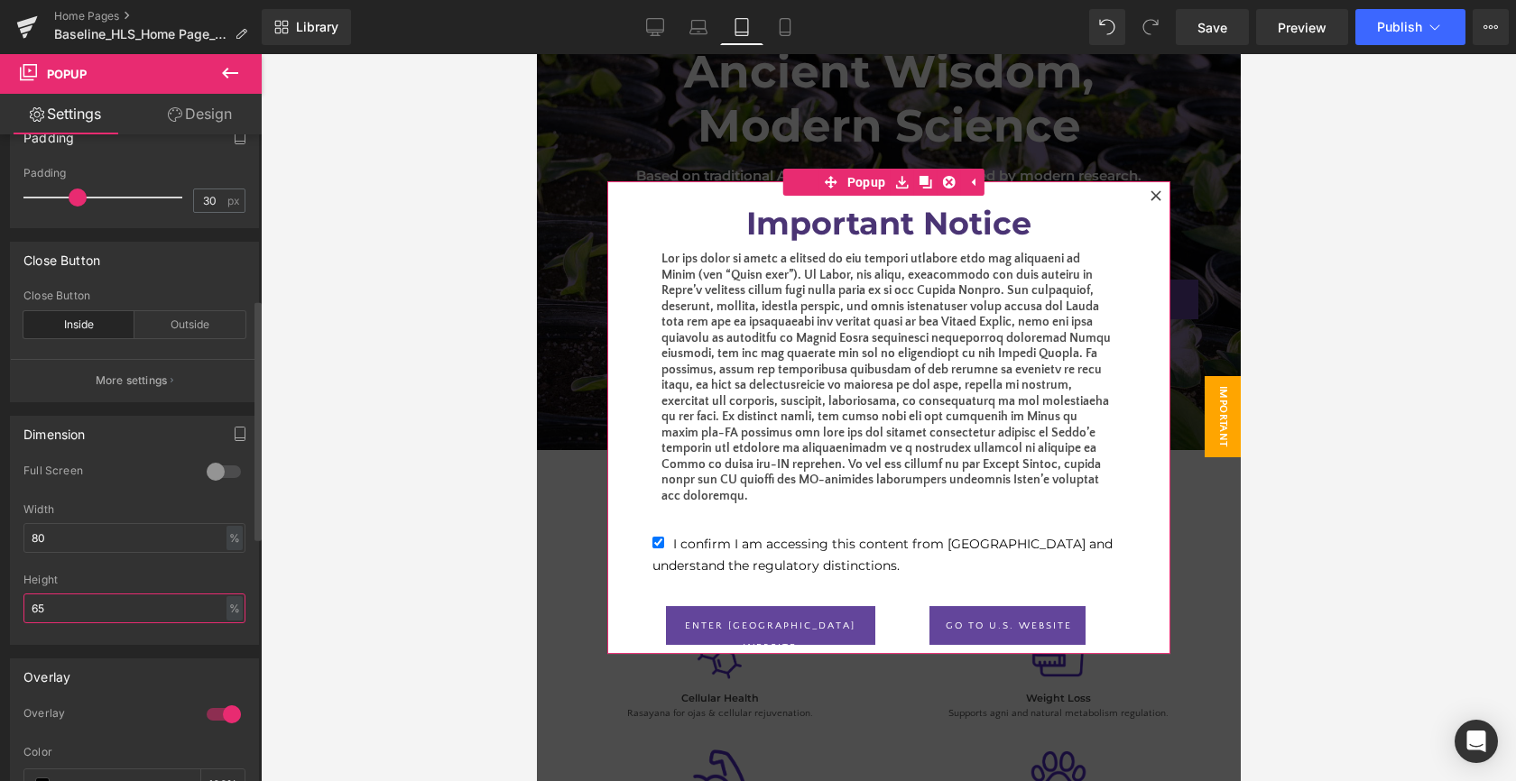
click at [73, 604] on input "65" at bounding box center [134, 609] width 222 height 30
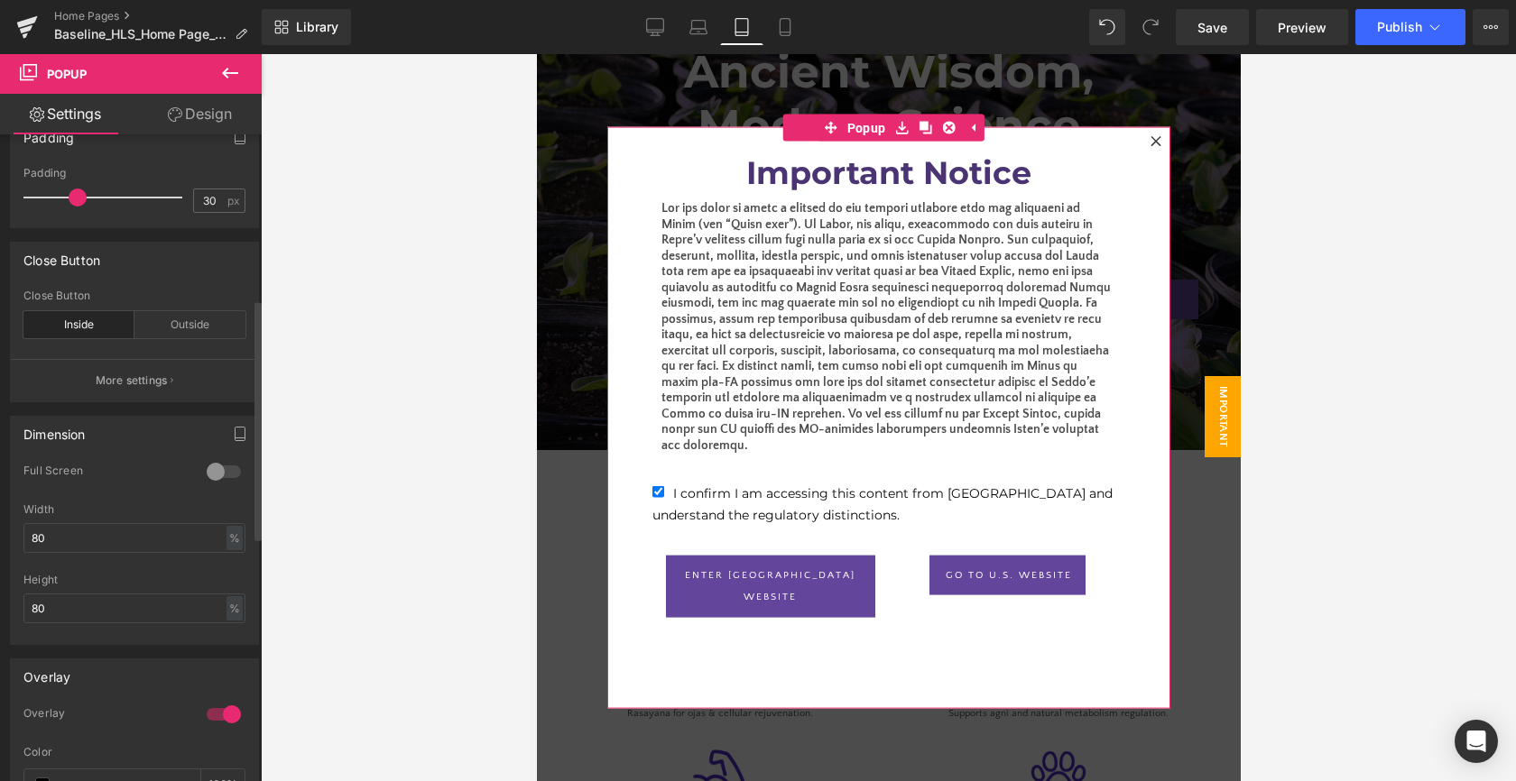
click at [96, 576] on div "Height" at bounding box center [134, 580] width 222 height 13
click at [104, 605] on input "80" at bounding box center [134, 609] width 222 height 30
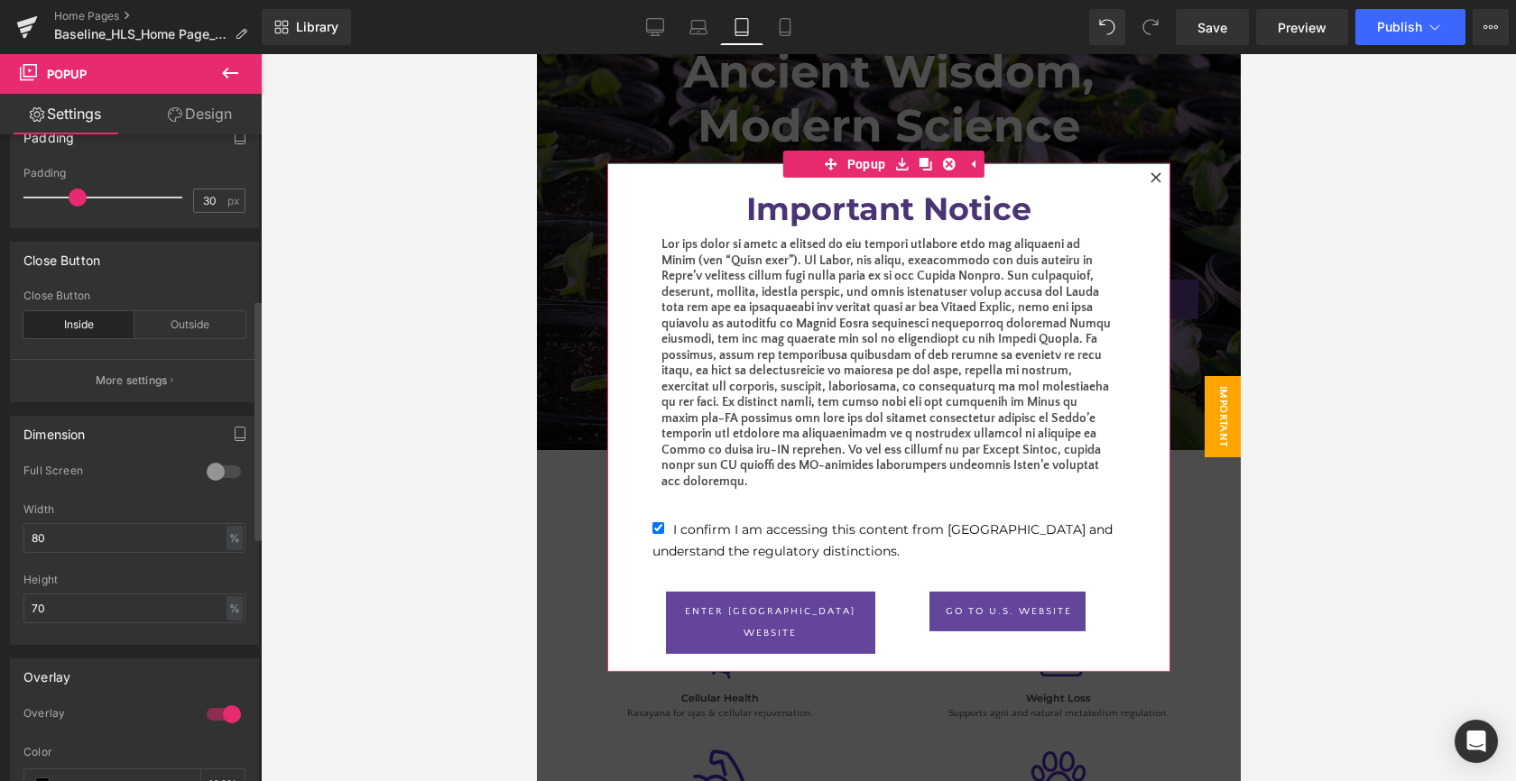
click at [140, 570] on div at bounding box center [134, 568] width 222 height 12
click at [233, 428] on icon "button" at bounding box center [240, 434] width 14 height 14
click at [235, 434] on icon "button" at bounding box center [240, 434] width 14 height 14
click at [214, 474] on button "Mobile" at bounding box center [207, 472] width 55 height 31
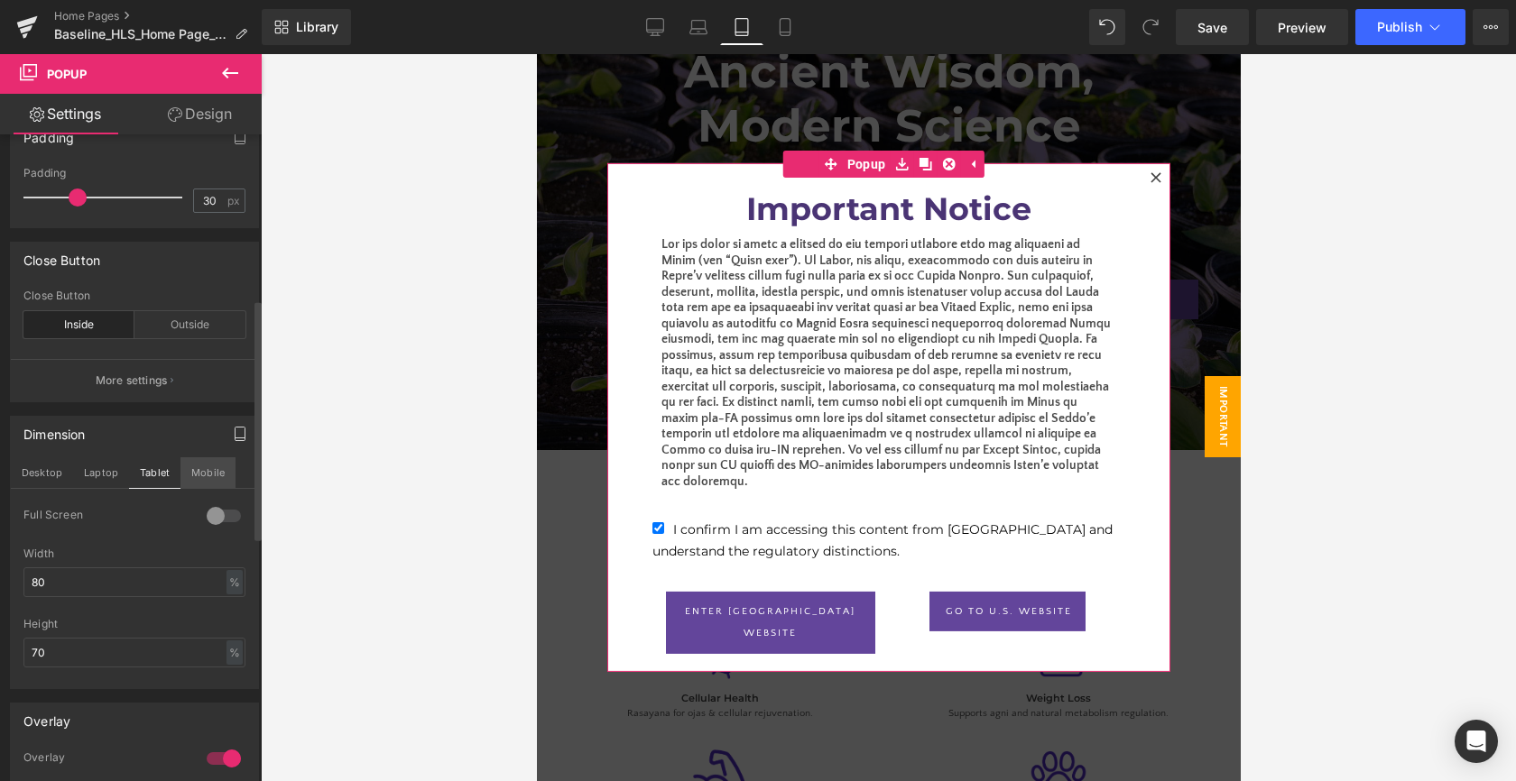
scroll to position [244, 0]
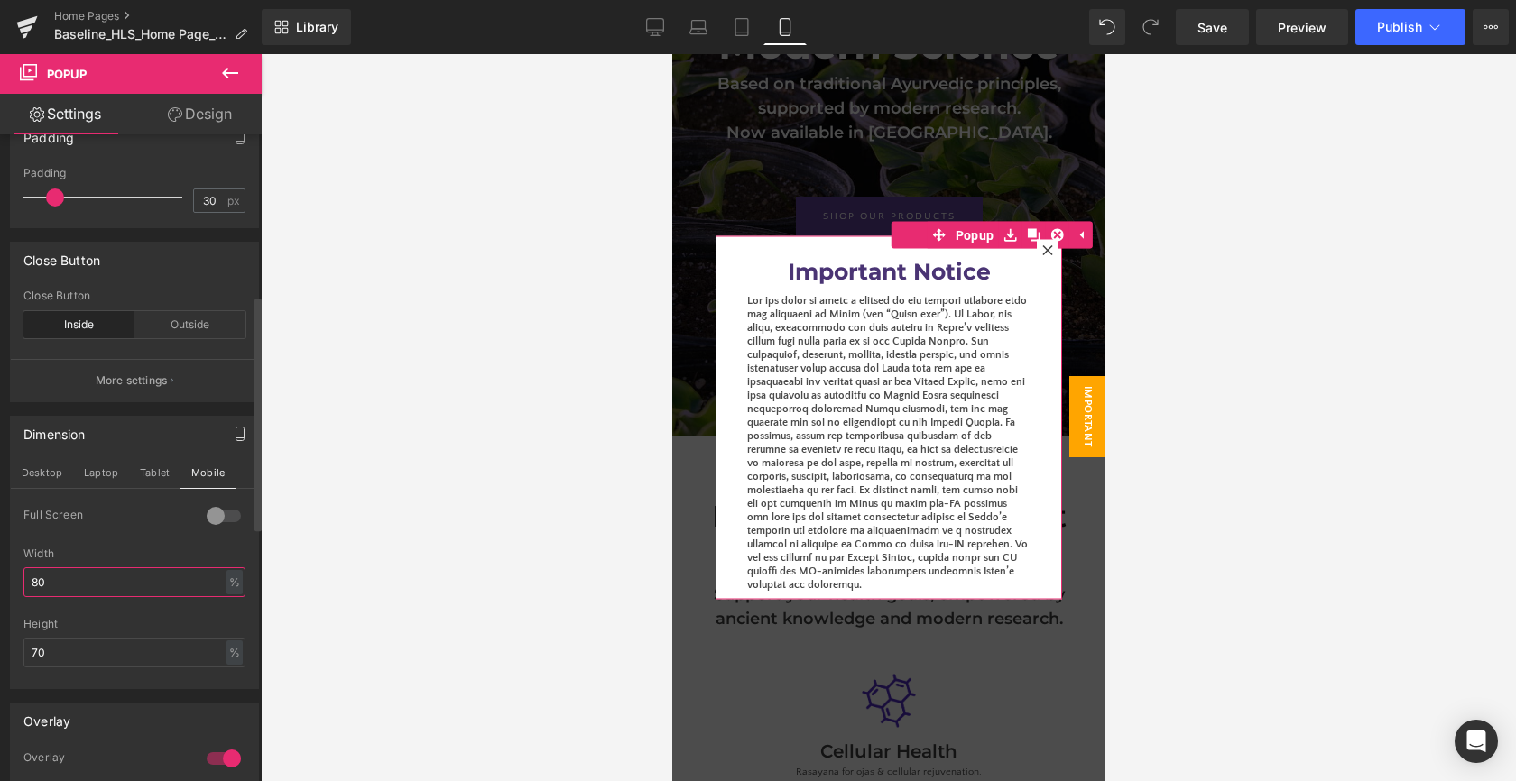
click at [163, 572] on input "80" at bounding box center [134, 582] width 222 height 30
click at [119, 659] on input "70" at bounding box center [134, 653] width 222 height 30
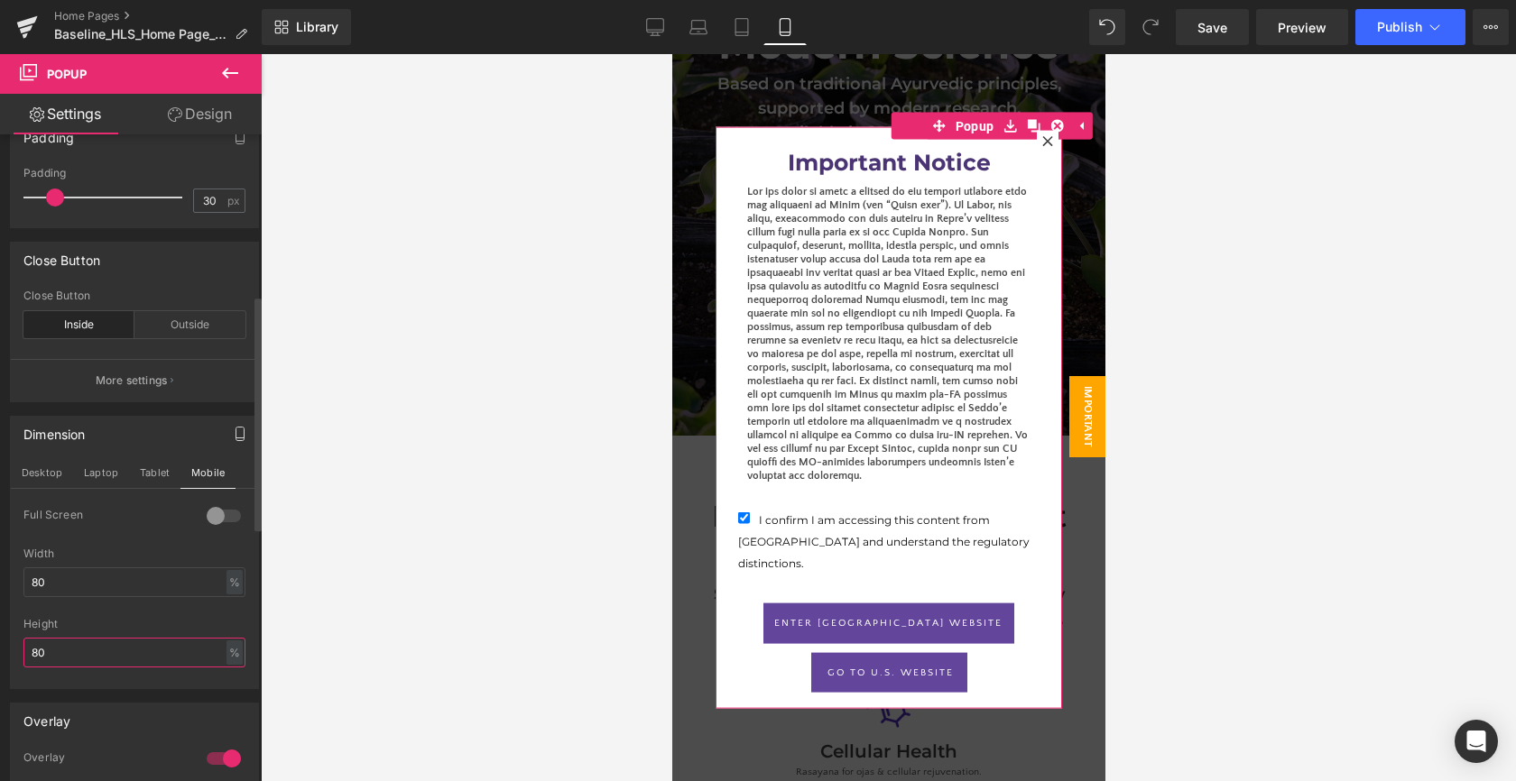
type input "80"
click at [161, 622] on div "Height" at bounding box center [134, 624] width 222 height 13
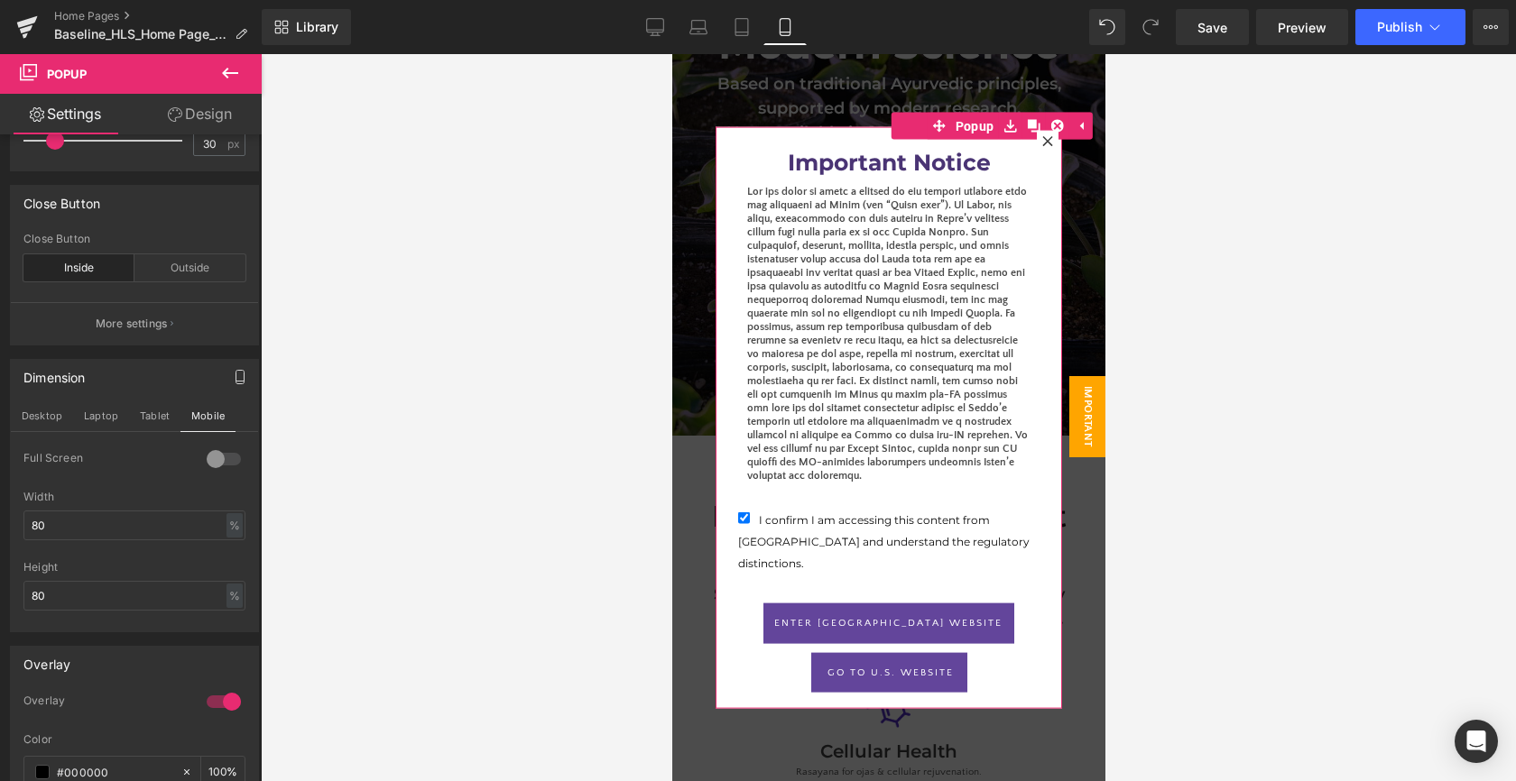
scroll to position [466, 0]
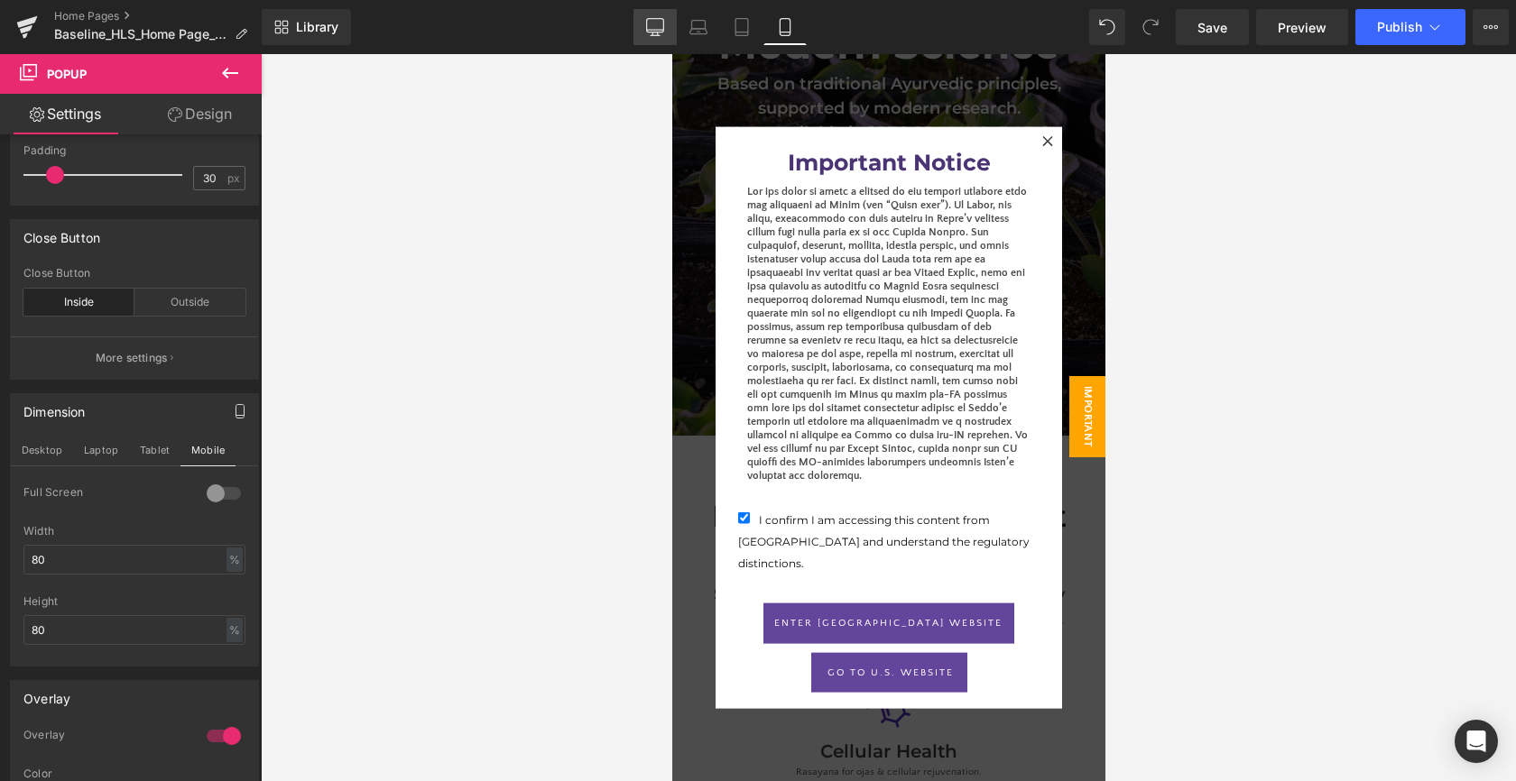
click at [662, 25] on icon at bounding box center [655, 27] width 18 height 18
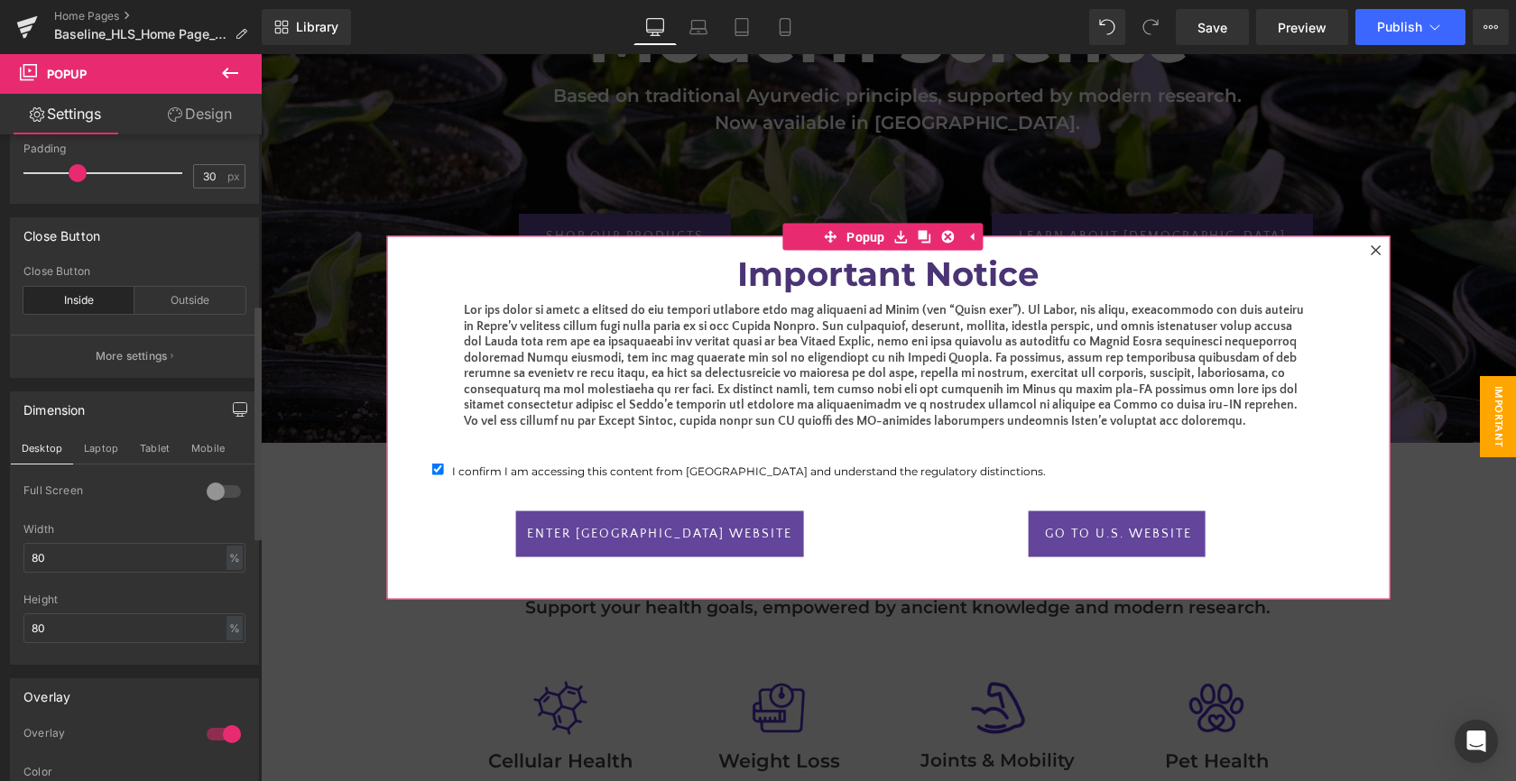
scroll to position [470, 0]
click at [99, 552] on input "80" at bounding box center [134, 556] width 222 height 30
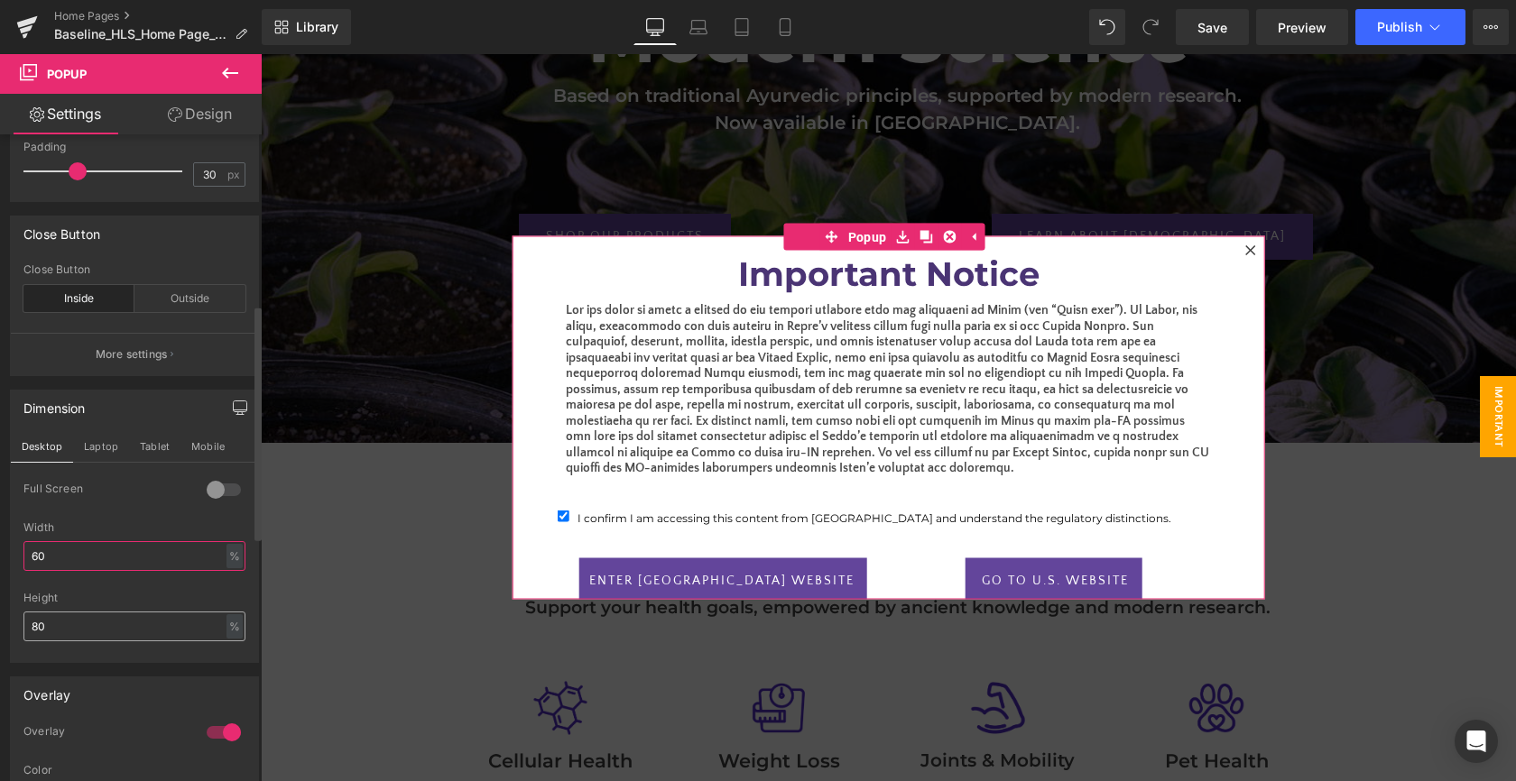
type input "60"
click at [62, 635] on input "80" at bounding box center [134, 627] width 222 height 30
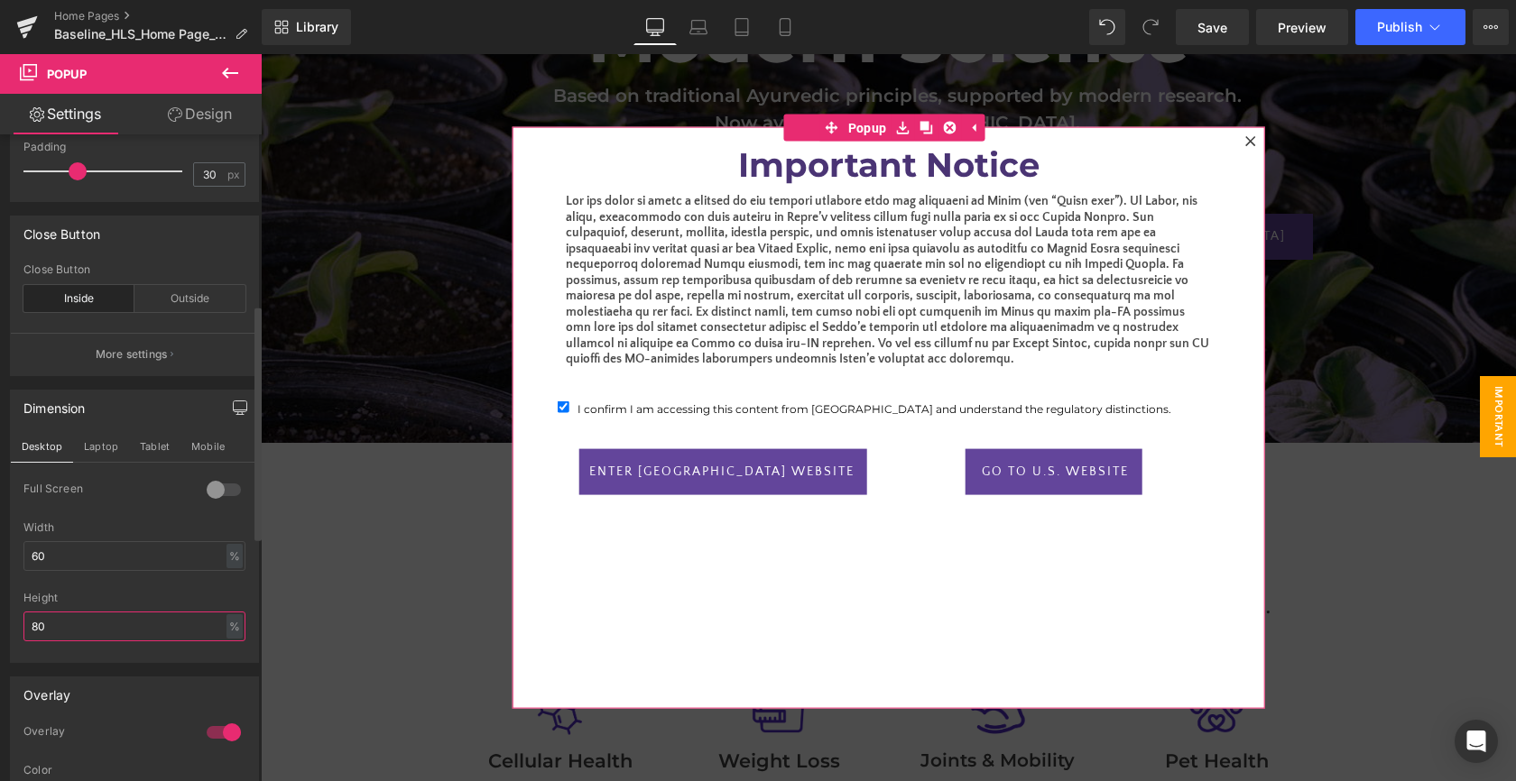
click at [64, 636] on input "80" at bounding box center [134, 627] width 222 height 30
type input "60"
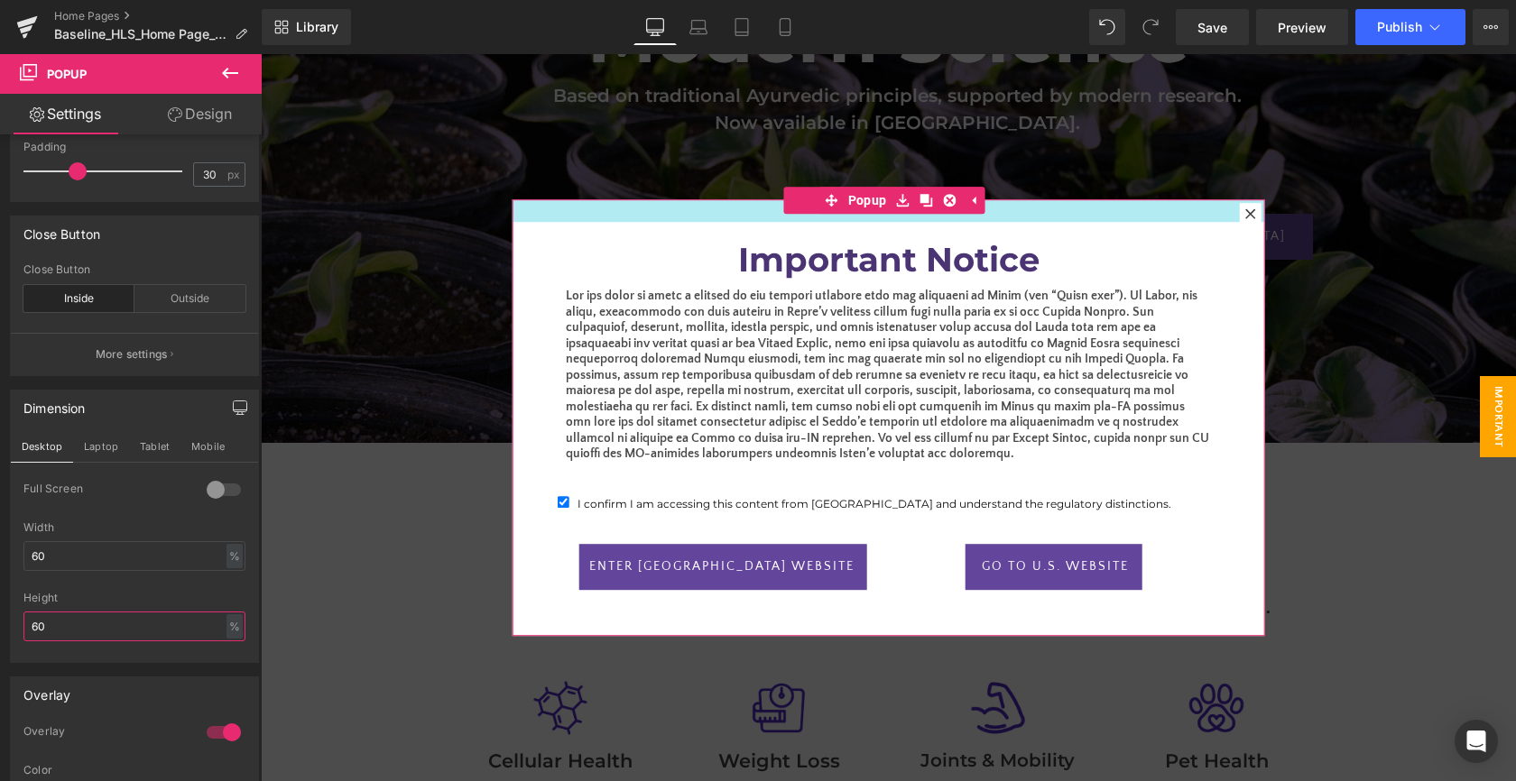
drag, startPoint x: 713, startPoint y: 203, endPoint x: 708, endPoint y: 226, distance: 23.0
click at [708, 226] on div "Important Notice Heading Text Block I confirm I am accessing this content from …" at bounding box center [888, 417] width 753 height 437
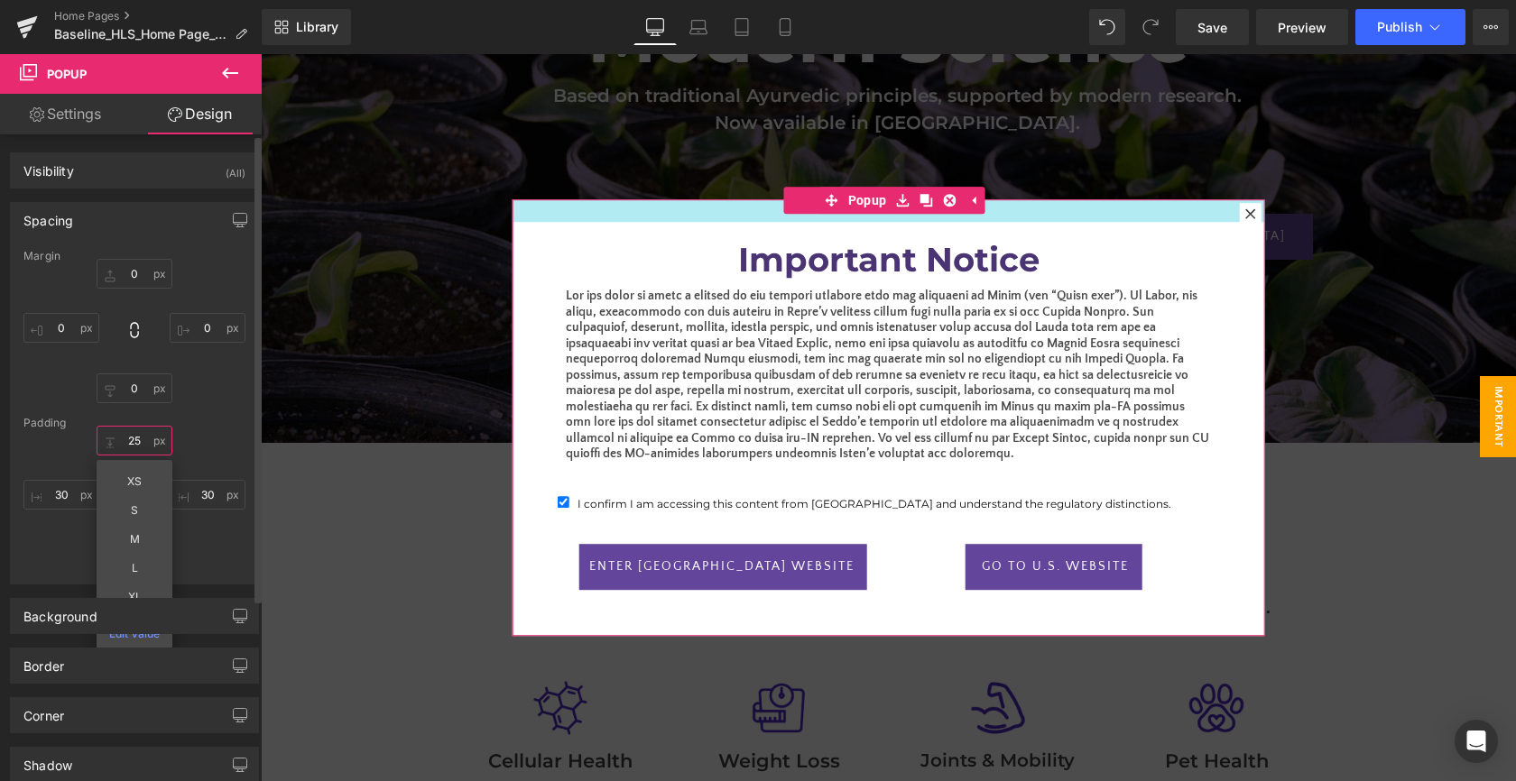
click at [124, 444] on input "25" at bounding box center [135, 441] width 76 height 30
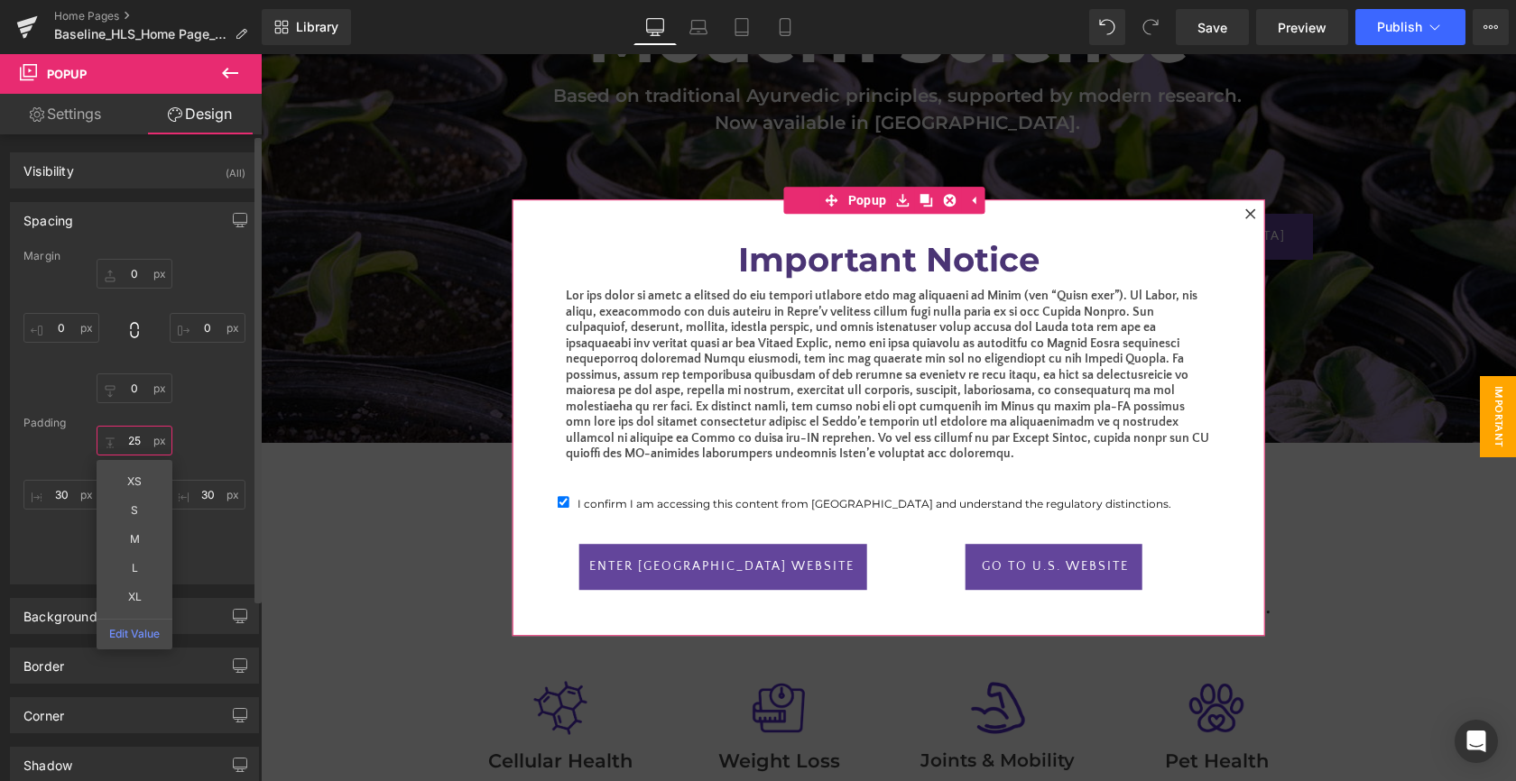
click at [124, 440] on input "25" at bounding box center [135, 441] width 76 height 30
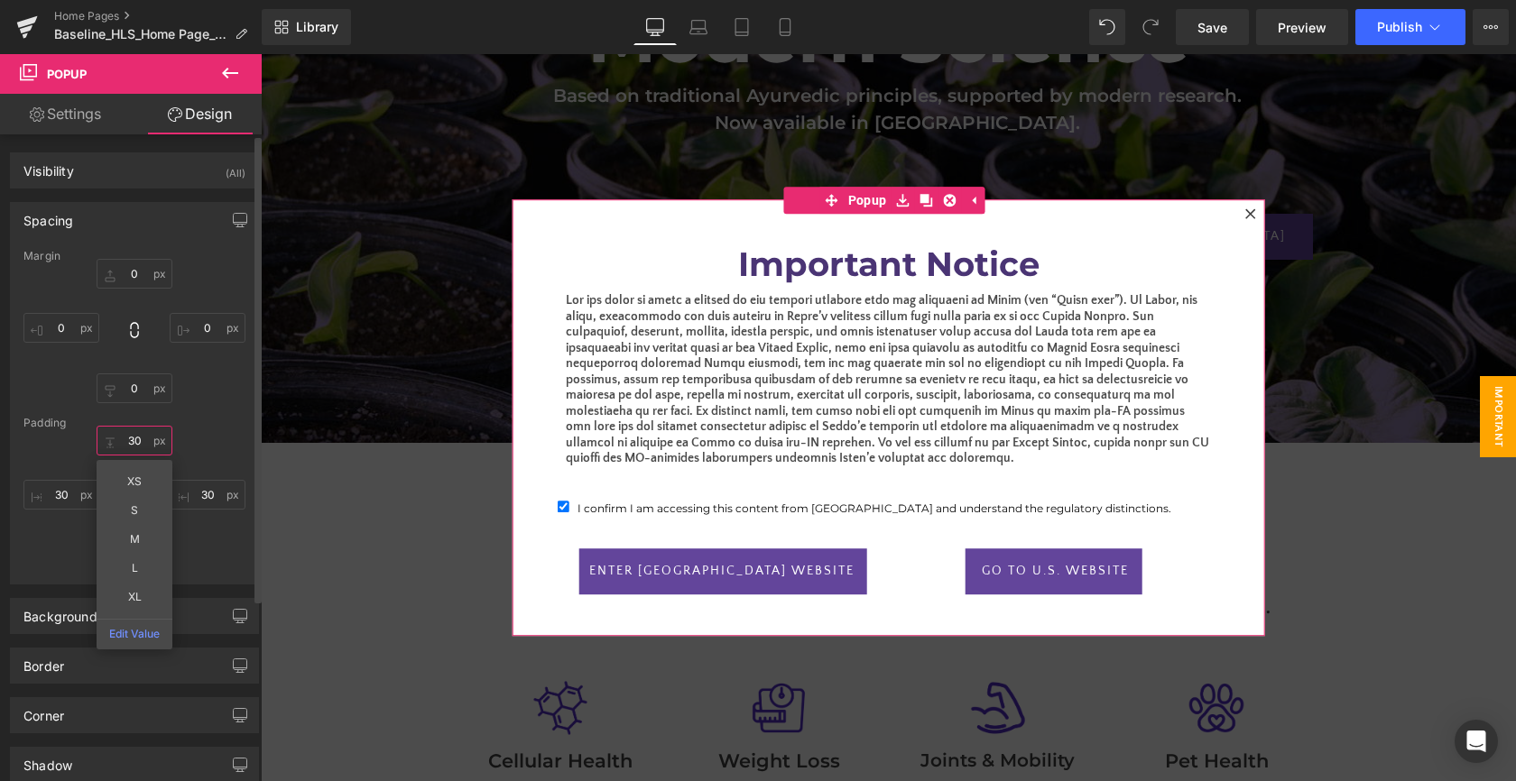
type input "30"
click at [208, 445] on div "30 XS S M L XL Edit Value 30 0 30" at bounding box center [134, 498] width 222 height 144
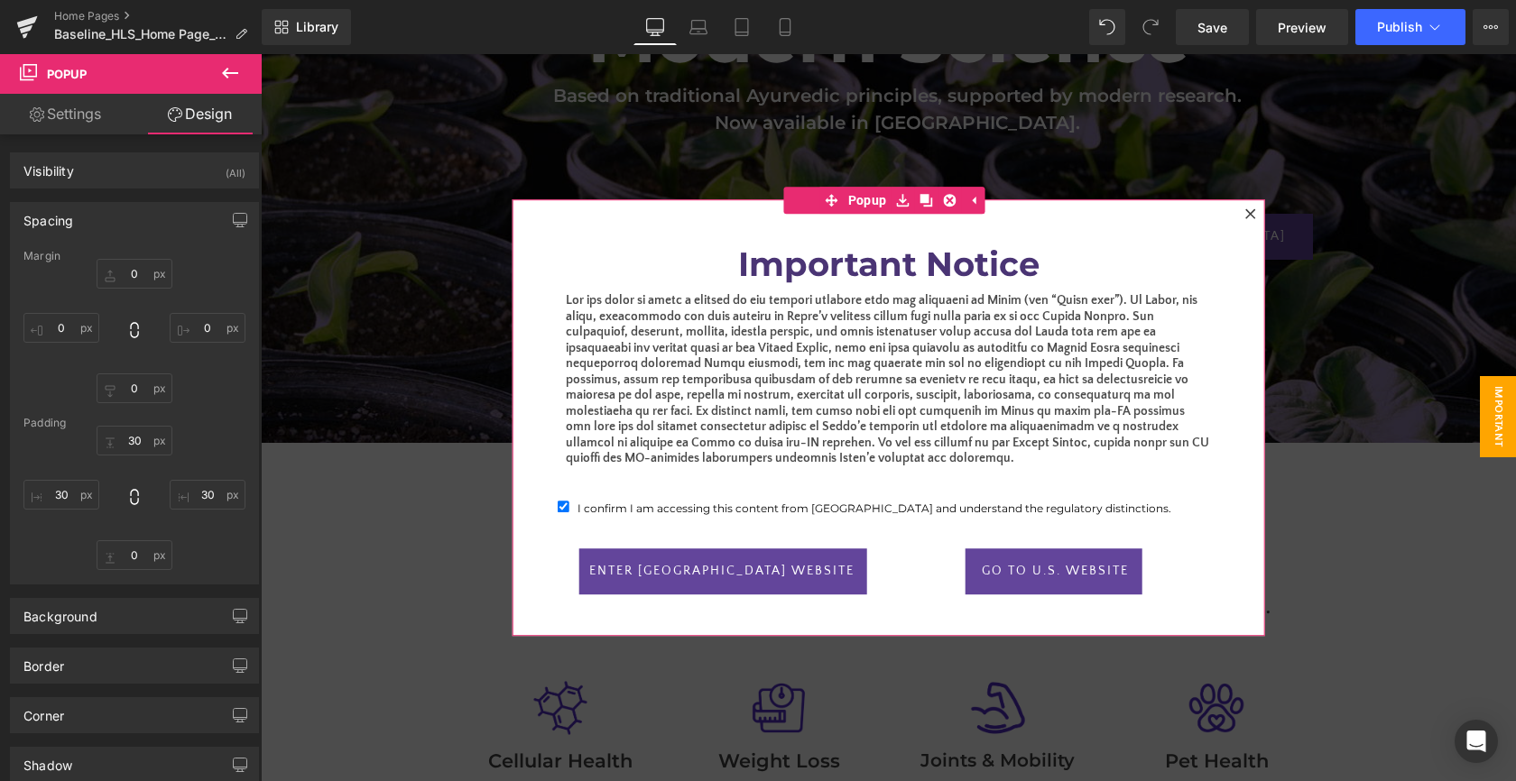
click at [629, 622] on div "Important Notice Heading Text Block I confirm I am accessing this content from …" at bounding box center [888, 431] width 699 height 410
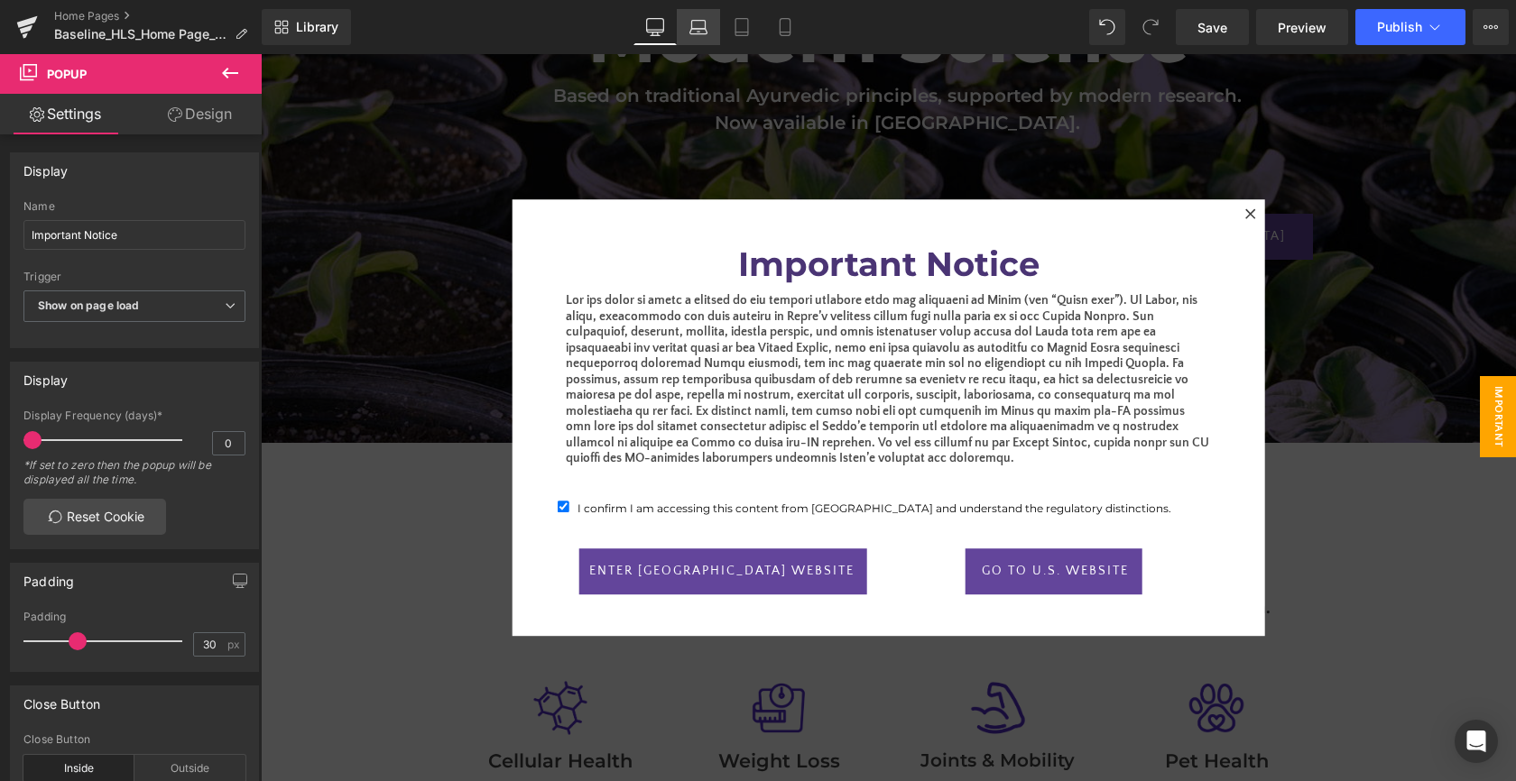
click at [693, 37] on link "Laptop" at bounding box center [698, 27] width 43 height 36
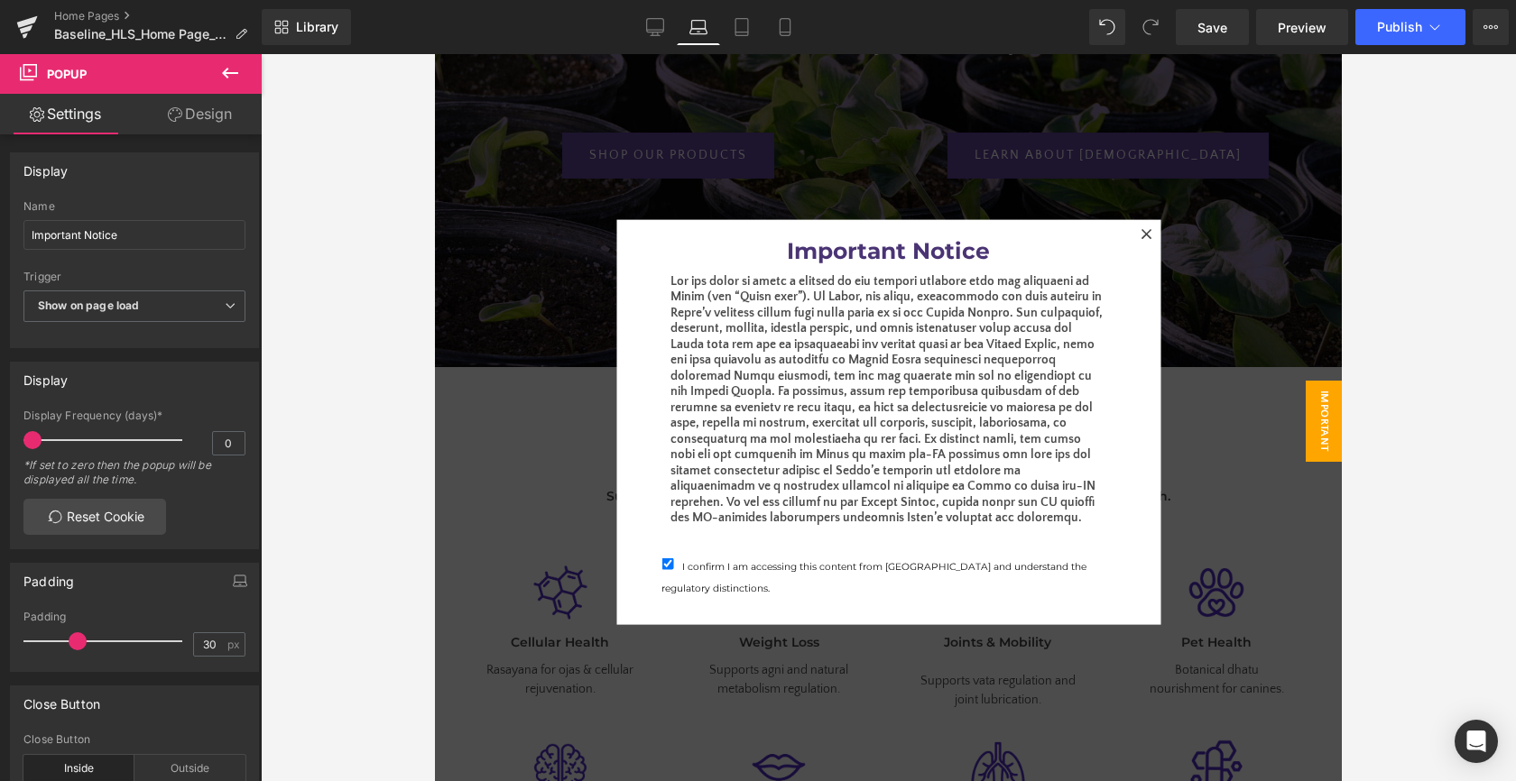
scroll to position [372, 0]
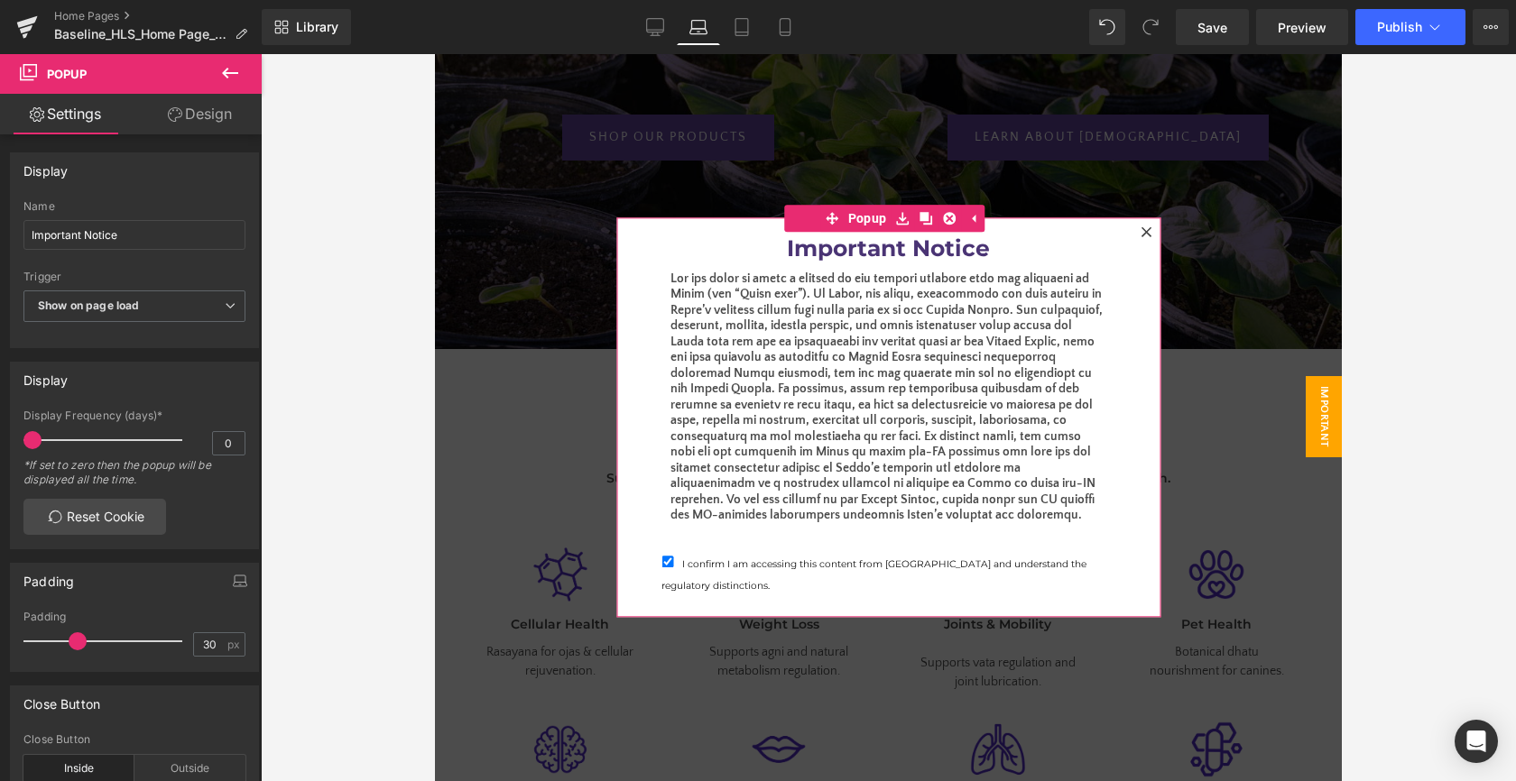
click at [649, 249] on div "Important Notice Heading Text Block I confirm I am accessing this content from …" at bounding box center [888, 417] width 490 height 400
click at [858, 221] on span "Popup" at bounding box center [868, 218] width 48 height 27
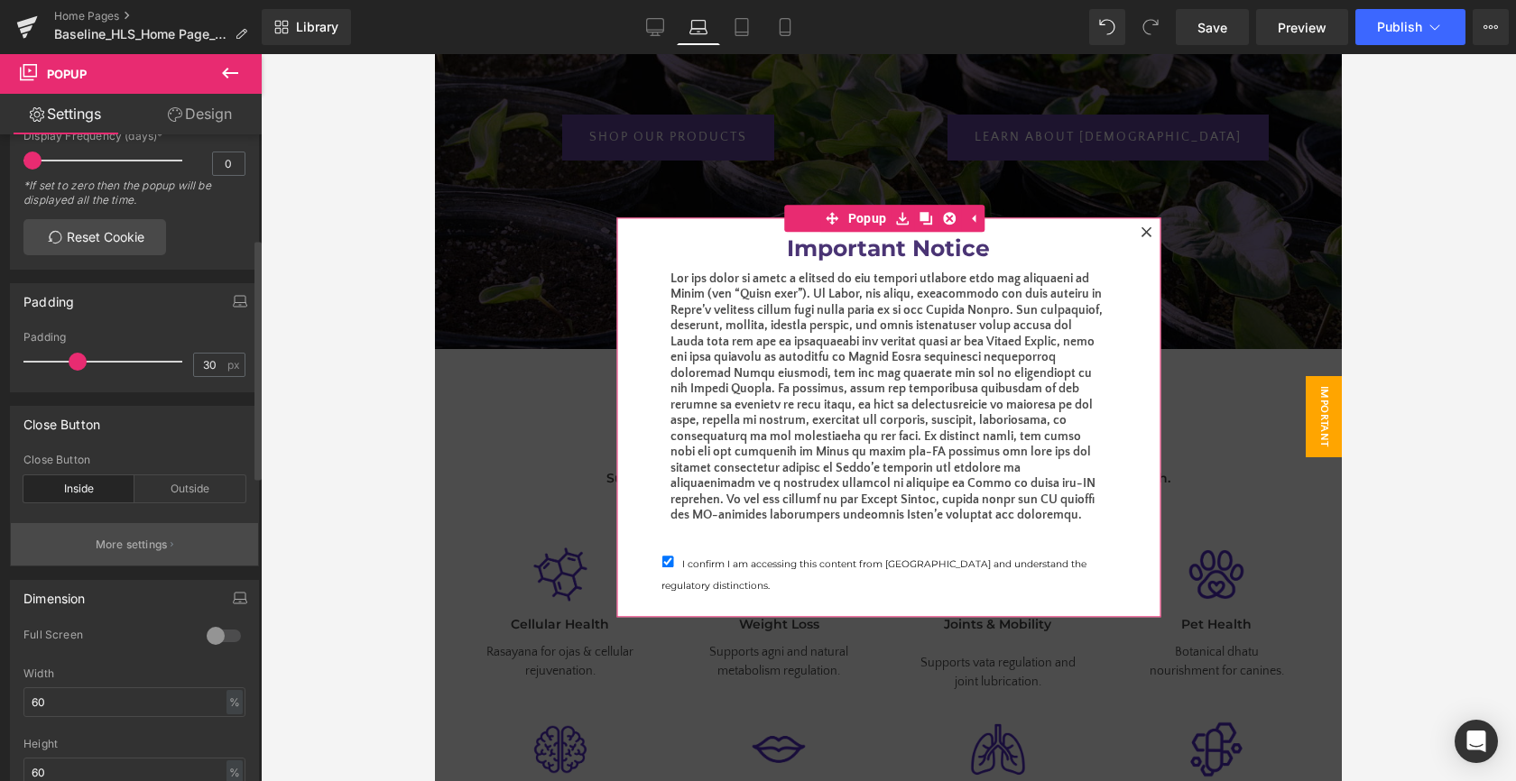
scroll to position [415, 0]
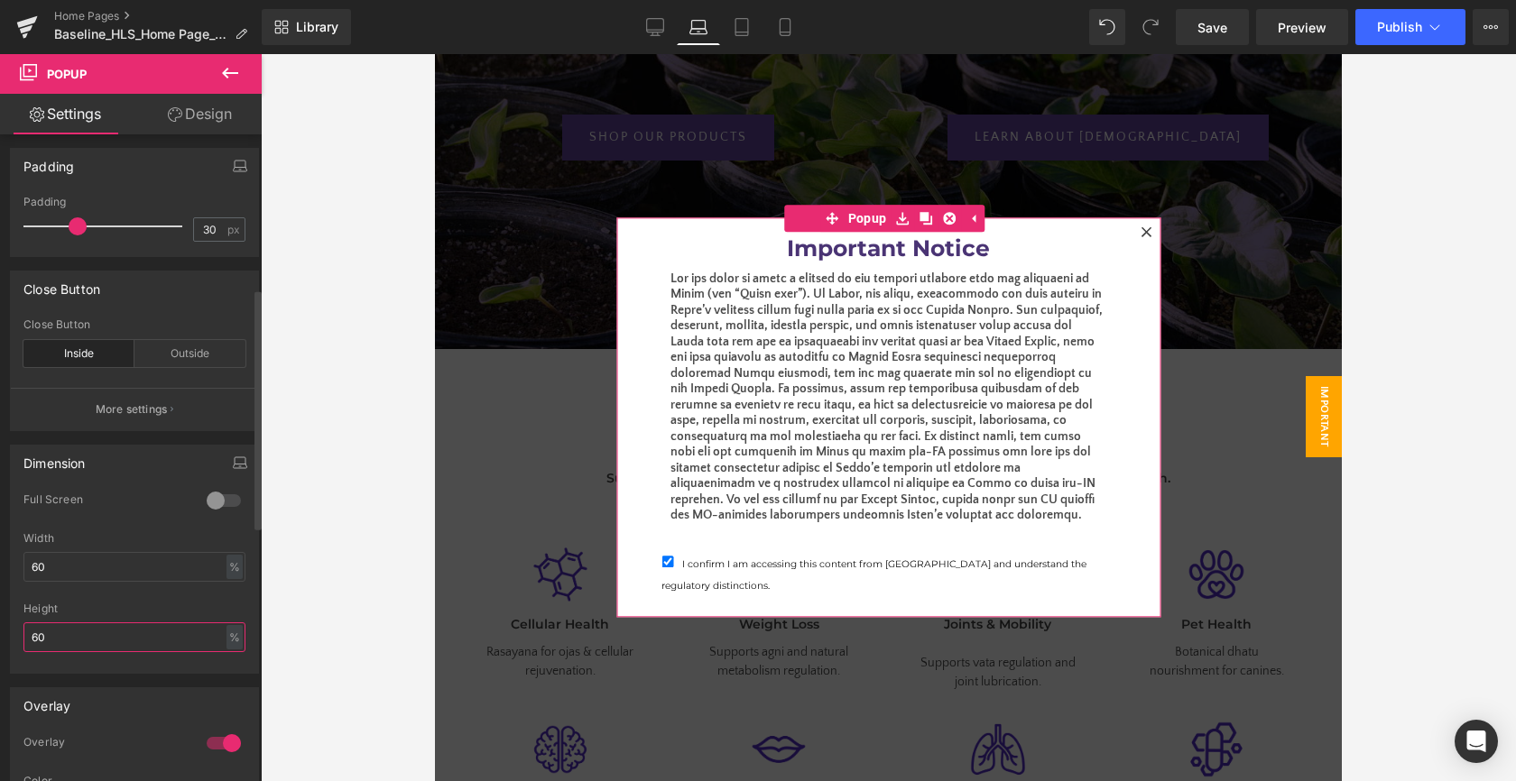
click at [96, 643] on input "60" at bounding box center [134, 638] width 222 height 30
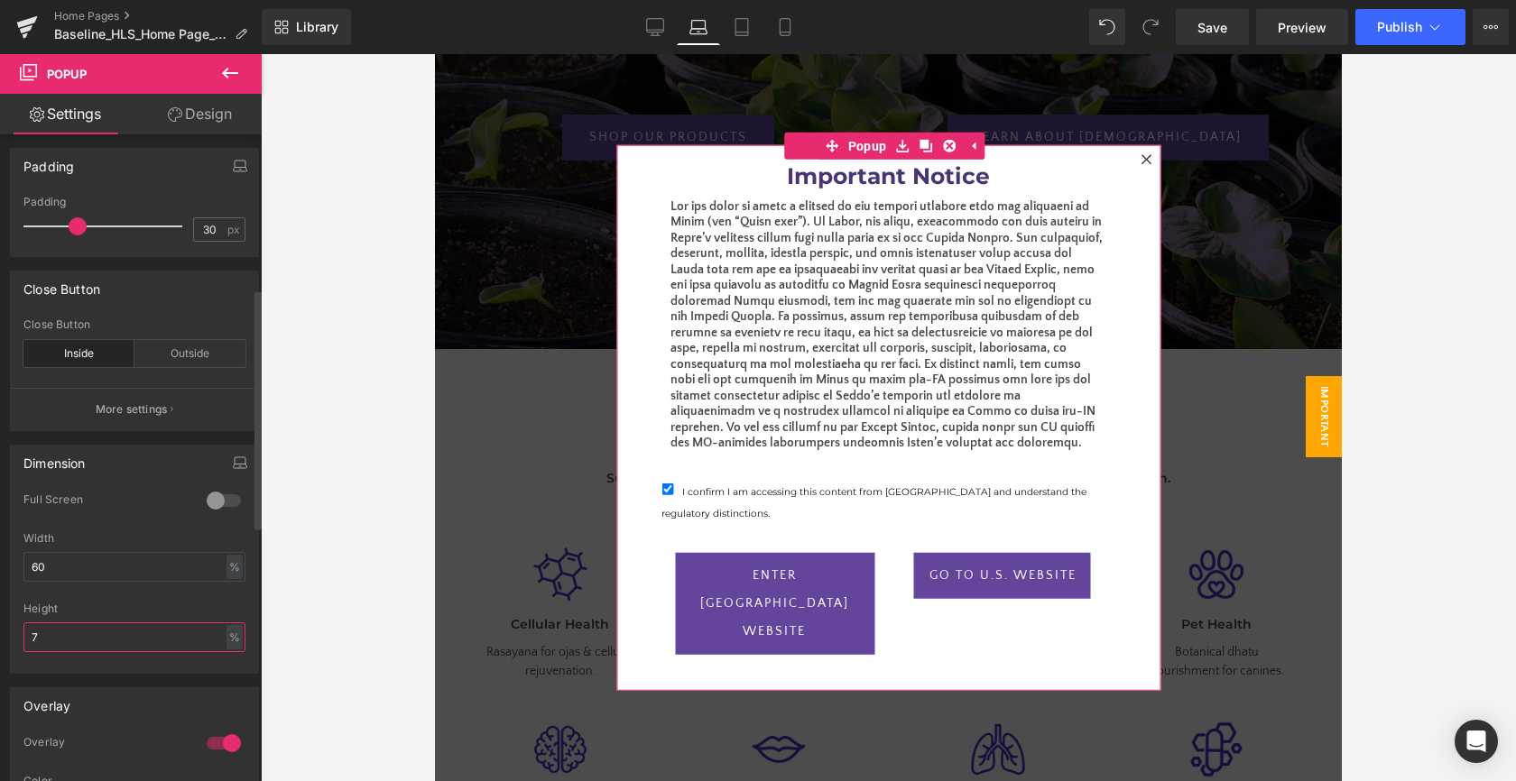
type input "70"
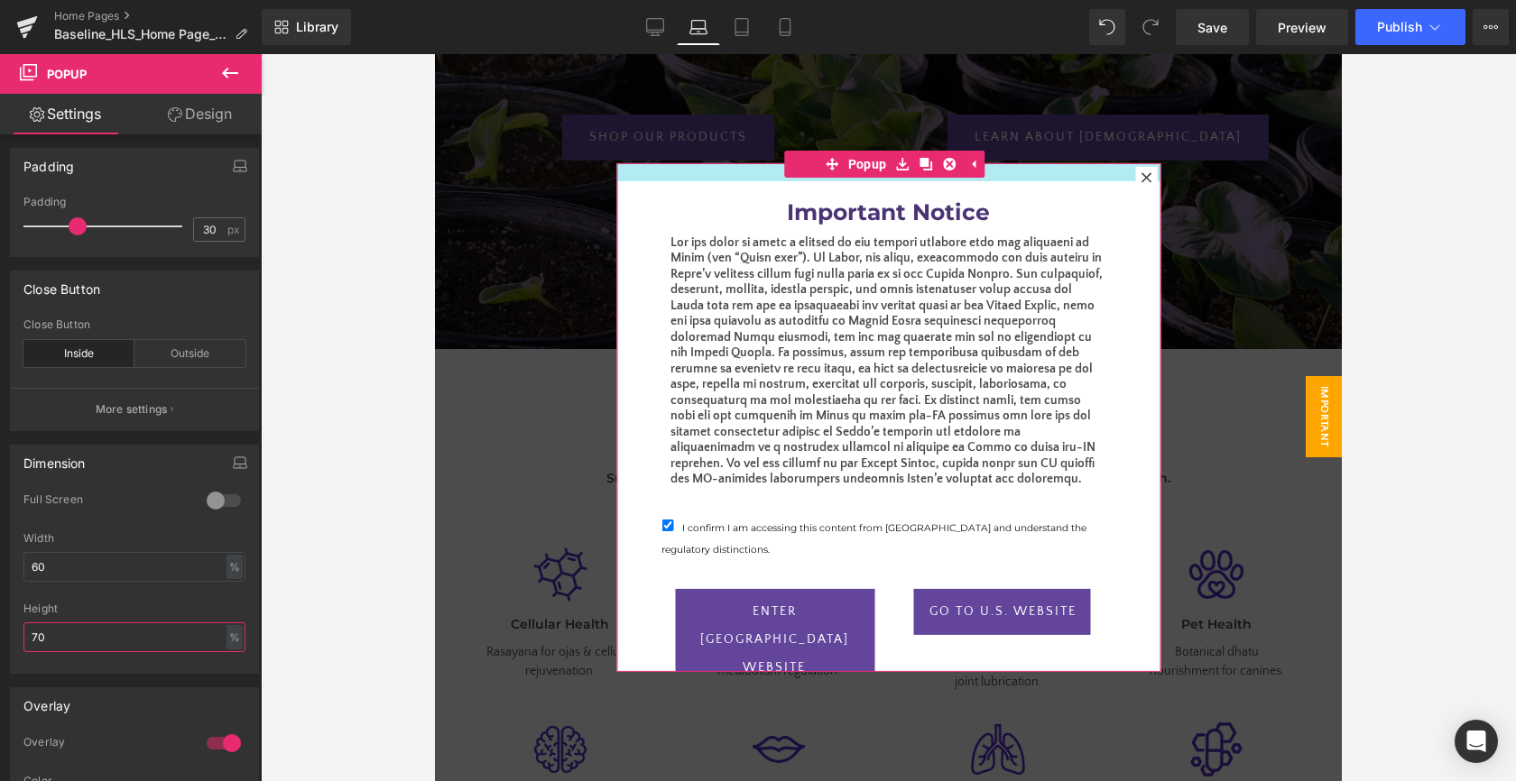
drag, startPoint x: 758, startPoint y: 167, endPoint x: 758, endPoint y: 185, distance: 18.0
click at [758, 185] on div "Important Notice Heading Text Block I confirm I am accessing this content from …" at bounding box center [888, 417] width 544 height 509
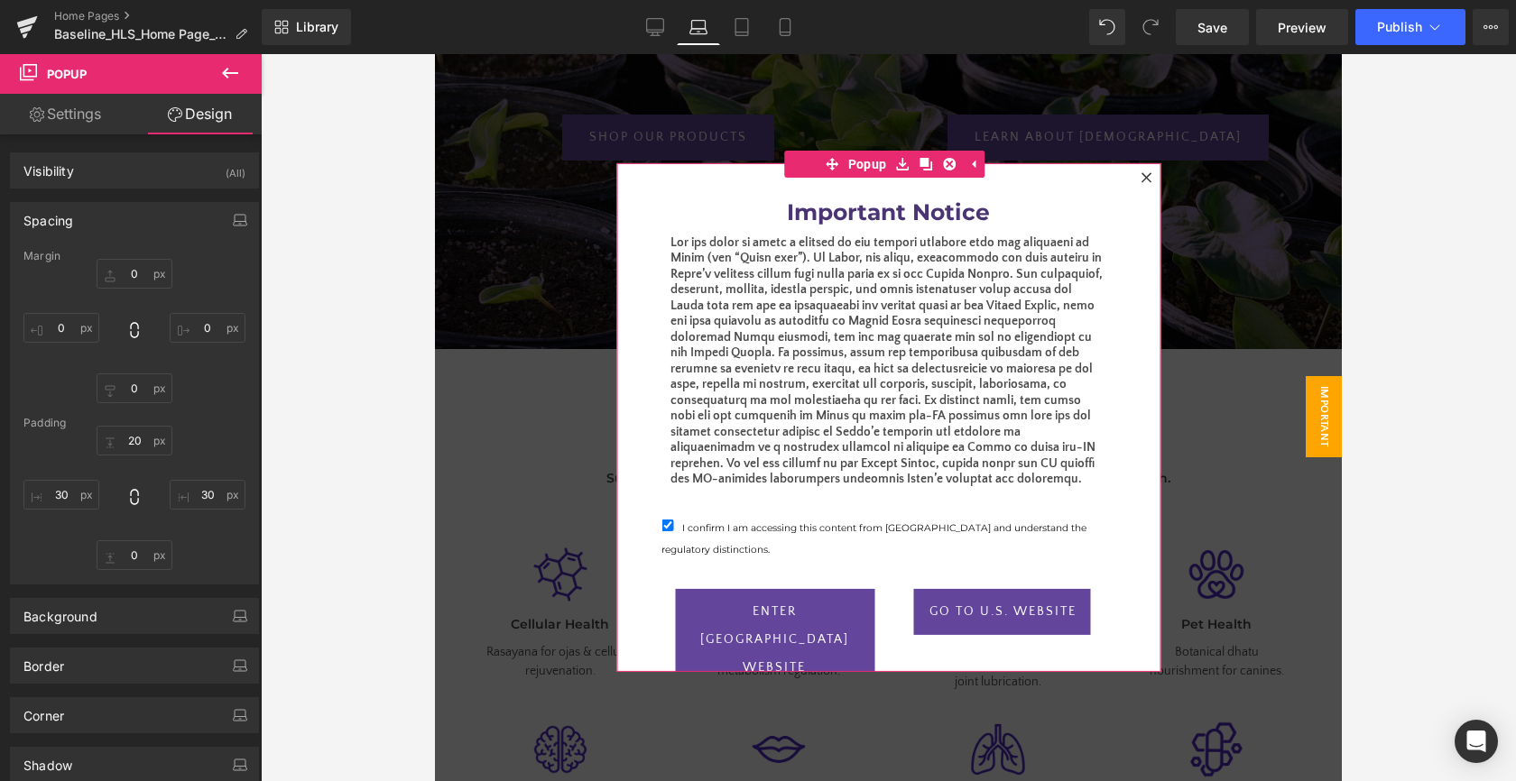
click at [667, 195] on div "Important Notice Heading Text Block I confirm I am accessing this content from …" at bounding box center [888, 426] width 490 height 491
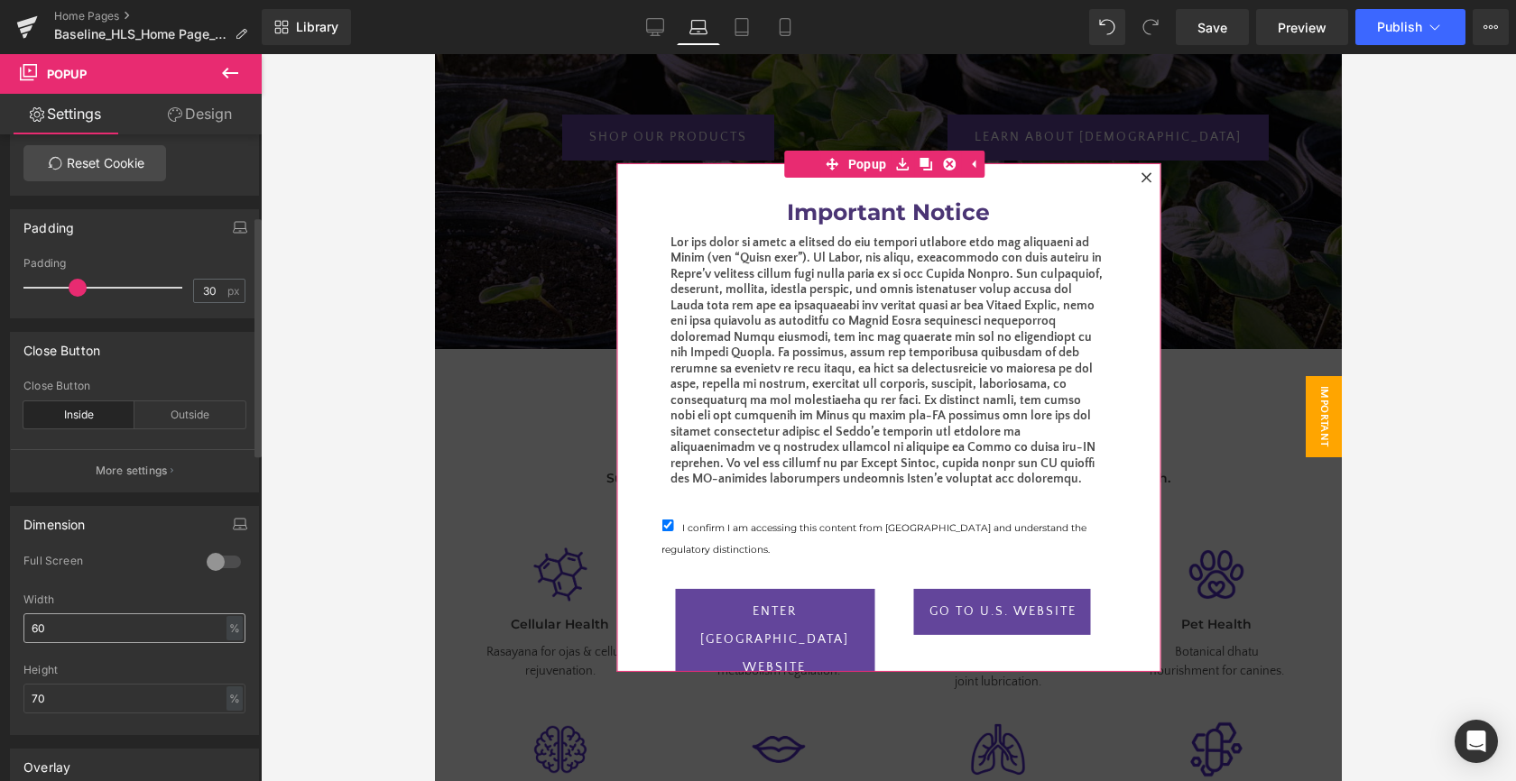
scroll to position [374, 0]
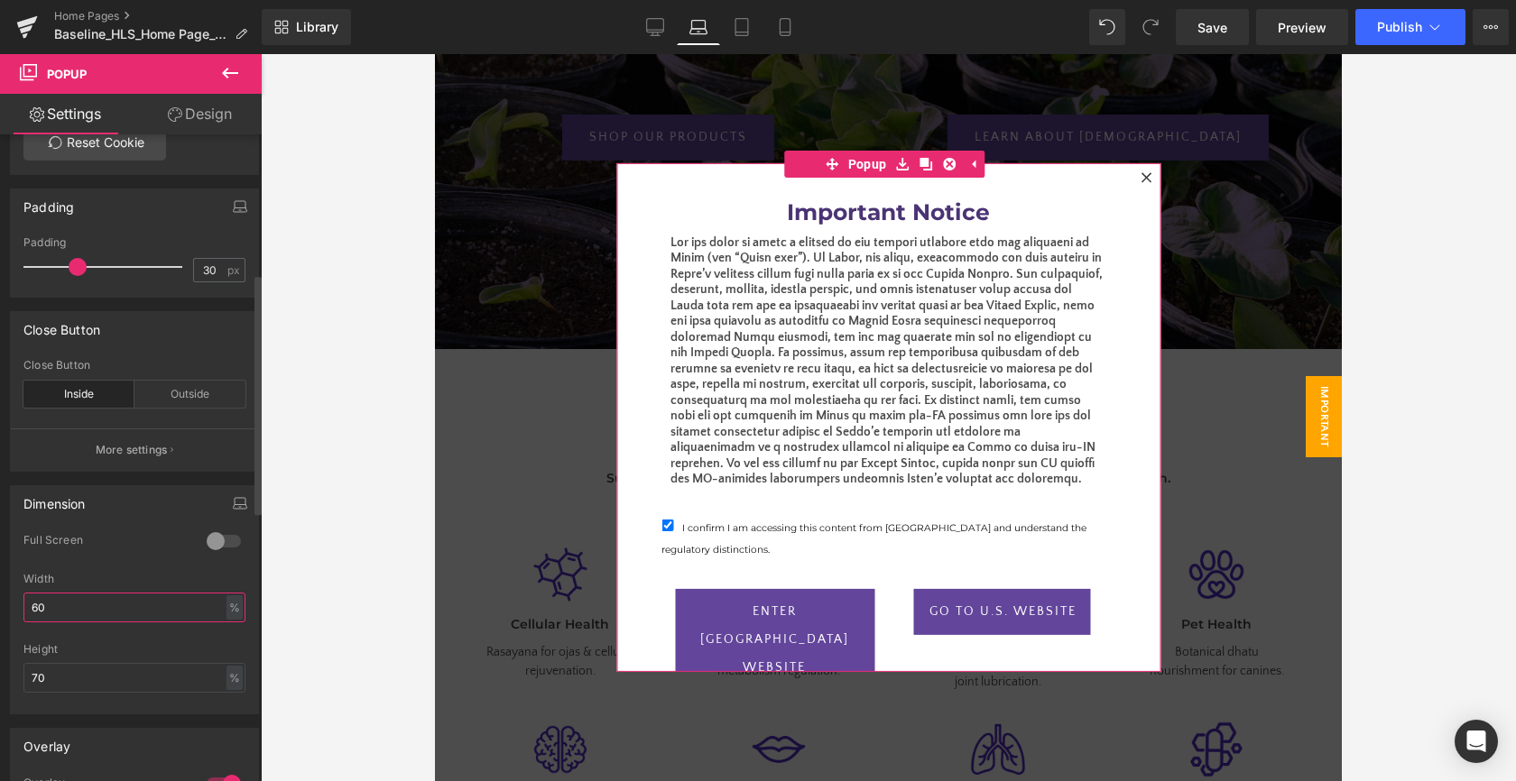
click at [114, 605] on input "60" at bounding box center [134, 608] width 222 height 30
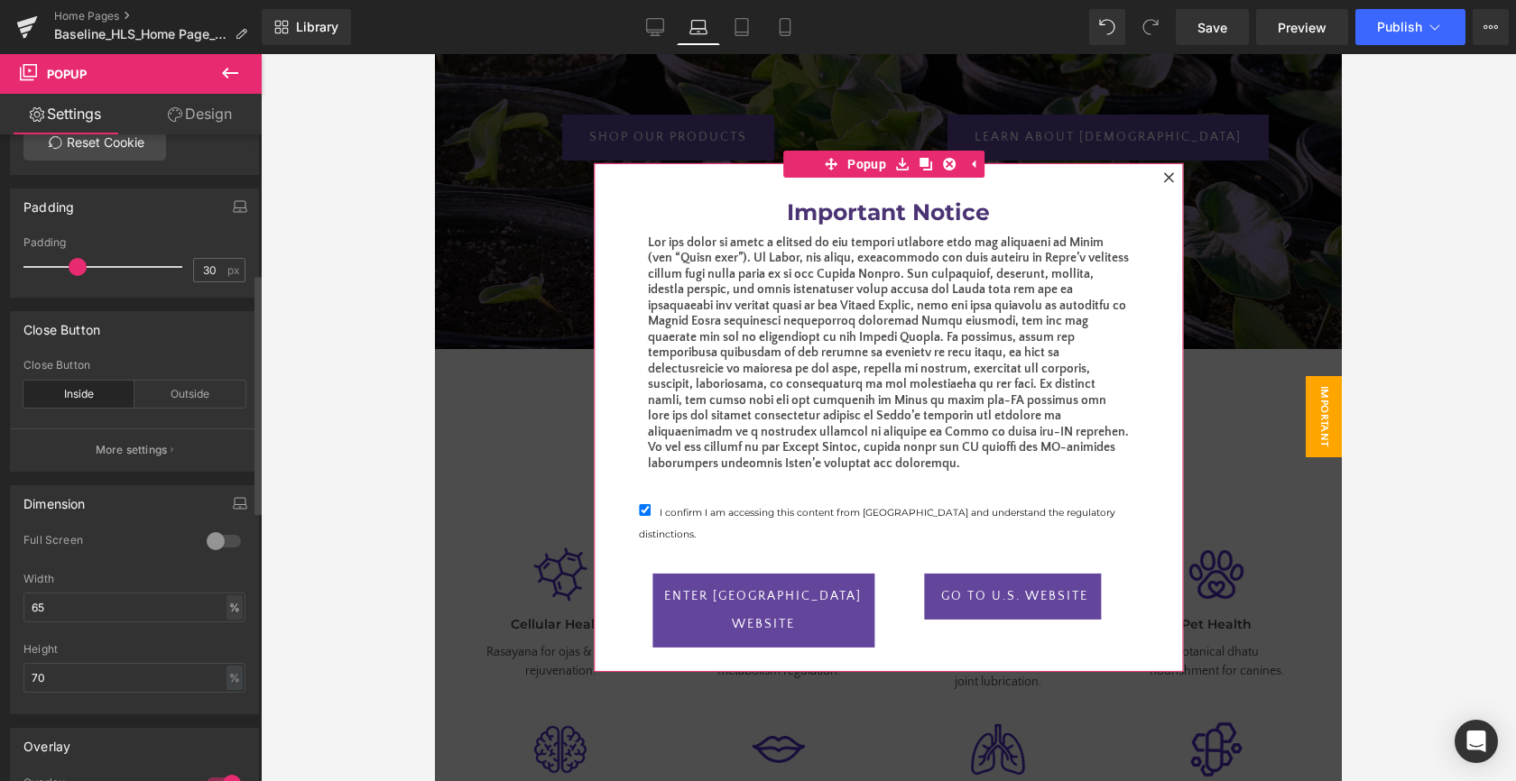
click at [232, 614] on div "%" at bounding box center [234, 607] width 16 height 24
click at [246, 601] on div "0 Full Screen 0 Full Screen 0 Full Screen 0 Full Screen 60% Width 65 % % px 70%…" at bounding box center [134, 623] width 247 height 180
click at [216, 536] on div at bounding box center [223, 541] width 43 height 29
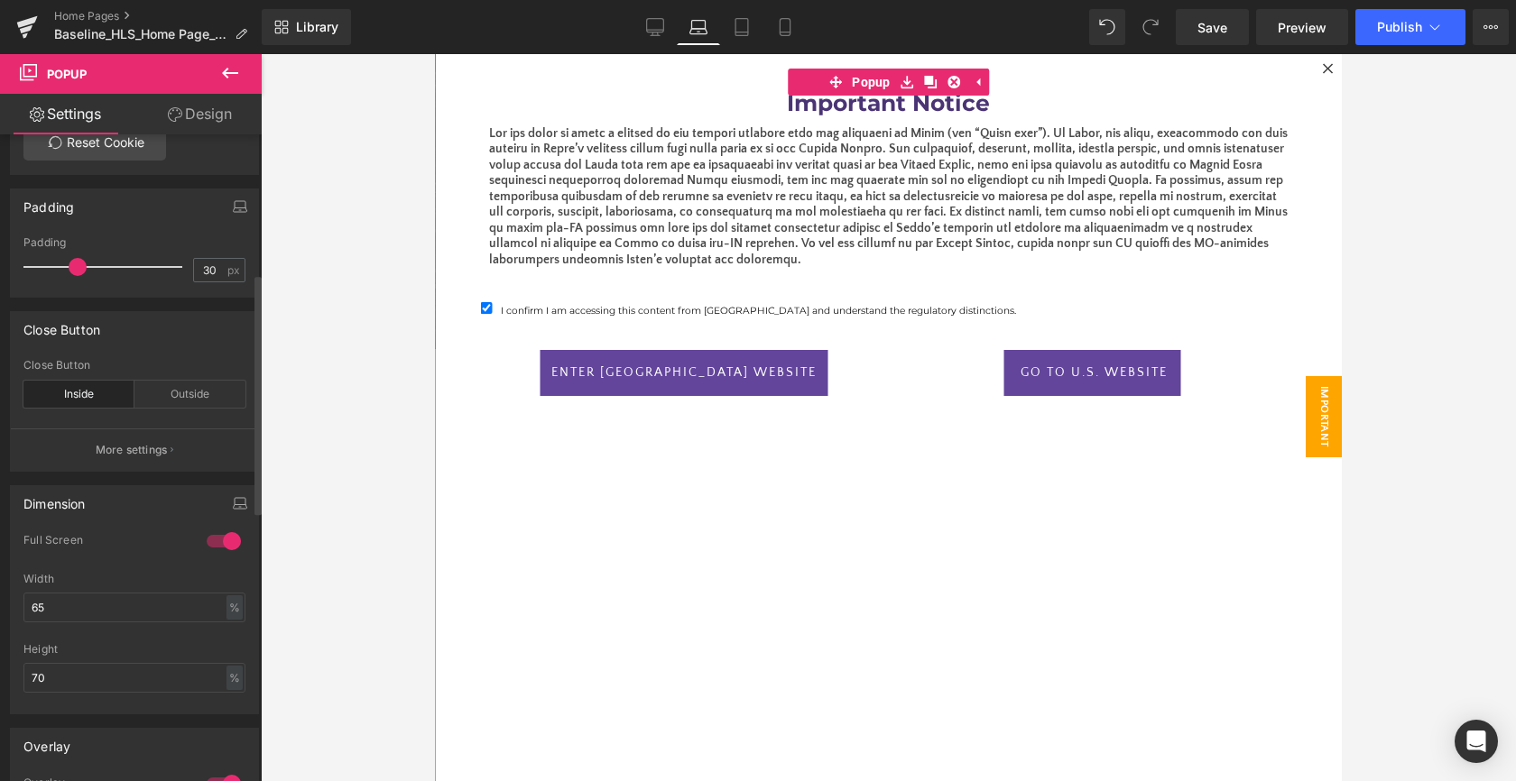
click at [216, 536] on div at bounding box center [223, 541] width 43 height 29
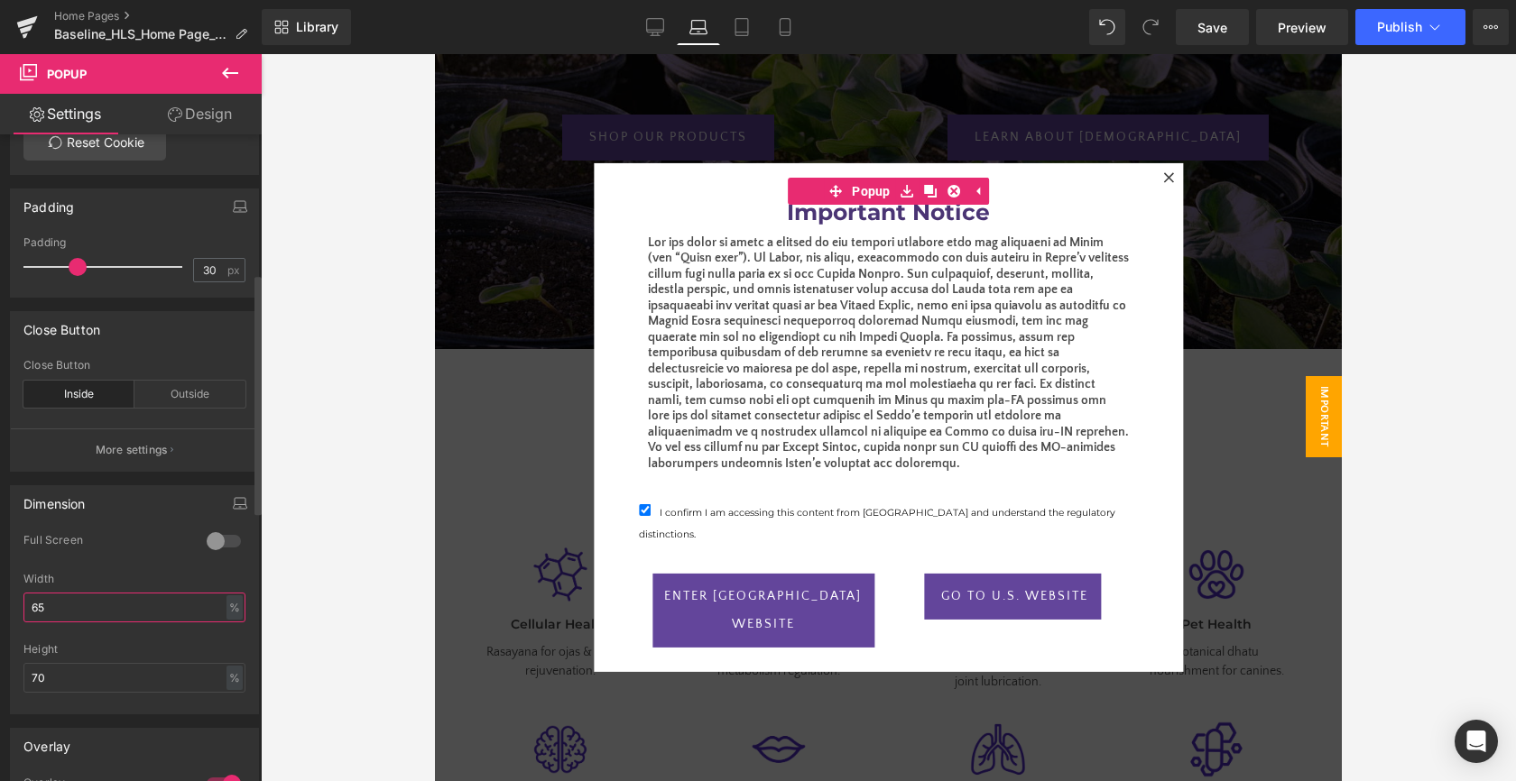
click at [46, 608] on input "65" at bounding box center [134, 608] width 222 height 30
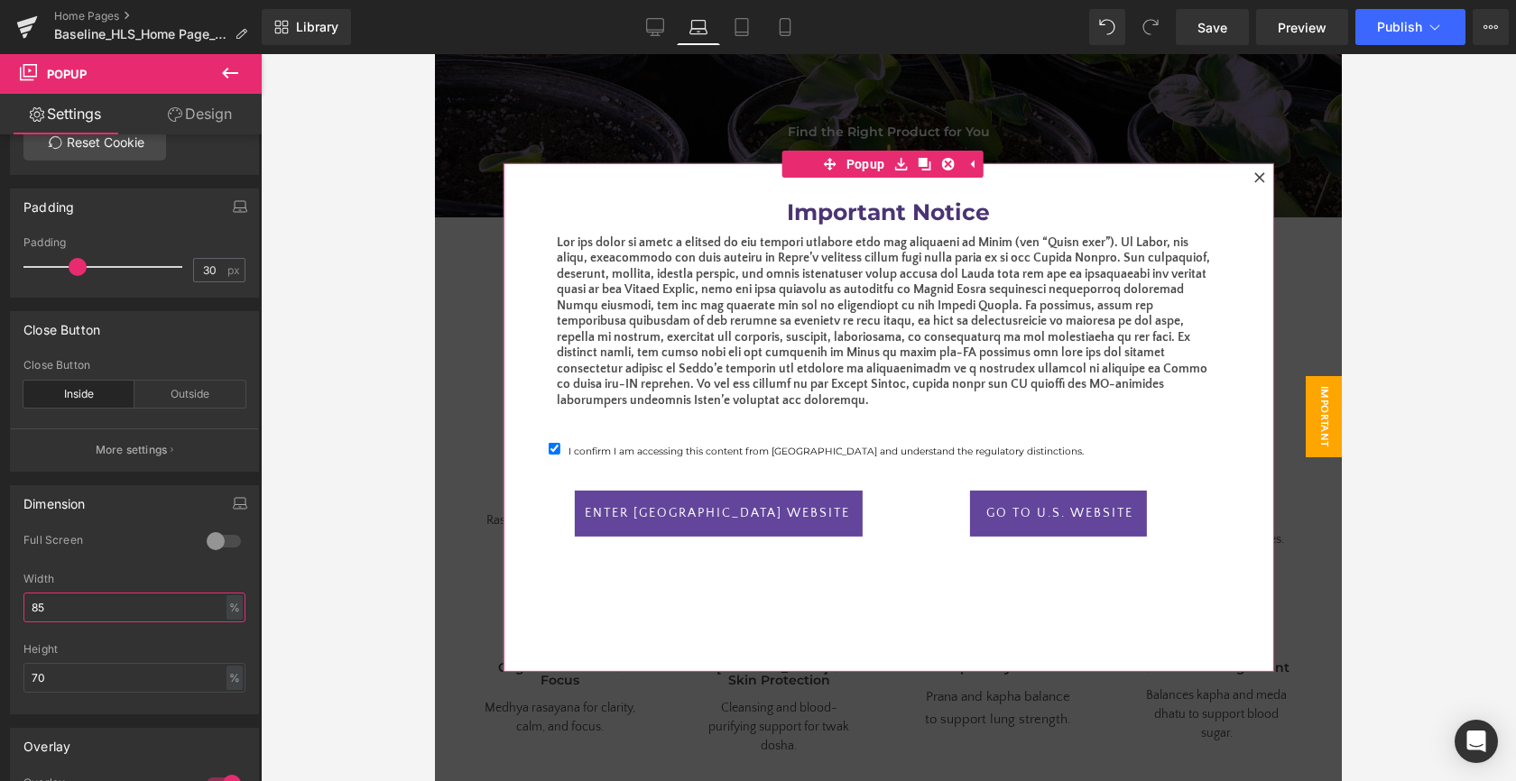
scroll to position [569, 0]
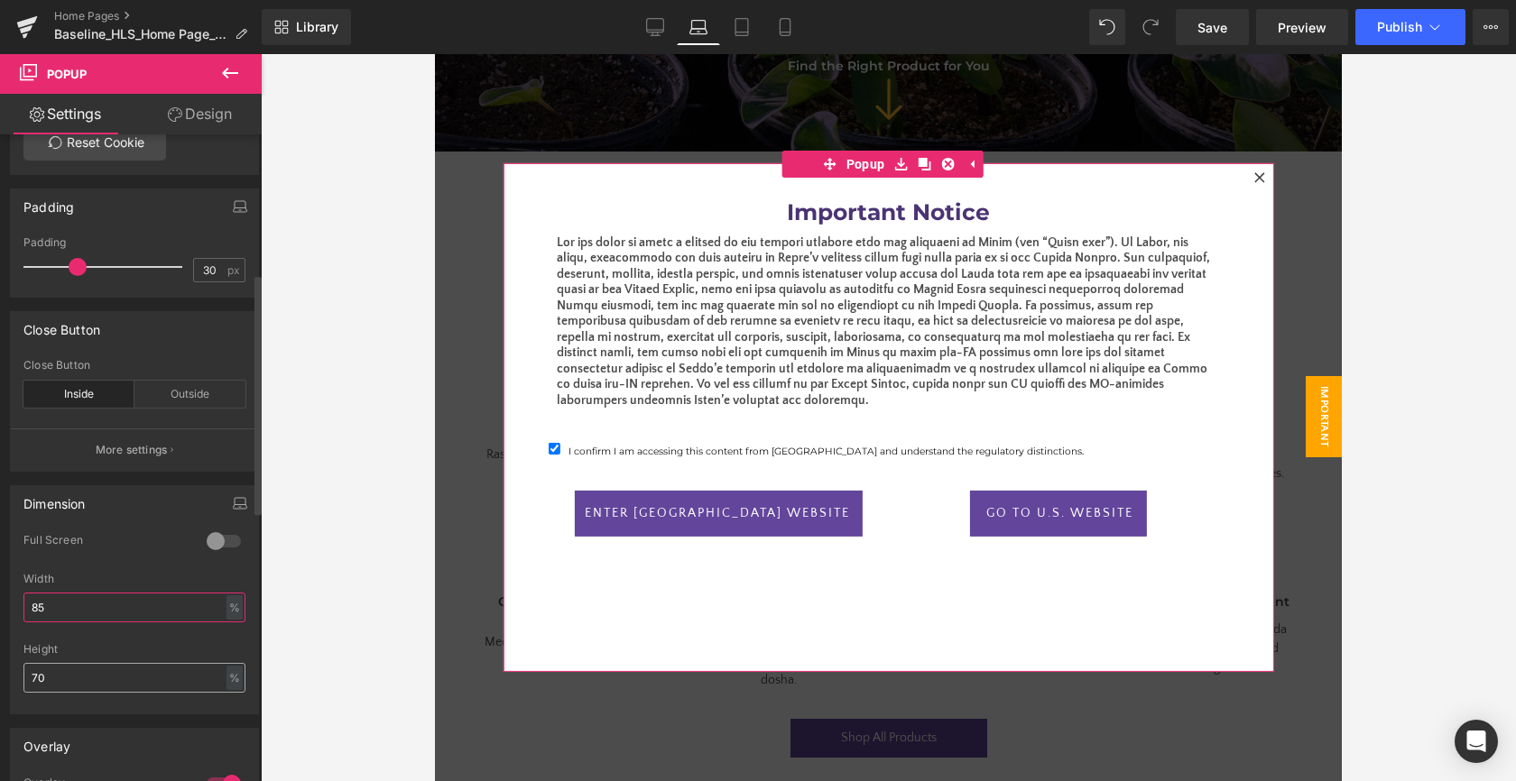
type input "85"
click at [109, 671] on input "70" at bounding box center [134, 678] width 222 height 30
type input "7"
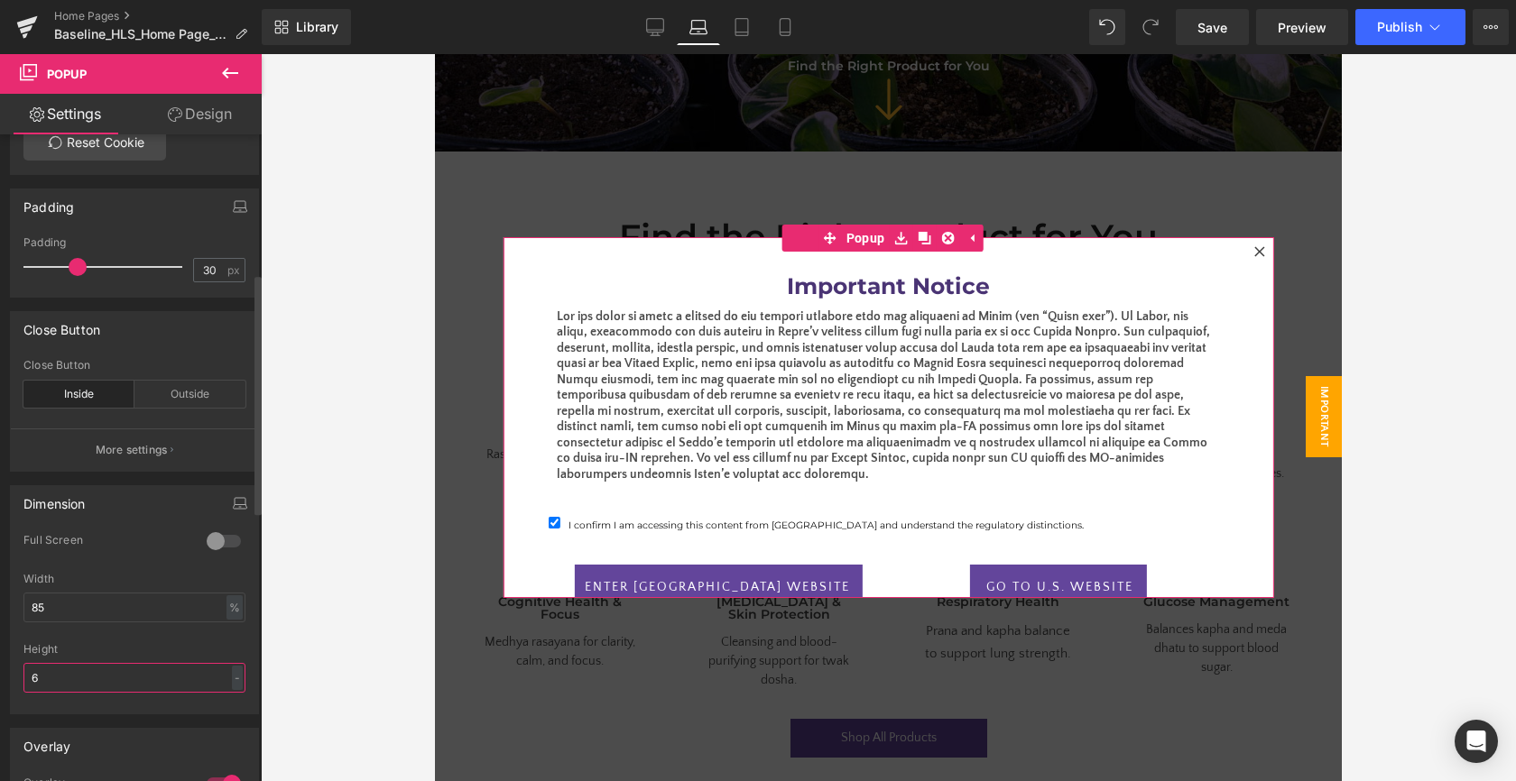
type input "65"
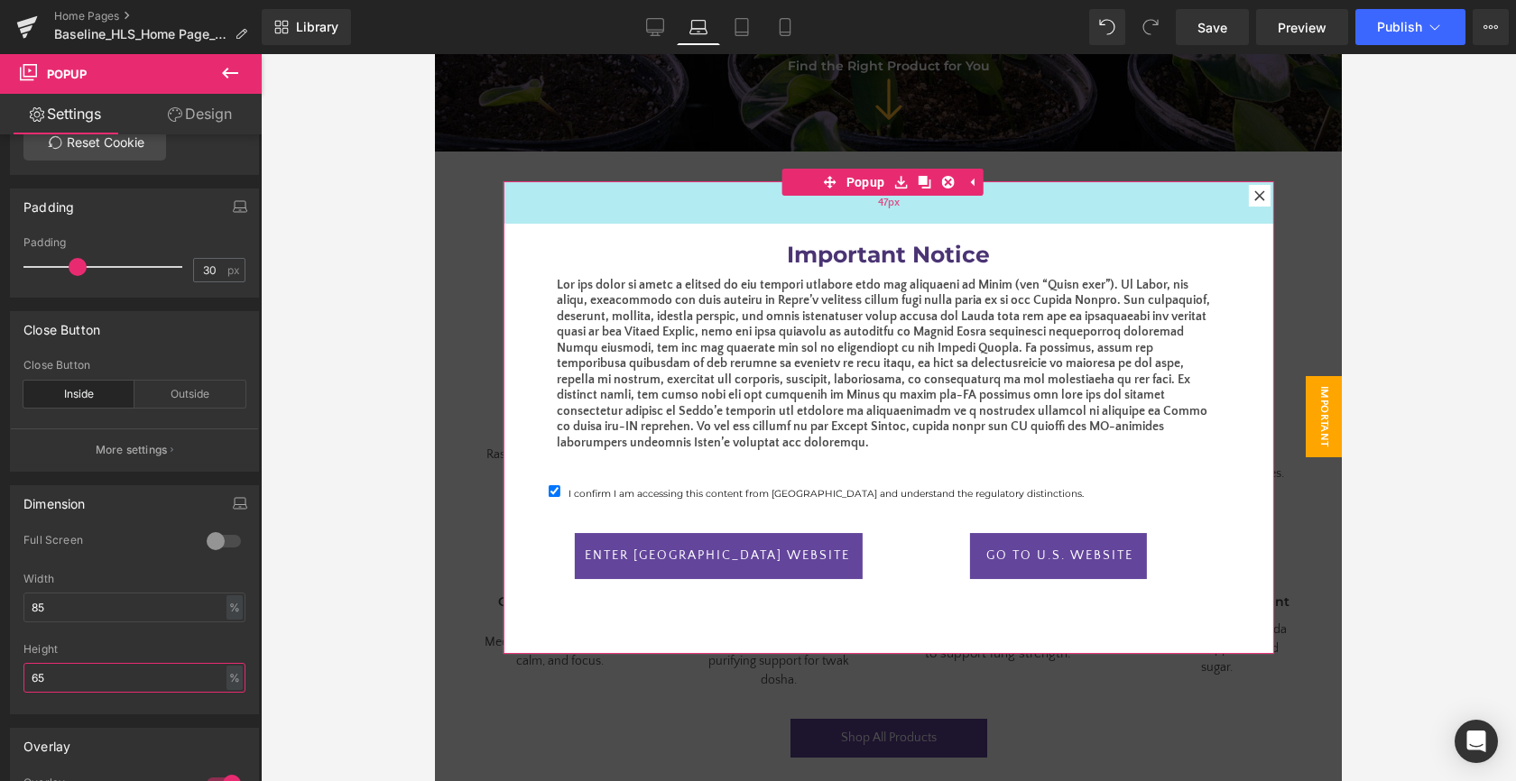
drag, startPoint x: 706, startPoint y: 187, endPoint x: 706, endPoint y: 211, distance: 24.4
click at [706, 211] on div "47px" at bounding box center [888, 202] width 770 height 42
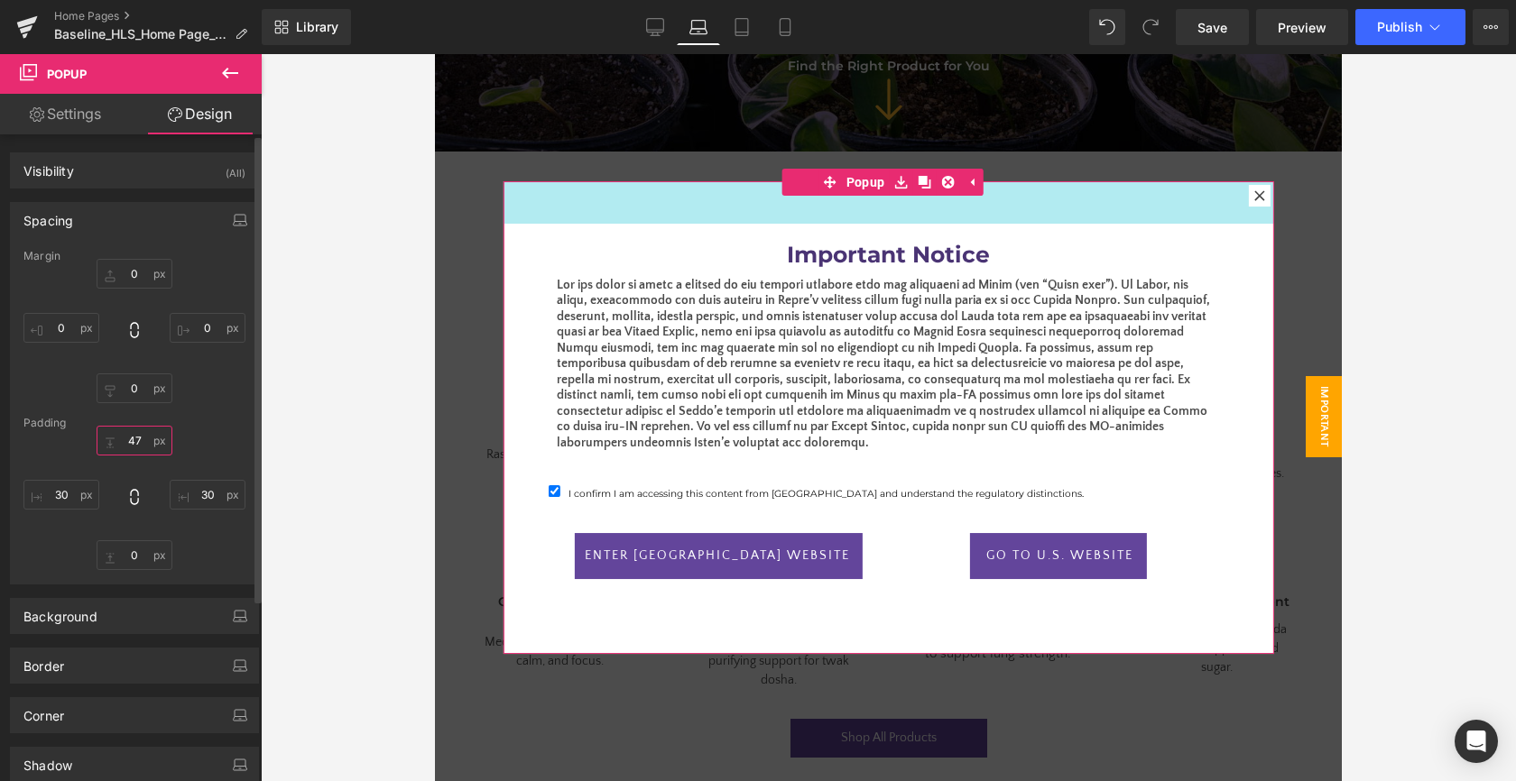
click at [128, 449] on input "47" at bounding box center [135, 441] width 76 height 30
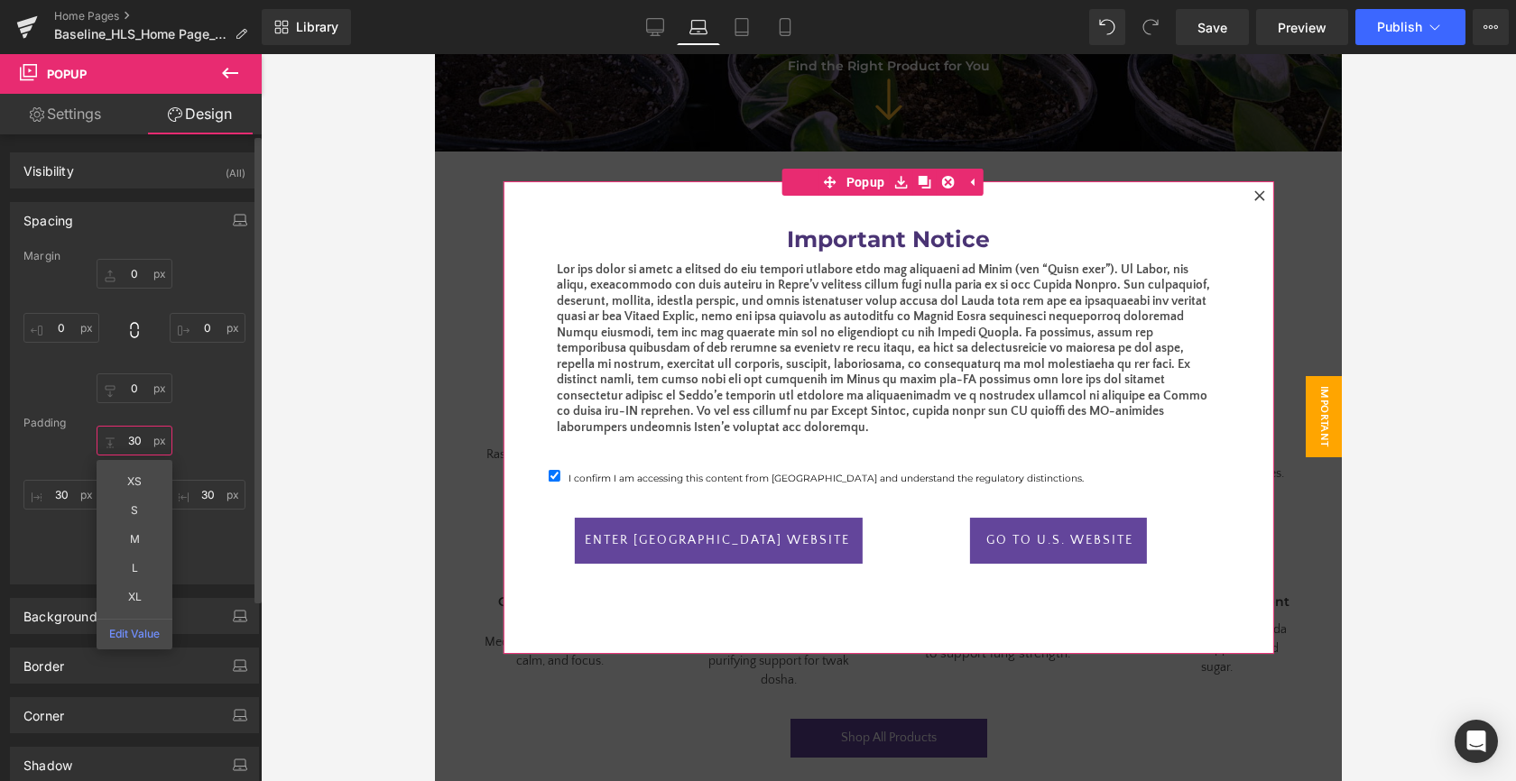
type input "30"
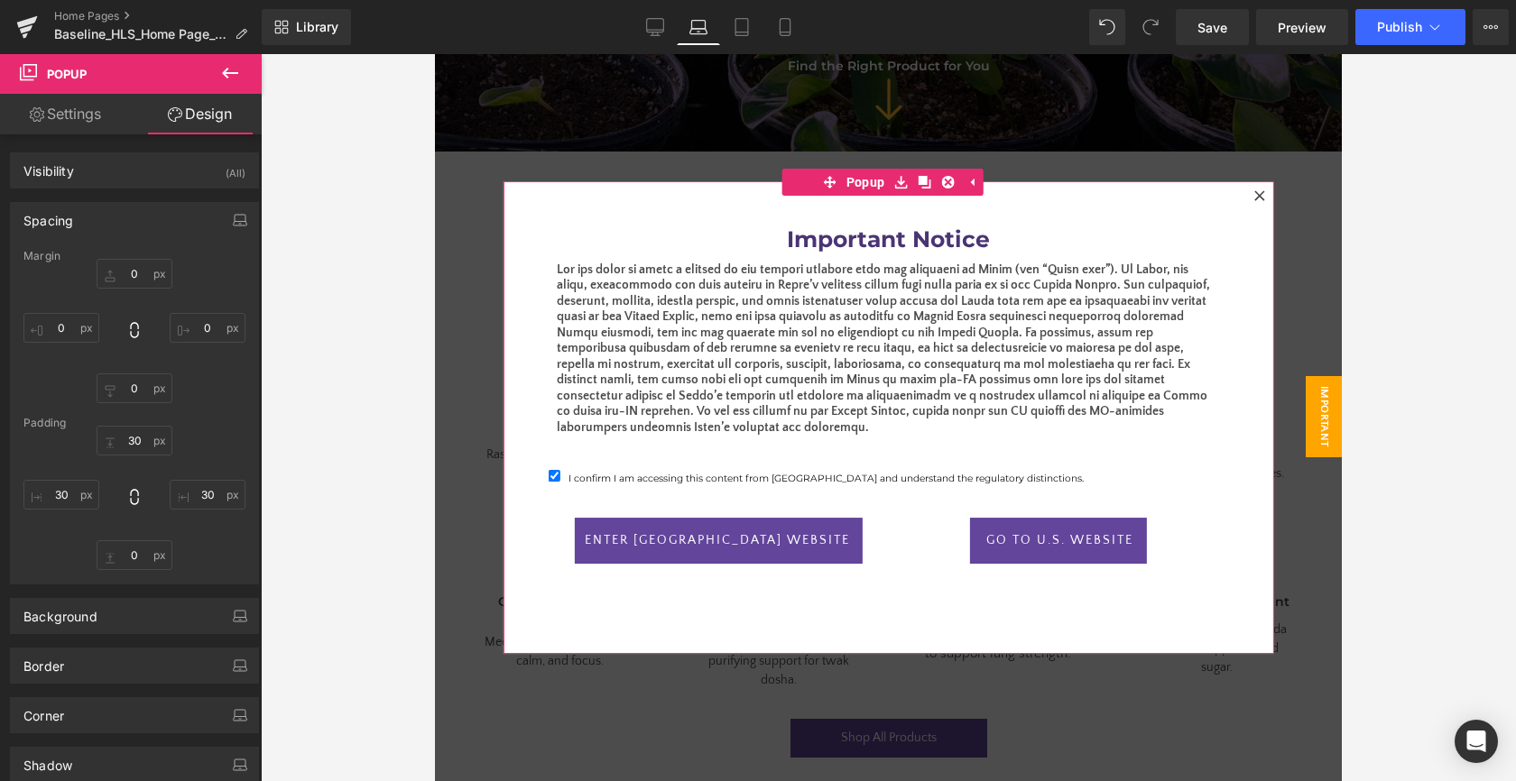
click at [701, 631] on div "Important Notice Heading Text Block I confirm I am accessing this content from …" at bounding box center [888, 431] width 716 height 446
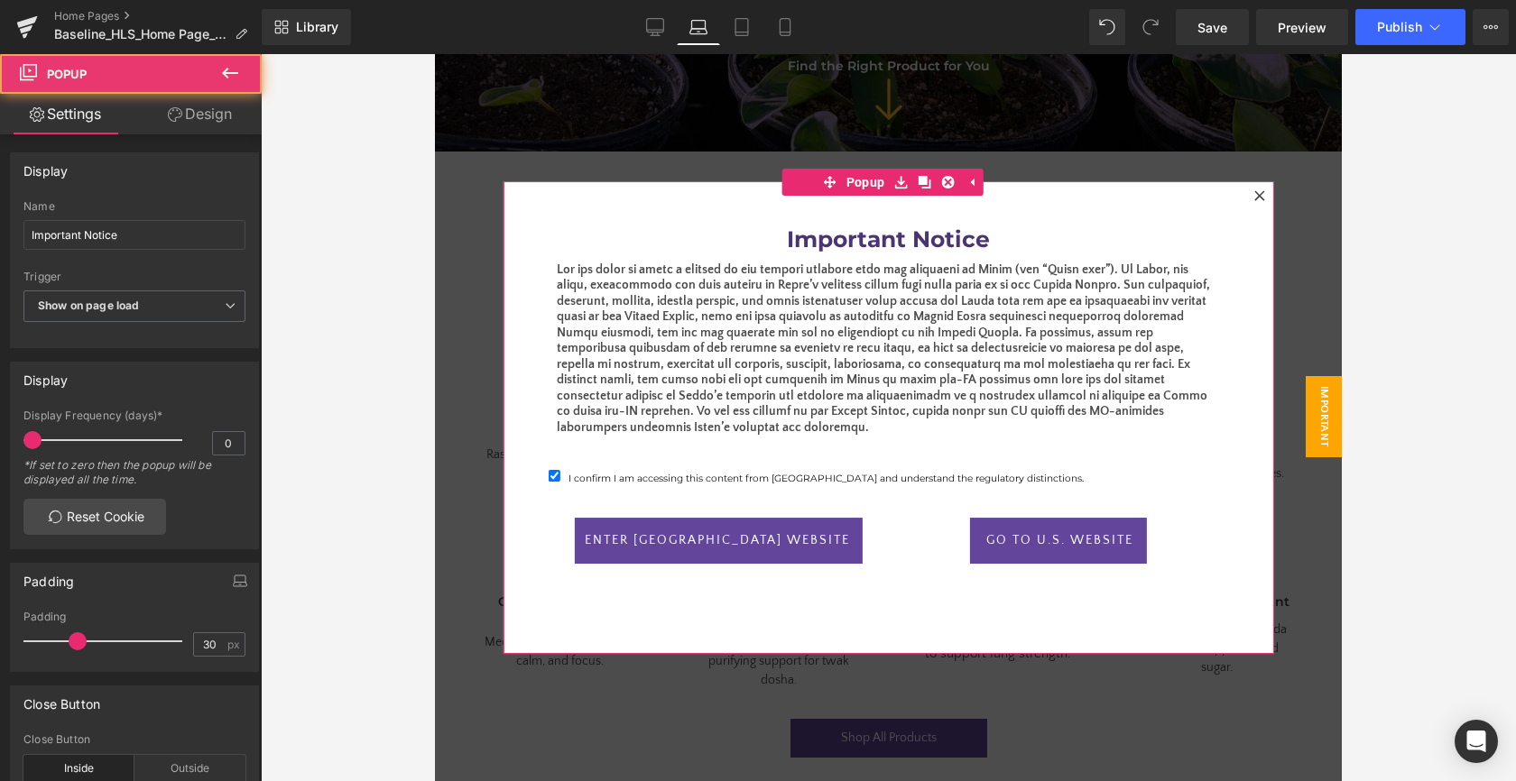
click at [781, 644] on div "Important Notice Heading Text Block I confirm I am accessing this content from …" at bounding box center [888, 431] width 716 height 446
drag, startPoint x: 798, startPoint y: 652, endPoint x: 800, endPoint y: 641, distance: 11.2
click at [800, 641] on div "Important Notice Heading Text Block I confirm I am accessing this content from …" at bounding box center [888, 417] width 770 height 473
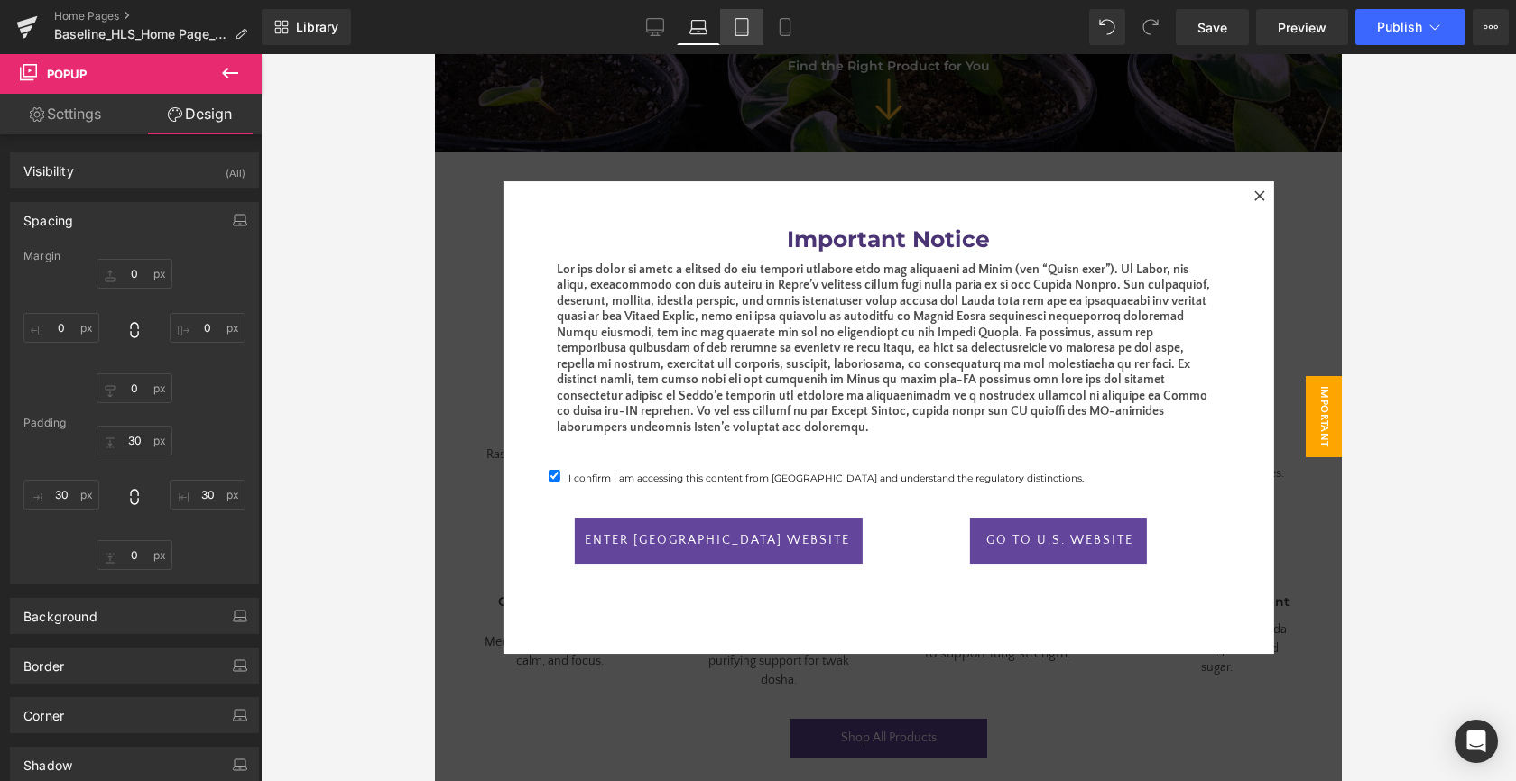
click at [743, 32] on icon at bounding box center [742, 27] width 18 height 18
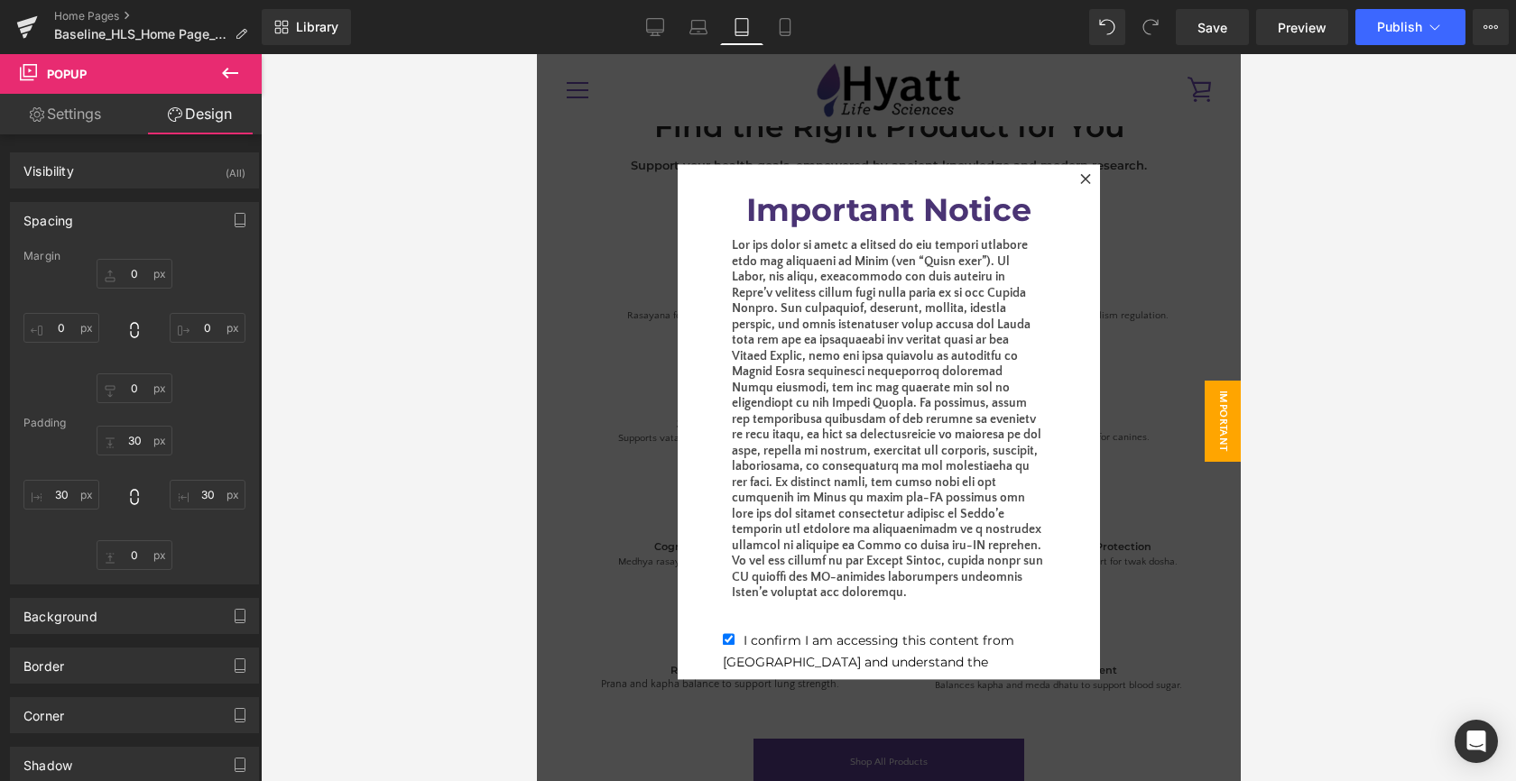
scroll to position [551, 0]
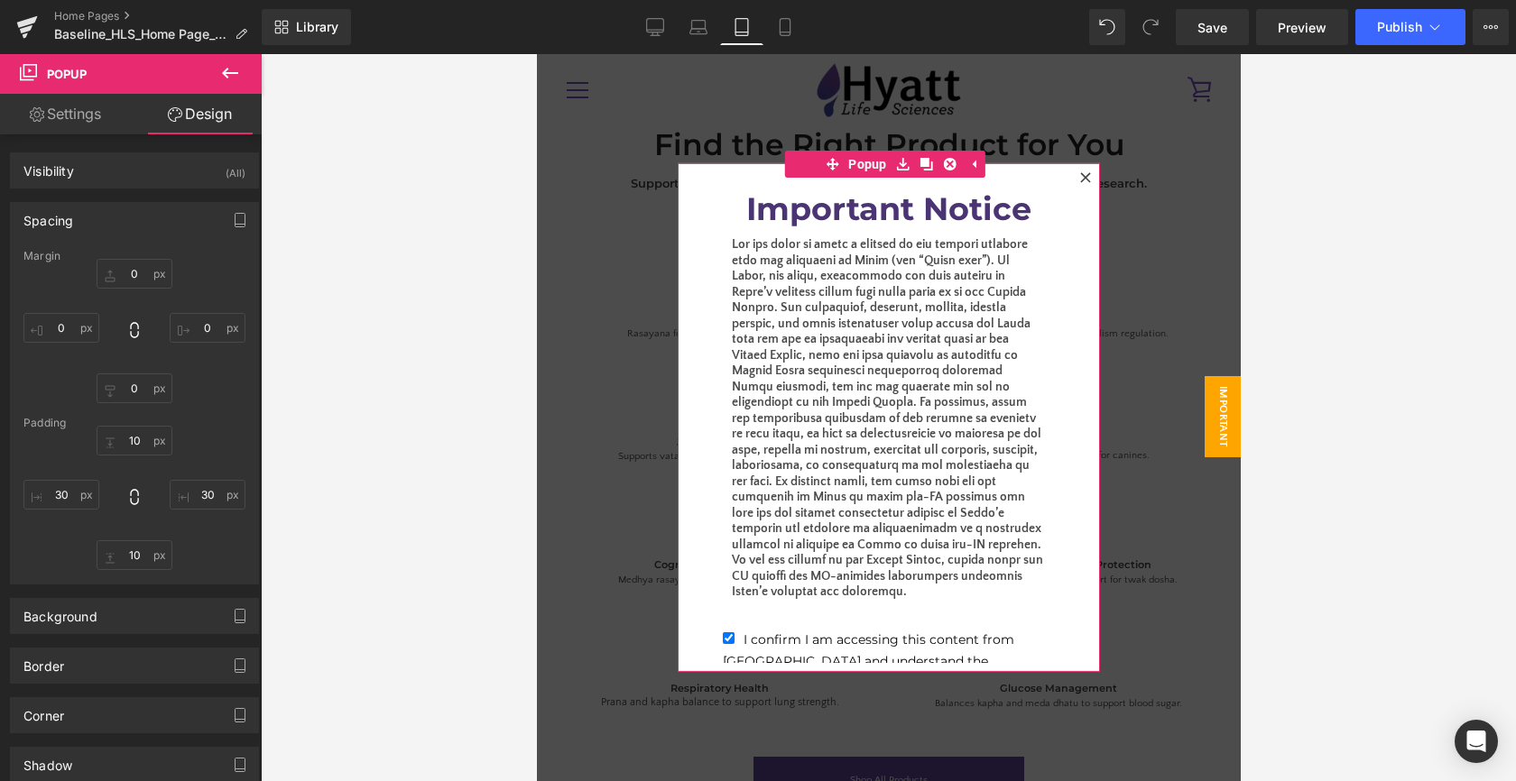
click at [763, 185] on div "Important Notice Heading Text Block I confirm I am accessing this content from …" at bounding box center [888, 417] width 368 height 491
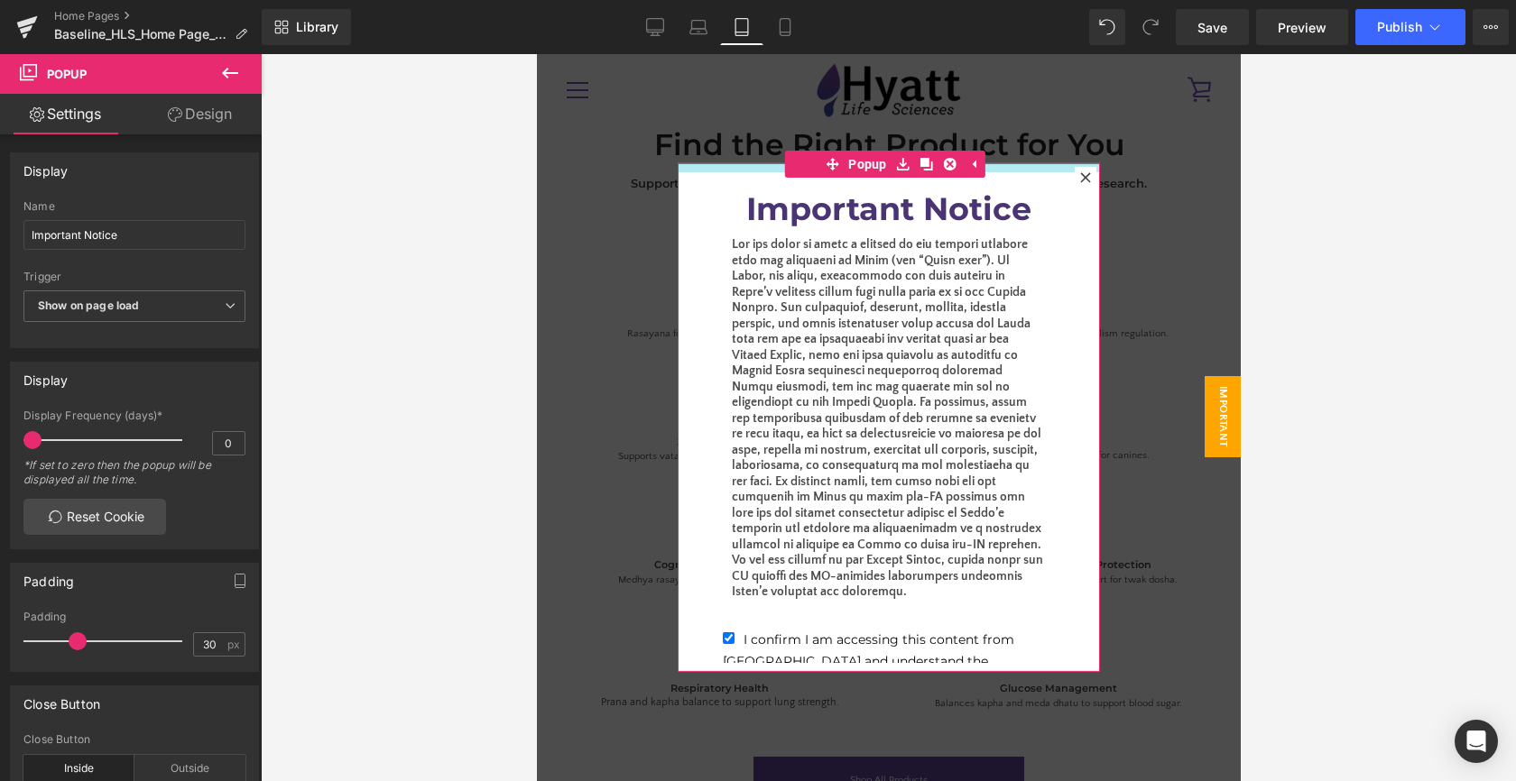
click at [766, 166] on div at bounding box center [888, 167] width 422 height 9
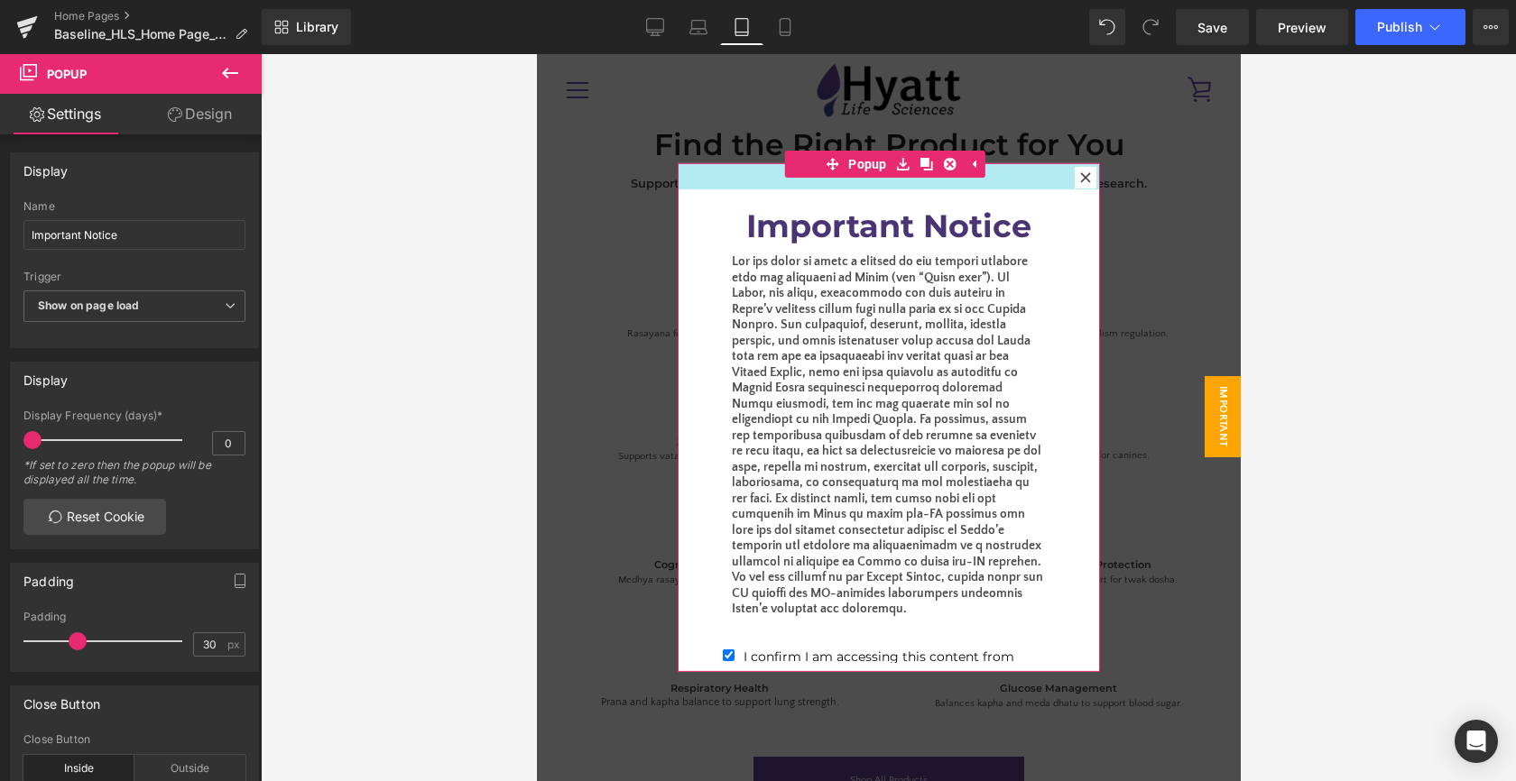
drag, startPoint x: 766, startPoint y: 167, endPoint x: 764, endPoint y: 185, distance: 18.1
click at [764, 185] on div at bounding box center [888, 176] width 422 height 26
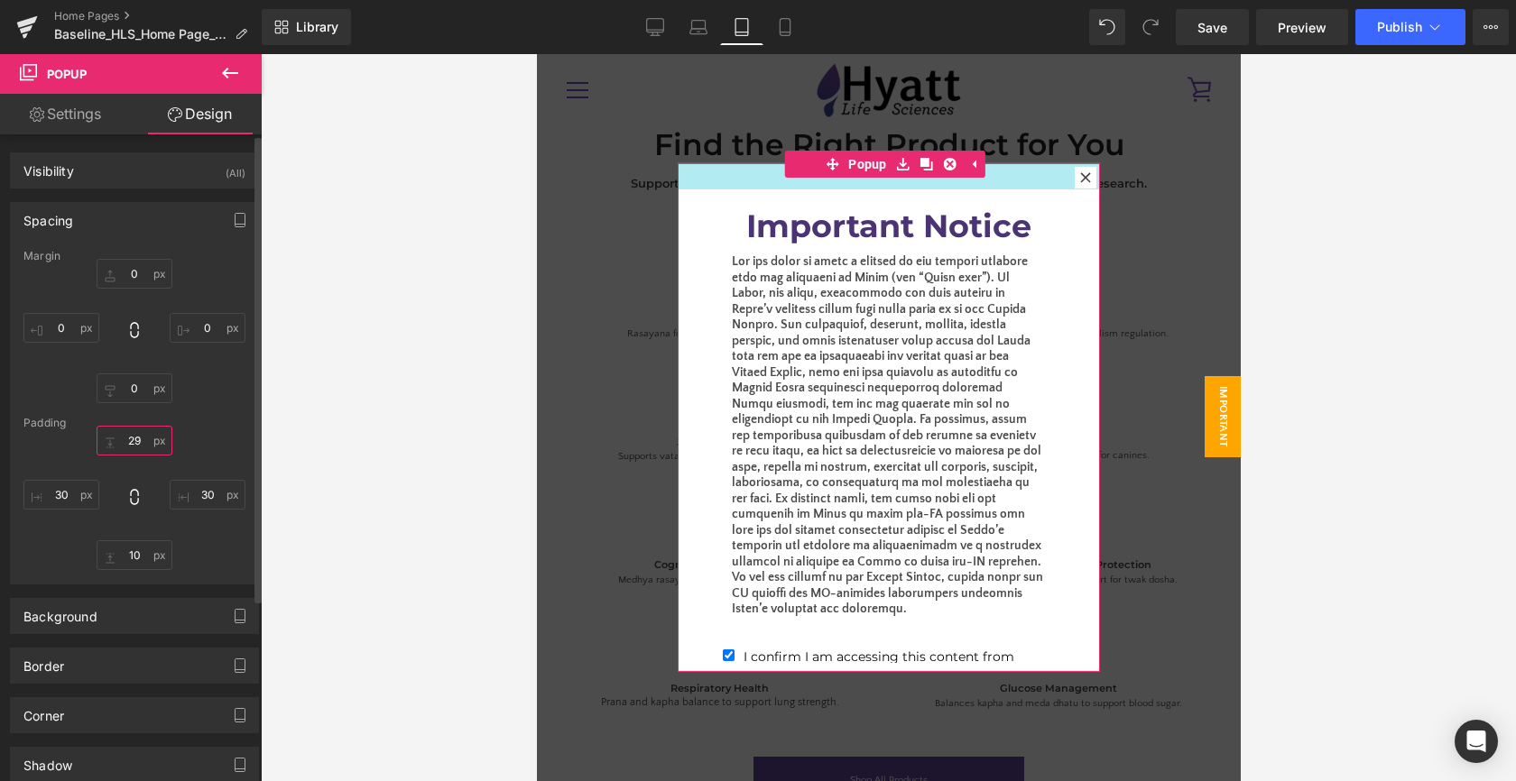
click at [129, 439] on input "29" at bounding box center [135, 441] width 76 height 30
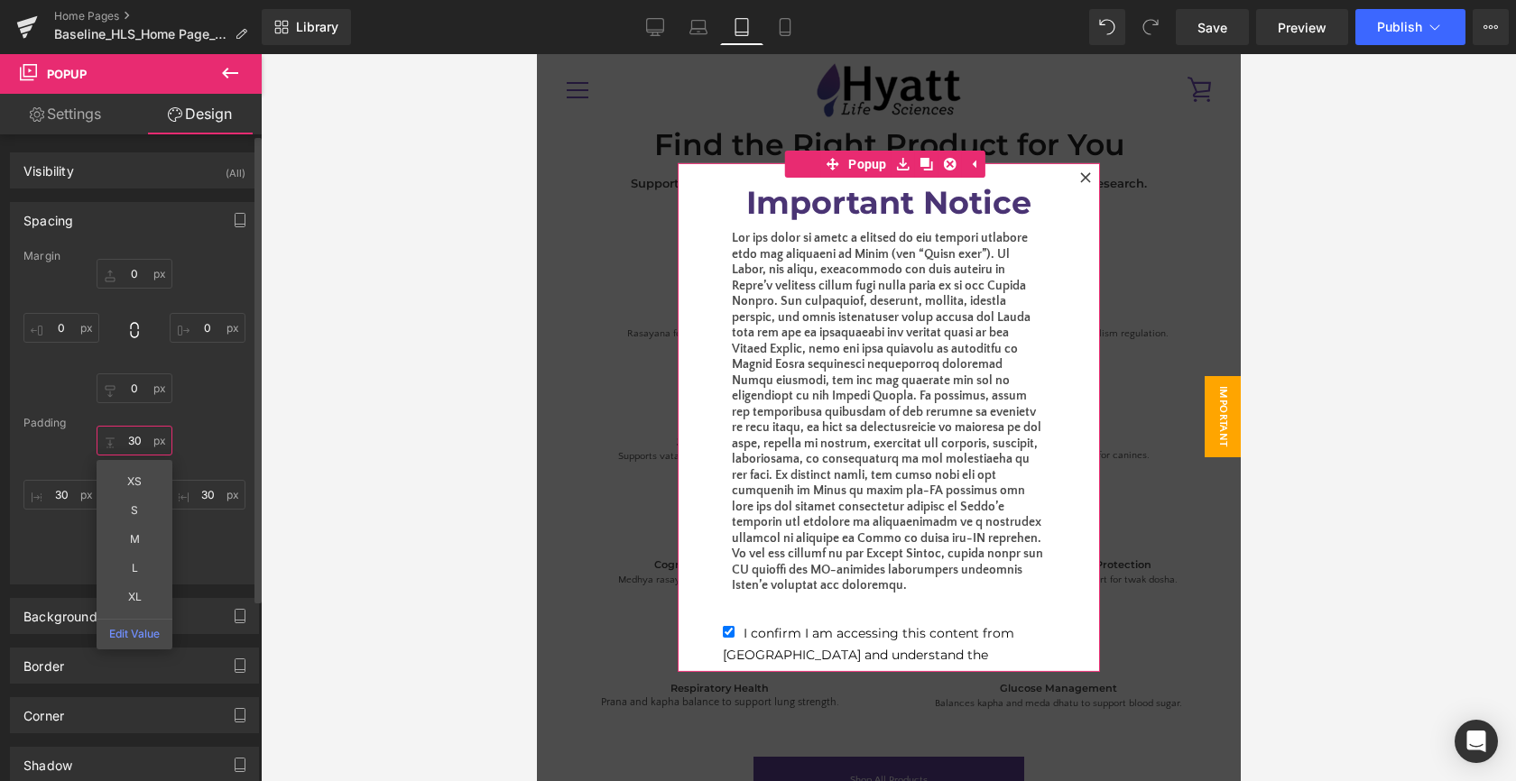
type input "30"
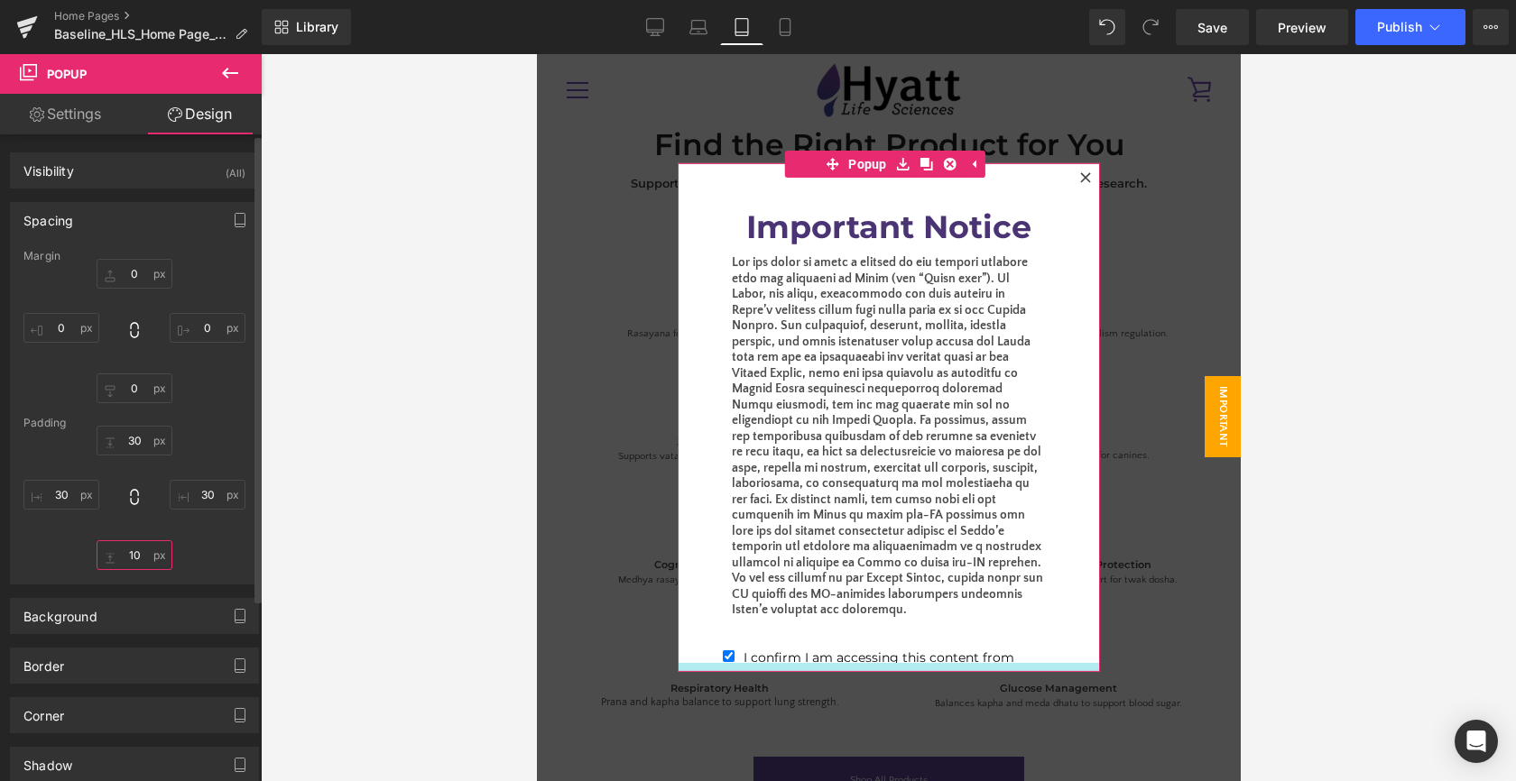
click at [132, 558] on input "10" at bounding box center [135, 555] width 76 height 30
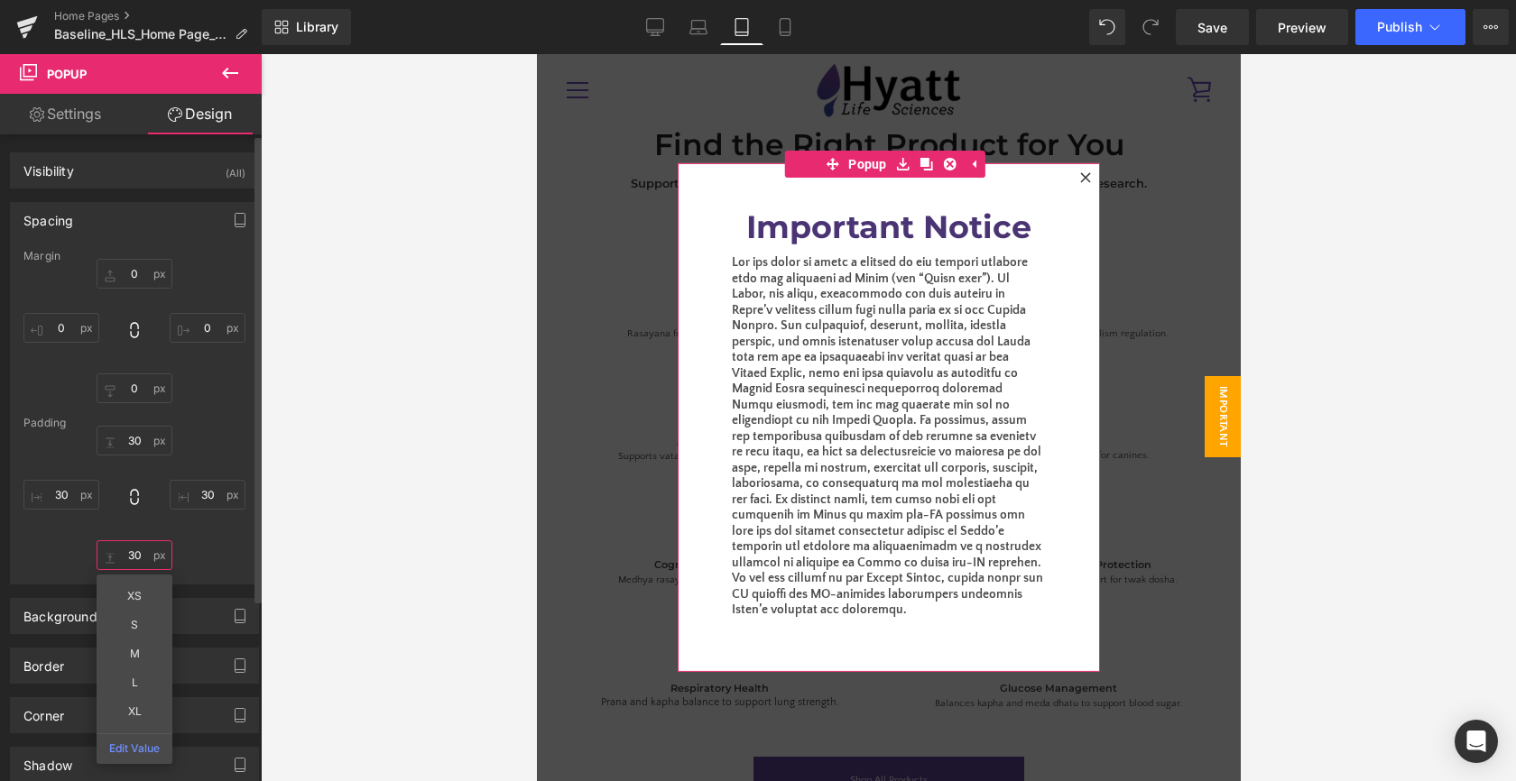
type input "30"
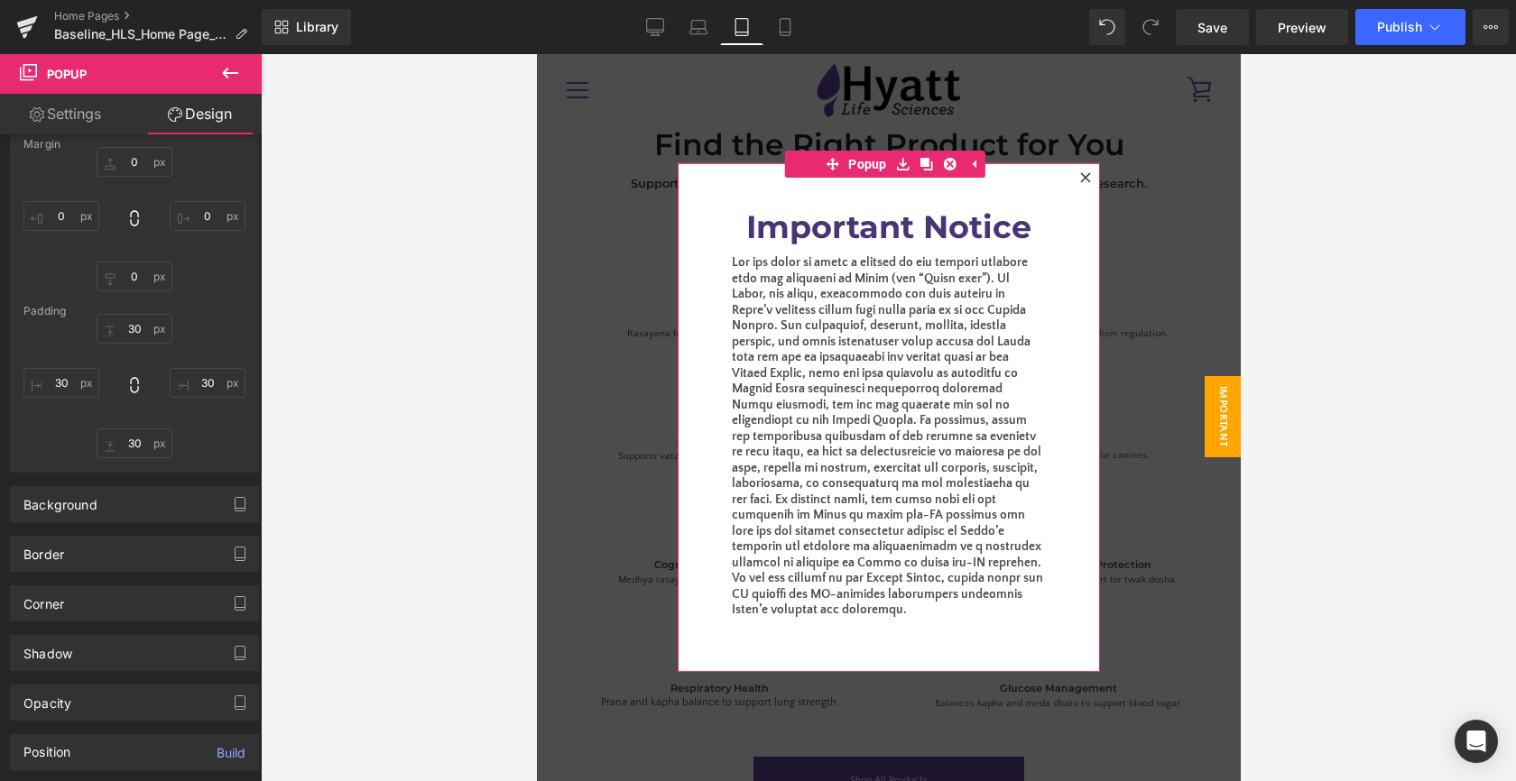
scroll to position [110, 0]
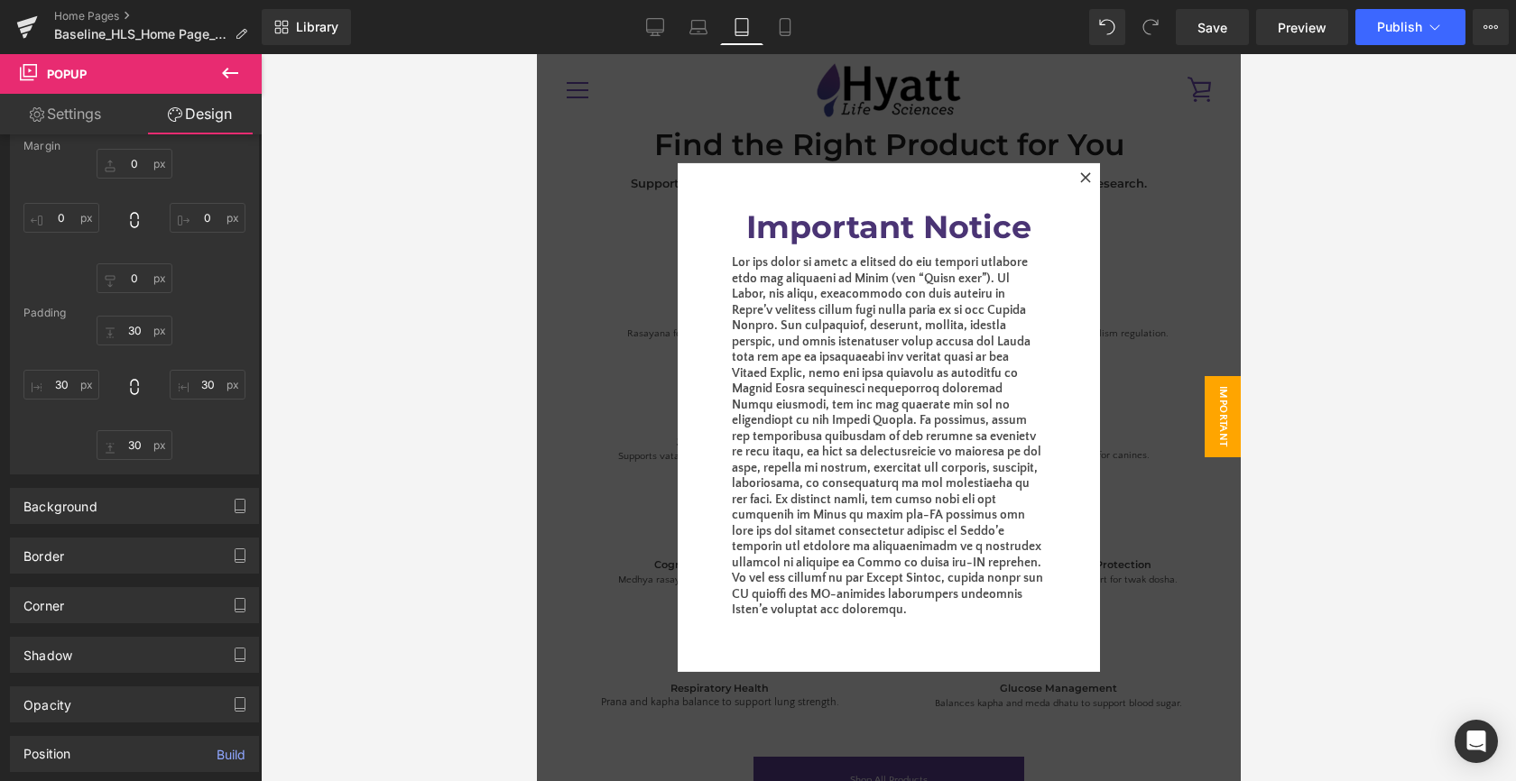
click at [704, 219] on div "Important Notice Heading Text Block I confirm I am accessing this content from …" at bounding box center [888, 417] width 368 height 455
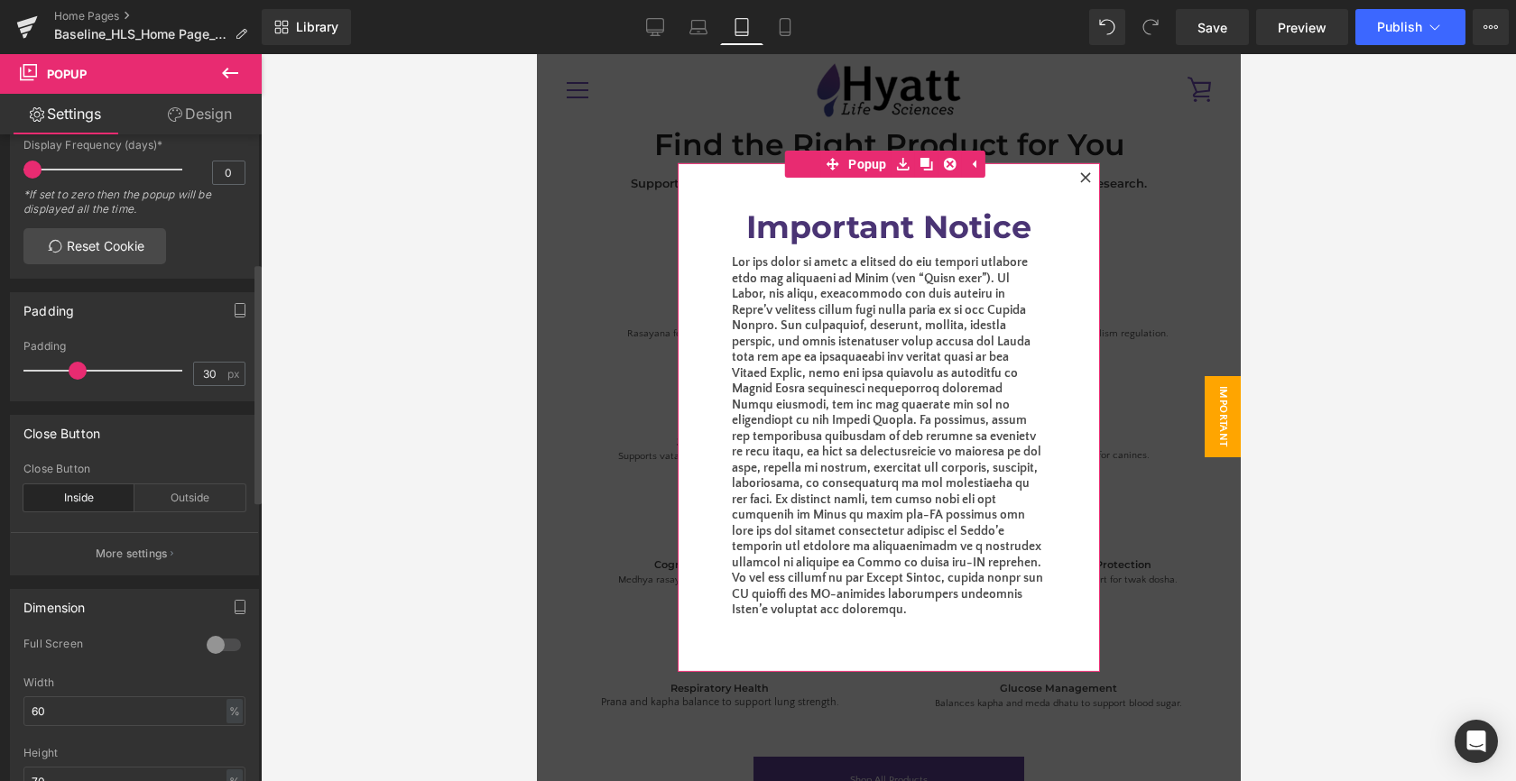
scroll to position [475, 0]
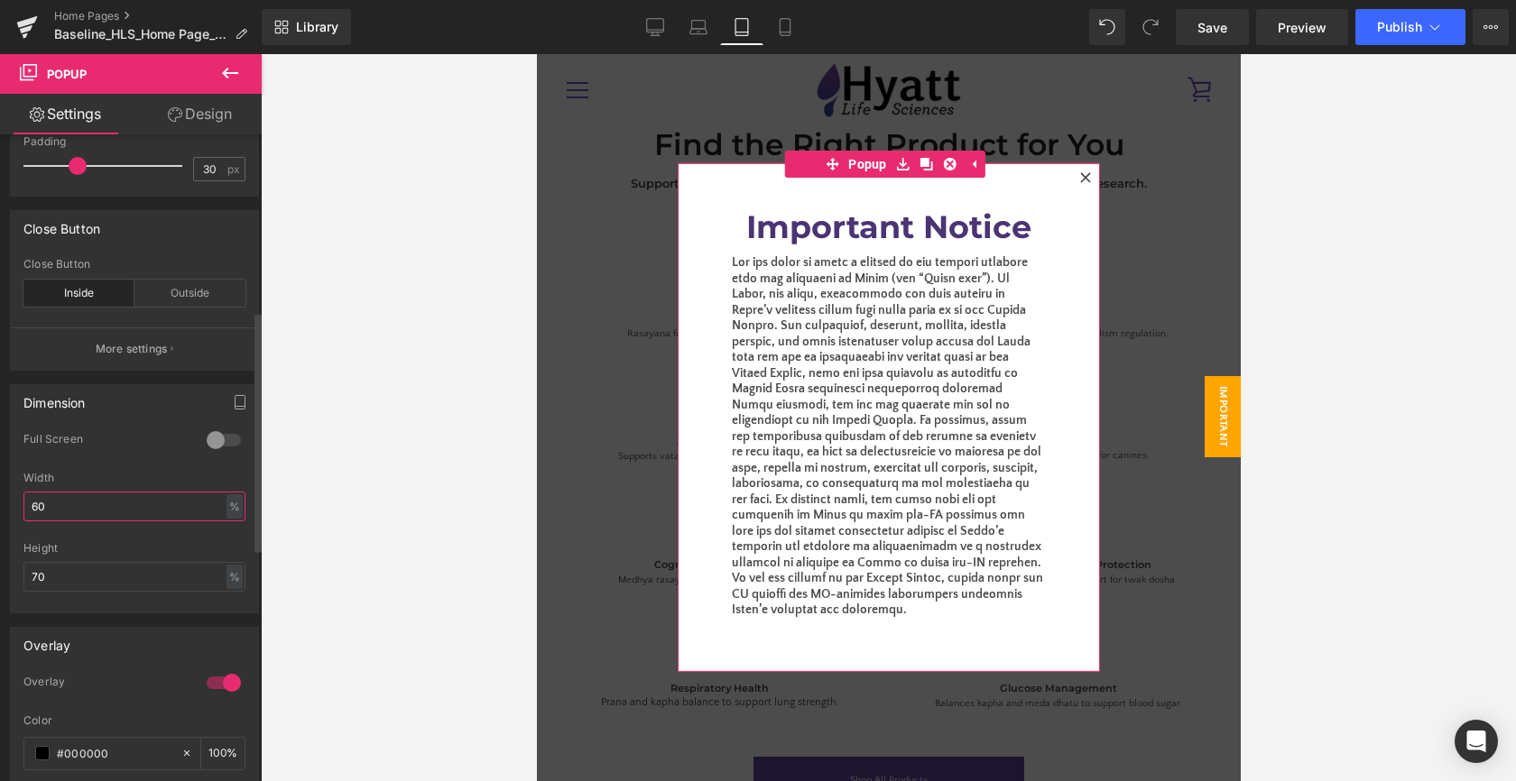
click at [129, 495] on input "60" at bounding box center [134, 507] width 222 height 30
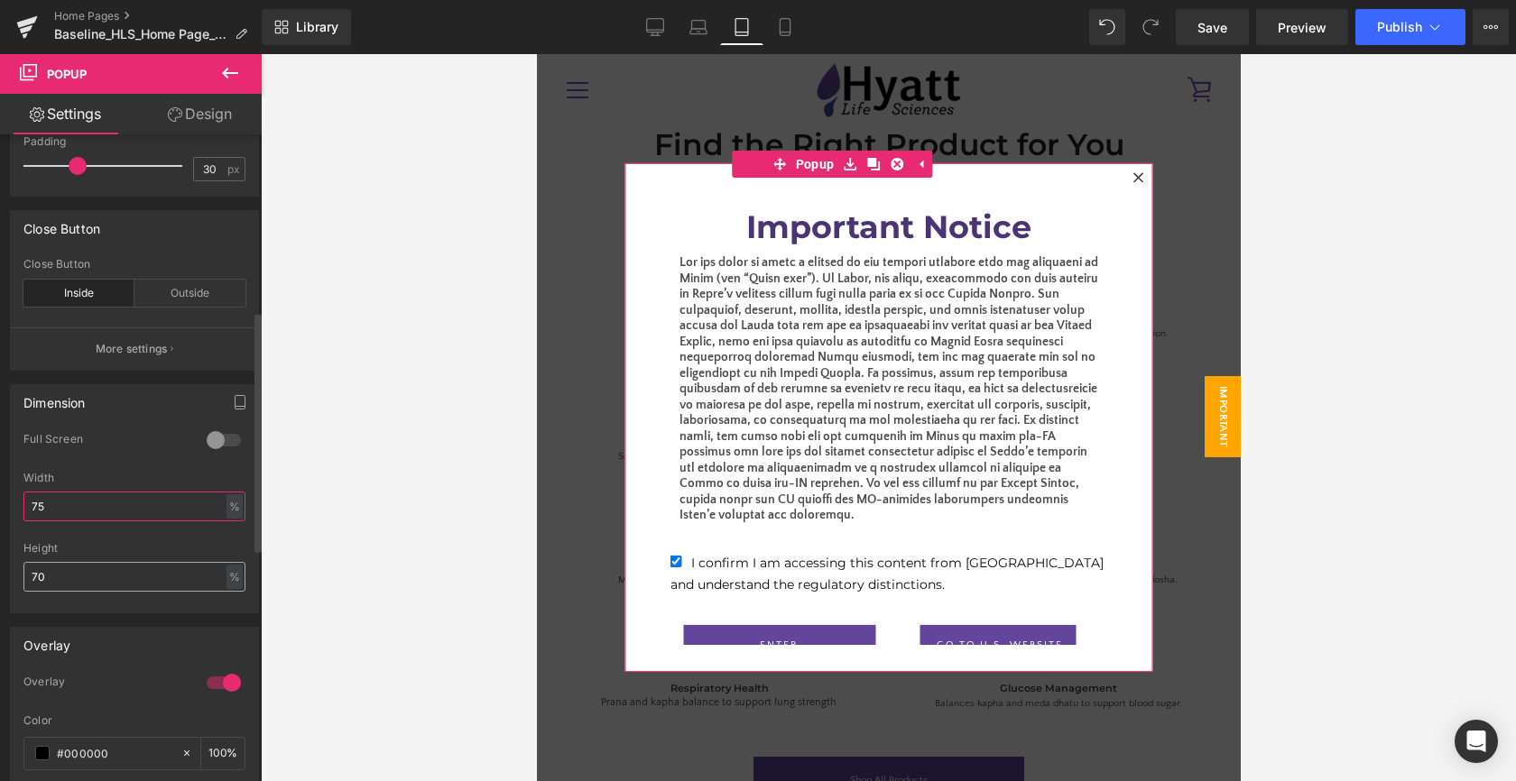
type input "75"
click at [69, 576] on input "70" at bounding box center [134, 577] width 222 height 30
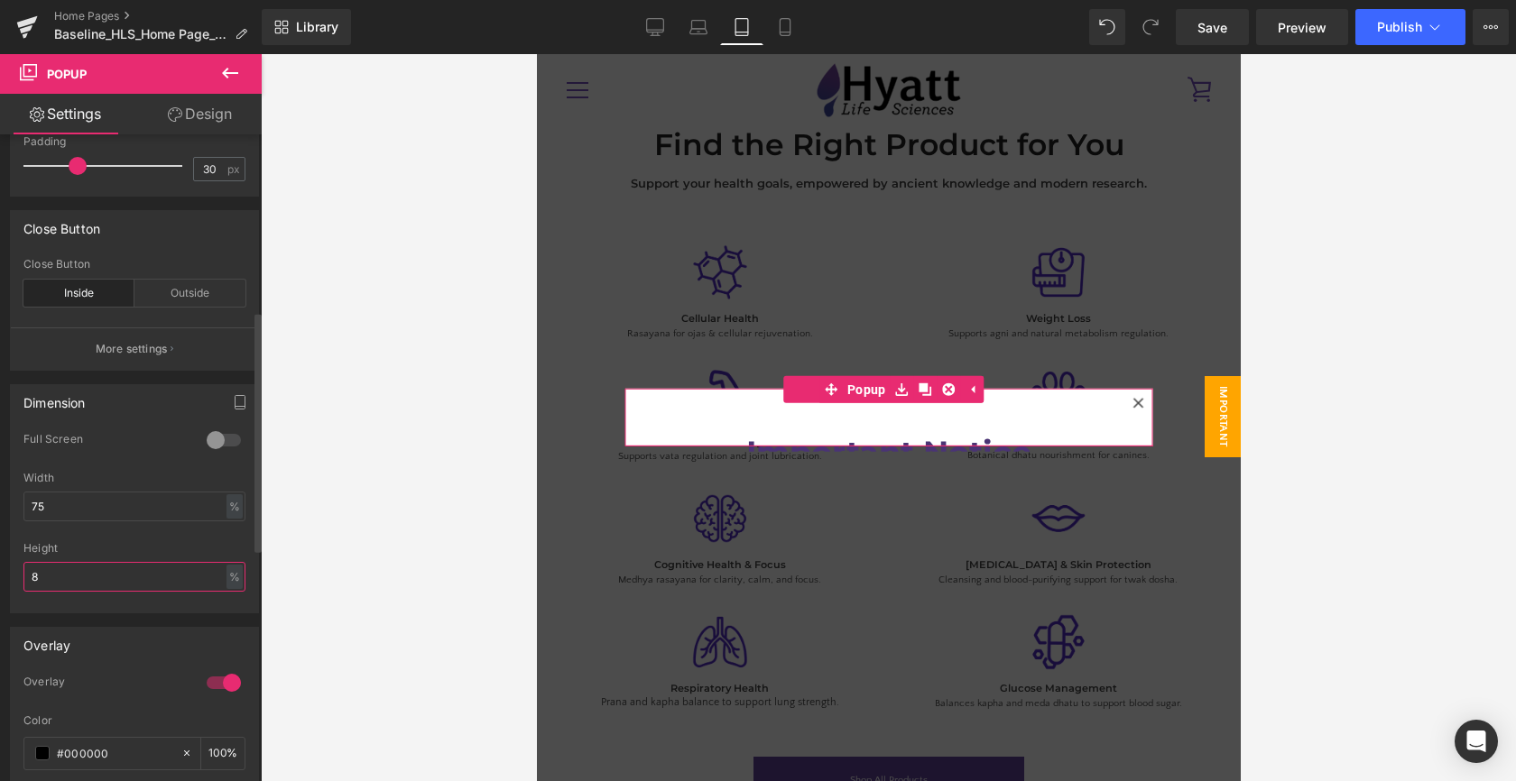
type input "80"
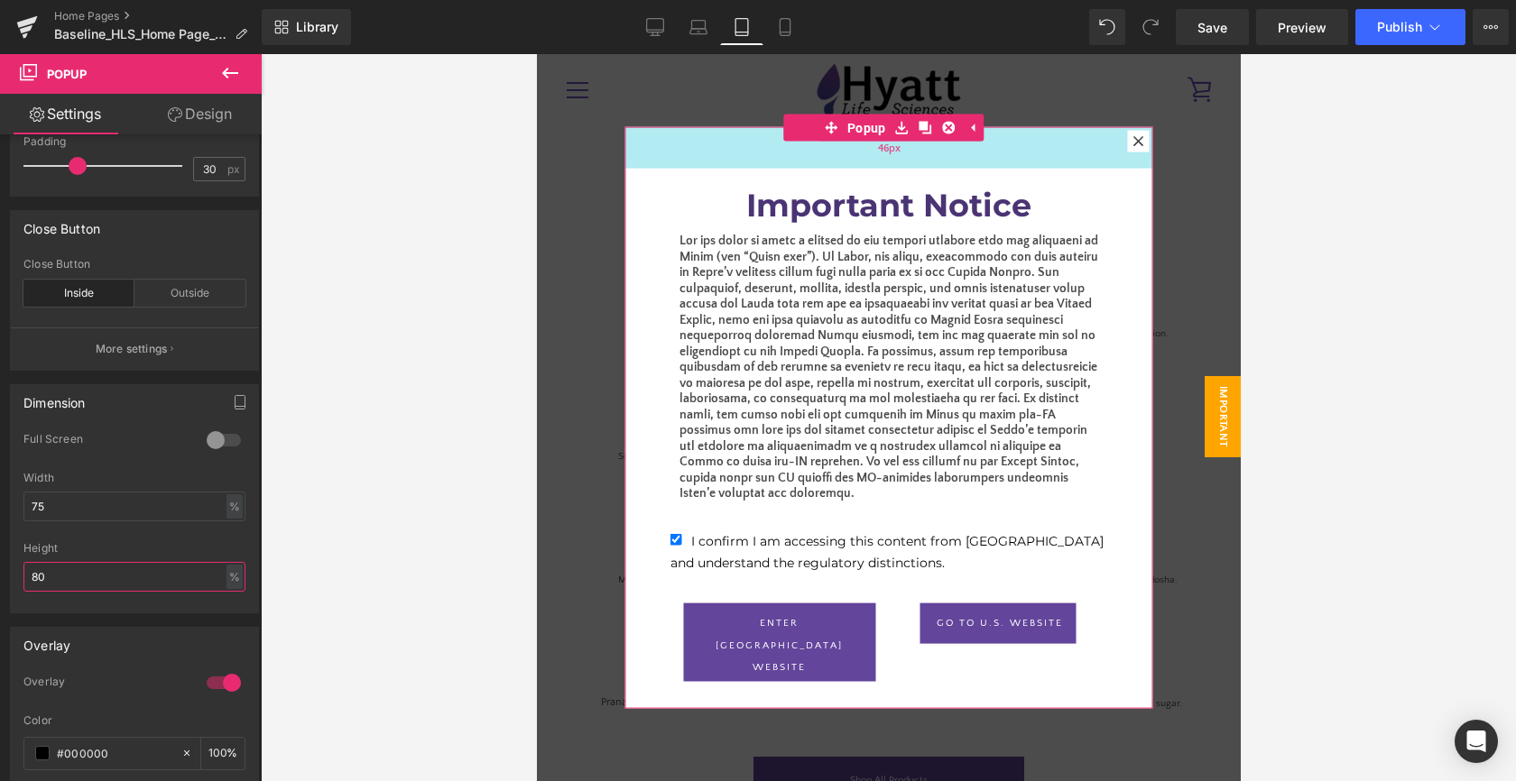
drag, startPoint x: 743, startPoint y: 147, endPoint x: 742, endPoint y: 161, distance: 14.5
click at [742, 161] on div "46px" at bounding box center [888, 148] width 528 height 42
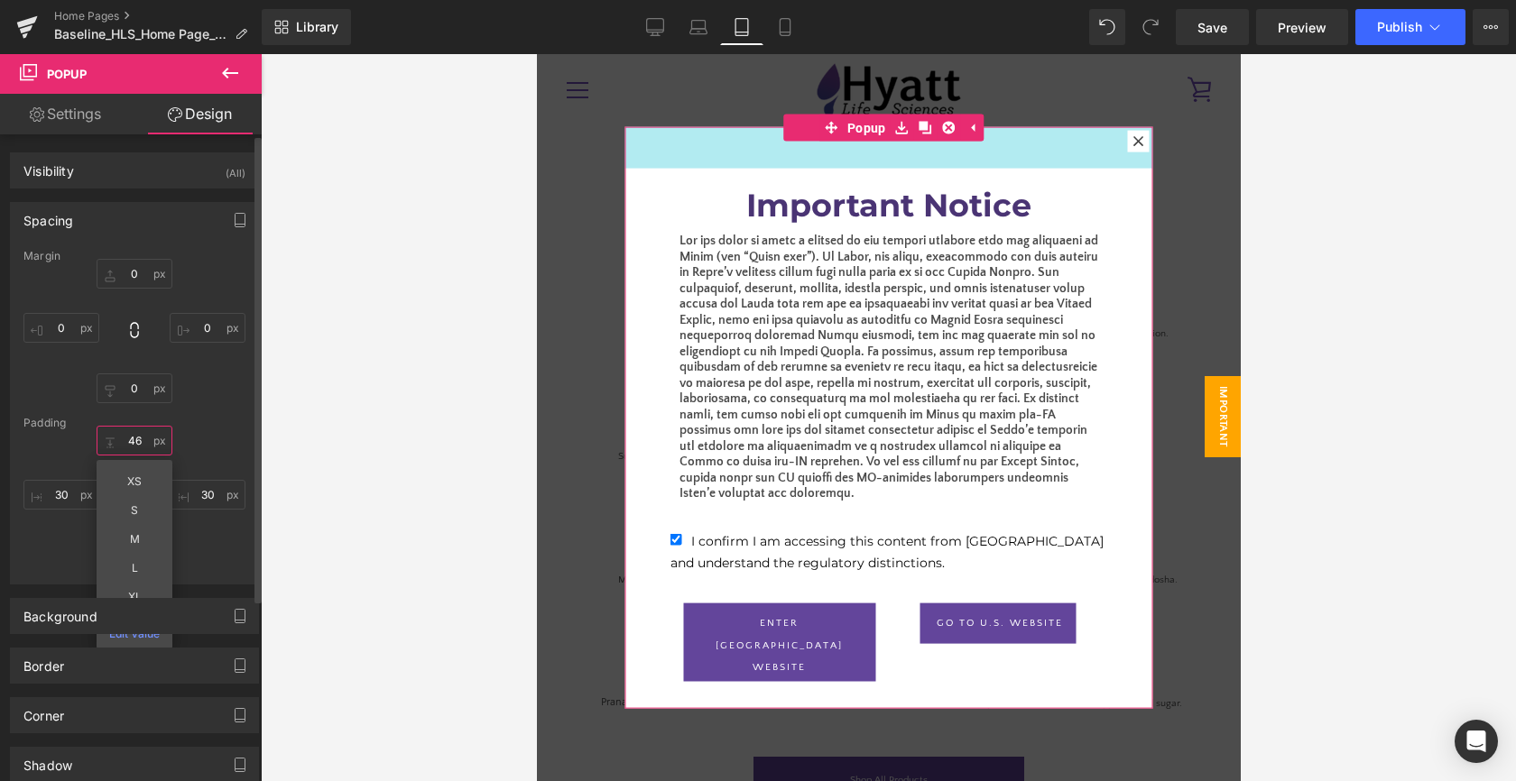
click at [129, 443] on input "46" at bounding box center [135, 441] width 76 height 30
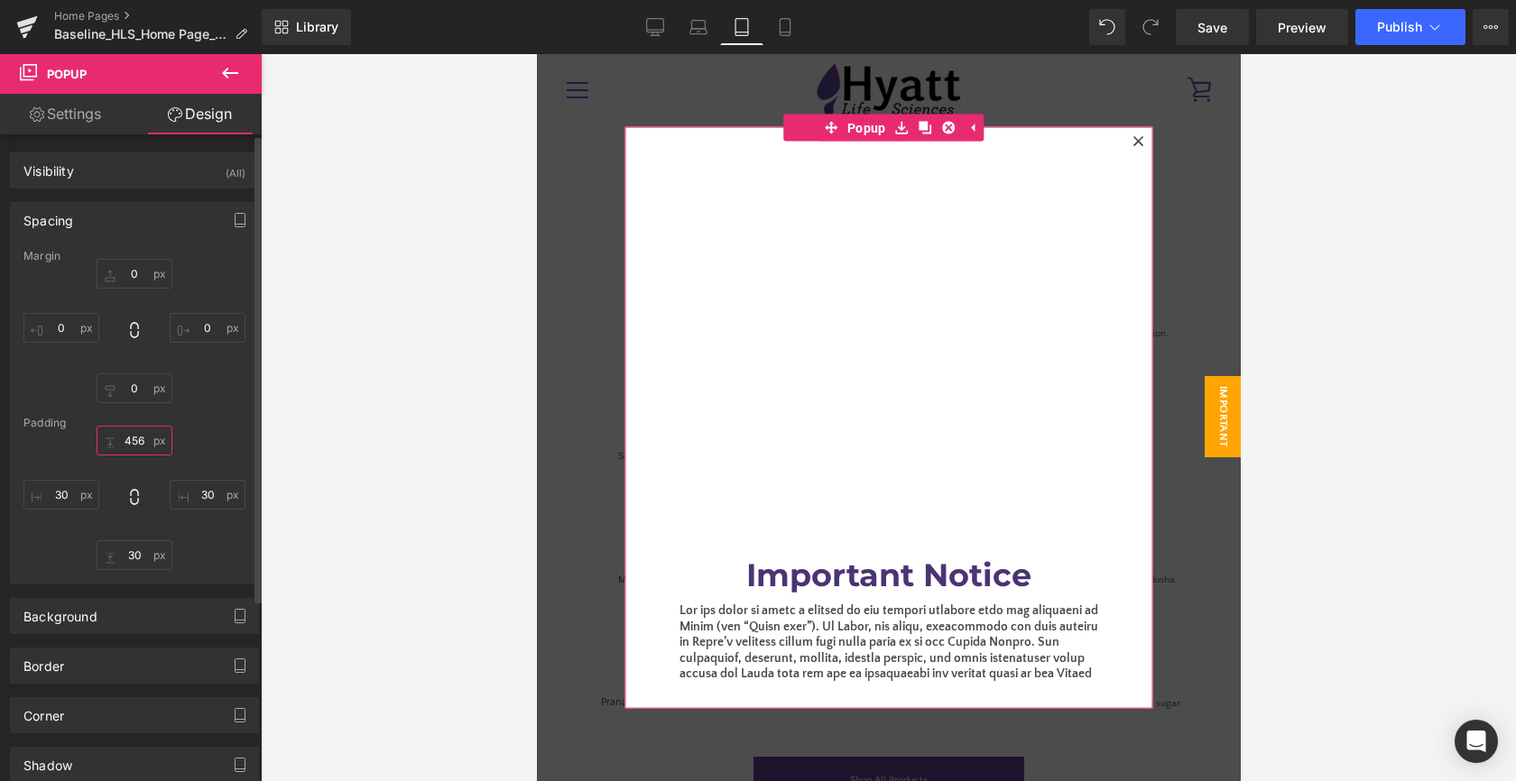
click at [135, 440] on input "456" at bounding box center [135, 441] width 76 height 30
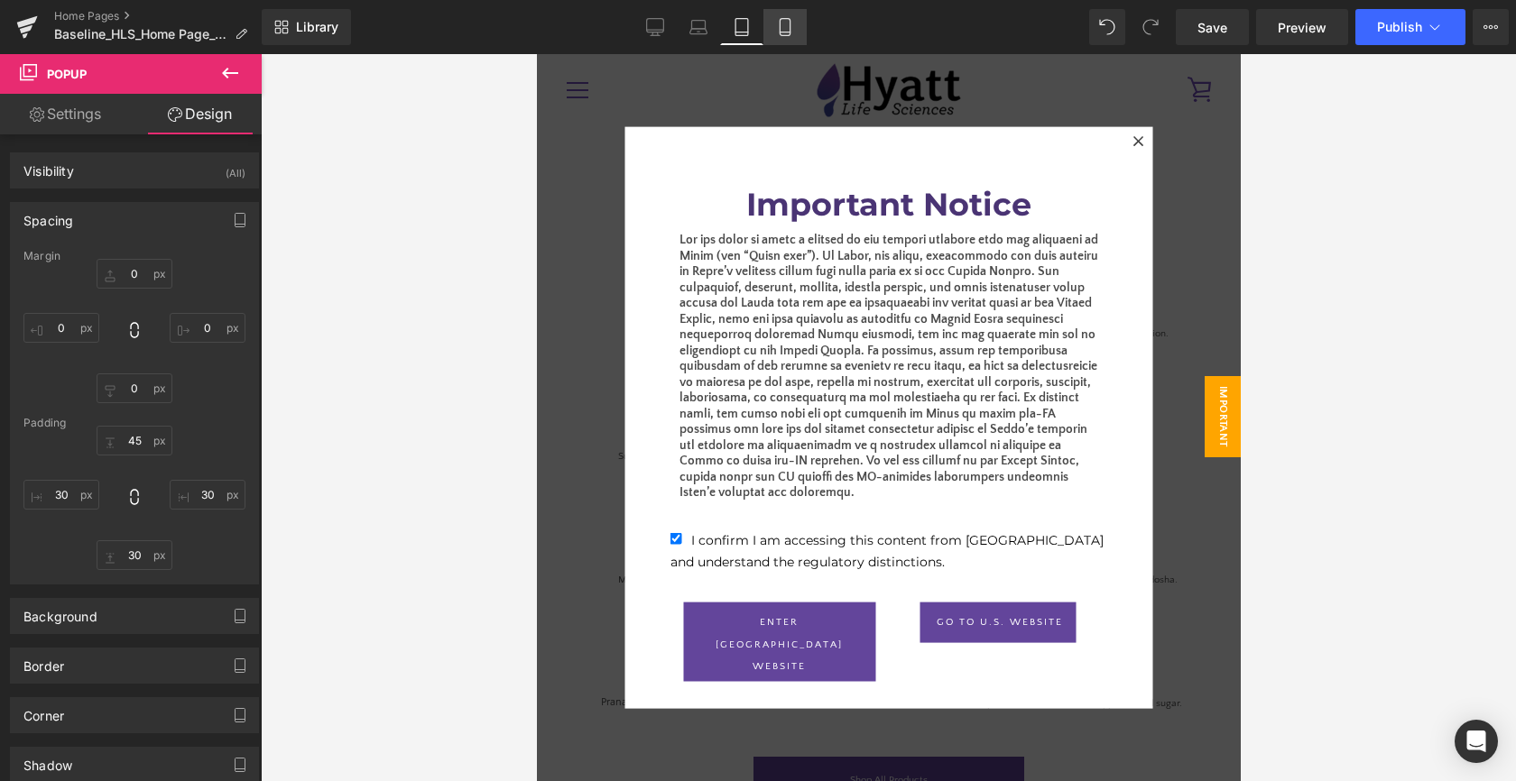
click at [787, 18] on icon at bounding box center [785, 27] width 18 height 18
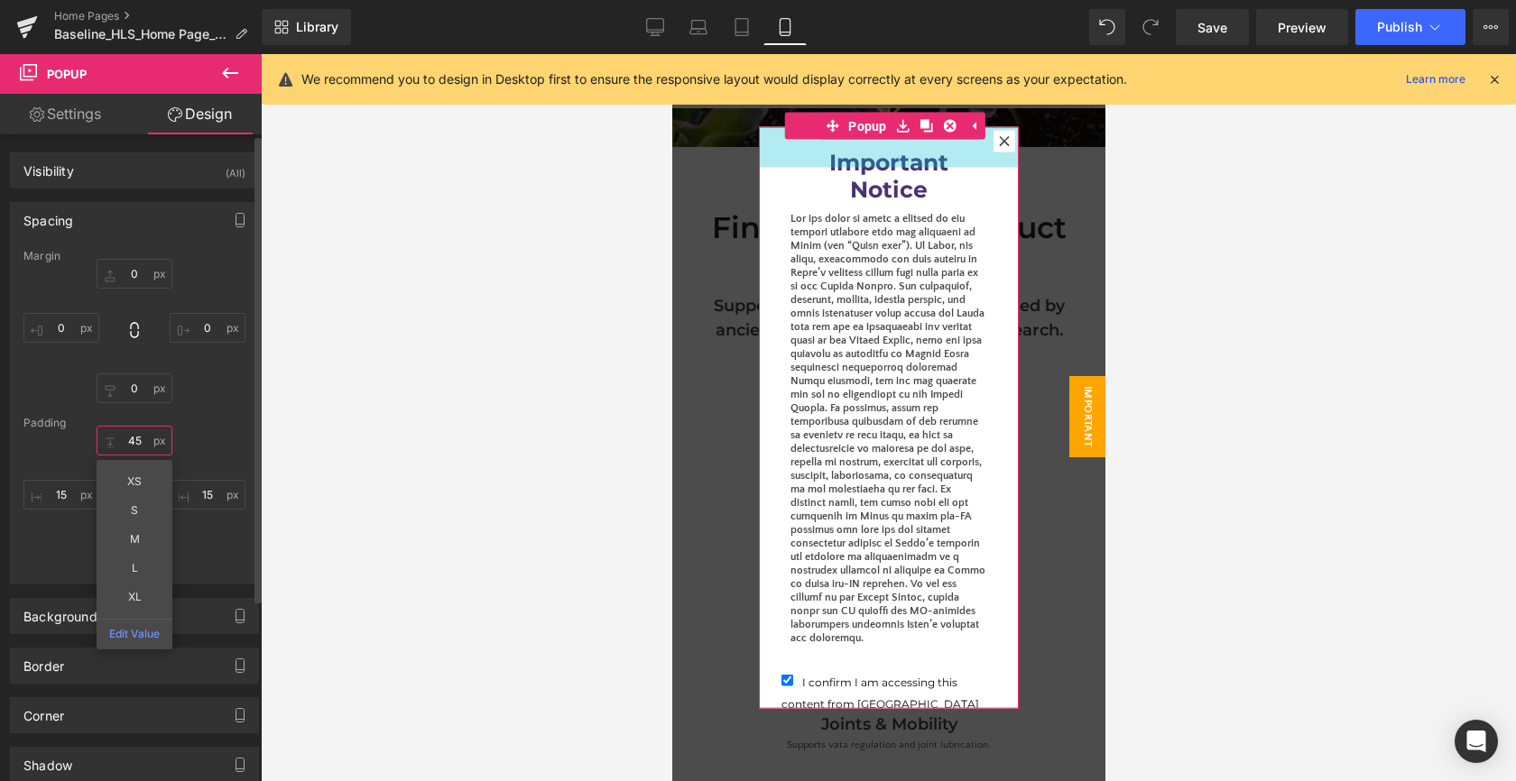
click at [133, 451] on input "45" at bounding box center [135, 441] width 76 height 30
type input "15"
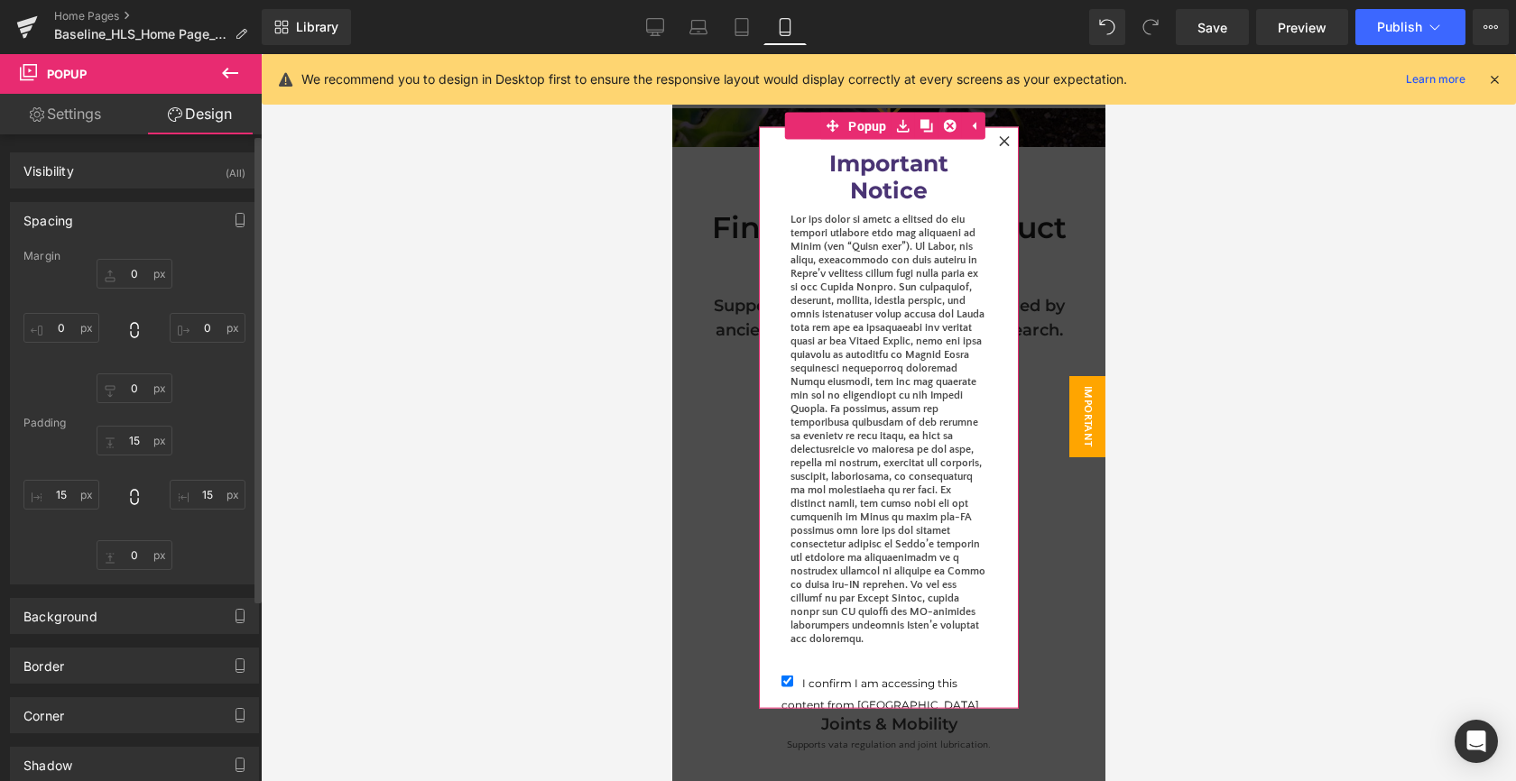
click at [188, 441] on div "46px 15 30px 30 30px 30 30px 30" at bounding box center [134, 498] width 222 height 144
click at [121, 554] on input "30" at bounding box center [135, 555] width 76 height 30
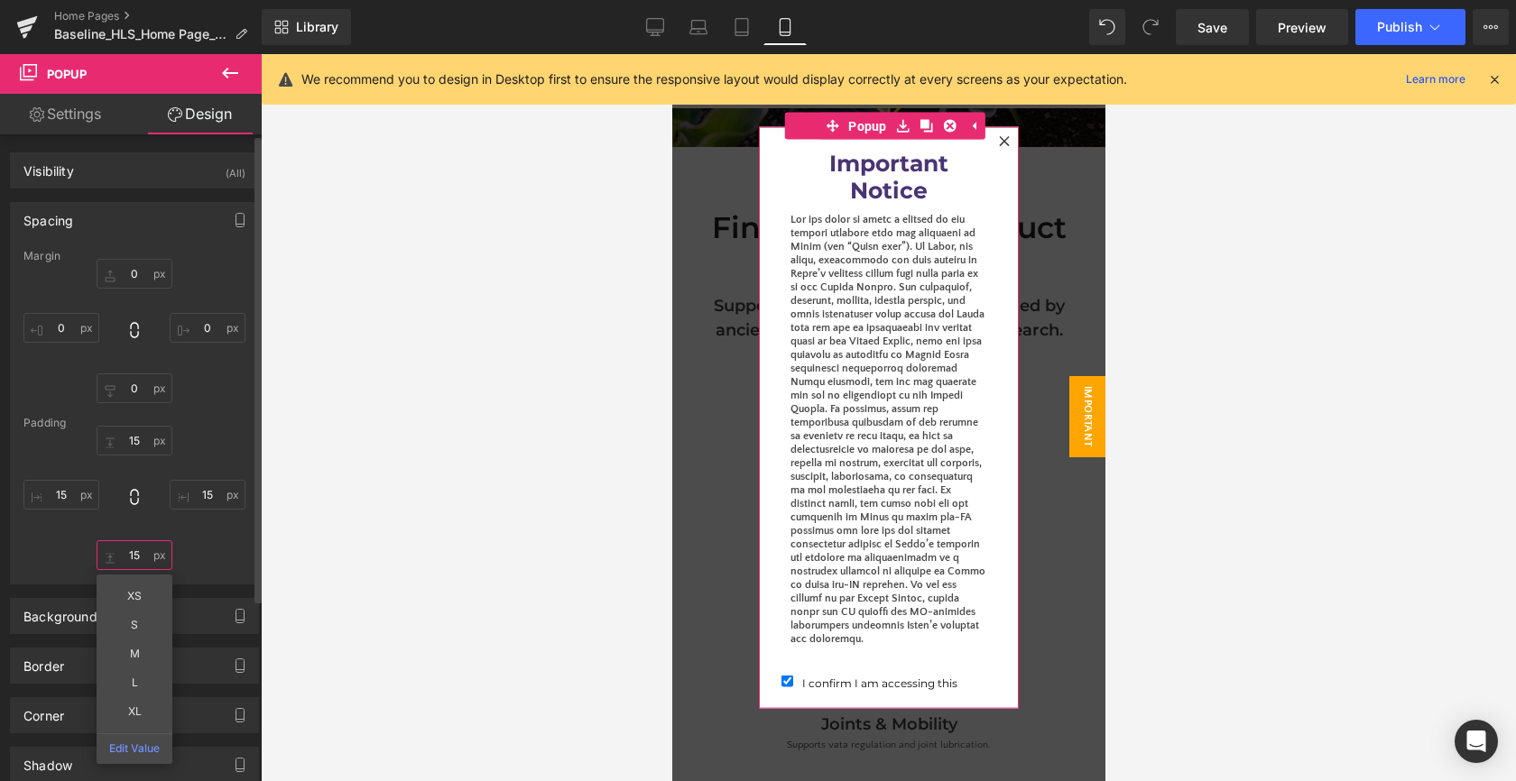
type input "15"
click at [32, 546] on div "46px 15 30px 30 30px 15 XS S M L XL Edit Value 30px 30" at bounding box center [134, 498] width 222 height 144
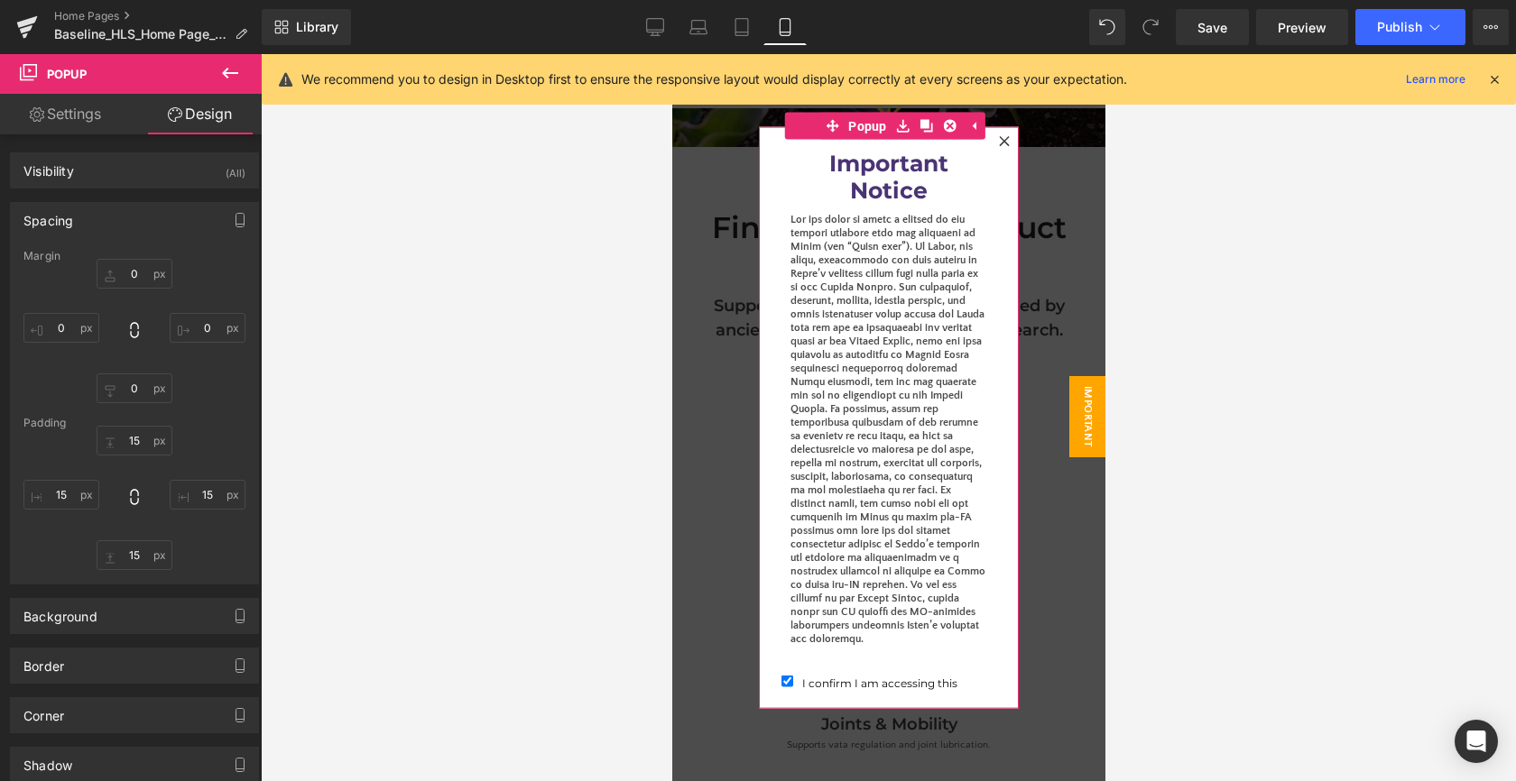
click at [775, 407] on div "Important Notice Heading Text Block I confirm I am accessing this content from …" at bounding box center [887, 418] width 233 height 555
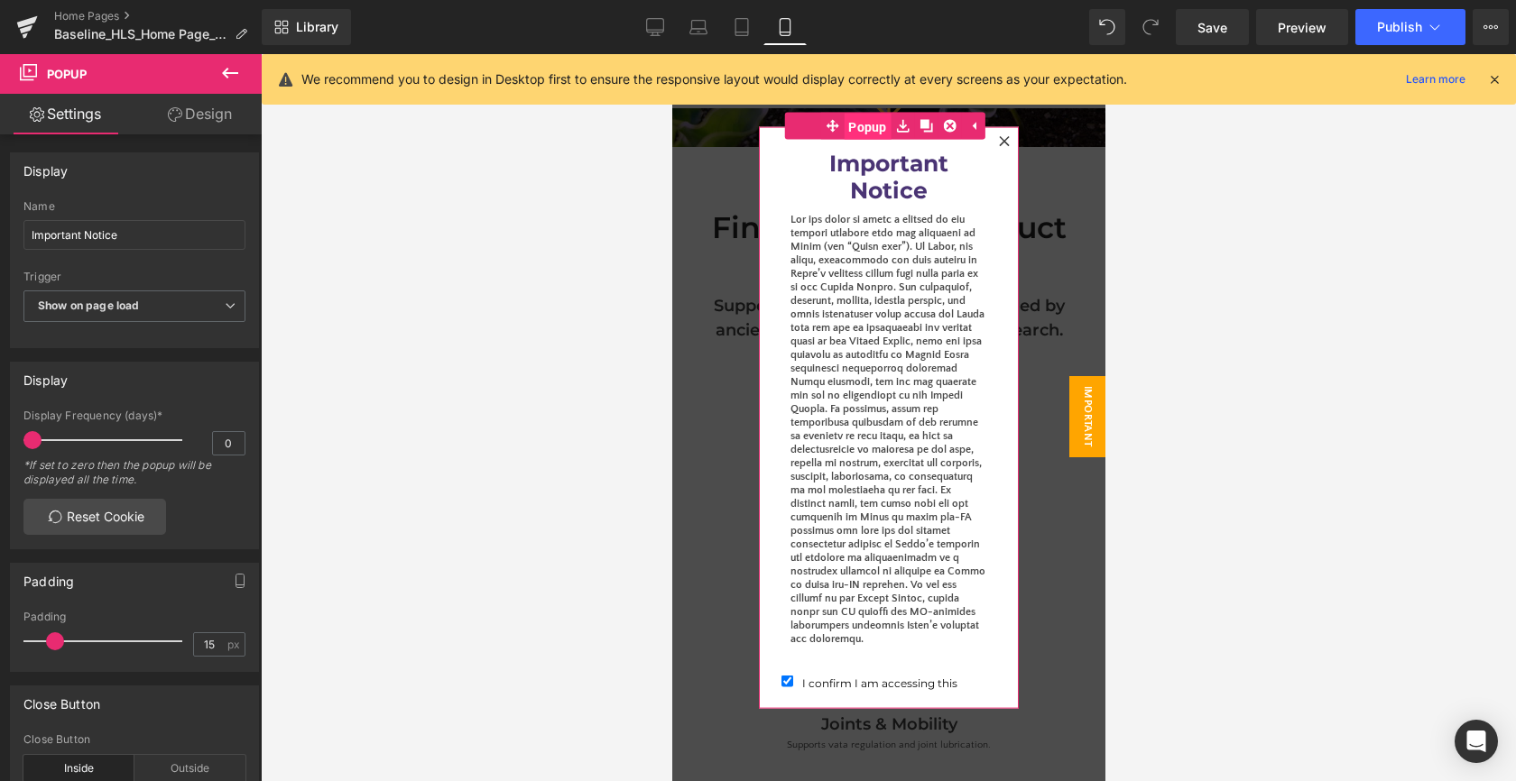
click at [862, 121] on span "Popup" at bounding box center [867, 127] width 48 height 27
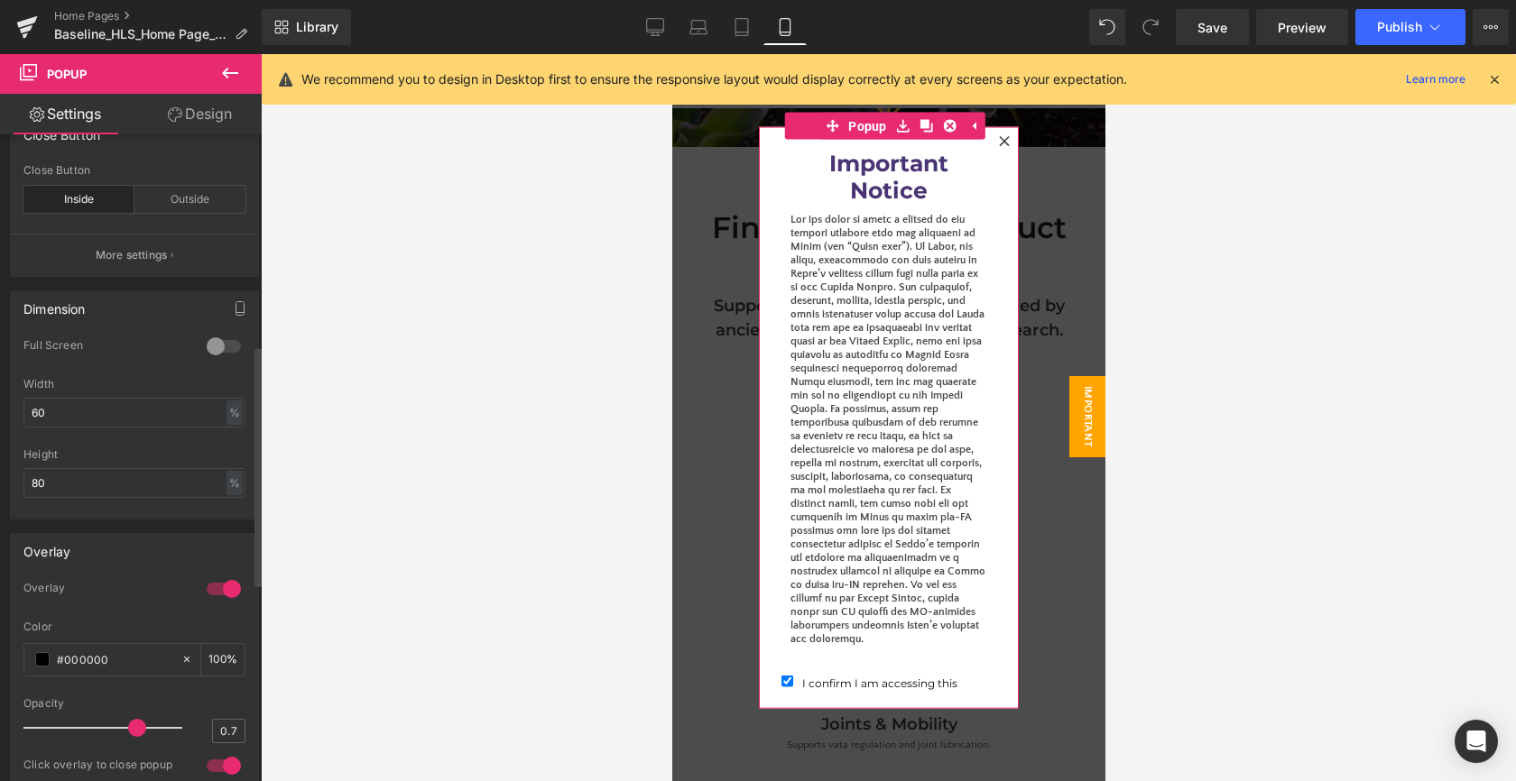
scroll to position [570, 0]
click at [58, 420] on input "60" at bounding box center [134, 412] width 222 height 30
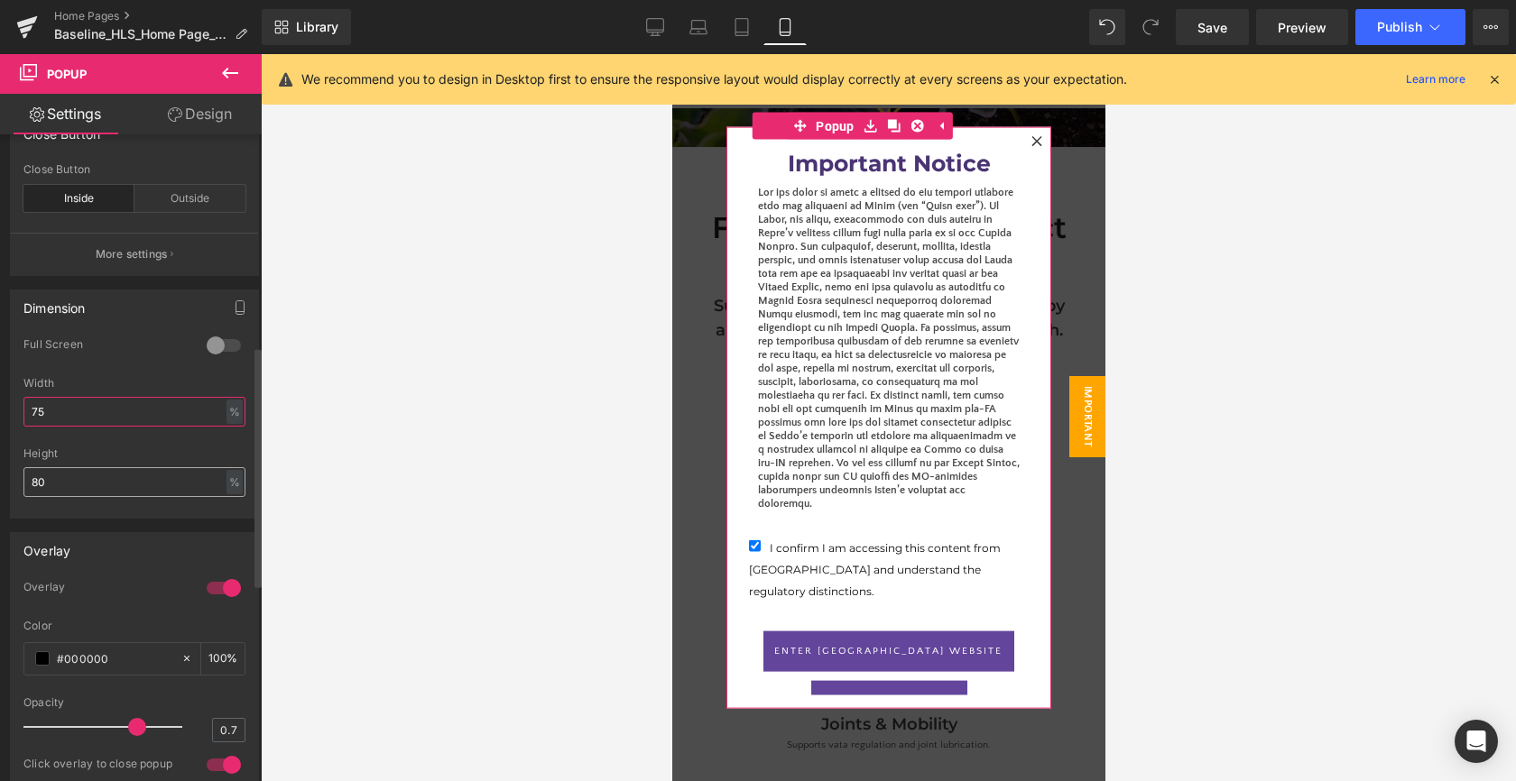
type input "75"
click at [106, 479] on input "80" at bounding box center [134, 482] width 222 height 30
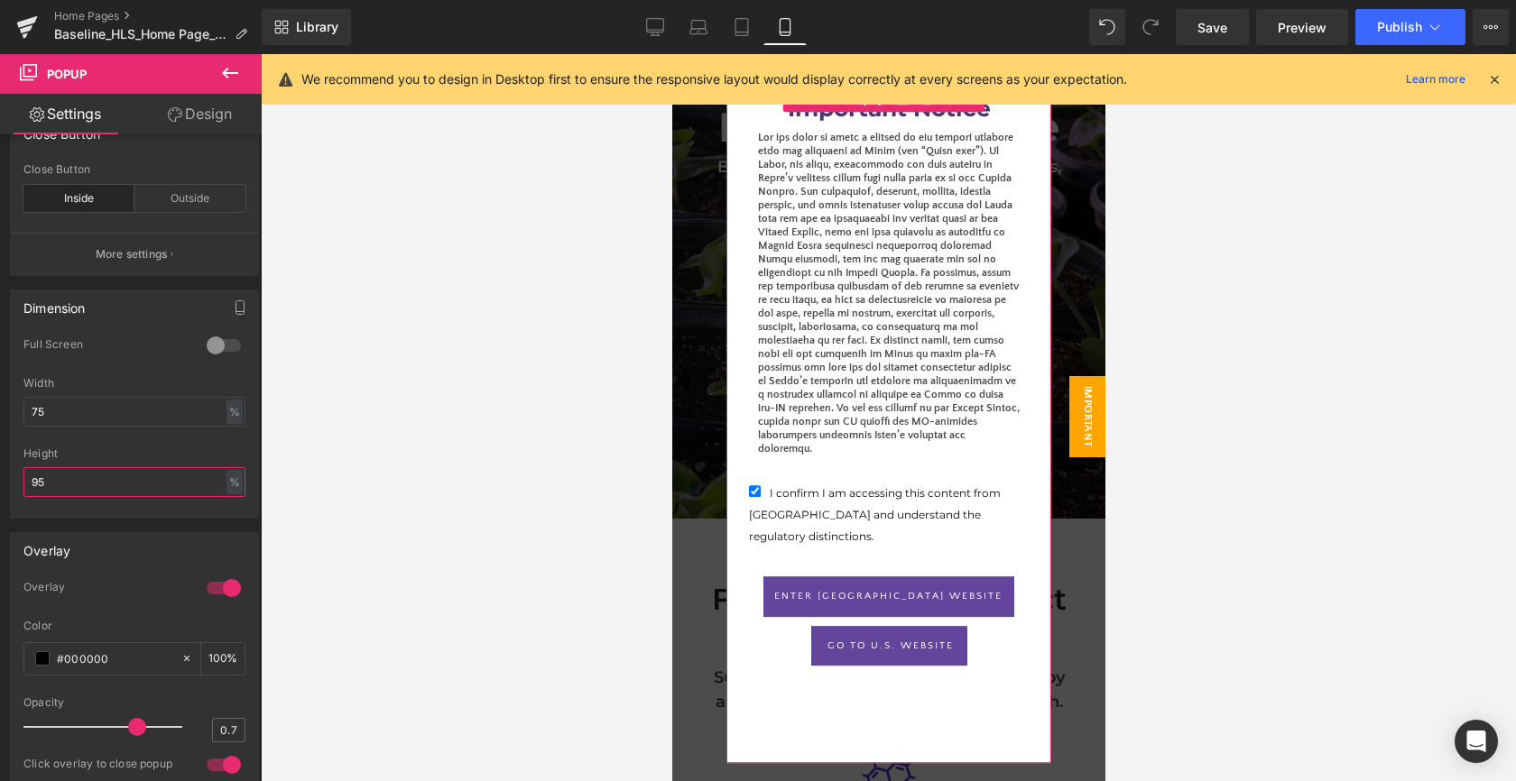
scroll to position [168, 0]
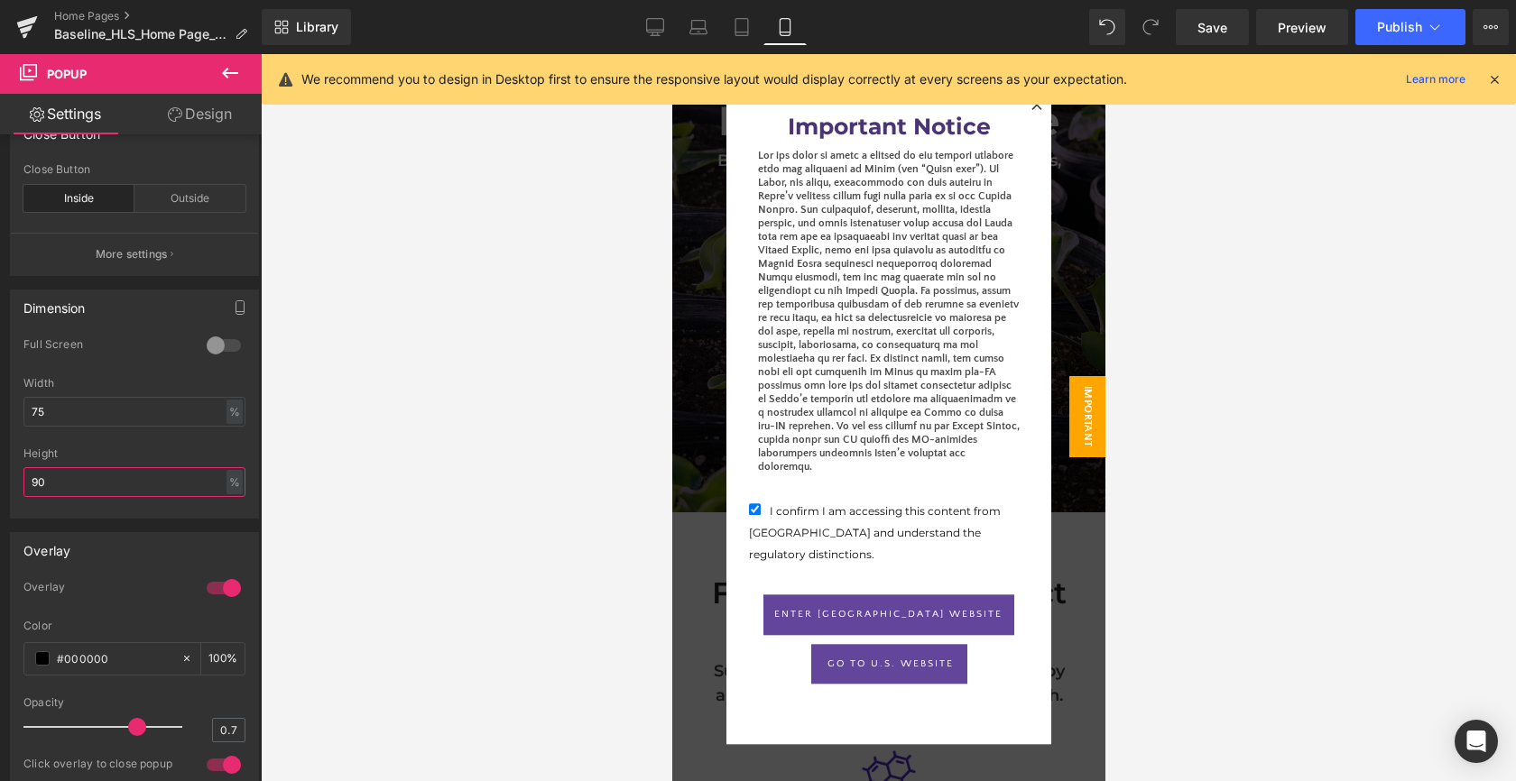
type input "90"
click at [1492, 77] on icon at bounding box center [1494, 79] width 16 height 16
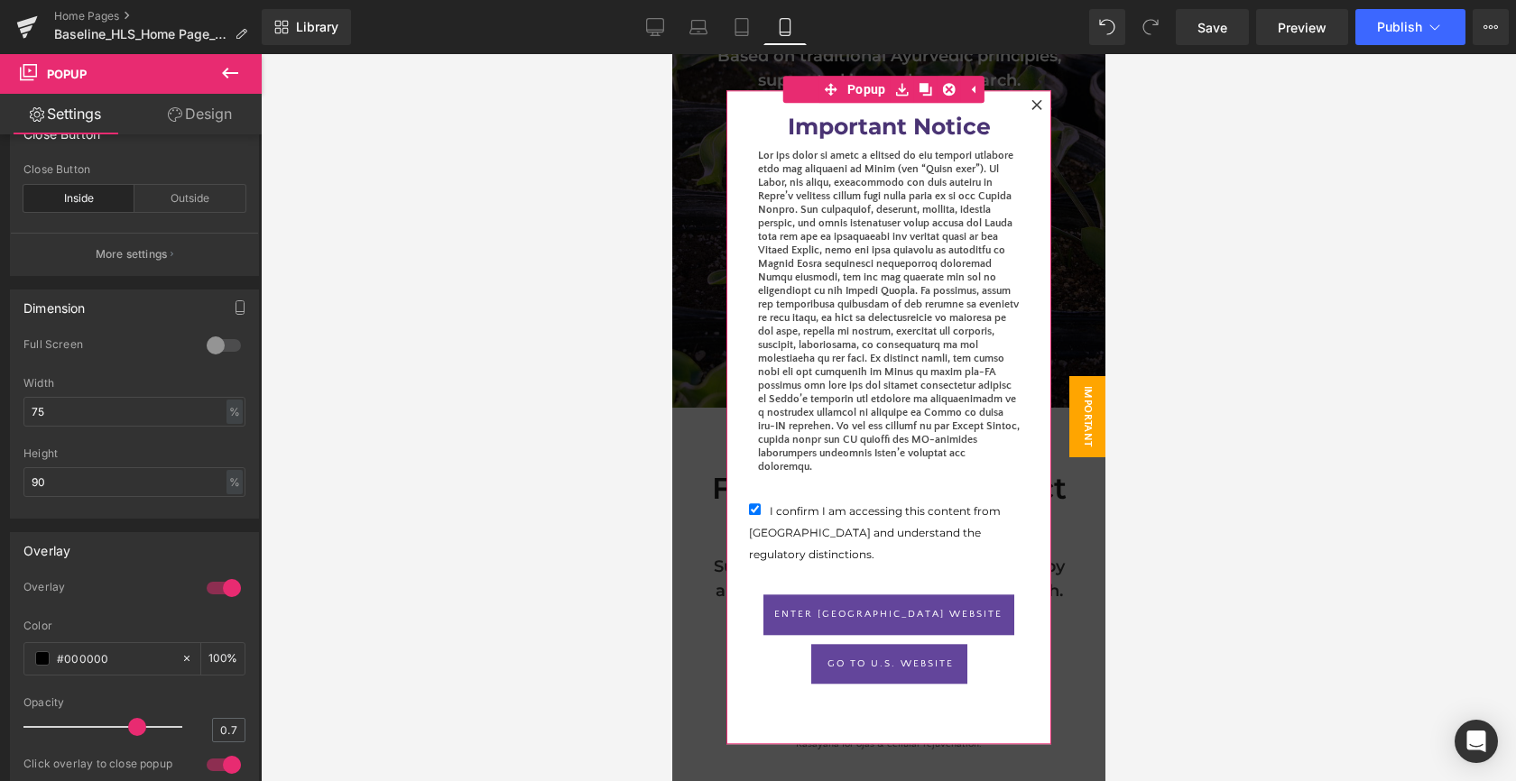
scroll to position [284, 0]
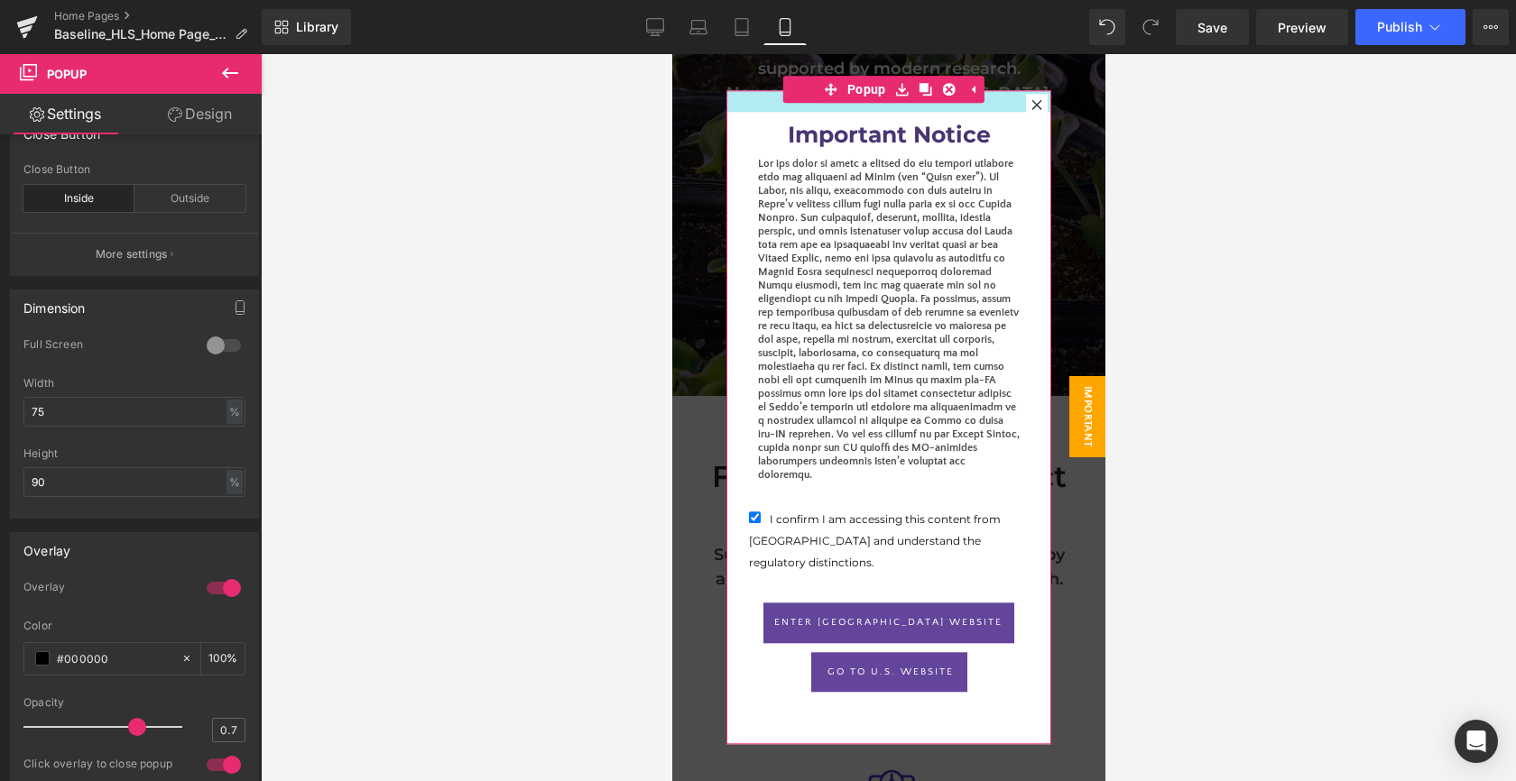
drag, startPoint x: 751, startPoint y: 96, endPoint x: 755, endPoint y: 104, distance: 9.3
click at [755, 104] on div at bounding box center [887, 101] width 325 height 22
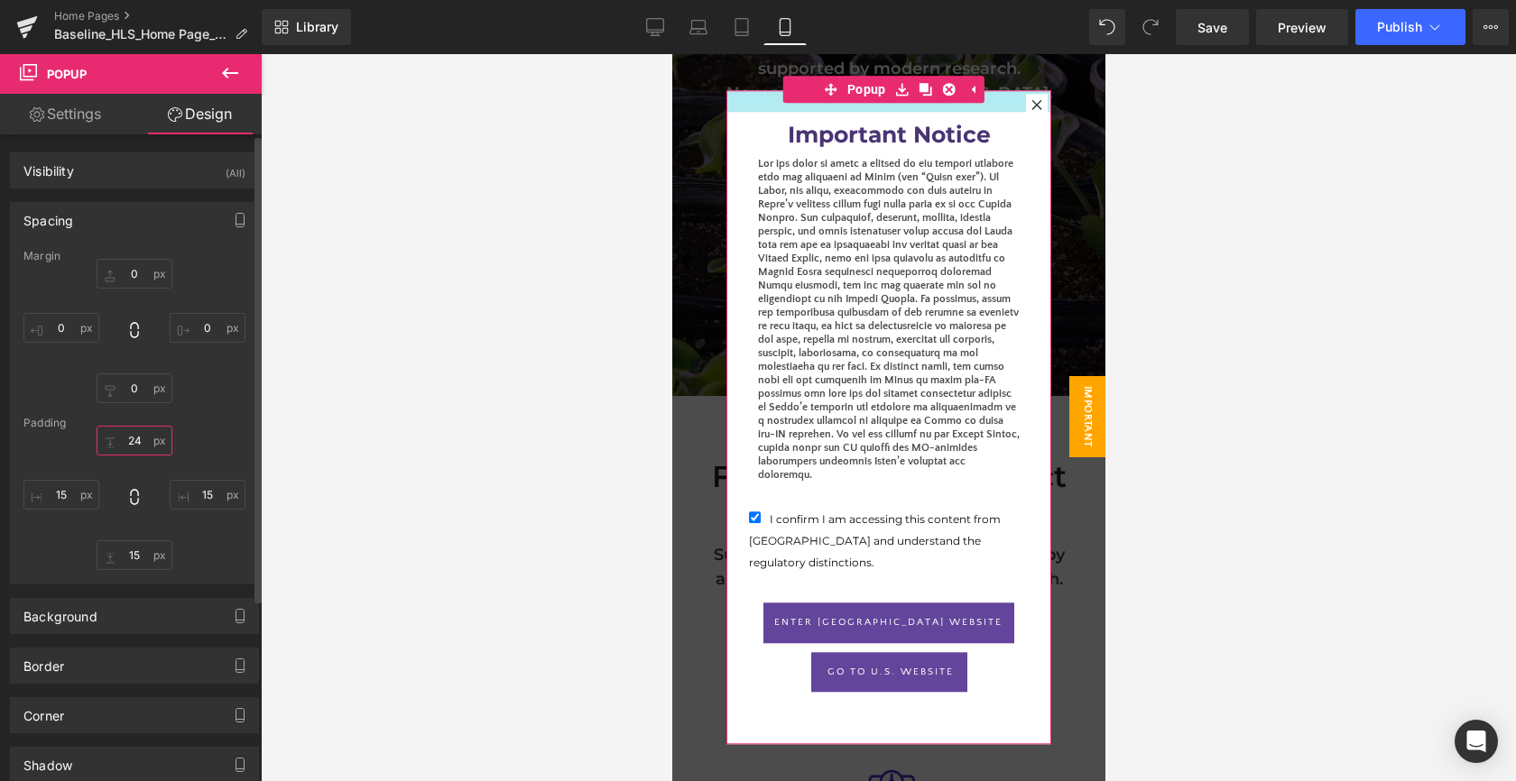
click at [134, 438] on input "24" at bounding box center [135, 441] width 76 height 30
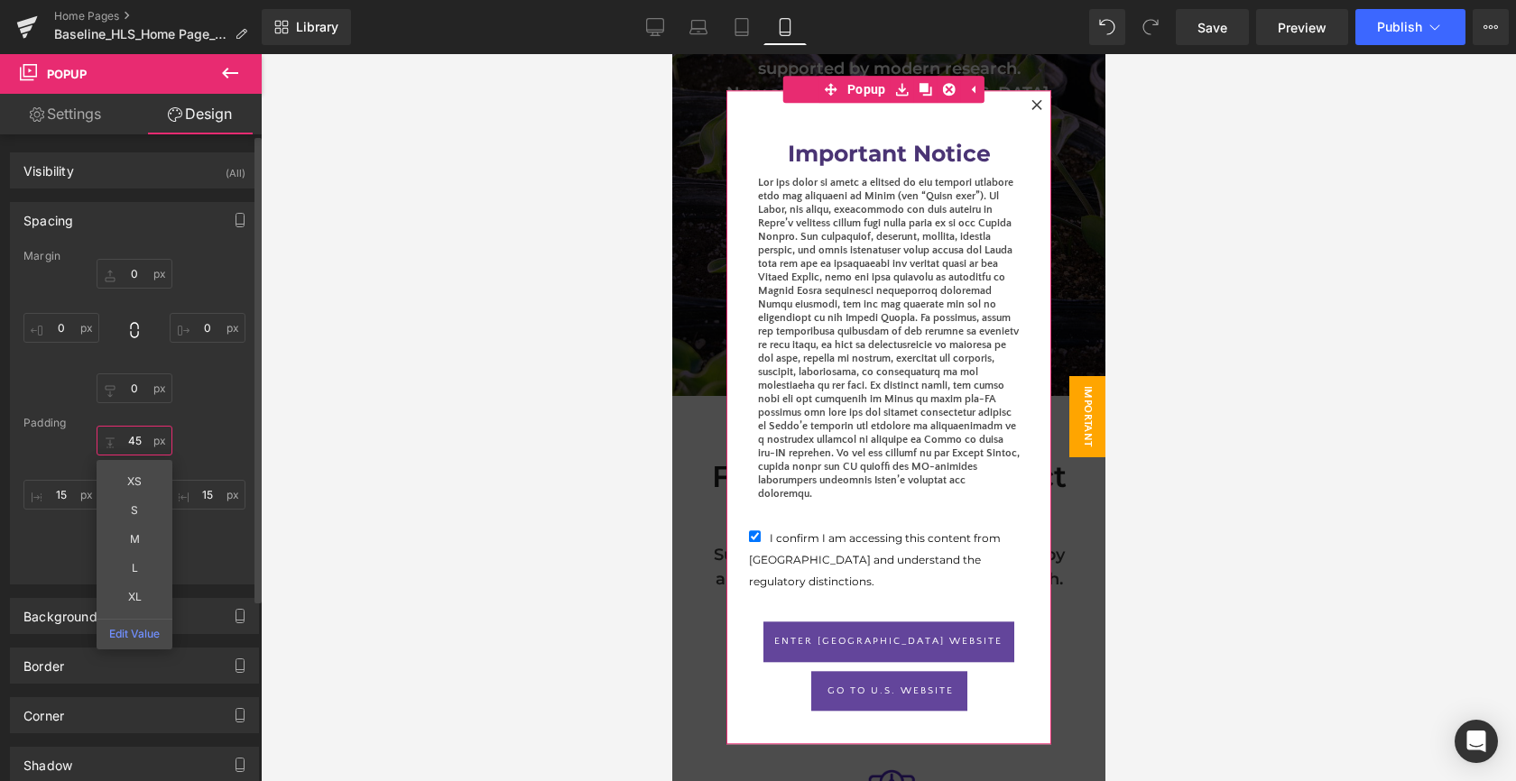
click at [133, 442] on input "45" at bounding box center [135, 441] width 76 height 30
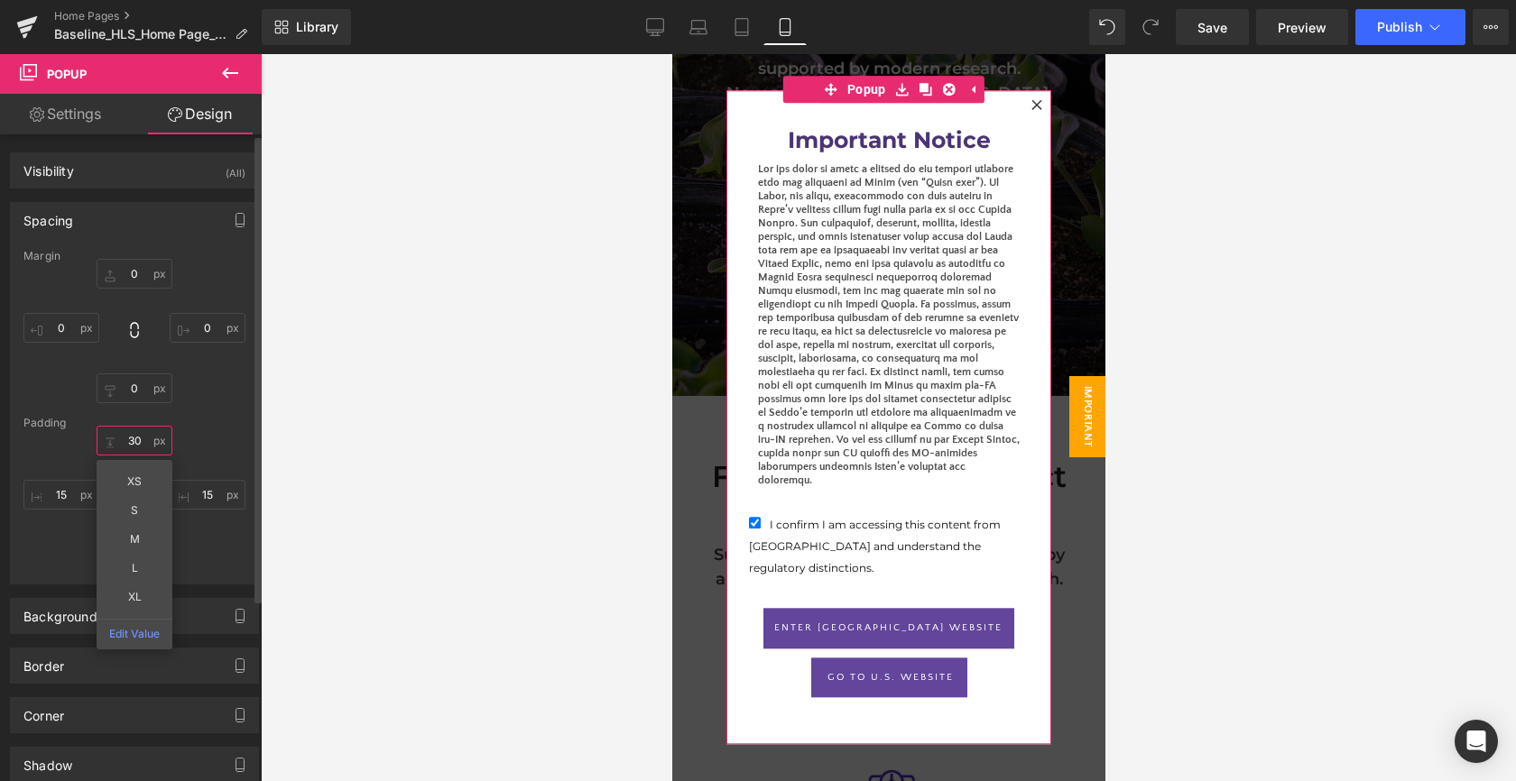
type input "30"
click at [228, 420] on div "Padding" at bounding box center [134, 423] width 222 height 13
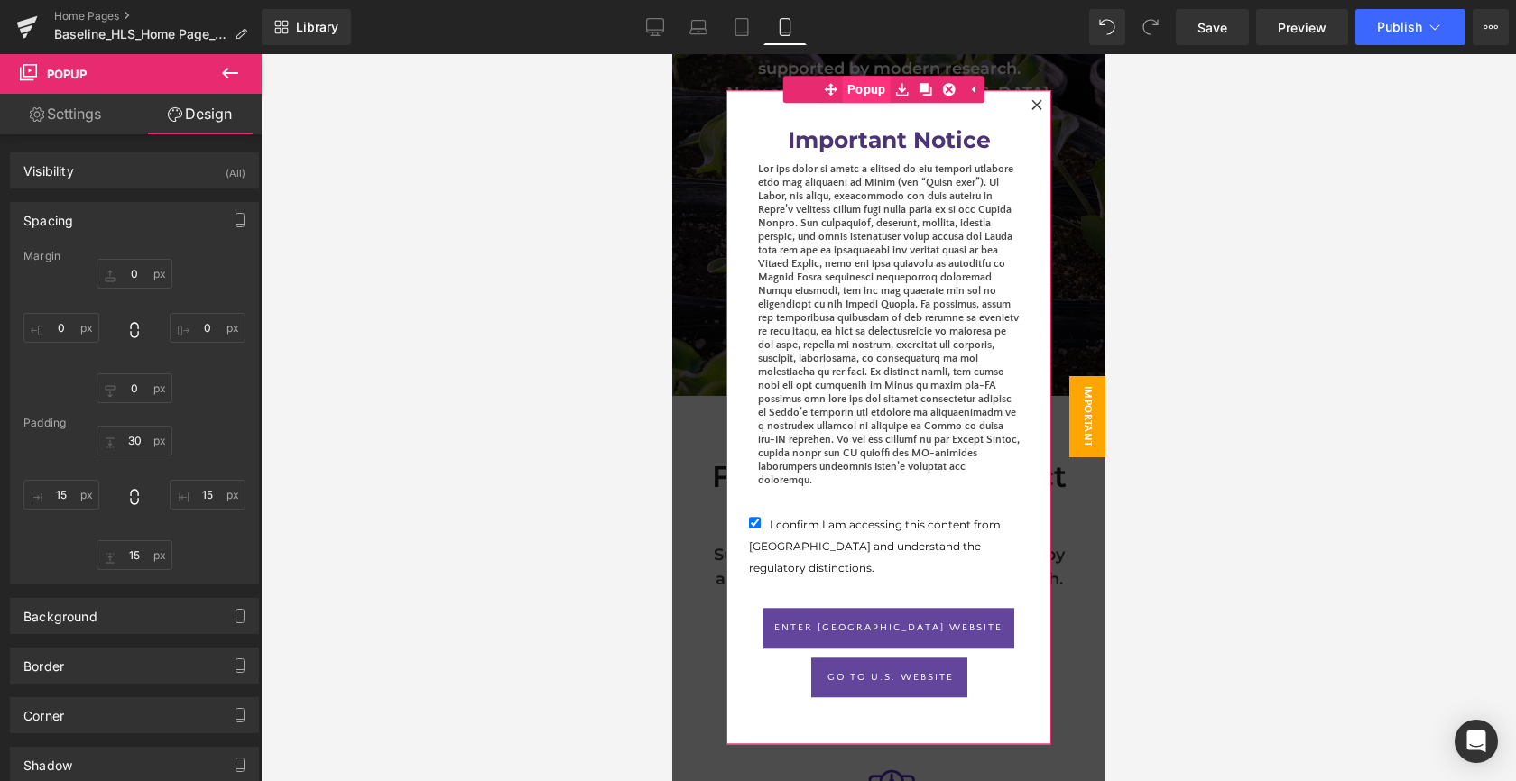
click at [846, 92] on span "Popup" at bounding box center [866, 89] width 48 height 27
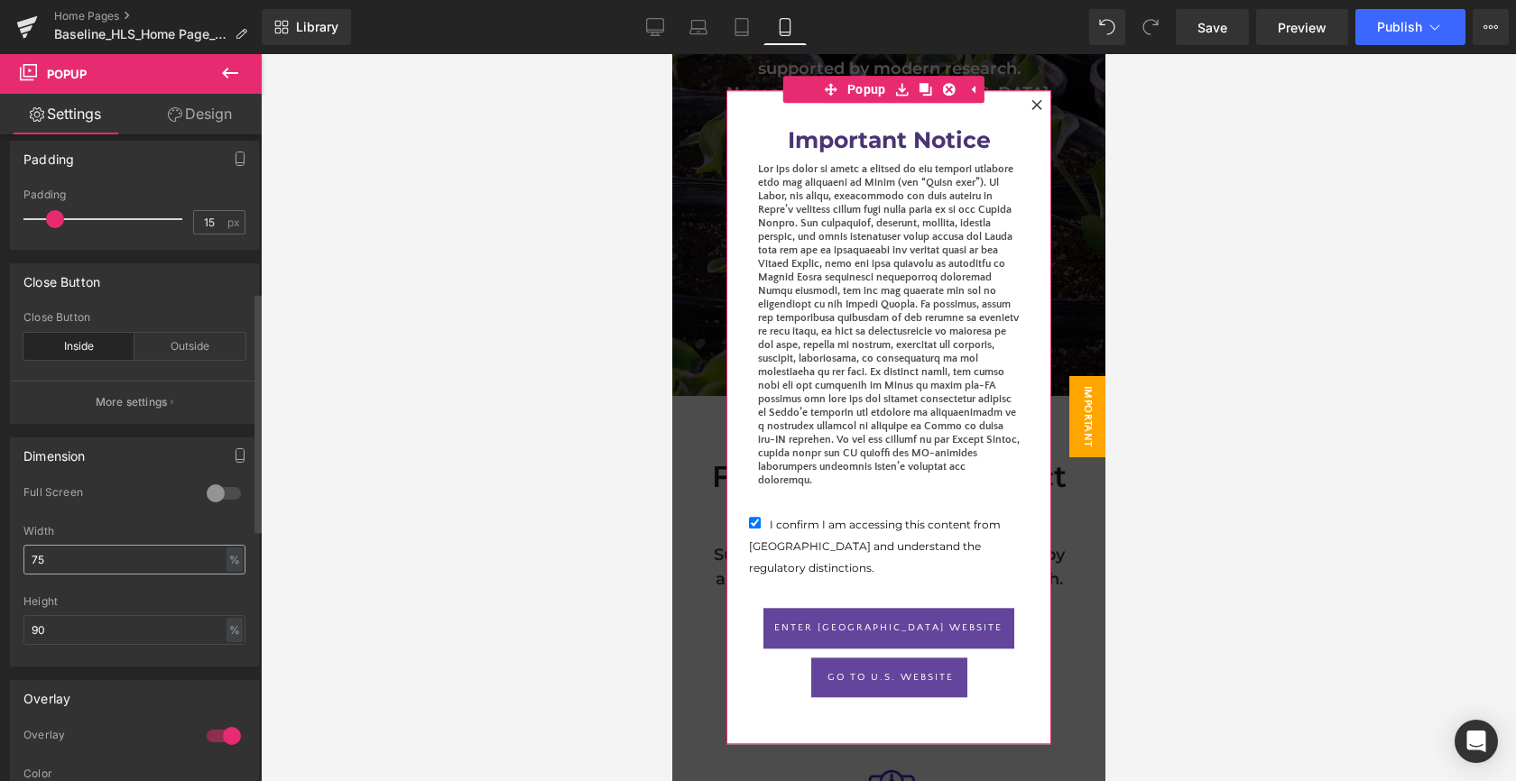
scroll to position [424, 0]
click at [64, 561] on input "75" at bounding box center [134, 558] width 222 height 30
type input "7"
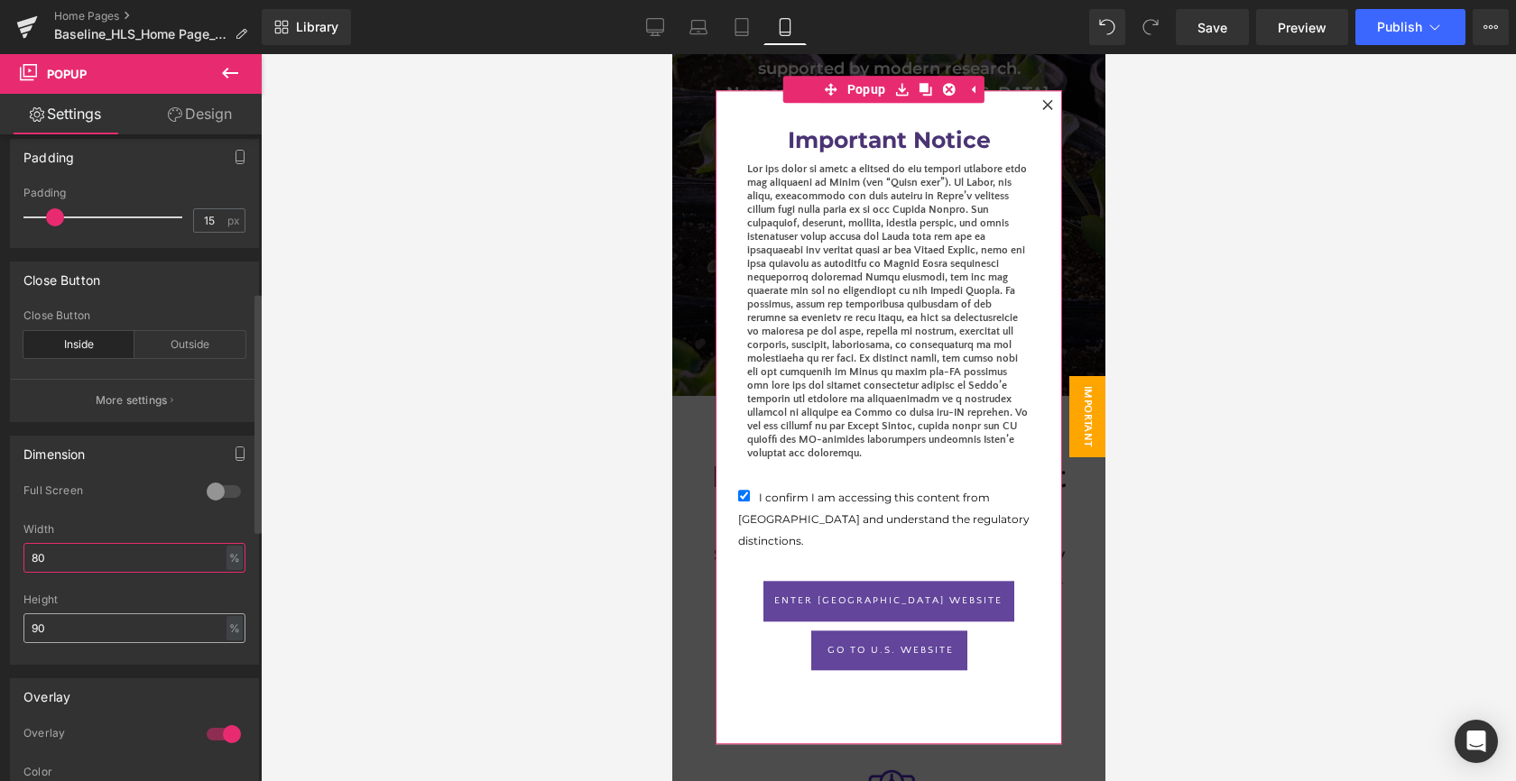
type input "80"
click at [89, 626] on input "90" at bounding box center [134, 628] width 222 height 30
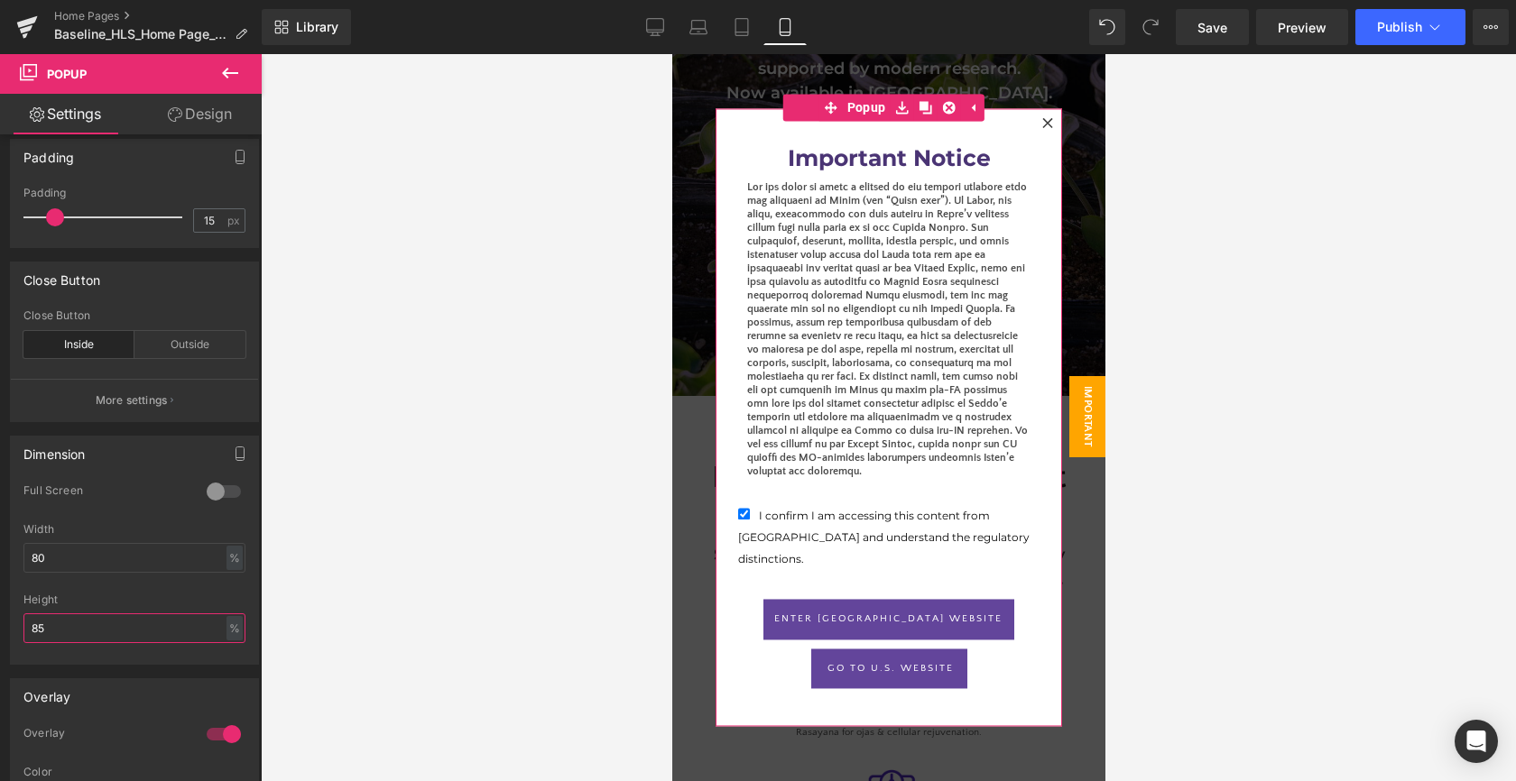
type input "85"
click at [749, 595] on ul "Row" at bounding box center [796, 606] width 94 height 22
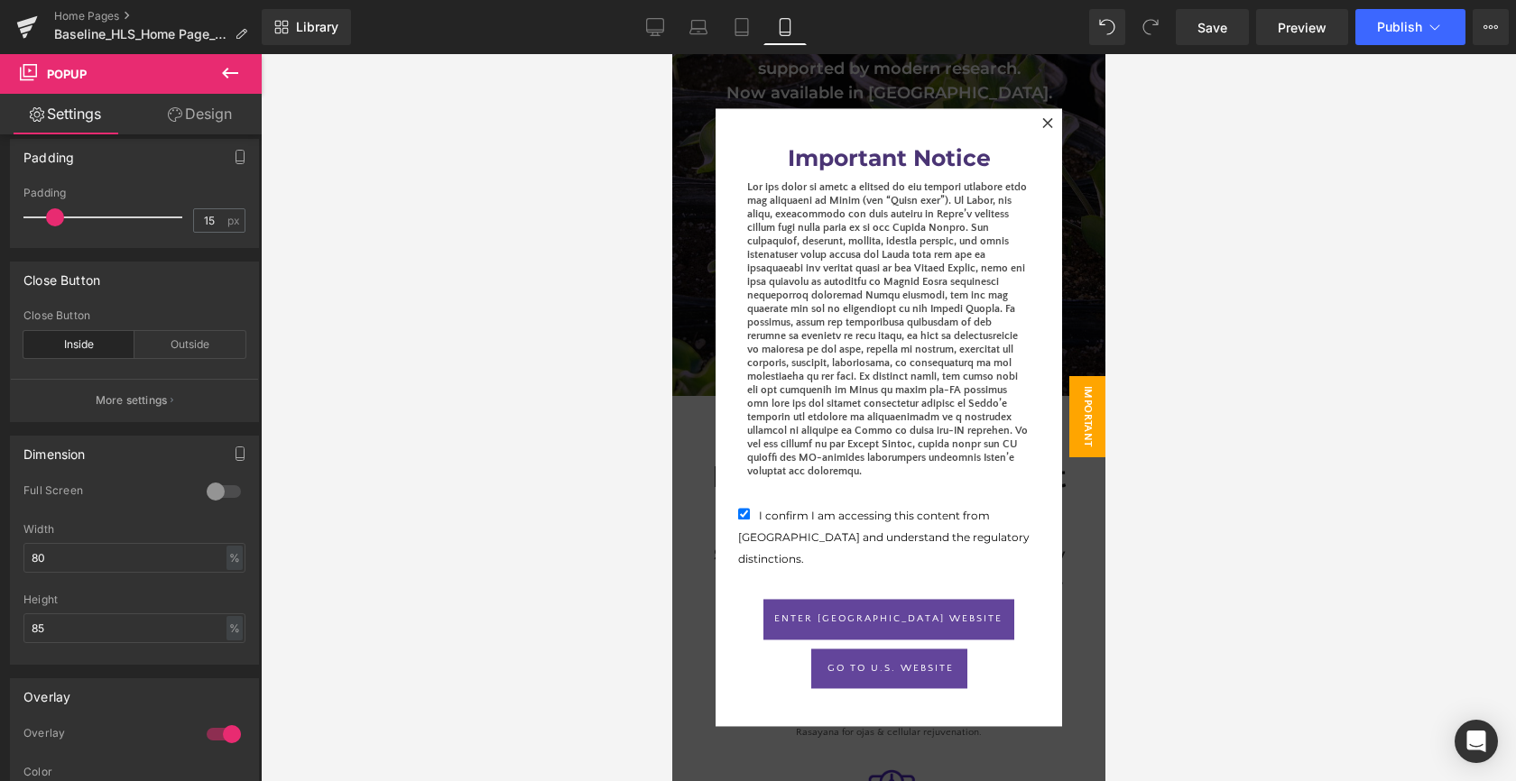
click at [1268, 532] on div at bounding box center [888, 417] width 1255 height 727
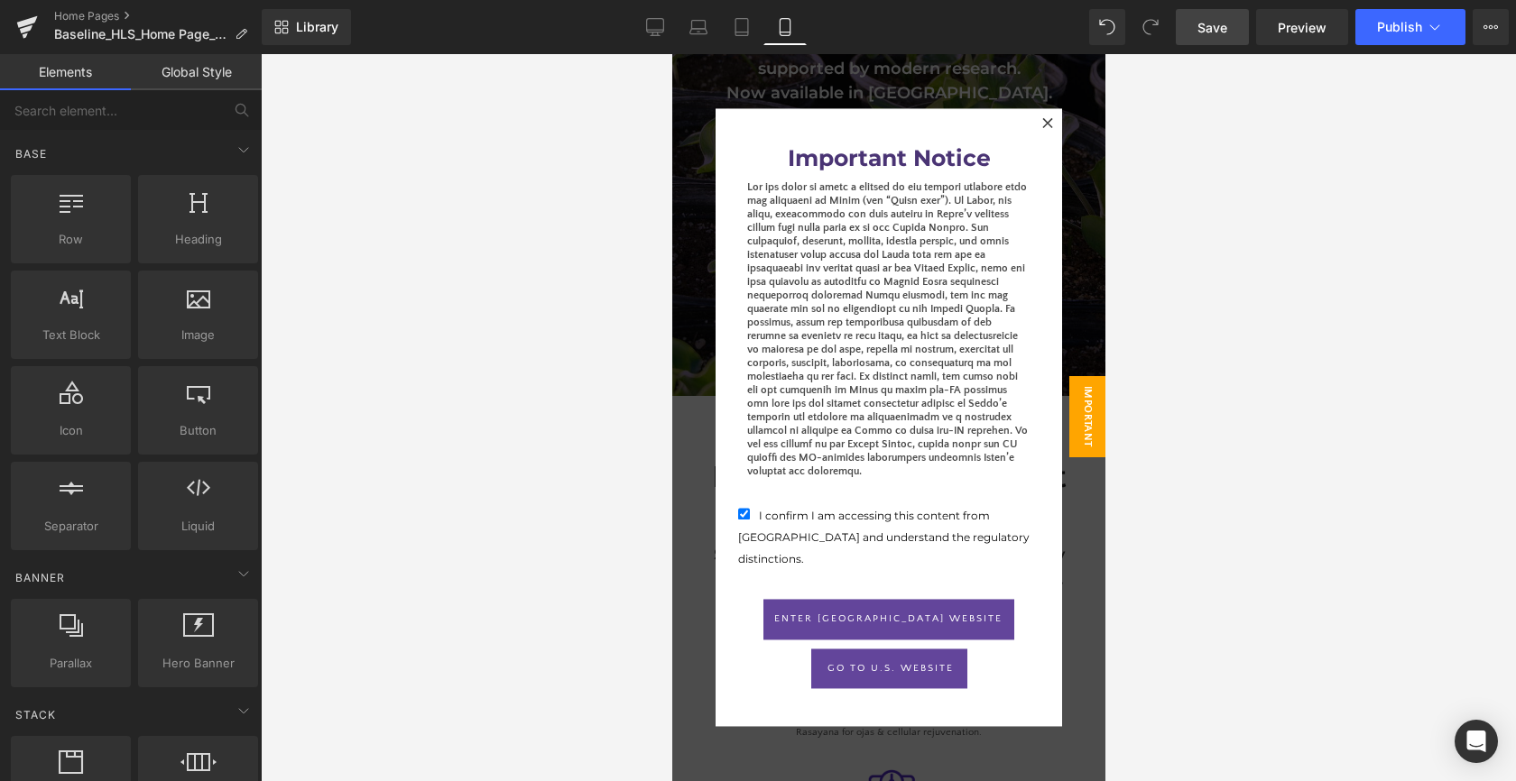
click at [1200, 34] on span "Save" at bounding box center [1212, 27] width 30 height 19
click at [20, 25] on icon at bounding box center [27, 22] width 21 height 12
